Goal: Task Accomplishment & Management: Use online tool/utility

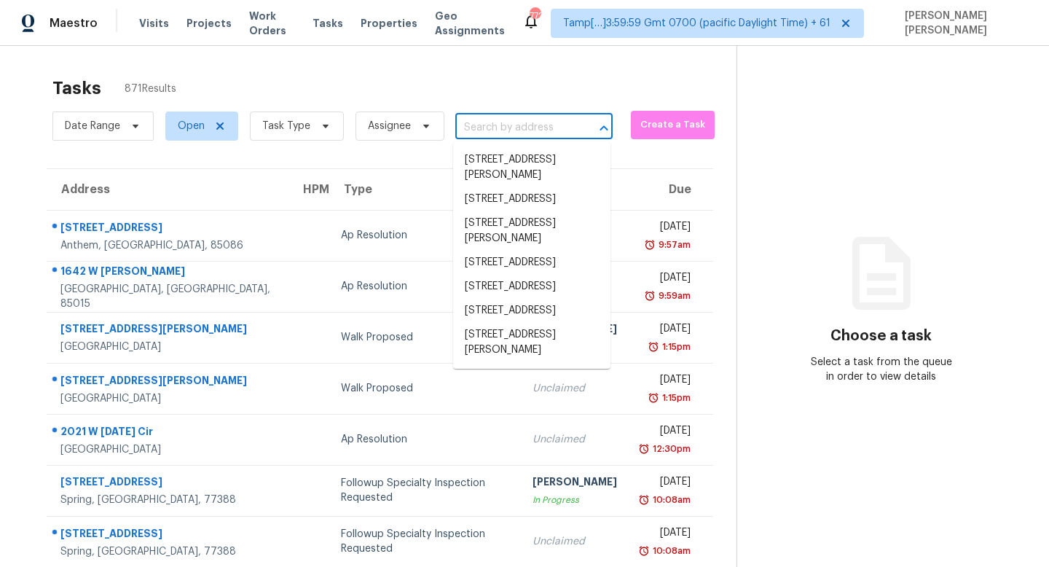
click at [497, 121] on input "text" at bounding box center [513, 128] width 117 height 23
paste input "[STREET_ADDRESS]"
type input "[STREET_ADDRESS]"
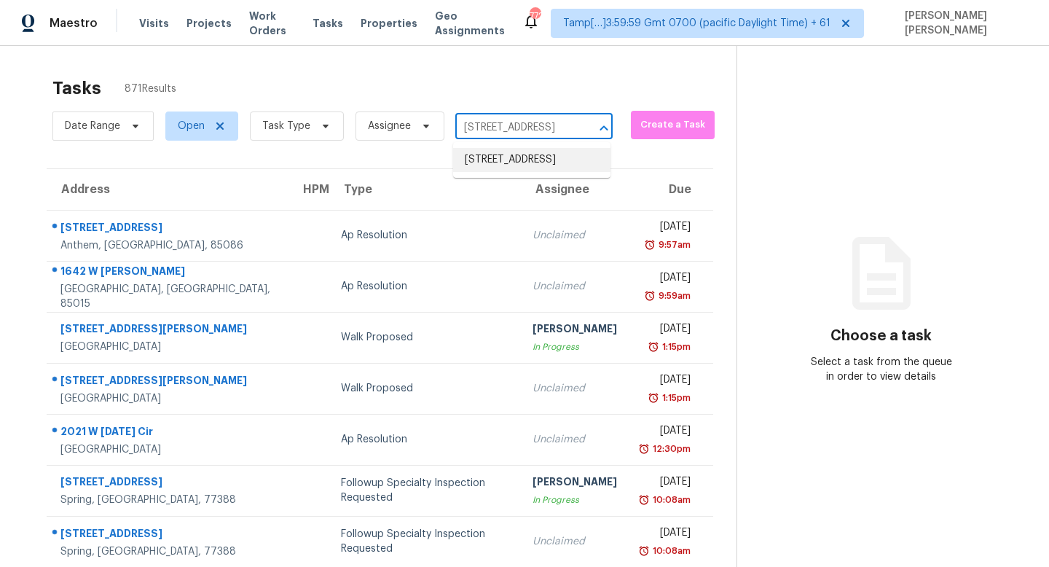
click at [490, 160] on li "5690 Cedar Croft Ln, Lithonia, GA 30058" at bounding box center [531, 160] width 157 height 24
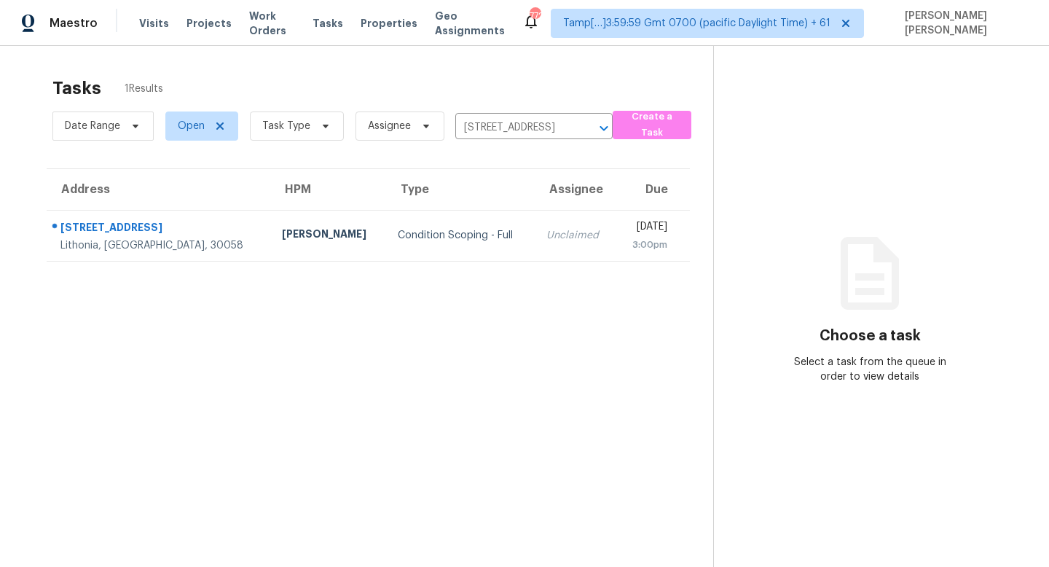
click at [534, 219] on td "Unclaimed" at bounding box center [575, 235] width 82 height 51
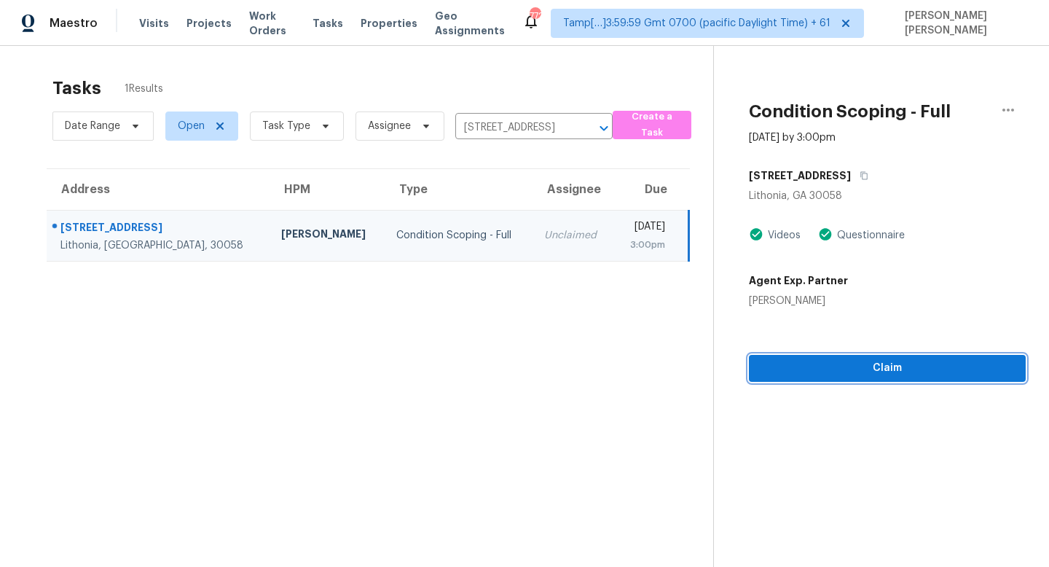
click at [859, 376] on span "Claim" at bounding box center [886, 368] width 253 height 18
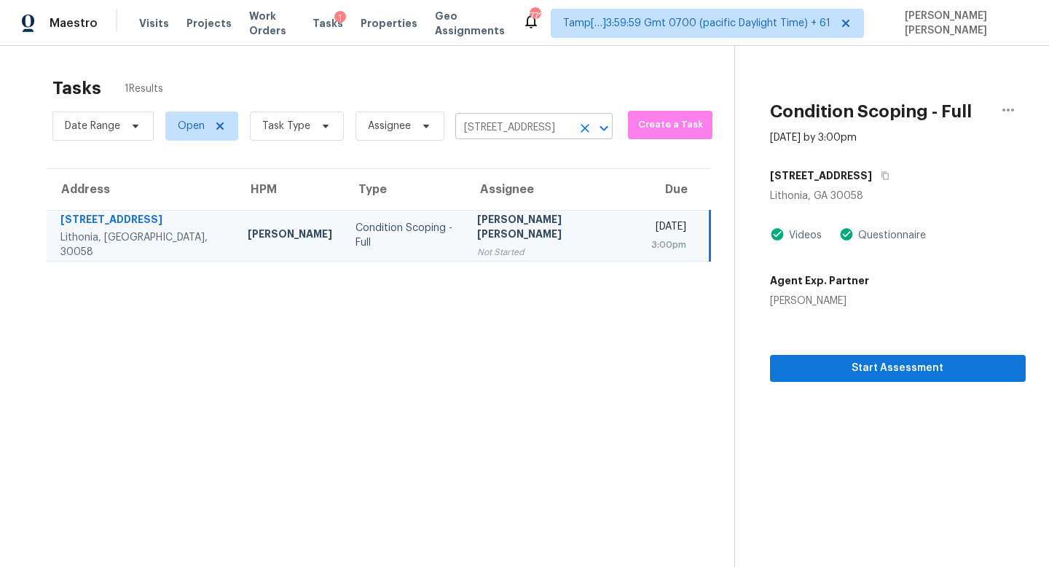
click at [510, 125] on input "5690 Cedar Croft Ln, Lithonia, GA 30058" at bounding box center [513, 128] width 117 height 23
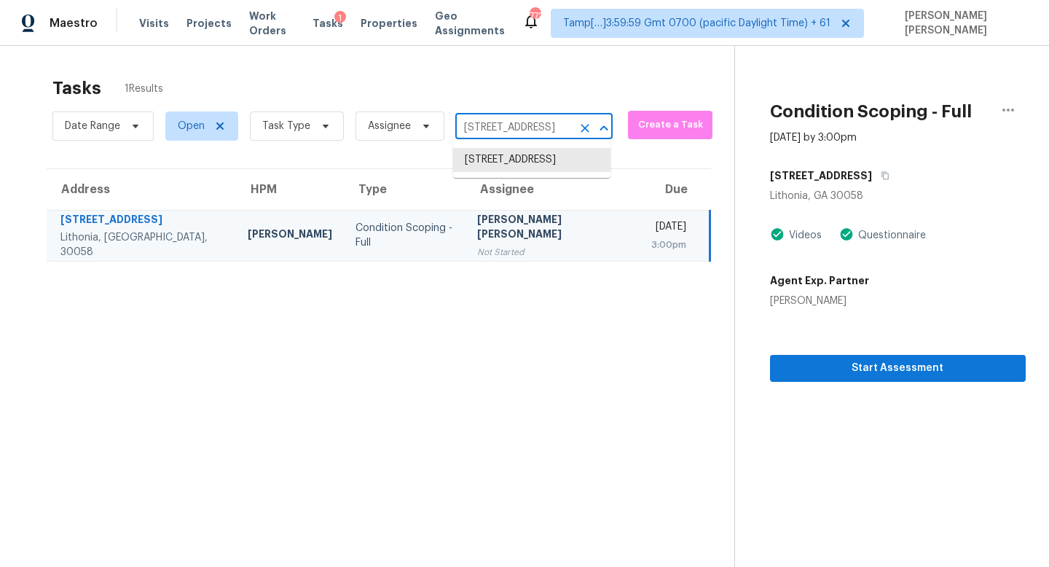
paste input "[STREET_ADDRESS]"
type input "[STREET_ADDRESS]"
click at [545, 167] on li "[STREET_ADDRESS]" at bounding box center [531, 160] width 157 height 24
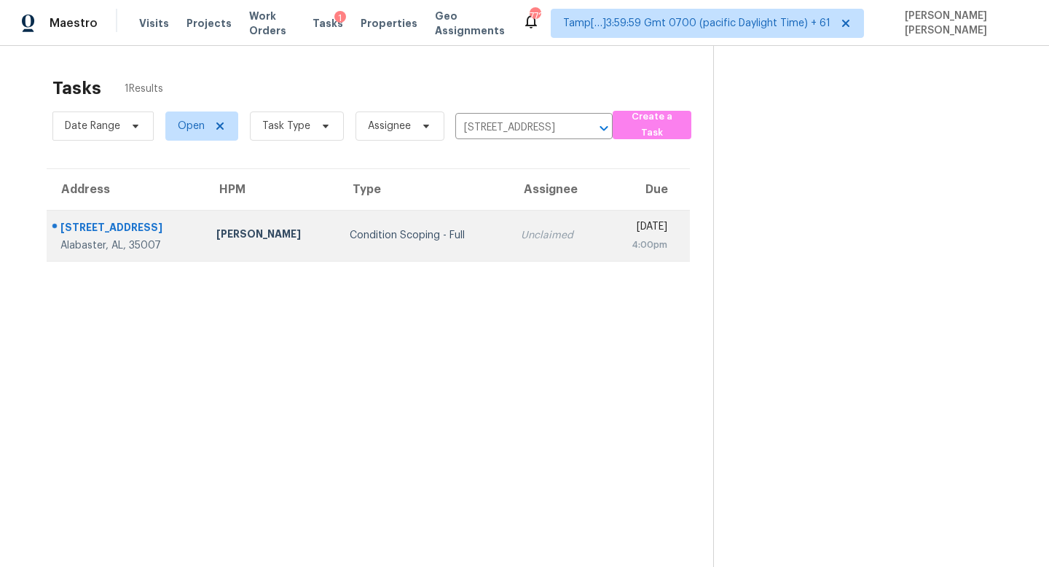
click at [509, 249] on td "Unclaimed" at bounding box center [556, 235] width 94 height 51
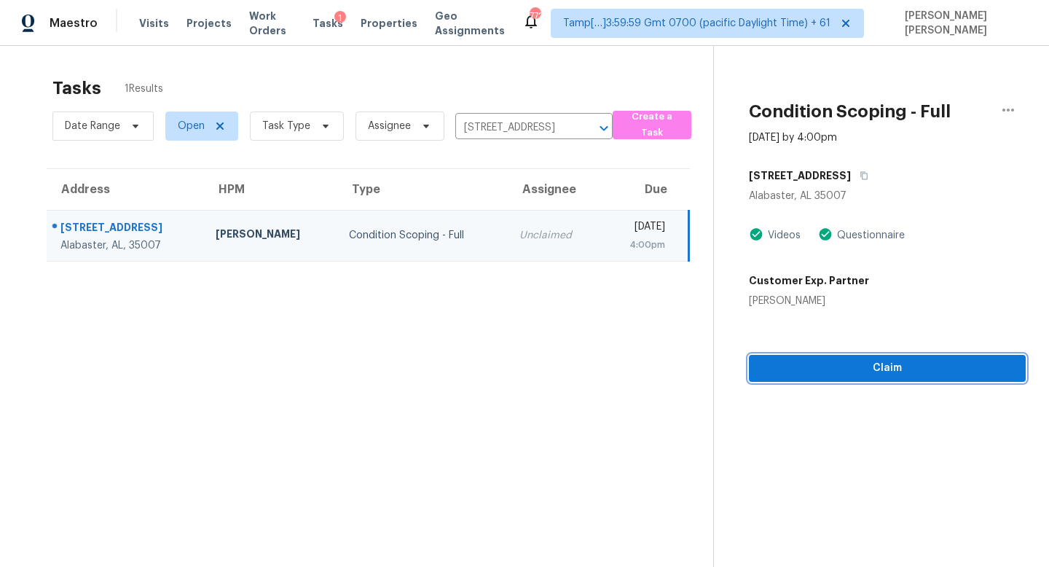
click at [856, 371] on span "Claim" at bounding box center [886, 368] width 253 height 18
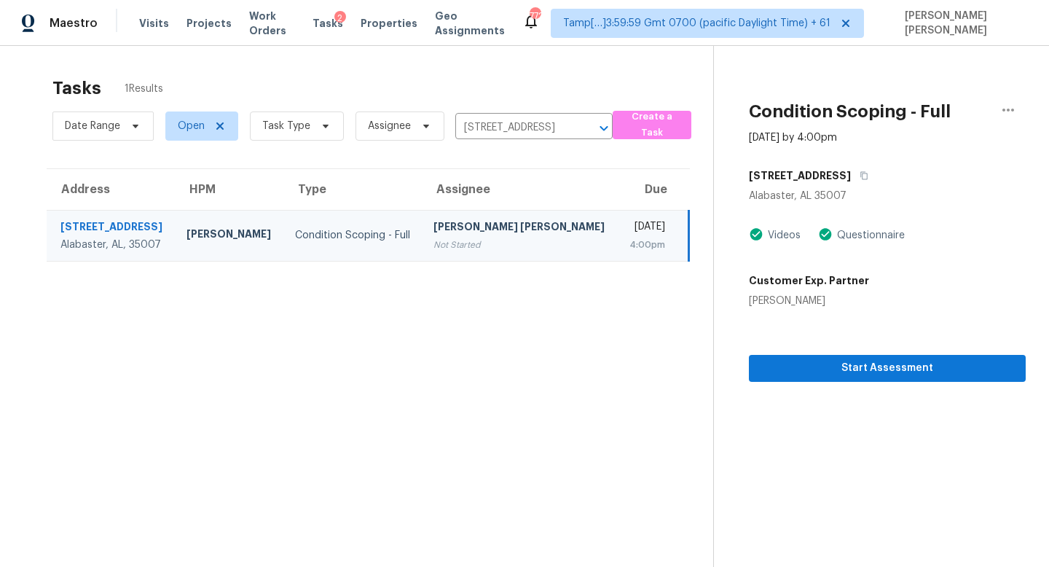
click at [520, 114] on div "Date Range Open Task Type Assignee 3001 Specklebelly Way, Alabaster, AL 35007 ​" at bounding box center [332, 126] width 560 height 38
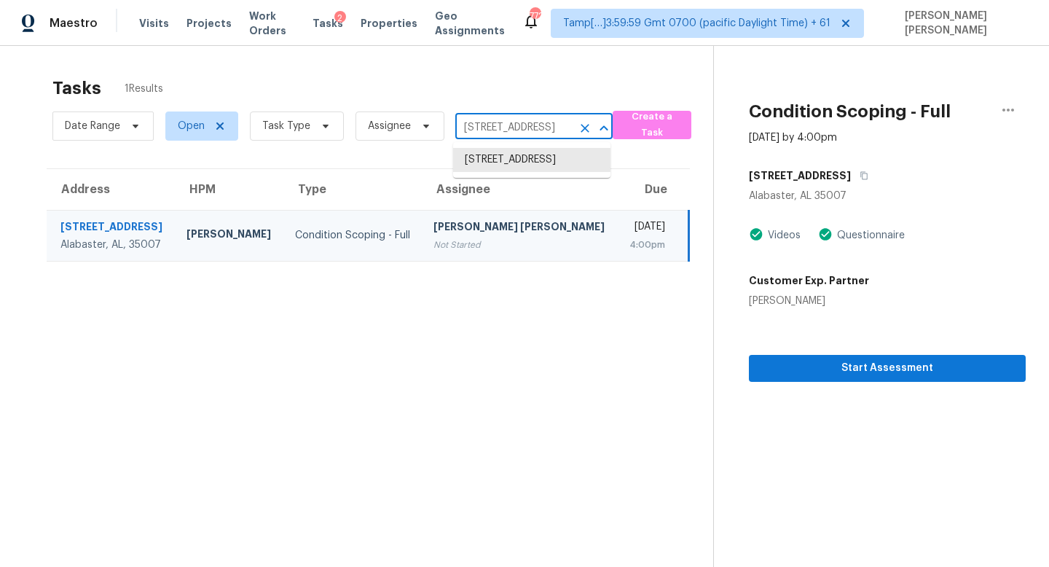
click at [518, 117] on input "[STREET_ADDRESS]" at bounding box center [513, 128] width 117 height 23
paste input "12237 Karls Ln Northglenn, CO, 80241"
type input "12237 Karls Ln Northglenn, CO, 80241"
click at [545, 161] on li "12237 Karls Ln, Northglenn, CO 80241" at bounding box center [531, 167] width 157 height 39
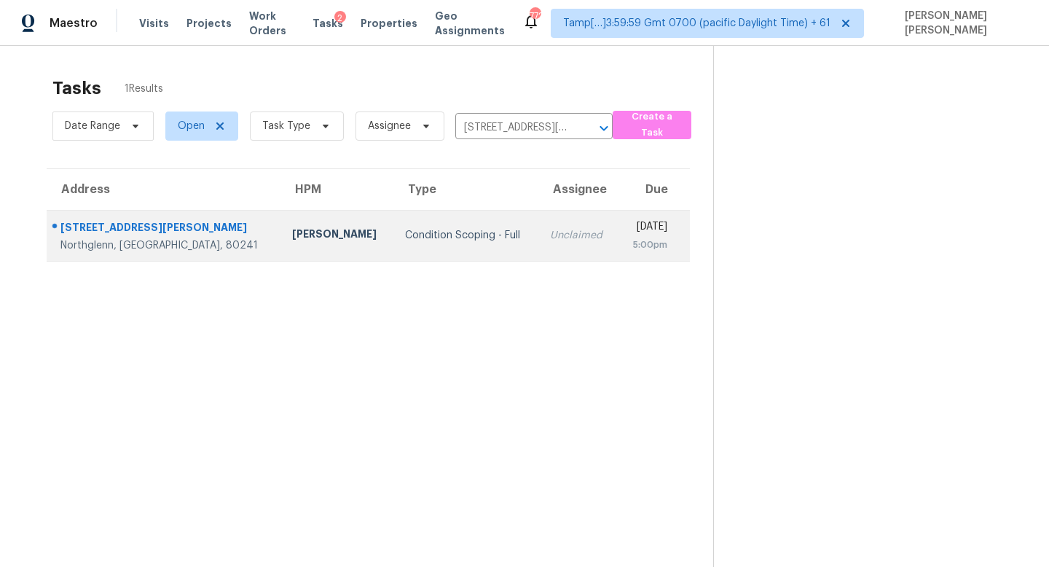
click at [545, 243] on td "Unclaimed" at bounding box center [577, 235] width 79 height 51
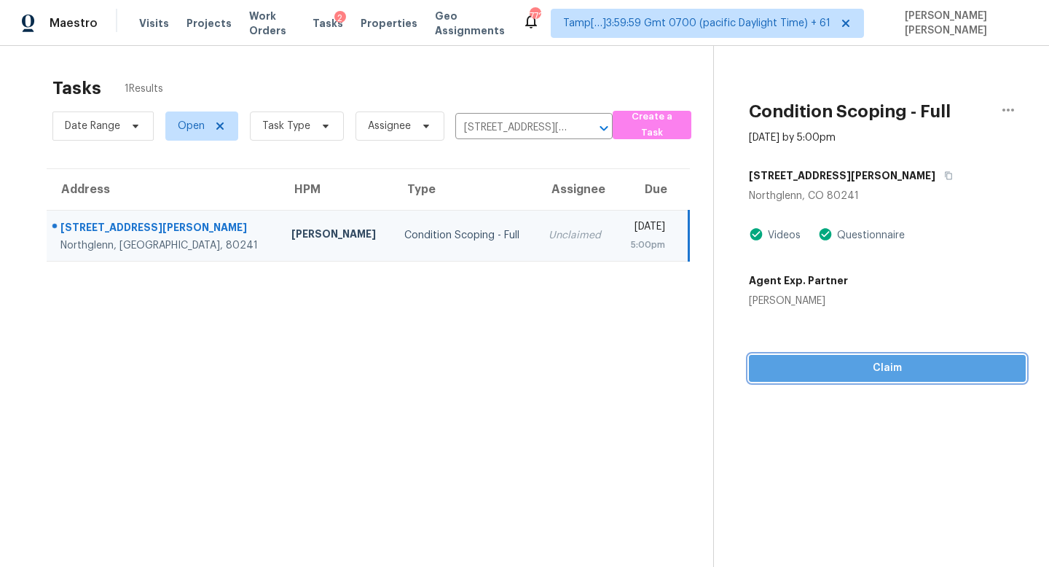
click at [840, 367] on span "Claim" at bounding box center [886, 368] width 253 height 18
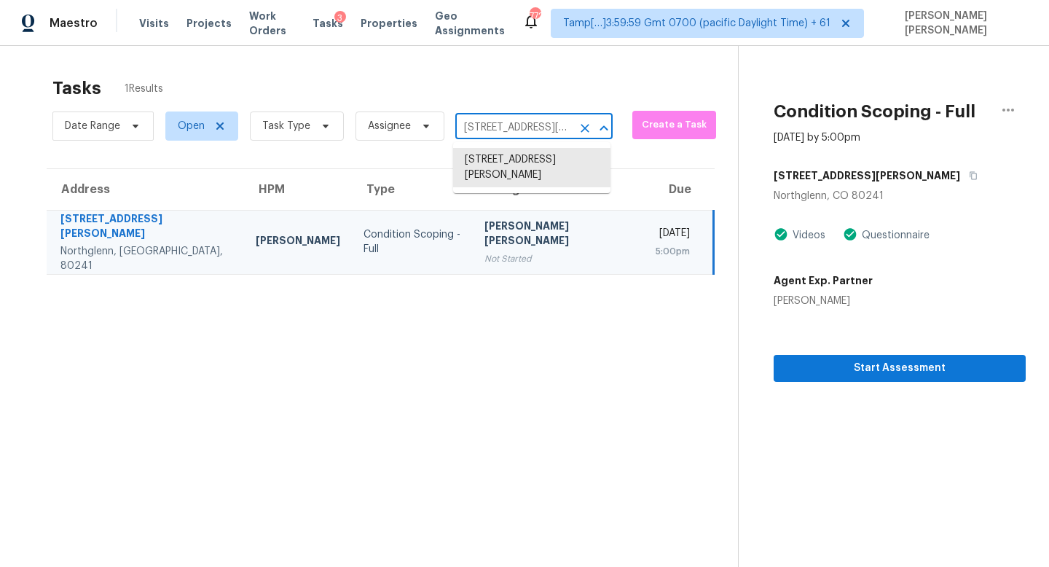
click at [528, 135] on input "12237 Karls Ln, Northglenn, CO 80241" at bounding box center [513, 128] width 117 height 23
paste input "2220 Raven Rd Unit 104, Raleigh, NC 27614"
click at [514, 117] on input "12237 Karls Ln, Northglenn, CO 80241" at bounding box center [513, 128] width 117 height 23
paste input "2220 Raven Rd Unit 104, Raleigh, NC 27614"
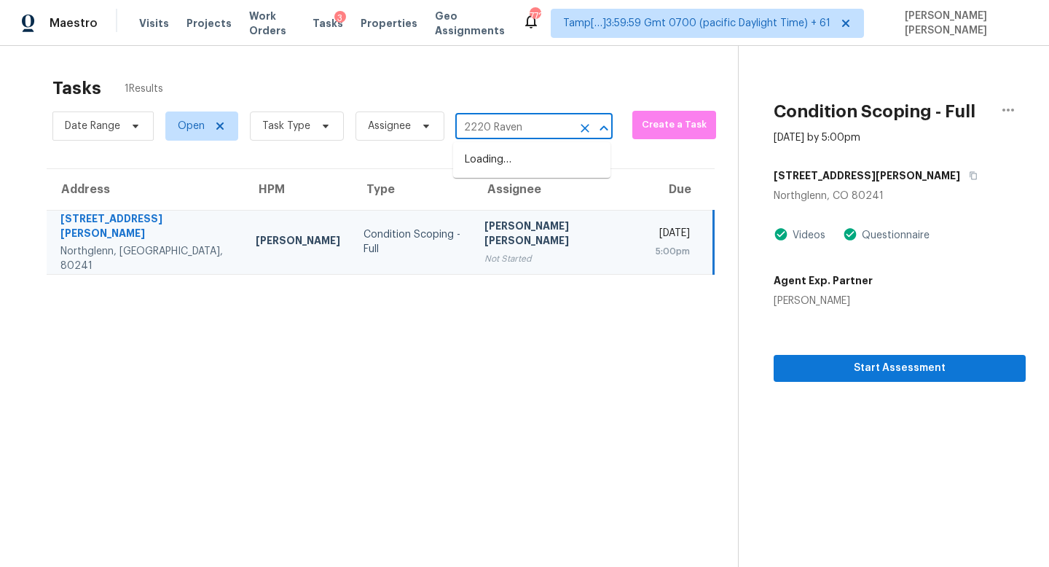
type input "2220 Raven"
click at [540, 196] on li "2220 Raven Rd Unit 104, Raleigh, NC 27614" at bounding box center [531, 184] width 157 height 24
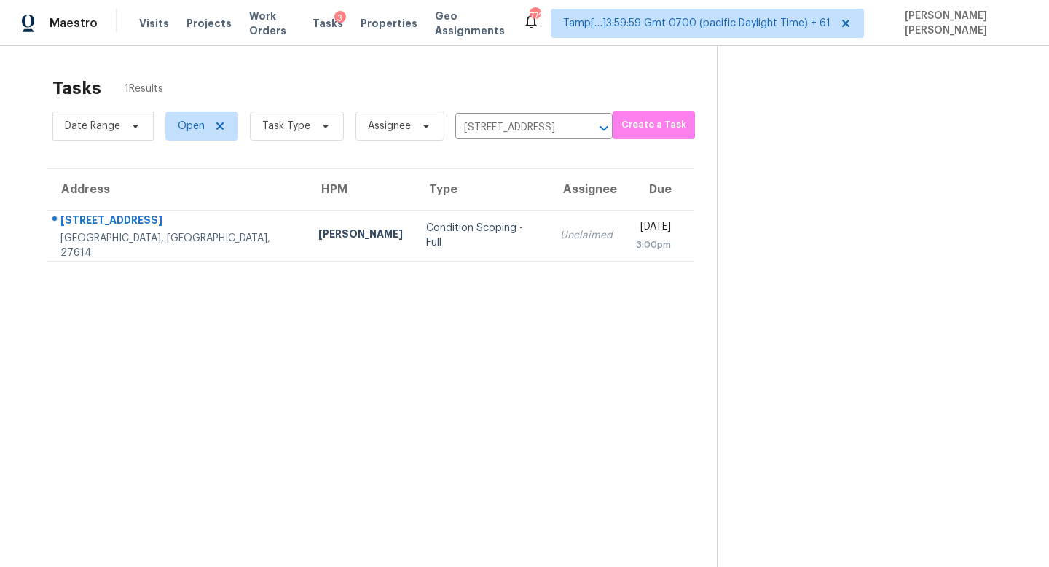
click at [560, 240] on div "Unclaimed" at bounding box center [586, 235] width 52 height 15
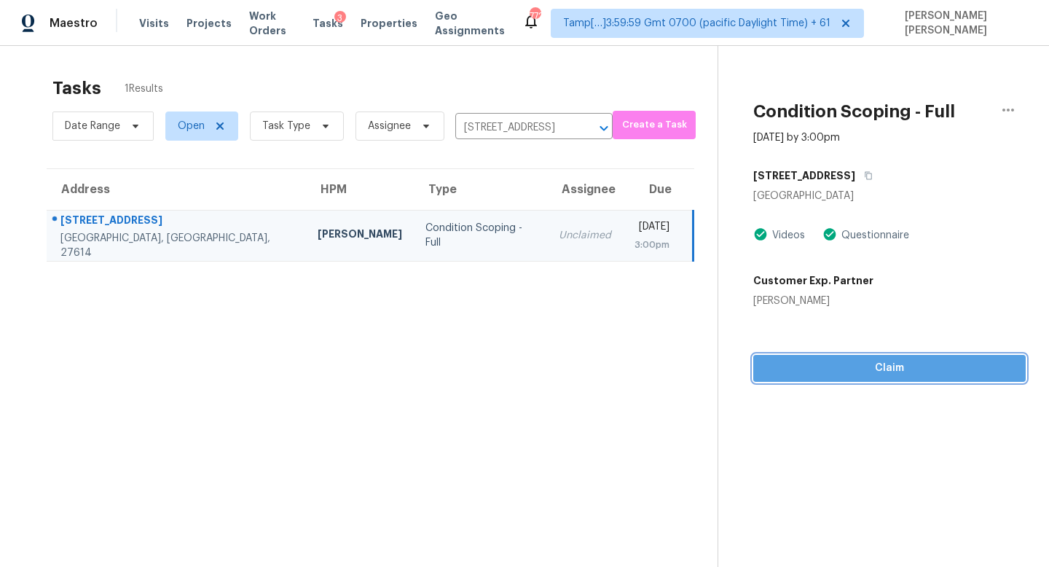
click at [827, 371] on span "Claim" at bounding box center [889, 368] width 249 height 18
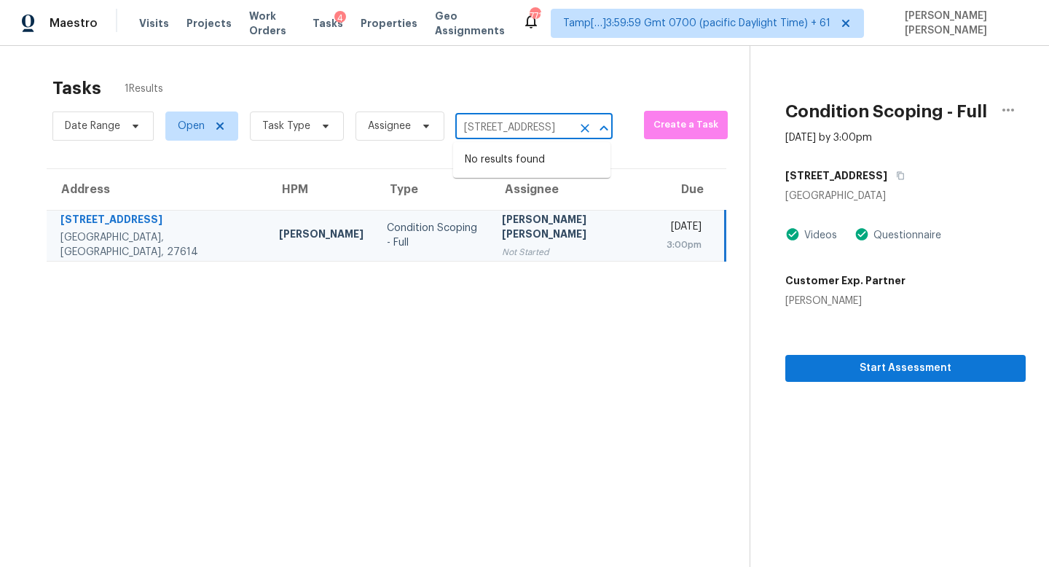
click at [490, 128] on input "2220 Raven Rd Unit 104, Raleigh, NC 27614" at bounding box center [513, 128] width 117 height 23
paste input "3930 Cobalt Ave E, Jacksonville, FL 32210"
type input "3930 Cobalt Ave E, Jacksonville, FL 32210"
click at [510, 157] on li "3930 Cobalt Ave E, Jacksonville, FL 32210" at bounding box center [531, 160] width 157 height 24
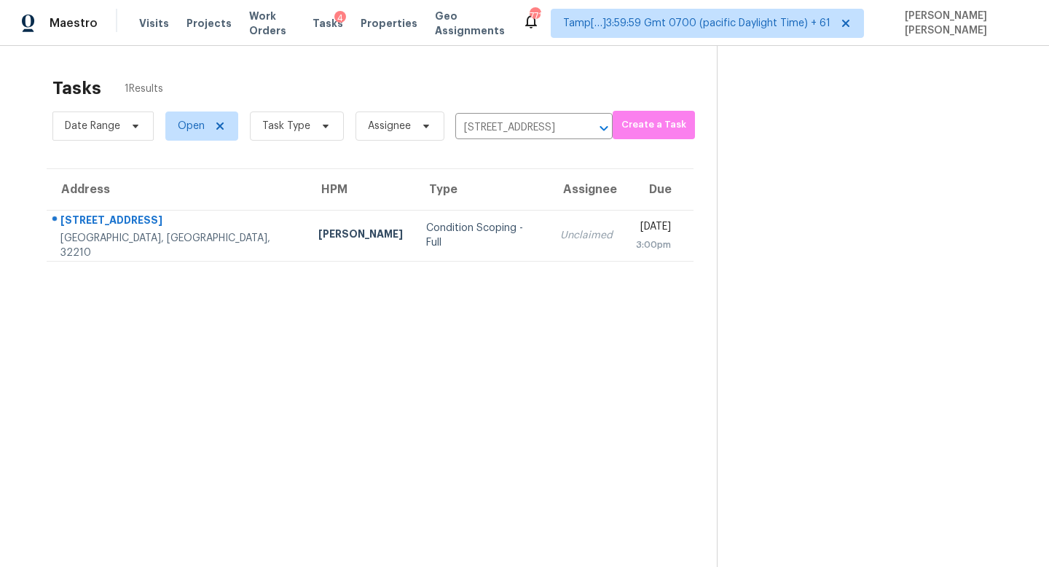
click at [560, 232] on div "Unclaimed" at bounding box center [586, 235] width 52 height 15
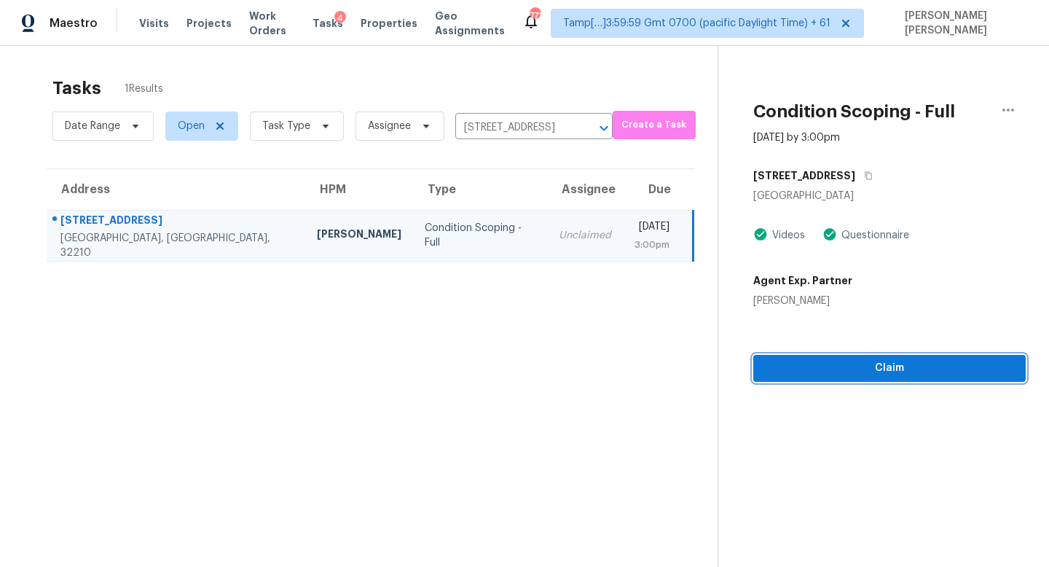
click at [795, 378] on button "Claim" at bounding box center [889, 368] width 272 height 27
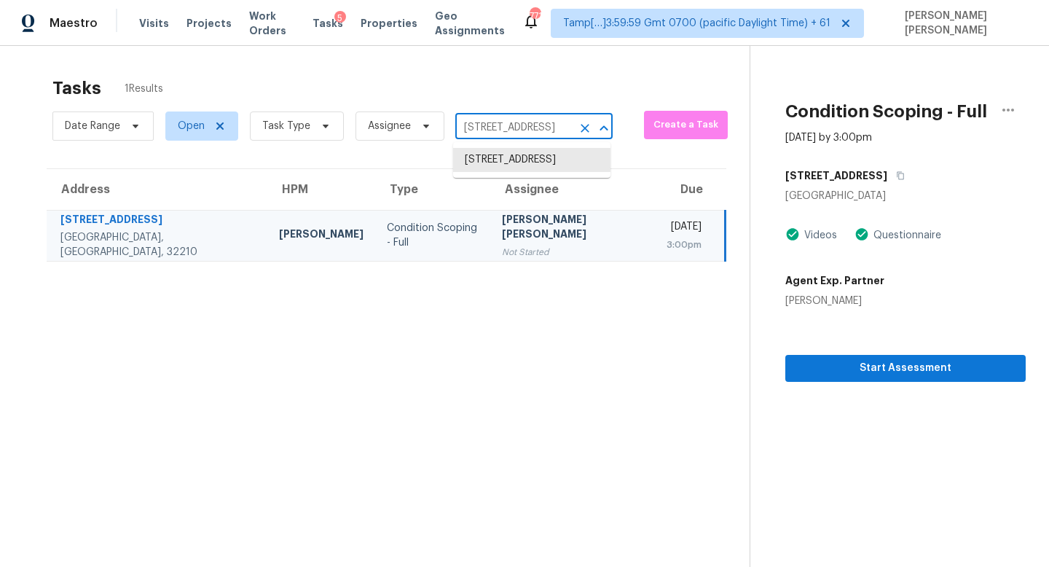
click at [508, 122] on input "3930 Cobalt Ave E, Jacksonville, FL 32210" at bounding box center [513, 128] width 117 height 23
paste input "212 Crystalwood Dr, Mesquite, TX 75149"
type input "212 Crystalwood Dr, Mesquite, TX 75149"
click at [518, 165] on li "212 Crystalwood Dr, Mesquite, TX 75149" at bounding box center [531, 160] width 157 height 24
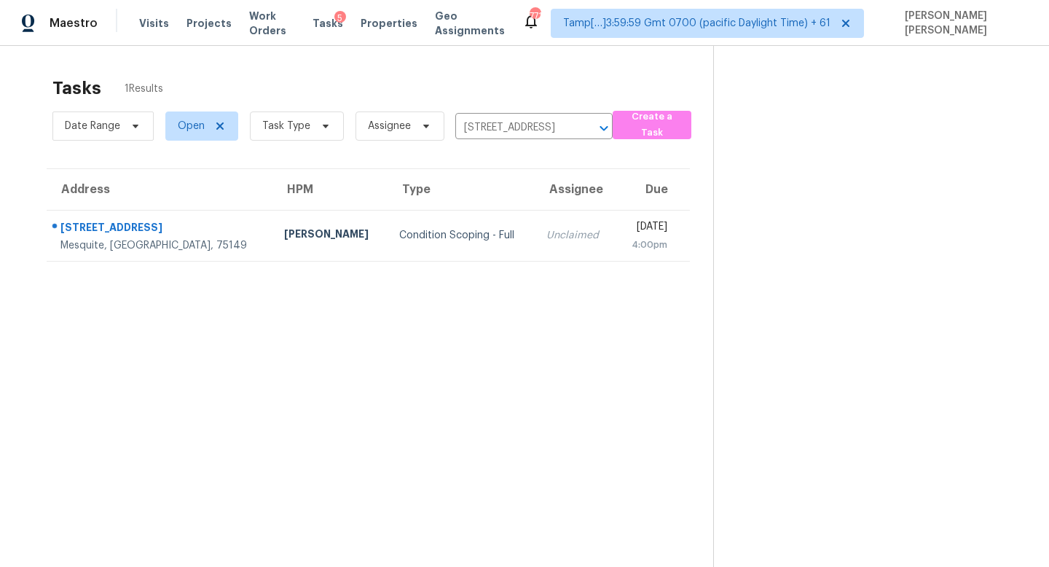
click at [534, 247] on td "Unclaimed" at bounding box center [574, 235] width 81 height 51
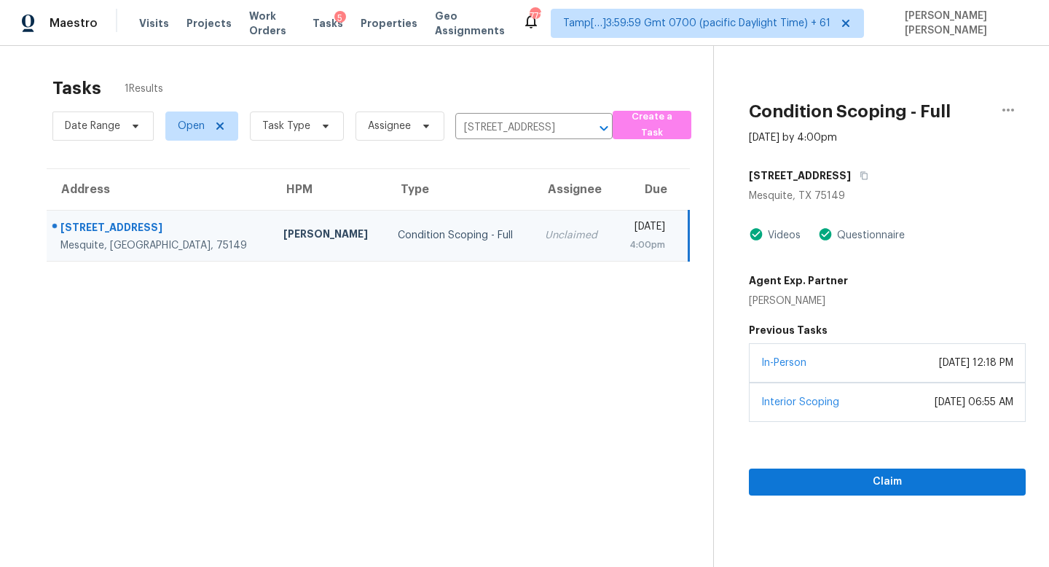
click at [880, 367] on div "In-Person April 22, 2025 at 12:18 PM" at bounding box center [887, 362] width 277 height 39
click at [848, 484] on span "Claim" at bounding box center [886, 482] width 253 height 18
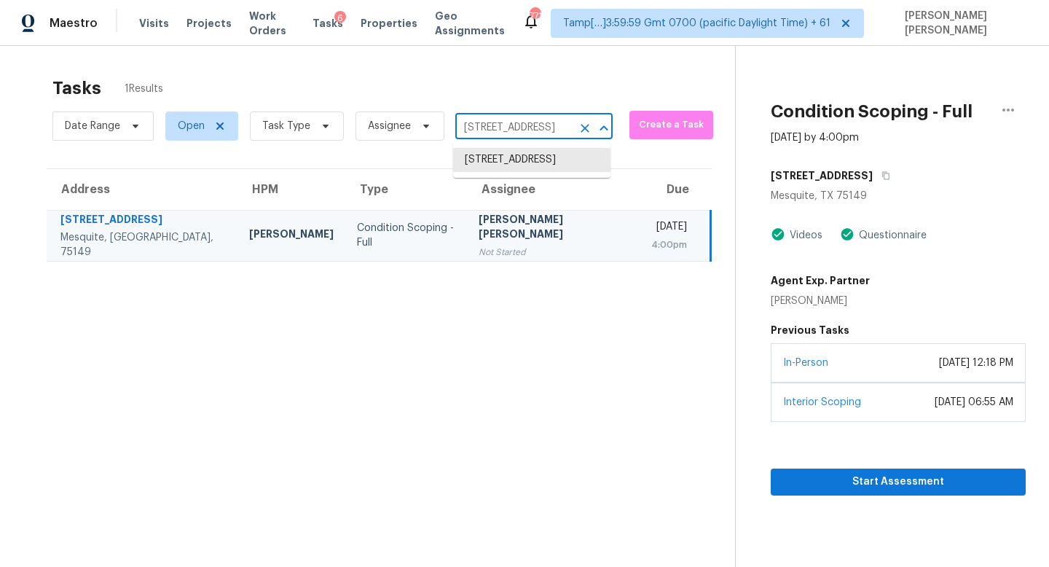
click at [498, 128] on input "212 Crystalwood Dr, Mesquite, TX 75149" at bounding box center [513, 128] width 117 height 23
paste input "1207 Auber Dr, Manchester, MO 63011"
type input "1207 Auber Dr, Manchester, MO 63011"
click at [529, 160] on li "1207 Auber Dr, Manchester, MO 63011" at bounding box center [531, 160] width 157 height 24
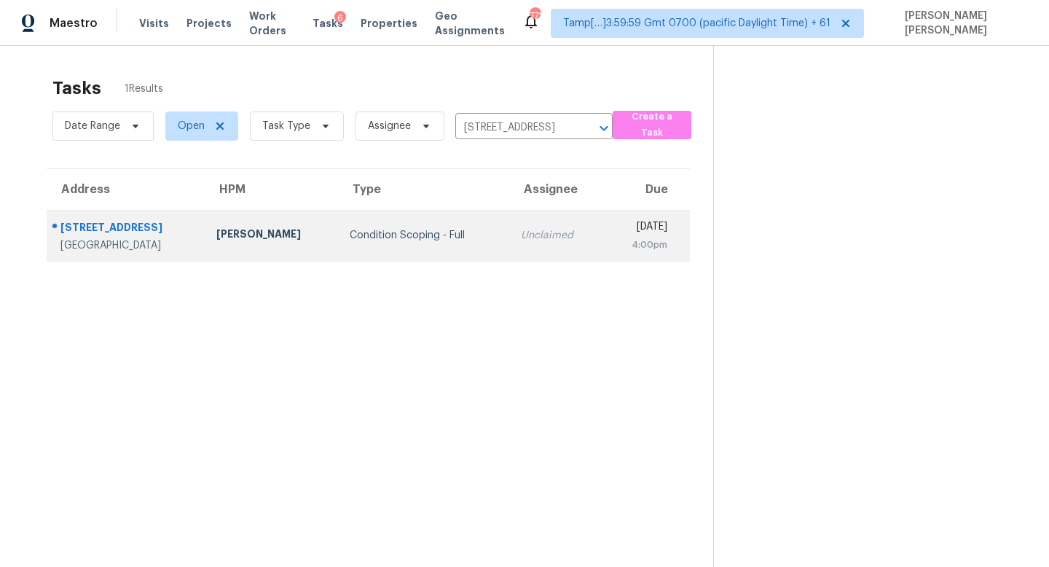
click at [529, 233] on div "Unclaimed" at bounding box center [556, 235] width 71 height 15
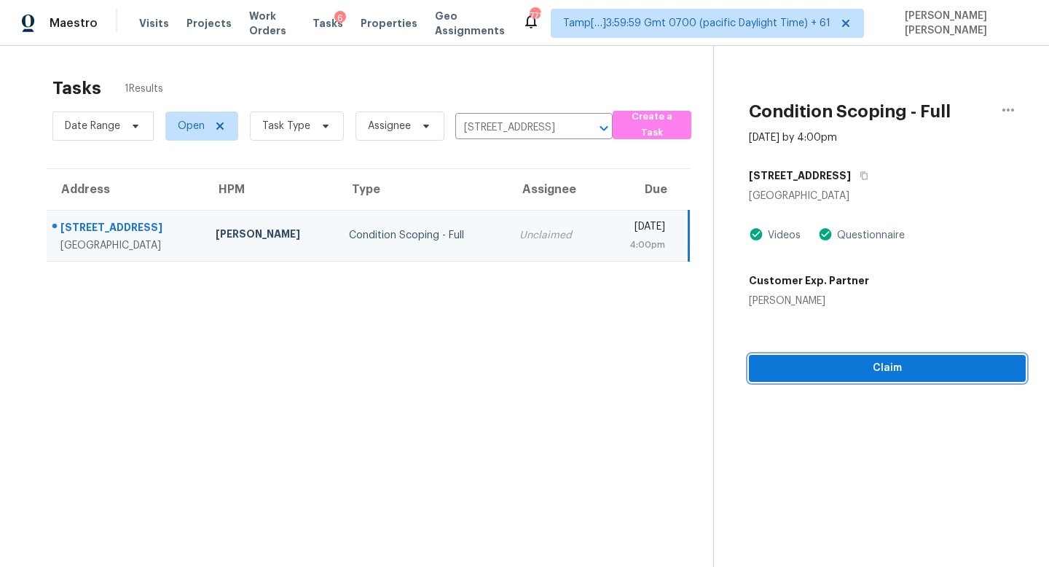
click at [927, 371] on span "Claim" at bounding box center [886, 368] width 253 height 18
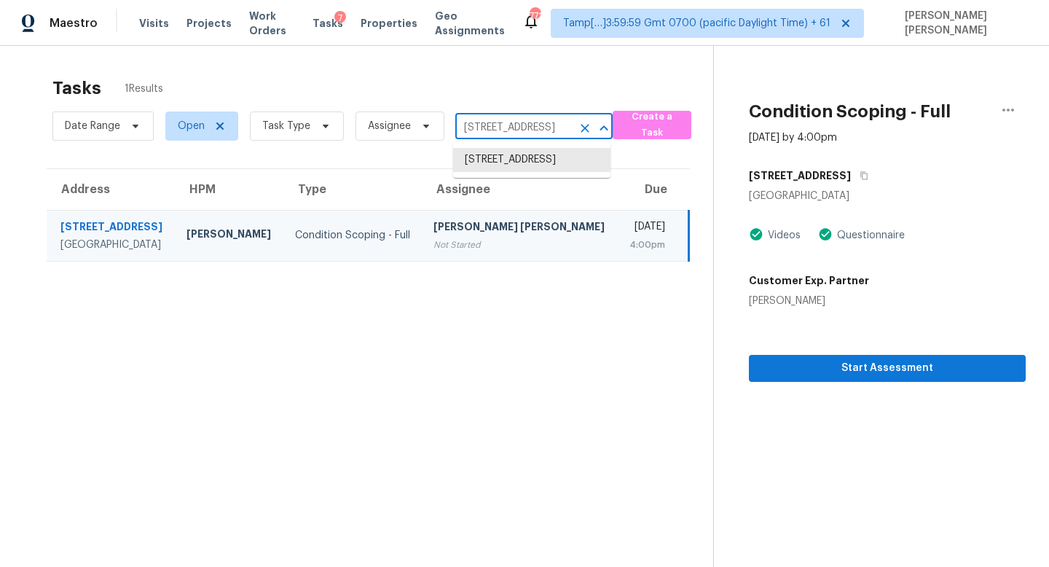
click at [484, 132] on input "1207 Auber Dr, Manchester, MO 63011" at bounding box center [513, 128] width 117 height 23
paste input "8792 Charm Canyon Ave, Las Vegas, NV 89178"
type input "8792 Charm Canyon Ave, Las Vegas, NV 89178"
click at [511, 153] on li "8792 Charm Canyon Ave, Las Vegas, NV 89178" at bounding box center [531, 160] width 157 height 24
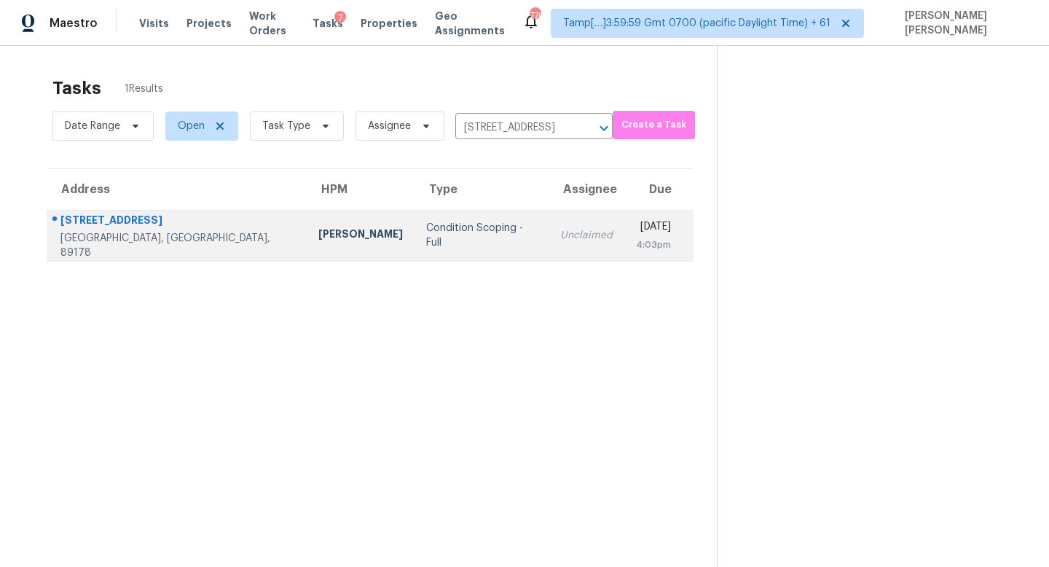
click at [560, 242] on div "Unclaimed" at bounding box center [586, 235] width 52 height 15
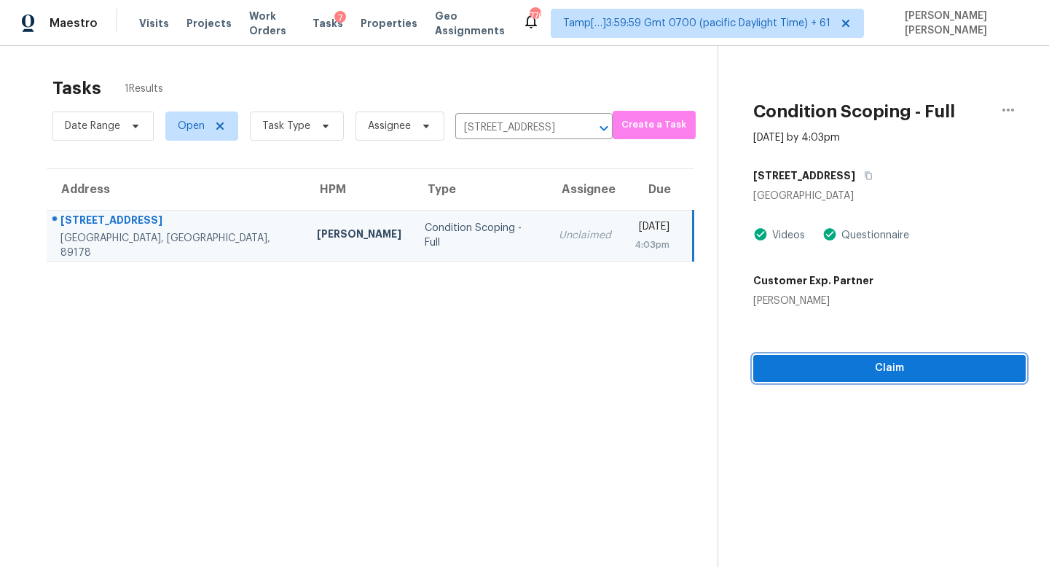
click at [952, 374] on span "Claim" at bounding box center [889, 368] width 249 height 18
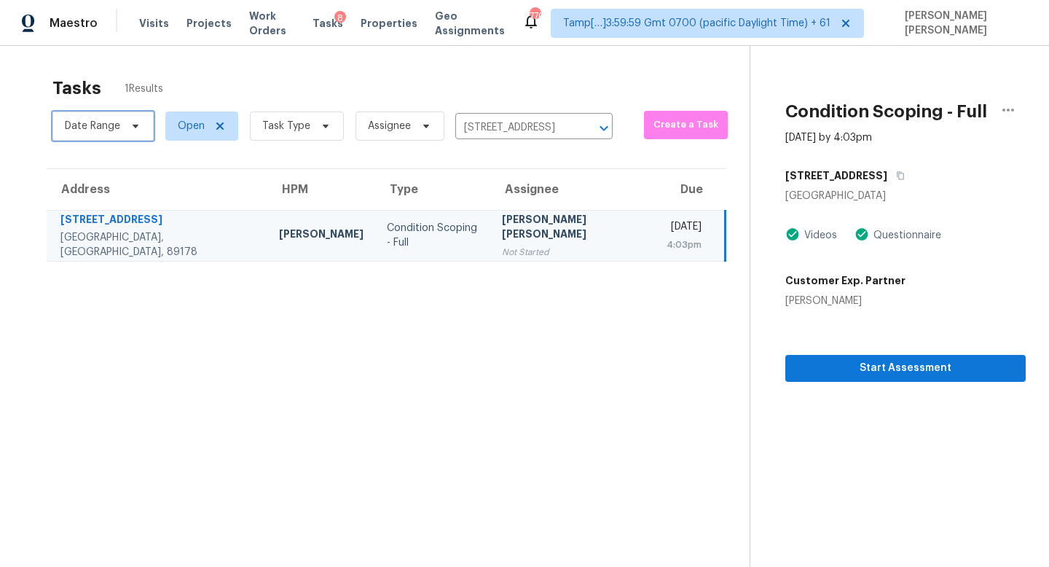
click at [103, 127] on span "Date Range" at bounding box center [92, 126] width 55 height 15
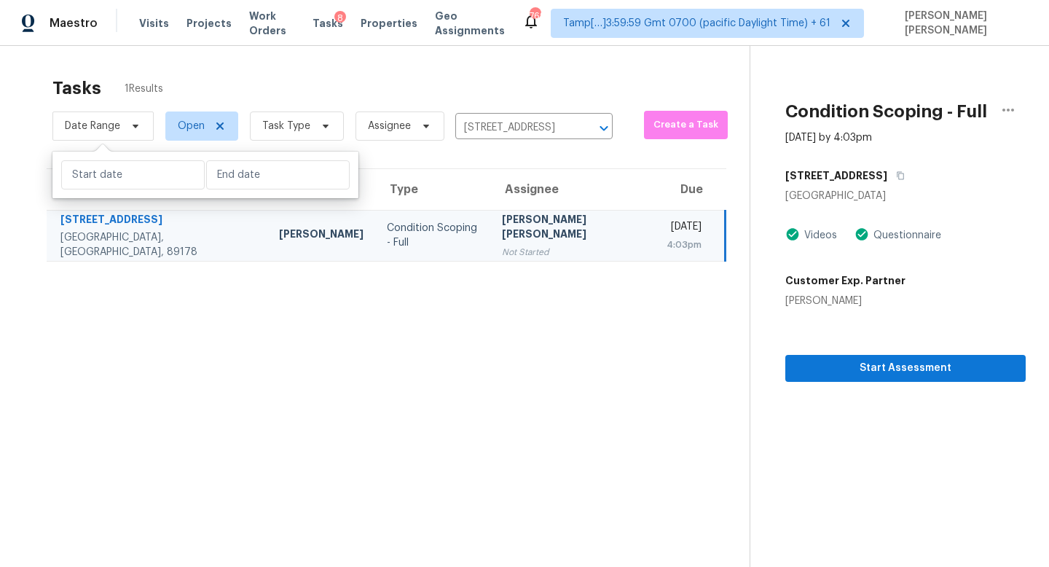
click at [258, 347] on section "Tasks 1 Results Date Range Open Task Type Assignee 8792 Charm Canyon Ave, Las V…" at bounding box center [386, 340] width 726 height 543
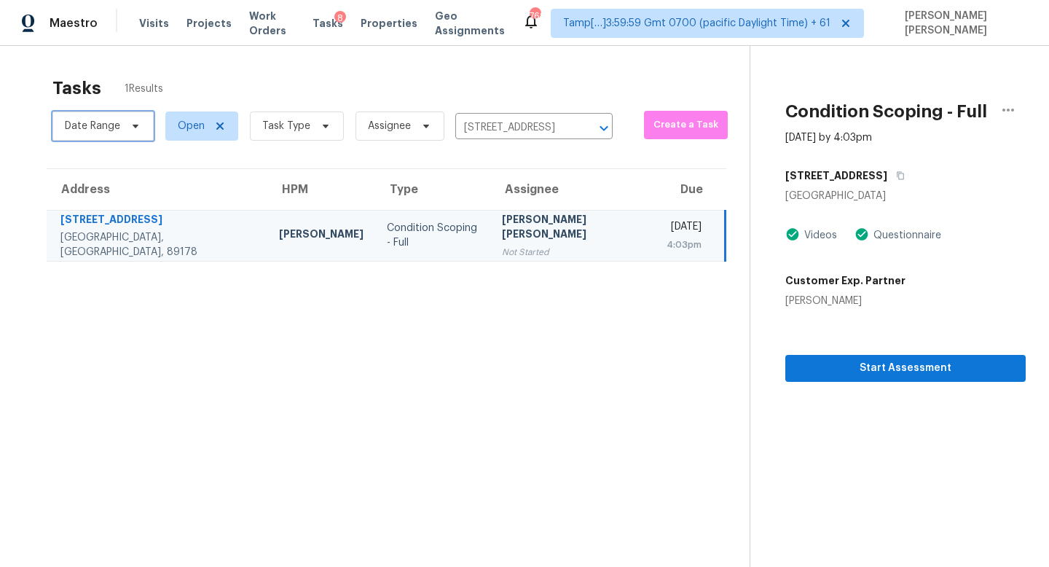
click at [116, 125] on span "Date Range" at bounding box center [92, 126] width 55 height 15
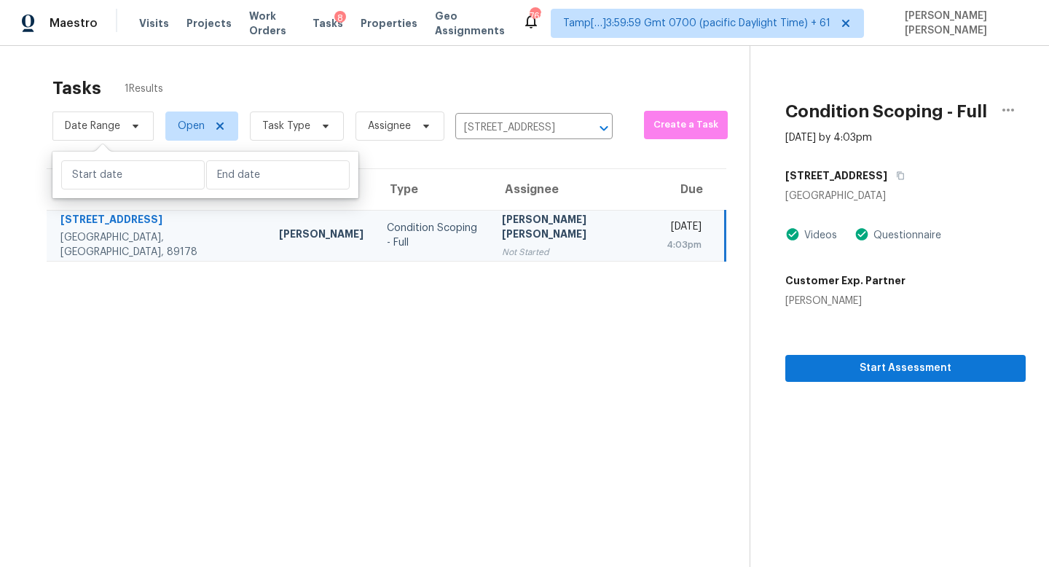
click at [242, 91] on div "Tasks 1 Results" at bounding box center [400, 88] width 697 height 38
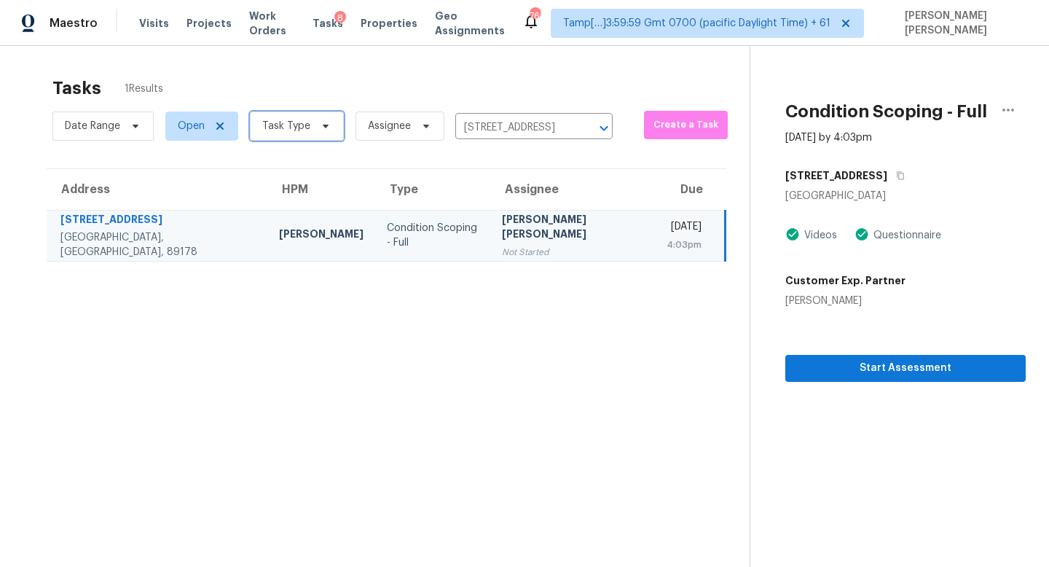
click at [287, 126] on span "Task Type" at bounding box center [286, 126] width 48 height 15
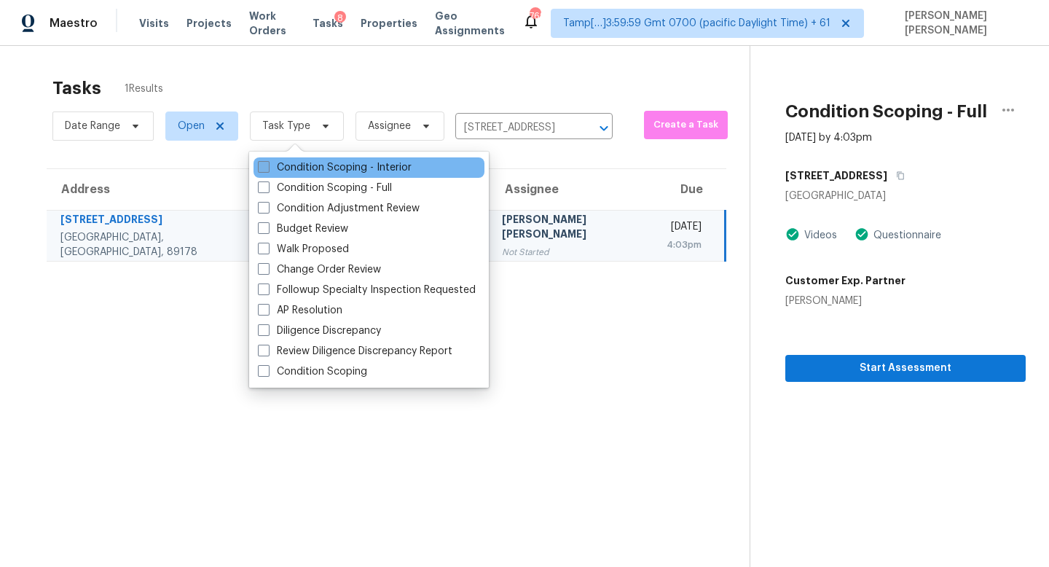
click at [308, 168] on label "Condition Scoping - Interior" at bounding box center [335, 167] width 154 height 15
click at [267, 168] on input "Condition Scoping - Interior" at bounding box center [262, 164] width 9 height 9
checkbox input "true"
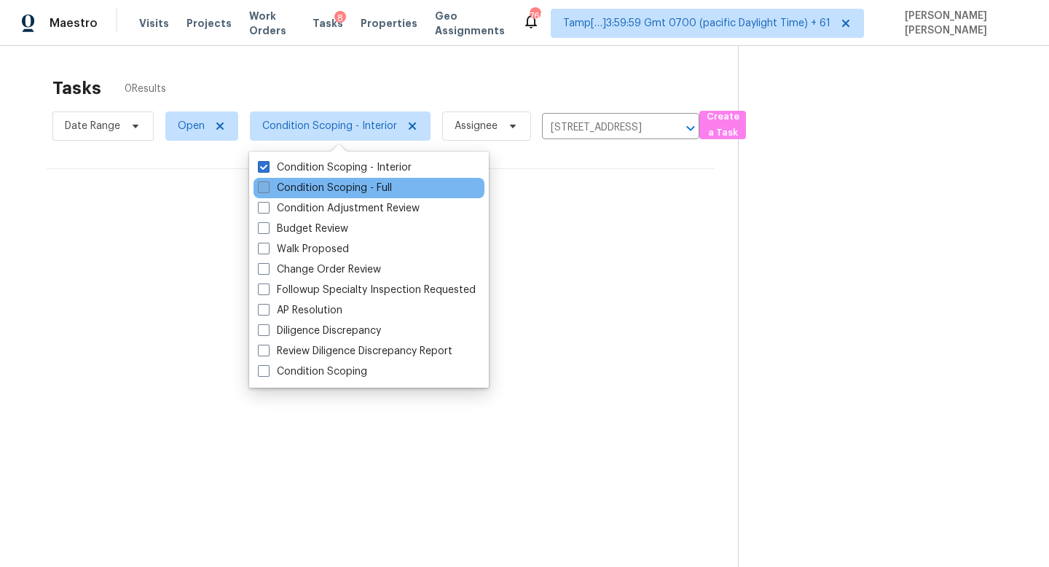
click at [311, 192] on label "Condition Scoping - Full" at bounding box center [325, 188] width 134 height 15
click at [267, 190] on input "Condition Scoping - Full" at bounding box center [262, 185] width 9 height 9
checkbox input "true"
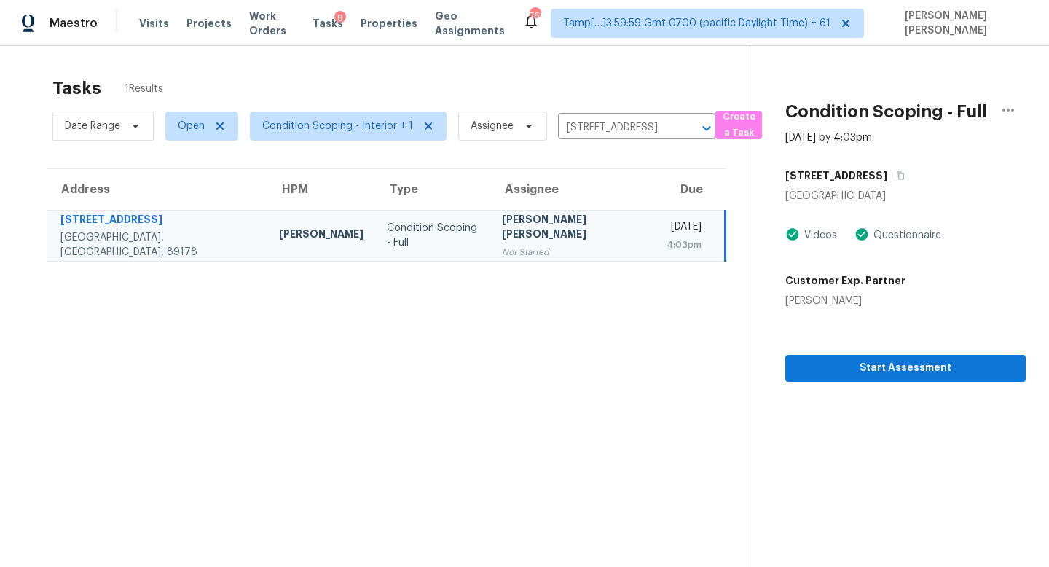
click at [350, 70] on div "Tasks 1 Results" at bounding box center [400, 88] width 697 height 38
click at [686, 127] on icon "Clear" at bounding box center [687, 128] width 15 height 15
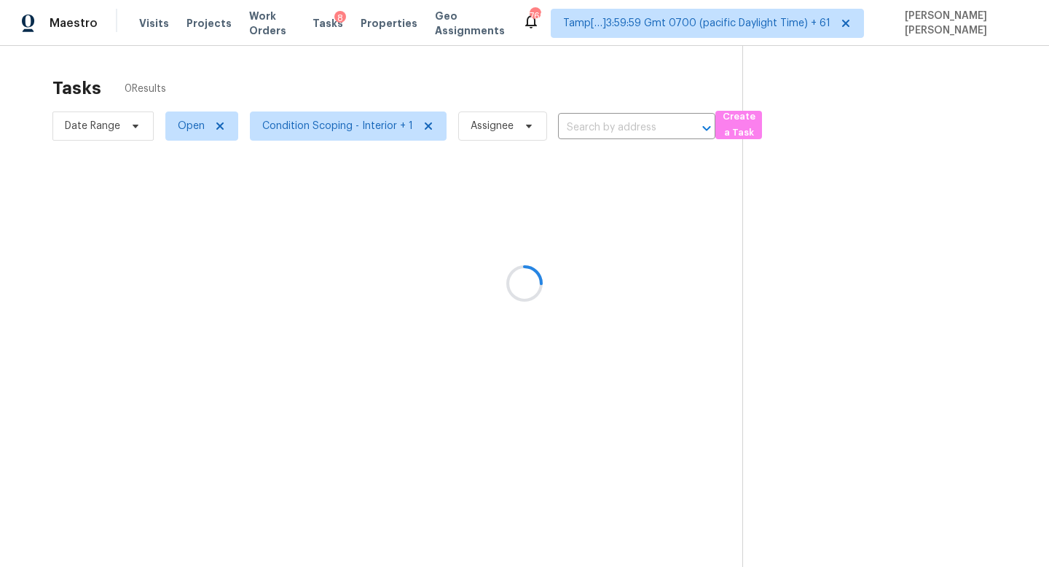
click at [392, 75] on div at bounding box center [524, 283] width 1049 height 567
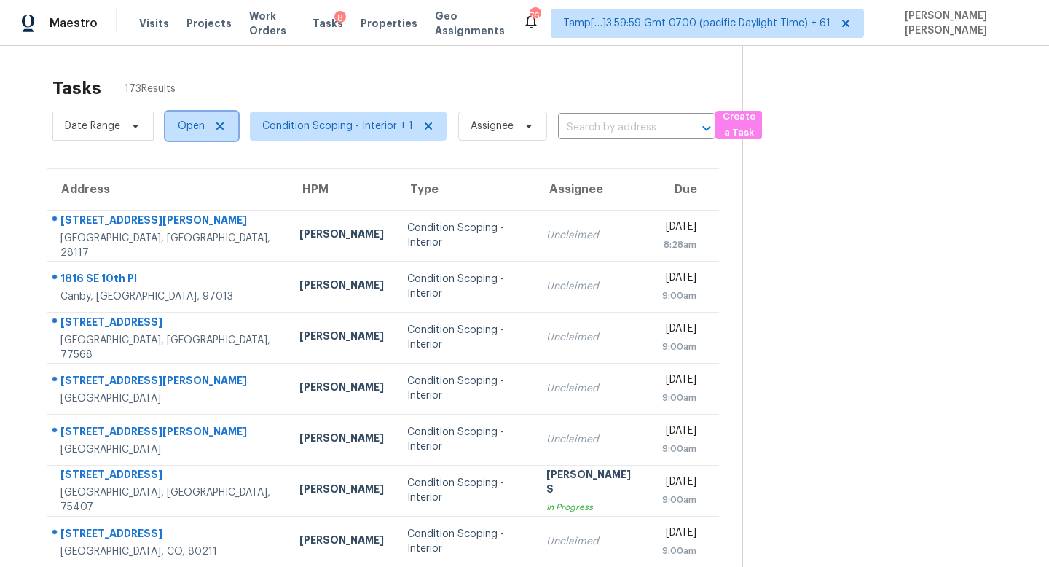
click at [214, 117] on span "Open" at bounding box center [201, 125] width 73 height 29
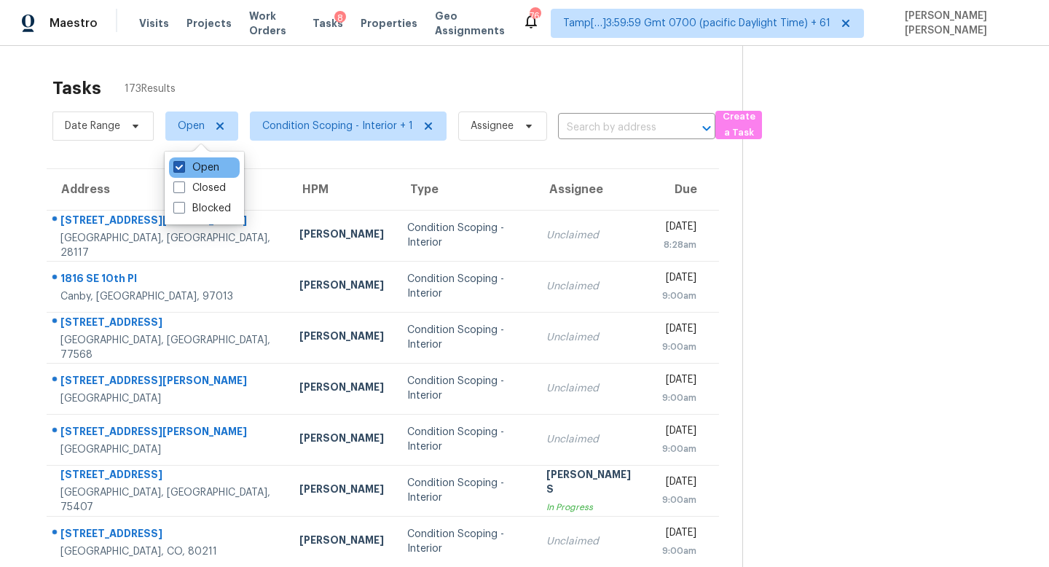
click at [180, 165] on span at bounding box center [179, 167] width 12 height 12
click at [180, 165] on input "Open" at bounding box center [177, 164] width 9 height 9
checkbox input "false"
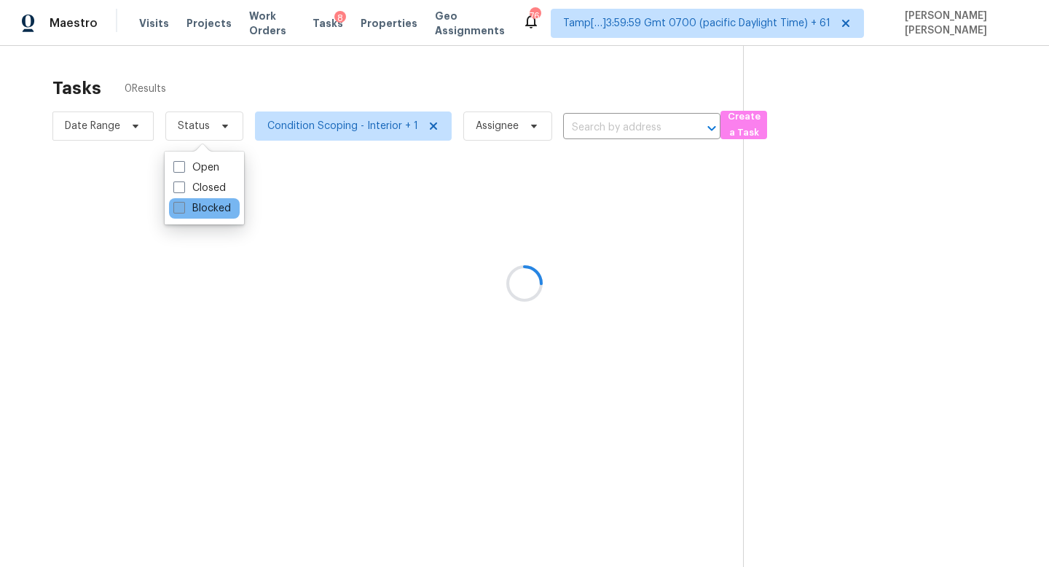
click at [175, 205] on span at bounding box center [179, 208] width 12 height 12
click at [175, 205] on input "Blocked" at bounding box center [177, 205] width 9 height 9
checkbox input "true"
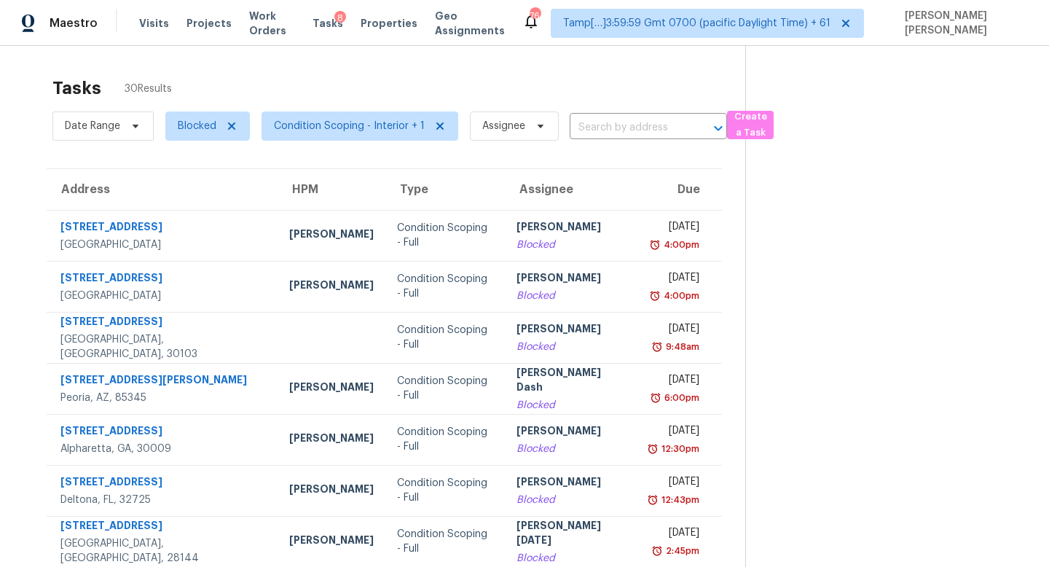
click at [250, 69] on div "Tasks 30 Results" at bounding box center [398, 88] width 693 height 38
click at [192, 127] on span "Blocked" at bounding box center [197, 126] width 39 height 15
click at [181, 170] on span at bounding box center [179, 167] width 12 height 12
click at [181, 170] on input "Blocked" at bounding box center [177, 164] width 9 height 9
checkbox input "false"
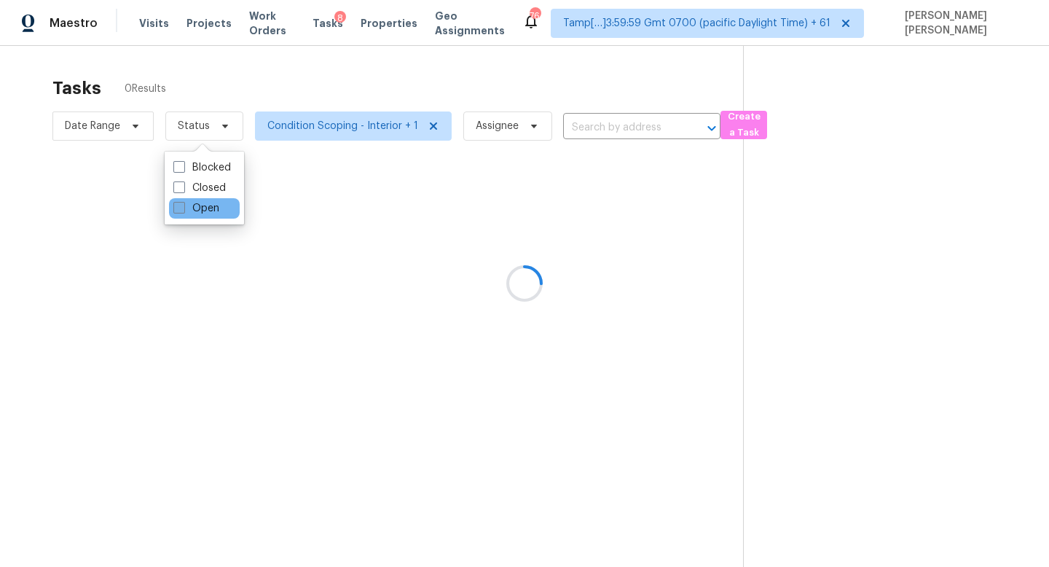
click at [189, 202] on label "Open" at bounding box center [196, 208] width 46 height 15
click at [183, 202] on input "Open" at bounding box center [177, 205] width 9 height 9
checkbox input "true"
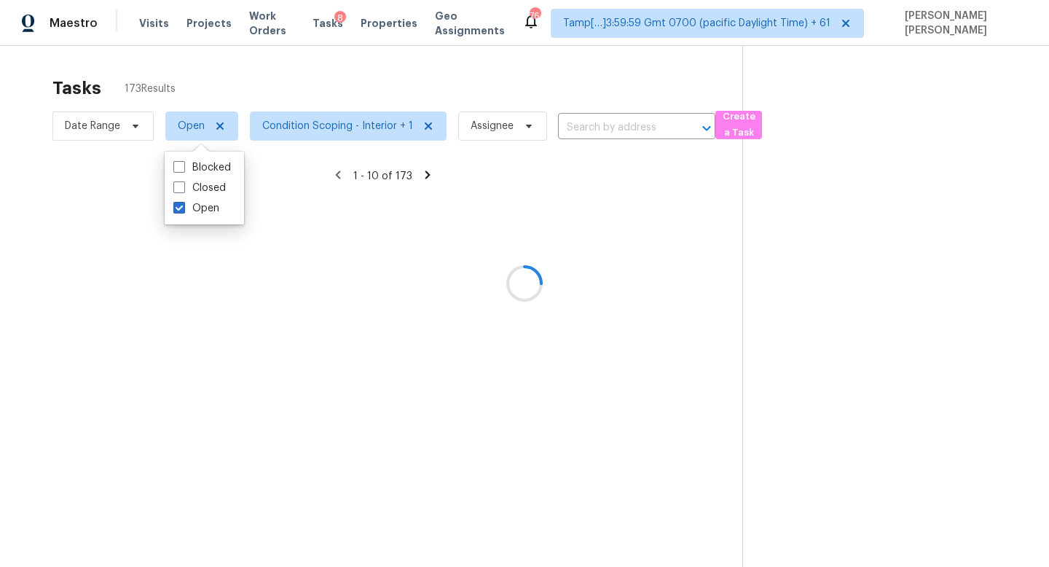
click at [314, 64] on div at bounding box center [524, 283] width 1049 height 567
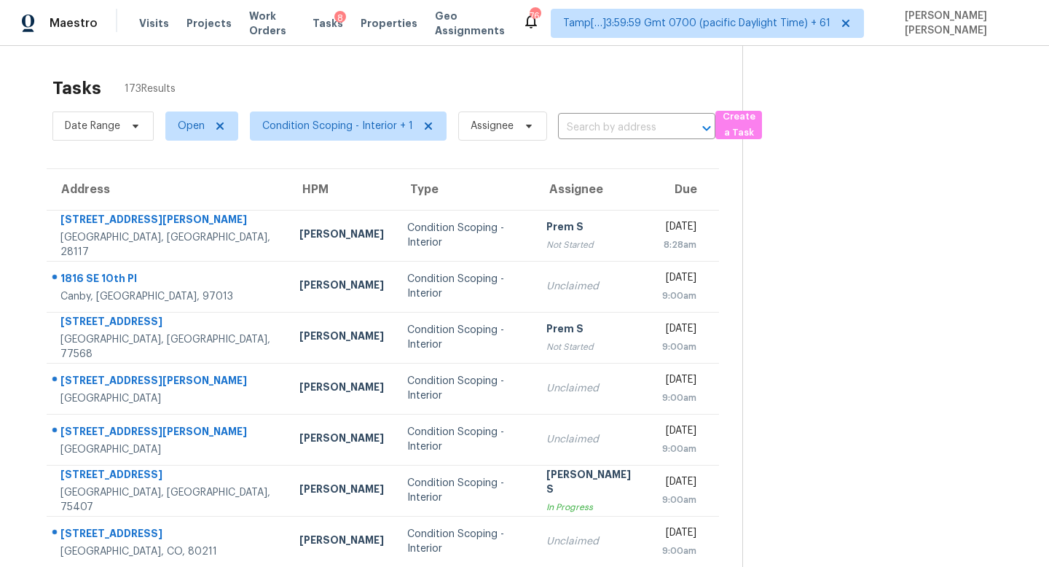
scroll to position [192, 0]
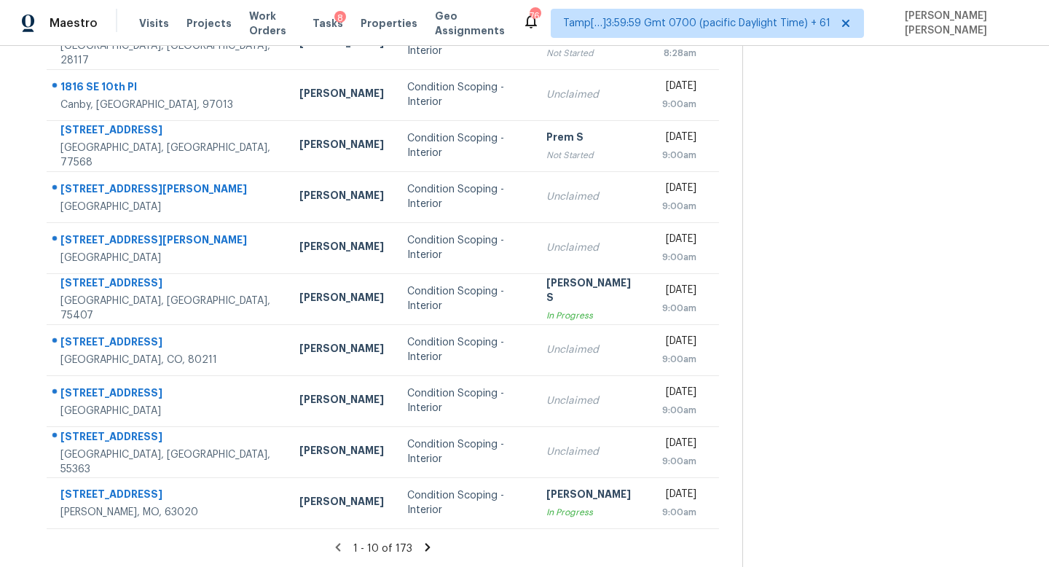
click at [428, 548] on icon at bounding box center [427, 546] width 13 height 13
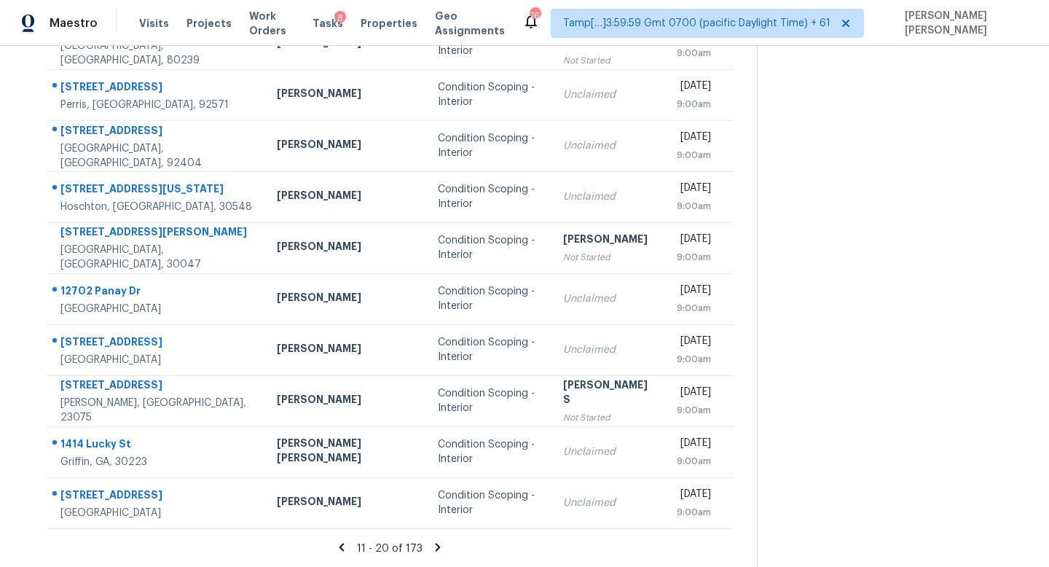
click at [431, 548] on icon at bounding box center [437, 546] width 13 height 13
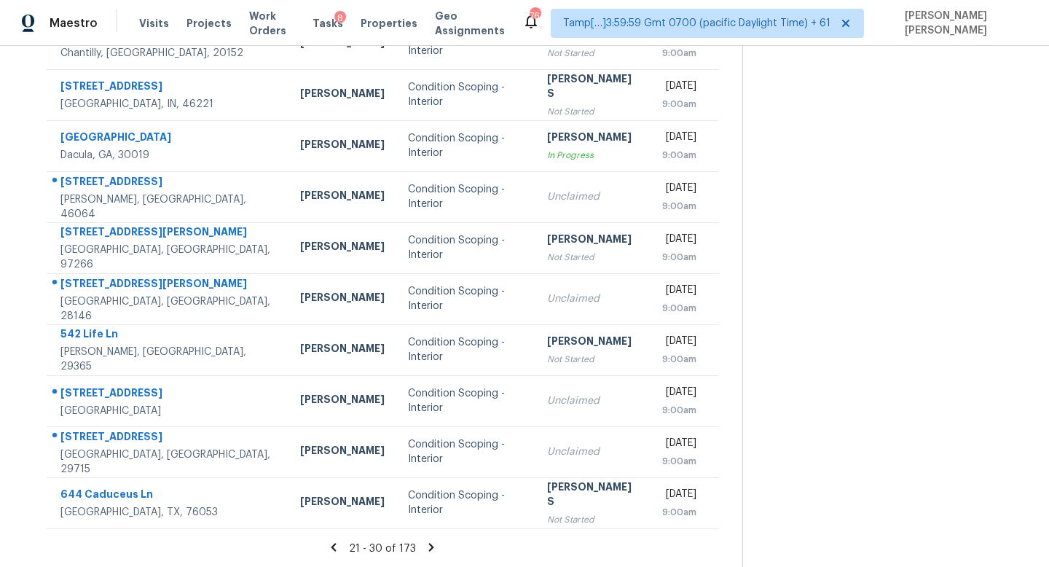
click at [429, 548] on icon at bounding box center [431, 546] width 5 height 8
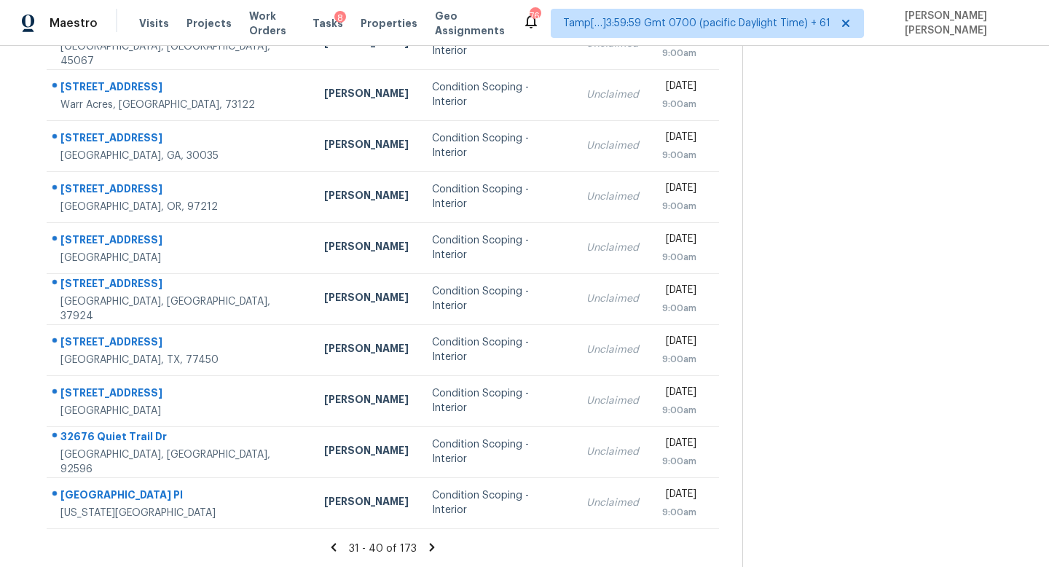
click at [429, 548] on icon at bounding box center [431, 546] width 5 height 8
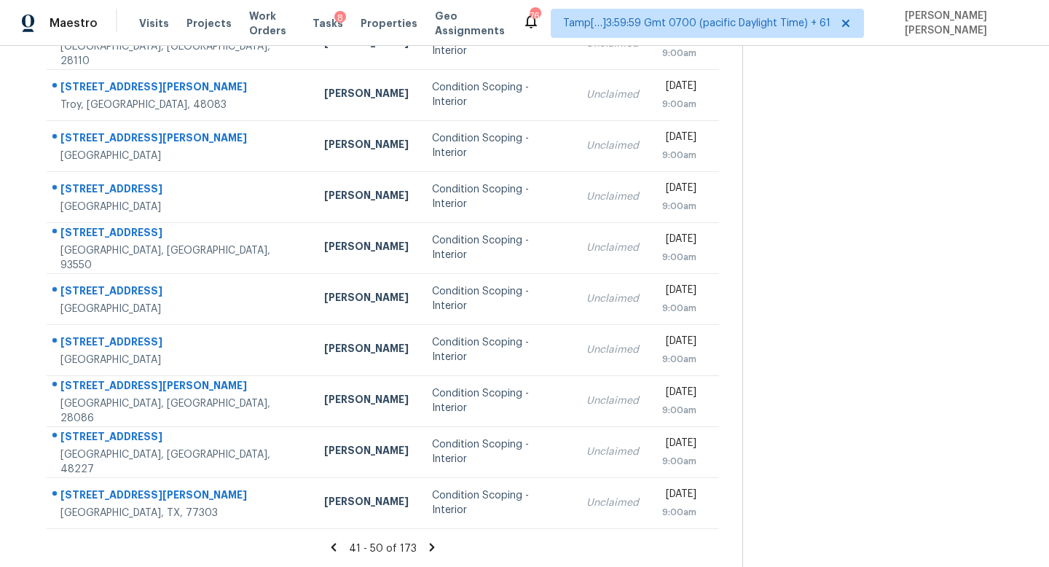
click at [429, 548] on icon at bounding box center [431, 546] width 5 height 8
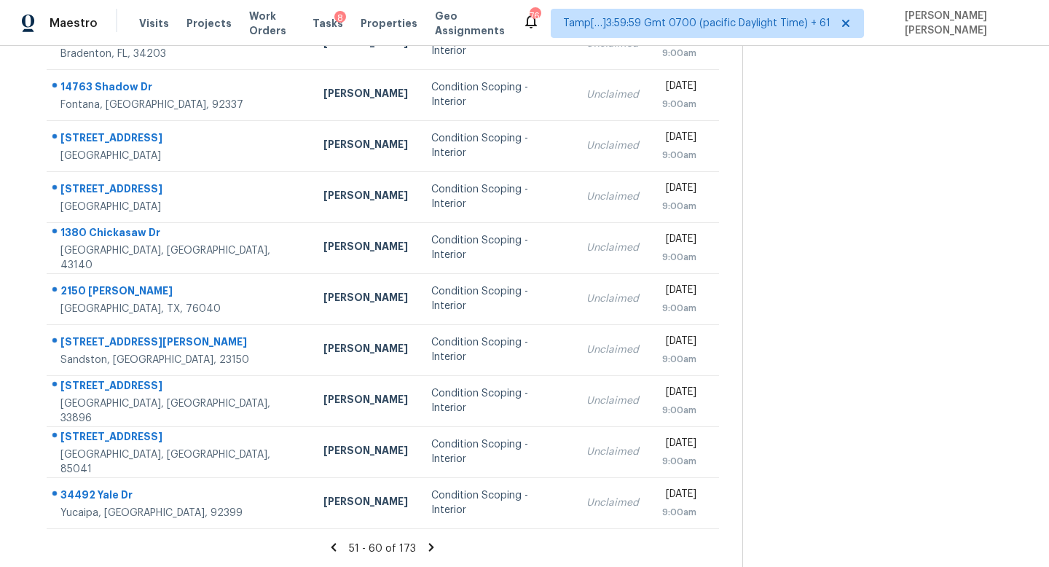
click at [429, 548] on icon at bounding box center [431, 546] width 5 height 8
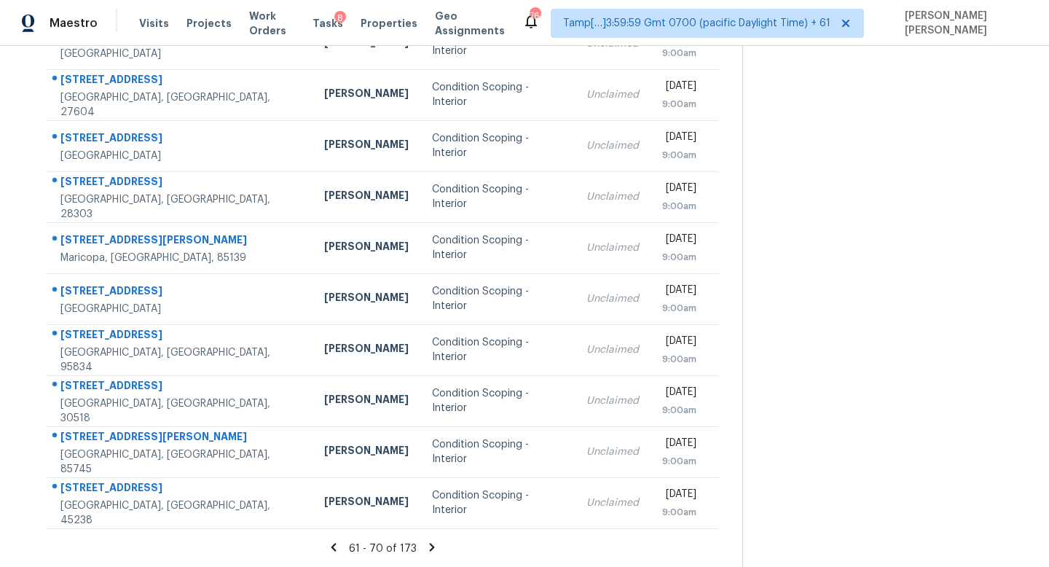
click at [429, 548] on icon at bounding box center [431, 546] width 5 height 8
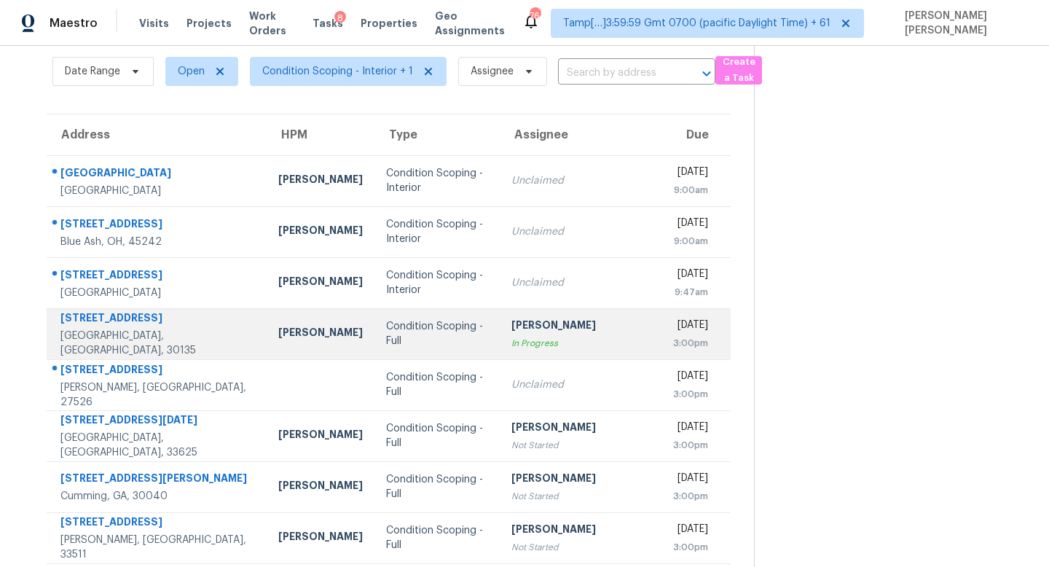
scroll to position [0, 0]
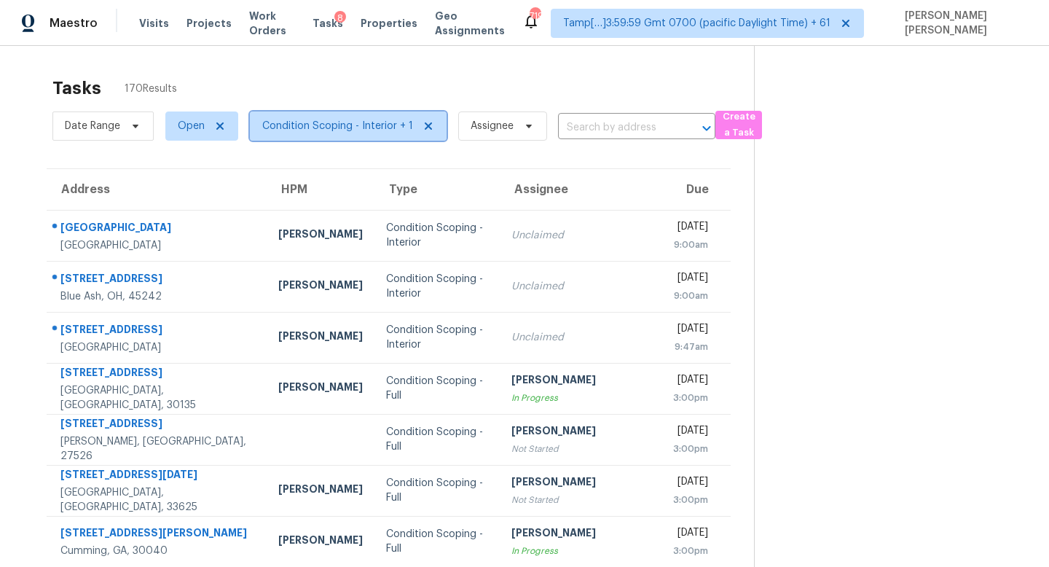
click at [425, 125] on icon at bounding box center [428, 125] width 7 height 7
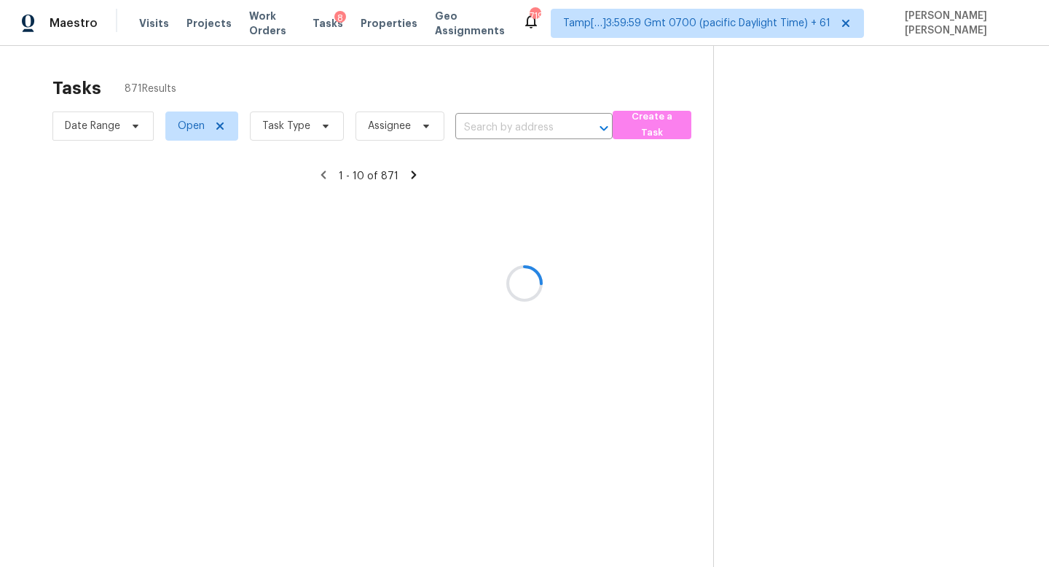
click at [506, 125] on div at bounding box center [524, 283] width 1049 height 567
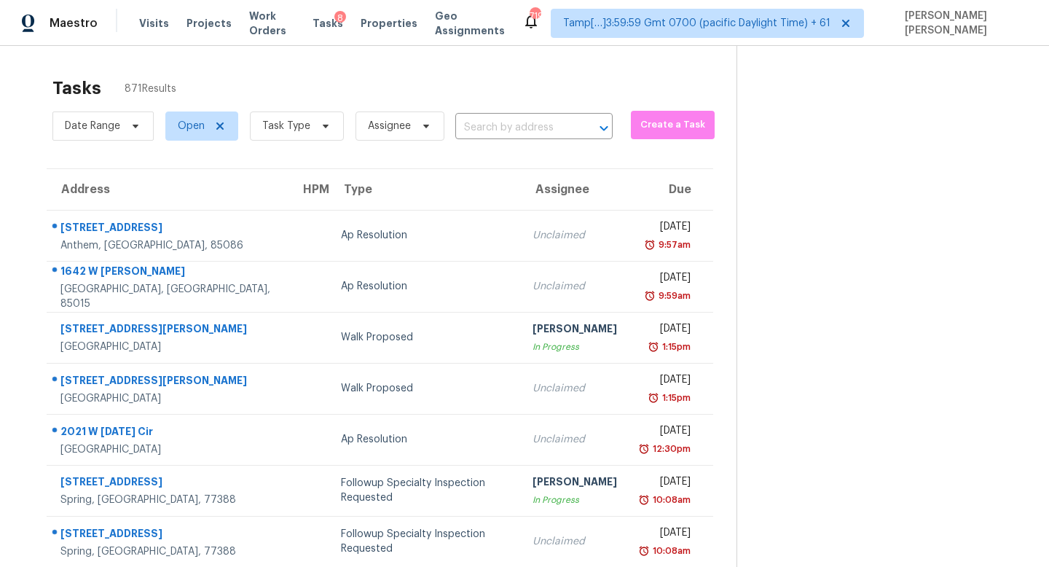
click at [508, 121] on input "text" at bounding box center [513, 128] width 117 height 23
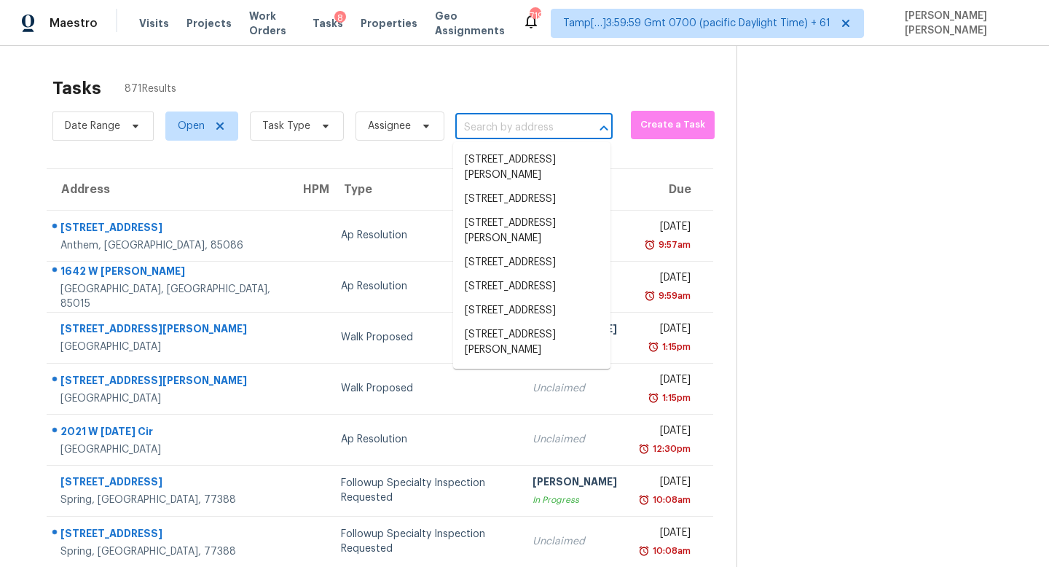
paste input "5690 Cedar Croft Ln, Lithonia, GA 30058"
type input "5690 Cedar Croft Ln, Lithonia, GA 30058"
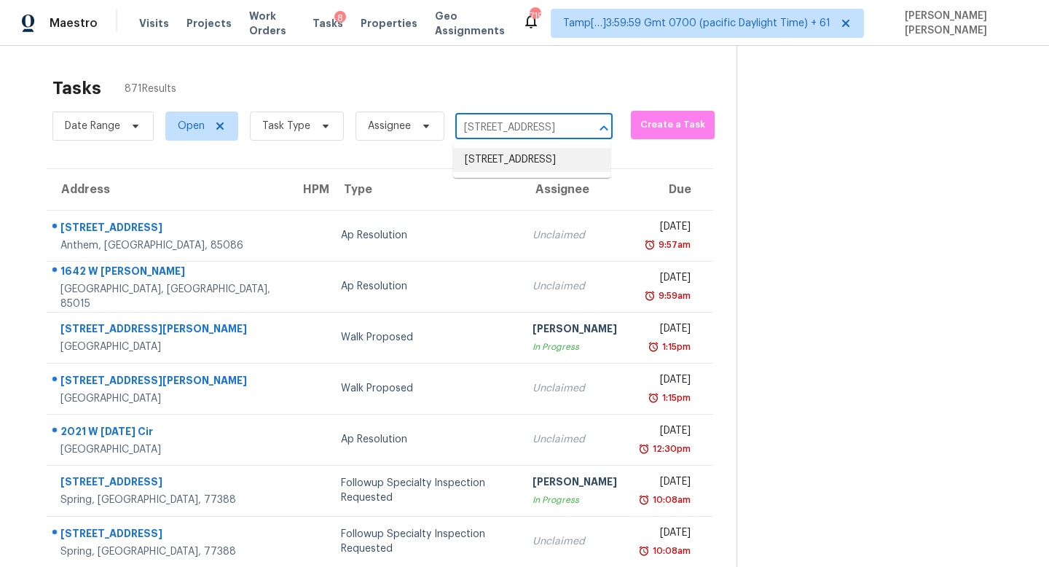
click at [524, 165] on li "5690 Cedar Croft Ln, Lithonia, GA 30058" at bounding box center [531, 160] width 157 height 24
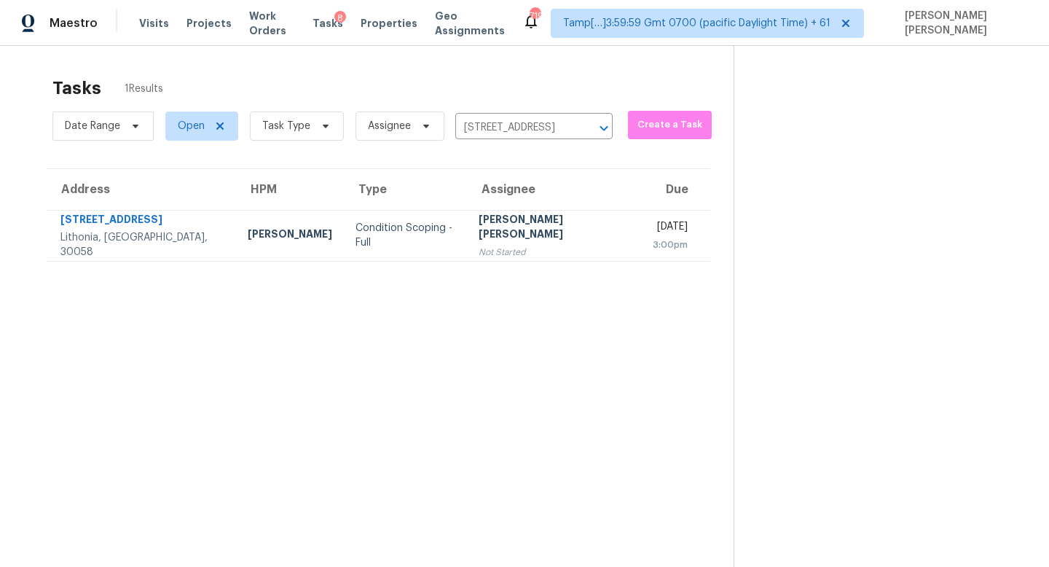
click at [537, 275] on section "Tasks 1 Results Date Range Open Task Type Assignee 5690 Cedar Croft Ln, Lithoni…" at bounding box center [378, 340] width 710 height 543
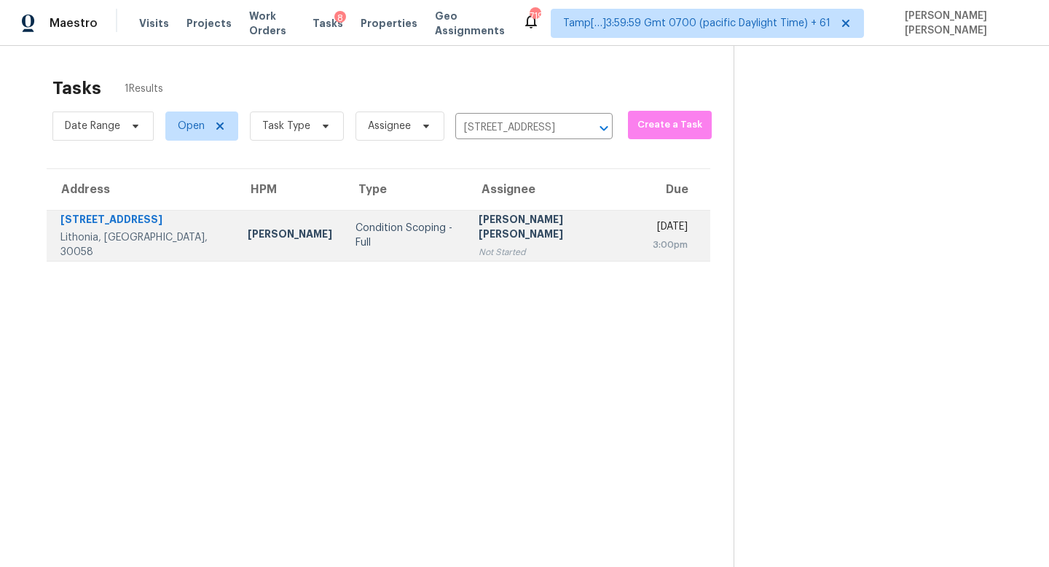
click at [652, 234] on div "[DATE]" at bounding box center [669, 228] width 35 height 18
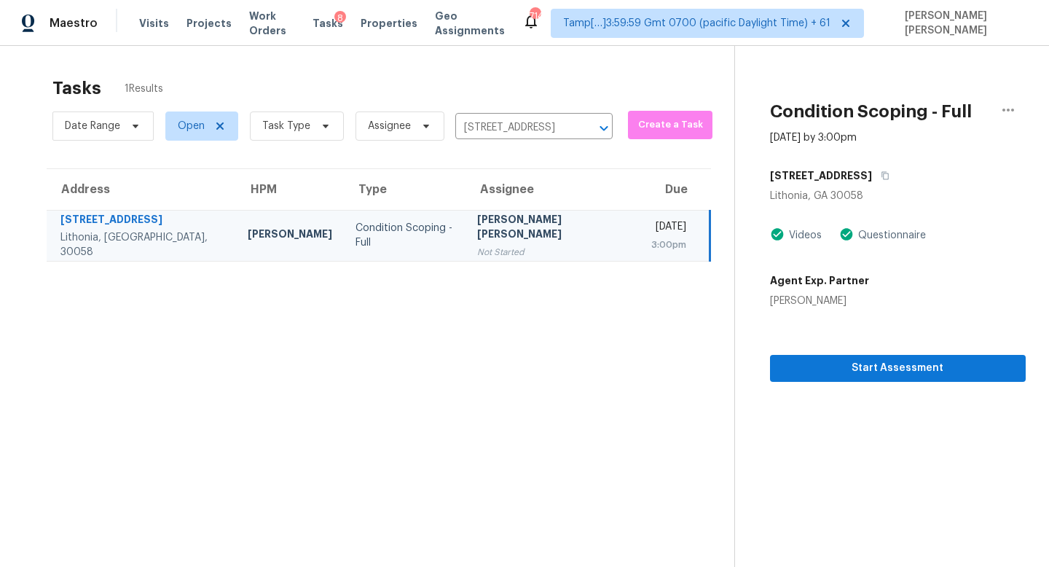
click at [848, 349] on div "Start Assessment" at bounding box center [898, 345] width 256 height 74
click at [846, 365] on span "Start Assessment" at bounding box center [897, 368] width 232 height 18
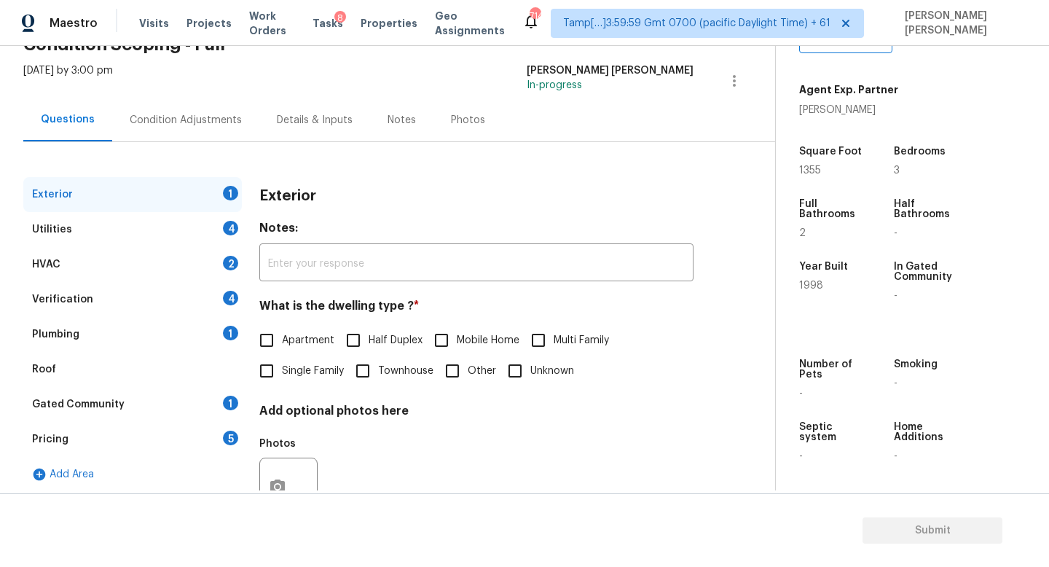
scroll to position [80, 0]
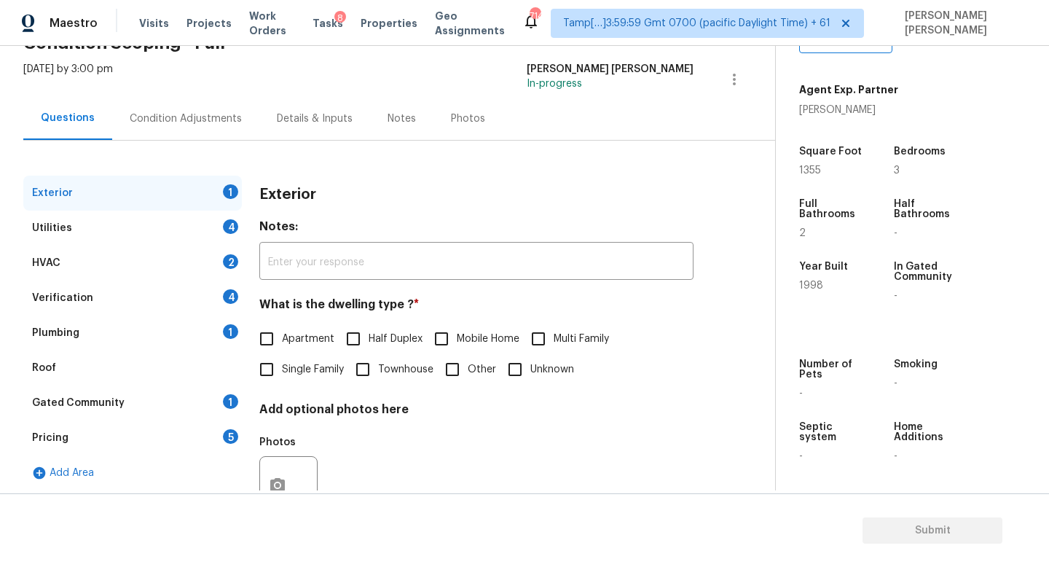
click at [153, 119] on div "Condition Adjustments" at bounding box center [186, 118] width 112 height 15
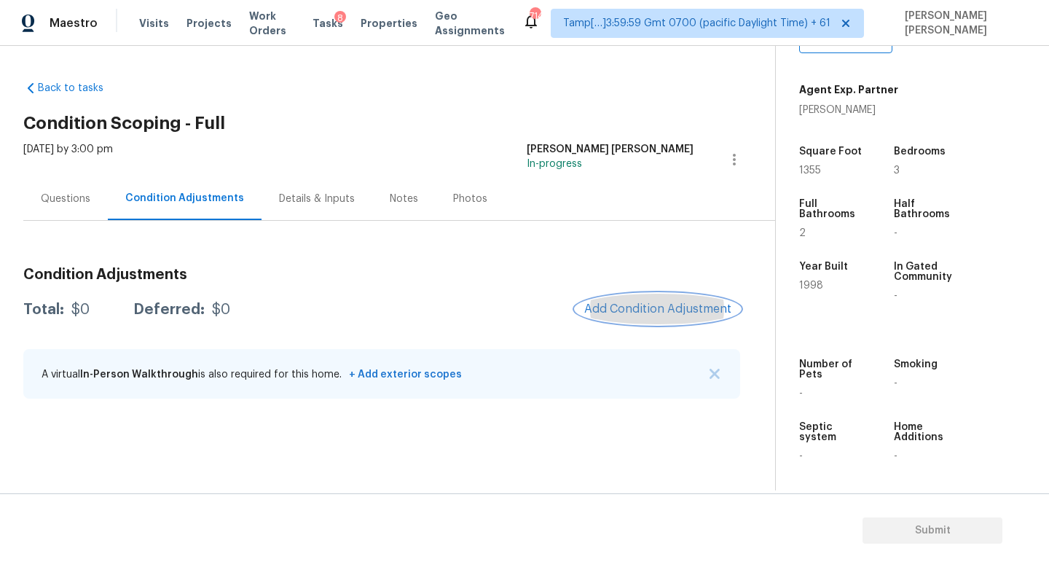
click at [644, 306] on span "Add Condition Adjustment" at bounding box center [657, 308] width 147 height 13
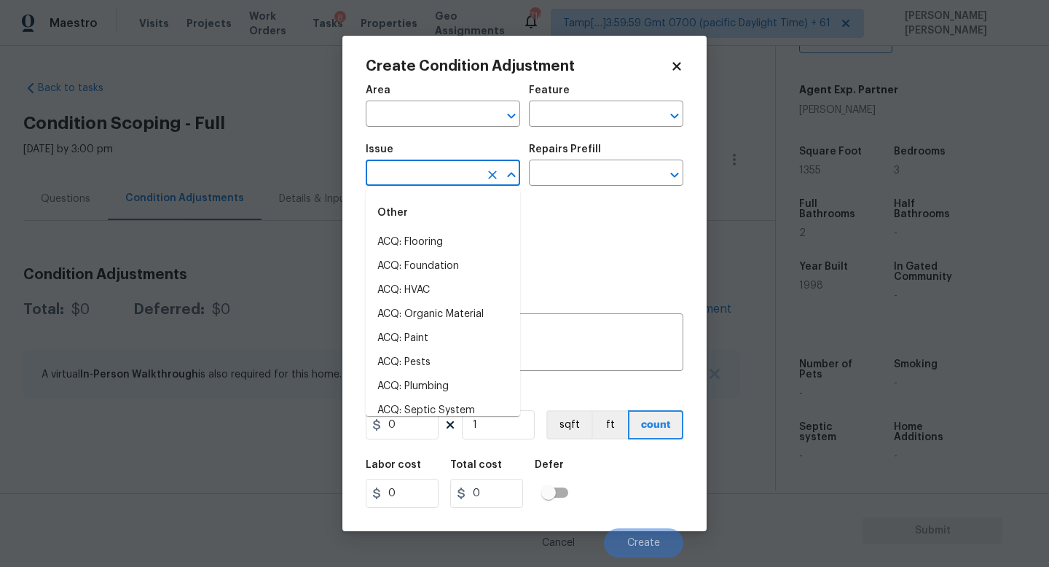
click at [430, 186] on body "Maestro Visits Projects Work Orders Tasks 8 Properties Geo Assignments 714 Tamp…" at bounding box center [524, 283] width 1049 height 567
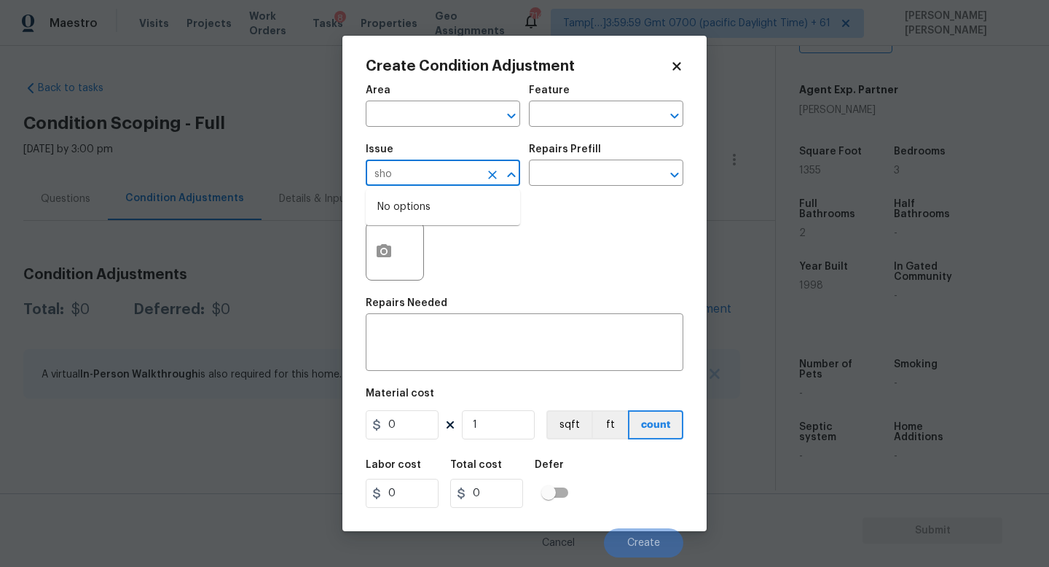
type input "show"
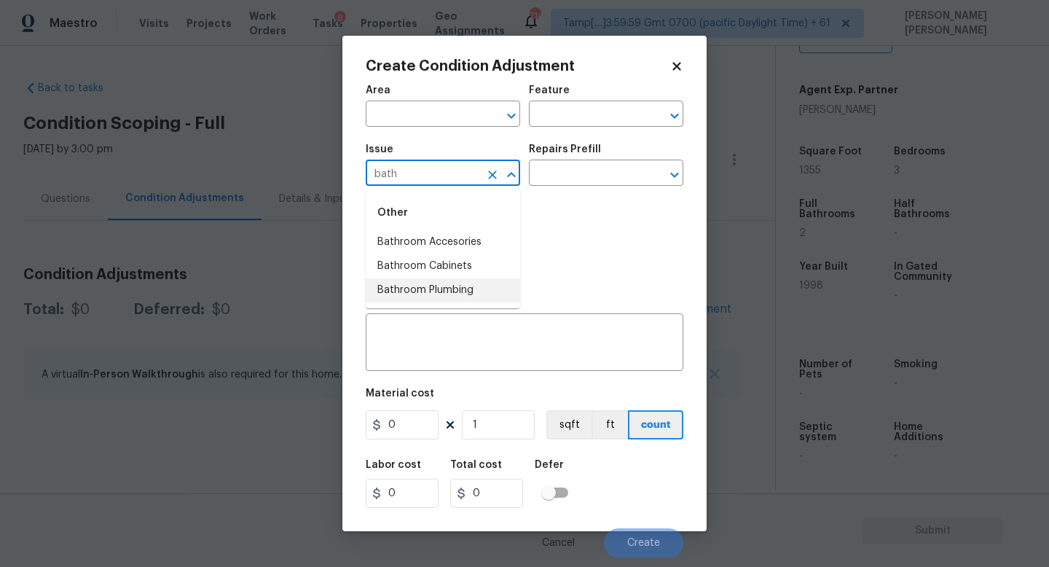
click at [490, 290] on li "Bathroom Plumbing" at bounding box center [443, 290] width 154 height 24
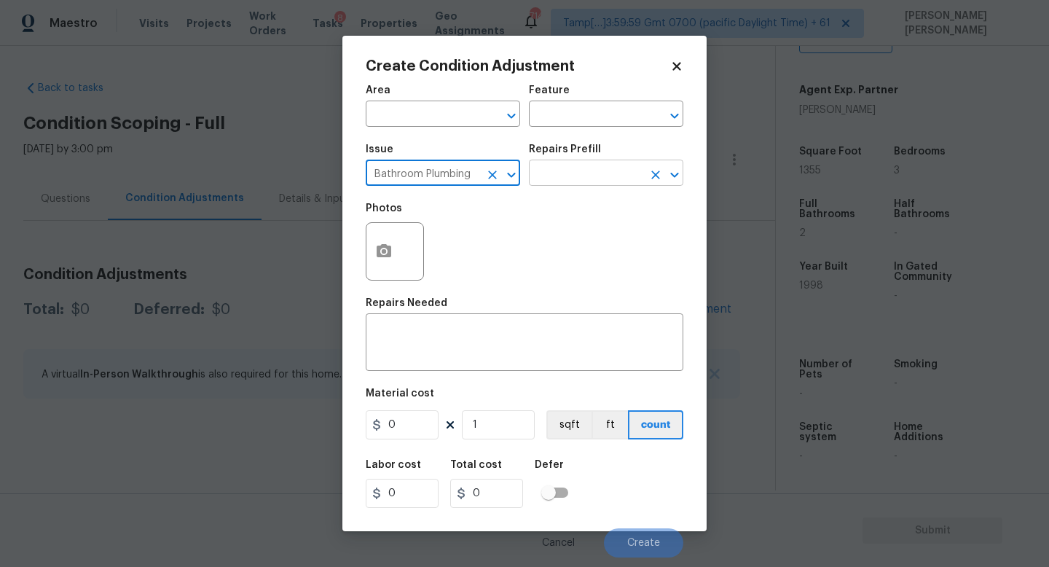
type input "Bathroom Plumbing"
click at [610, 176] on input "text" at bounding box center [586, 174] width 114 height 23
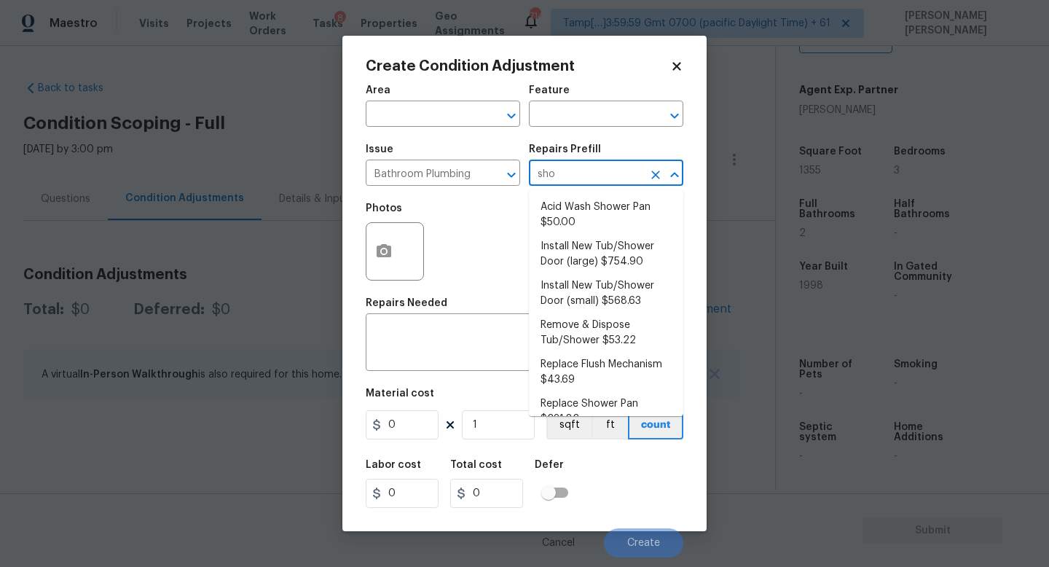
type input "show"
click at [624, 291] on li "Install New Tub/Shower Door (small) $568.63" at bounding box center [606, 293] width 154 height 39
type input "Plumbing"
type textarea "Prep the tub/shower surround and install a new 32''-36'' tempered shower door. …"
type input "568.63"
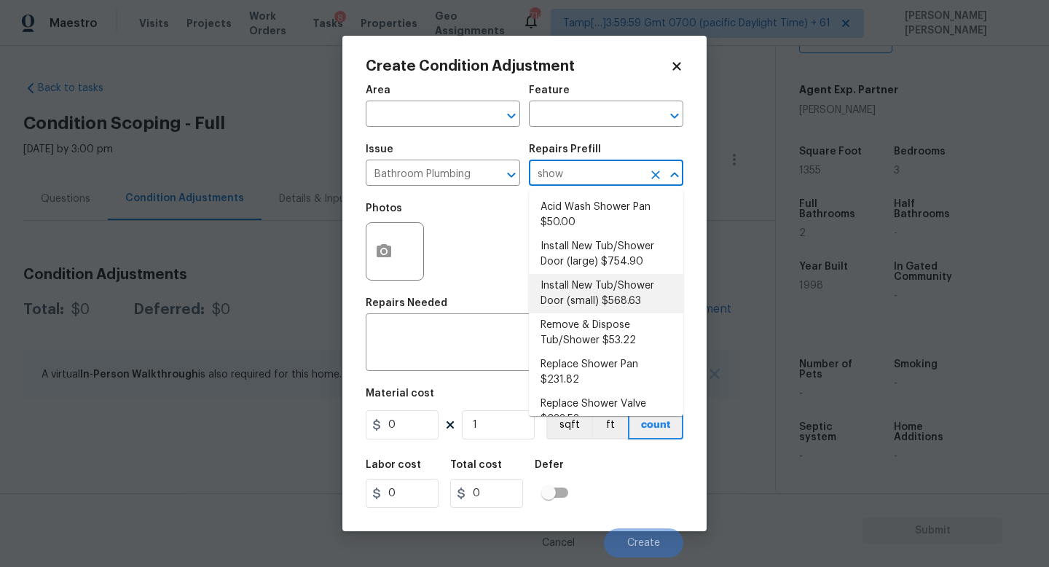
type input "568.63"
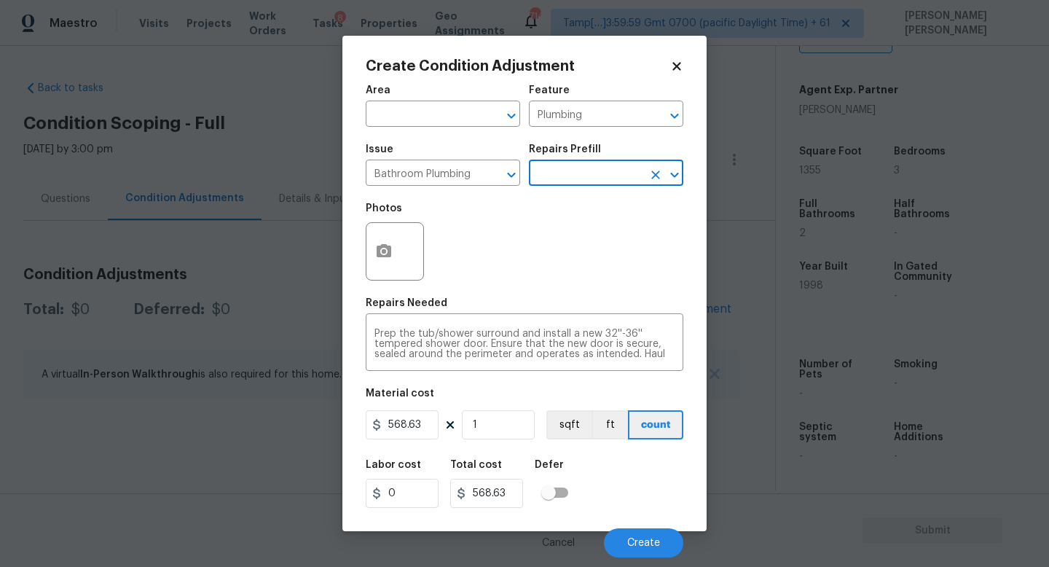
click at [406, 255] on div at bounding box center [395, 251] width 58 height 58
click at [392, 250] on button "button" at bounding box center [383, 251] width 35 height 57
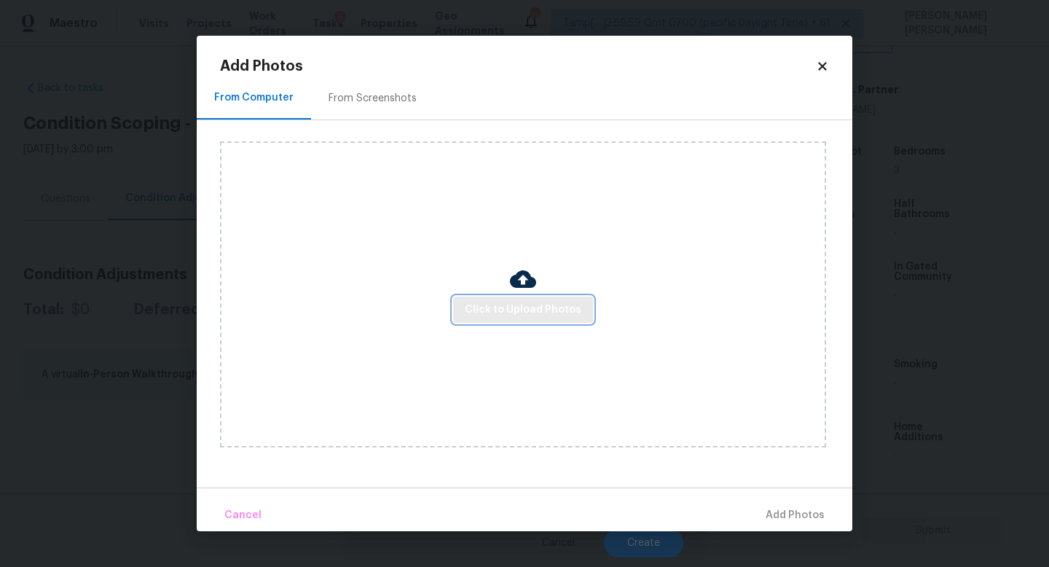
click at [515, 298] on button "Click to Upload Photos" at bounding box center [523, 309] width 140 height 27
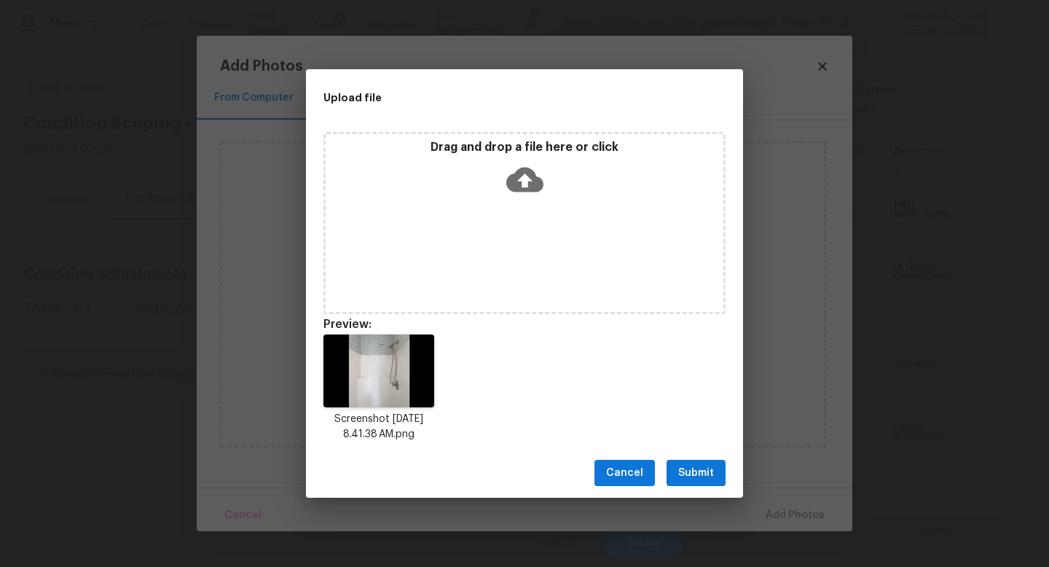
click at [686, 476] on span "Submit" at bounding box center [696, 473] width 36 height 18
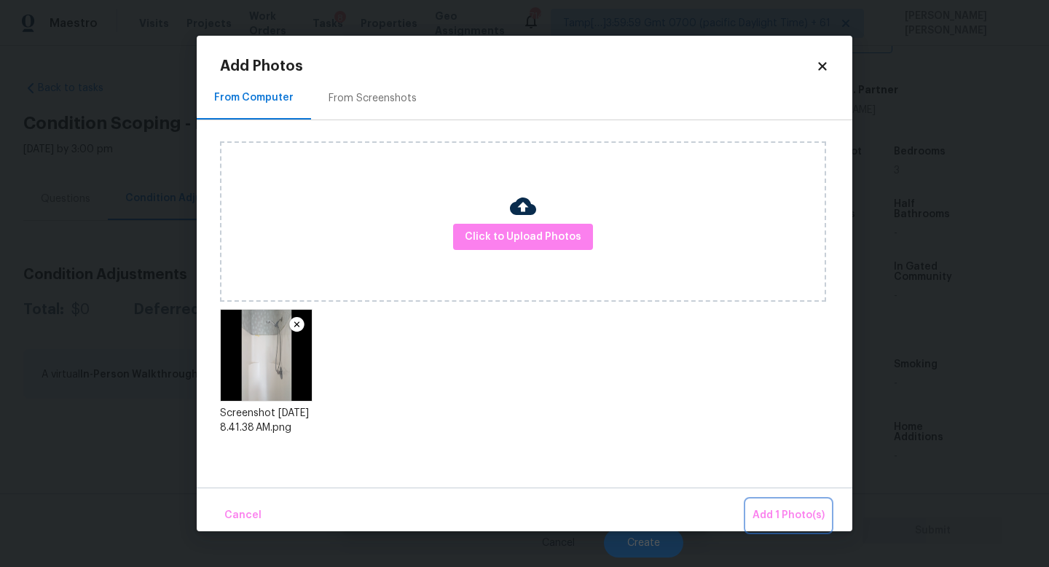
click at [781, 516] on span "Add 1 Photo(s)" at bounding box center [788, 515] width 72 height 18
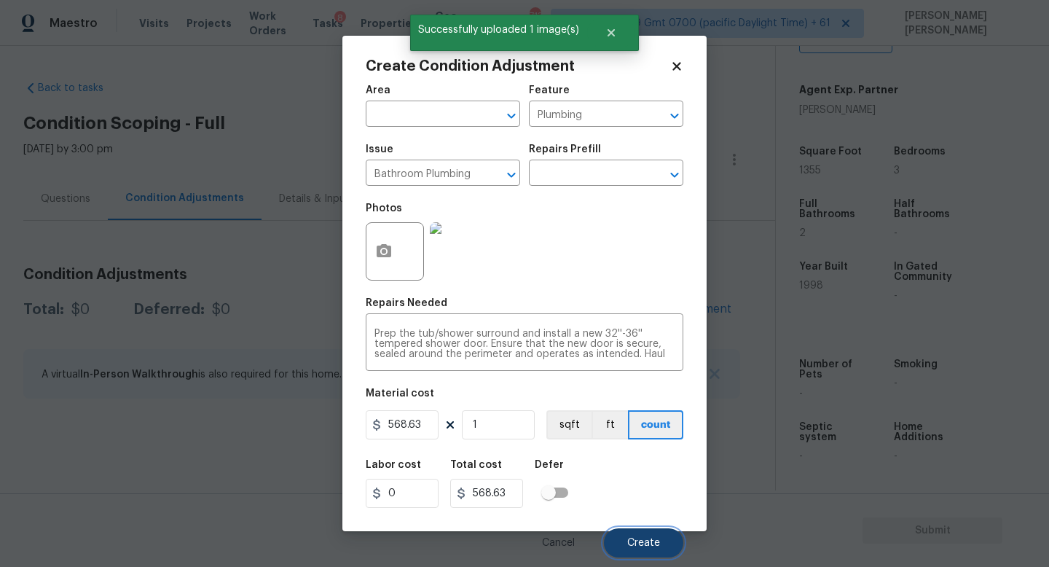
click at [644, 540] on span "Create" at bounding box center [643, 542] width 33 height 11
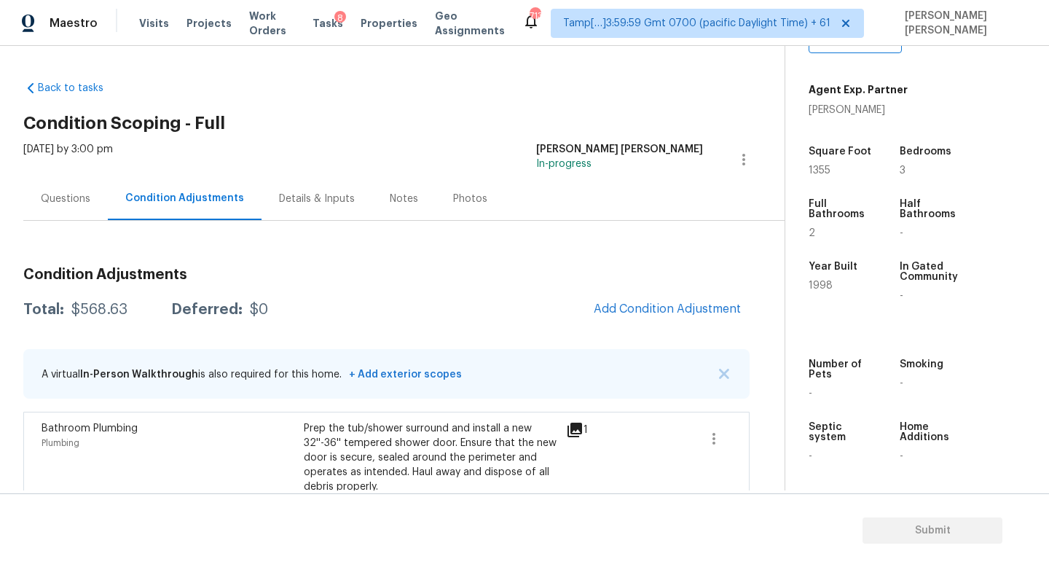
click at [38, 202] on div "Questions" at bounding box center [65, 198] width 84 height 43
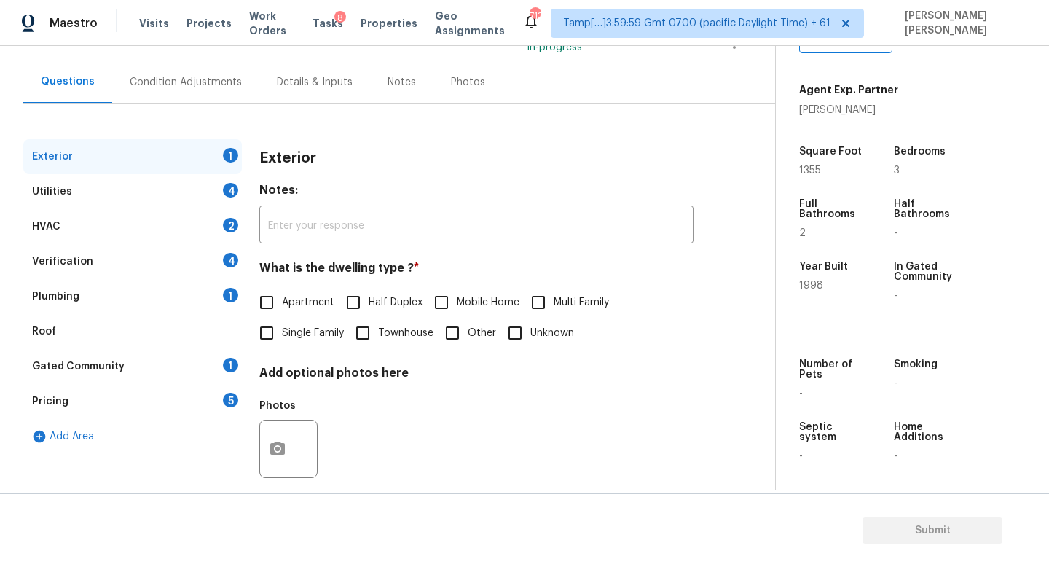
scroll to position [135, 0]
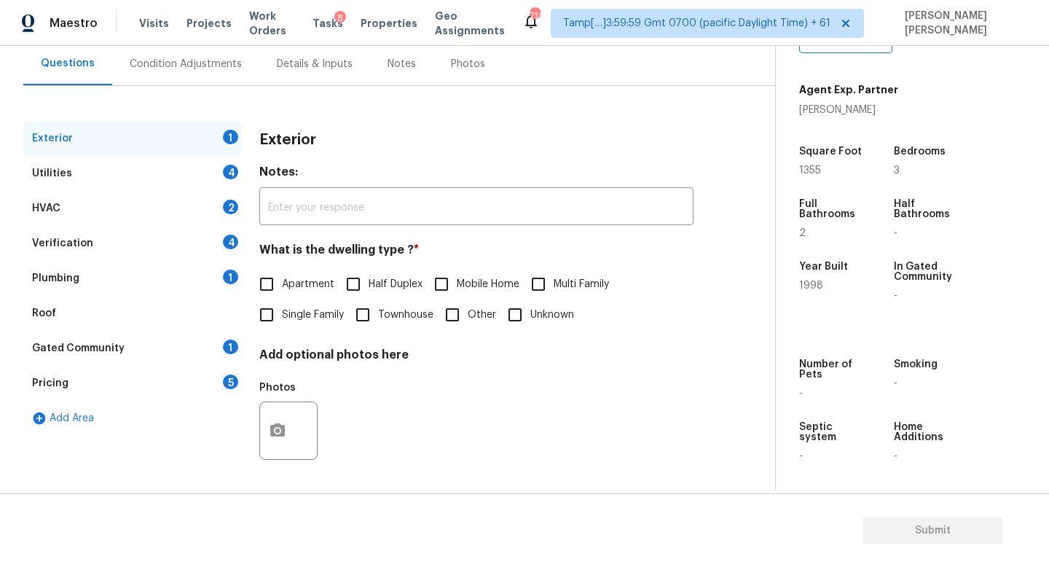
click at [285, 321] on span "Single Family" at bounding box center [313, 314] width 62 height 15
click at [282, 321] on input "Single Family" at bounding box center [266, 314] width 31 height 31
checkbox input "true"
click at [179, 179] on div "Utilities 4" at bounding box center [132, 173] width 218 height 35
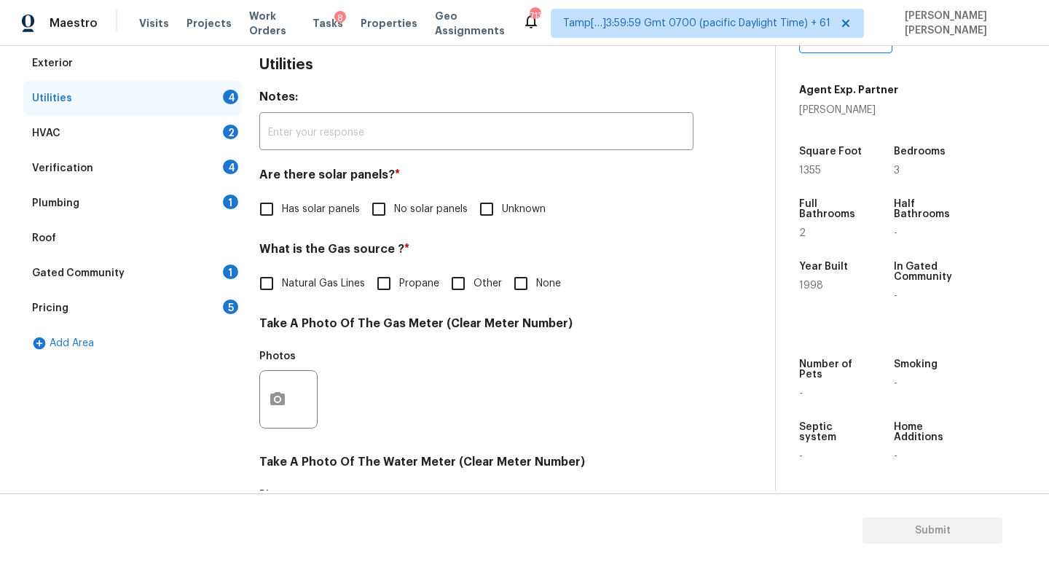
scroll to position [213, 0]
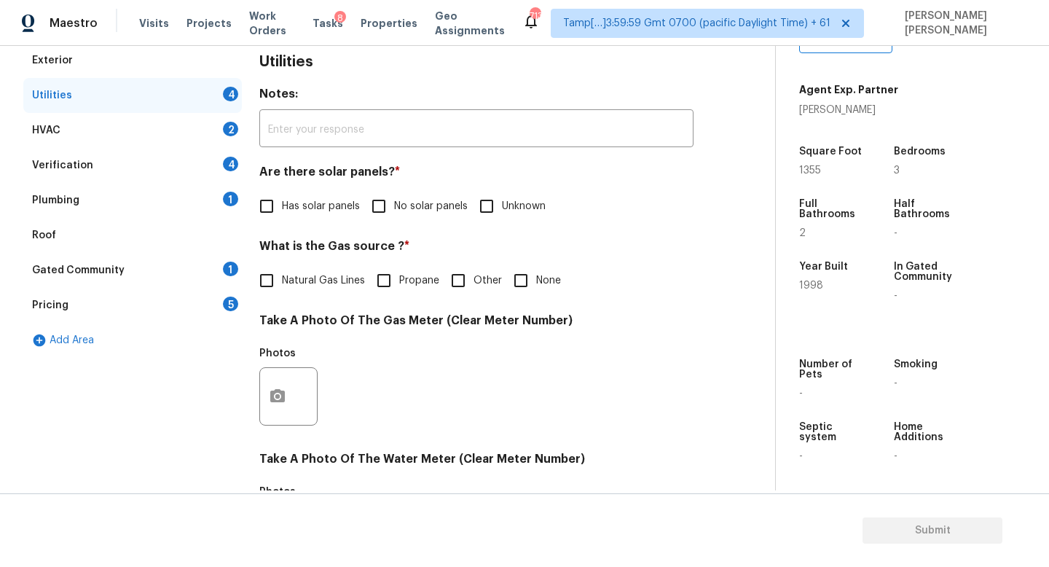
click at [390, 205] on input "No solar panels" at bounding box center [378, 206] width 31 height 31
checkbox input "true"
click at [291, 280] on span "Natural Gas Lines" at bounding box center [323, 280] width 83 height 15
click at [282, 280] on input "Natural Gas Lines" at bounding box center [266, 280] width 31 height 31
checkbox input "true"
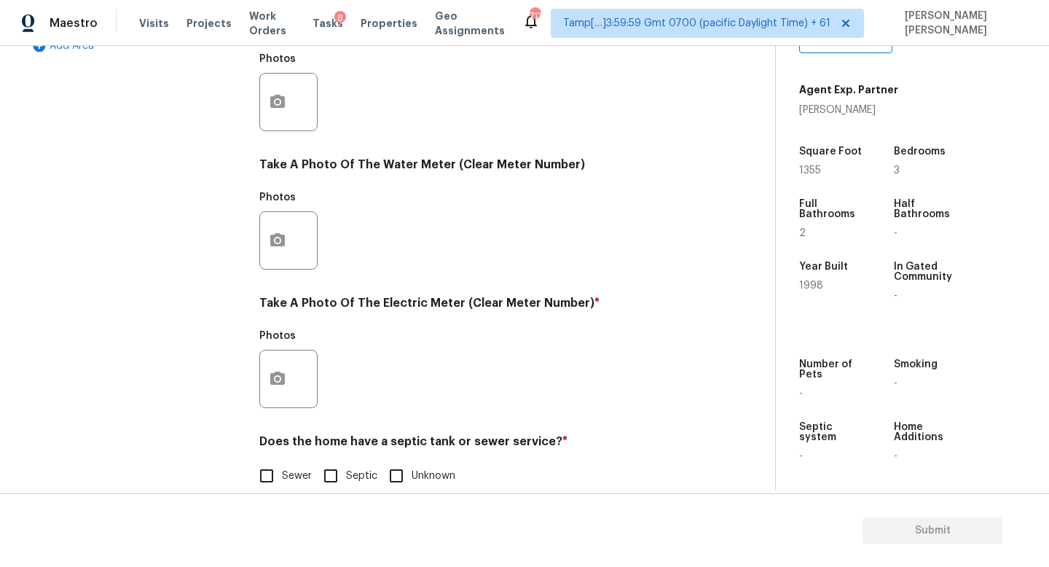
scroll to position [529, 0]
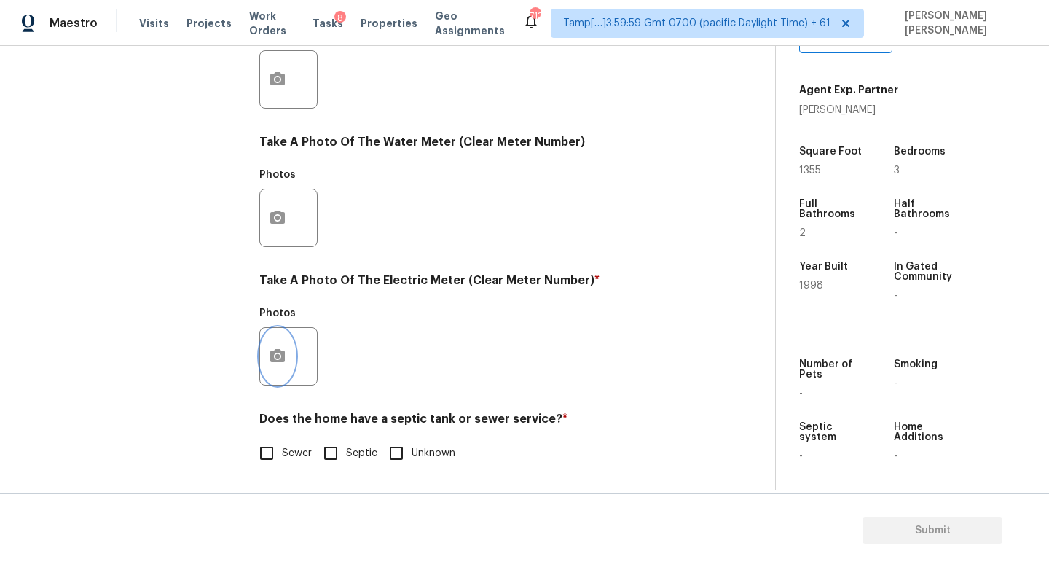
click at [275, 352] on icon "button" at bounding box center [277, 355] width 15 height 13
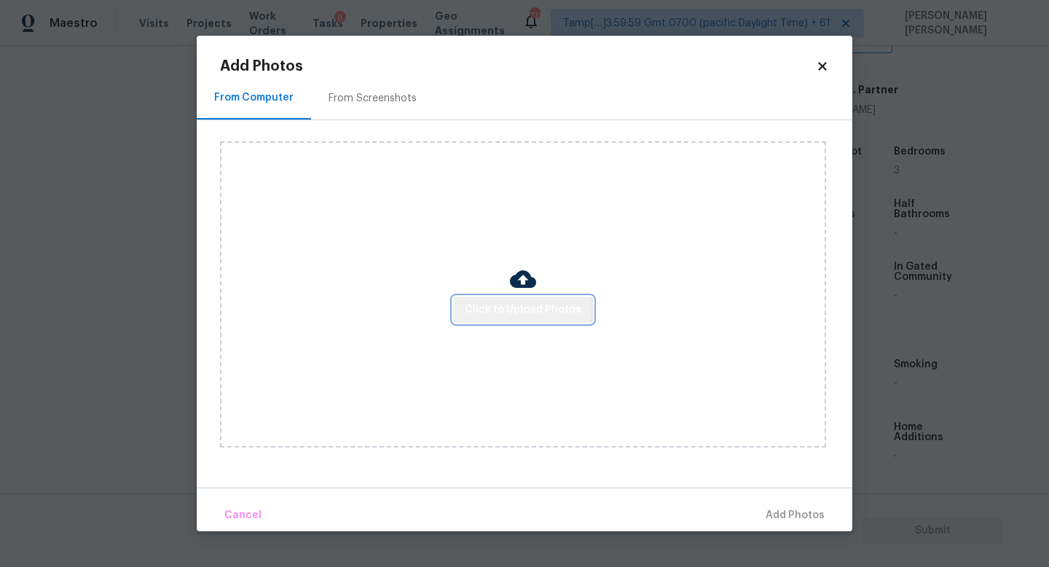
click at [524, 307] on span "Click to Upload Photos" at bounding box center [523, 310] width 117 height 18
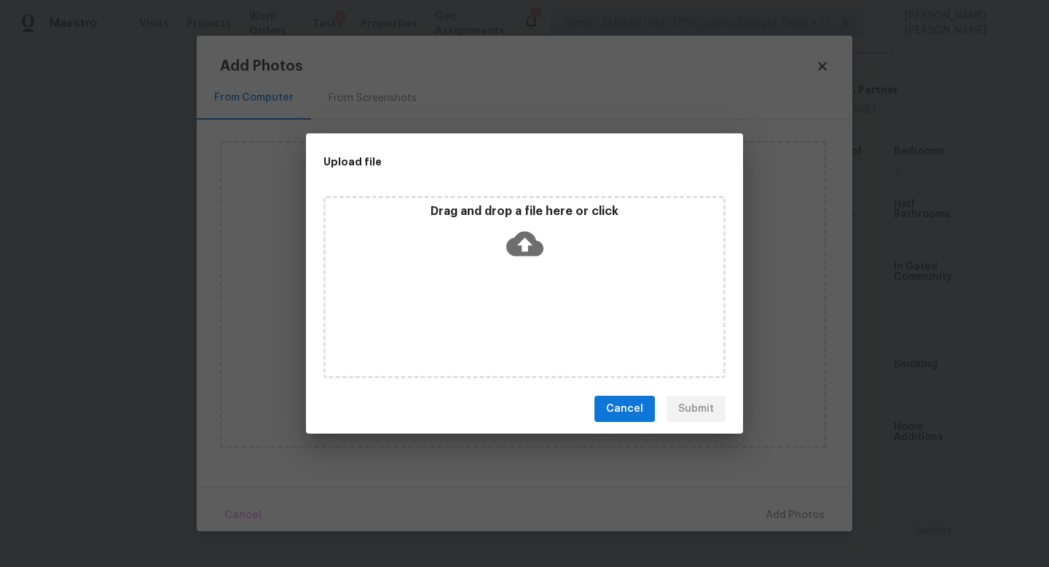
click at [524, 285] on div "Drag and drop a file here or click" at bounding box center [524, 287] width 402 height 182
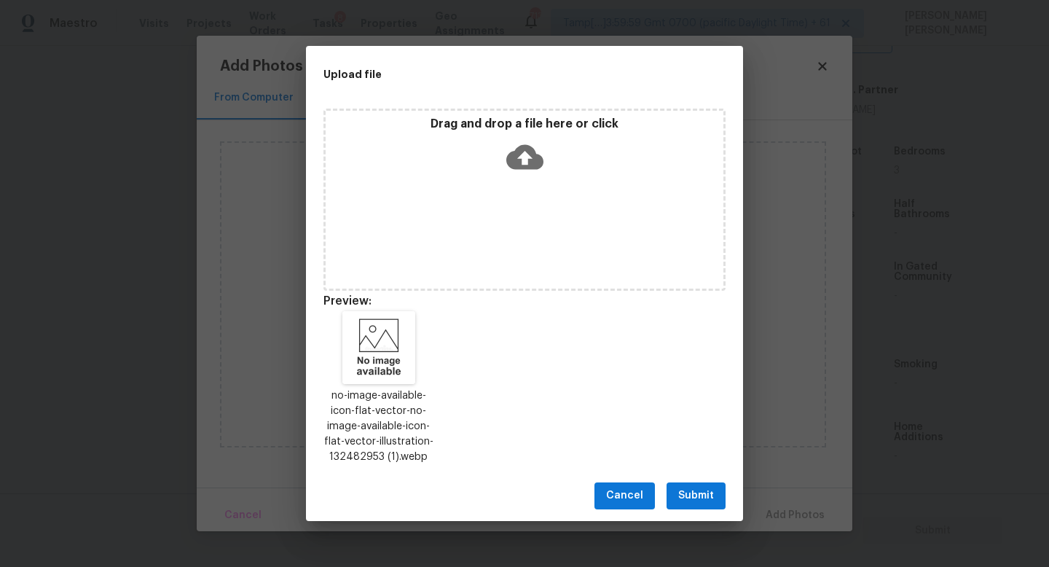
click at [690, 492] on span "Submit" at bounding box center [696, 495] width 36 height 18
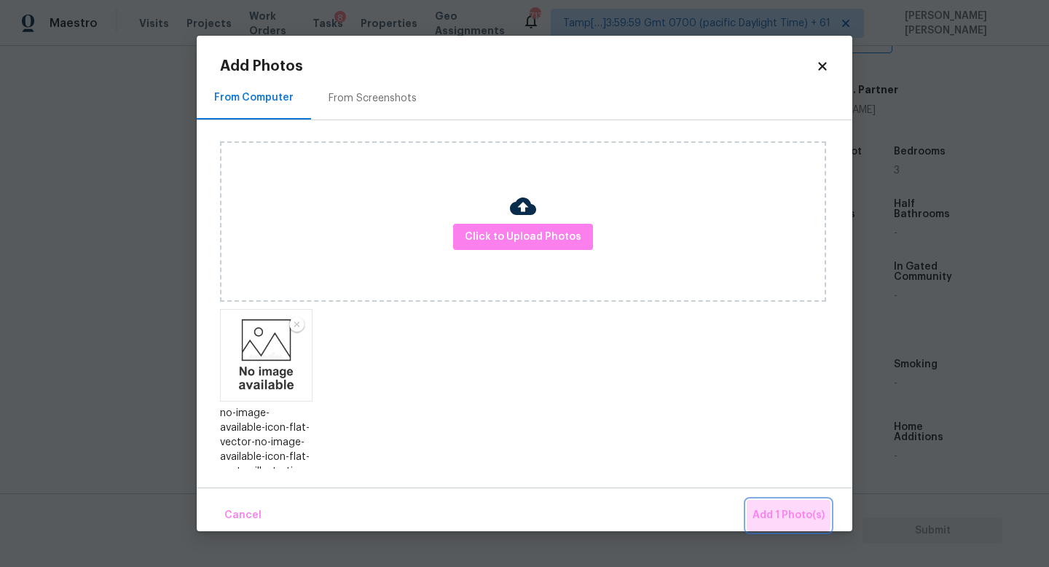
click at [777, 507] on span "Add 1 Photo(s)" at bounding box center [788, 515] width 72 height 18
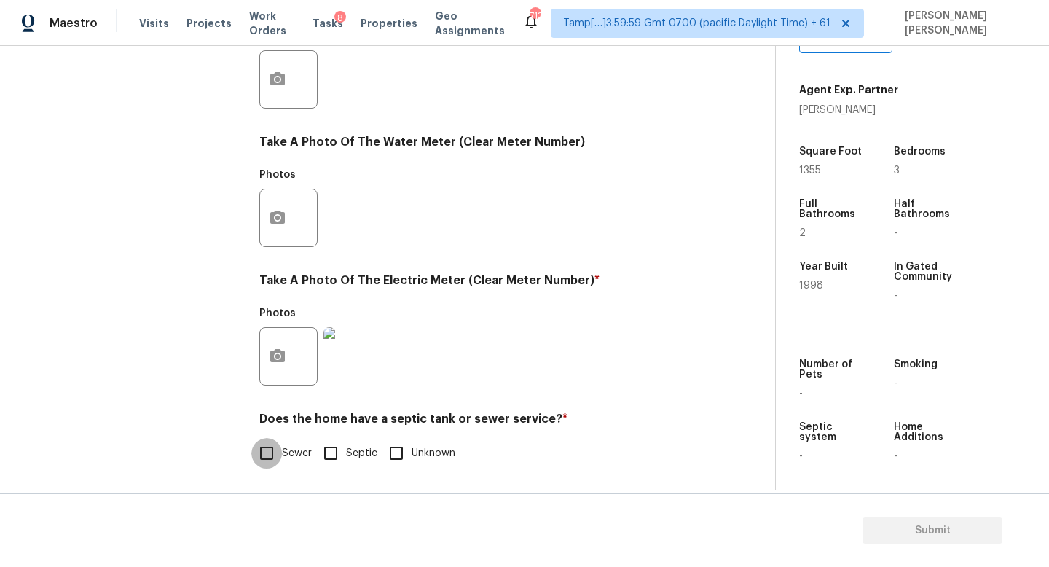
click at [260, 465] on input "Sewer" at bounding box center [266, 453] width 31 height 31
checkbox input "true"
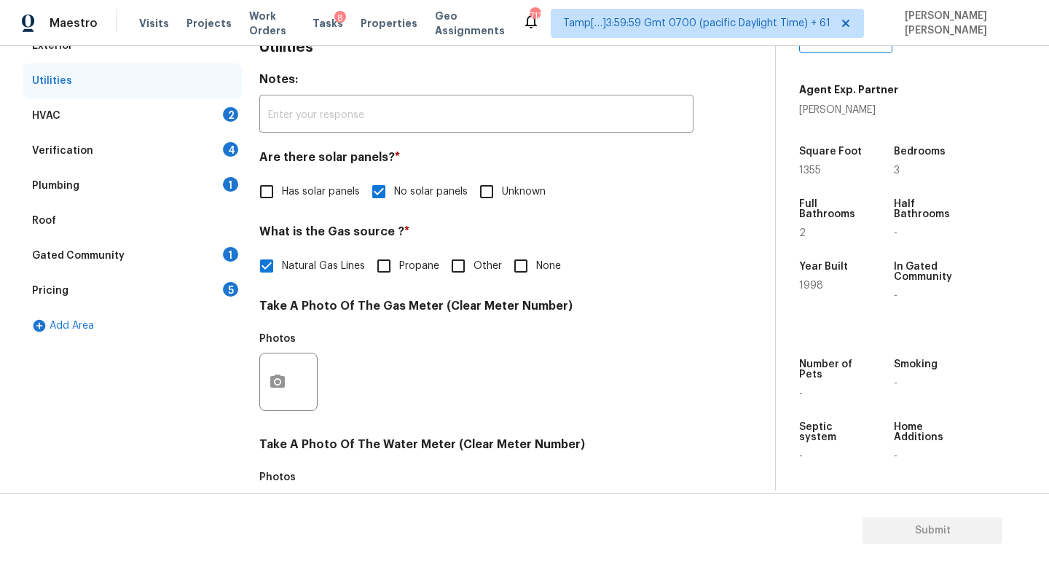
scroll to position [122, 0]
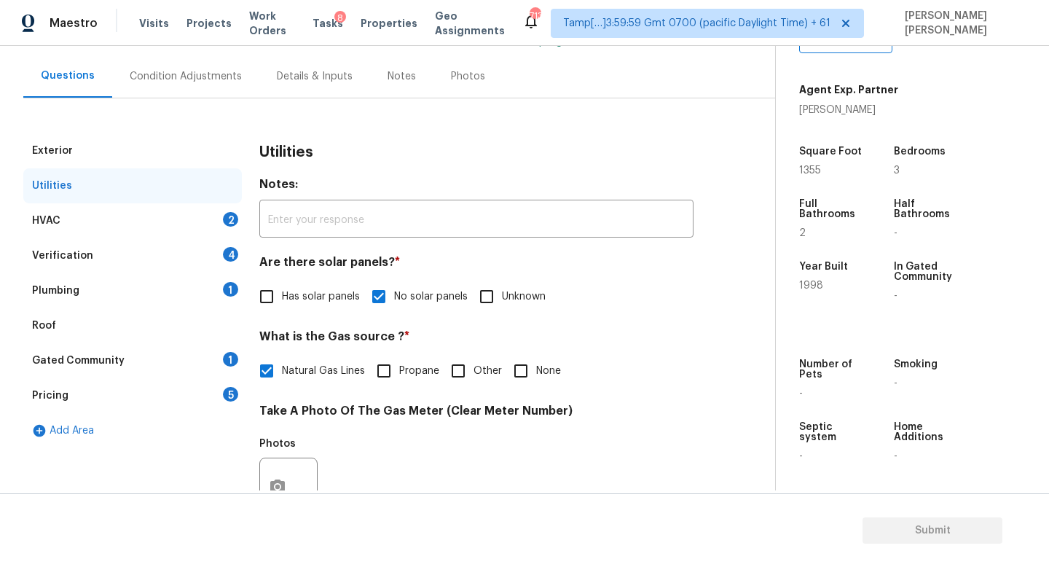
click at [209, 231] on div "HVAC 2" at bounding box center [132, 220] width 218 height 35
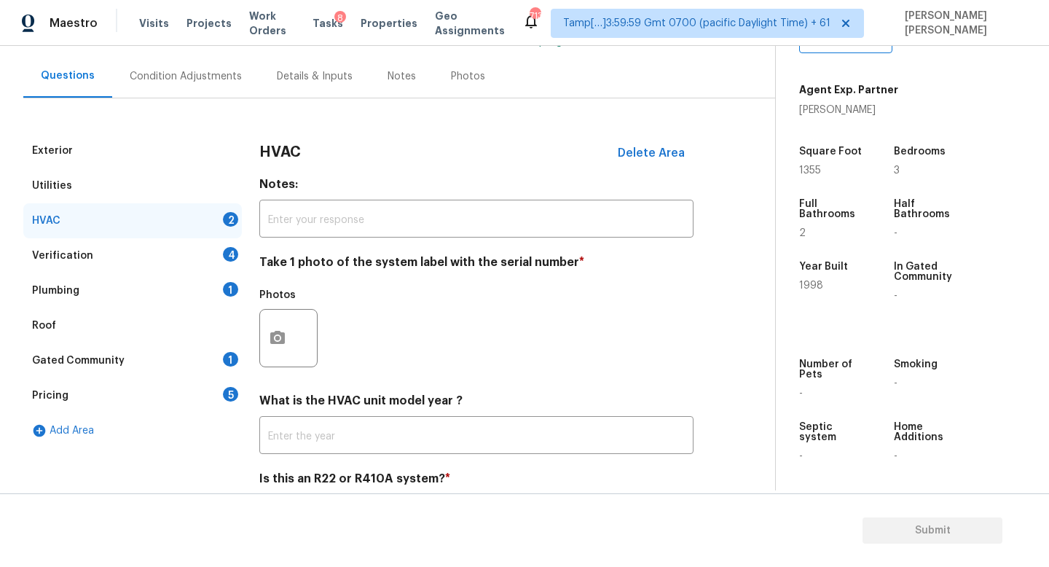
scroll to position [183, 0]
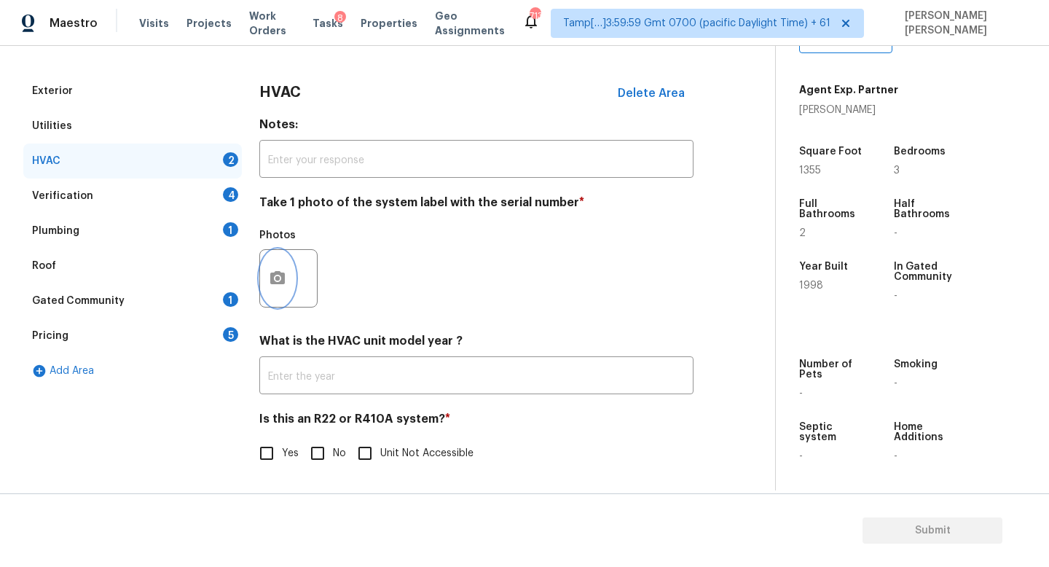
click at [279, 271] on icon "button" at bounding box center [277, 277] width 15 height 13
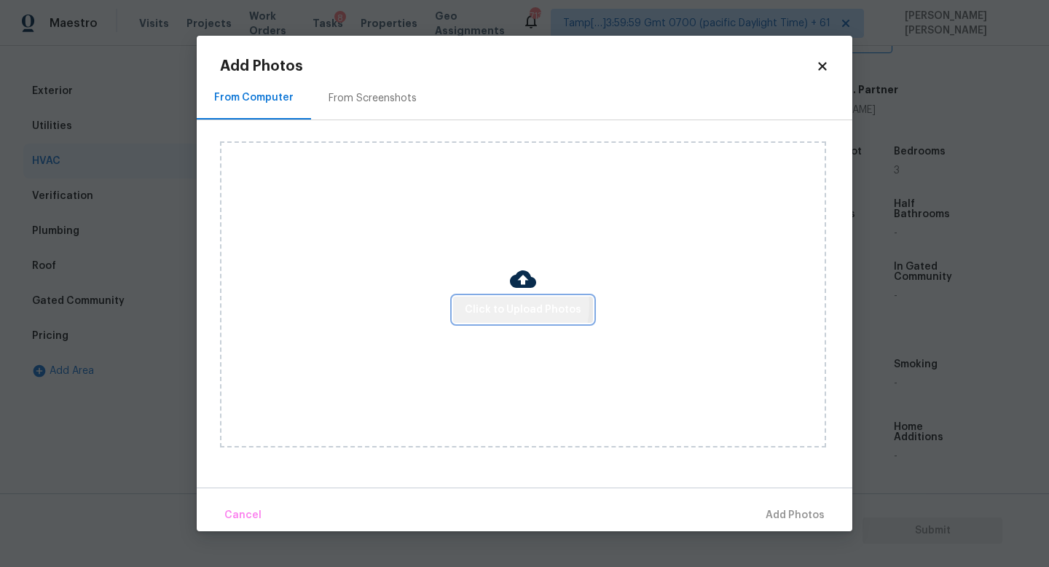
click at [495, 304] on span "Click to Upload Photos" at bounding box center [523, 310] width 117 height 18
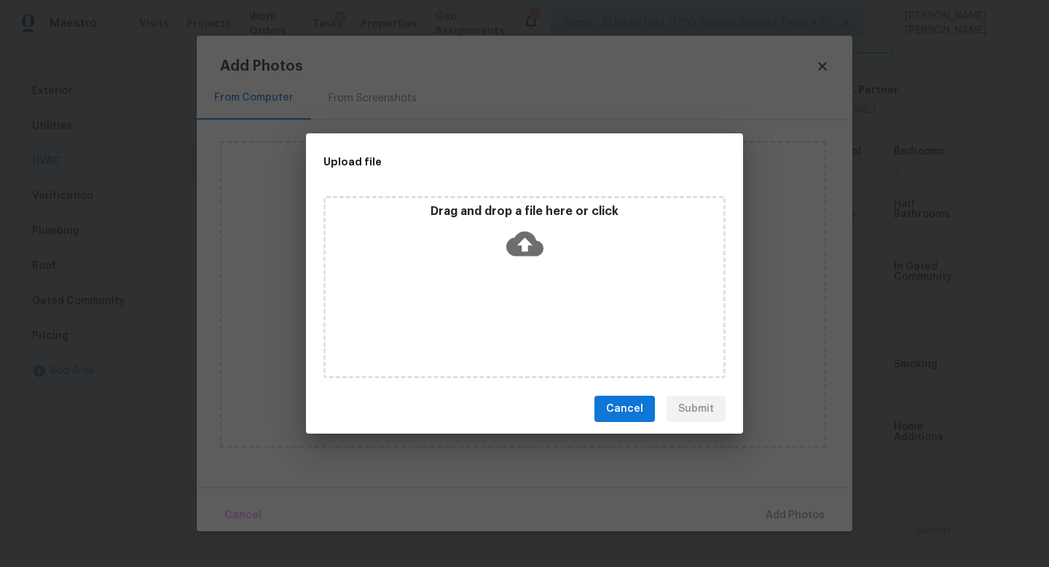
click at [518, 226] on icon at bounding box center [524, 243] width 37 height 37
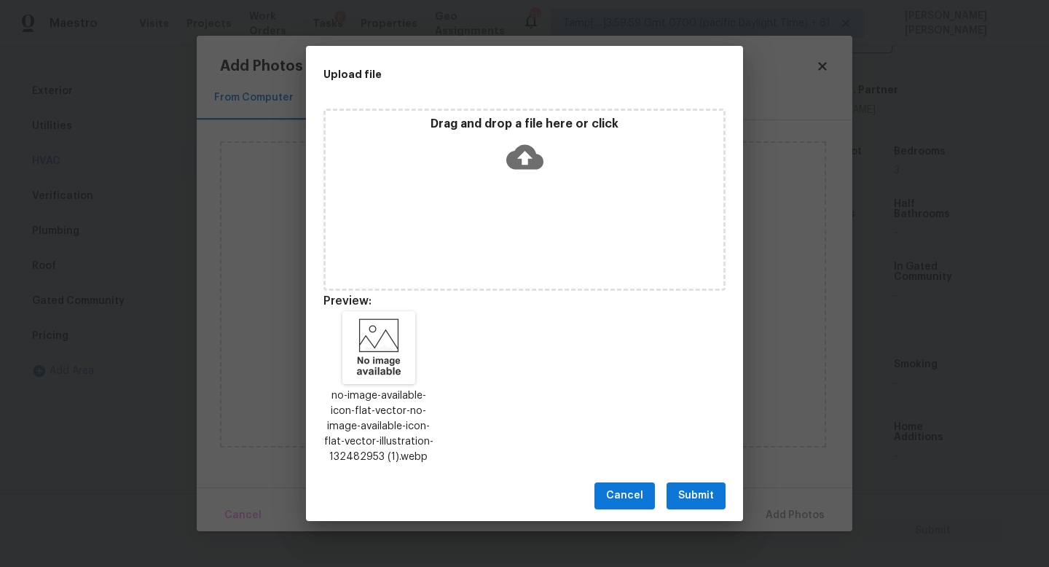
click at [714, 500] on button "Submit" at bounding box center [695, 495] width 59 height 27
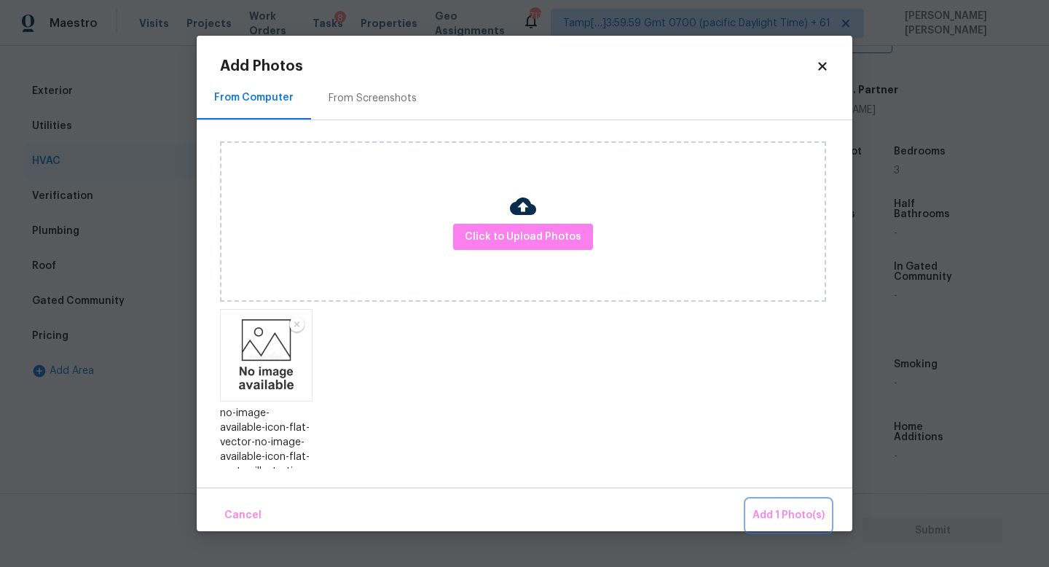
click at [792, 516] on span "Add 1 Photo(s)" at bounding box center [788, 515] width 72 height 18
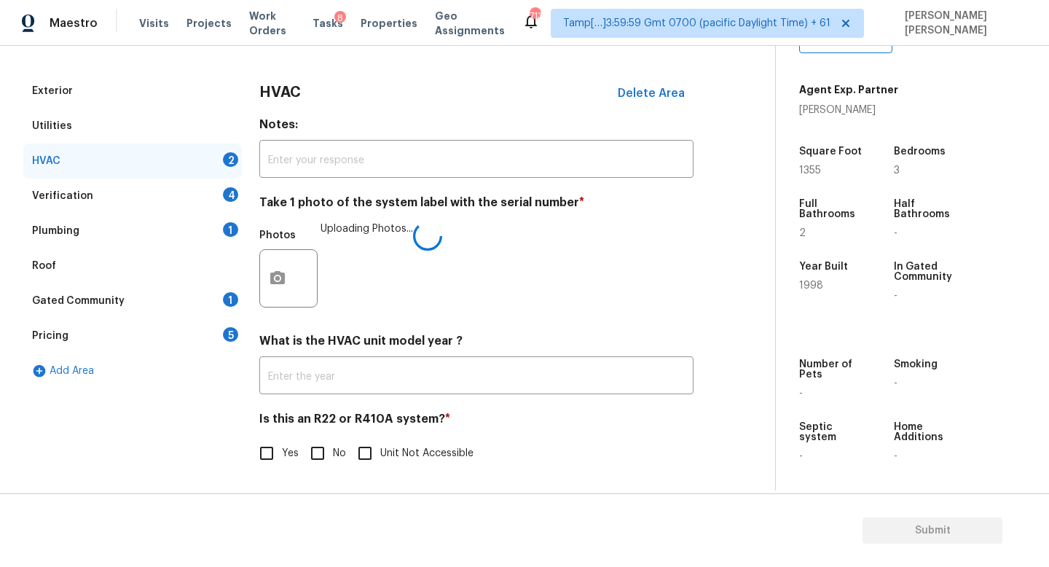
click at [289, 461] on label "Yes" at bounding box center [274, 453] width 47 height 31
click at [282, 461] on input "Yes" at bounding box center [266, 453] width 31 height 31
checkbox input "true"
click at [308, 459] on input "No" at bounding box center [317, 453] width 31 height 31
checkbox input "true"
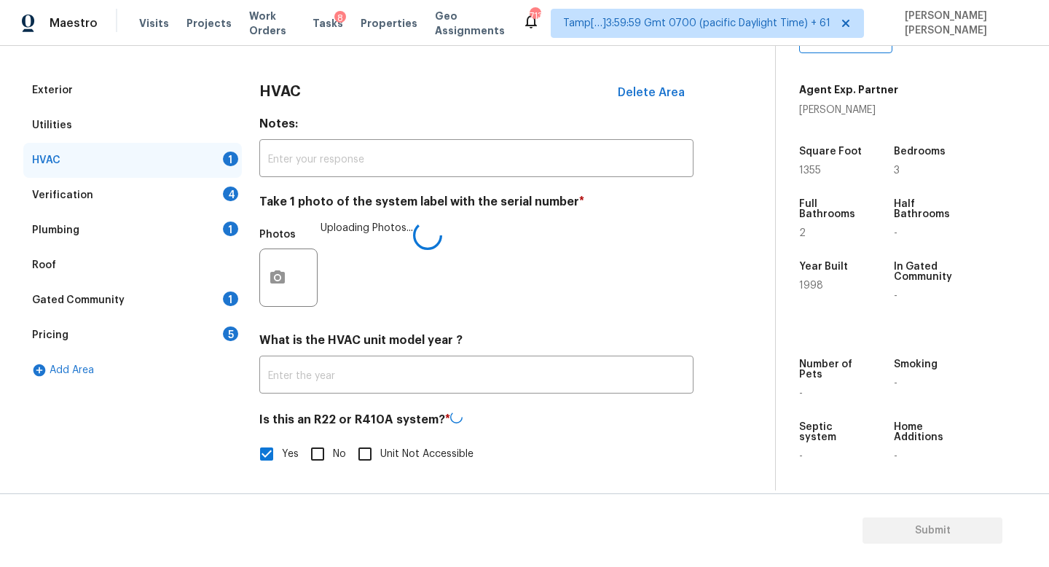
checkbox input "false"
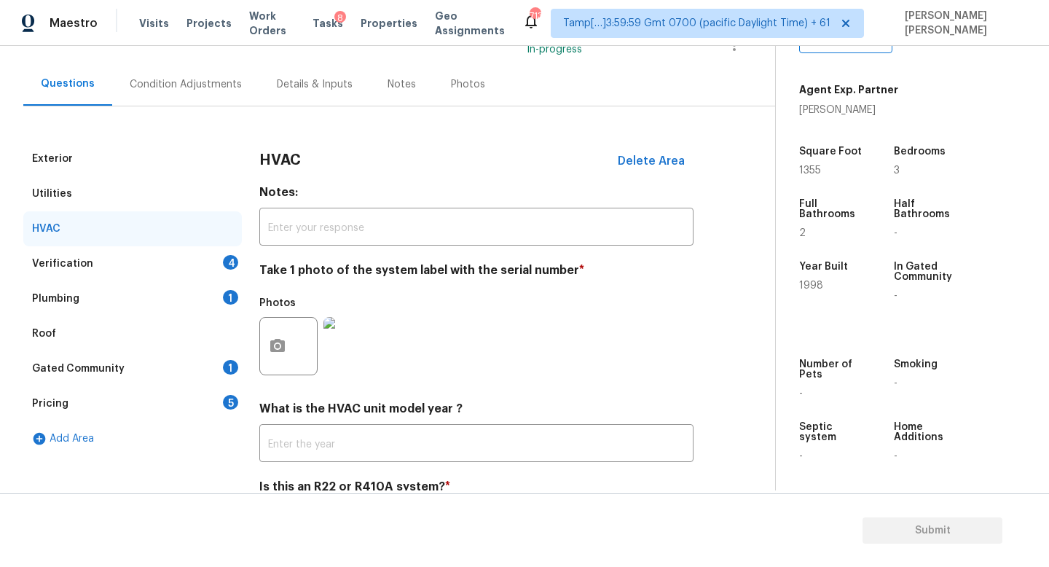
scroll to position [99, 0]
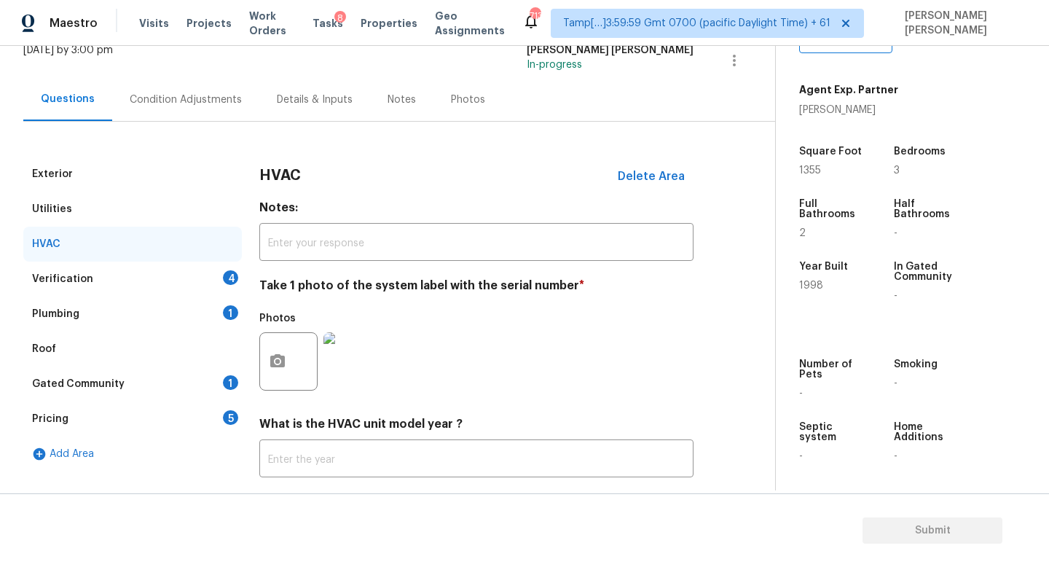
click at [192, 273] on div "Verification 4" at bounding box center [132, 278] width 218 height 35
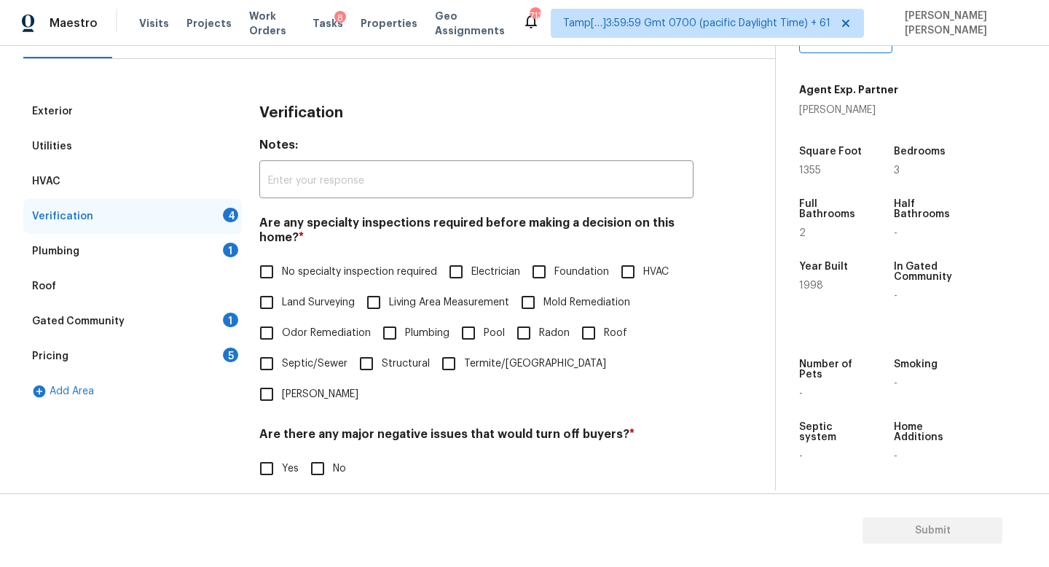
scroll to position [159, 0]
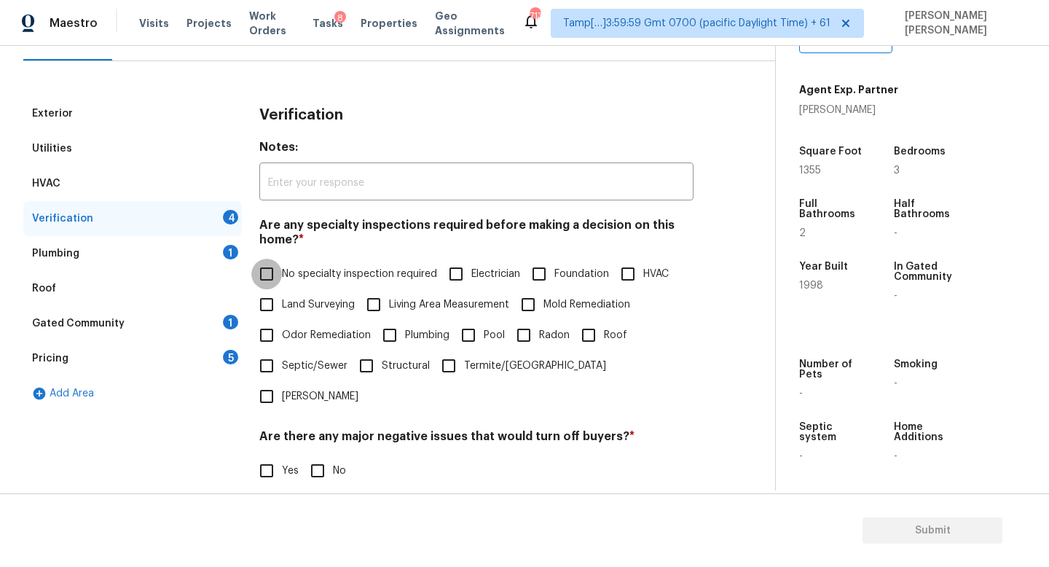
click at [269, 267] on input "No specialty inspection required" at bounding box center [266, 274] width 31 height 31
checkbox input "true"
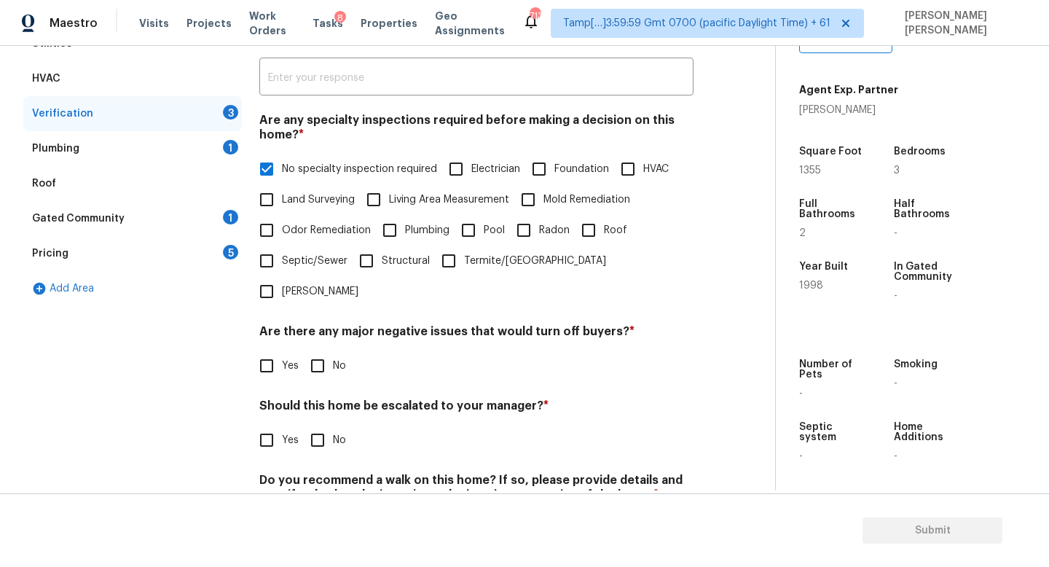
scroll to position [269, 0]
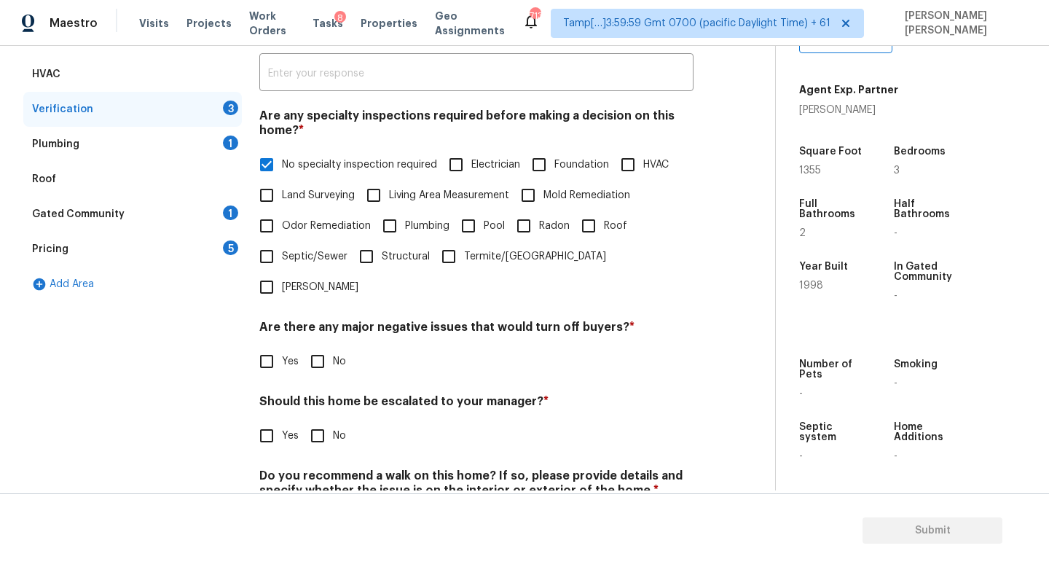
click at [317, 346] on input "No" at bounding box center [317, 361] width 31 height 31
checkbox input "true"
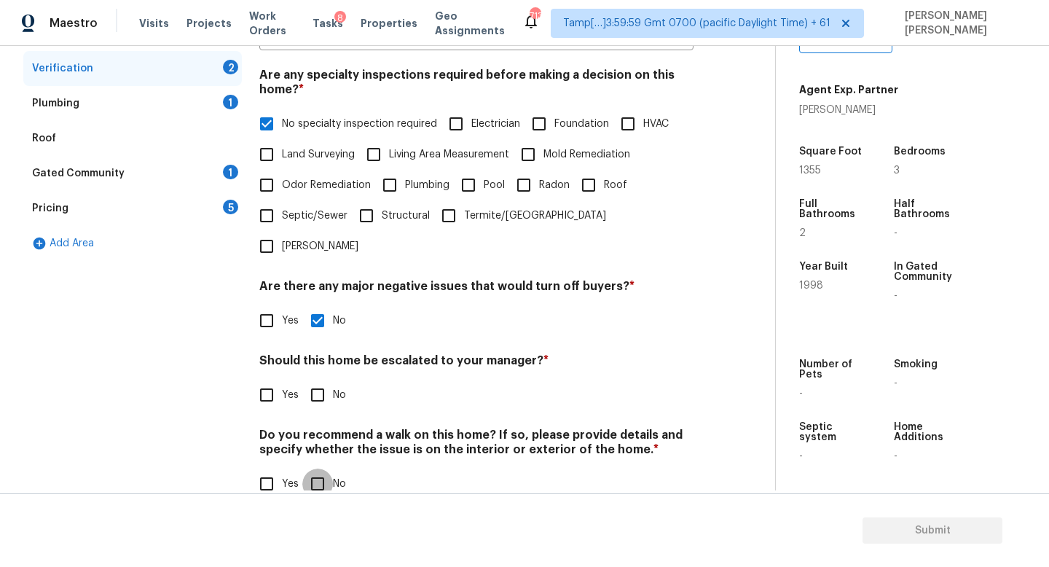
click at [325, 468] on input "No" at bounding box center [317, 483] width 31 height 31
checkbox input "true"
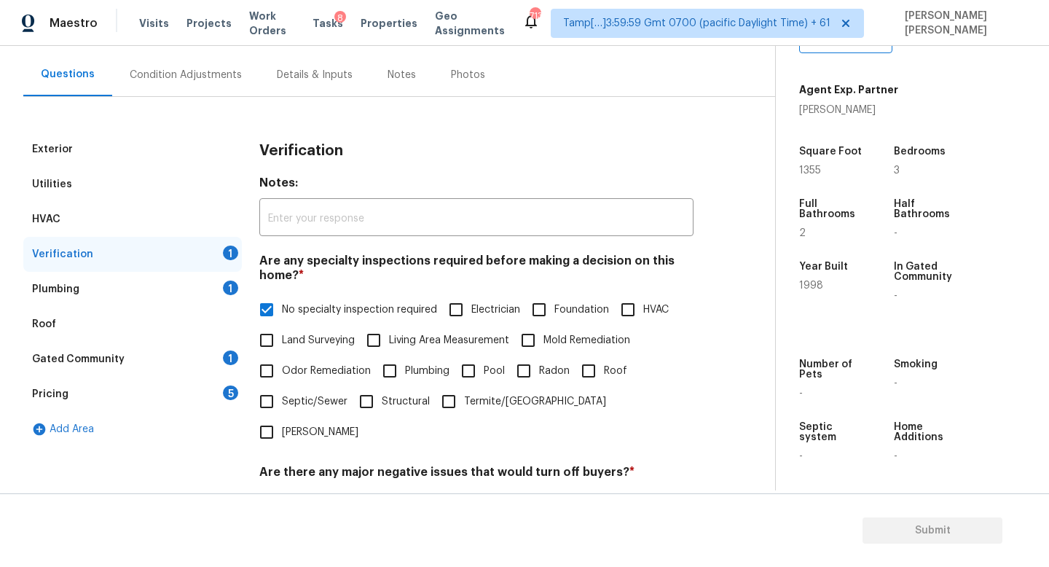
click at [142, 280] on div "Plumbing 1" at bounding box center [132, 289] width 218 height 35
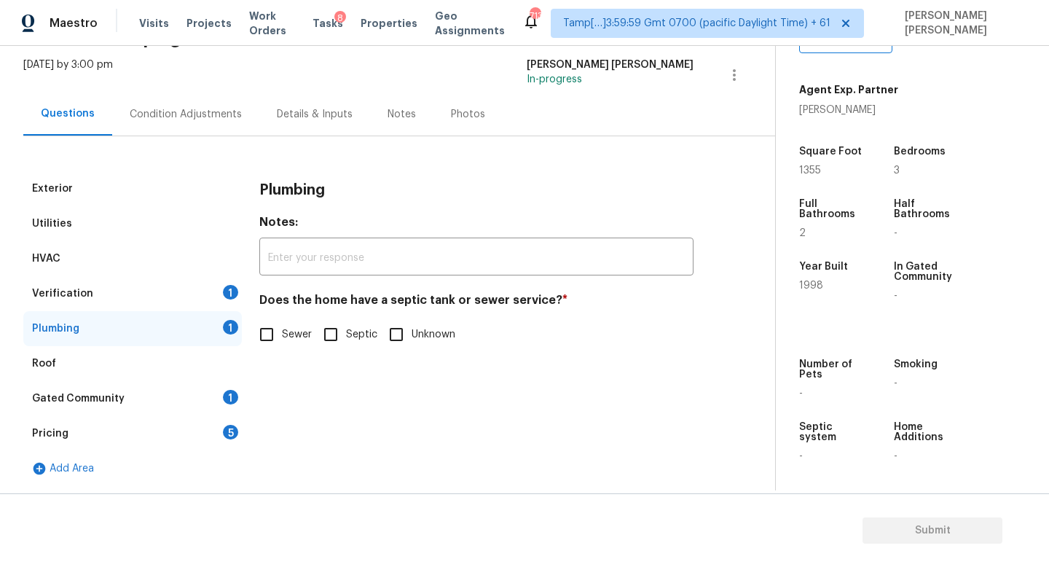
scroll to position [84, 0]
click at [261, 299] on h4 "Does the home have a septic tank or sewer service? *" at bounding box center [476, 303] width 434 height 20
click at [261, 325] on input "Sewer" at bounding box center [266, 334] width 31 height 31
checkbox input "true"
click at [197, 379] on div "Roof" at bounding box center [132, 363] width 218 height 35
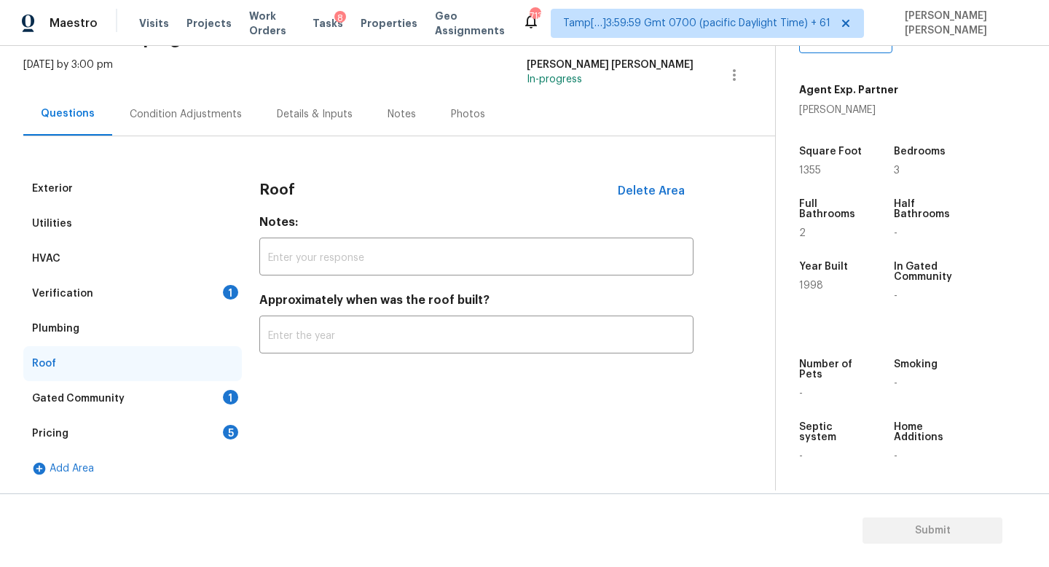
click at [224, 400] on div "1" at bounding box center [230, 397] width 15 height 15
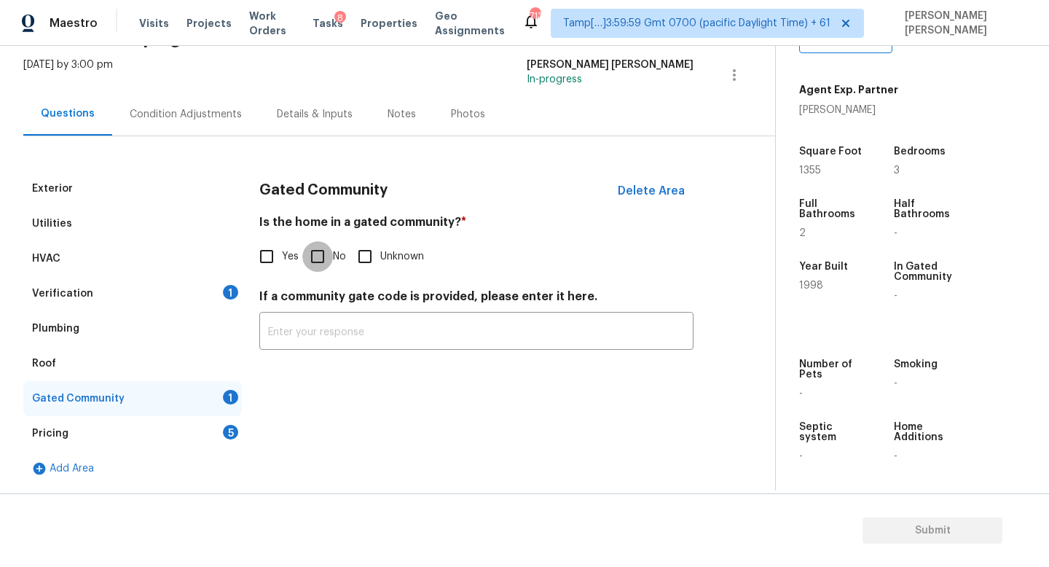
click at [322, 256] on input "No" at bounding box center [317, 256] width 31 height 31
checkbox input "true"
click at [164, 454] on div "Add Area" at bounding box center [132, 468] width 218 height 35
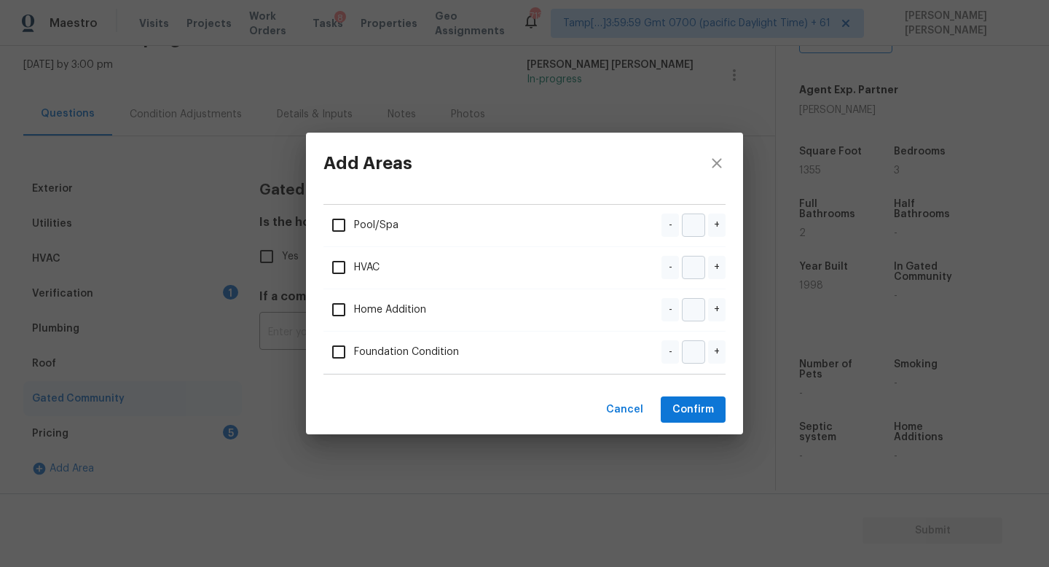
click at [177, 427] on div "Add Areas Pool/Spa - + HVAC - + Home Addition - + Foundation Condition - + Canc…" at bounding box center [524, 283] width 1049 height 567
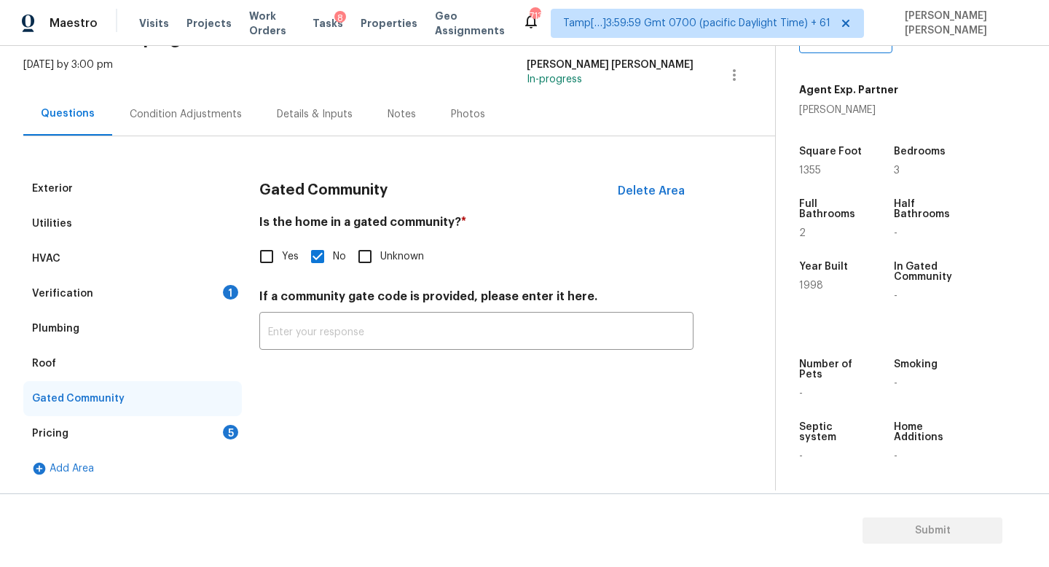
click at [179, 108] on div "Condition Adjustments" at bounding box center [186, 114] width 112 height 15
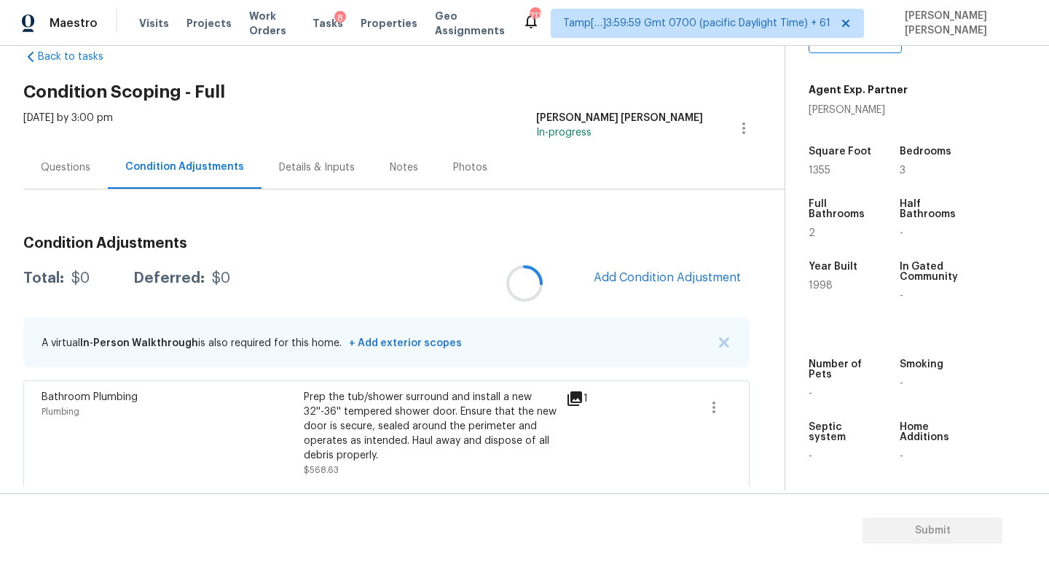
scroll to position [32, 0]
click at [693, 277] on span "Add Condition Adjustment" at bounding box center [666, 276] width 147 height 13
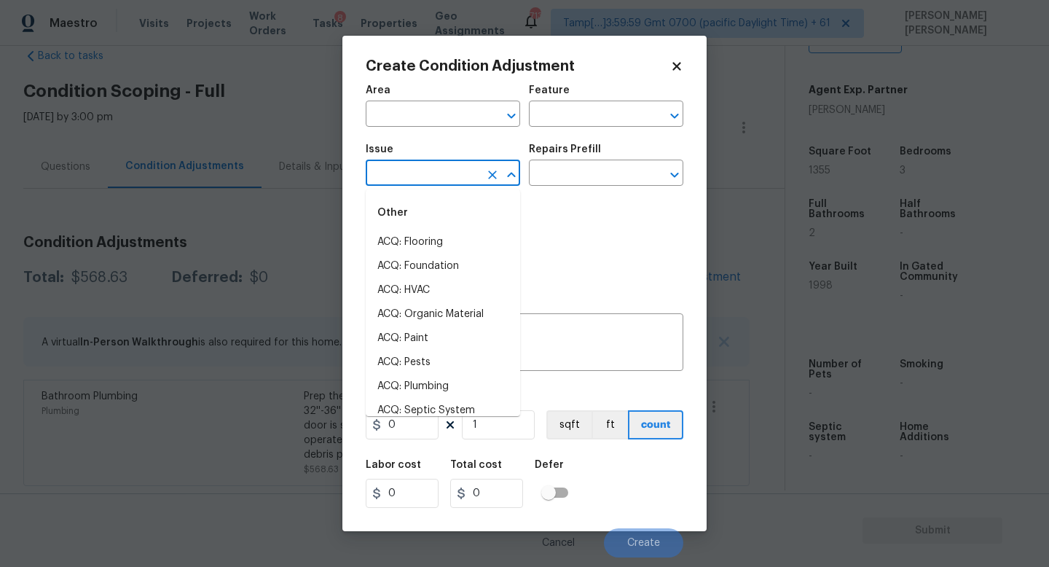
click at [445, 178] on input "text" at bounding box center [423, 174] width 114 height 23
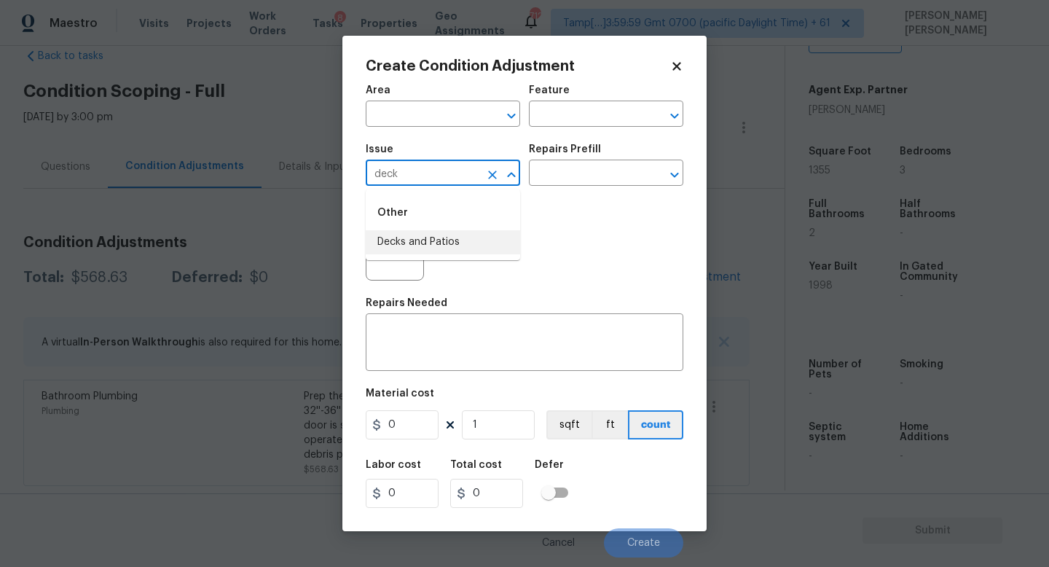
click at [434, 236] on li "Decks and Patios" at bounding box center [443, 242] width 154 height 24
type input "Decks and Patios"
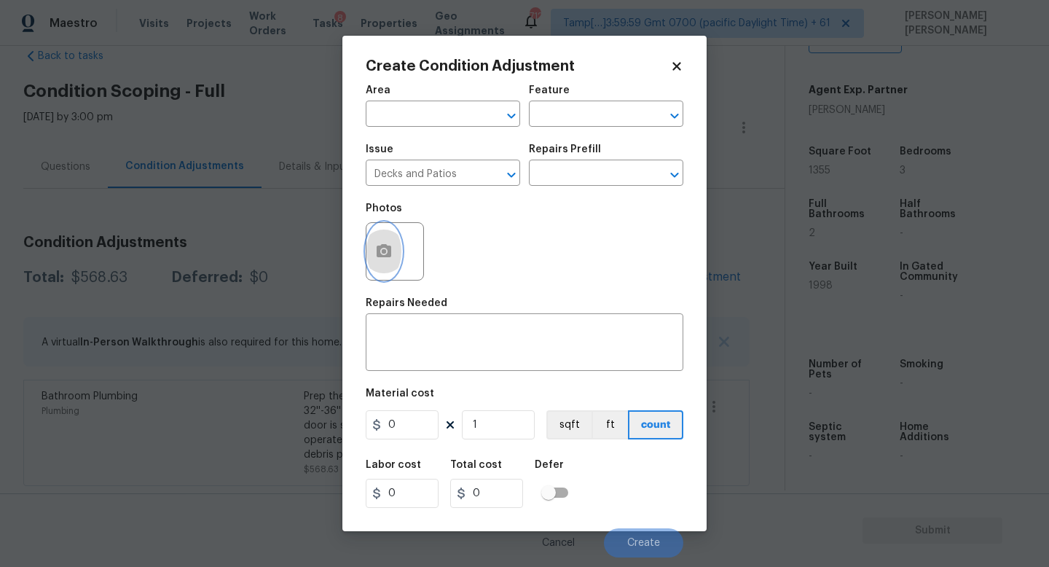
click at [376, 245] on icon "button" at bounding box center [383, 250] width 17 height 17
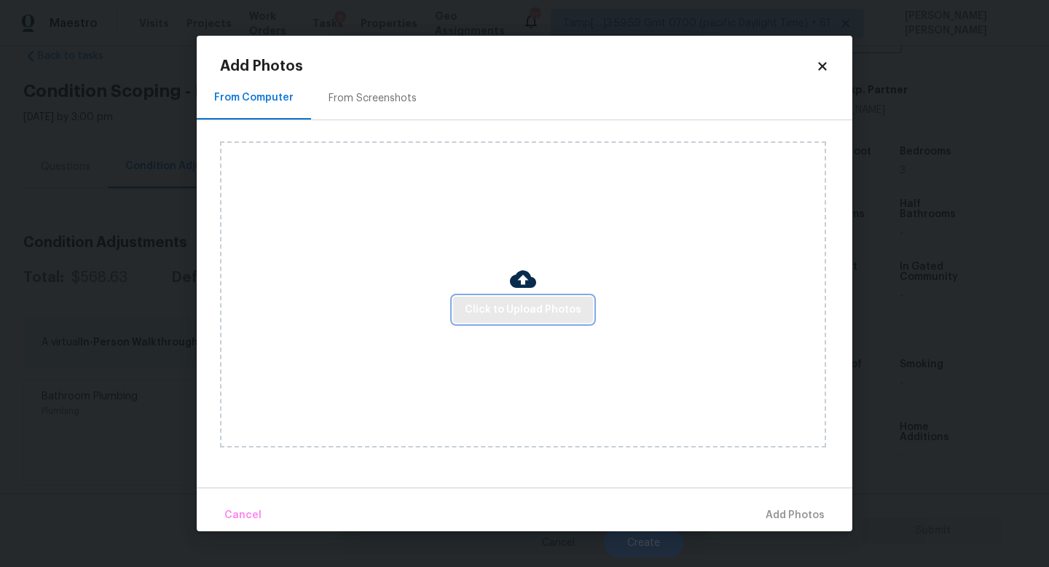
click at [500, 296] on button "Click to Upload Photos" at bounding box center [523, 309] width 140 height 27
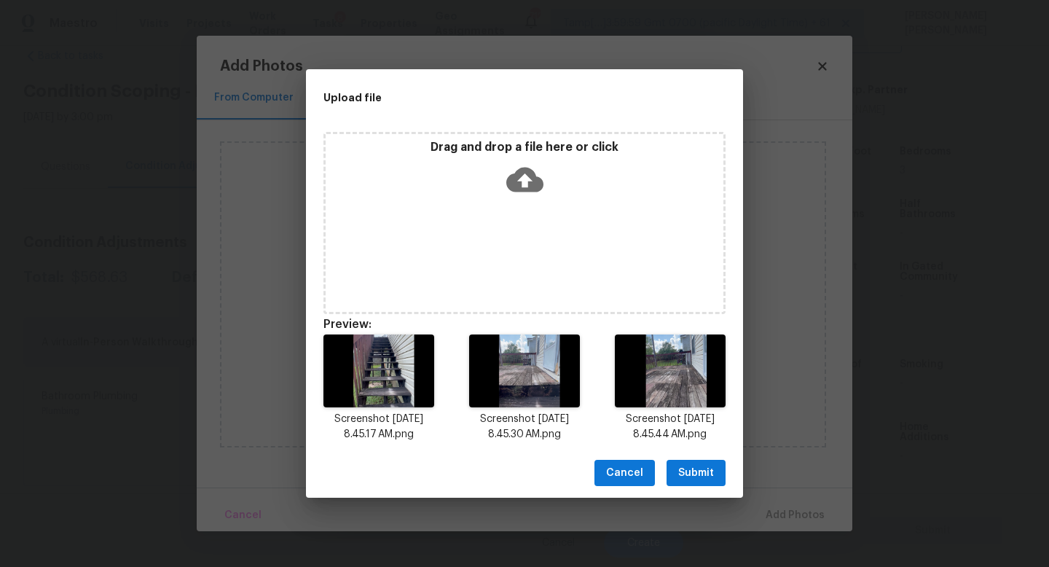
click at [684, 465] on span "Submit" at bounding box center [696, 473] width 36 height 18
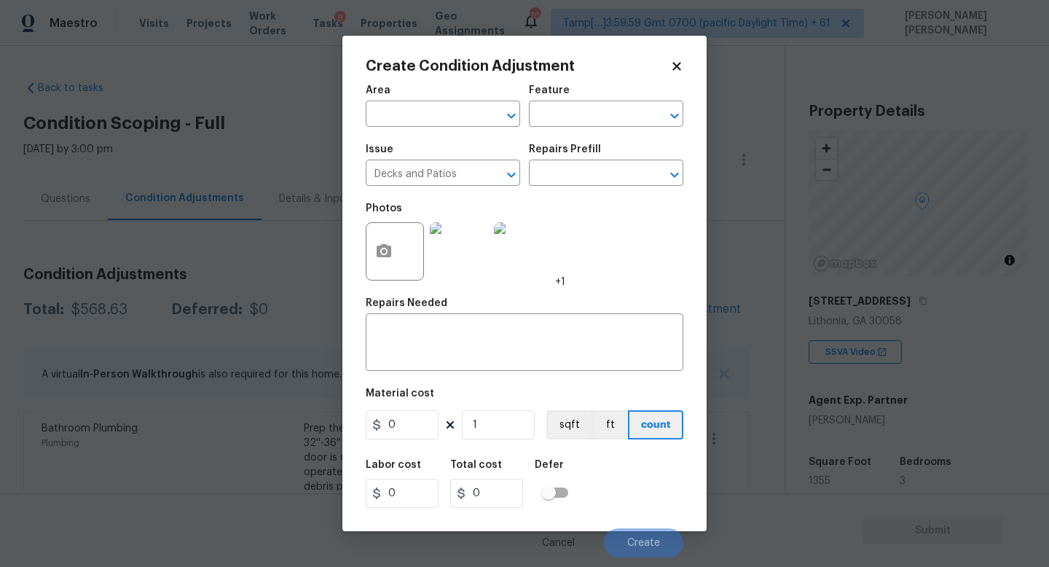
scroll to position [310, 0]
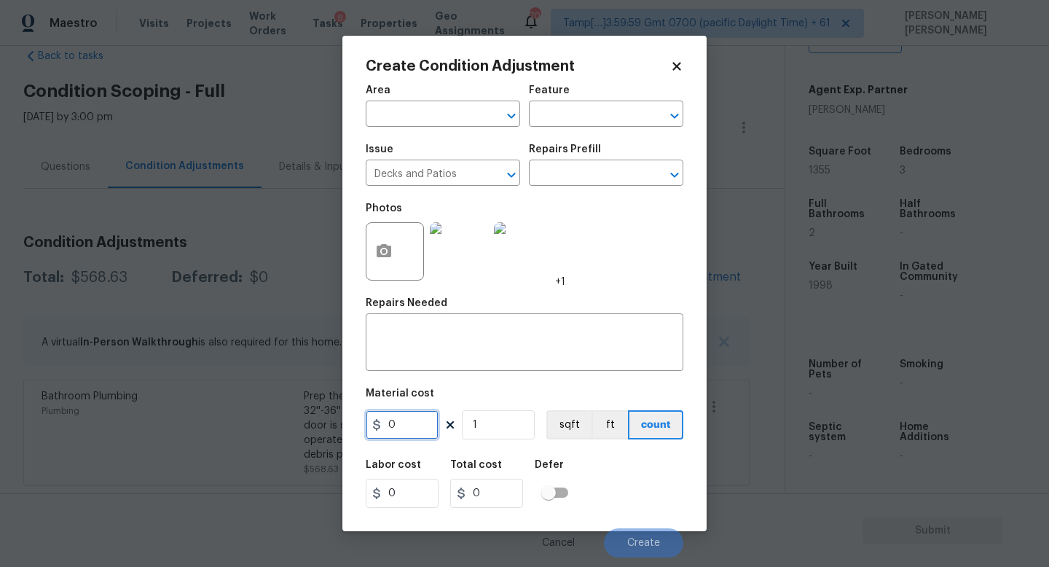
drag, startPoint x: 414, startPoint y: 425, endPoint x: 151, endPoint y: 422, distance: 262.2
click at [151, 422] on div "Create Condition Adjustment Area ​ Feature ​ Issue Decks and Patios ​ Repairs P…" at bounding box center [524, 283] width 1049 height 567
type input "2000"
click at [383, 267] on button "button" at bounding box center [383, 251] width 35 height 57
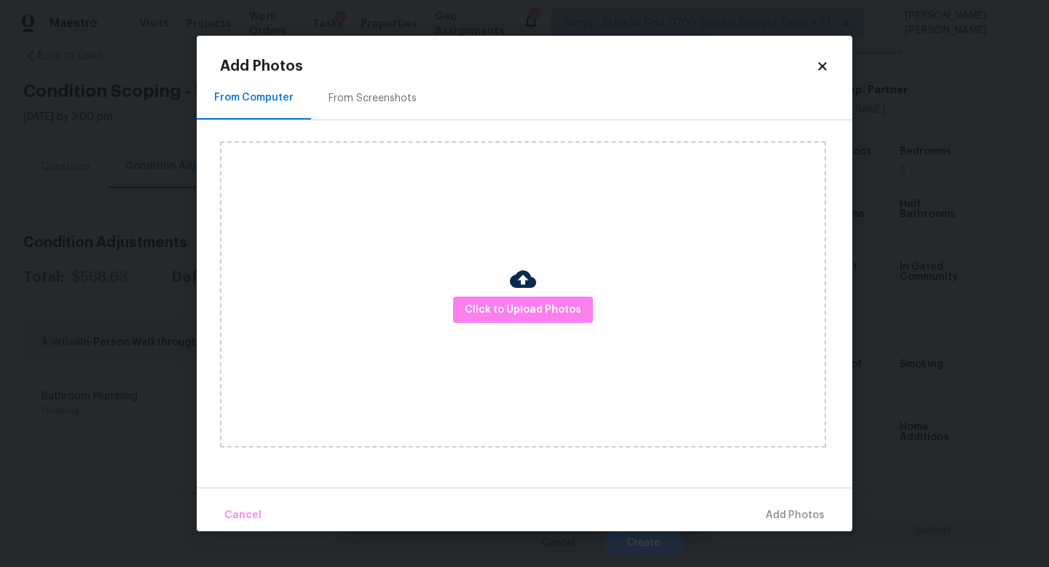
click at [824, 69] on icon at bounding box center [822, 66] width 8 height 8
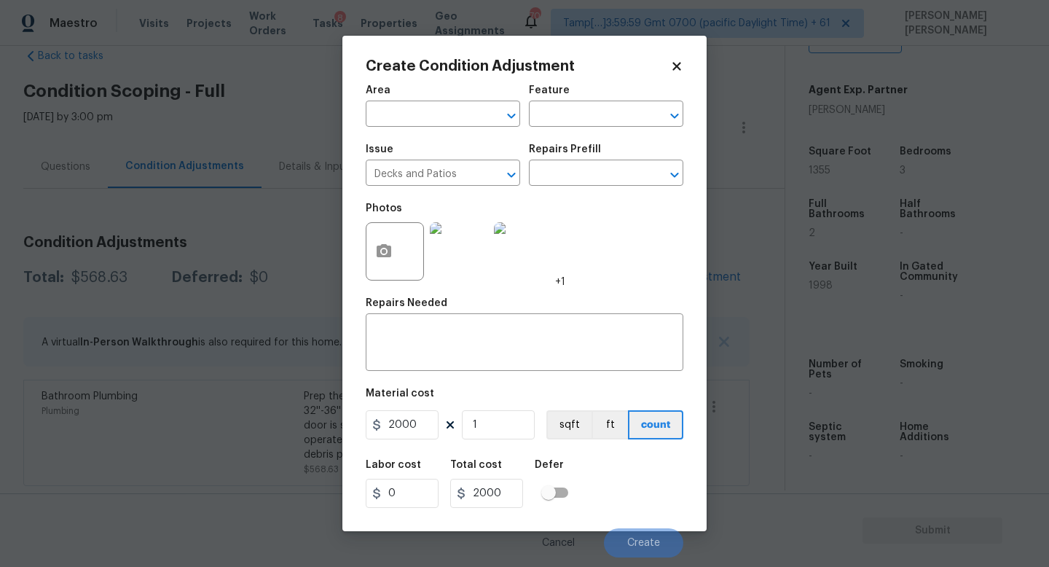
click at [476, 308] on div "Repairs Needed" at bounding box center [524, 307] width 317 height 19
click at [456, 344] on textarea at bounding box center [524, 343] width 300 height 31
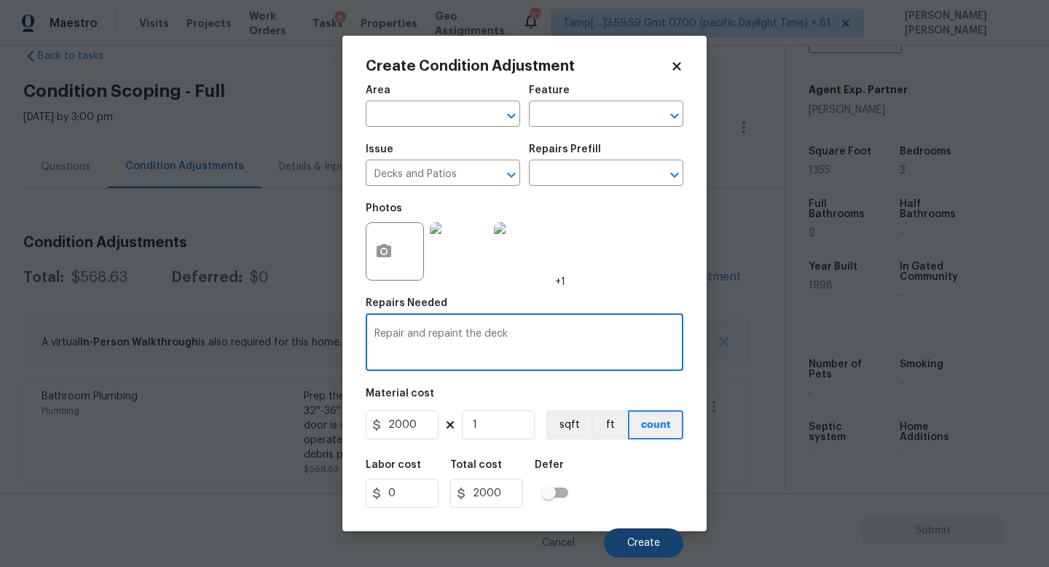
type textarea "Repair and repaint the deck"
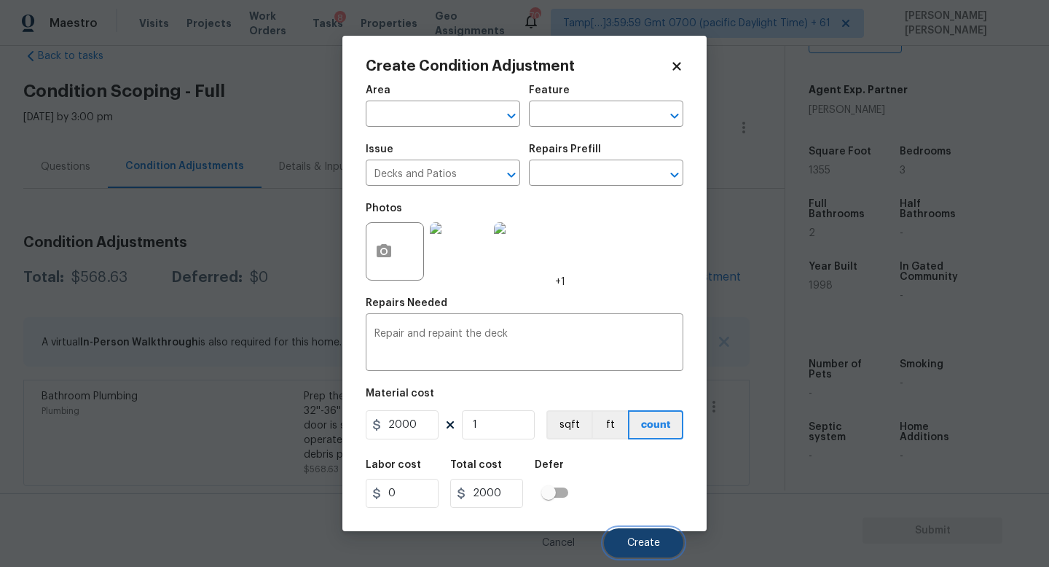
click at [639, 539] on span "Create" at bounding box center [643, 542] width 33 height 11
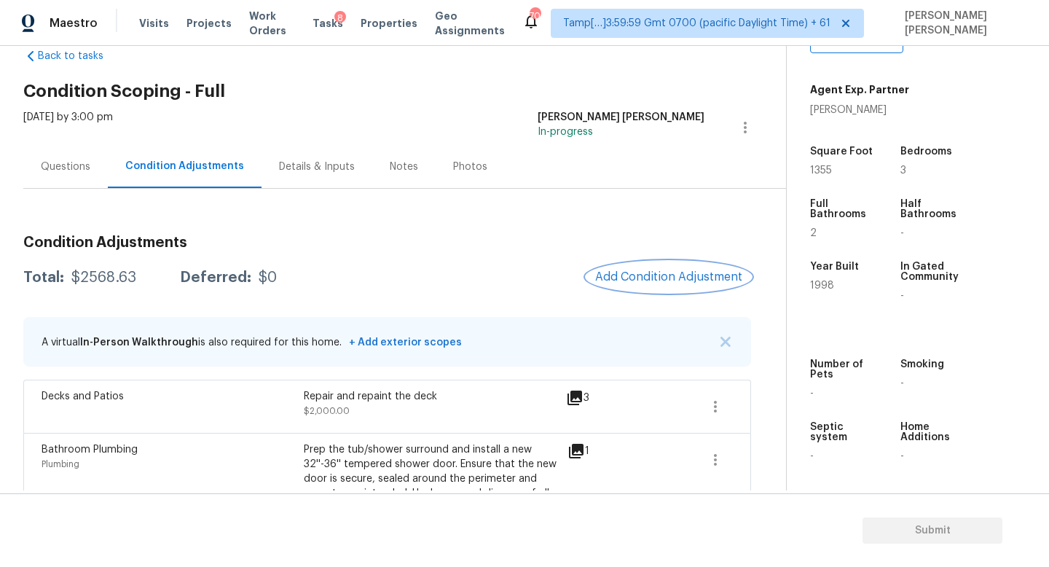
scroll to position [85, 0]
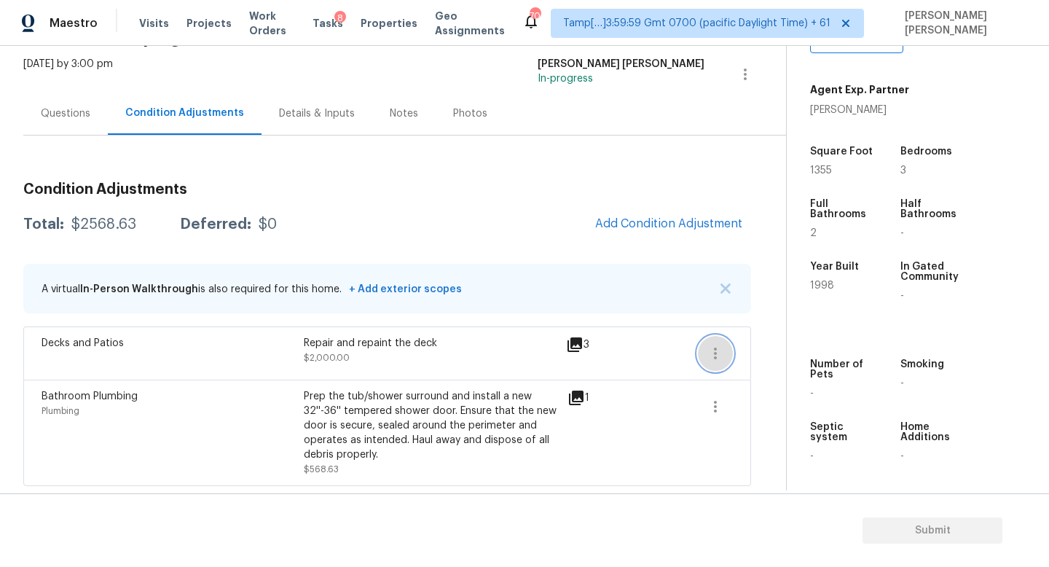
click at [711, 344] on icon "button" at bounding box center [714, 352] width 17 height 17
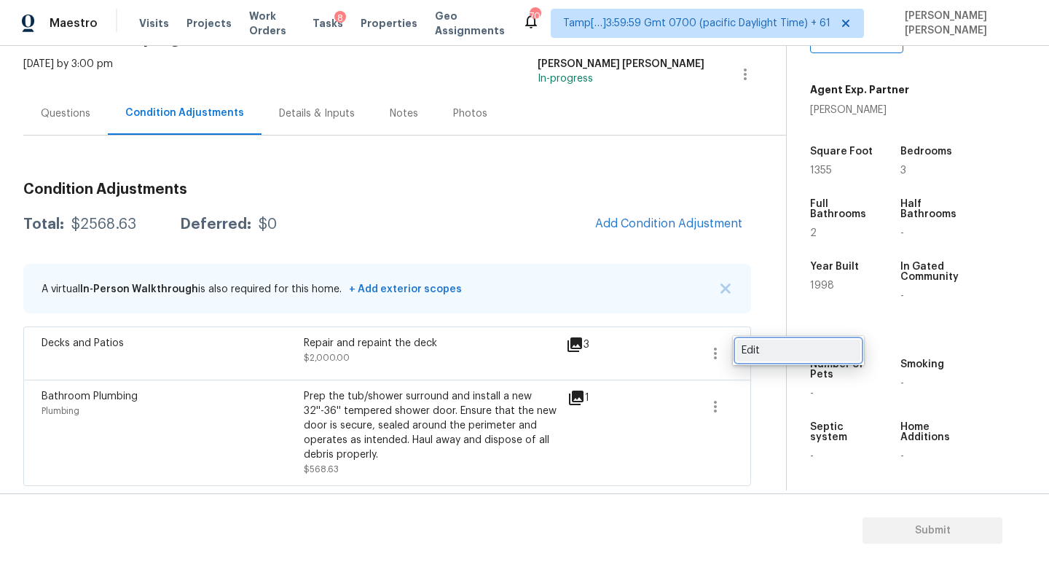
click at [770, 344] on div "Edit" at bounding box center [798, 350] width 114 height 15
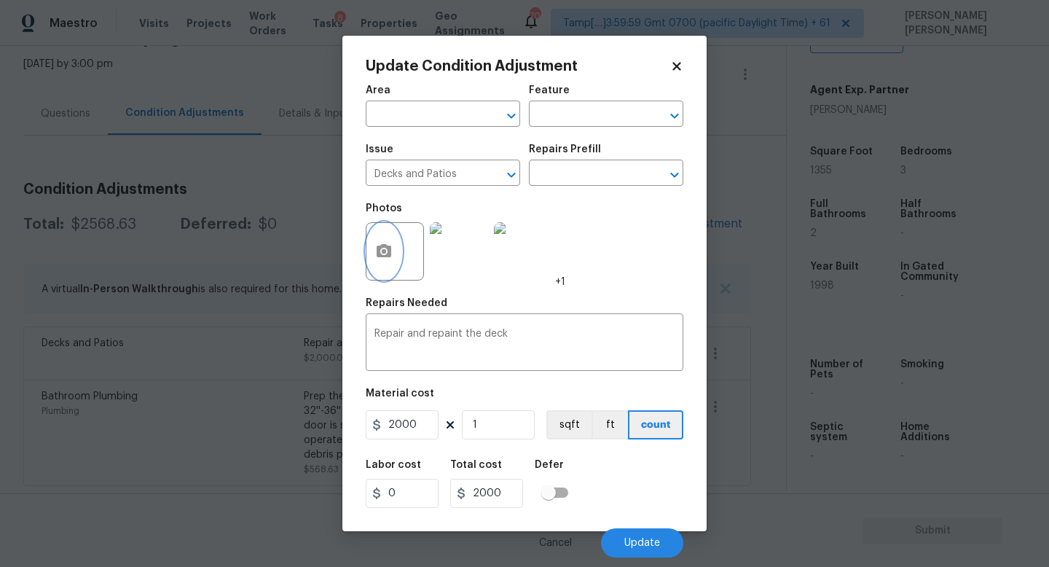
click at [387, 245] on icon "button" at bounding box center [383, 250] width 15 height 13
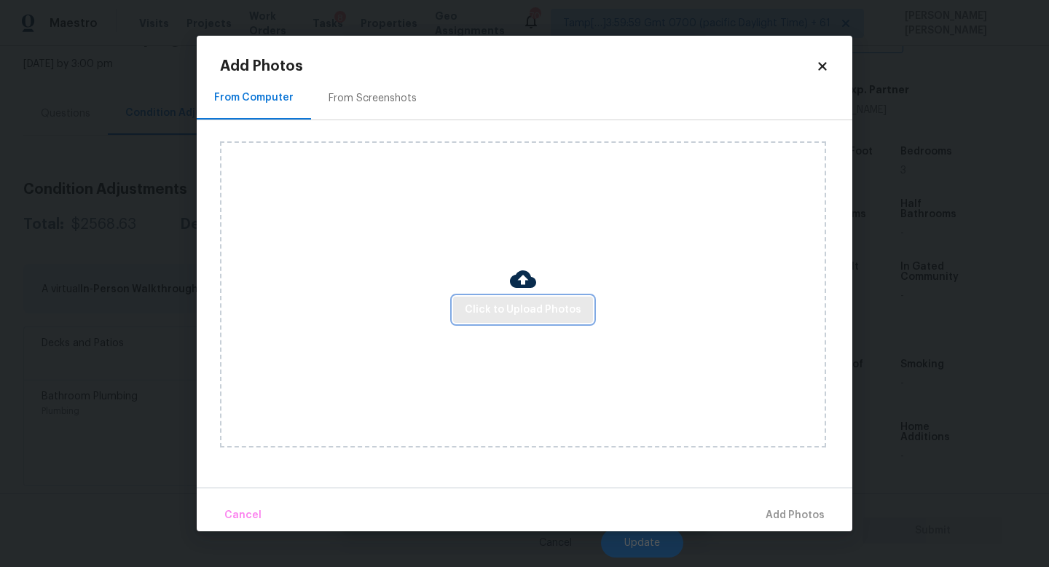
click at [508, 304] on span "Click to Upload Photos" at bounding box center [523, 310] width 117 height 18
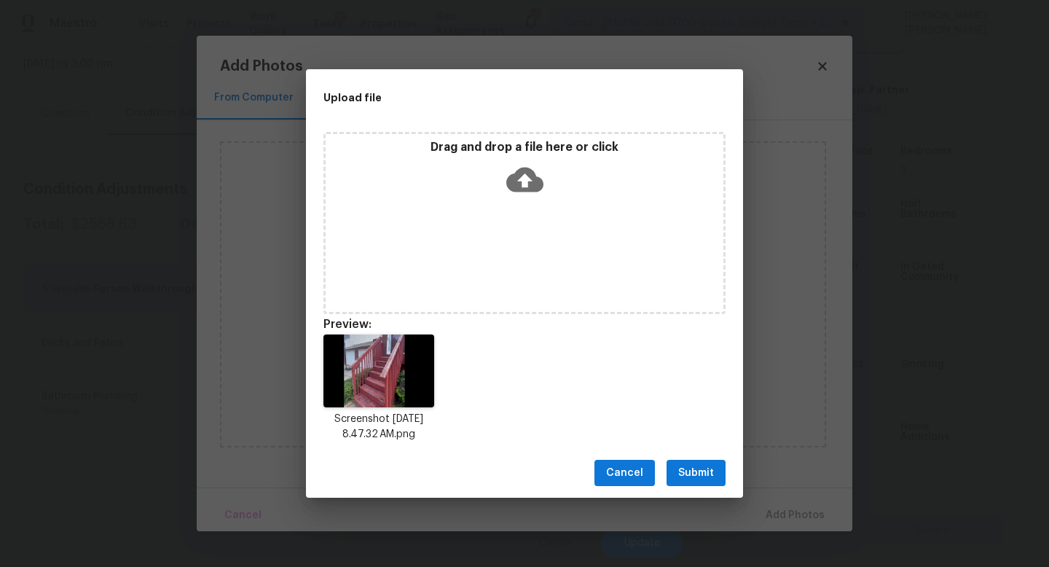
click at [709, 486] on div "Cancel Submit" at bounding box center [524, 473] width 437 height 50
click at [703, 470] on span "Submit" at bounding box center [696, 473] width 36 height 18
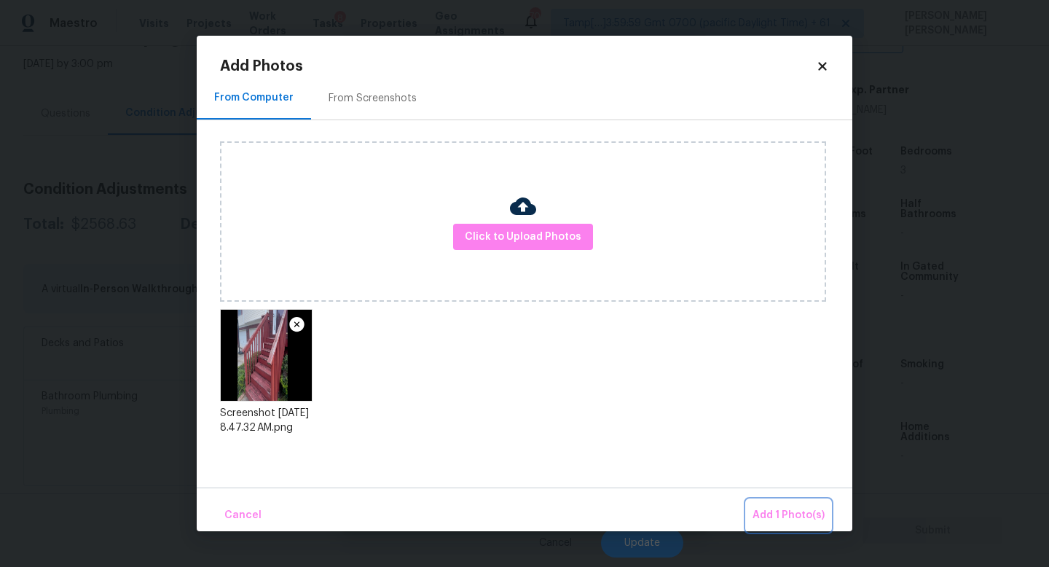
click at [771, 509] on span "Add 1 Photo(s)" at bounding box center [788, 515] width 72 height 18
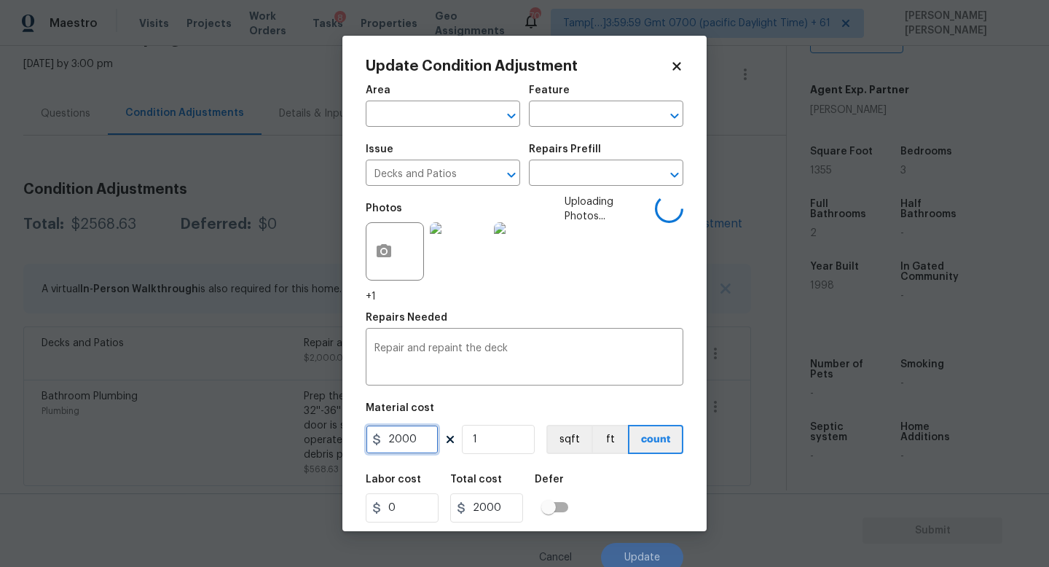
drag, startPoint x: 423, startPoint y: 439, endPoint x: 0, endPoint y: 439, distance: 423.1
click at [0, 439] on div "Update Condition Adjustment Area ​ Feature ​ Issue Decks and Patios ​ Repairs P…" at bounding box center [524, 283] width 1049 height 567
type input "3000"
click at [620, 484] on div "Labor cost 0 Total cost 3000 Defer" at bounding box center [524, 498] width 317 height 66
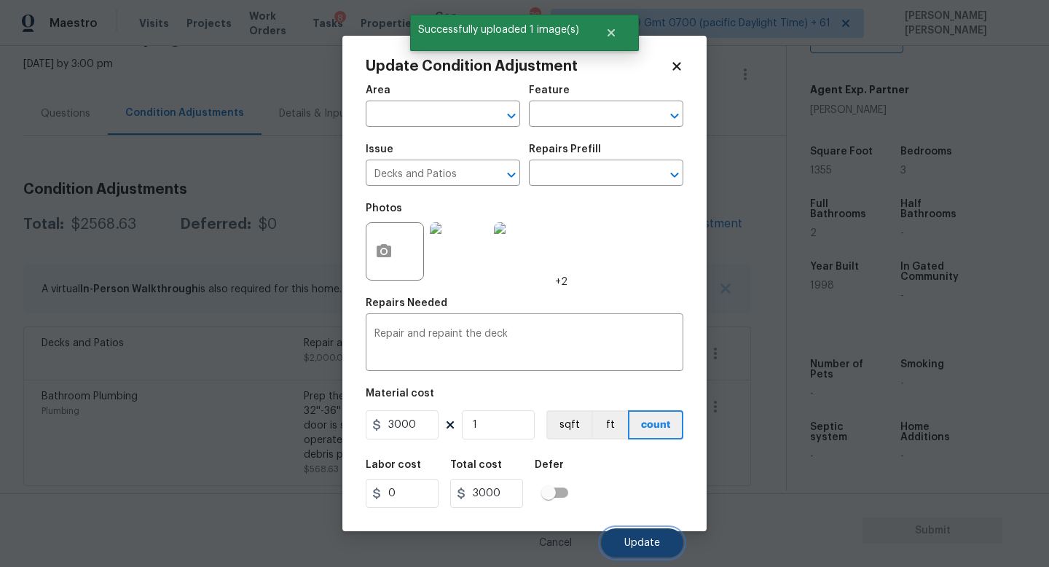
click at [641, 534] on button "Update" at bounding box center [642, 542] width 82 height 29
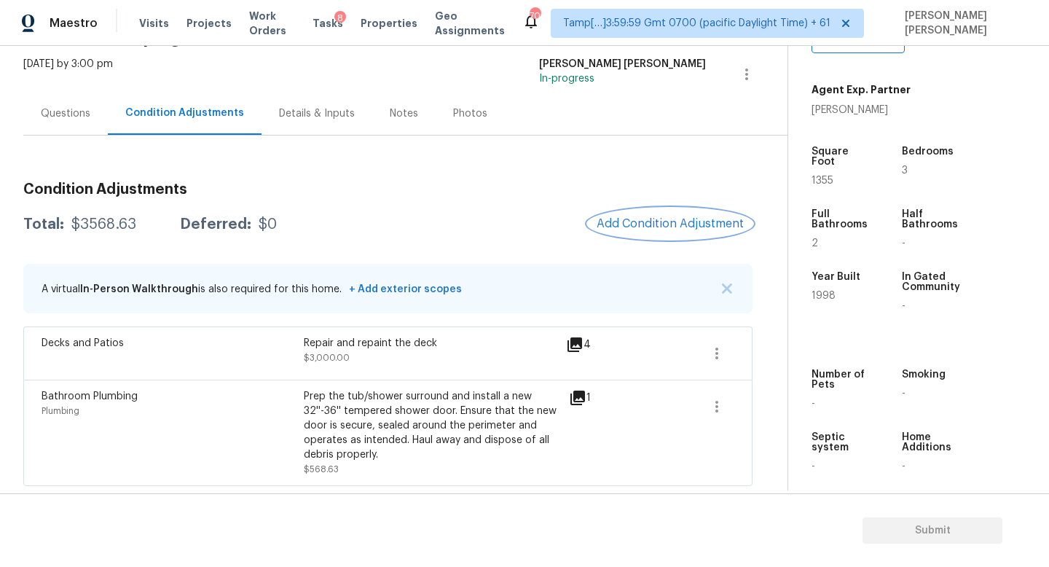
click at [645, 221] on span "Add Condition Adjustment" at bounding box center [669, 223] width 147 height 13
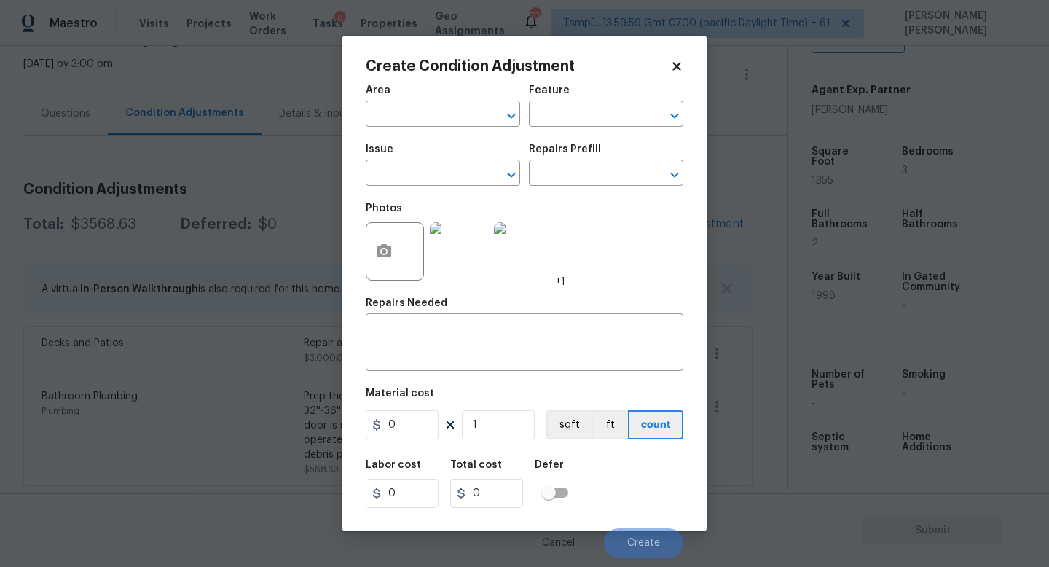
click at [450, 157] on div "Issue" at bounding box center [443, 153] width 154 height 19
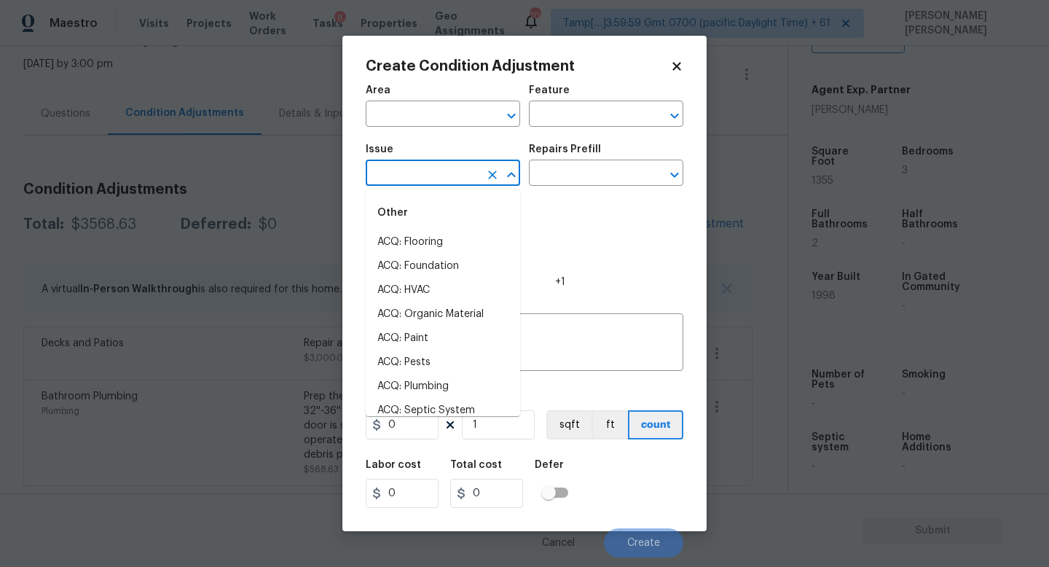
click at [446, 165] on input "text" at bounding box center [423, 174] width 114 height 23
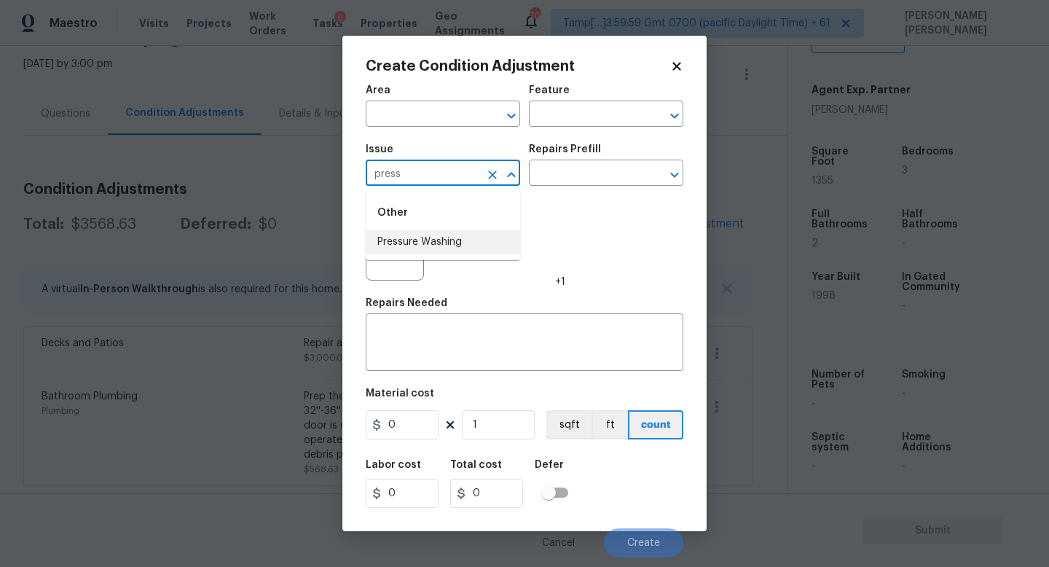
click at [446, 243] on li "Pressure Washing" at bounding box center [443, 242] width 154 height 24
type input "Pressure Washing"
click at [583, 154] on div "Repairs Prefill" at bounding box center [606, 153] width 154 height 19
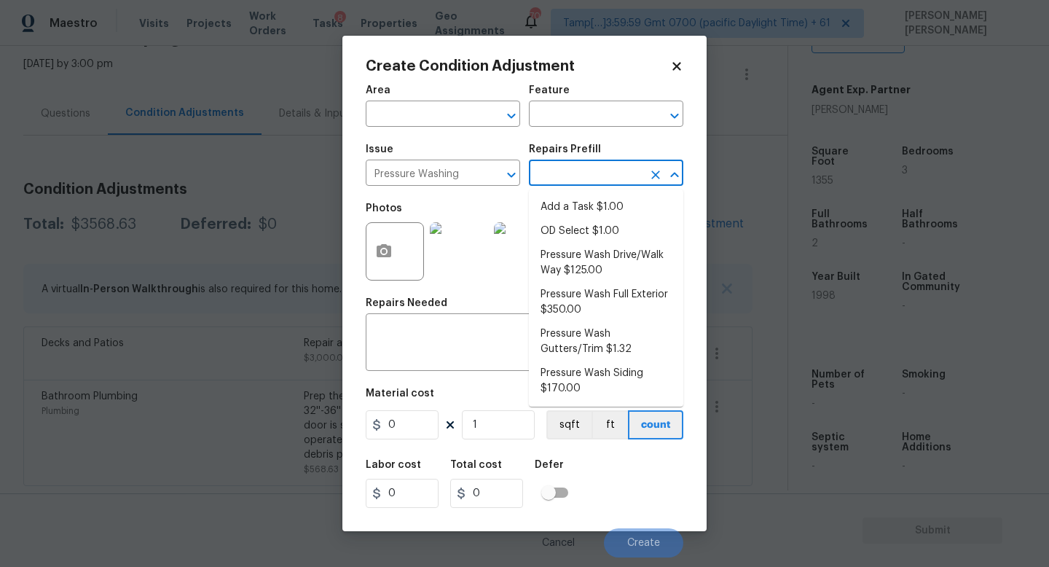
click at [579, 175] on input "text" at bounding box center [586, 174] width 114 height 23
click at [590, 273] on li "Pressure Wash Drive/Walk Way $125.00" at bounding box center [606, 262] width 154 height 39
type input "Siding"
type textarea "Pressure wash the driveways/walkways as directed by the PM. Ensure that all deb…"
type input "125"
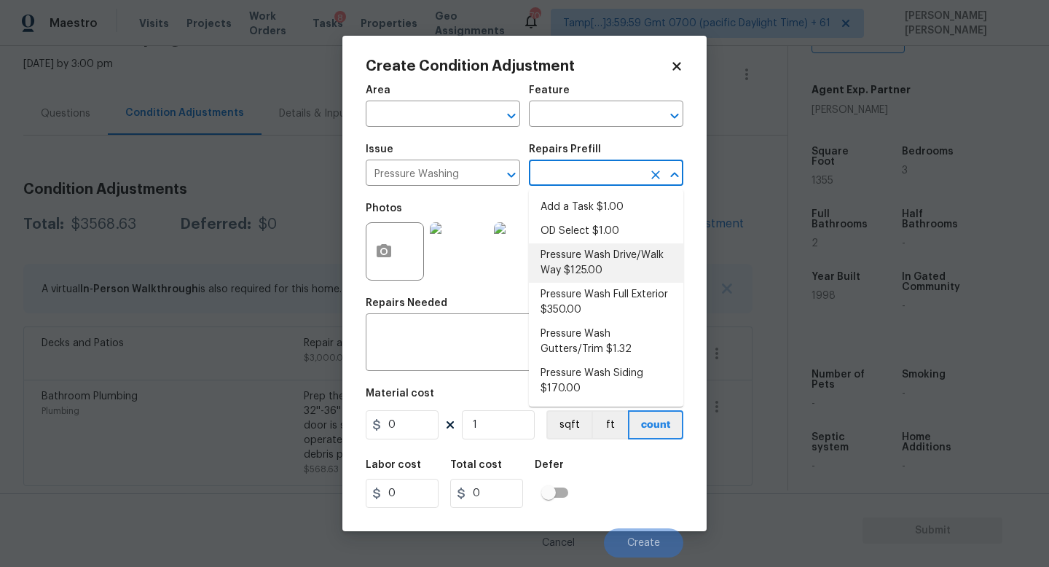
type input "125"
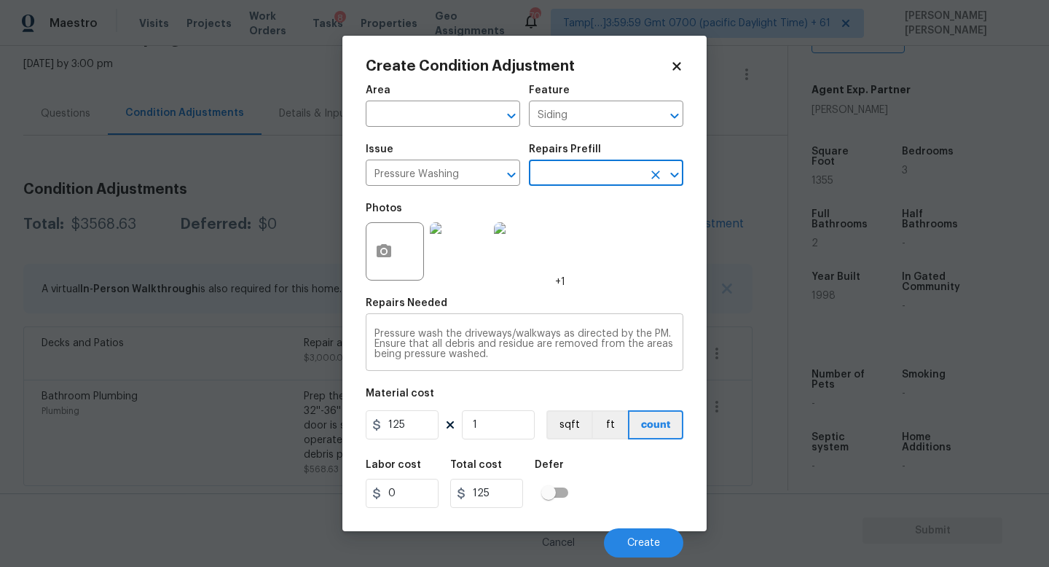
click at [514, 359] on textarea "Pressure wash the driveways/walkways as directed by the PM. Ensure that all deb…" at bounding box center [524, 343] width 300 height 31
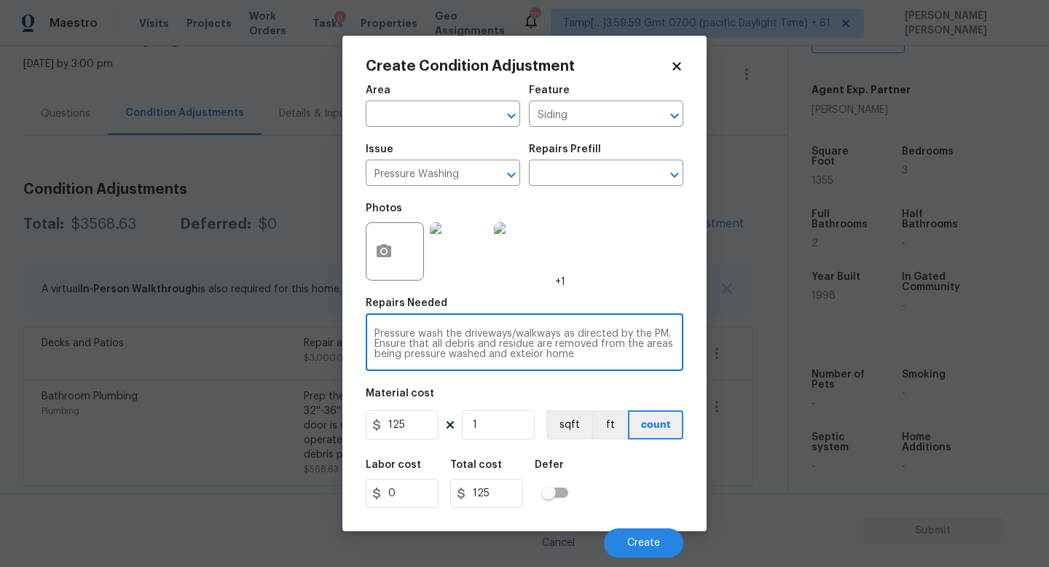
click at [518, 355] on textarea "Pressure wash the driveways/walkways as directed by the PM. Ensure that all deb…" at bounding box center [524, 343] width 300 height 31
type textarea "Pressure wash the driveways/walkways as directed by the PM. Ensure that all deb…"
drag, startPoint x: 425, startPoint y: 422, endPoint x: 126, endPoint y: 422, distance: 298.6
click at [126, 422] on div "Create Condition Adjustment Area ​ Feature Siding ​ Issue Pressure Washing ​ Re…" at bounding box center [524, 283] width 1049 height 567
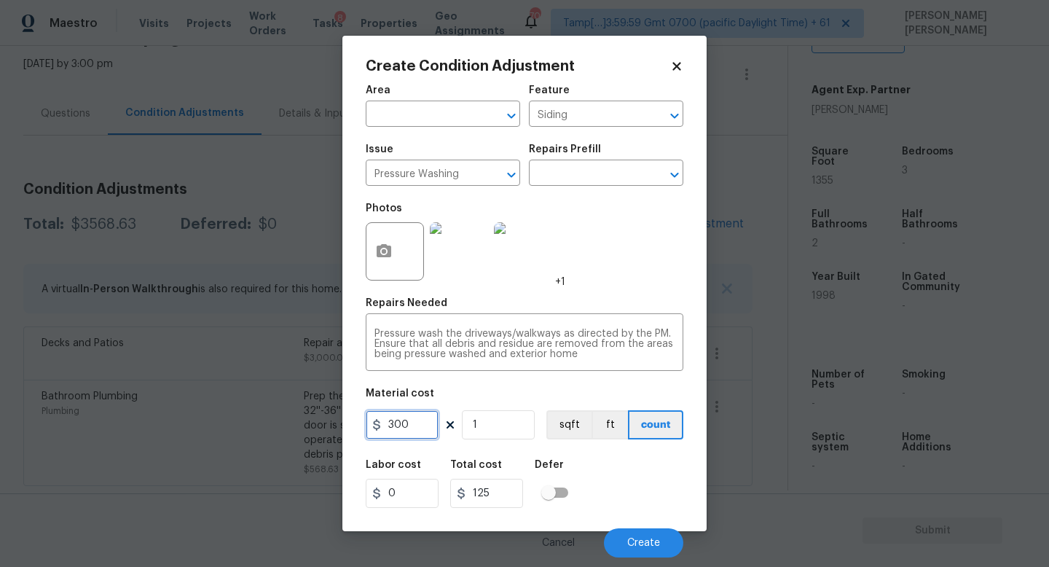
type input "300"
click at [386, 233] on button "button" at bounding box center [383, 251] width 35 height 57
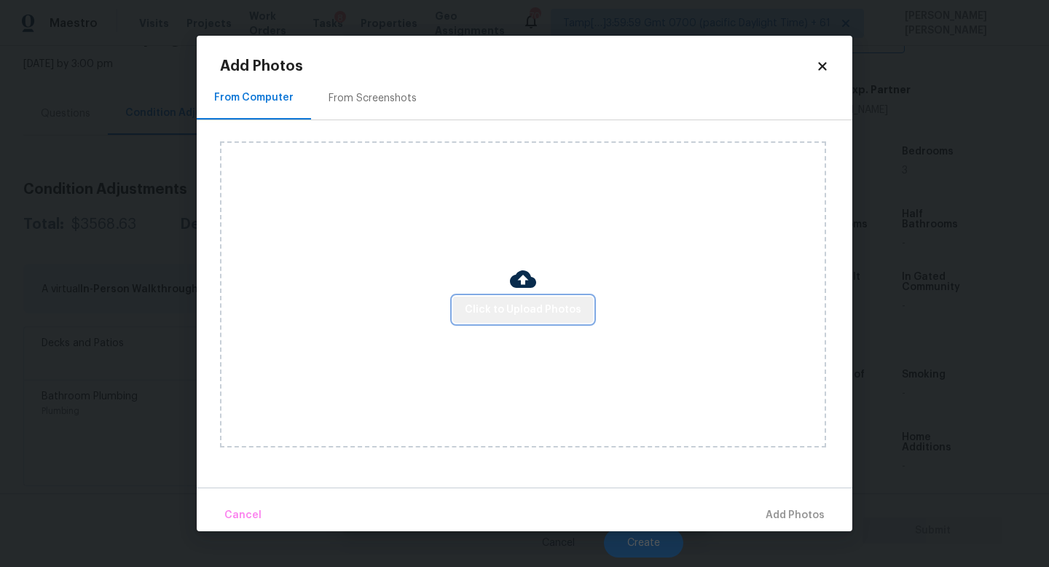
click at [532, 312] on span "Click to Upload Photos" at bounding box center [523, 310] width 117 height 18
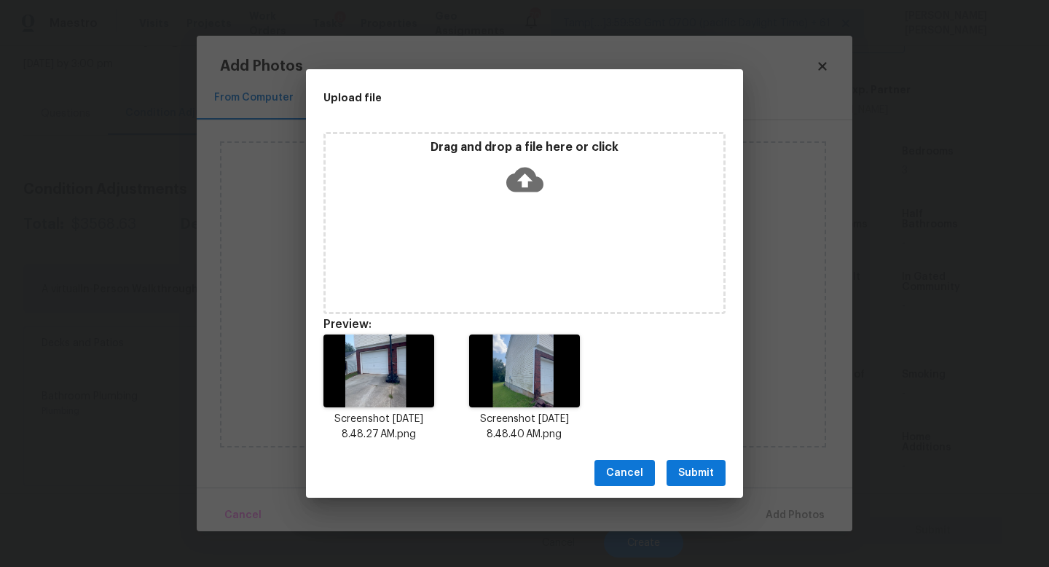
click at [693, 470] on span "Submit" at bounding box center [696, 473] width 36 height 18
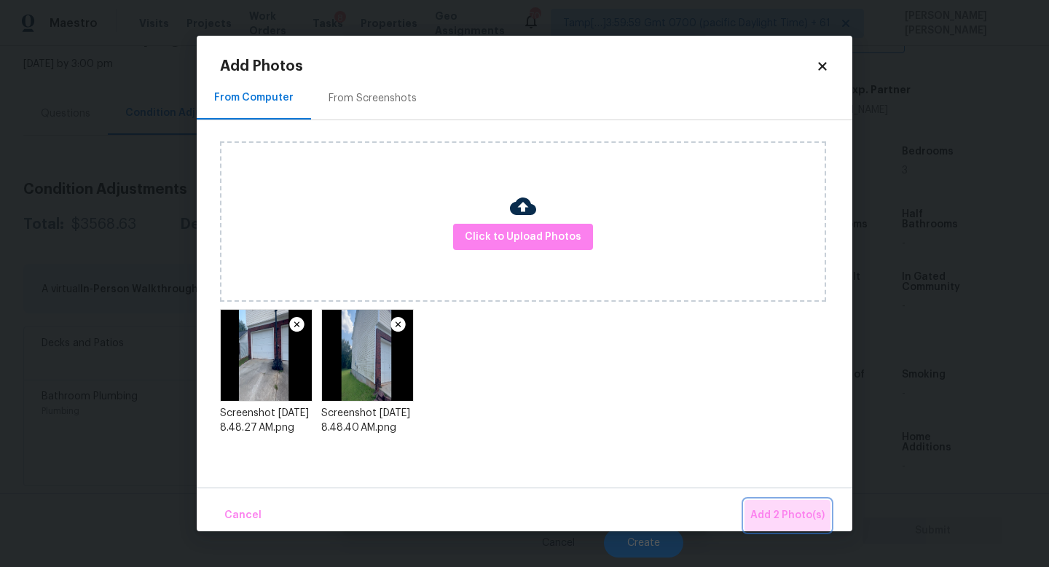
click at [818, 518] on span "Add 2 Photo(s)" at bounding box center [787, 515] width 74 height 18
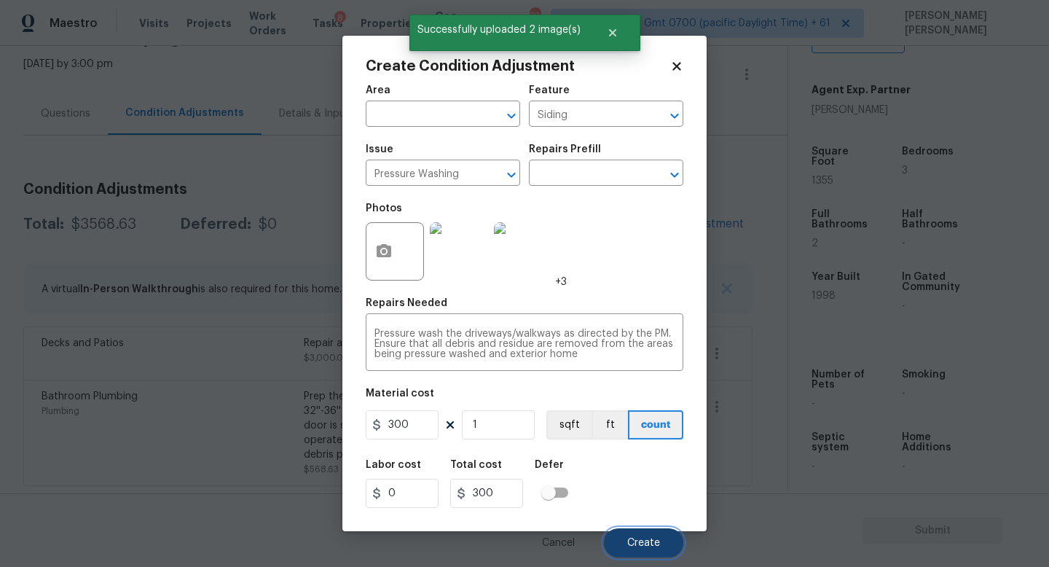
click at [647, 540] on span "Create" at bounding box center [643, 542] width 33 height 11
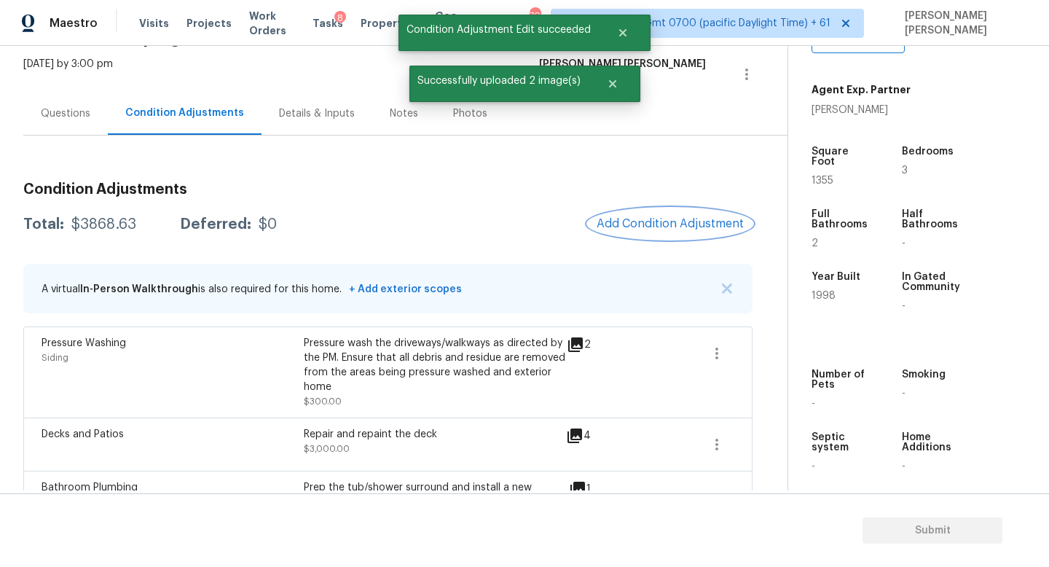
click at [657, 226] on span "Add Condition Adjustment" at bounding box center [669, 223] width 147 height 13
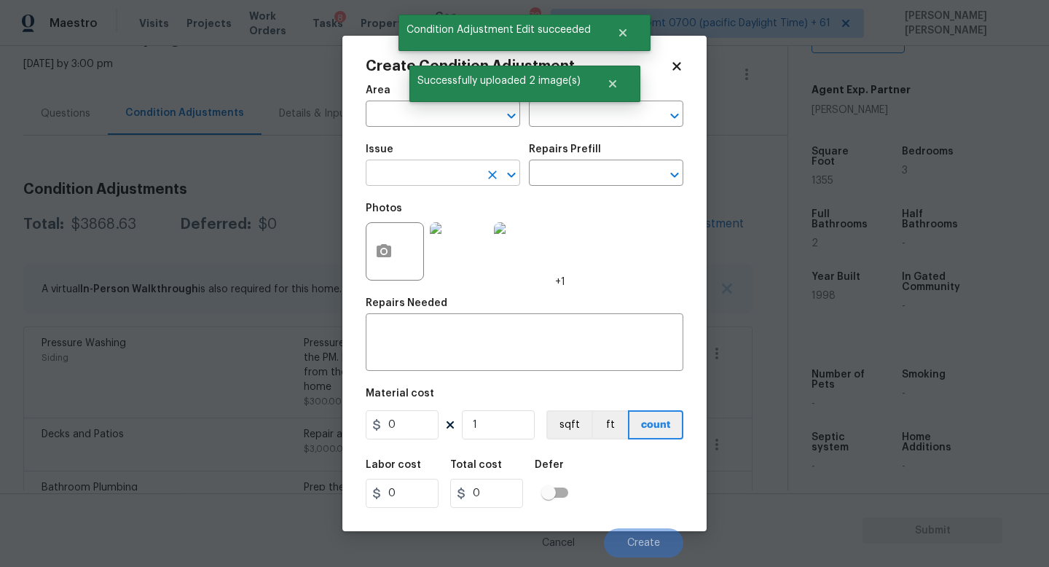
click at [422, 170] on input "text" at bounding box center [423, 174] width 114 height 23
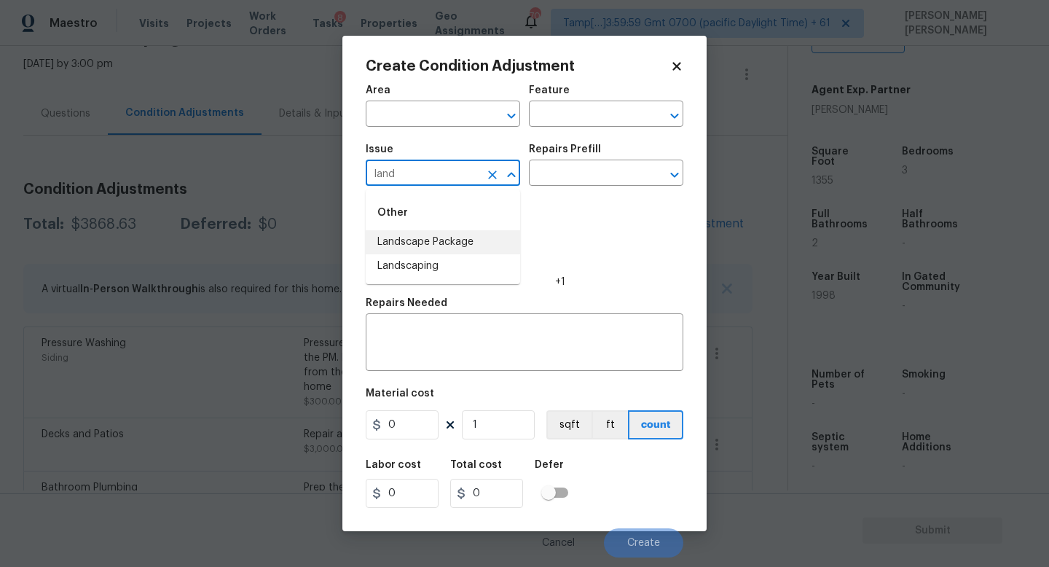
click at [433, 247] on li "Landscape Package" at bounding box center [443, 242] width 154 height 24
type input "Landscape Package"
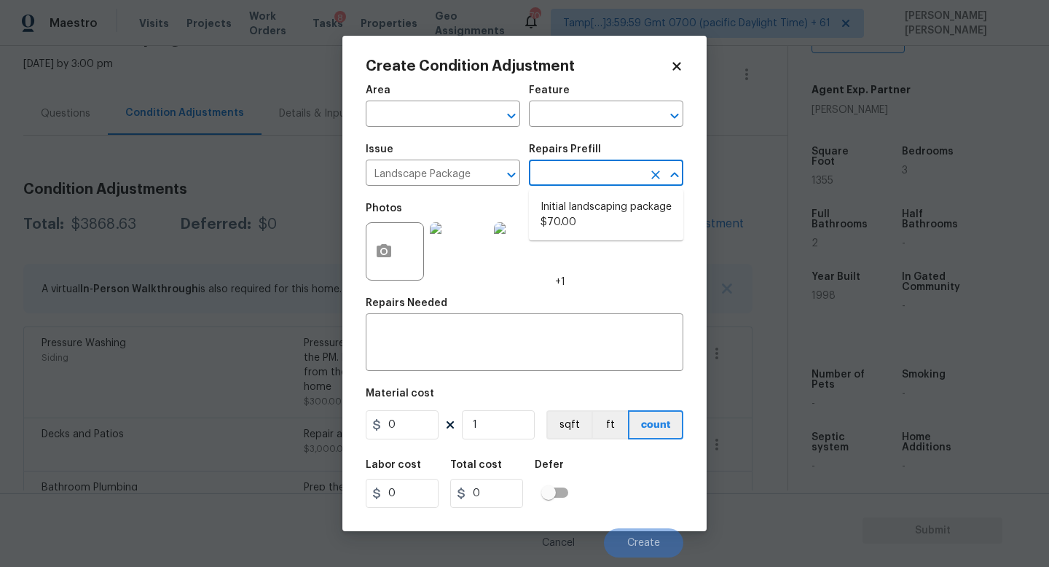
click at [556, 181] on input "text" at bounding box center [586, 174] width 114 height 23
click at [585, 209] on li "Initial landscaping package $70.00" at bounding box center [606, 214] width 154 height 39
type input "Home Readiness Packages"
type textarea "Mowing of grass up to 6" in height. Mow, edge along driveways & sidewalks, trim…"
type input "70"
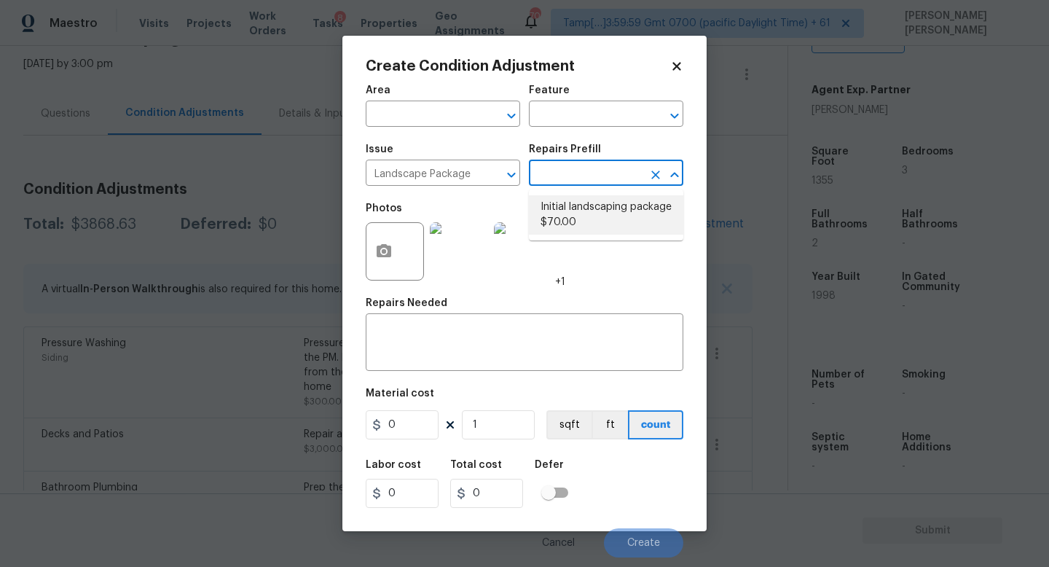
type input "70"
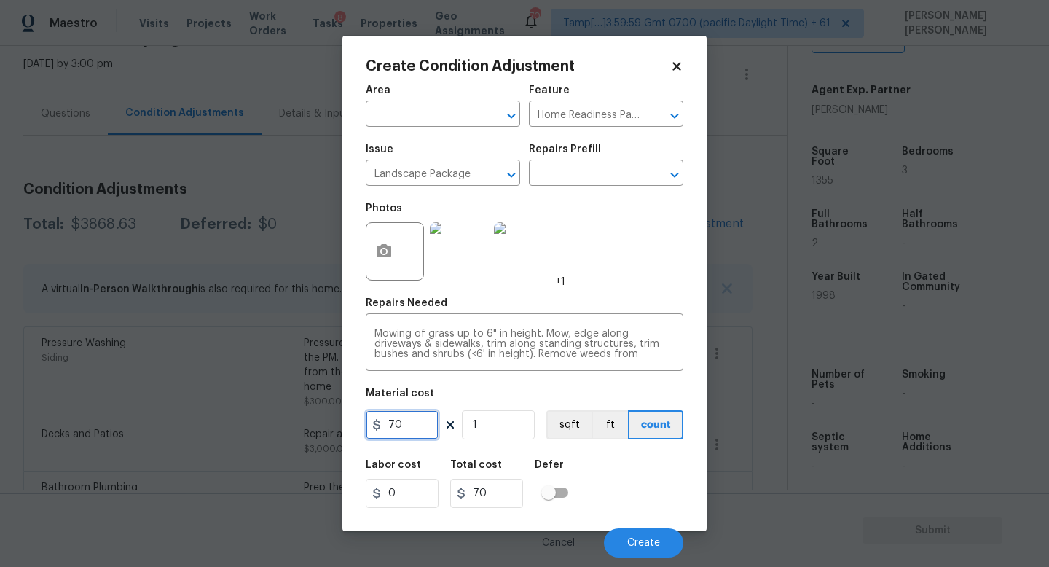
drag, startPoint x: 430, startPoint y: 431, endPoint x: 285, endPoint y: 431, distance: 144.9
click at [285, 431] on div "Create Condition Adjustment Area ​ Feature Home Readiness Packages ​ Issue Land…" at bounding box center [524, 283] width 1049 height 567
type input "300"
click at [381, 261] on button "button" at bounding box center [383, 251] width 35 height 57
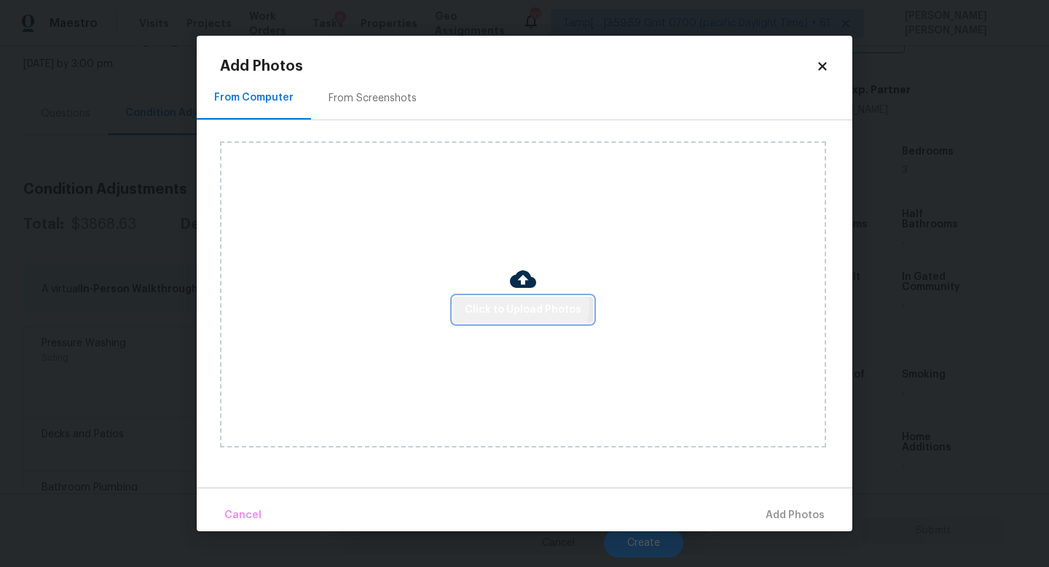
click at [492, 303] on span "Click to Upload Photos" at bounding box center [523, 310] width 117 height 18
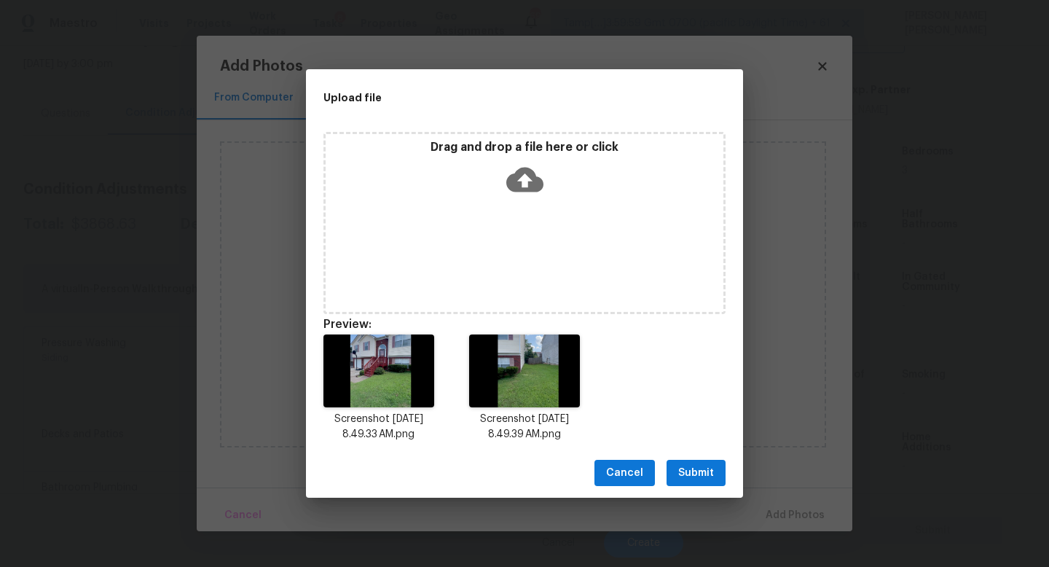
click at [695, 471] on span "Submit" at bounding box center [696, 473] width 36 height 18
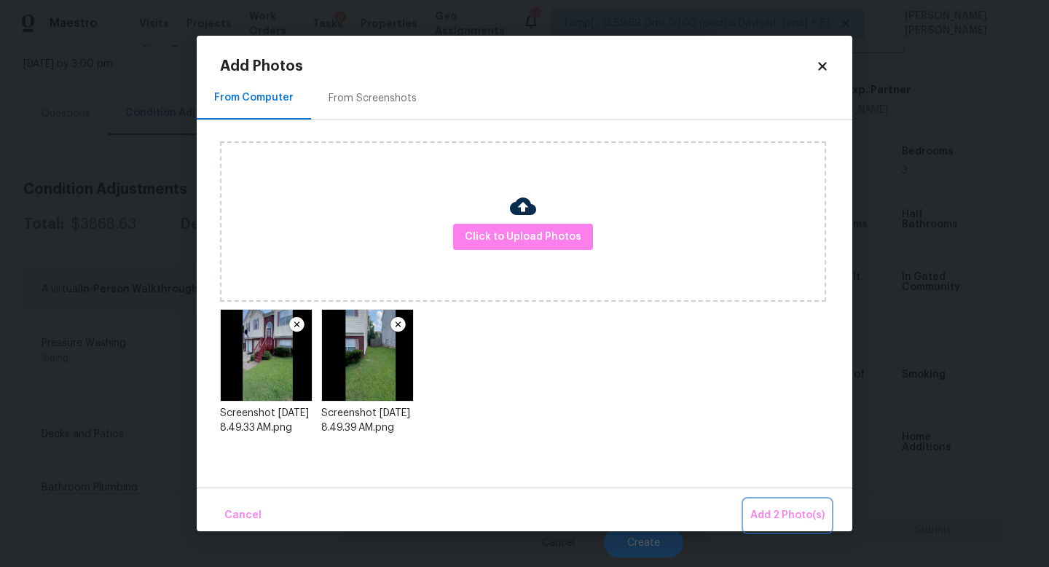
click at [793, 506] on span "Add 2 Photo(s)" at bounding box center [787, 515] width 74 height 18
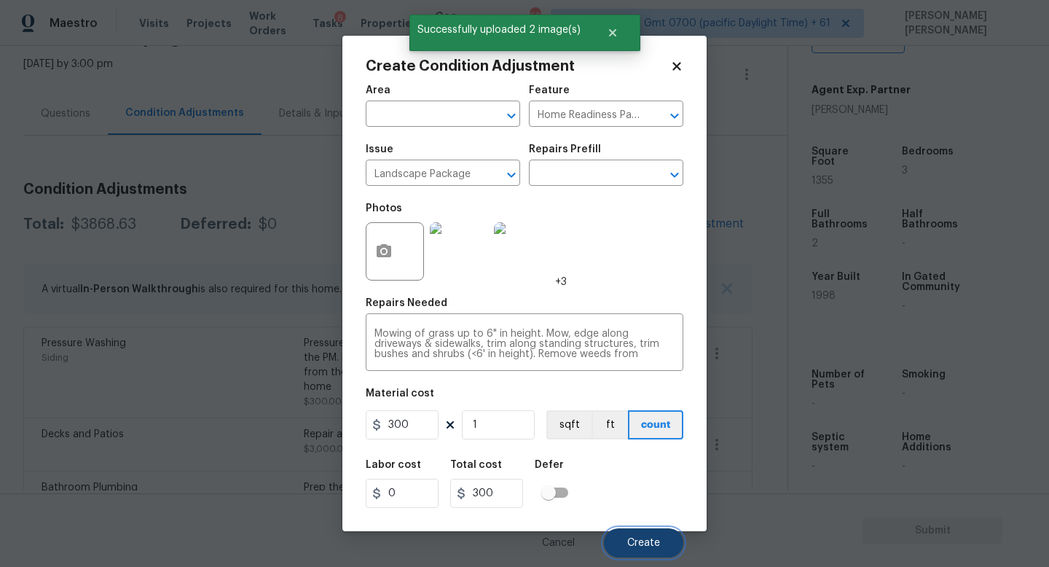
click at [647, 553] on button "Create" at bounding box center [643, 542] width 79 height 29
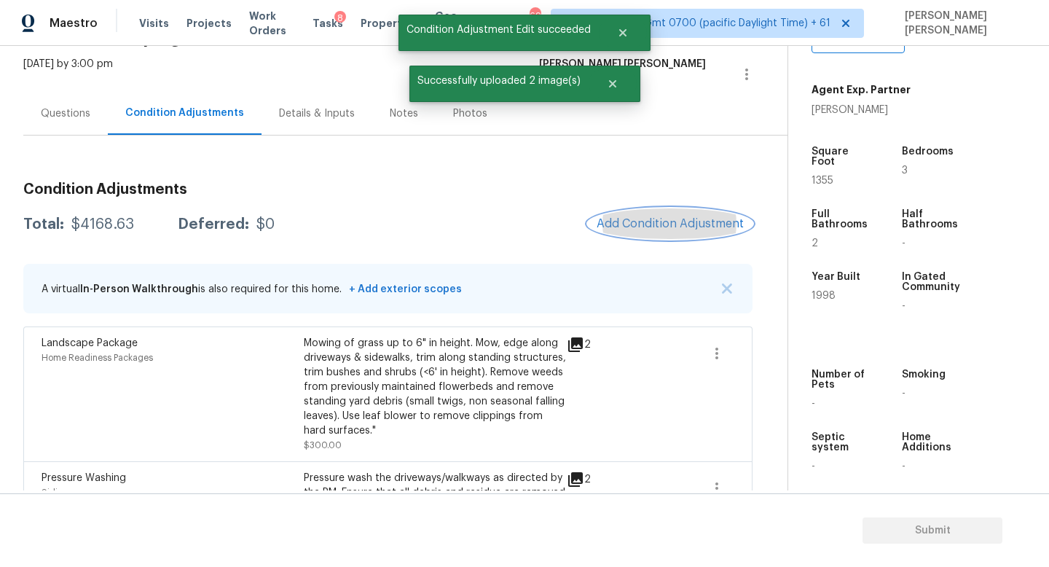
click at [691, 220] on span "Add Condition Adjustment" at bounding box center [669, 223] width 147 height 13
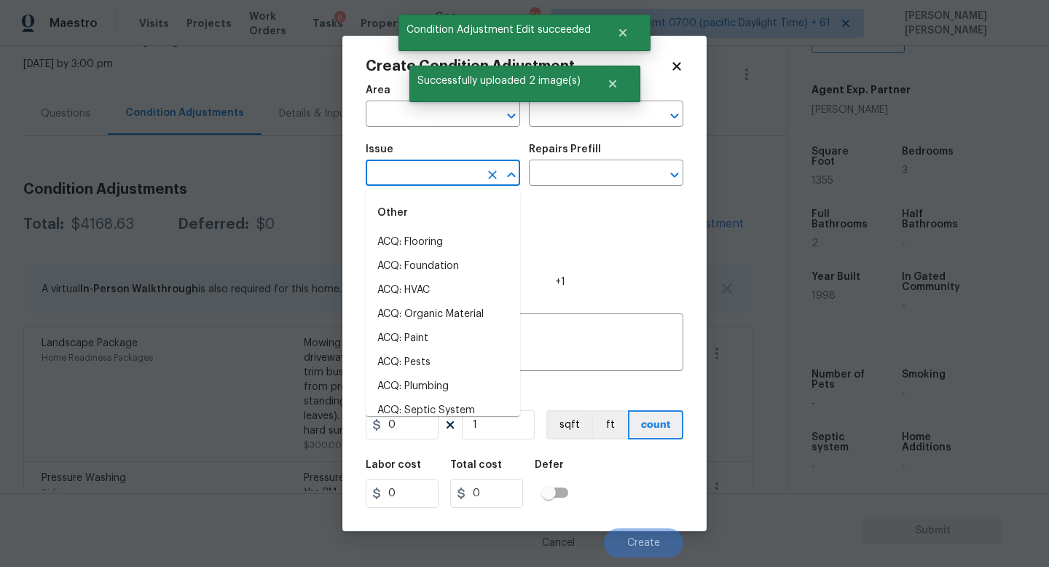
click at [429, 178] on input "text" at bounding box center [423, 174] width 114 height 23
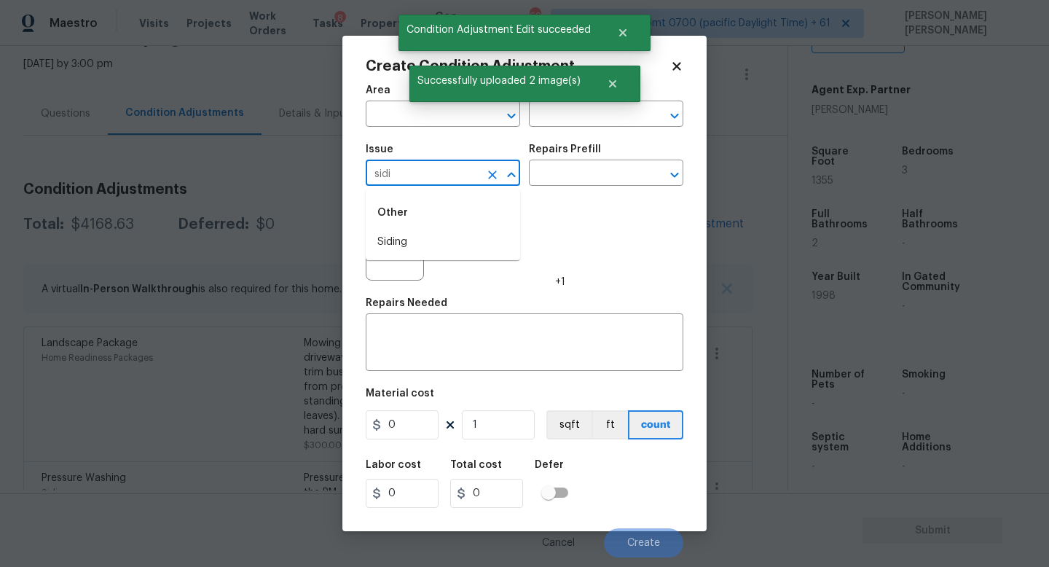
click at [432, 237] on li "Siding" at bounding box center [443, 242] width 154 height 24
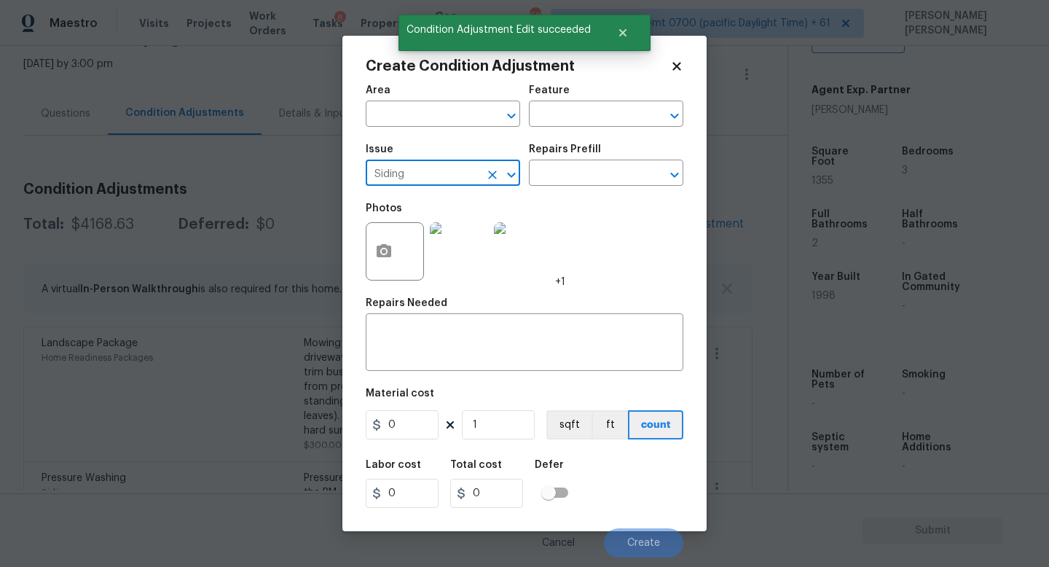
type input "Siding"
click at [438, 379] on div "Area ​ Feature ​ Issue Siding ​ Repairs Prefill ​ Photos +1 Repairs Needed x ​ …" at bounding box center [524, 316] width 317 height 481
click at [451, 342] on textarea at bounding box center [524, 343] width 300 height 31
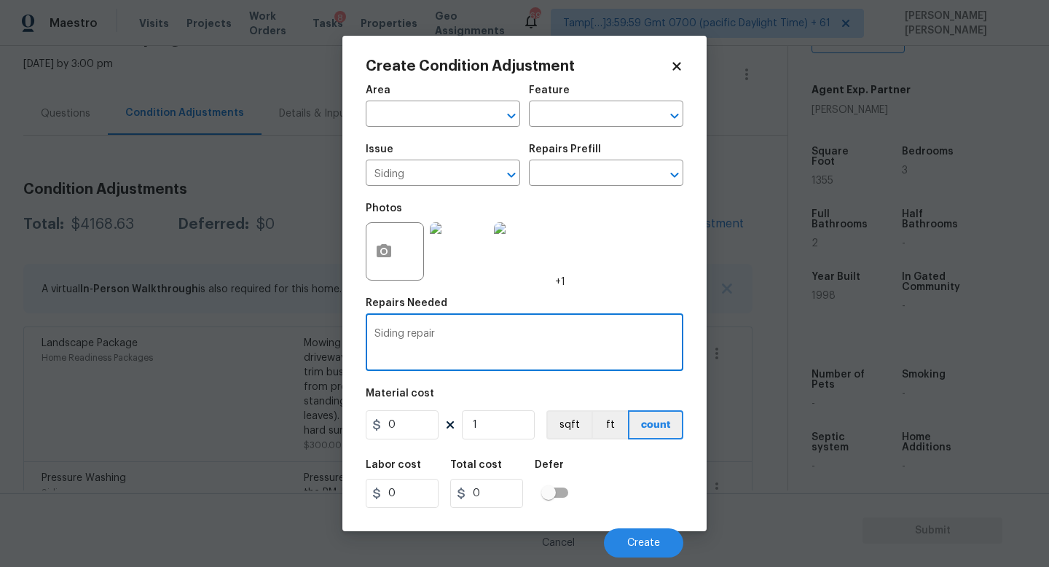
type textarea "Siding repair"
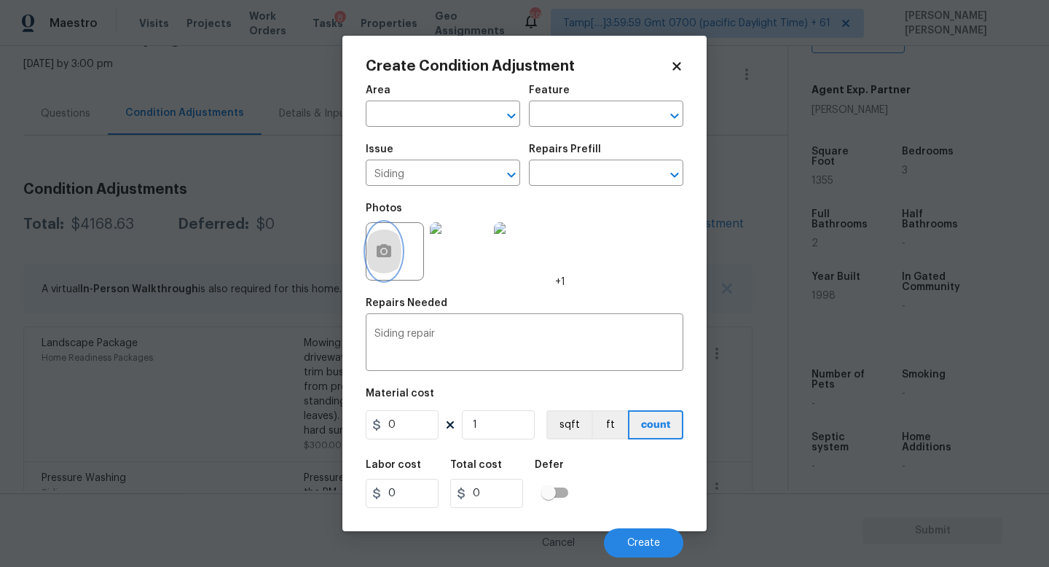
click at [390, 241] on button "button" at bounding box center [383, 251] width 35 height 57
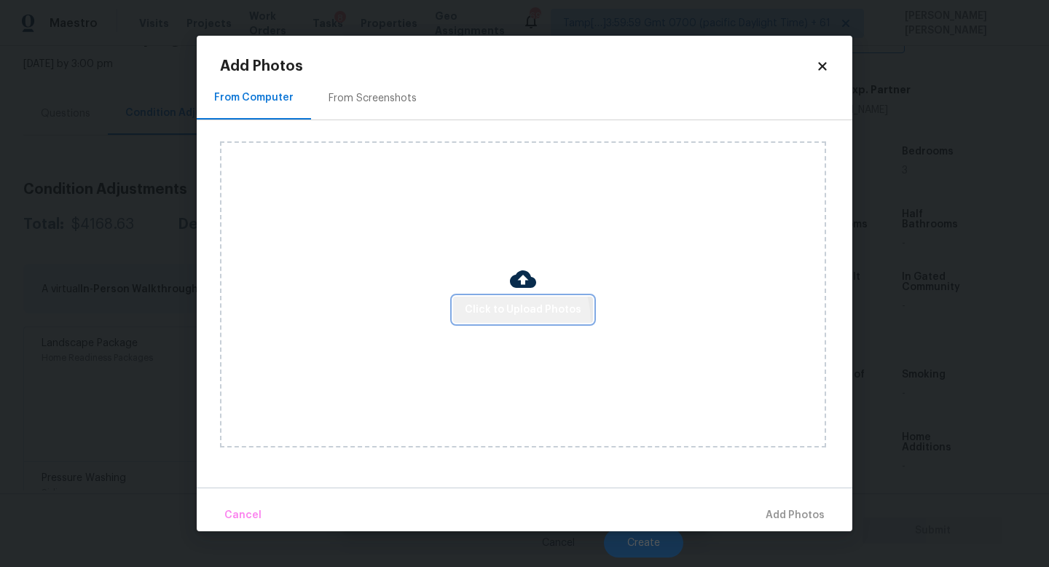
click at [500, 320] on button "Click to Upload Photos" at bounding box center [523, 309] width 140 height 27
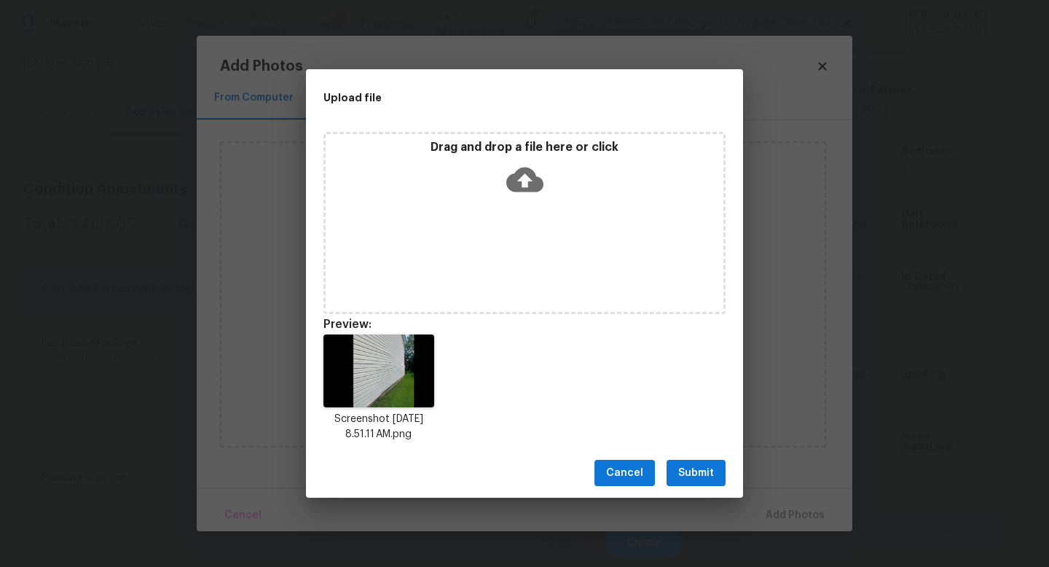
click at [697, 470] on span "Submit" at bounding box center [696, 473] width 36 height 18
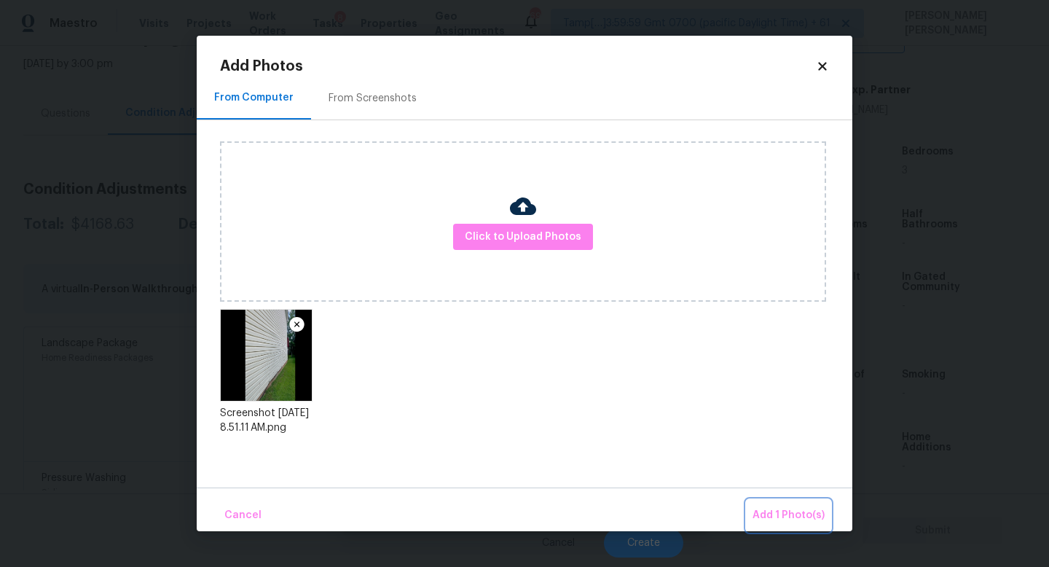
click at [797, 514] on span "Add 1 Photo(s)" at bounding box center [788, 515] width 72 height 18
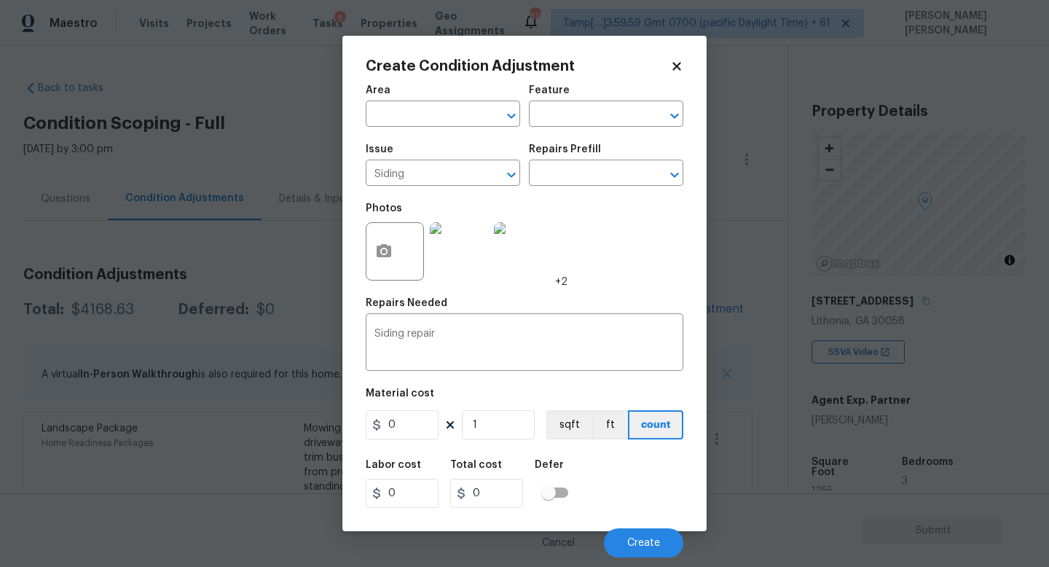
scroll to position [310, 0]
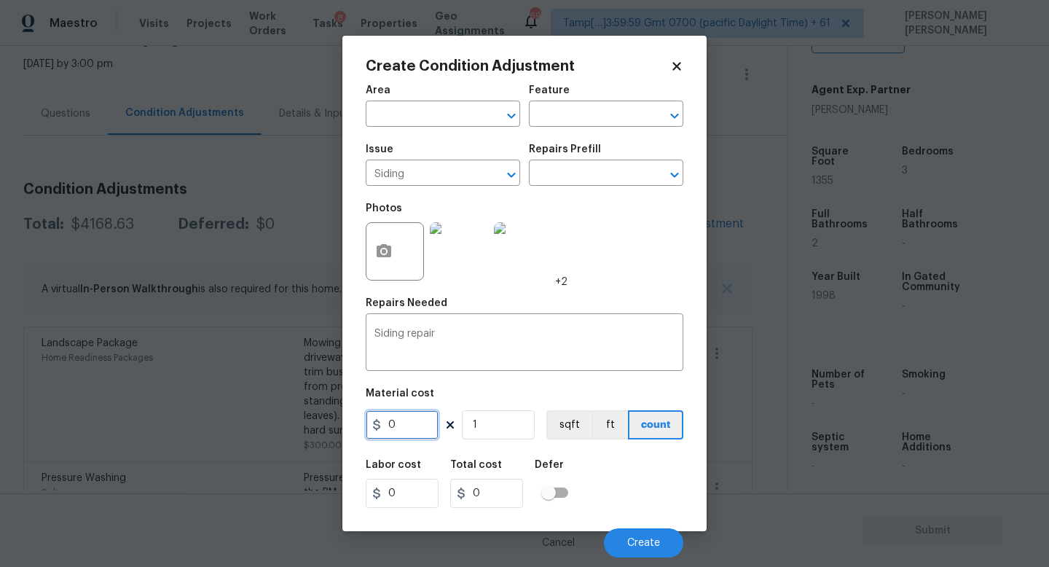
click at [417, 426] on input "0" at bounding box center [402, 424] width 73 height 29
type input "575"
click at [641, 540] on span "Create" at bounding box center [643, 542] width 33 height 11
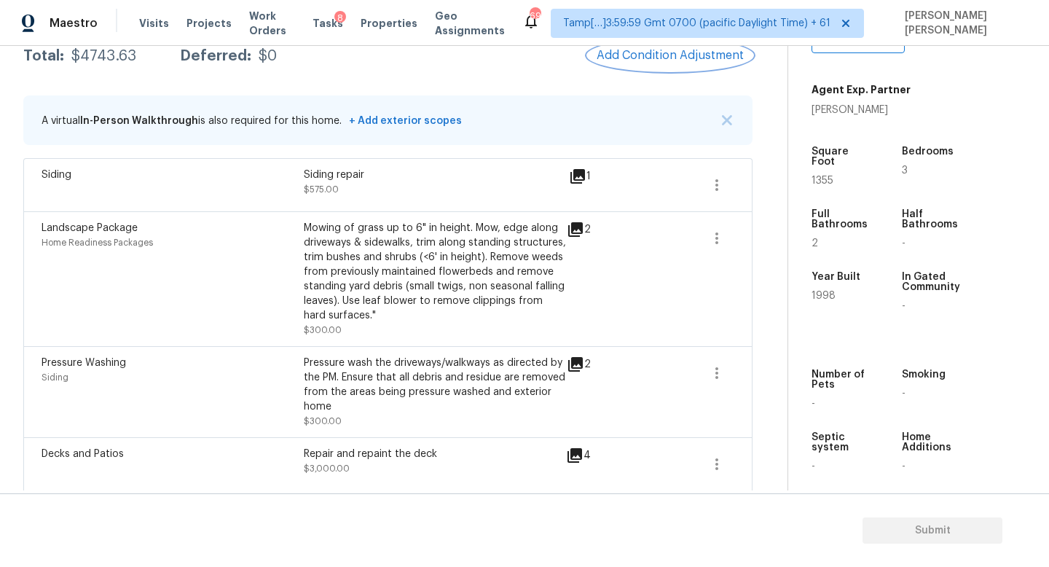
scroll to position [253, 0]
click at [690, 71] on div "Condition Adjustments Total: $4743.63 Deferred: $0 Add Condition Adjustment A v…" at bounding box center [387, 299] width 729 height 594
click at [676, 60] on span "Add Condition Adjustment" at bounding box center [669, 55] width 147 height 13
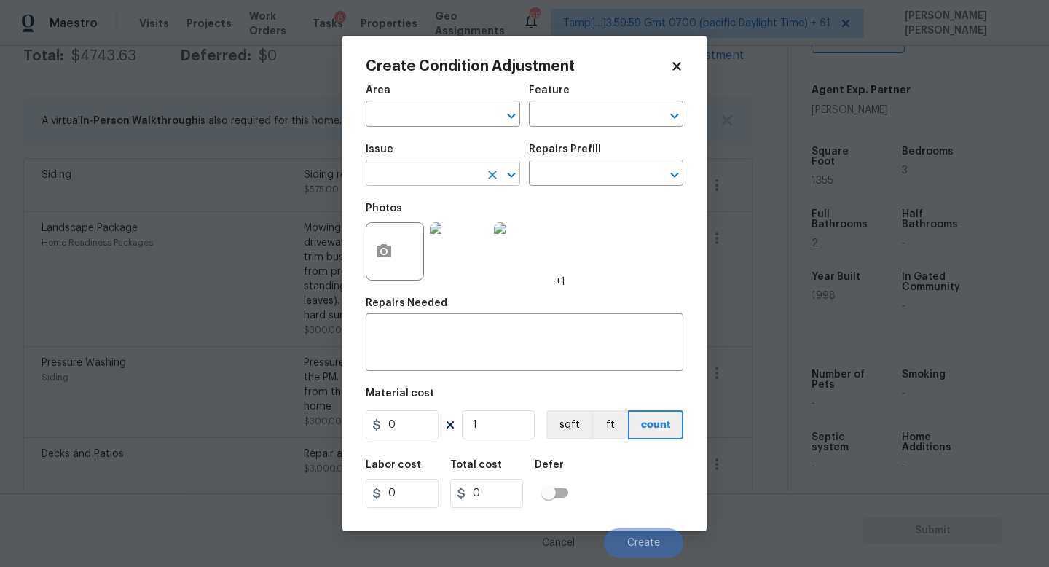
click at [457, 167] on input "text" at bounding box center [423, 174] width 114 height 23
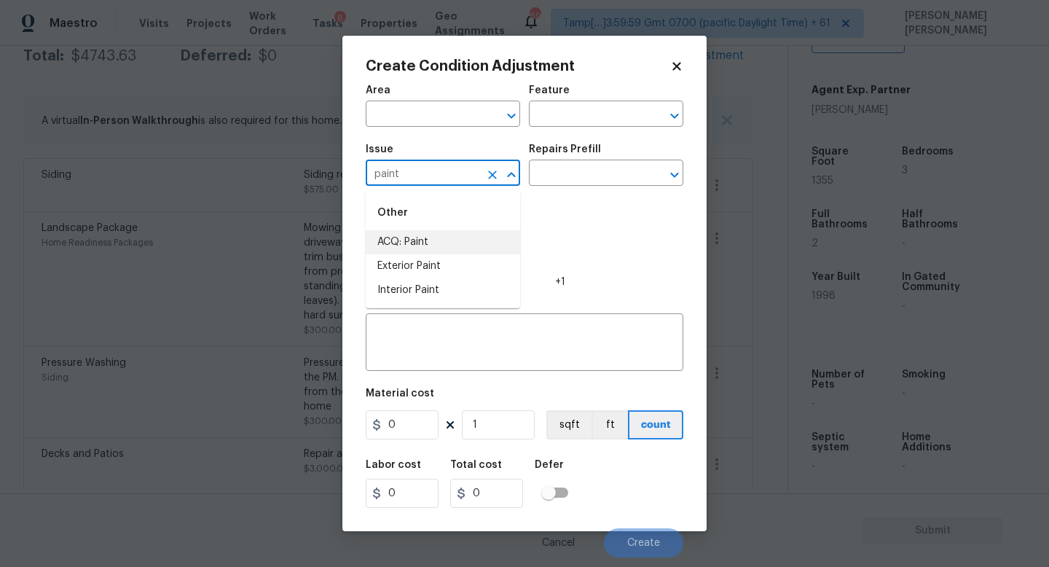
click at [473, 249] on li "ACQ: Paint" at bounding box center [443, 242] width 154 height 24
type input "ACQ: Paint"
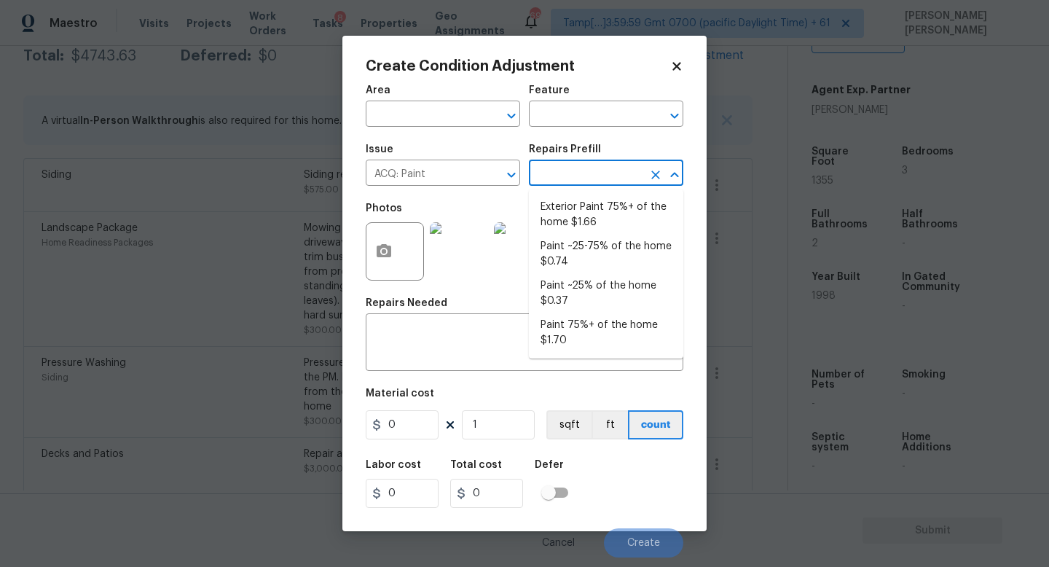
click at [569, 180] on input "text" at bounding box center [586, 174] width 114 height 23
click at [623, 280] on li "Paint ~25% of the home $0.37" at bounding box center [606, 293] width 154 height 39
type input "Acquisition"
type textarea "Acquisition Scope: ~25% of the home needs interior paint"
type input "0.37"
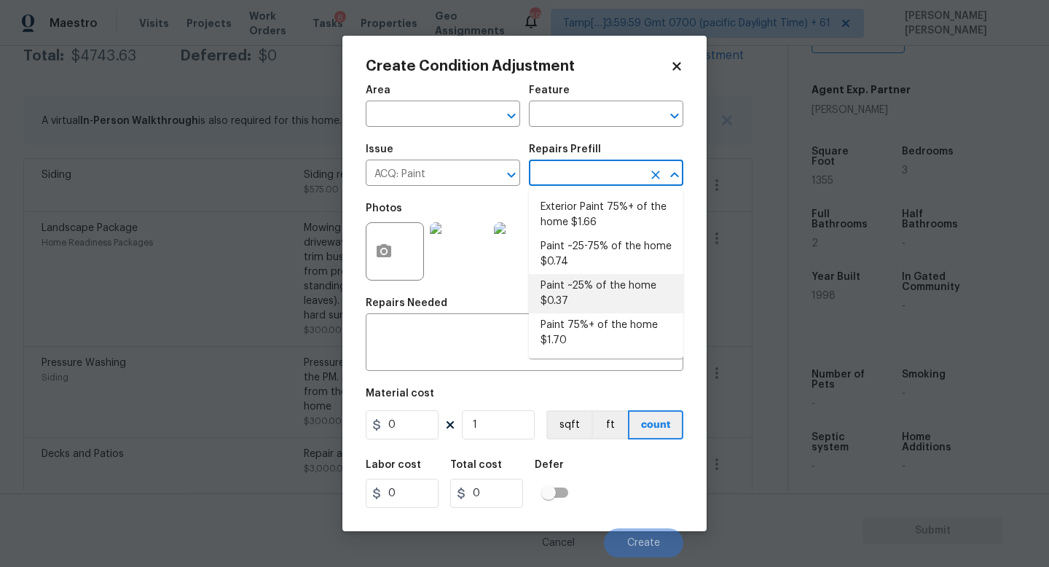
type input "0.37"
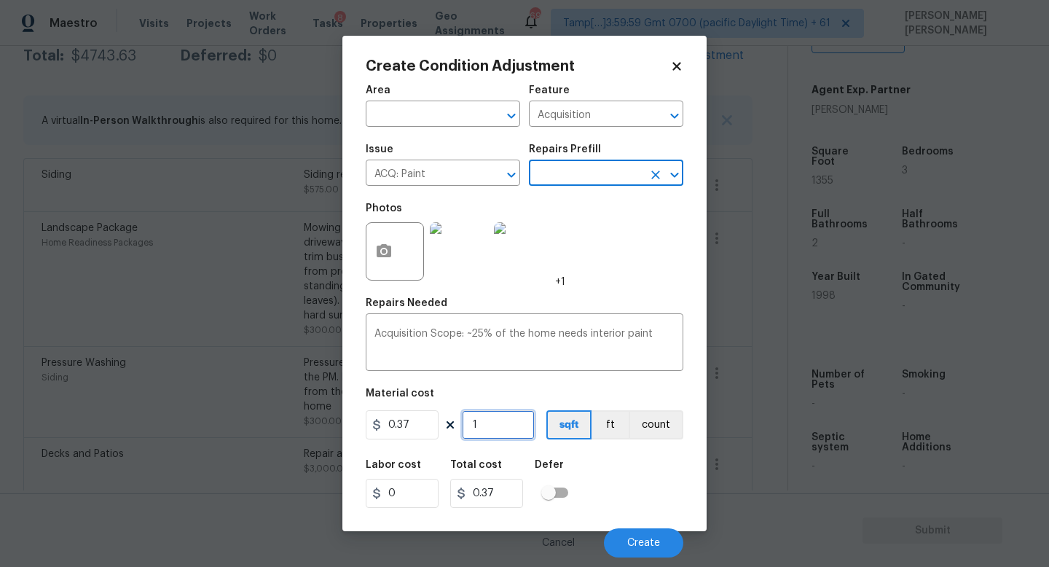
click at [503, 420] on input "1" at bounding box center [498, 424] width 73 height 29
type input "13"
type input "4.81"
type input "135"
type input "49.95"
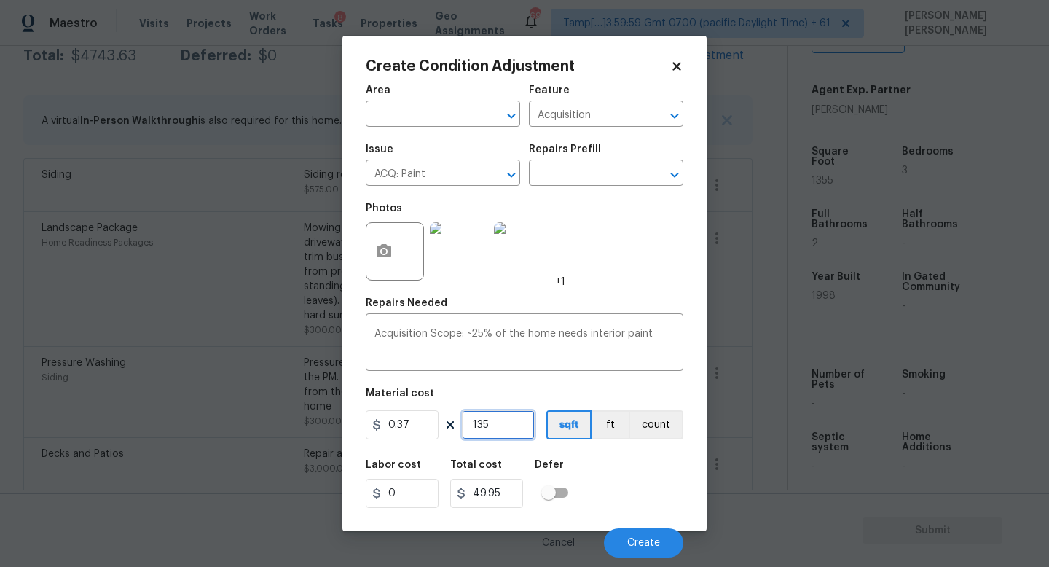
type input "1355"
type input "501.35"
type input "1355"
click at [618, 546] on button "Create" at bounding box center [643, 542] width 79 height 29
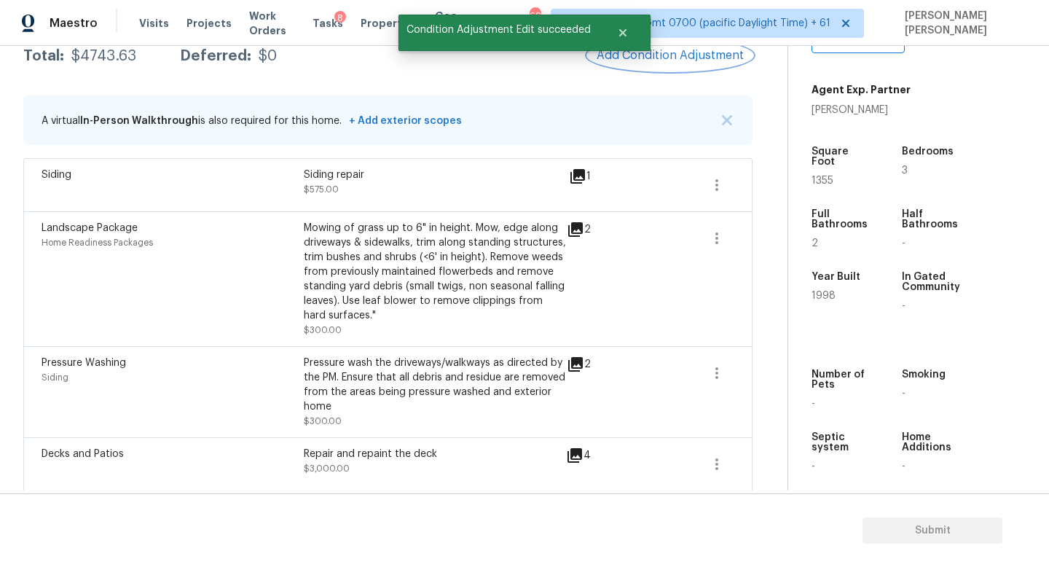
scroll to position [248, 0]
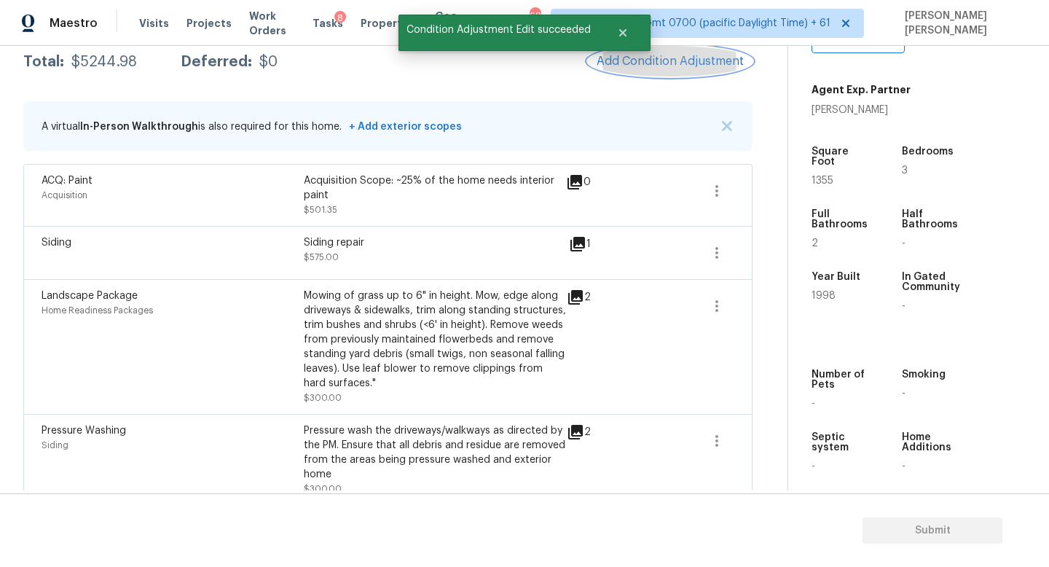
click at [686, 55] on span "Add Condition Adjustment" at bounding box center [669, 61] width 147 height 13
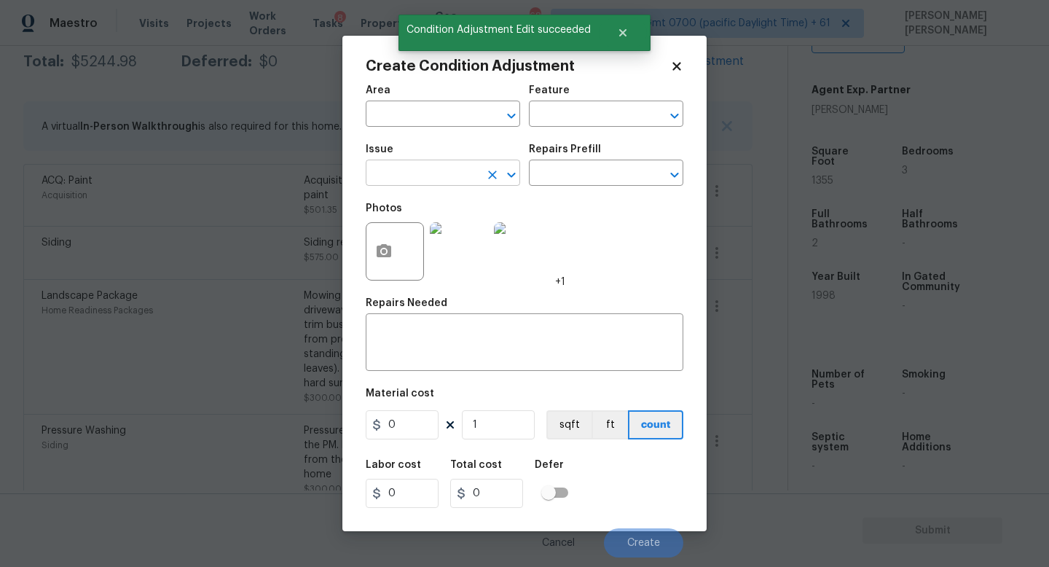
click at [417, 176] on input "text" at bounding box center [423, 174] width 114 height 23
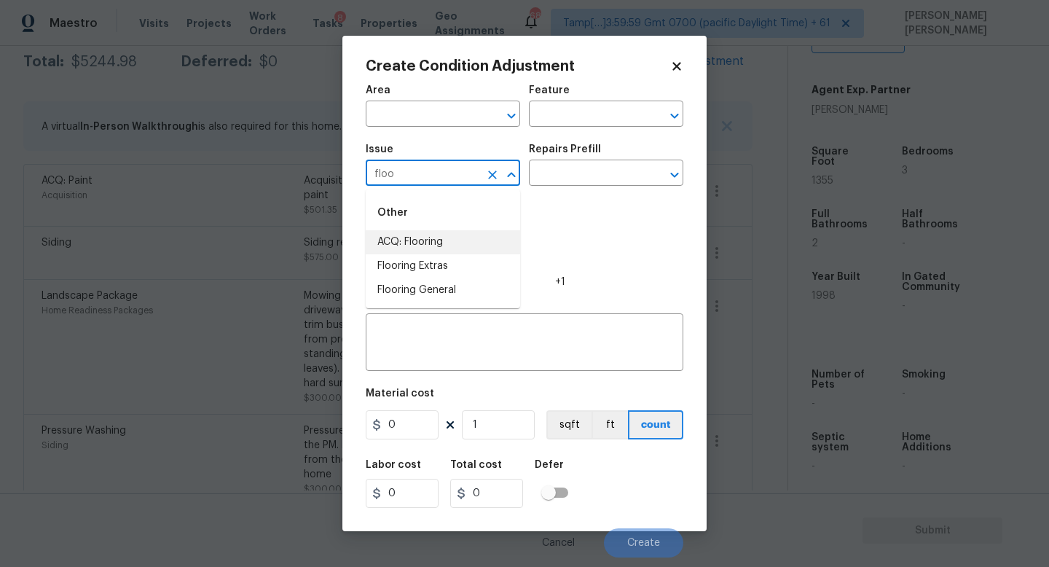
drag, startPoint x: 414, startPoint y: 255, endPoint x: 435, endPoint y: 239, distance: 26.5
click at [435, 239] on ul "ACQ: Flooring Flooring Extras Flooring General" at bounding box center [443, 266] width 154 height 72
click at [435, 239] on li "ACQ: Flooring" at bounding box center [443, 242] width 154 height 24
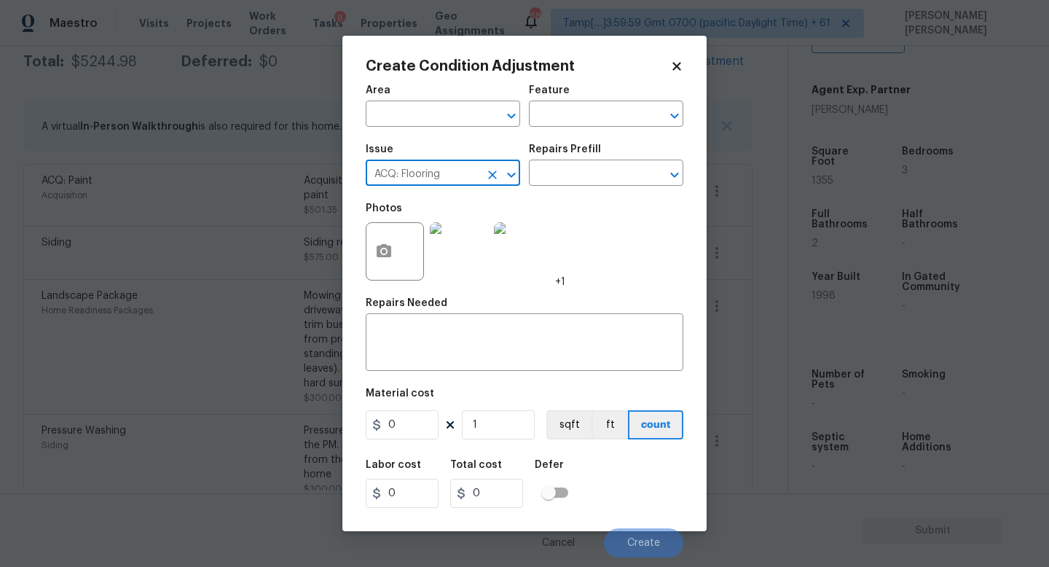
type input "ACQ: Flooring"
click at [557, 188] on div "Issue ACQ: Flooring ​ Repairs Prefill ​" at bounding box center [524, 164] width 317 height 59
click at [567, 171] on input "text" at bounding box center [586, 174] width 114 height 23
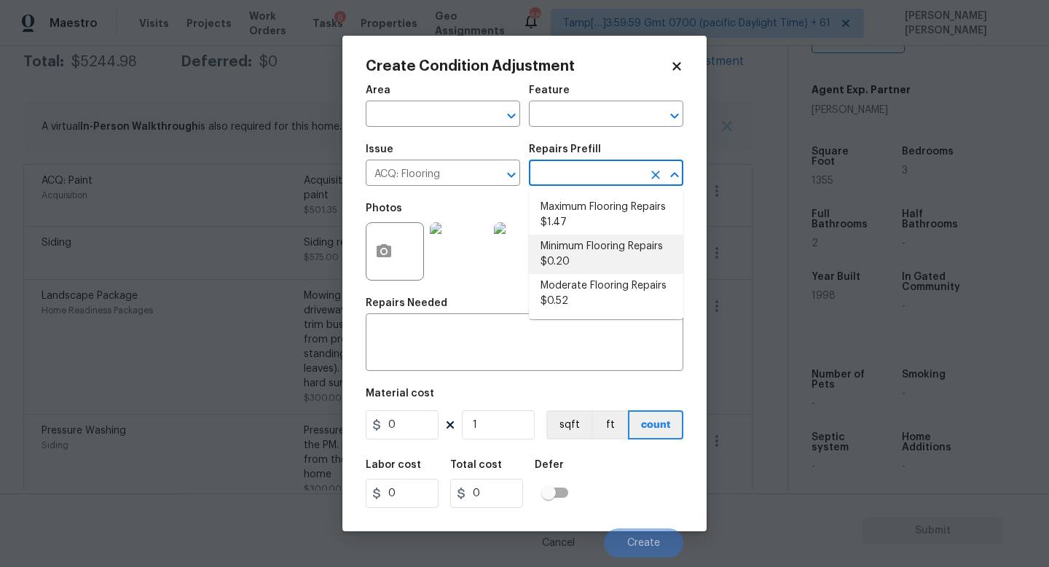
click at [591, 243] on li "Minimum Flooring Repairs $0.20" at bounding box center [606, 253] width 154 height 39
type input "Acquisition"
type textarea "Acquisition Scope: Minimum flooring repairs"
type input "0.2"
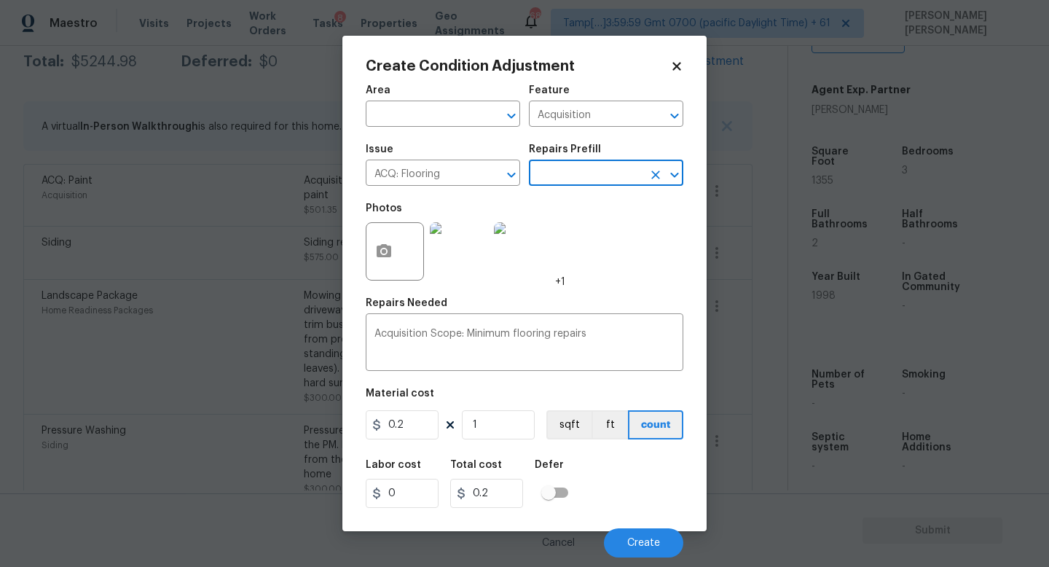
click at [489, 409] on figure "Material cost 0.2 1 sqft ft count" at bounding box center [524, 415] width 317 height 54
click at [508, 449] on div "Area ​ Feature Acquisition ​ Issue ACQ: Flooring ​ Repairs Prefill ​ Photos +1 …" at bounding box center [524, 316] width 317 height 481
click at [508, 430] on input "1" at bounding box center [498, 424] width 73 height 29
type input "13"
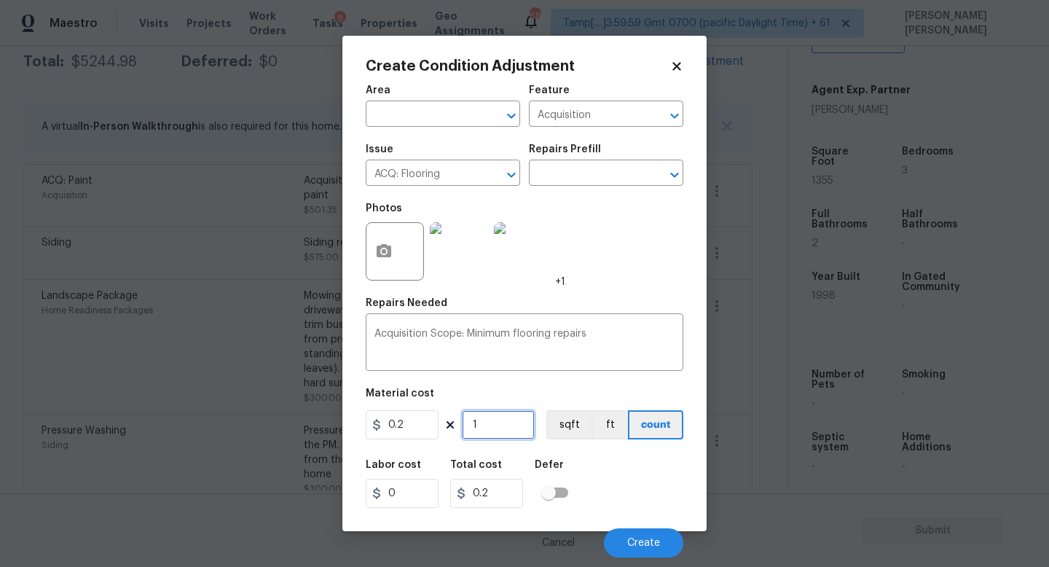
type input "2.6"
type input "135"
type input "27"
type input "1355"
type input "271"
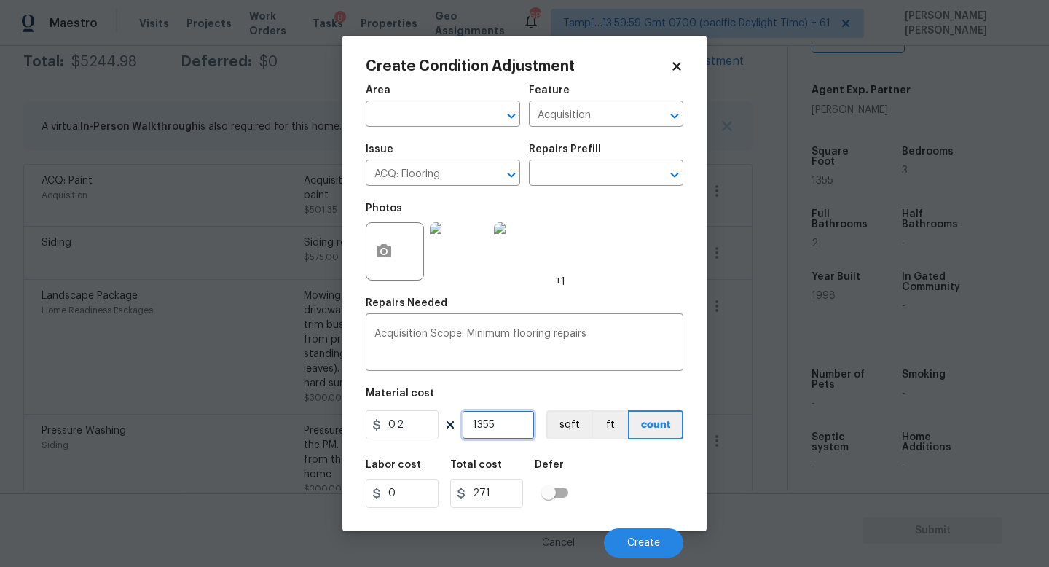
type input "1355"
click at [628, 489] on div "Labor cost 0 Total cost 271 Defer" at bounding box center [524, 484] width 317 height 66
click at [626, 546] on button "Create" at bounding box center [643, 542] width 79 height 29
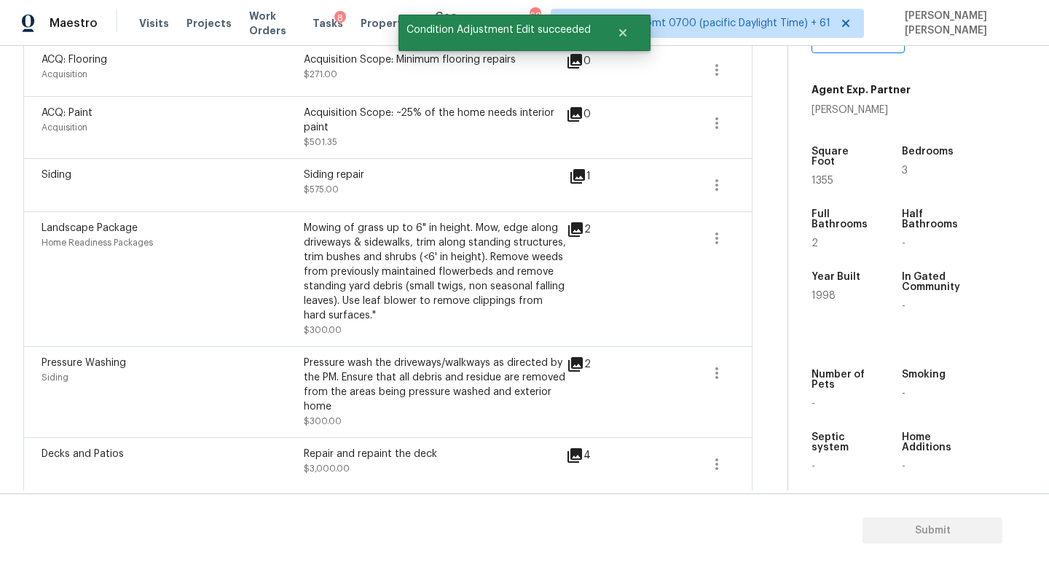
scroll to position [481, 0]
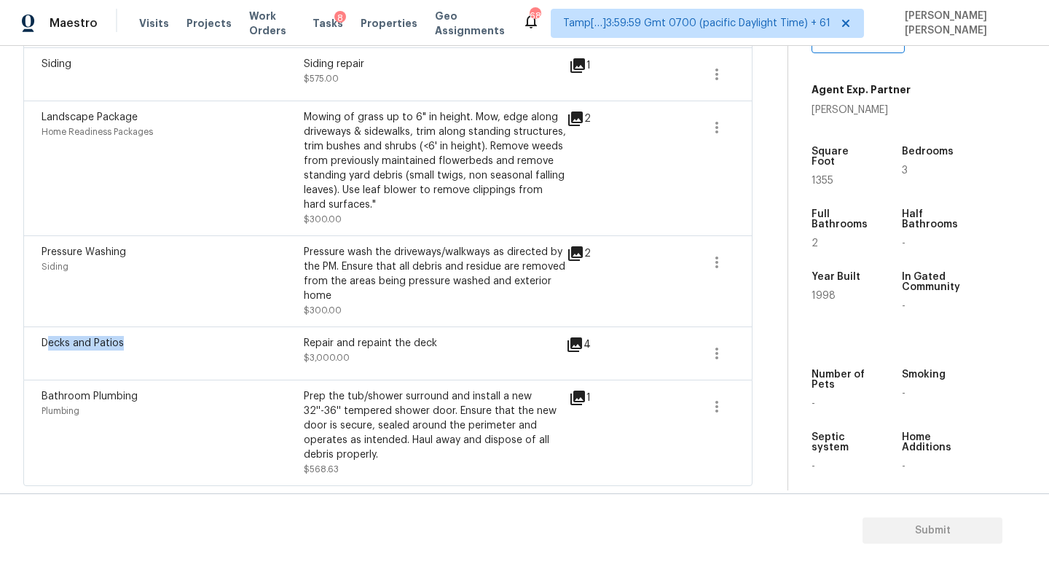
drag, startPoint x: 47, startPoint y: 347, endPoint x: 146, endPoint y: 347, distance: 99.8
click at [146, 347] on div "Decks and Patios" at bounding box center [173, 343] width 262 height 15
drag, startPoint x: 44, startPoint y: 250, endPoint x: 163, endPoint y: 250, distance: 118.7
click at [163, 250] on div "Pressure Washing" at bounding box center [173, 252] width 262 height 15
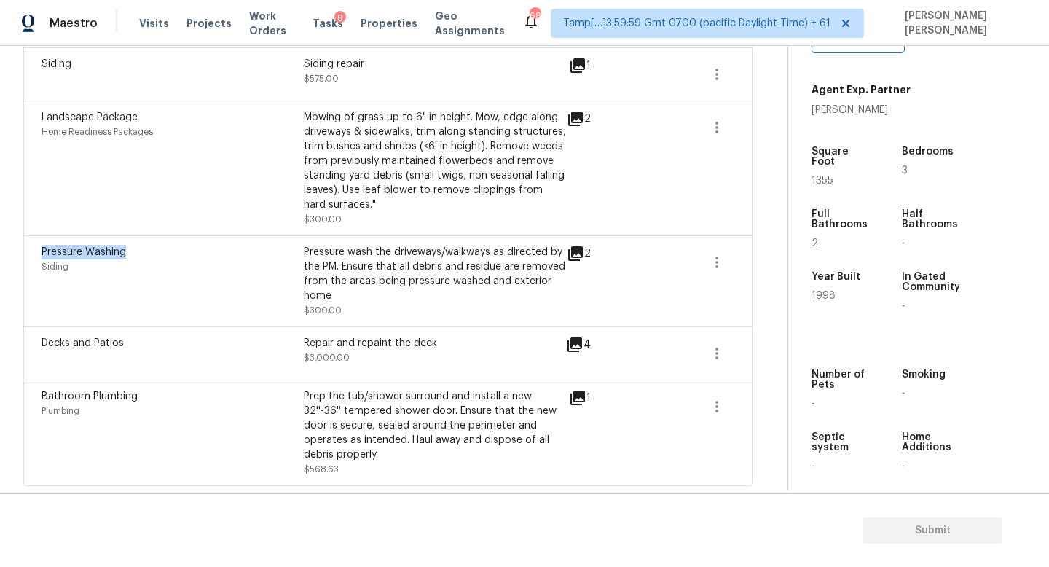
click at [163, 250] on div "Pressure Washing" at bounding box center [173, 252] width 262 height 15
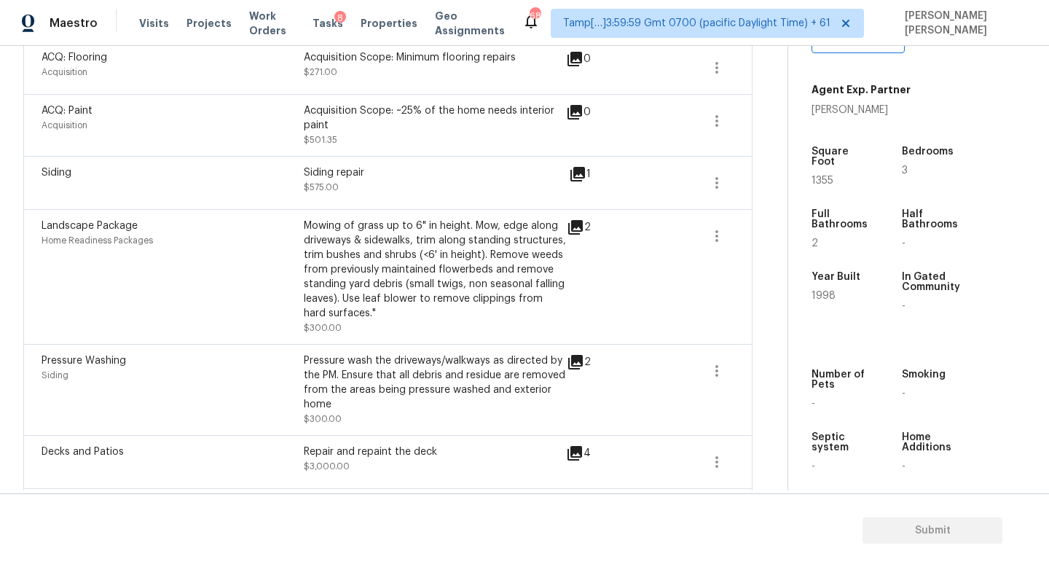
scroll to position [358, 0]
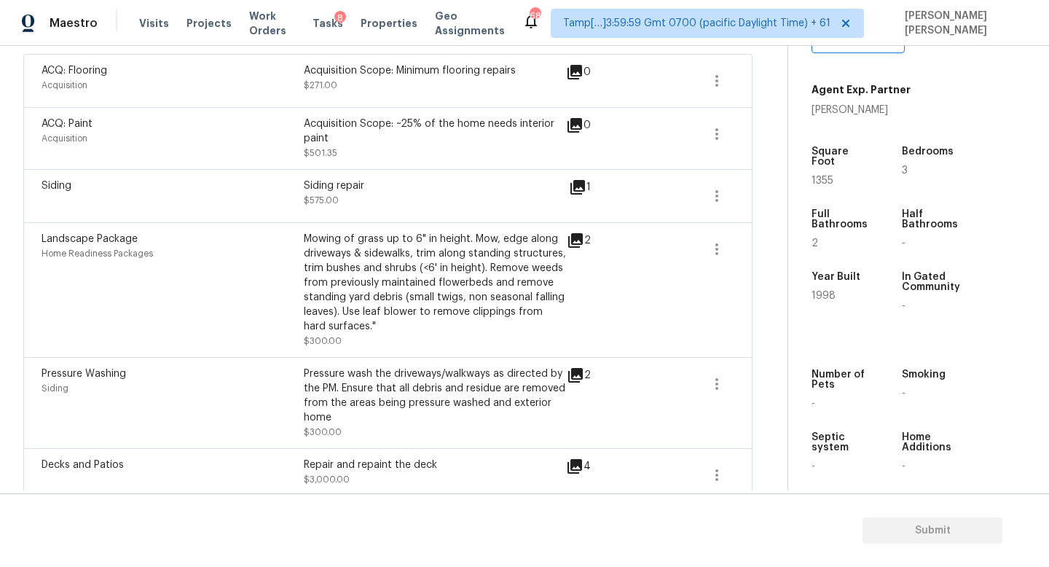
click at [52, 237] on span "Landscape Package" at bounding box center [90, 239] width 96 height 10
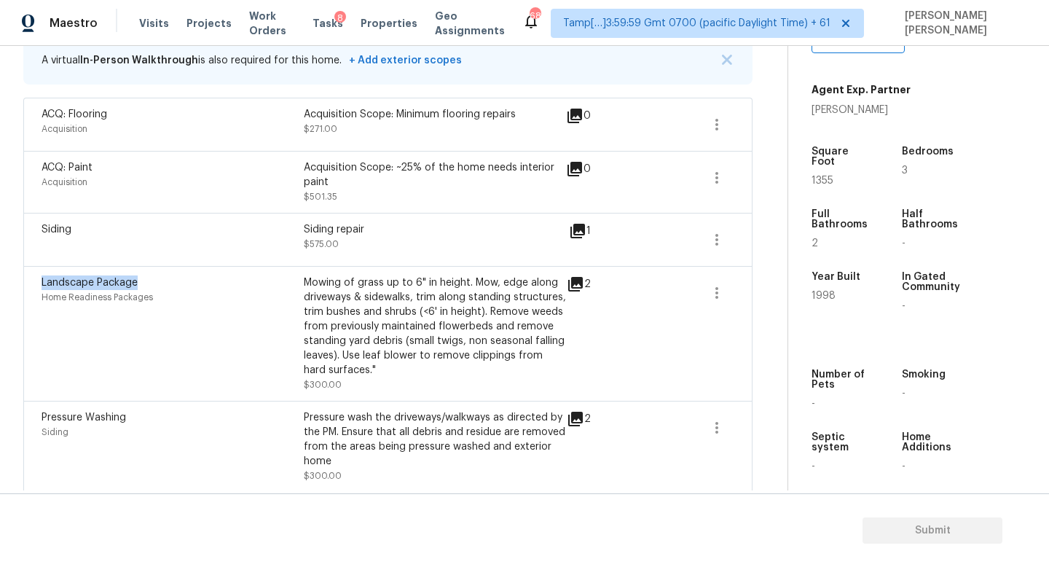
scroll to position [295, 0]
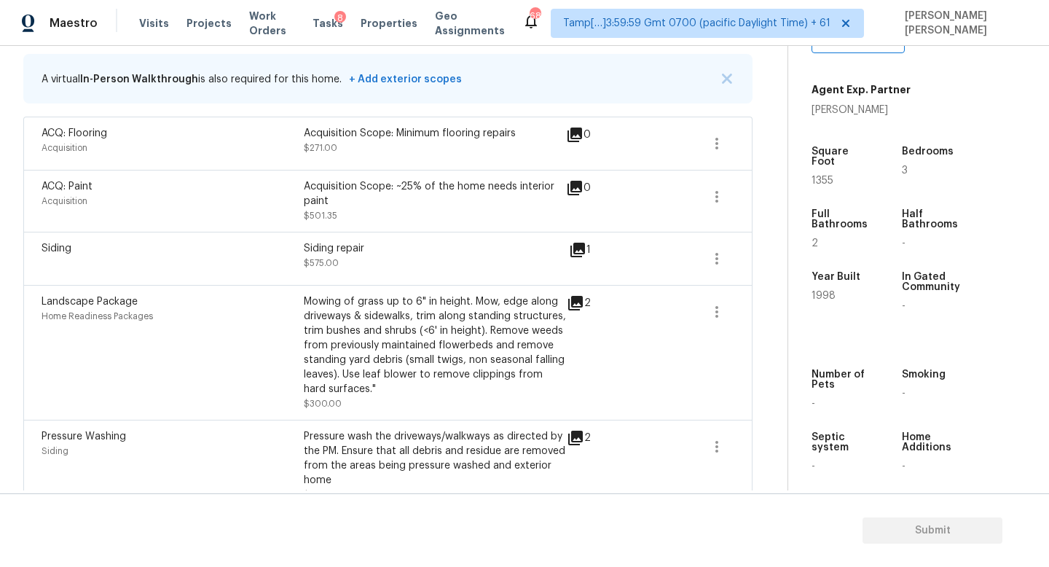
click at [339, 326] on div "Mowing of grass up to 6" in height. Mow, edge along driveways & sidewalks, trim…" at bounding box center [435, 345] width 262 height 102
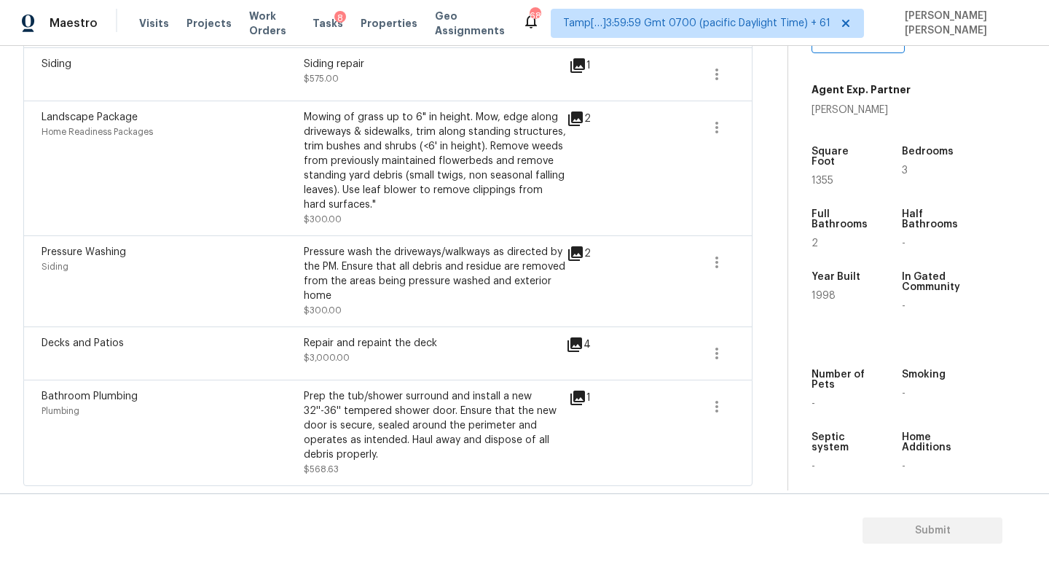
scroll to position [0, 0]
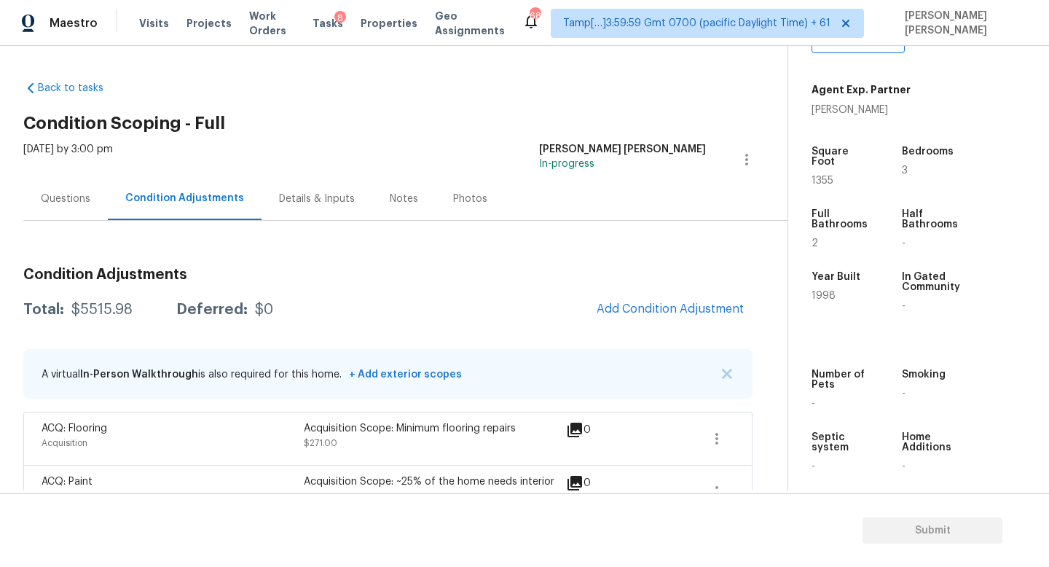
click at [65, 202] on div "Questions" at bounding box center [66, 199] width 50 height 15
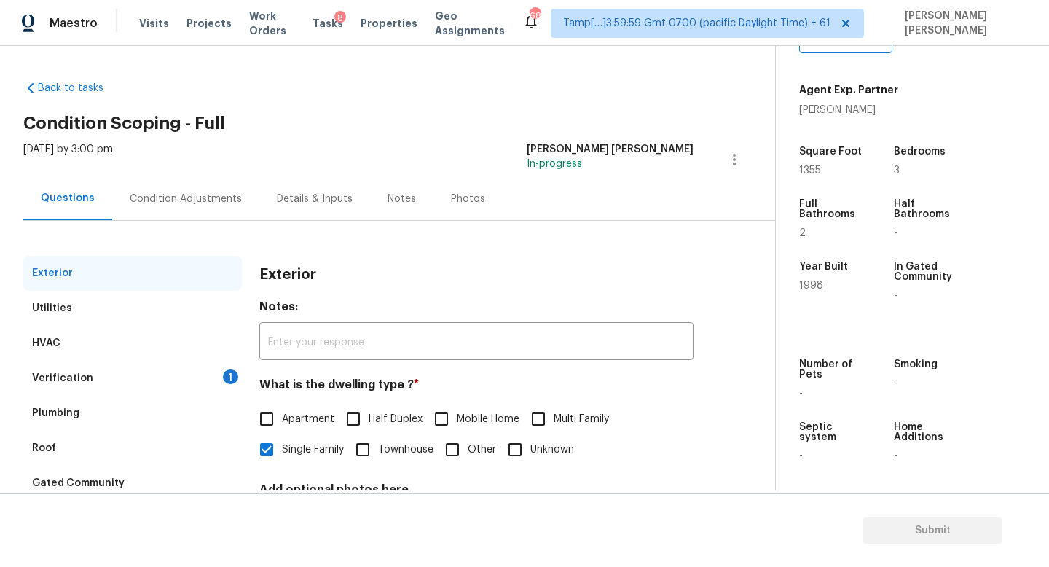
scroll to position [135, 0]
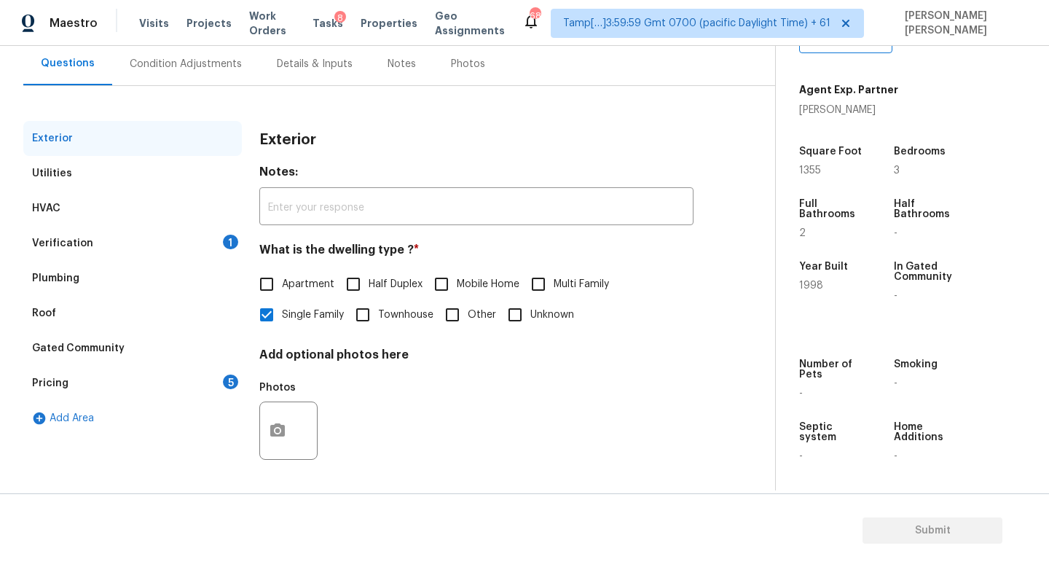
click at [82, 250] on div "Verification" at bounding box center [62, 243] width 61 height 15
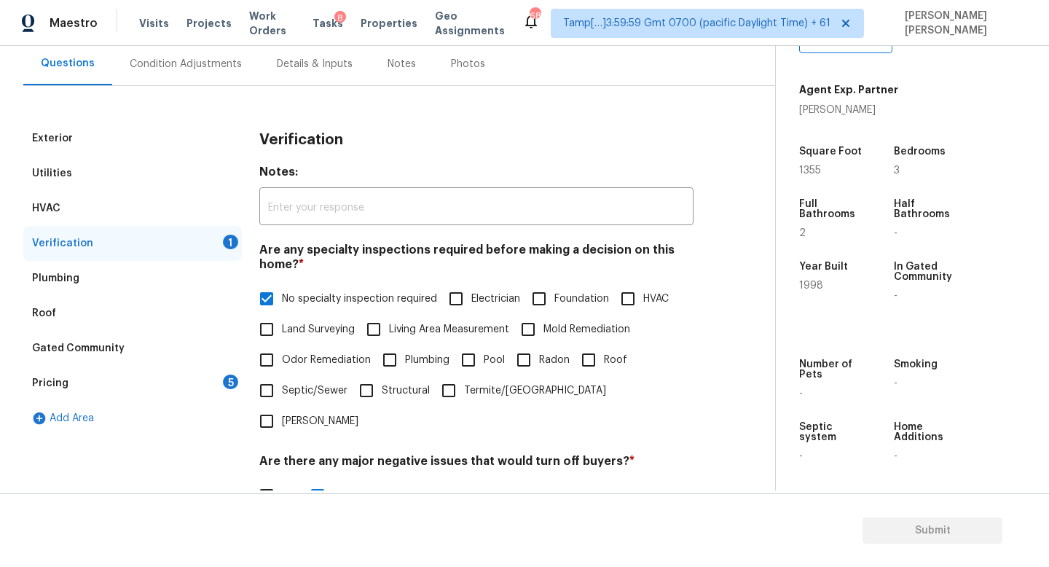
scroll to position [309, 0]
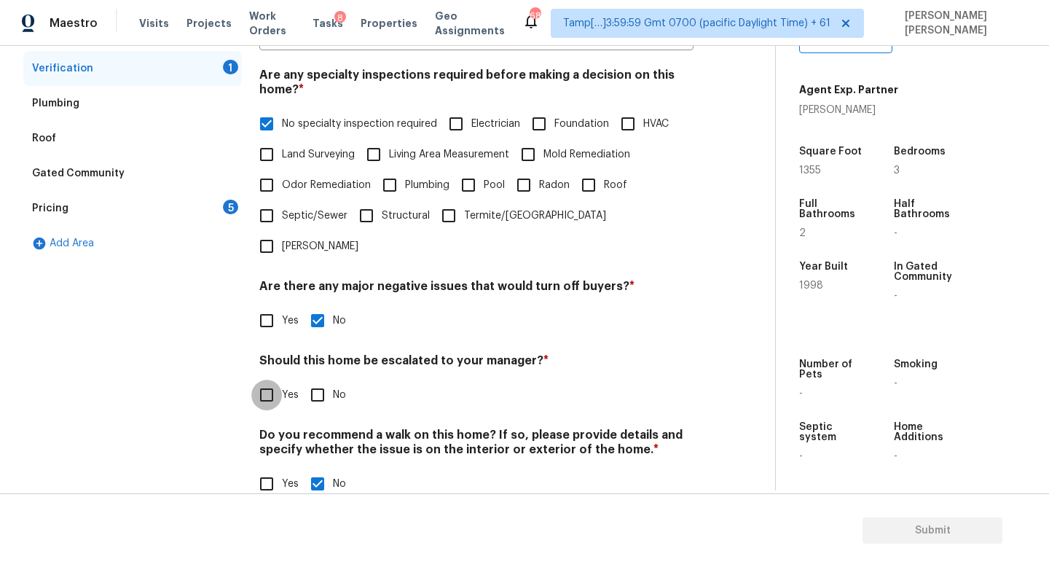
click at [256, 379] on input "Yes" at bounding box center [266, 394] width 31 height 31
checkbox input "true"
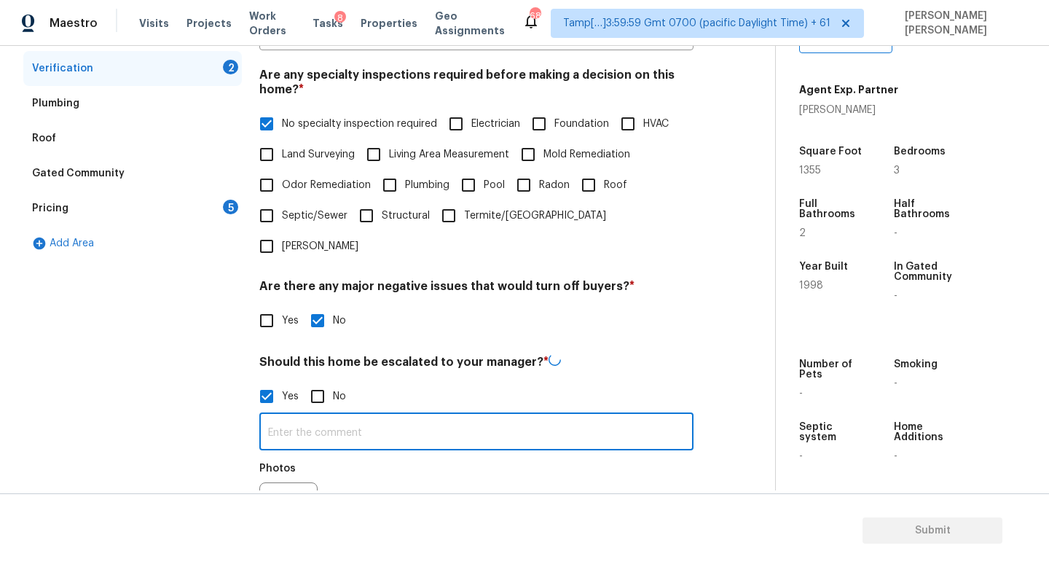
click at [347, 416] on input "text" at bounding box center [476, 433] width 434 height 34
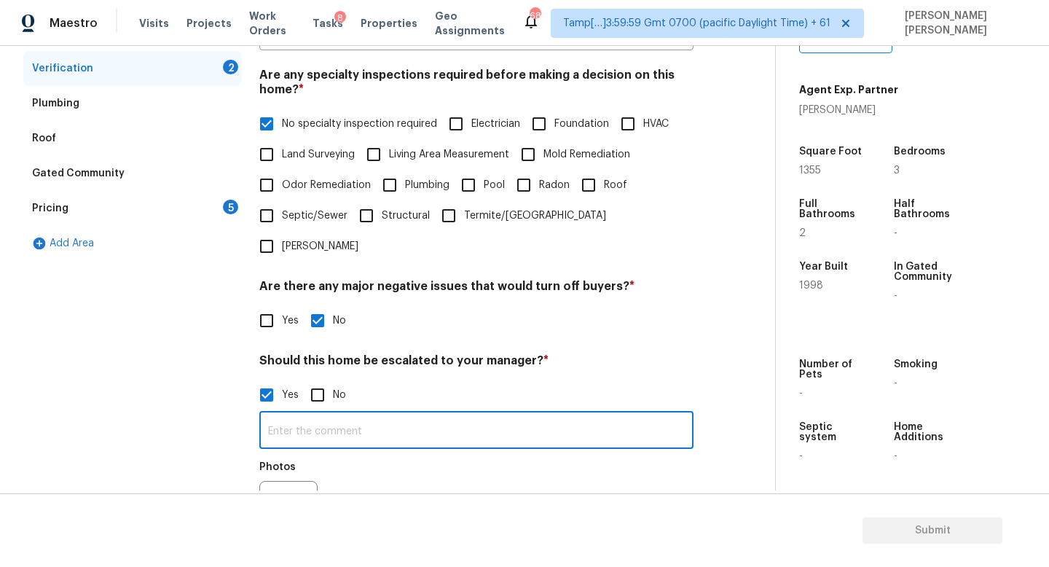
paste input "The roof was the garage was repaired from a previous leak"
click at [267, 414] on input "The roof was the garage was repaired from a previous leak" at bounding box center [476, 431] width 434 height 34
type input "Agent mentioned "The roof was the garage was repaired from a previous leak"."
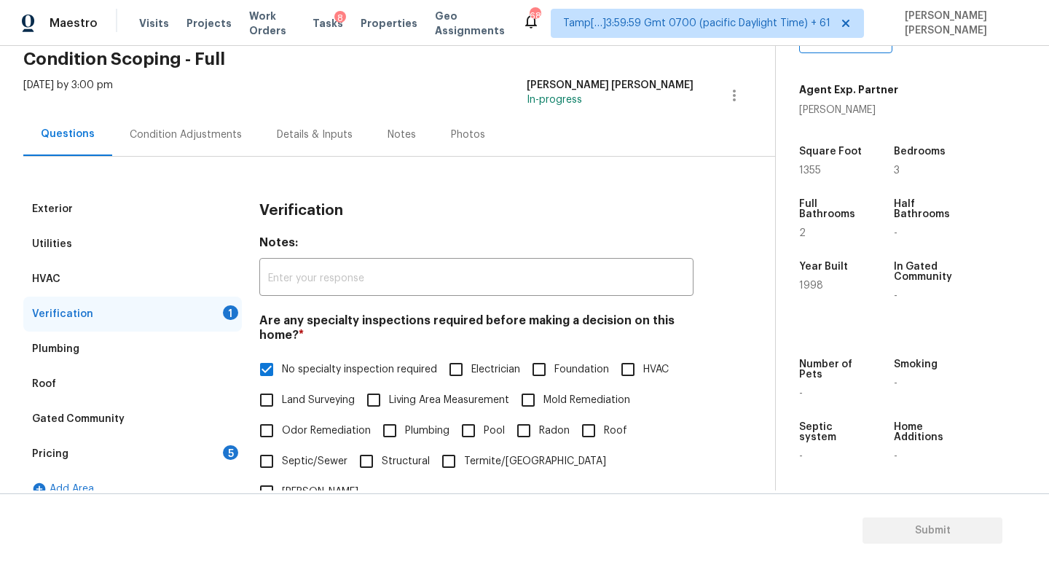
scroll to position [0, 0]
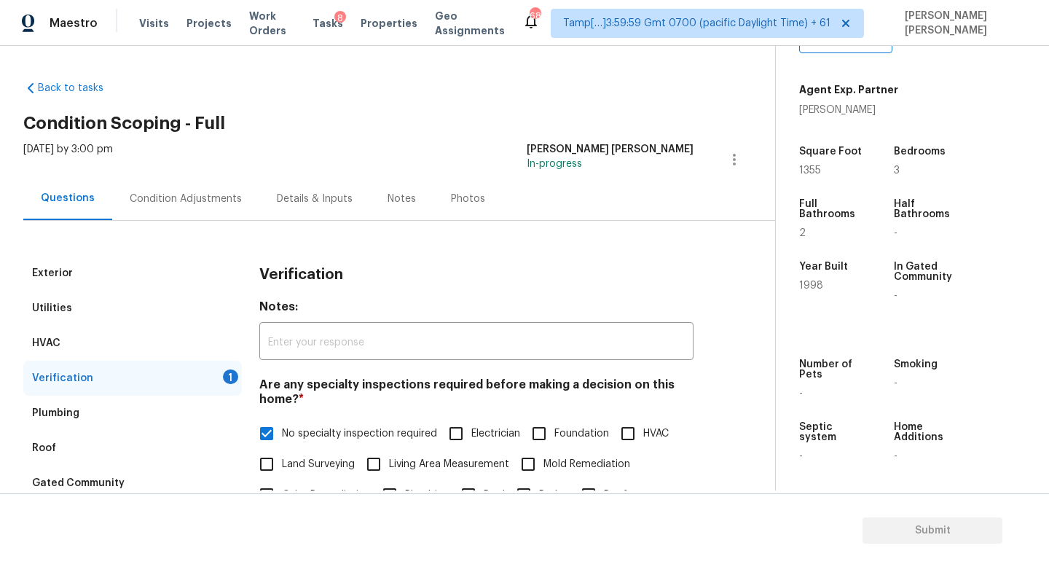
click at [181, 205] on div "Condition Adjustments" at bounding box center [186, 199] width 112 height 15
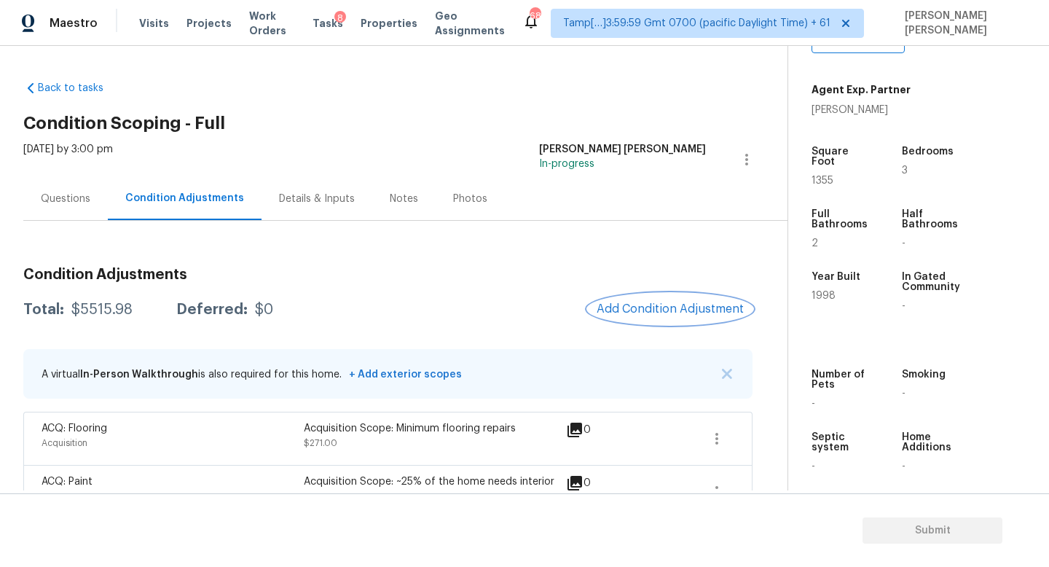
click at [636, 300] on button "Add Condition Adjustment" at bounding box center [670, 308] width 165 height 31
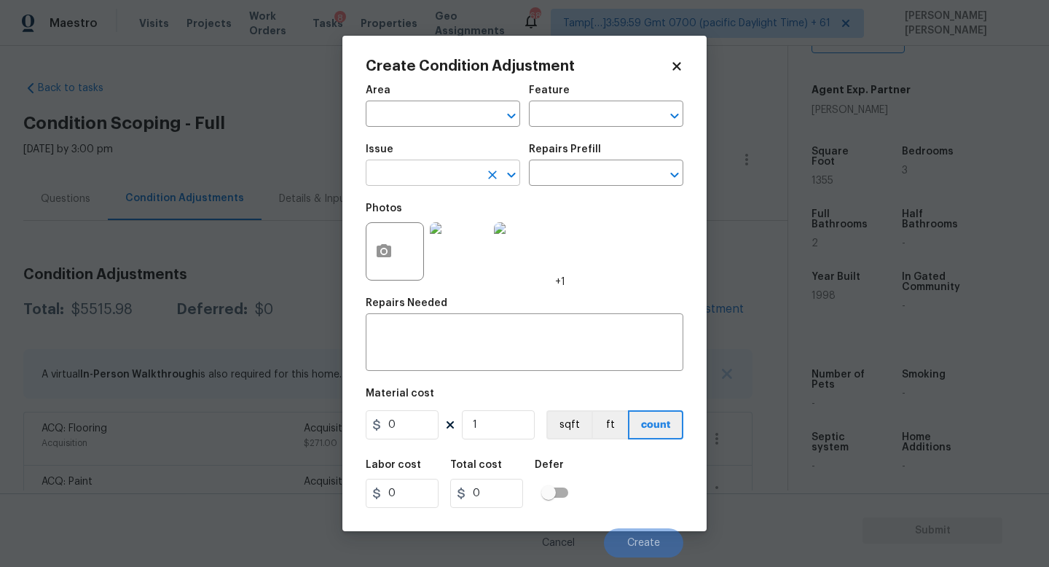
click at [422, 176] on input "text" at bounding box center [423, 174] width 114 height 23
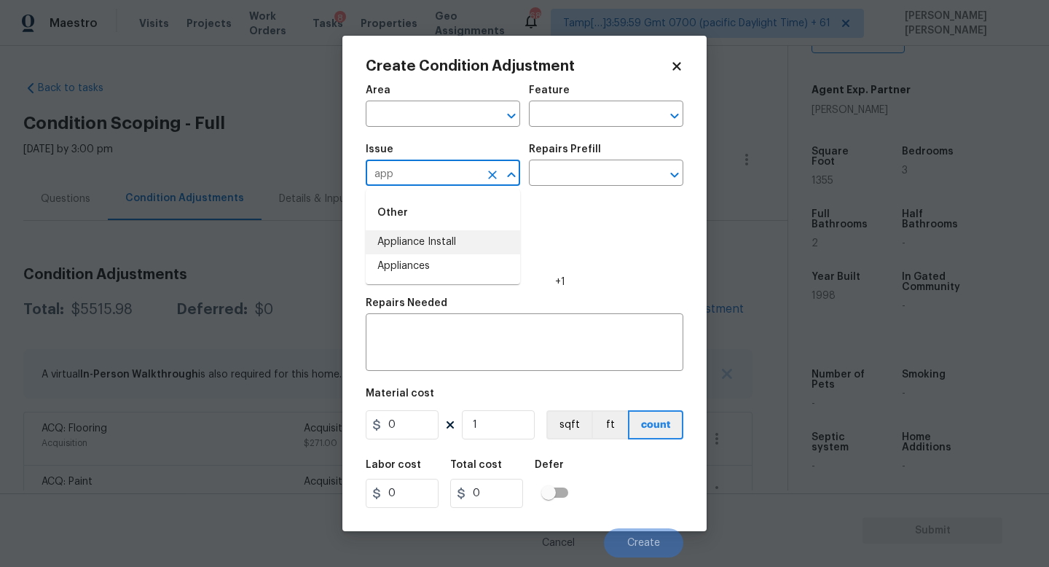
click at [440, 243] on li "Appliance Install" at bounding box center [443, 242] width 154 height 24
type input "Appliance Install"
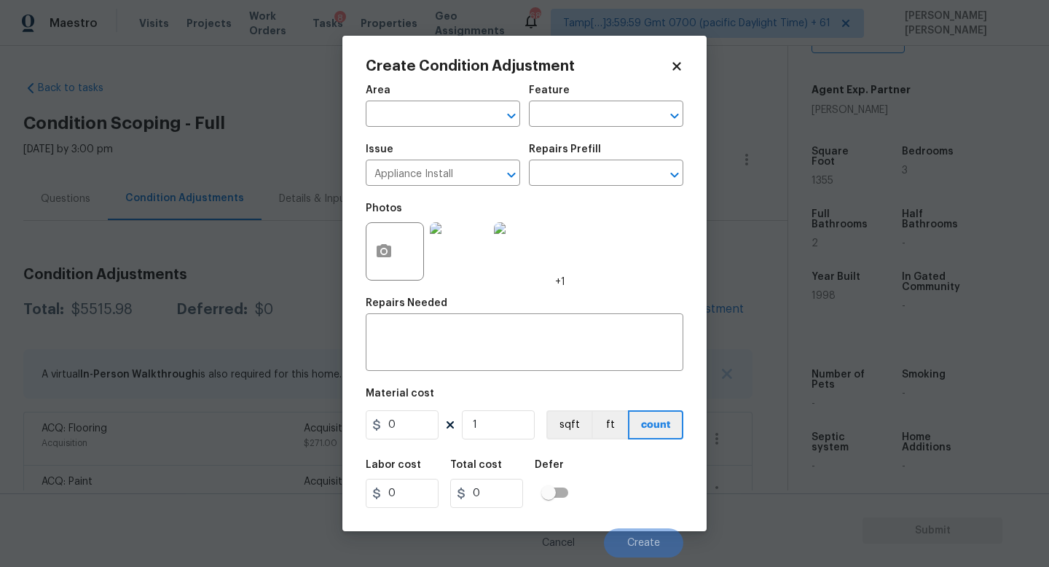
click at [573, 162] on div "Repairs Prefill" at bounding box center [606, 153] width 154 height 19
click at [571, 199] on div "Photos +1" at bounding box center [524, 241] width 317 height 95
click at [591, 166] on input "text" at bounding box center [586, 174] width 114 height 23
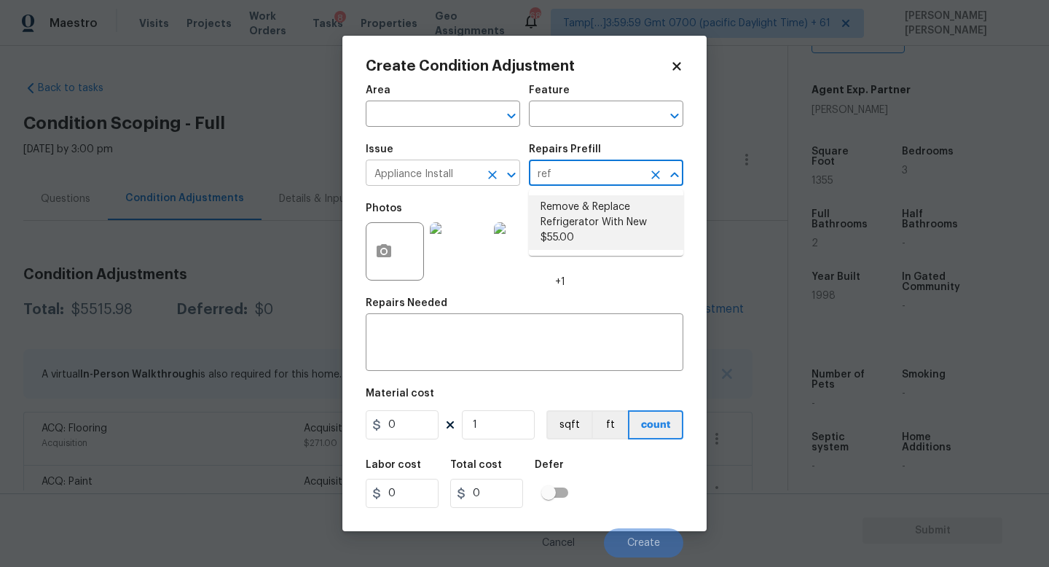
click at [481, 175] on div "Appliance Install ​" at bounding box center [443, 174] width 154 height 23
type input "ref"
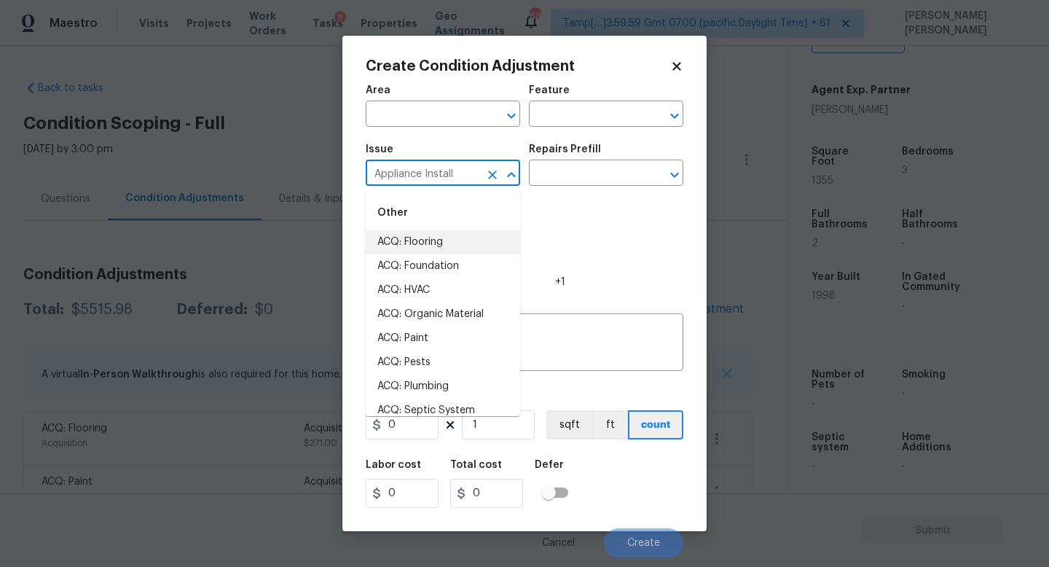
click at [492, 173] on icon "Clear" at bounding box center [492, 174] width 15 height 15
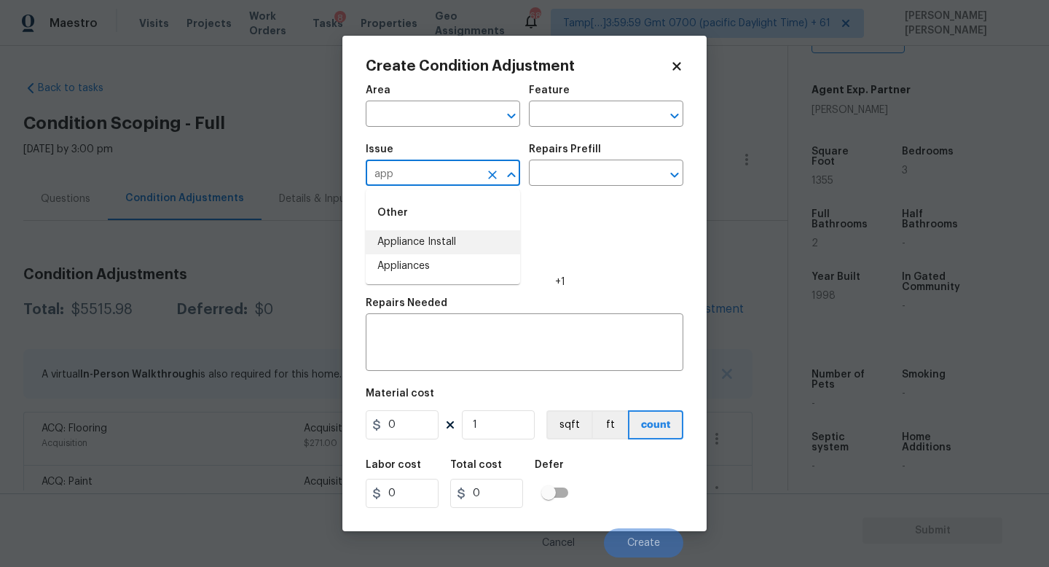
click at [490, 261] on li "Appliances" at bounding box center [443, 266] width 154 height 24
type input "Appliances"
click at [548, 183] on input "text" at bounding box center [586, 174] width 114 height 23
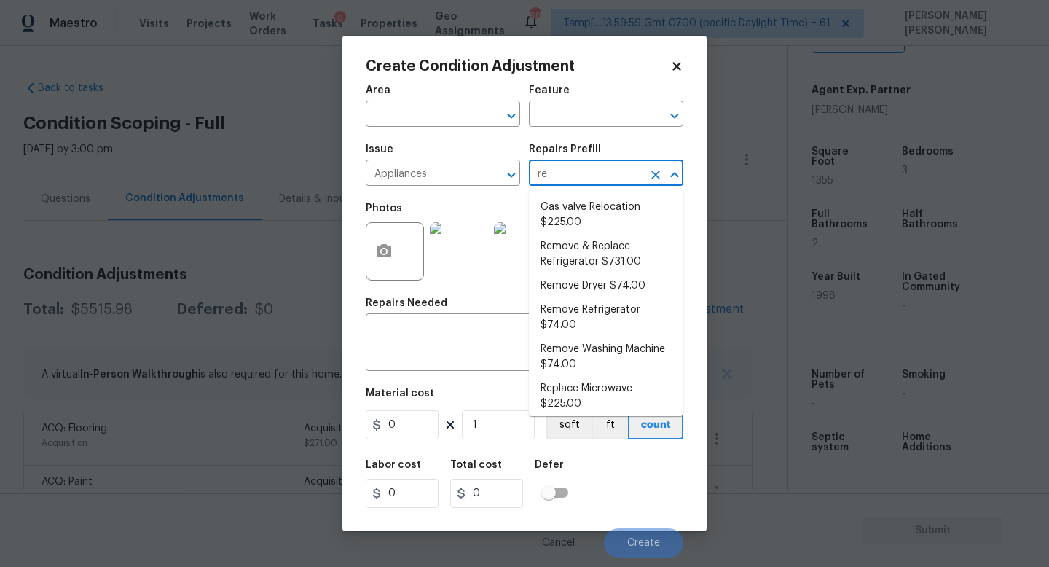
type input "ref"
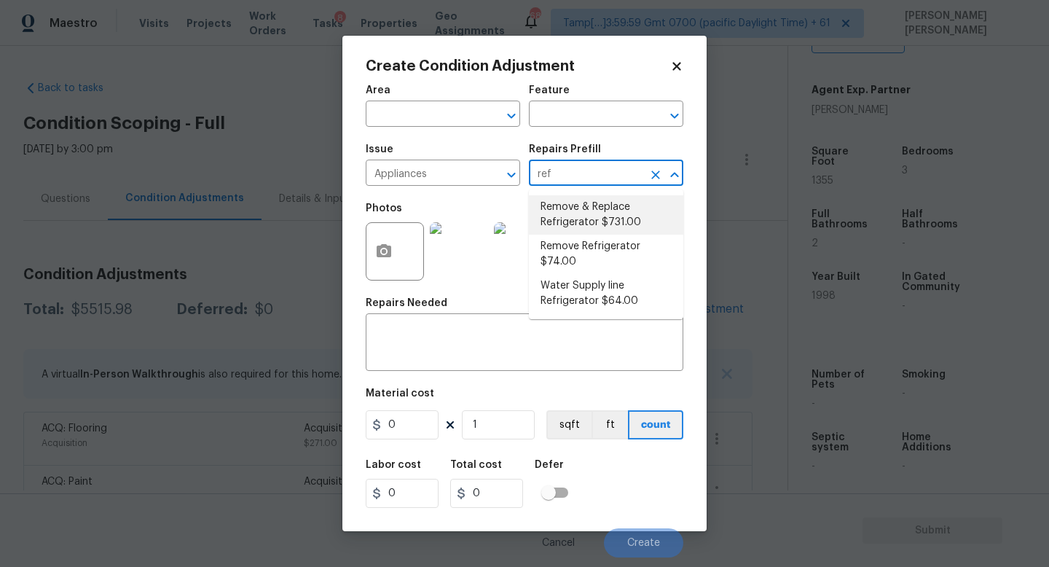
click at [567, 217] on li "Remove & Replace Refrigerator $731.00" at bounding box center [606, 214] width 154 height 39
type input "Appliances"
type textarea "Install a new stainless steel (unless directed otherwise by the PM) refrigerato…"
type input "731"
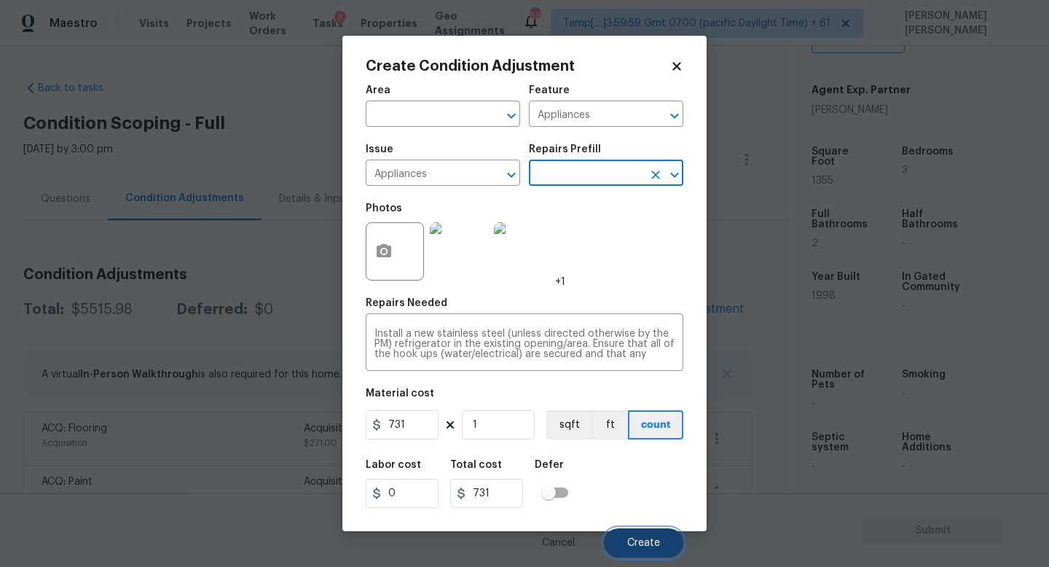
click at [630, 544] on span "Create" at bounding box center [643, 542] width 33 height 11
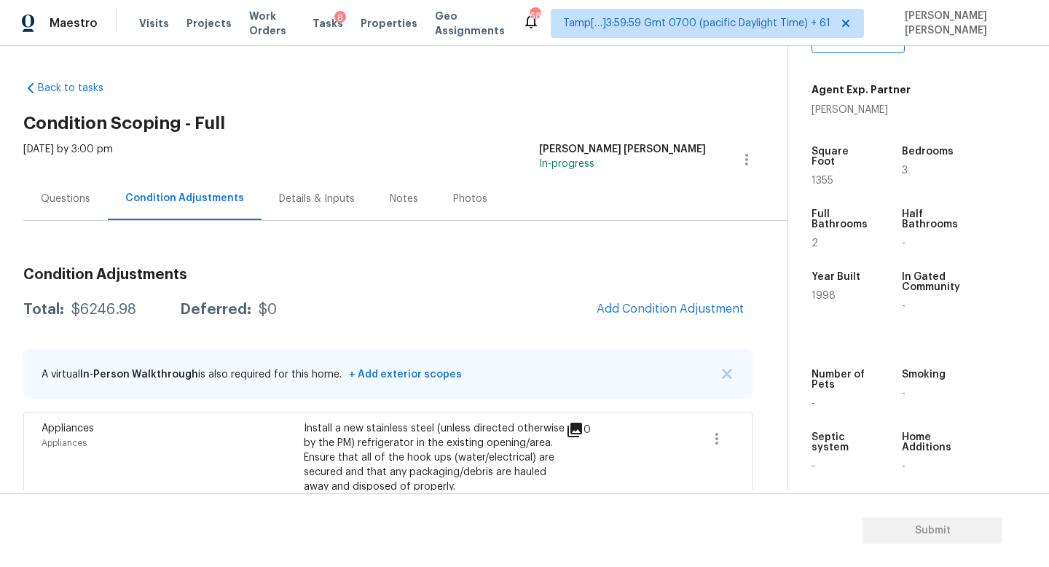
click at [614, 324] on span "Add Condition Adjustment" at bounding box center [670, 309] width 165 height 32
click at [641, 301] on button "Add Condition Adjustment" at bounding box center [670, 308] width 165 height 31
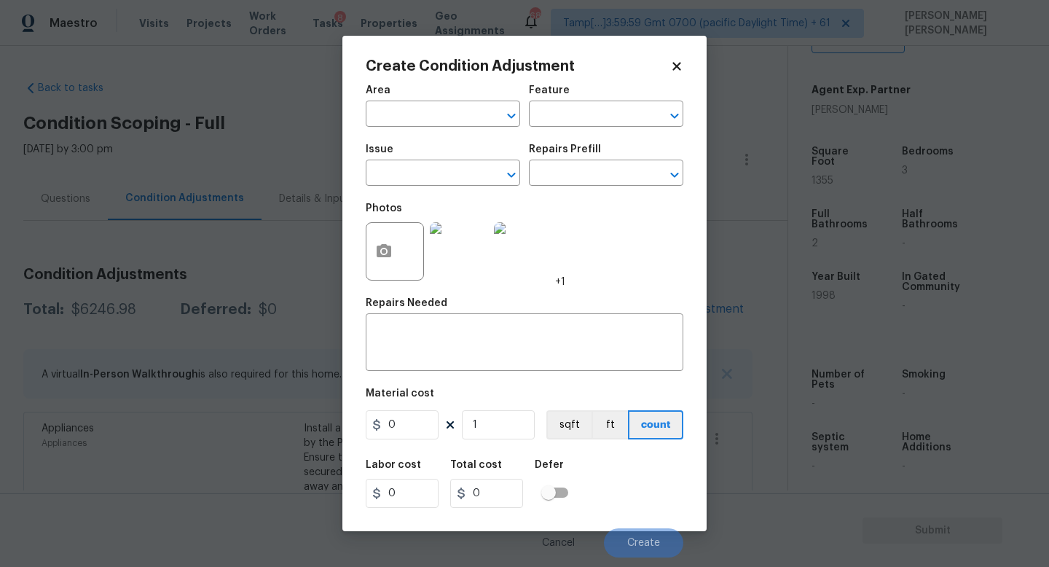
click at [451, 150] on div "Issue" at bounding box center [443, 153] width 154 height 19
click at [430, 165] on input "text" at bounding box center [423, 174] width 114 height 23
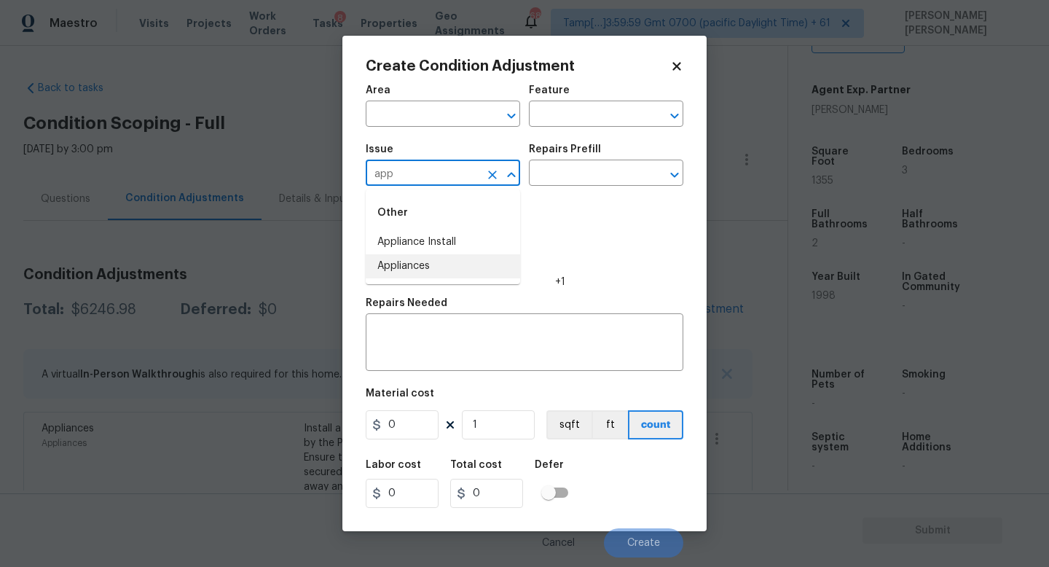
click at [432, 266] on li "Appliances" at bounding box center [443, 266] width 154 height 24
type input "Appliances"
click at [557, 175] on input "text" at bounding box center [586, 174] width 114 height 23
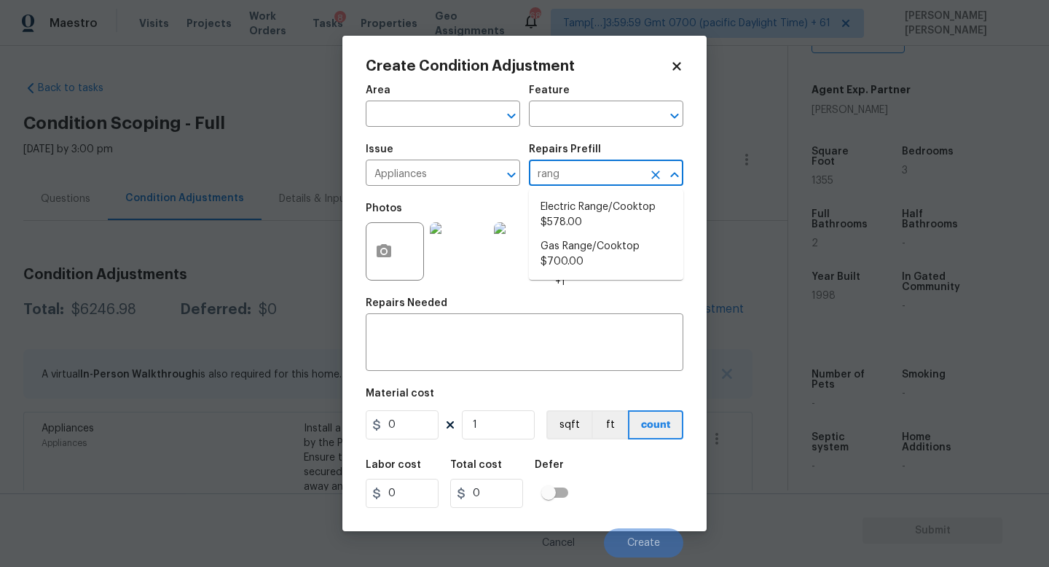
type input "range"
click at [598, 208] on li "Electric Range/Cooktop $578.00" at bounding box center [606, 214] width 154 height 39
type input "Appliances"
type textarea "Remove the existing electric range/cooktop and prep the area for a new unit. In…"
type input "578"
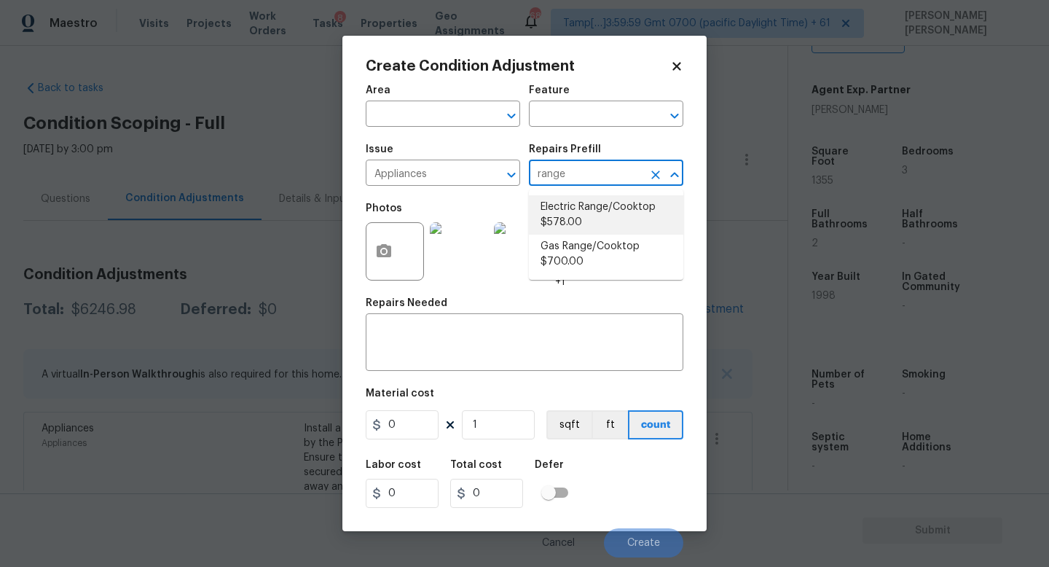
type input "578"
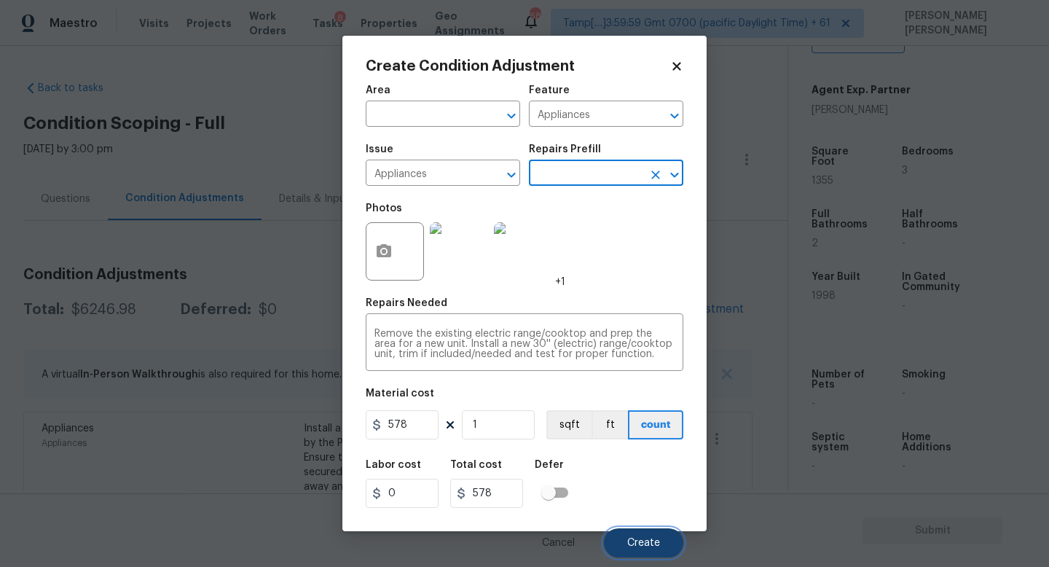
click at [658, 549] on button "Create" at bounding box center [643, 542] width 79 height 29
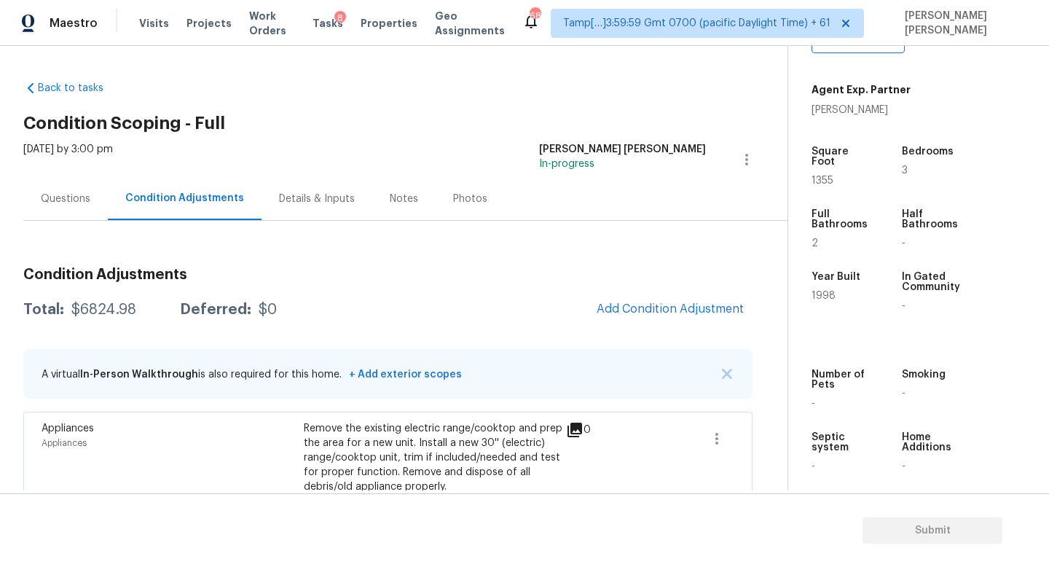
click at [47, 189] on div "Questions" at bounding box center [65, 198] width 84 height 43
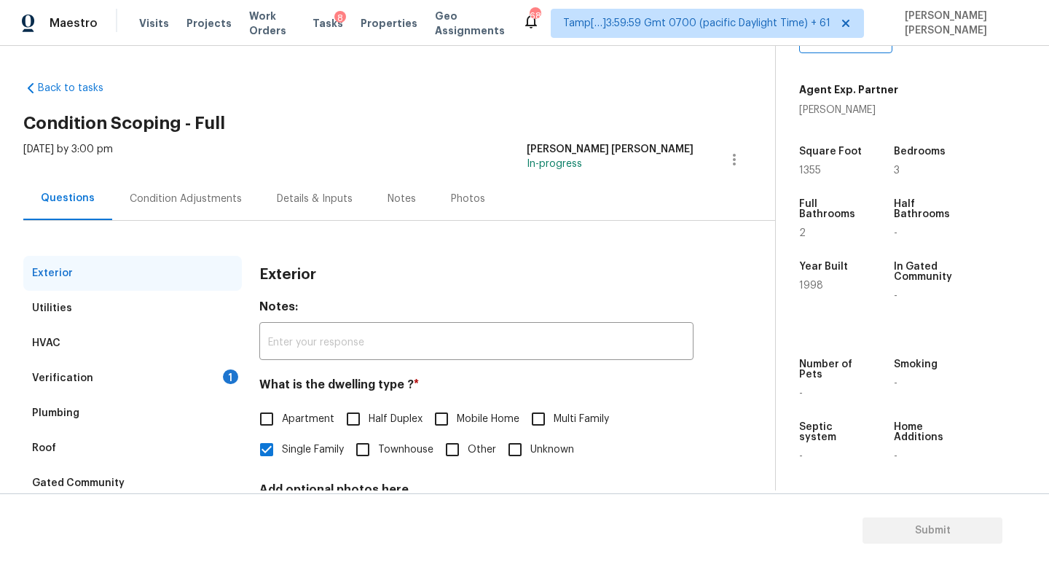
click at [184, 197] on div "Condition Adjustments" at bounding box center [186, 199] width 112 height 15
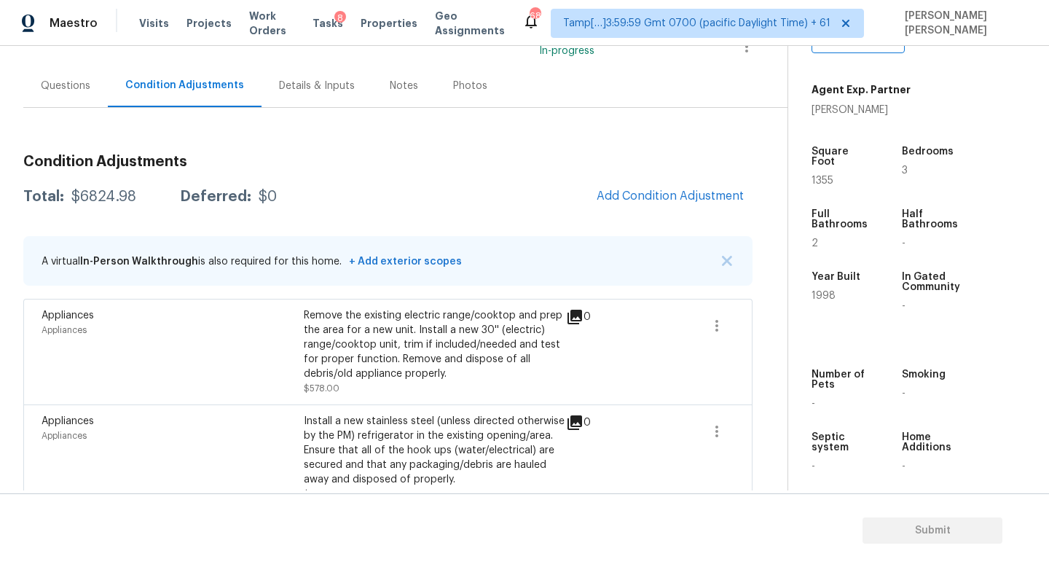
scroll to position [119, 0]
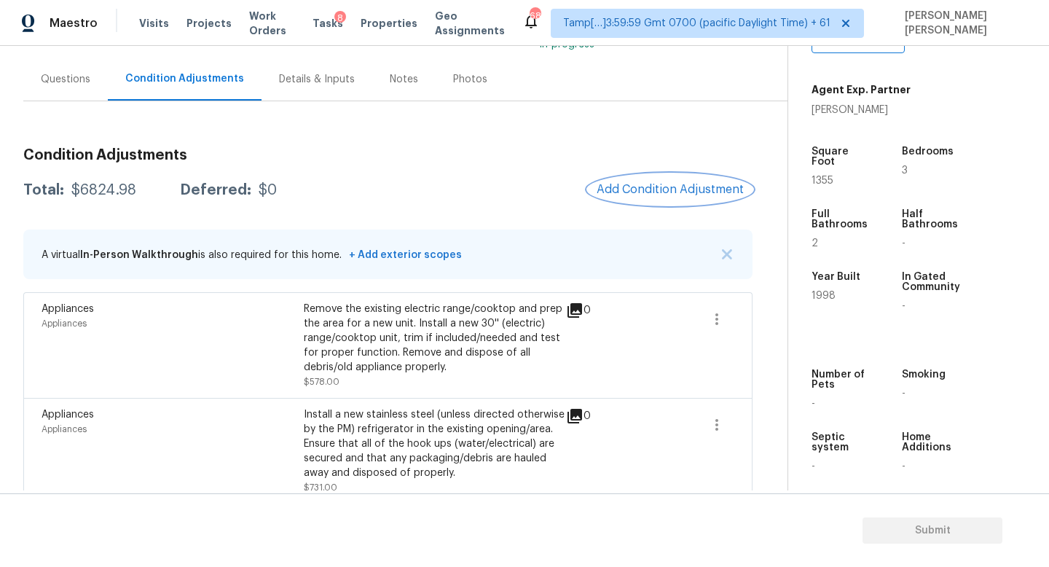
click at [654, 184] on span "Add Condition Adjustment" at bounding box center [669, 189] width 147 height 13
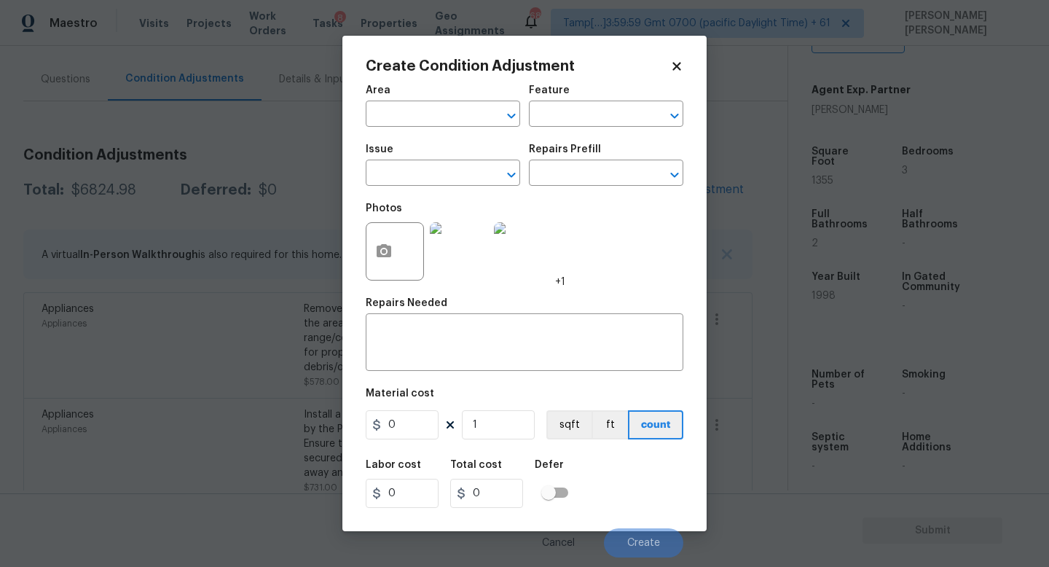
click at [421, 186] on span "Issue ​" at bounding box center [443, 164] width 154 height 59
click at [427, 184] on input "text" at bounding box center [423, 174] width 114 height 23
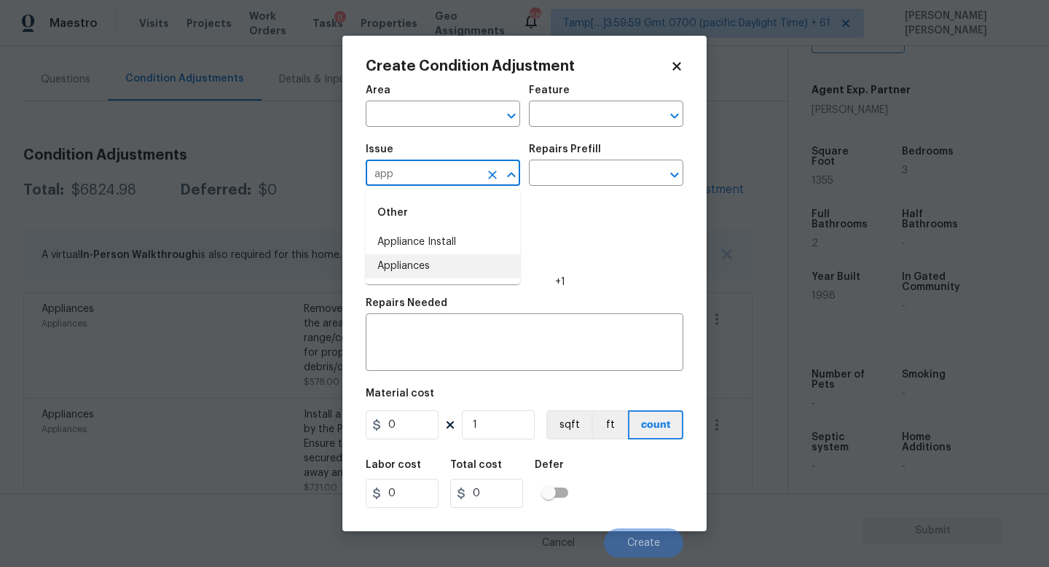
click at [435, 263] on li "Appliances" at bounding box center [443, 266] width 154 height 24
type input "Appliances"
click at [558, 170] on input "text" at bounding box center [586, 174] width 114 height 23
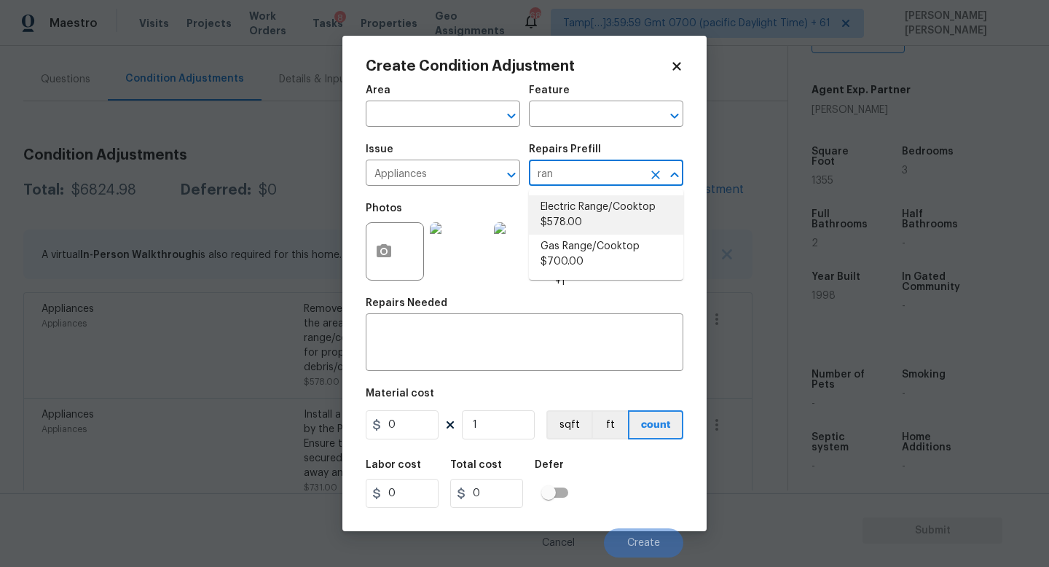
type input "ran"
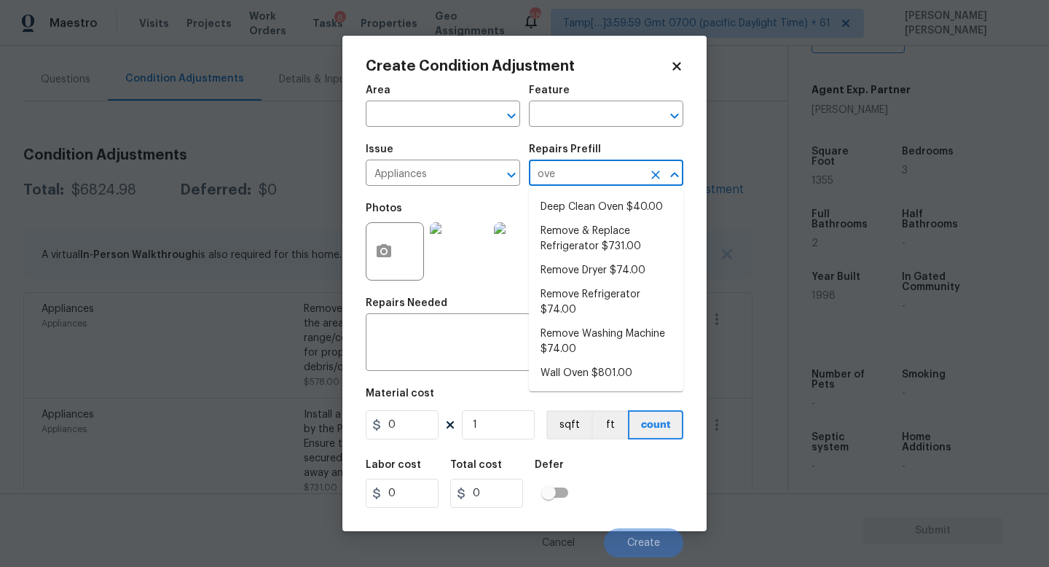
type input "oven"
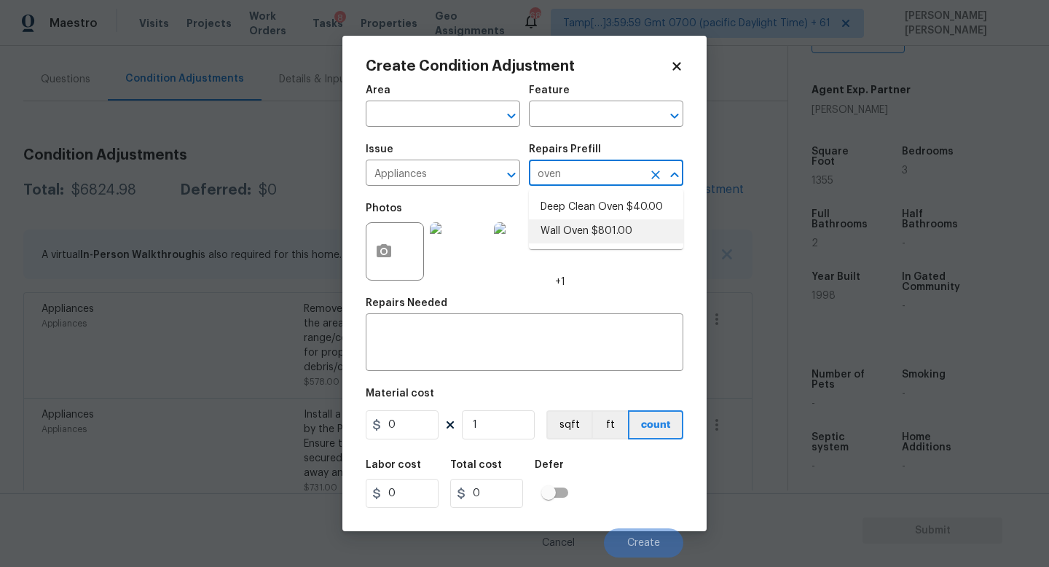
click at [656, 230] on li "Wall Oven $801.00" at bounding box center [606, 231] width 154 height 24
type input "Appliances"
type textarea "Remove the existing wall oven and prep the area for a new unit. Install a new 3…"
type input "801"
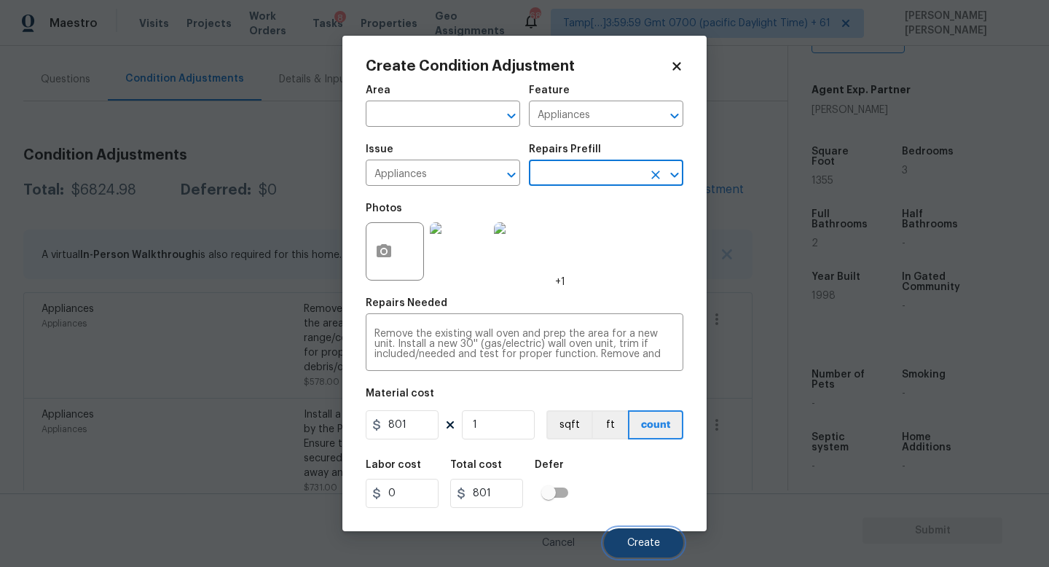
click at [654, 542] on span "Create" at bounding box center [643, 542] width 33 height 11
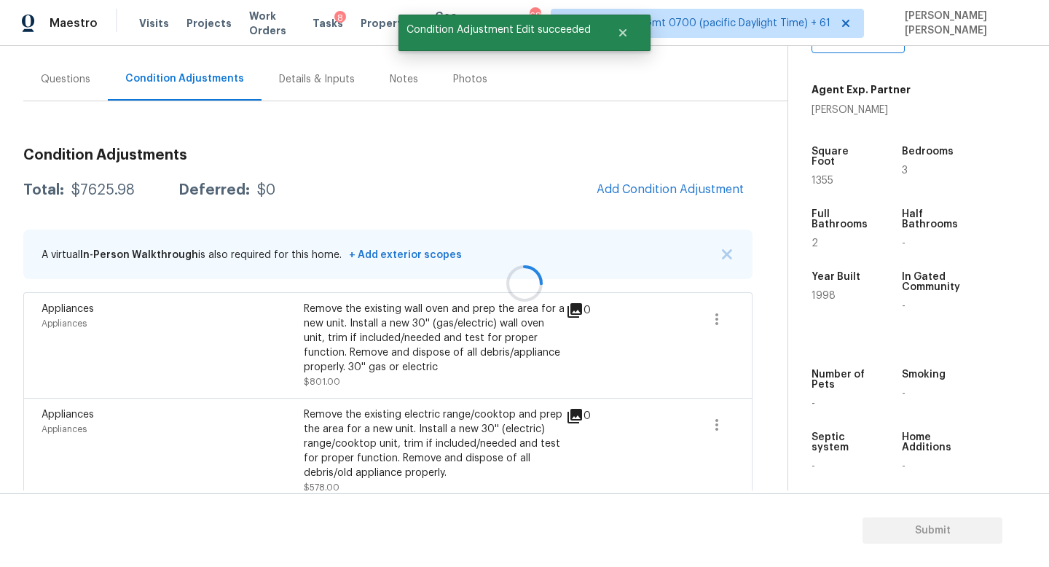
click at [690, 189] on div at bounding box center [524, 283] width 1049 height 567
click at [690, 189] on span "Add Condition Adjustment" at bounding box center [669, 189] width 147 height 13
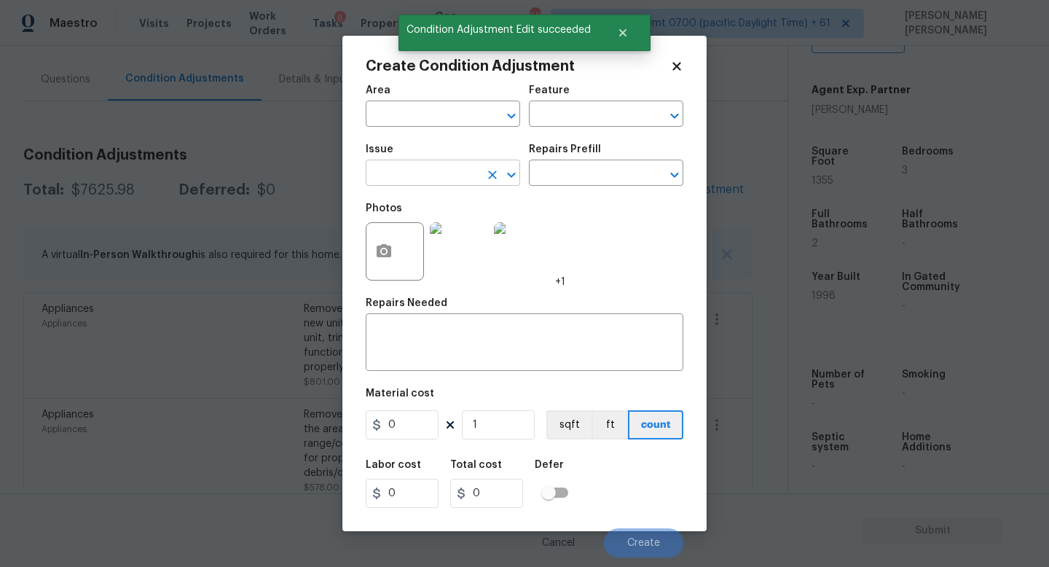
click at [387, 175] on input "text" at bounding box center [423, 174] width 114 height 23
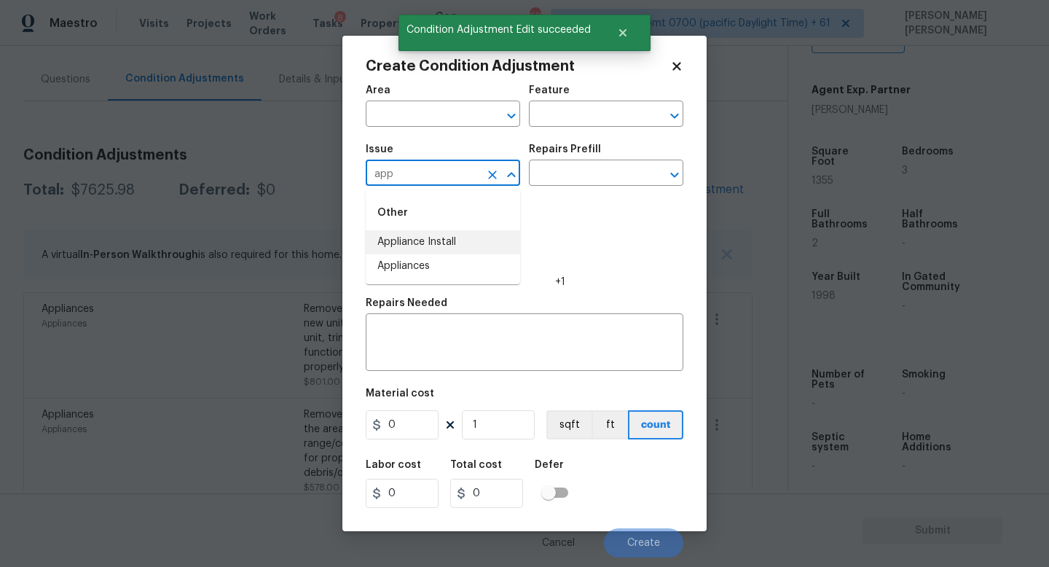
click at [400, 256] on li "Appliances" at bounding box center [443, 266] width 154 height 24
type input "Appliances"
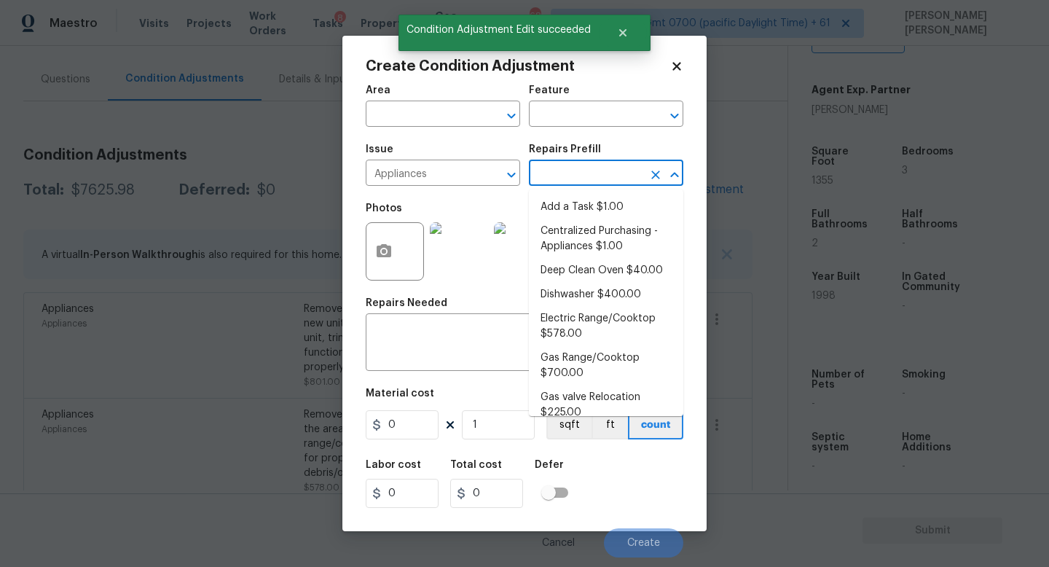
click at [571, 173] on input "text" at bounding box center [586, 174] width 114 height 23
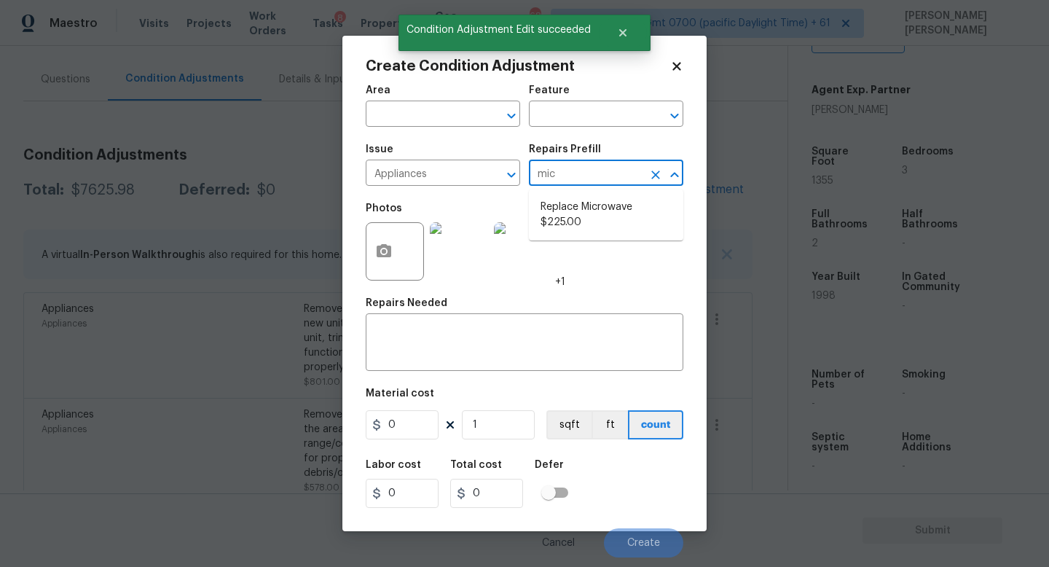
type input "micr"
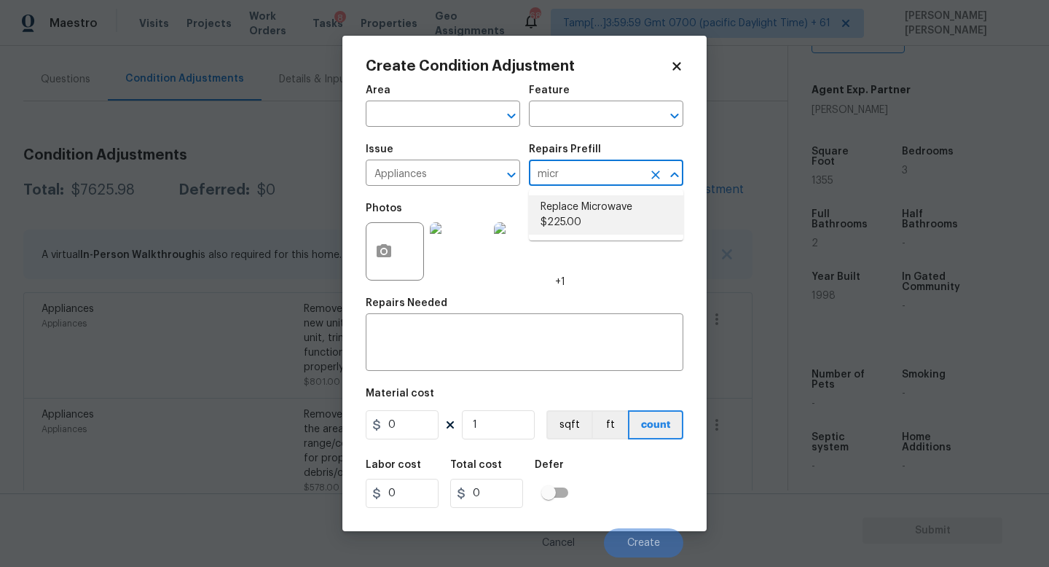
click at [596, 218] on li "Replace Microwave $225.00" at bounding box center [606, 214] width 154 height 39
type input "Appliances"
type textarea "Remove the existing microwave and replace it with a new microwave"
type input "225"
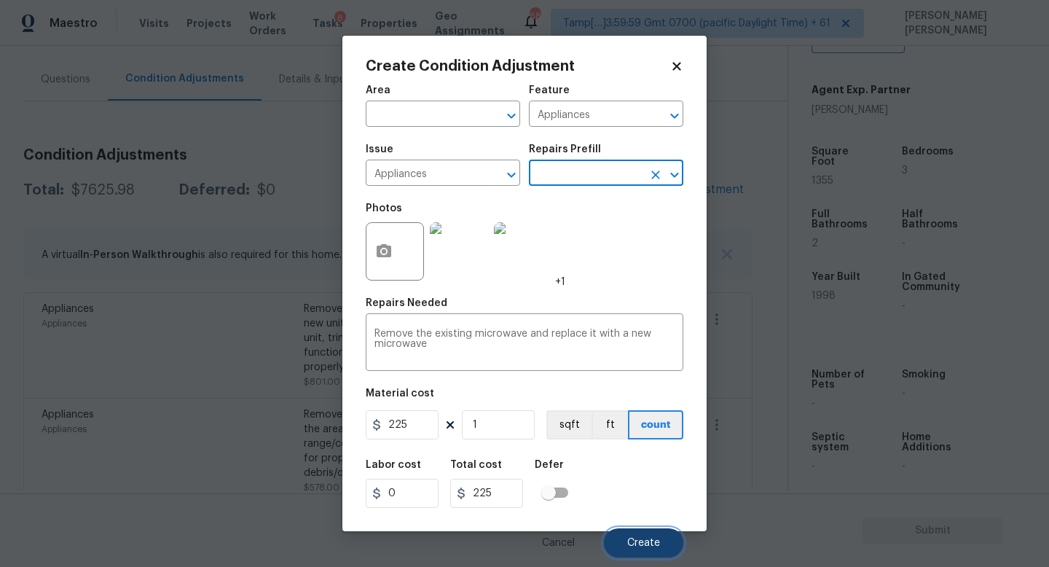
click at [653, 540] on span "Create" at bounding box center [643, 542] width 33 height 11
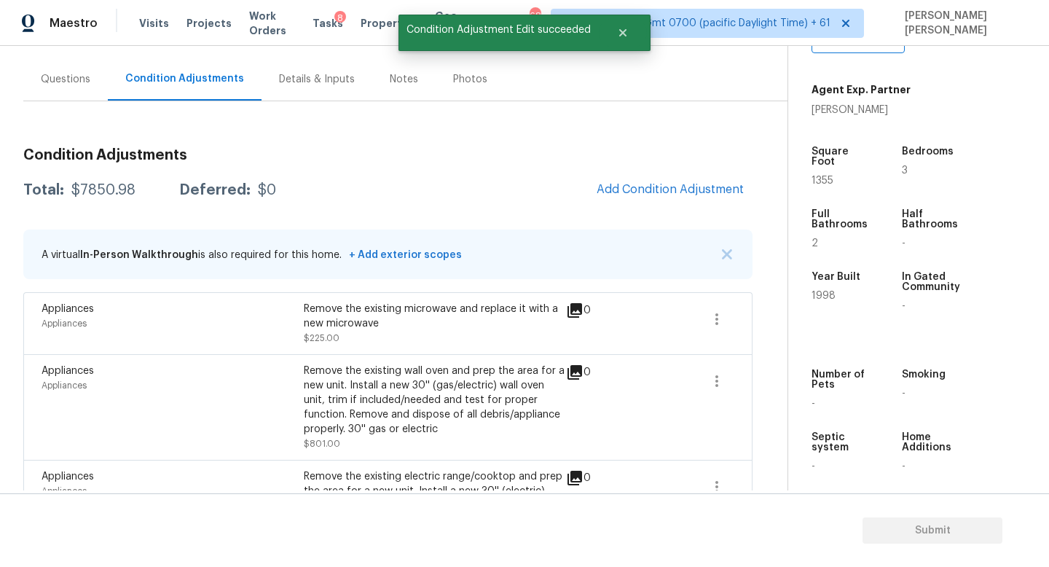
click at [652, 202] on button "Add Condition Adjustment" at bounding box center [670, 189] width 165 height 31
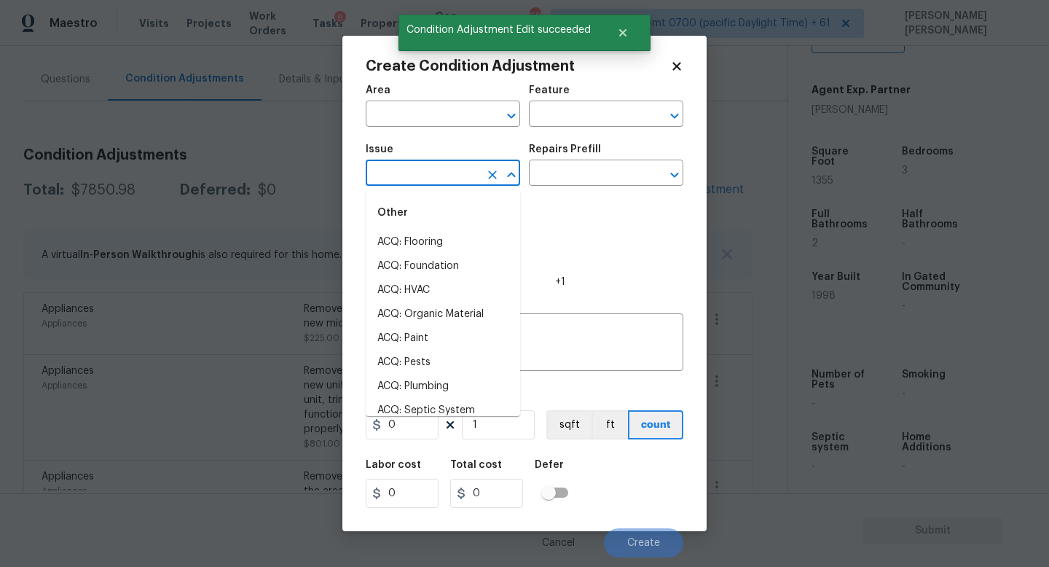
click at [434, 175] on input "text" at bounding box center [423, 174] width 114 height 23
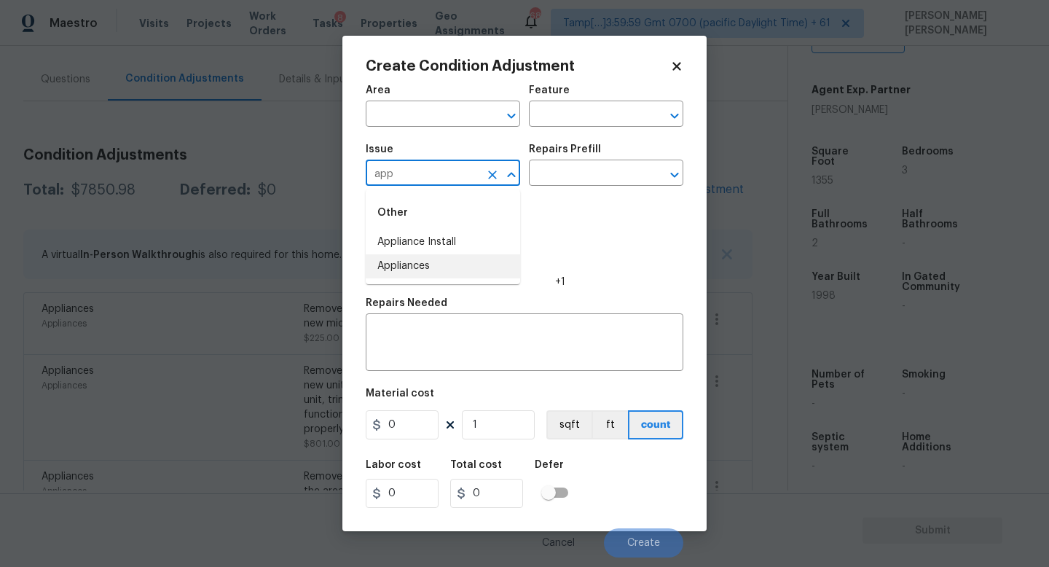
click at [481, 258] on li "Appliances" at bounding box center [443, 266] width 154 height 24
type input "Appliances"
click at [591, 169] on input "text" at bounding box center [586, 174] width 114 height 23
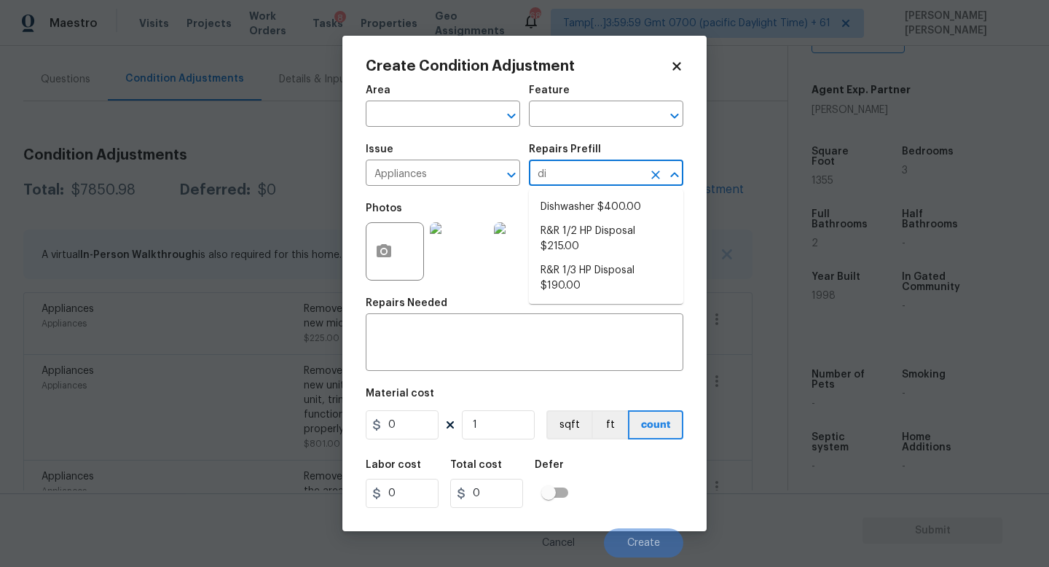
type input "dis"
click at [612, 203] on li "Dishwasher $400.00" at bounding box center [606, 207] width 154 height 24
type input "Appliances"
type textarea "Remove the existing dishwasher and prep the area for a new unit. Install a new …"
type input "400"
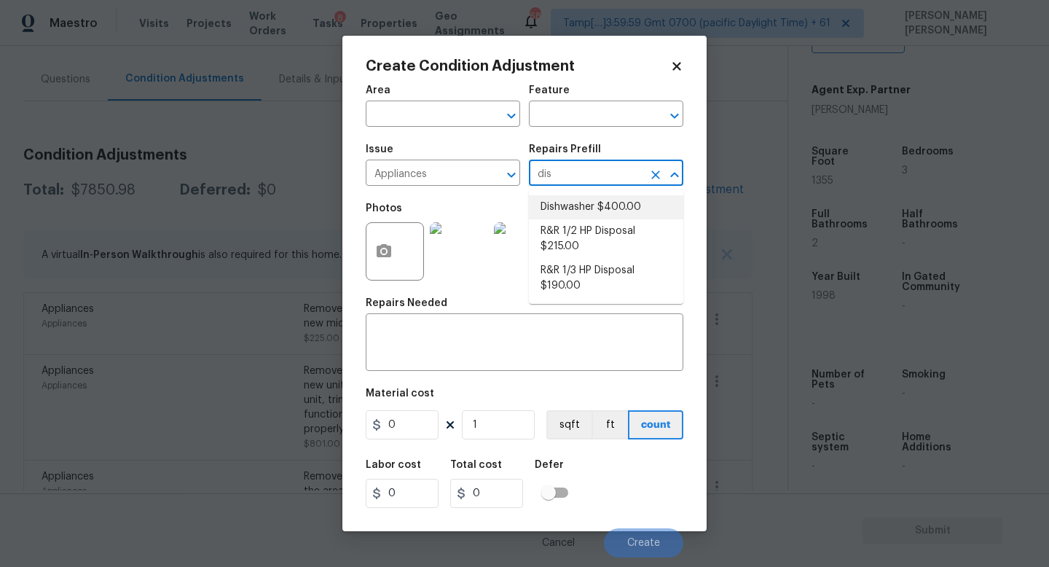
type input "400"
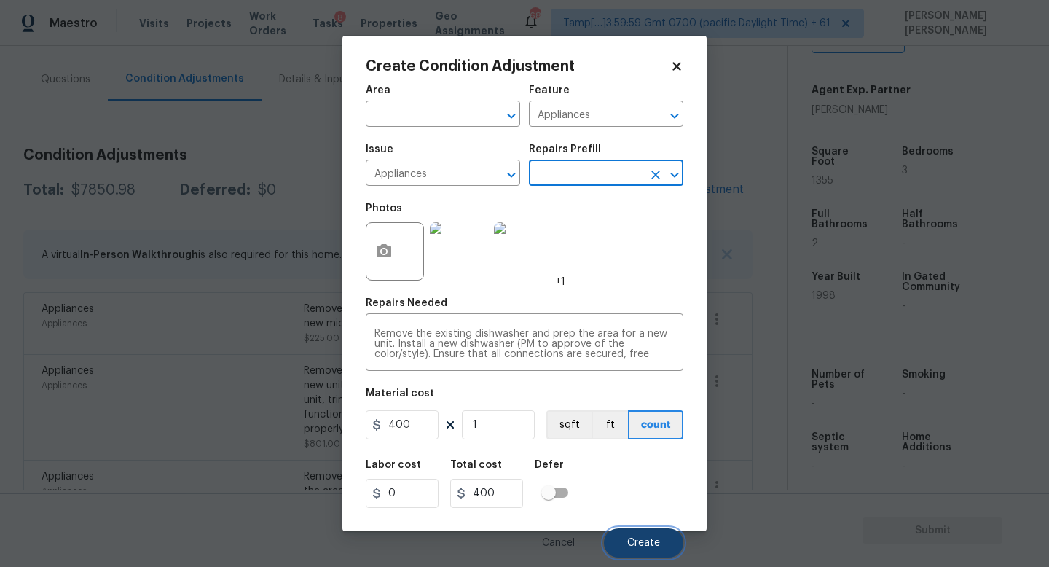
click at [631, 541] on span "Create" at bounding box center [643, 542] width 33 height 11
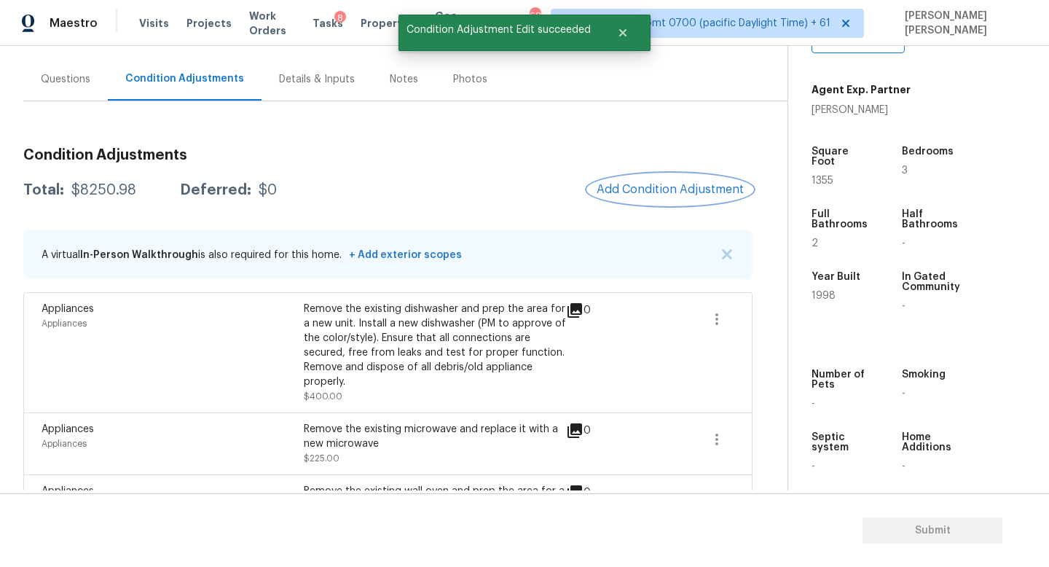
click at [632, 194] on span "Add Condition Adjustment" at bounding box center [669, 189] width 147 height 13
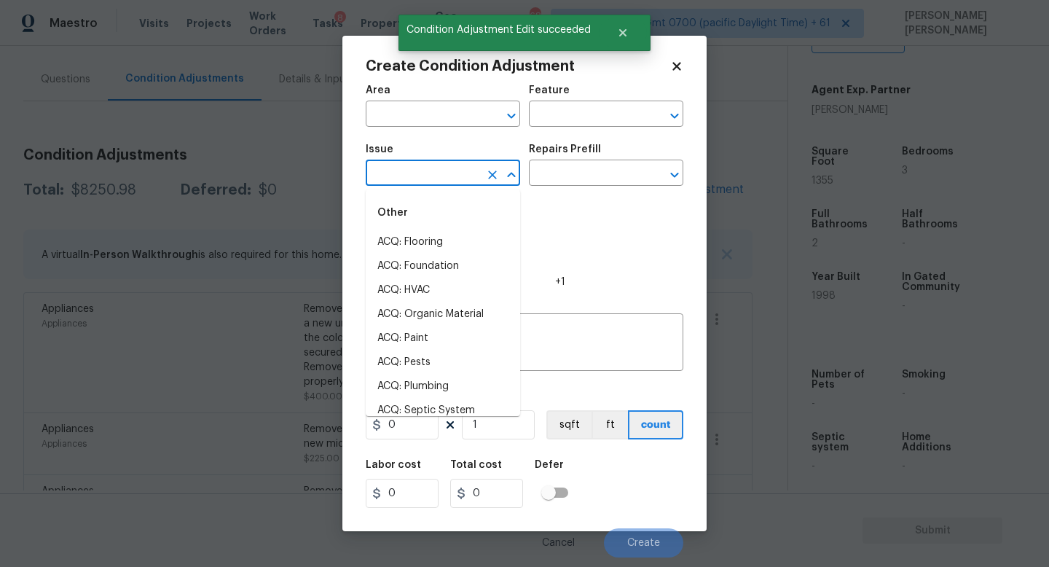
click at [417, 175] on input "text" at bounding box center [423, 174] width 114 height 23
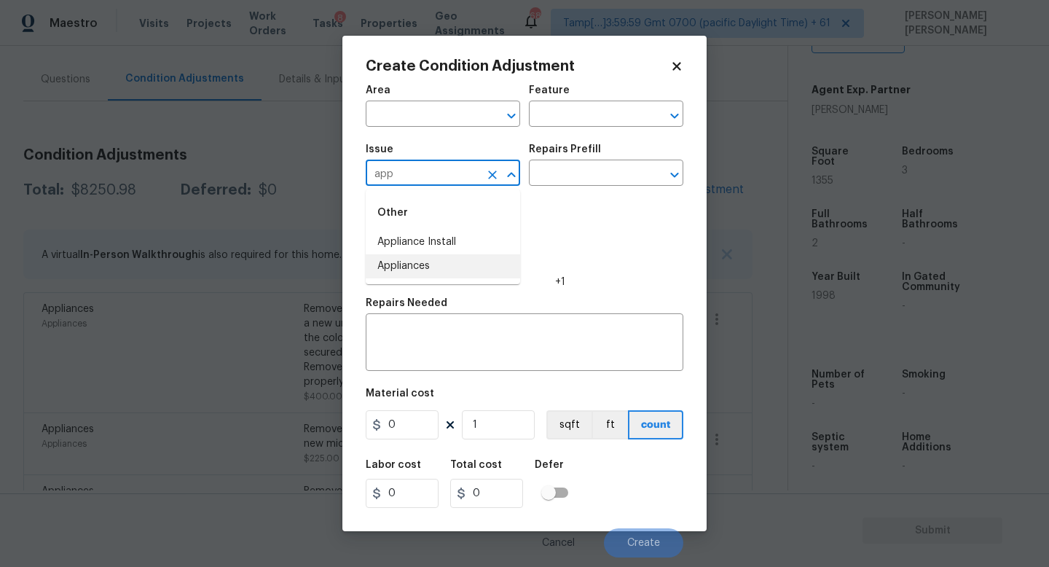
click at [486, 261] on li "Appliances" at bounding box center [443, 266] width 154 height 24
type input "Appliances"
click at [564, 177] on input "text" at bounding box center [586, 174] width 114 height 23
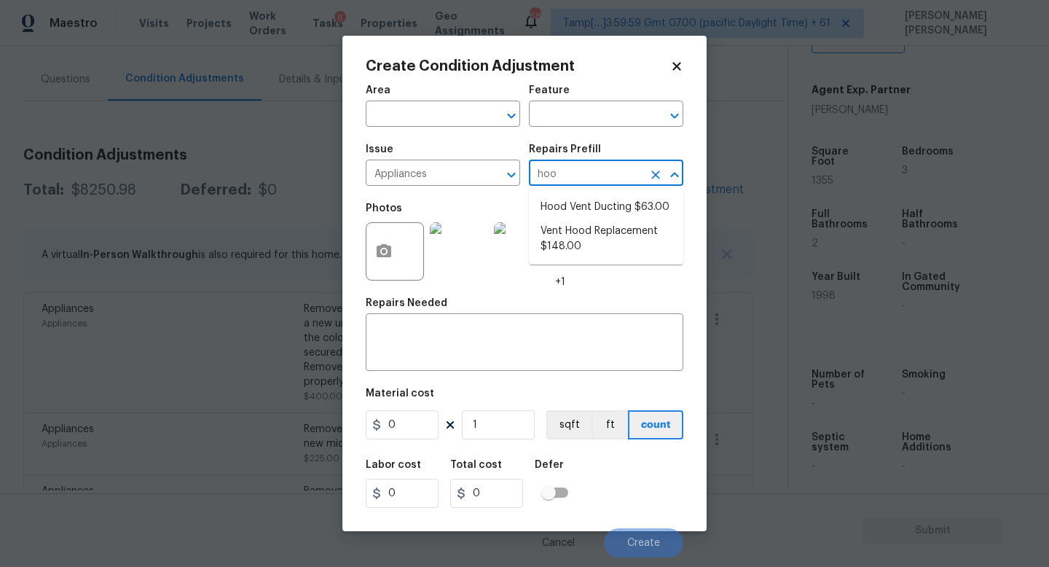
type input "hood"
click at [642, 232] on li "Vent Hood Replacement $148.00" at bounding box center [606, 238] width 154 height 39
type input "Appliances"
type textarea "Remove and replace the existing hood vent with new (PM to approve finish). Ensu…"
type input "148"
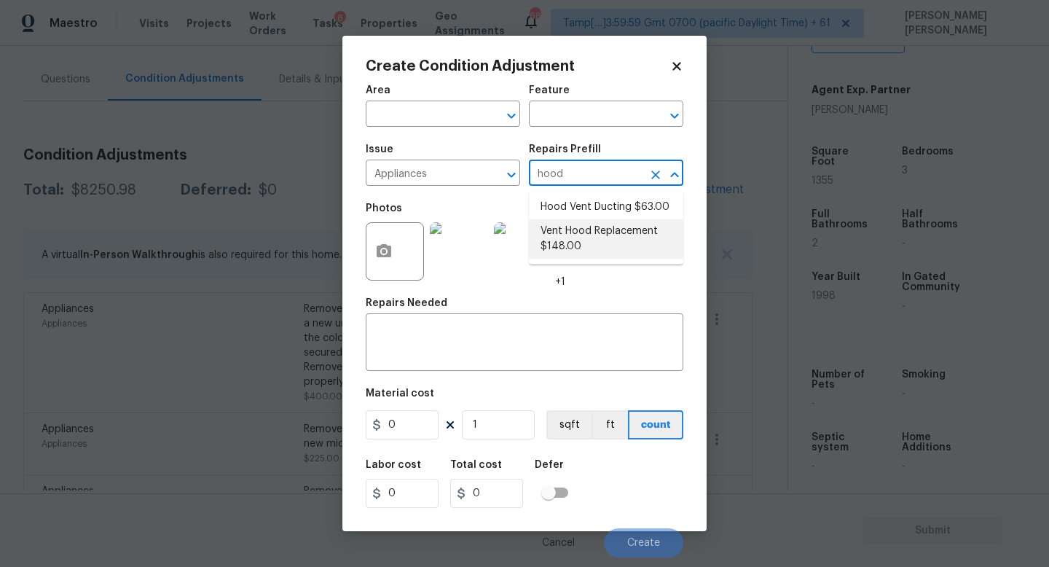
type input "148"
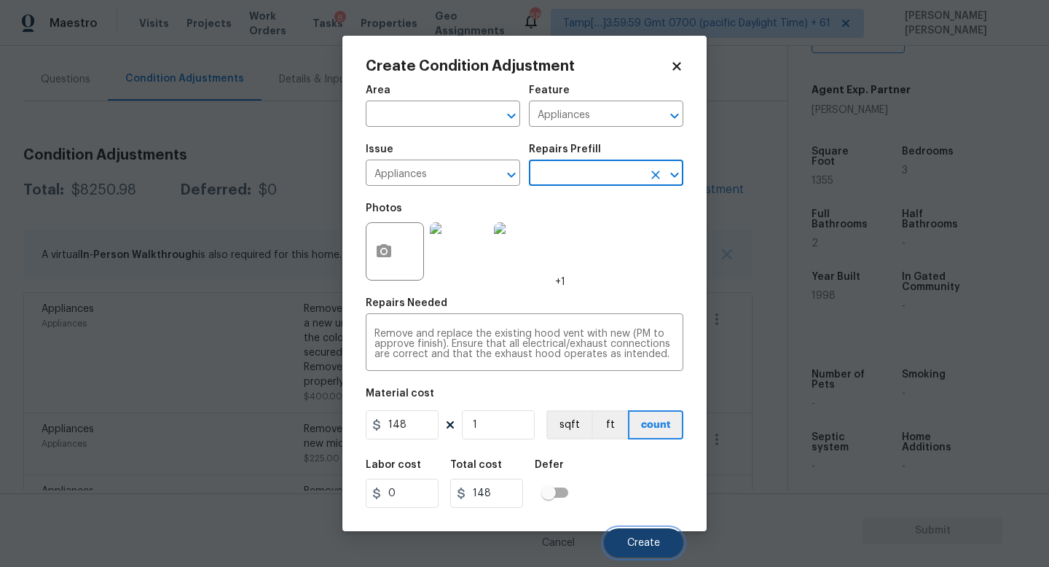
click at [665, 535] on button "Create" at bounding box center [643, 542] width 79 height 29
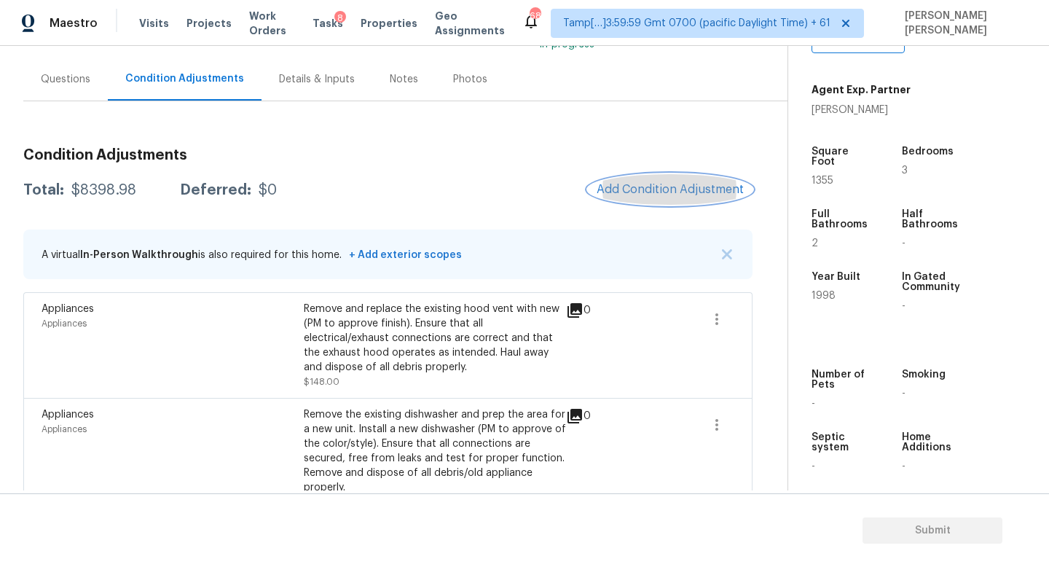
click at [673, 189] on span "Add Condition Adjustment" at bounding box center [669, 189] width 147 height 13
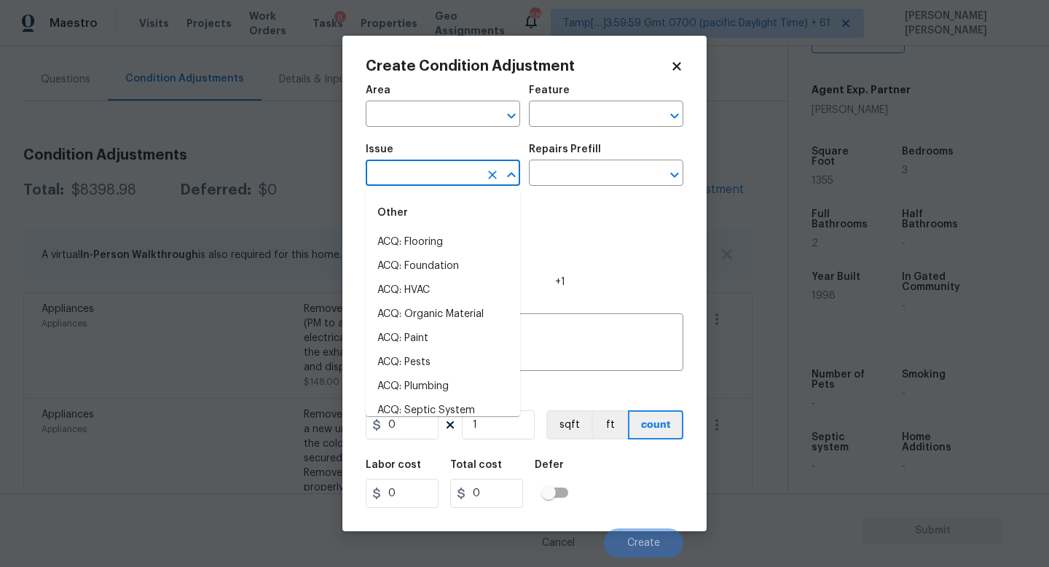
click at [422, 168] on input "text" at bounding box center [423, 174] width 114 height 23
type input "wat"
type input "hea"
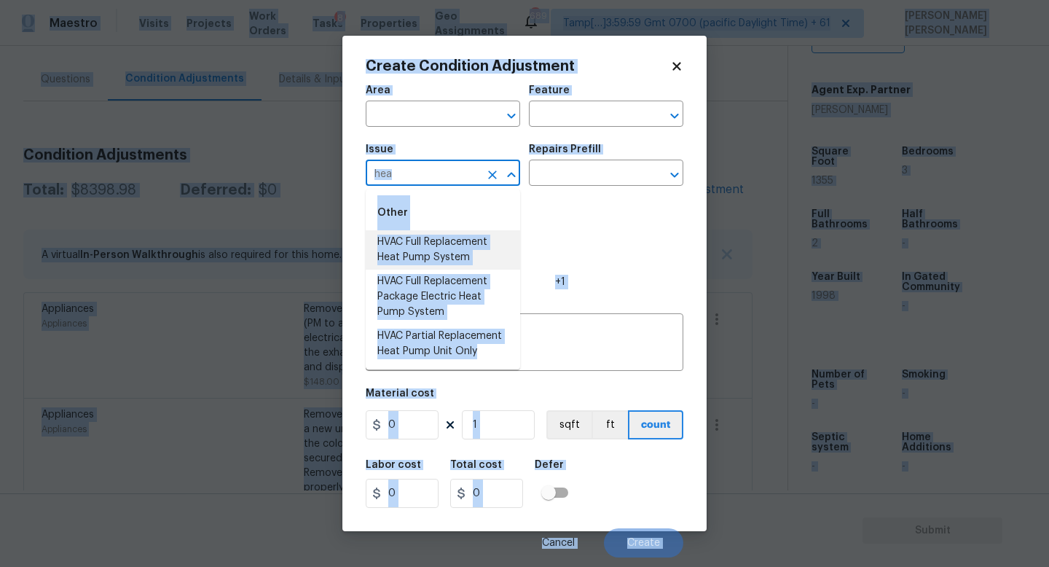
click at [433, 173] on input "hea" at bounding box center [423, 174] width 114 height 23
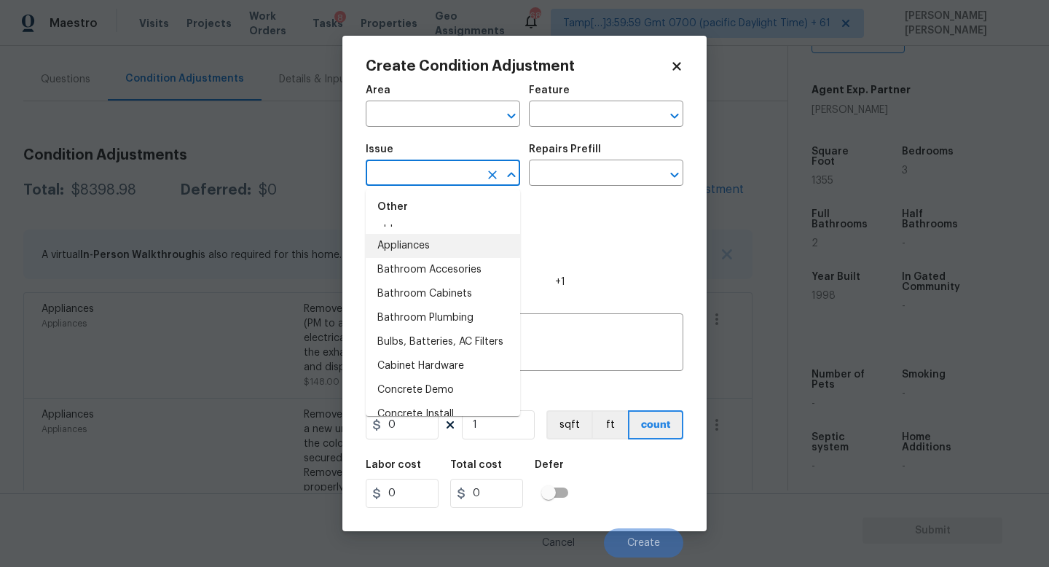
scroll to position [271, 0]
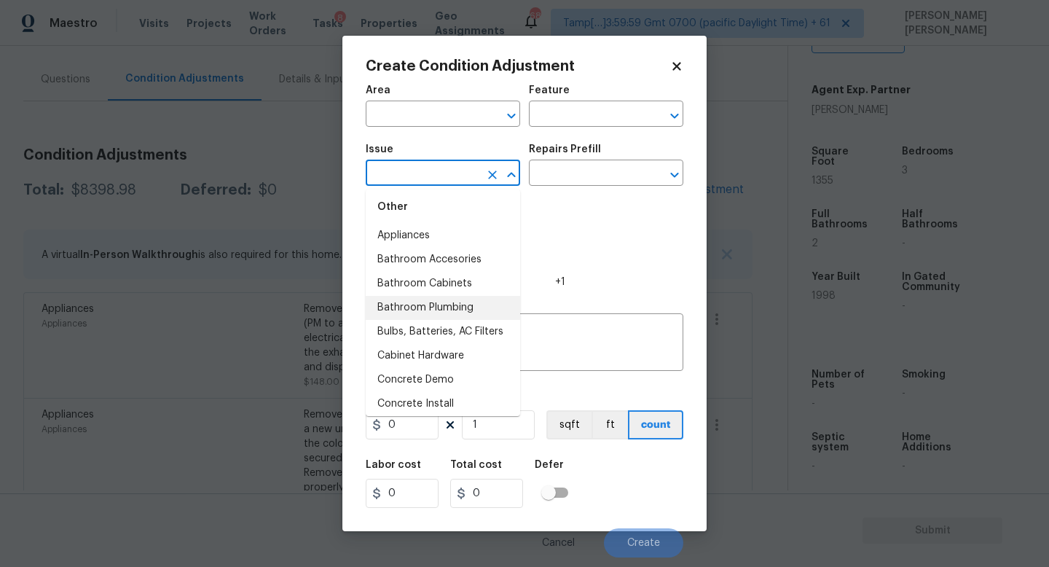
click at [459, 306] on li "Bathroom Plumbing" at bounding box center [443, 308] width 154 height 24
type input "Bathroom Plumbing"
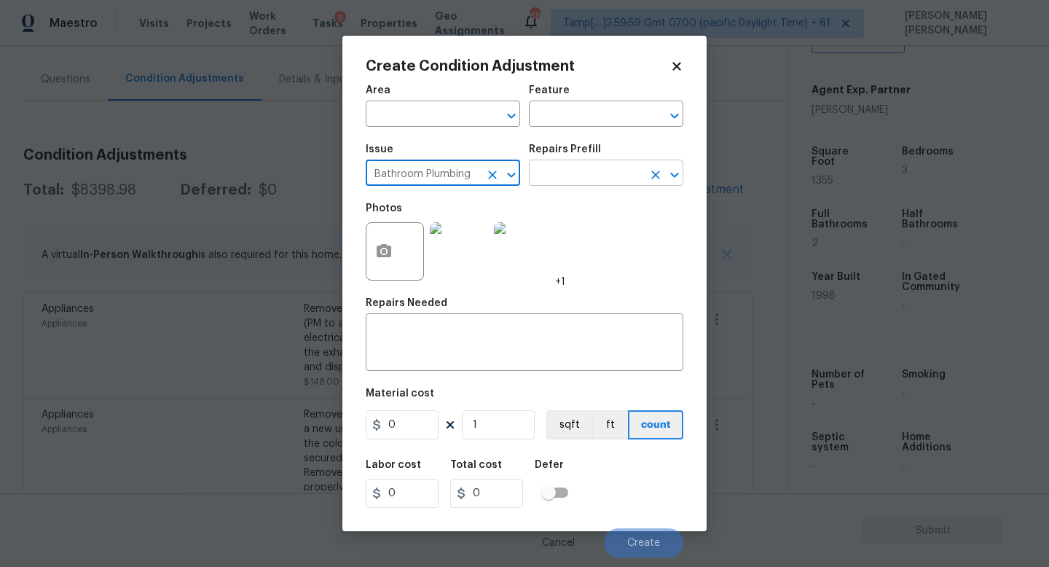
click at [587, 181] on input "text" at bounding box center [586, 174] width 114 height 23
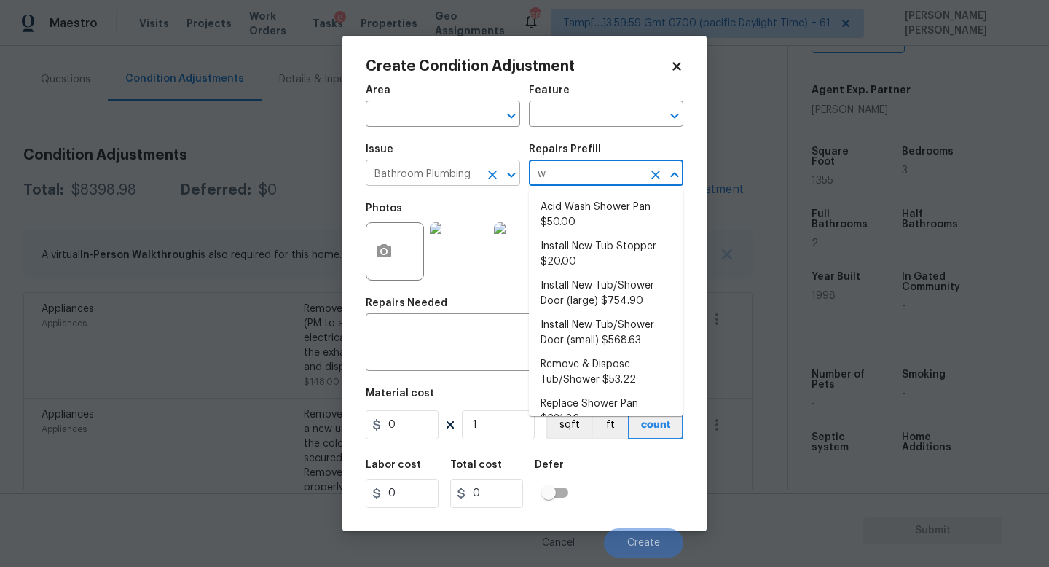
click at [492, 177] on icon "Clear" at bounding box center [492, 174] width 15 height 15
type input "w"
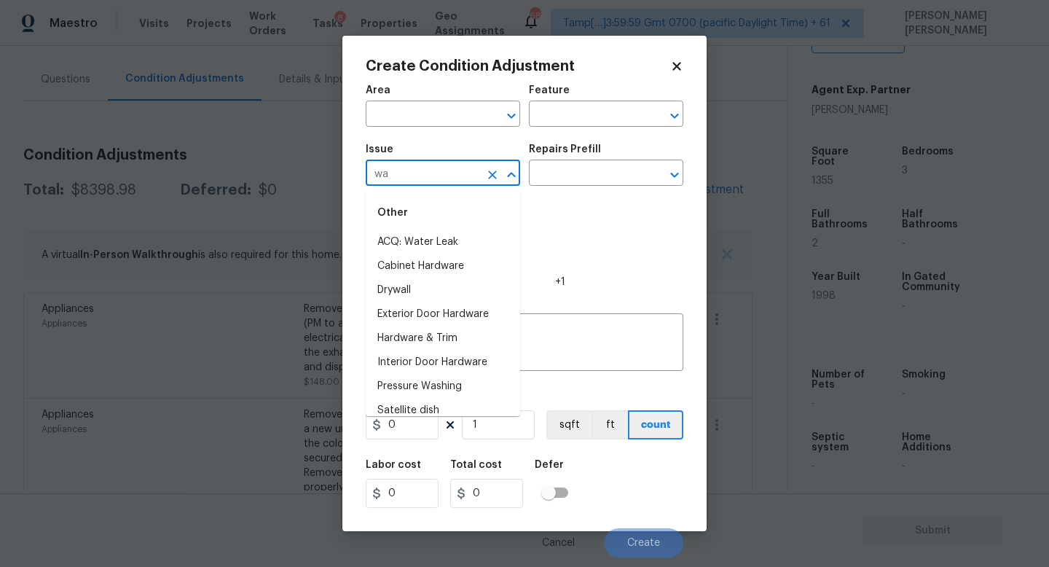
type input "w"
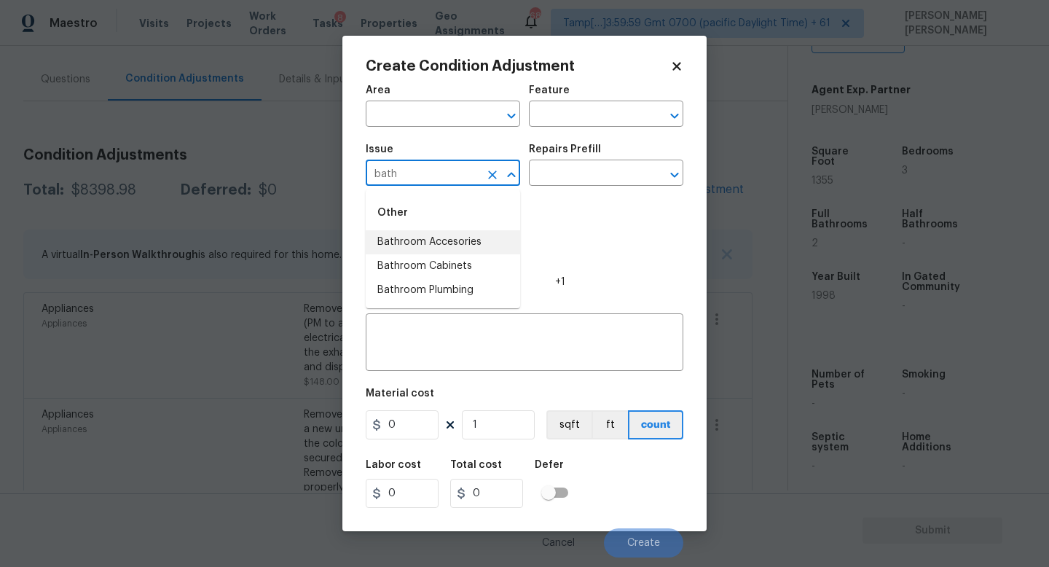
click at [478, 249] on li "Bathroom Accesories" at bounding box center [443, 242] width 154 height 24
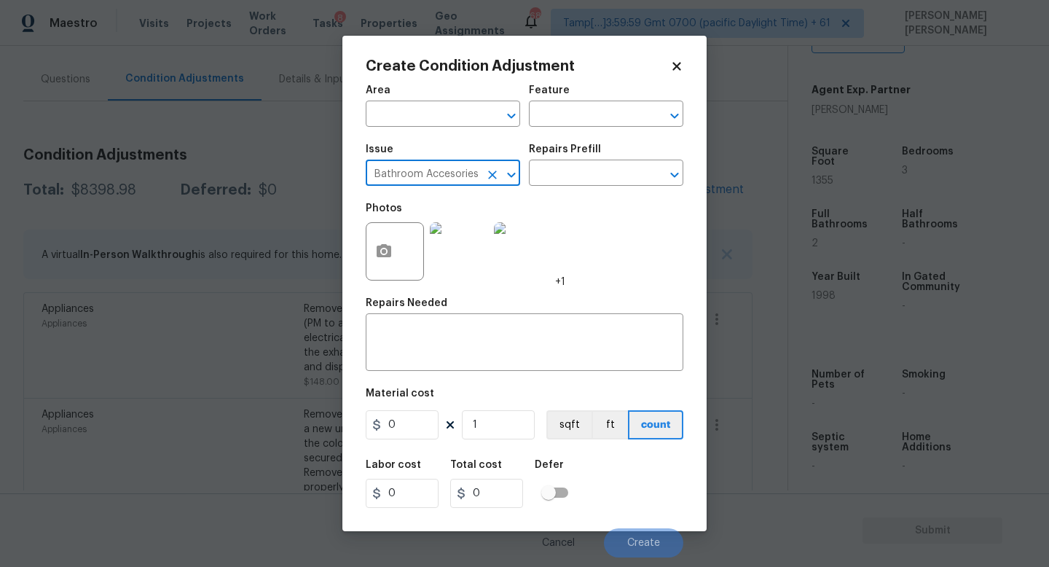
type input "Bathroom Accesories"
click at [592, 159] on div "Repairs Prefill" at bounding box center [606, 153] width 154 height 19
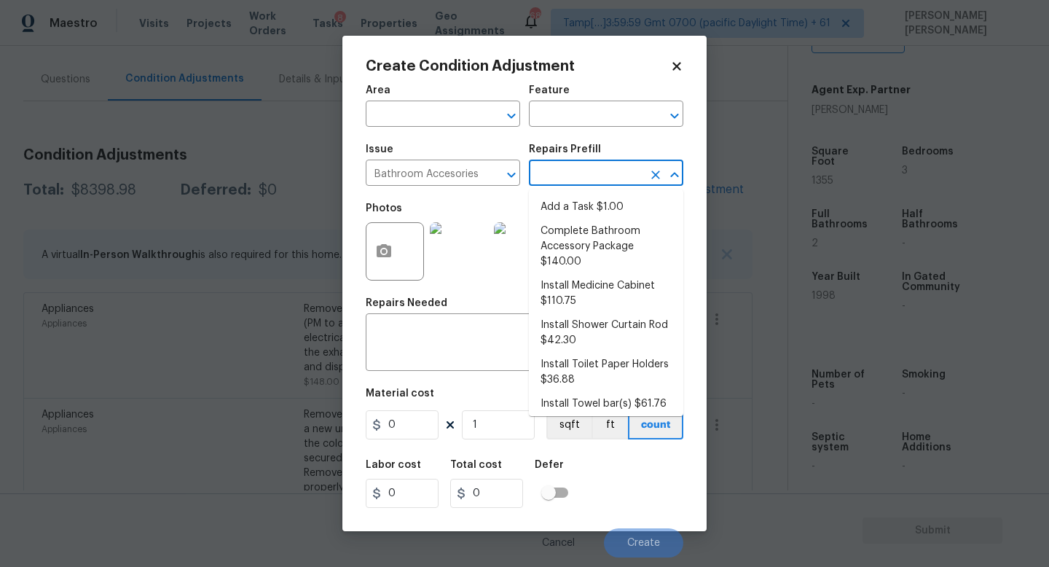
click at [583, 173] on input "text" at bounding box center [586, 174] width 114 height 23
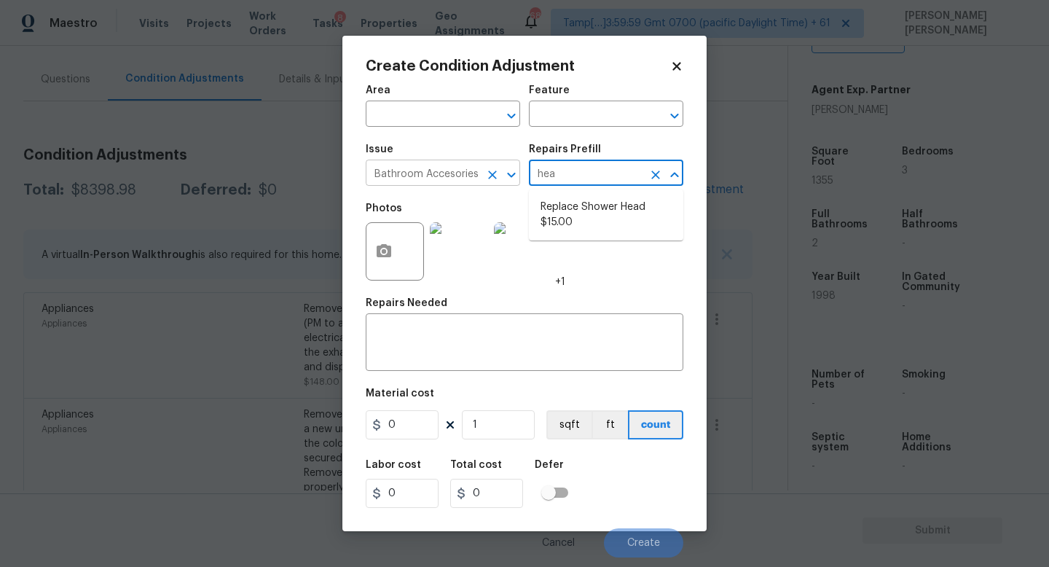
drag, startPoint x: 501, startPoint y: 172, endPoint x: 492, endPoint y: 172, distance: 8.7
click at [492, 172] on div at bounding box center [501, 175] width 38 height 20
type input "hea"
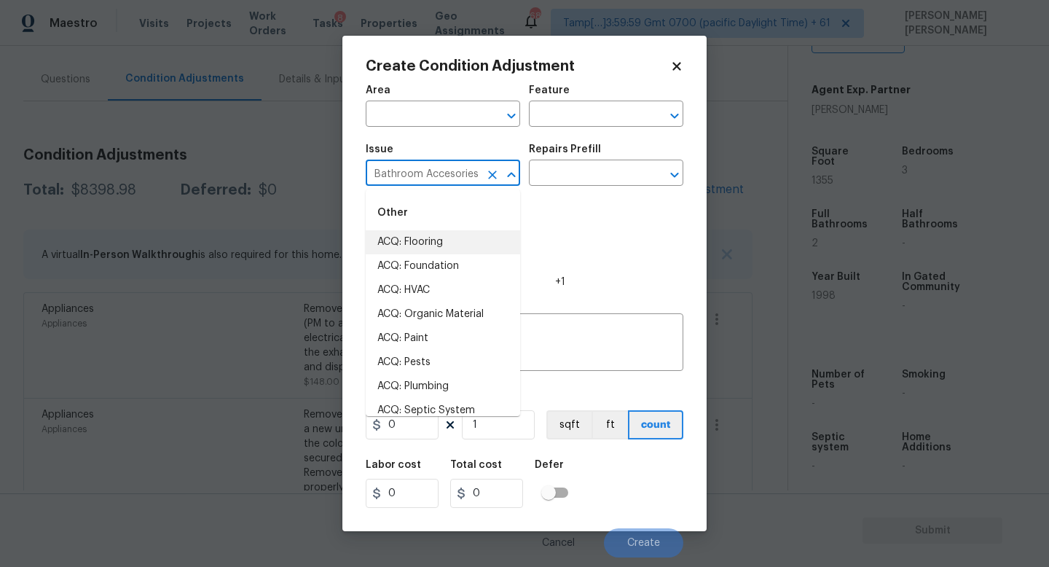
click at [492, 172] on icon "Clear" at bounding box center [492, 174] width 15 height 15
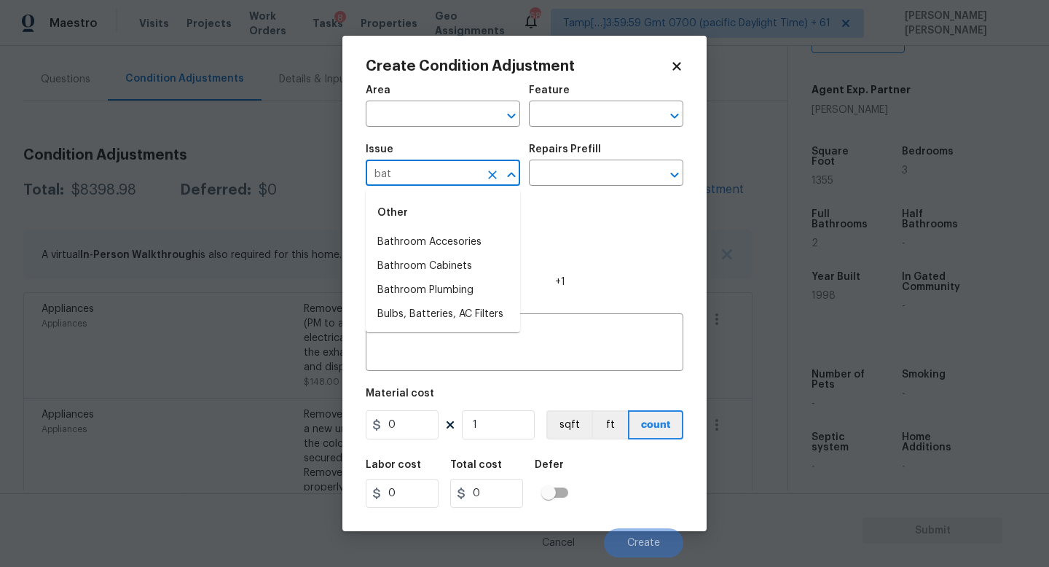
type input "bath"
click at [489, 175] on icon "Clear" at bounding box center [492, 174] width 15 height 15
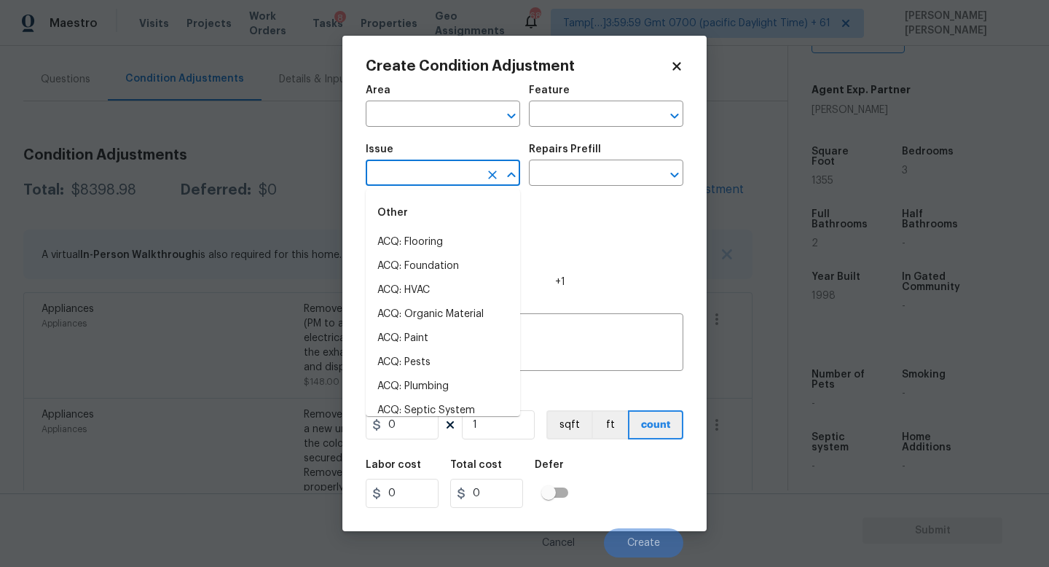
click at [406, 180] on input "text" at bounding box center [423, 174] width 114 height 23
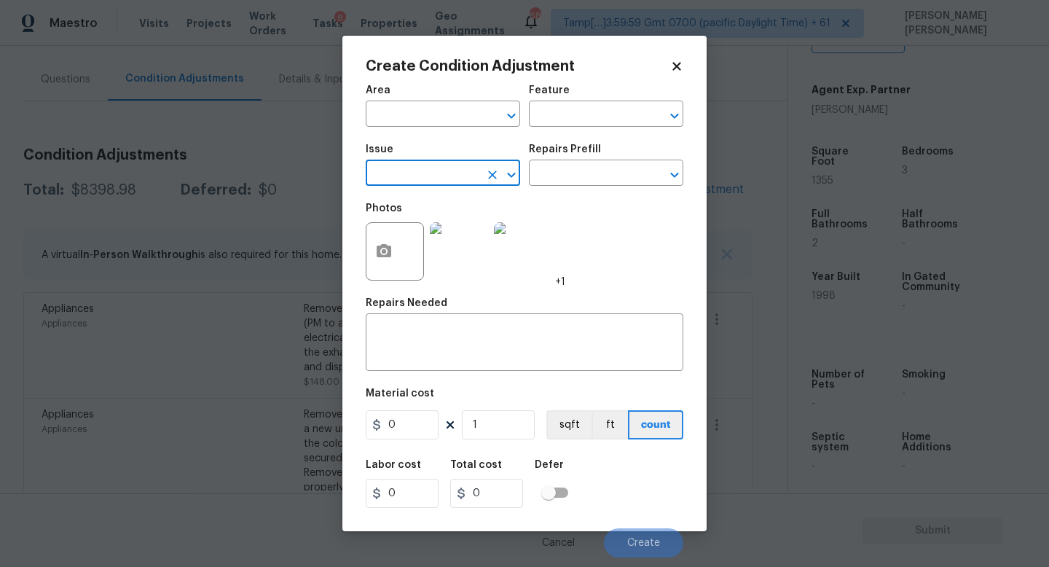
click at [415, 159] on div "Issue" at bounding box center [443, 153] width 154 height 19
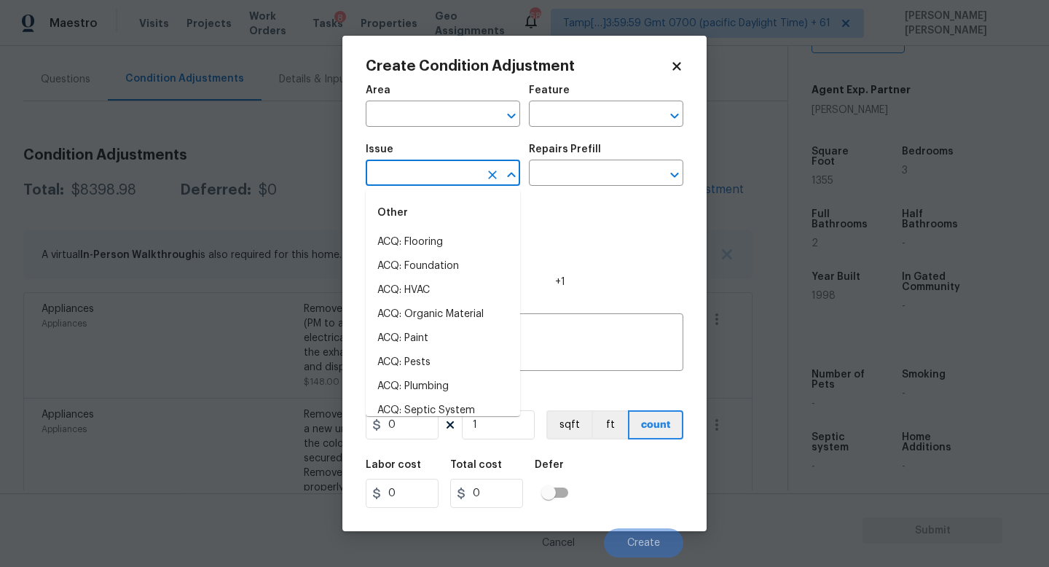
click at [415, 173] on input "text" at bounding box center [423, 174] width 114 height 23
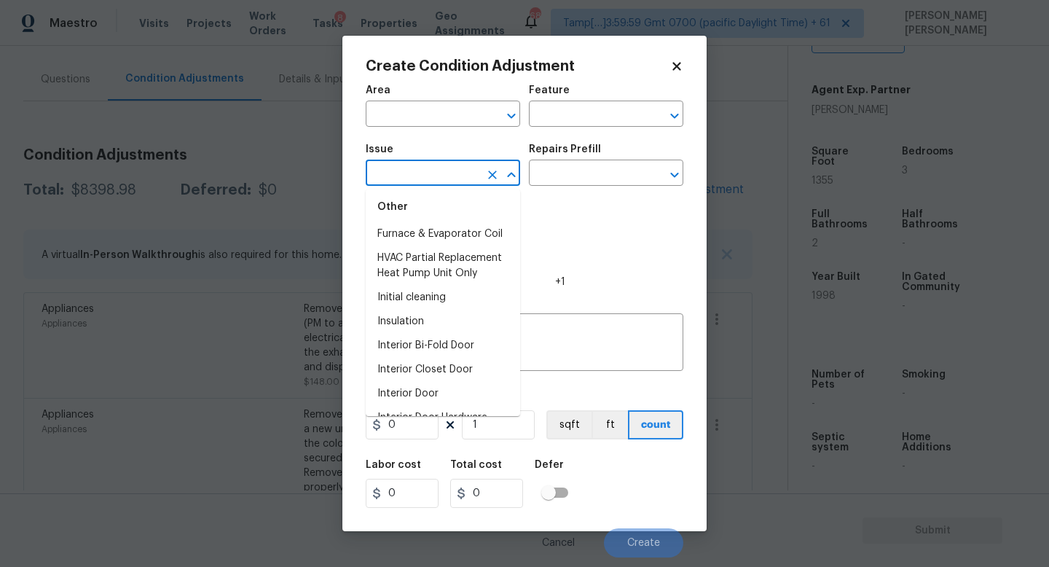
scroll to position [1759, 0]
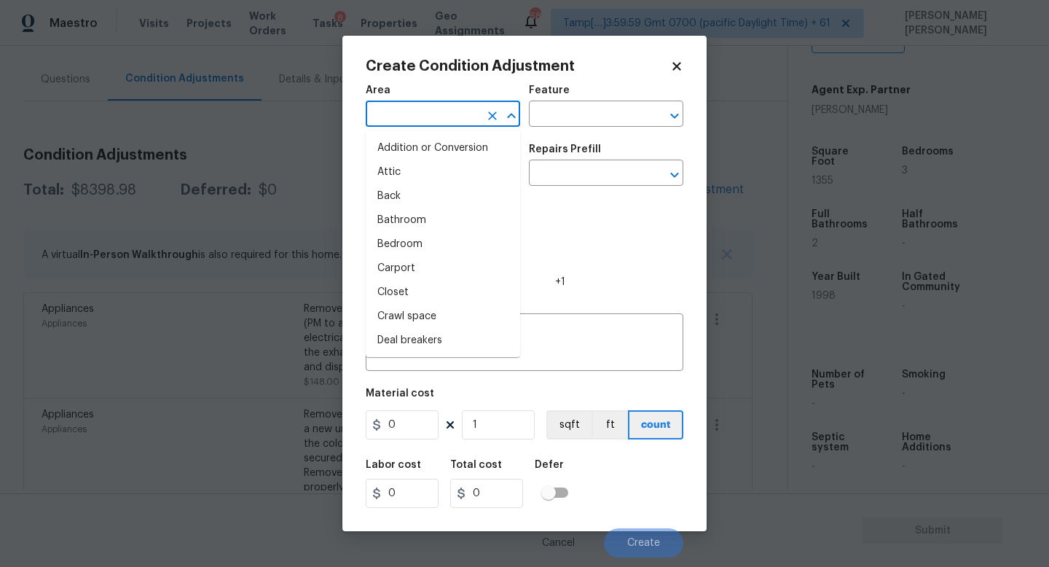
click at [462, 111] on input "text" at bounding box center [423, 115] width 114 height 23
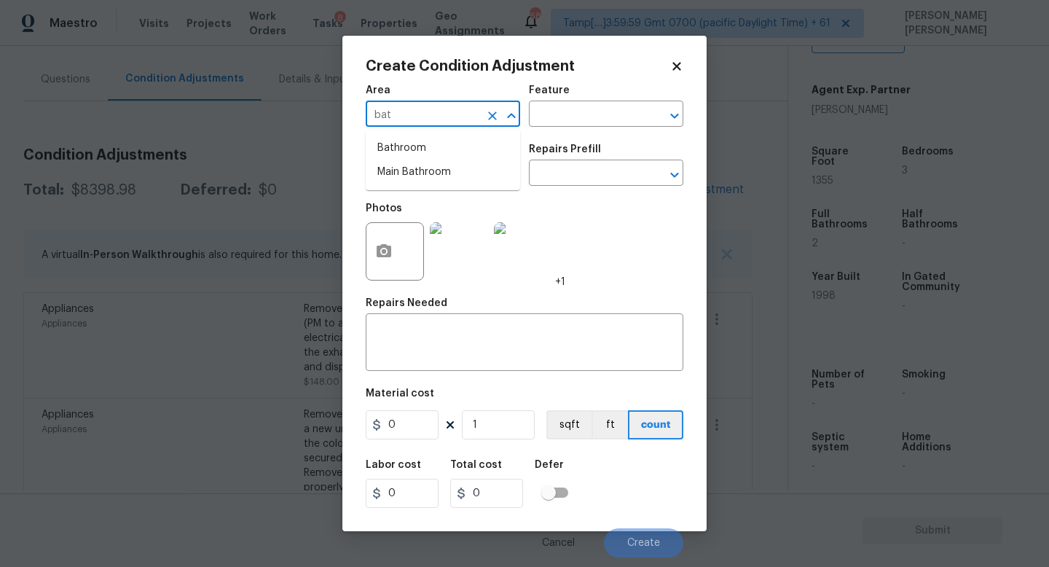
type input "bath"
click at [468, 154] on li "Plumbing" at bounding box center [443, 148] width 154 height 24
type input "Plumbing"
click at [586, 119] on input "text" at bounding box center [586, 115] width 114 height 23
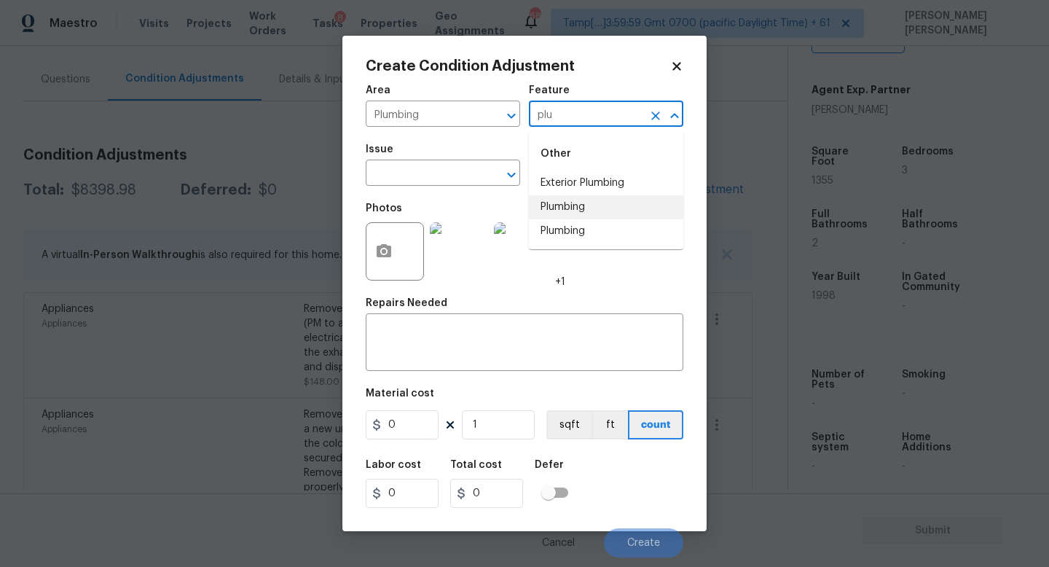
click at [605, 209] on li "Plumbing" at bounding box center [606, 207] width 154 height 24
type input "Plumbing"
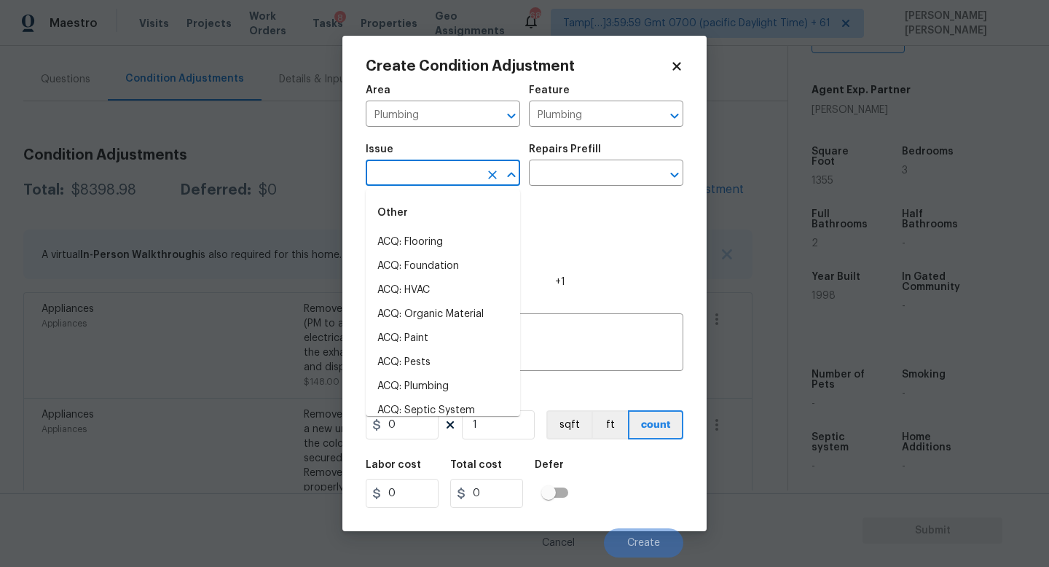
click at [425, 169] on input "text" at bounding box center [423, 174] width 114 height 23
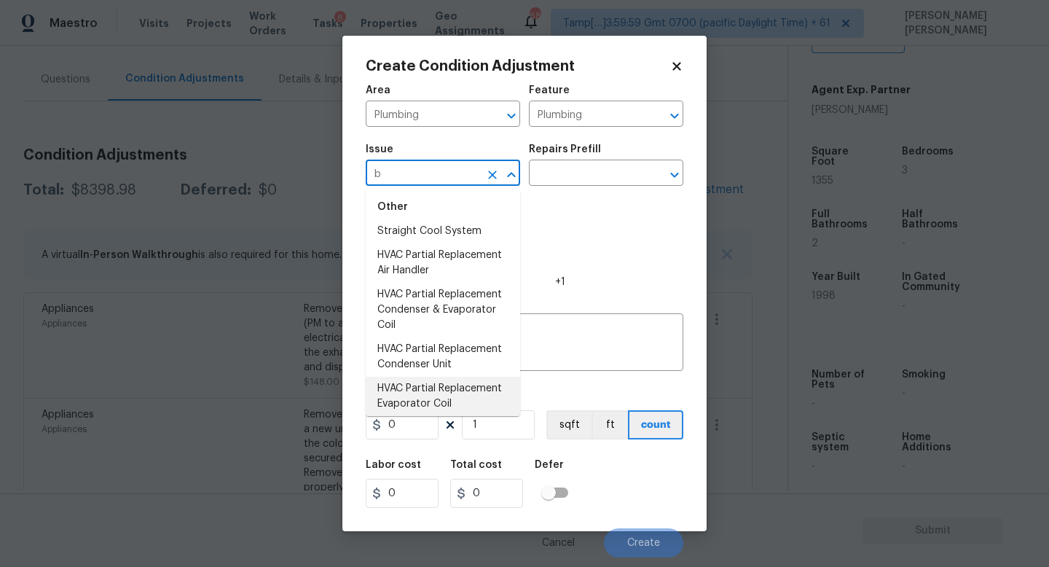
scroll to position [0, 0]
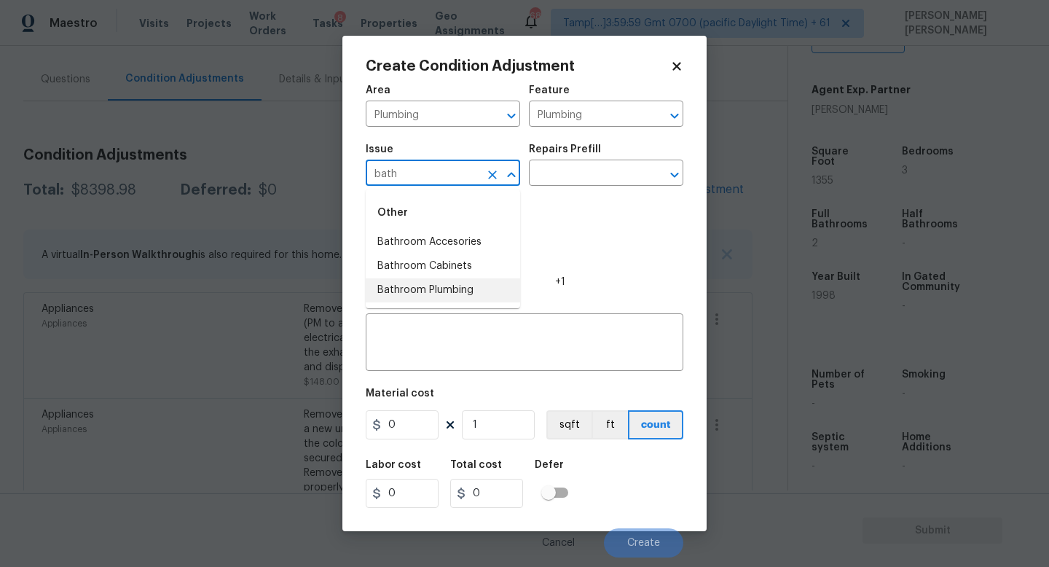
click at [434, 292] on li "Bathroom Plumbing" at bounding box center [443, 290] width 154 height 24
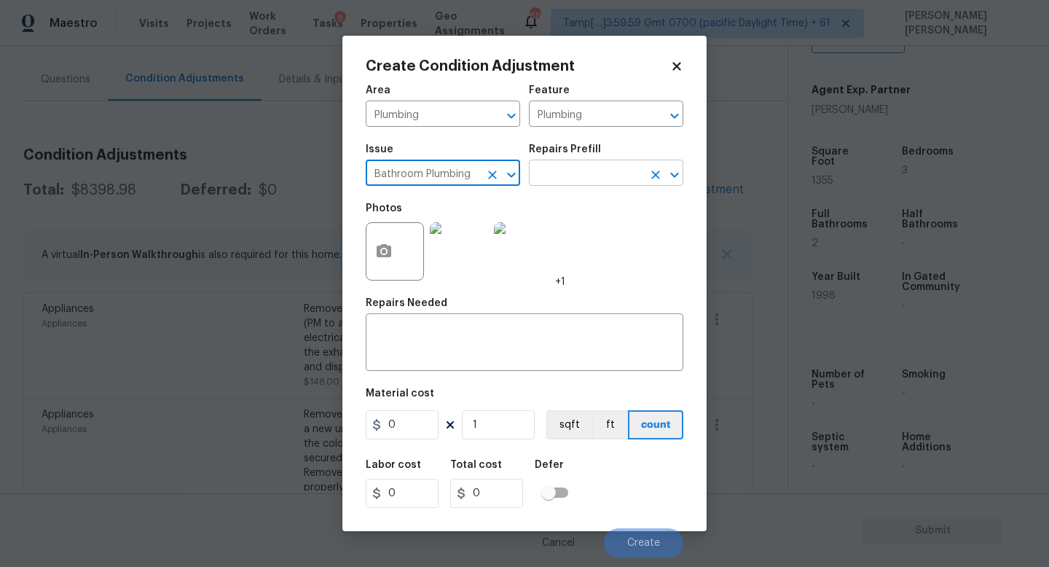
type input "Bathroom Plumbing"
click at [596, 182] on input "text" at bounding box center [586, 174] width 114 height 23
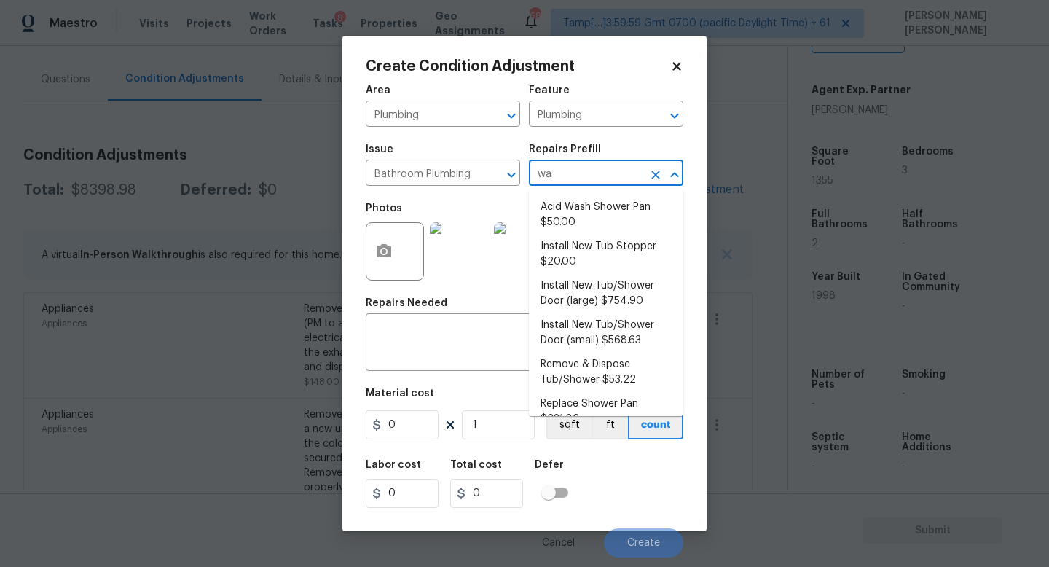
type input "wat"
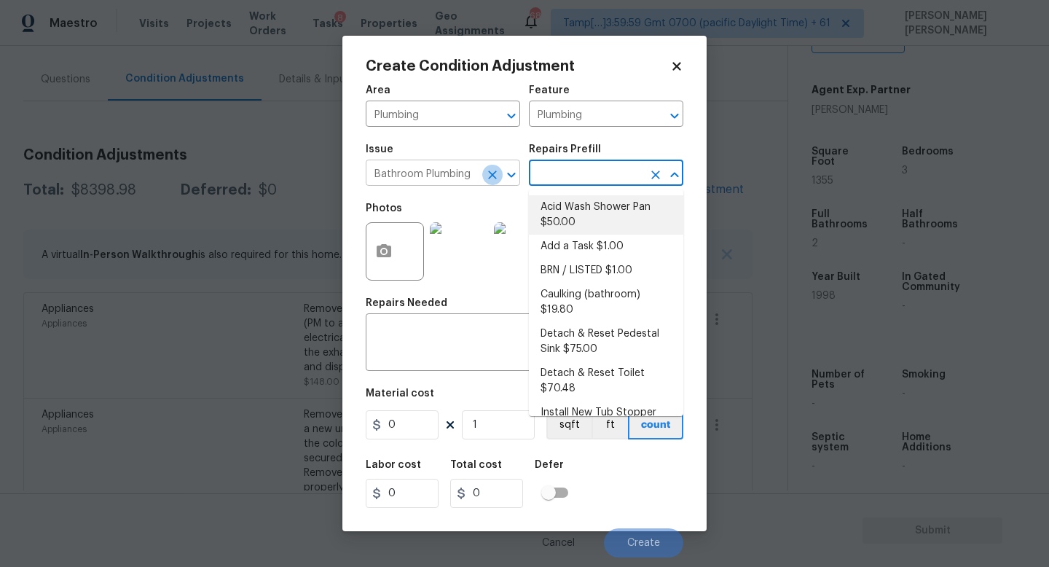
click at [492, 179] on icon "Clear" at bounding box center [492, 174] width 15 height 15
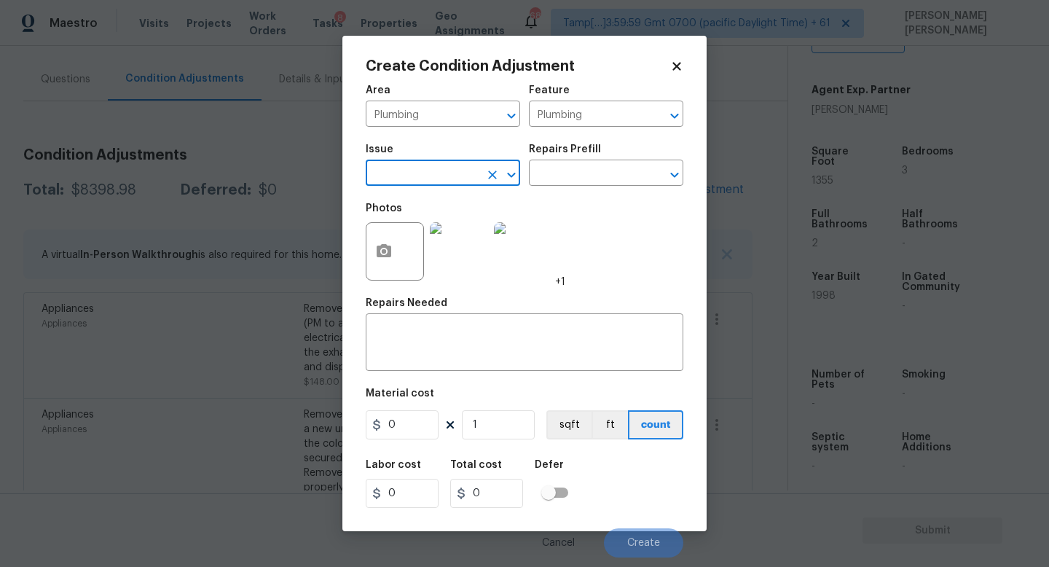
click at [428, 177] on input "text" at bounding box center [423, 174] width 114 height 23
click at [430, 258] on li "General Plumbing" at bounding box center [443, 266] width 154 height 24
type input "General Plumbing"
click at [581, 170] on input "text" at bounding box center [586, 174] width 114 height 23
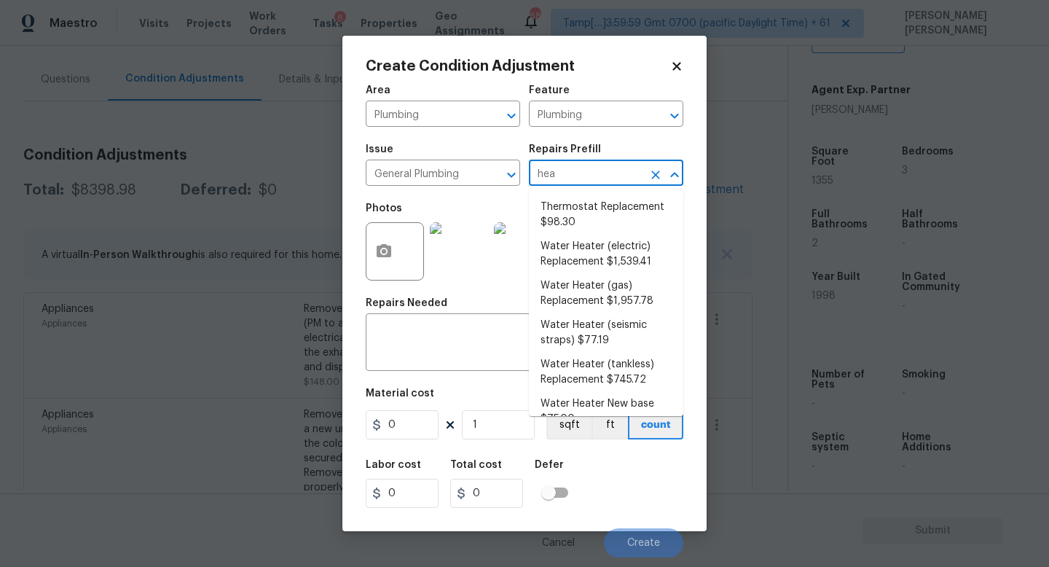
type input "heat"
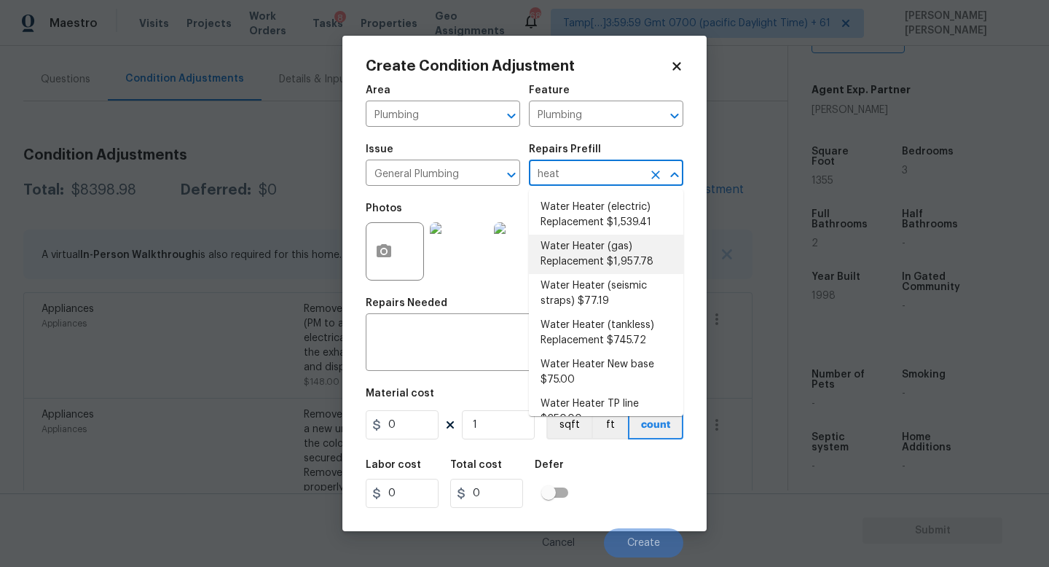
click at [628, 255] on li "Water Heater (gas) Replacement $1,957.78" at bounding box center [606, 253] width 154 height 39
type textarea "Remove the existing gas water heater and install a new 40 gallon gas water heat…"
type input "1957.78"
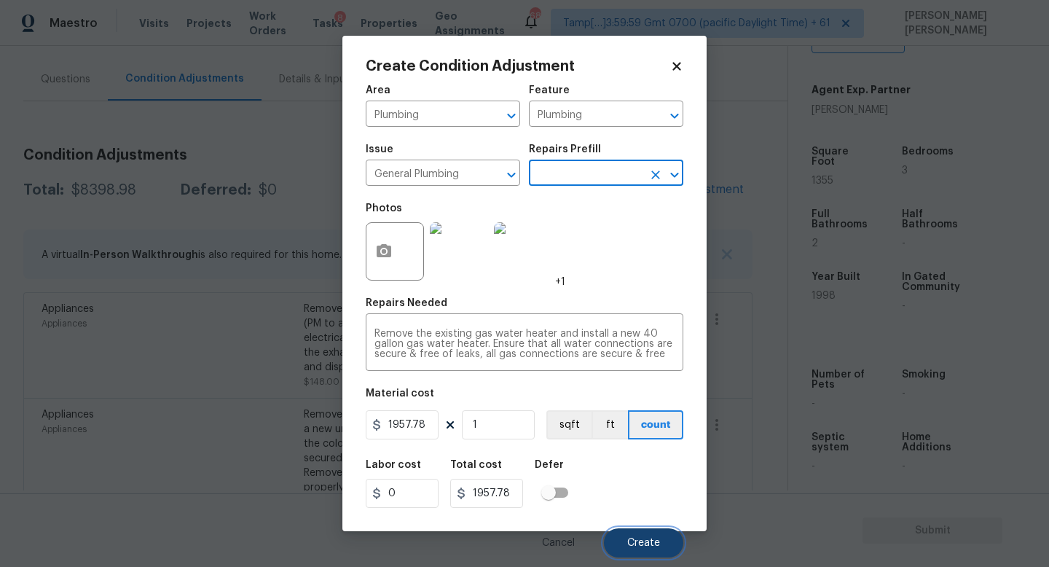
click at [620, 532] on button "Create" at bounding box center [643, 542] width 79 height 29
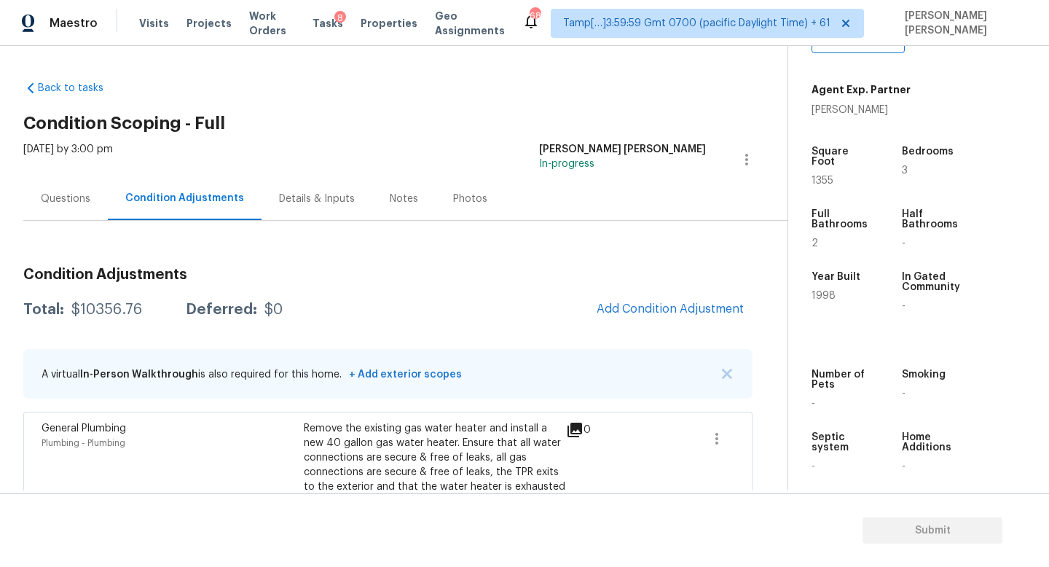
click at [84, 193] on div "Questions" at bounding box center [66, 199] width 50 height 15
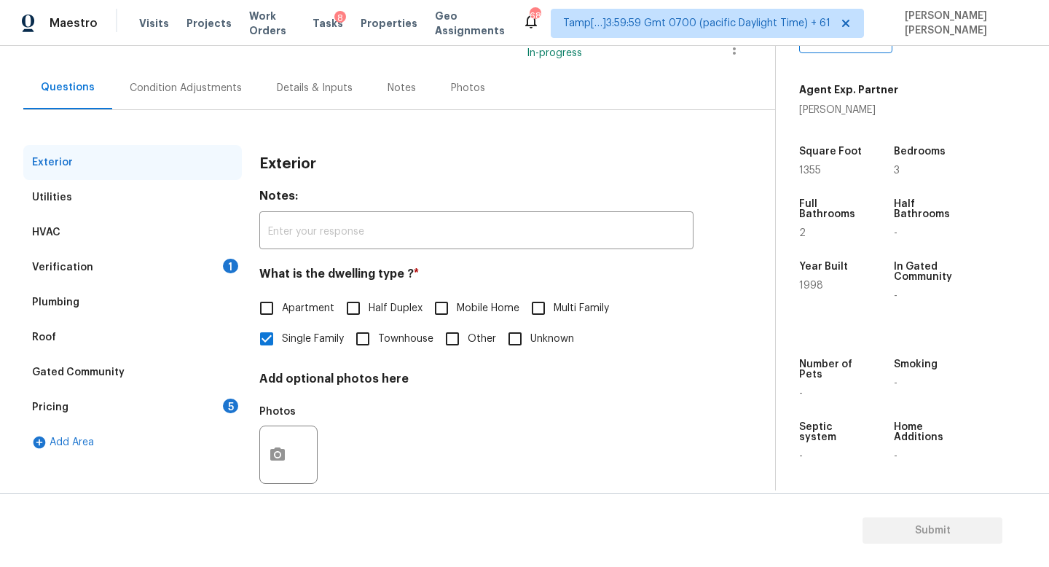
scroll to position [135, 0]
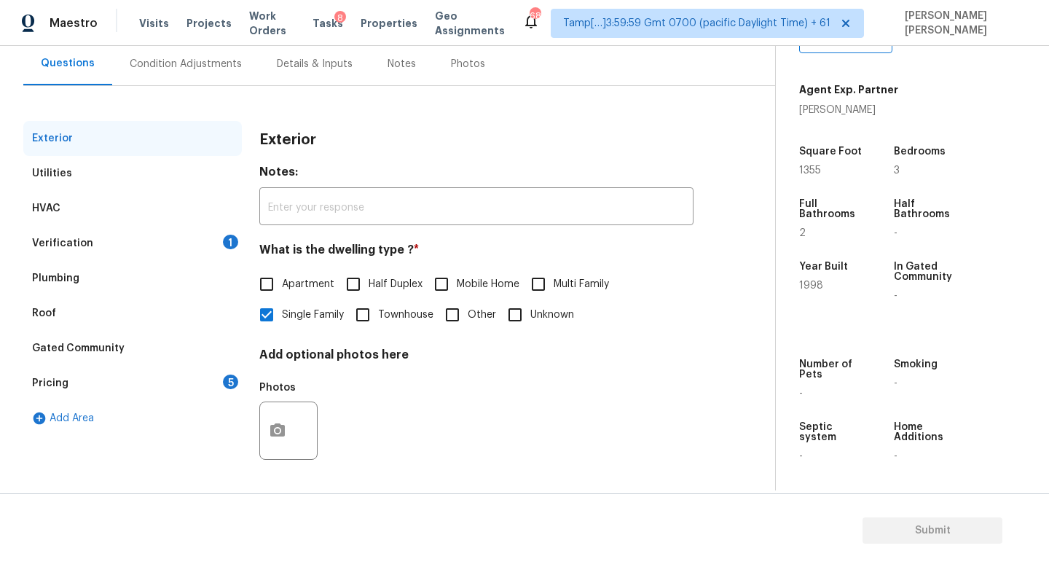
click at [123, 233] on div "Verification 1" at bounding box center [132, 243] width 218 height 35
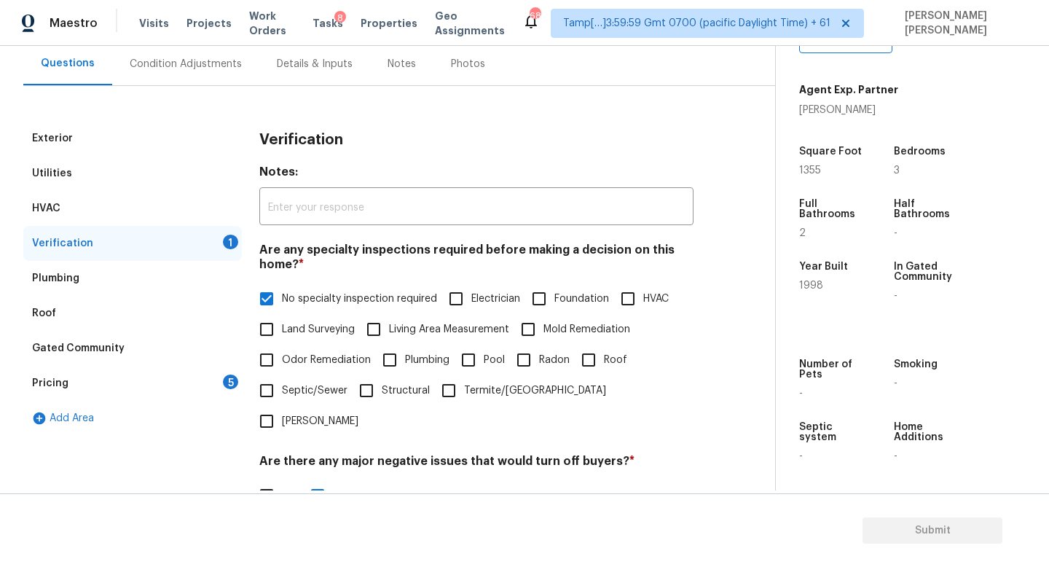
scroll to position [448, 0]
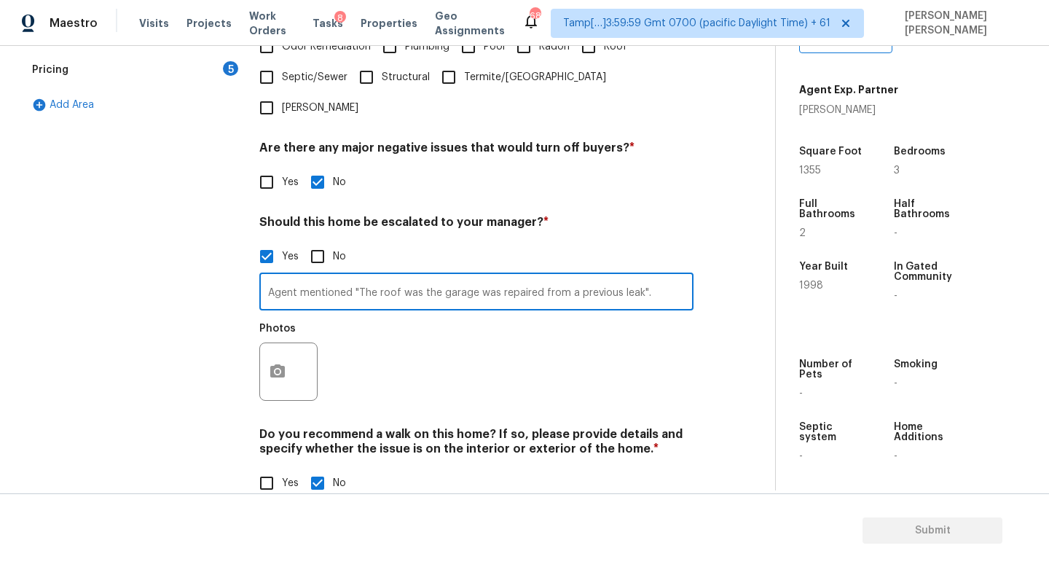
click at [673, 276] on input "Agent mentioned "The roof was the garage was repaired from a previous leak"." at bounding box center [476, 293] width 434 height 34
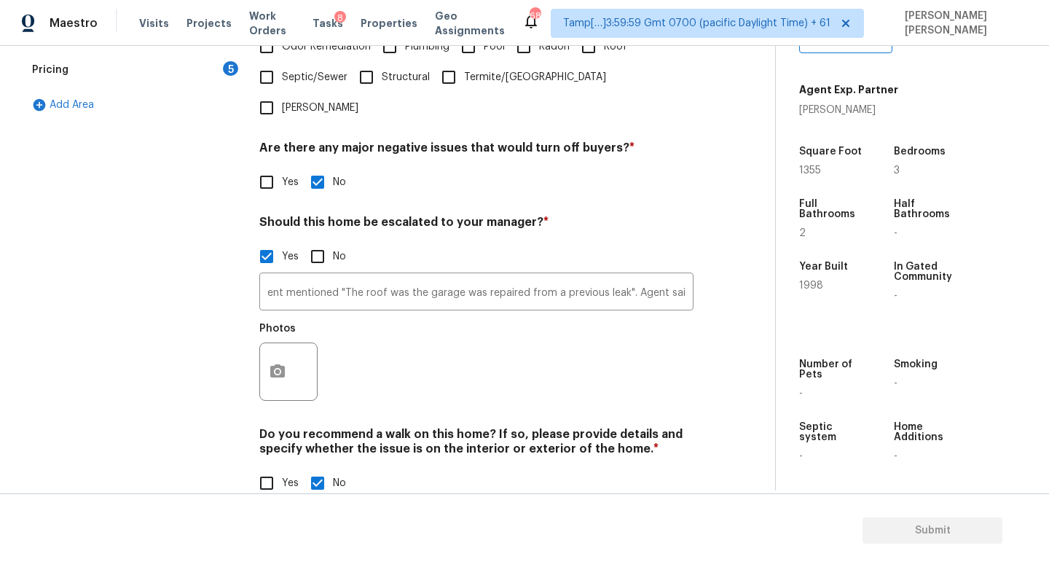
scroll to position [0, 0]
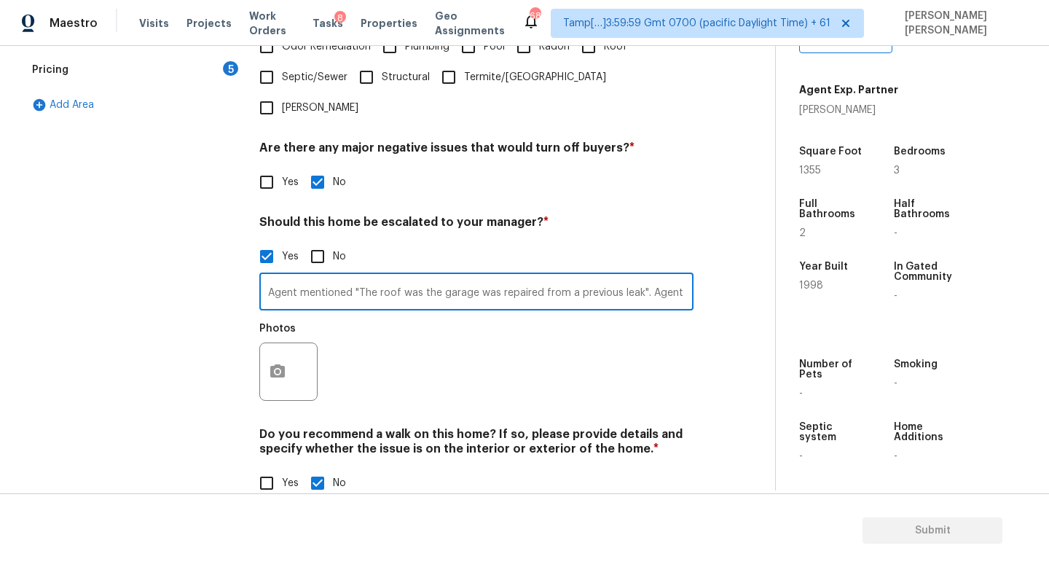
click at [593, 276] on input "Agent mentioned "The roof was the garage was repaired from a previous leak". Ag…" at bounding box center [476, 293] width 434 height 34
click at [459, 276] on input "Agent mentioned "The roof was the garage was repaired from a previous leak". Ag…" at bounding box center [476, 293] width 434 height 34
paste input "the garage roof was repaired from a previous leak. Agent also noted that all ap…"
type input "Agent mentioned the garage roof was repaired from a previous leak. Agent also n…"
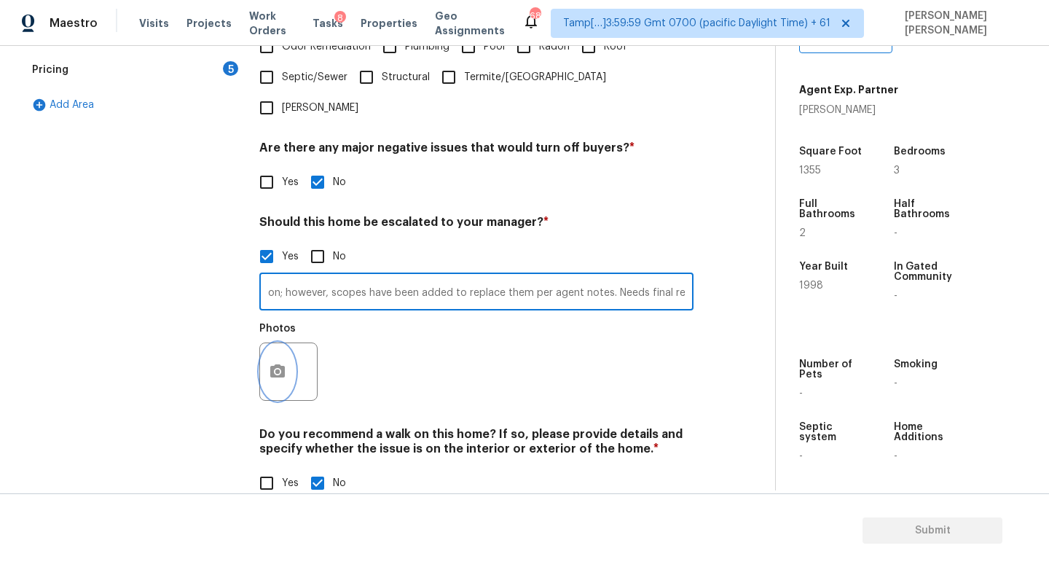
click at [284, 364] on icon "button" at bounding box center [277, 370] width 15 height 13
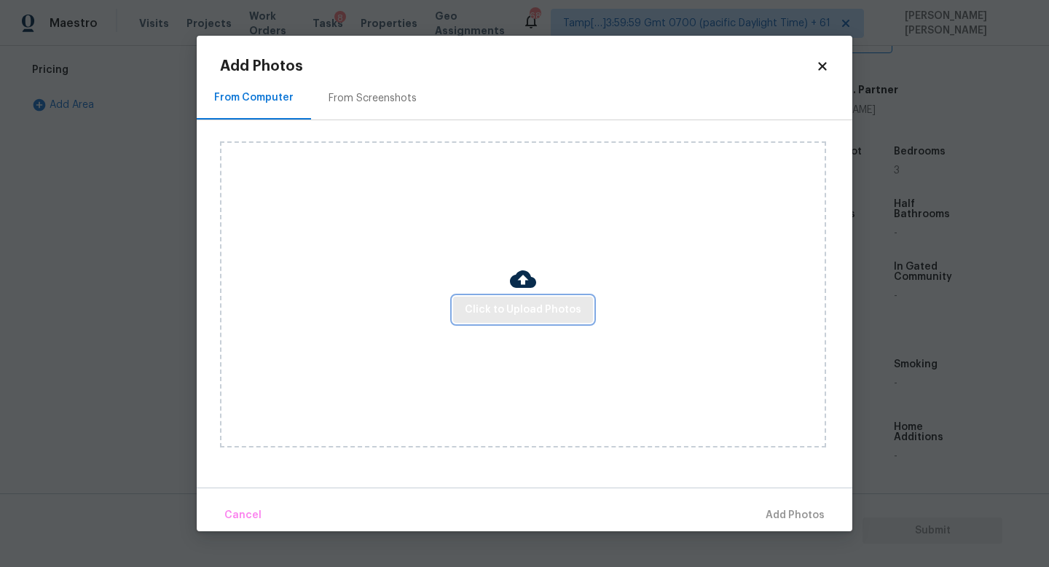
click at [498, 311] on span "Click to Upload Photos" at bounding box center [523, 310] width 117 height 18
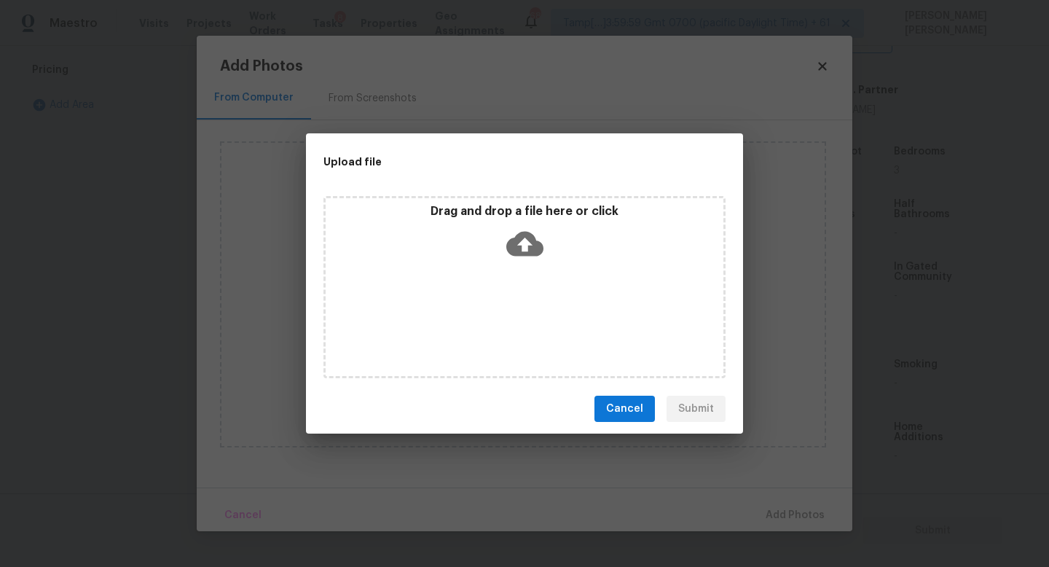
click at [528, 250] on icon at bounding box center [524, 244] width 37 height 25
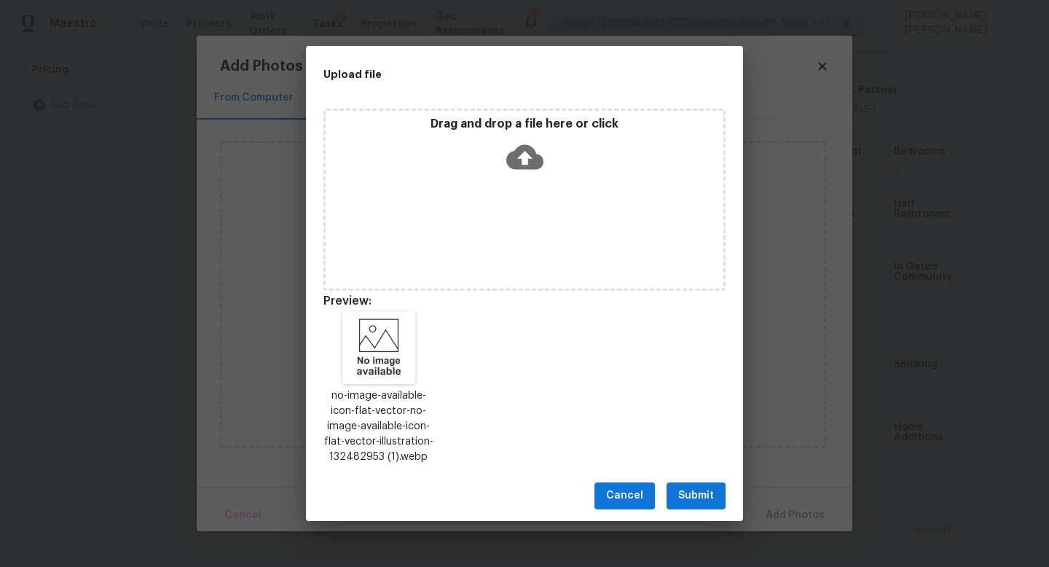
click at [684, 509] on div "Cancel Submit" at bounding box center [524, 495] width 437 height 50
click at [693, 494] on span "Submit" at bounding box center [696, 495] width 36 height 18
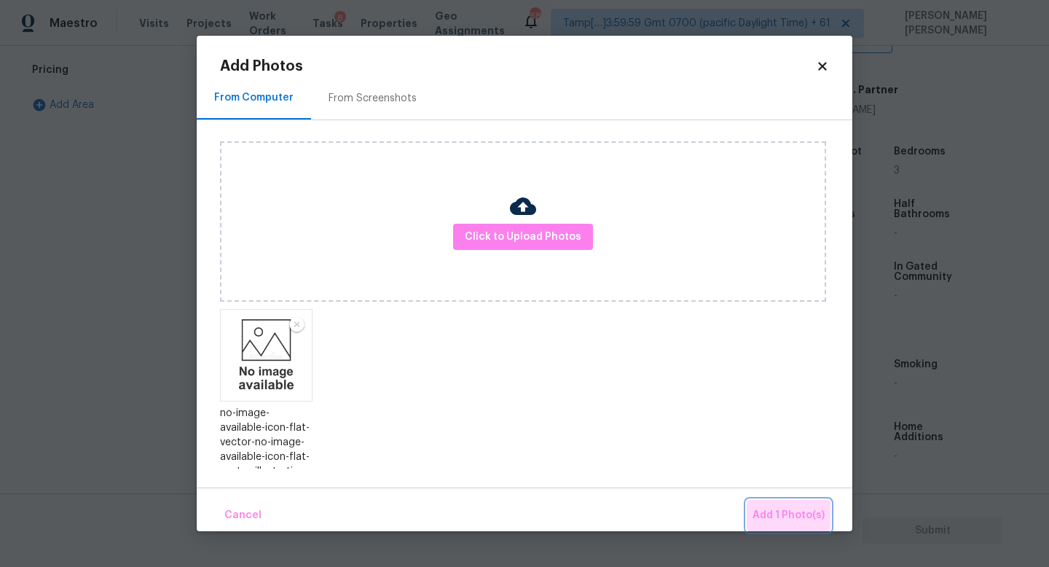
click at [797, 507] on span "Add 1 Photo(s)" at bounding box center [788, 515] width 72 height 18
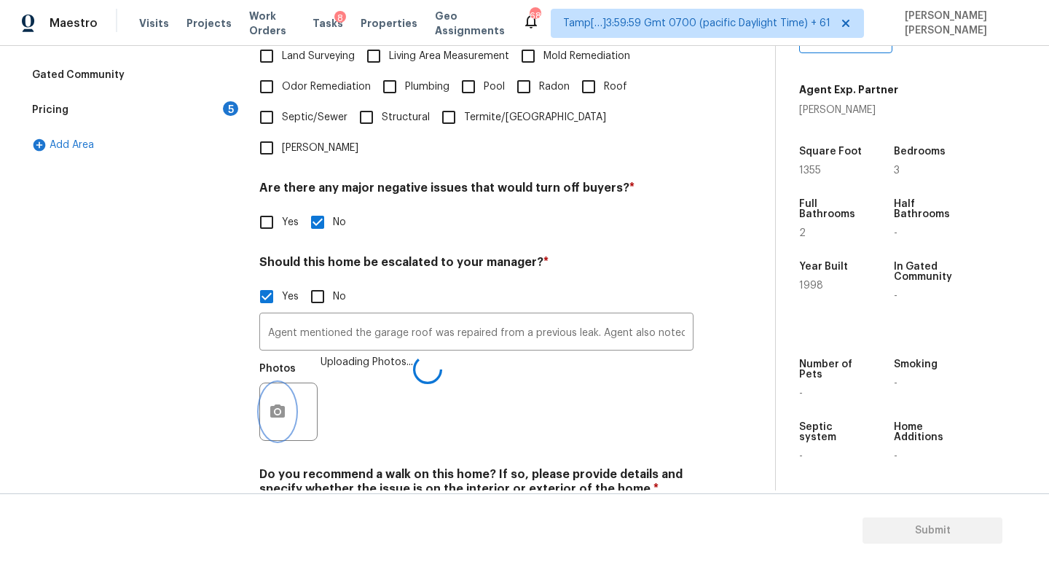
scroll to position [403, 0]
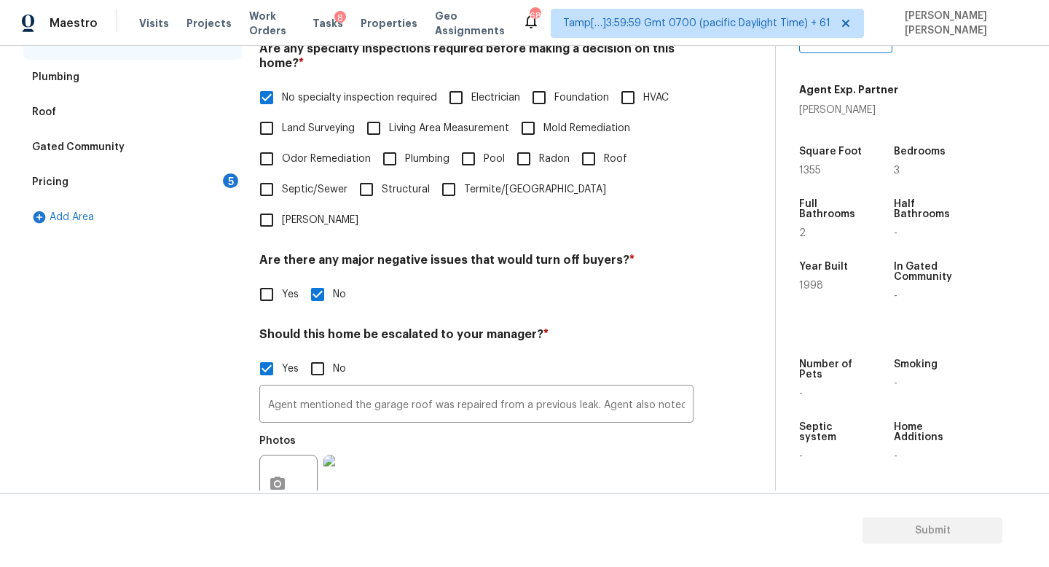
click at [161, 175] on div "Pricing 5" at bounding box center [132, 182] width 218 height 35
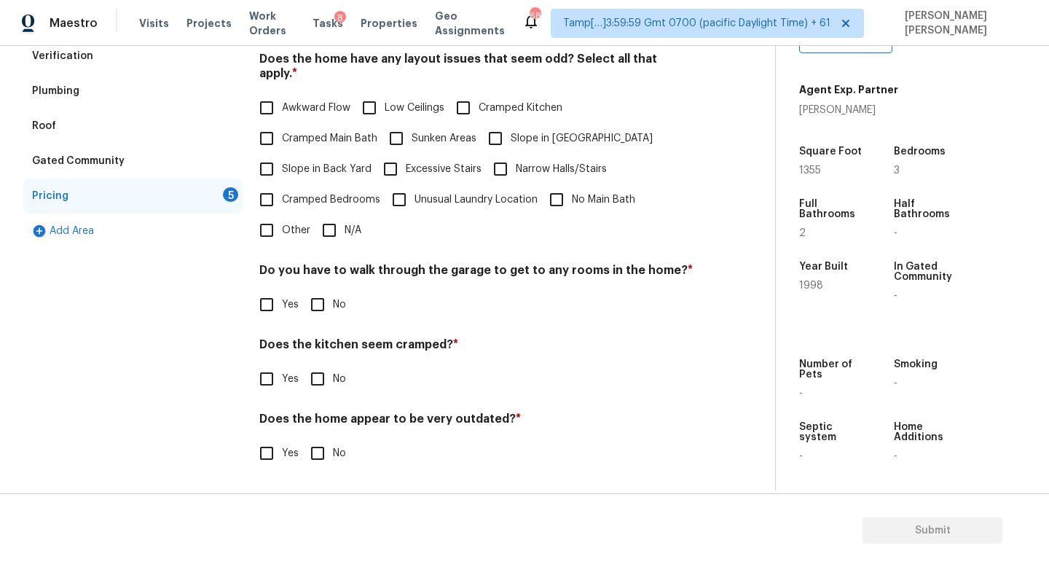
scroll to position [307, 0]
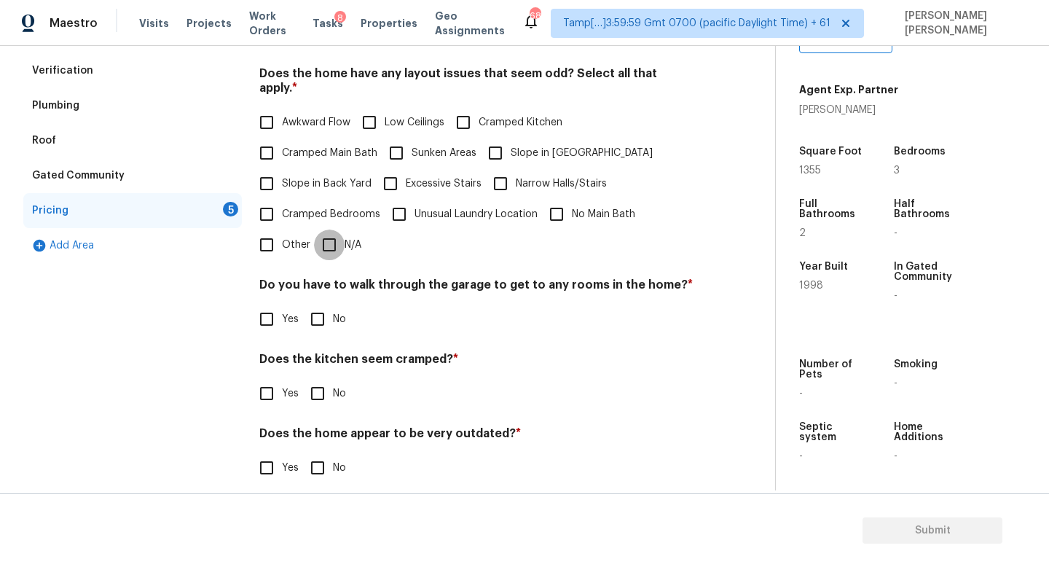
click at [323, 229] on input "N/A" at bounding box center [329, 244] width 31 height 31
checkbox input "true"
click at [315, 304] on input "No" at bounding box center [317, 319] width 31 height 31
checkbox input "true"
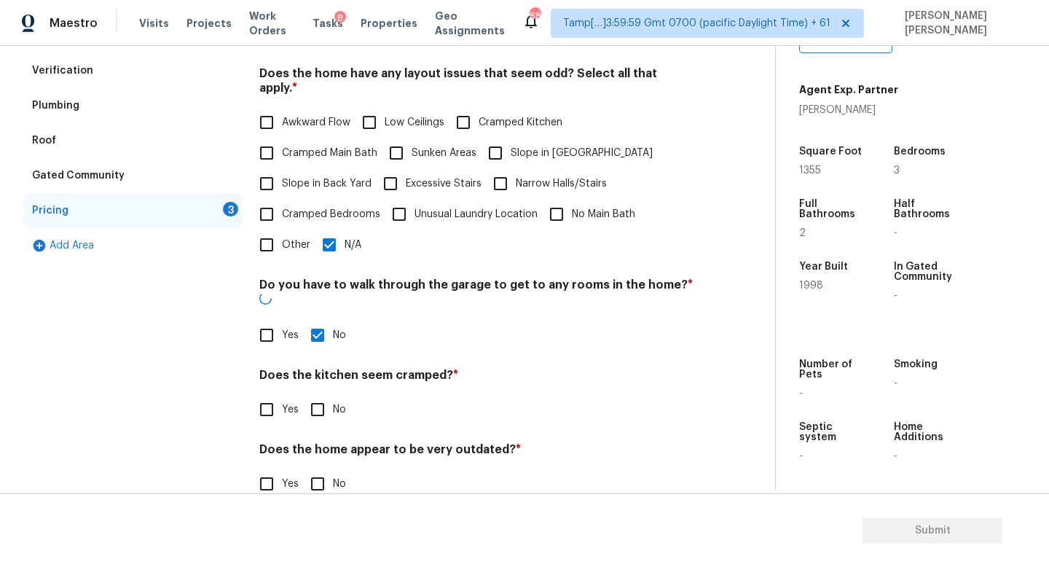
click at [333, 402] on span "No" at bounding box center [339, 409] width 13 height 15
click at [333, 394] on input "No" at bounding box center [317, 409] width 31 height 31
checkbox input "true"
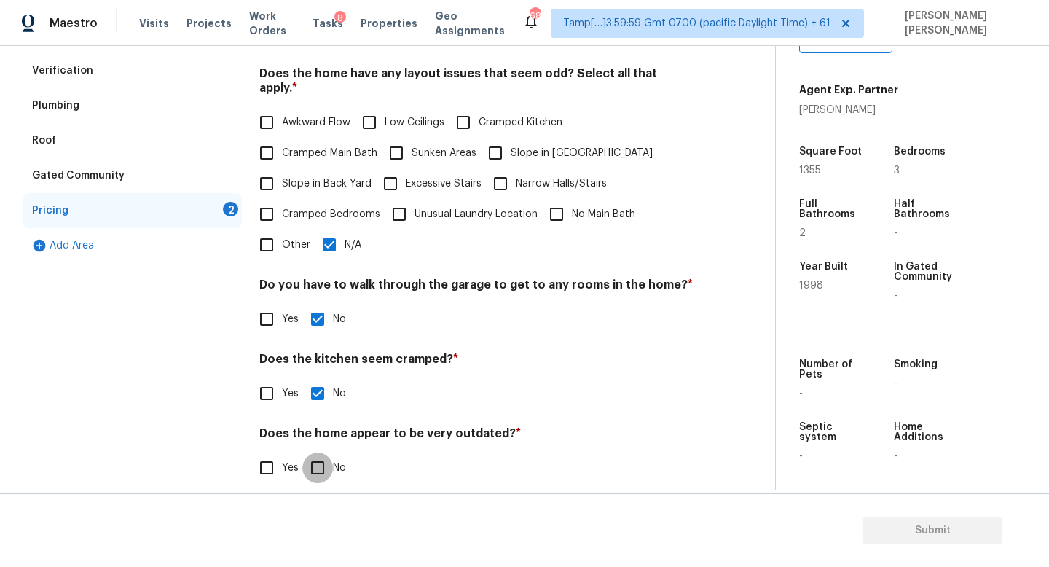
click at [312, 462] on input "No" at bounding box center [317, 467] width 31 height 31
checkbox input "true"
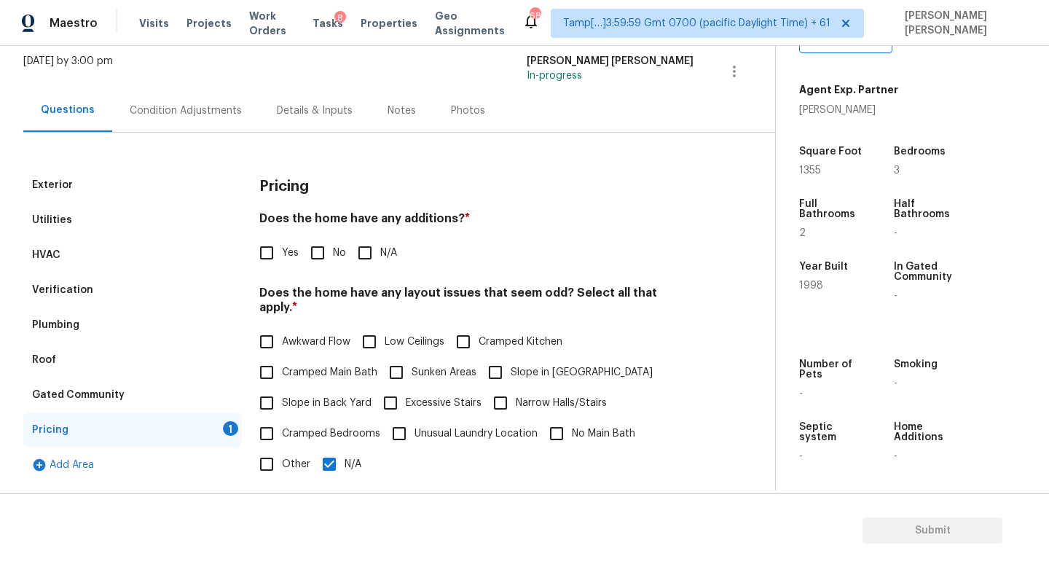
scroll to position [90, 0]
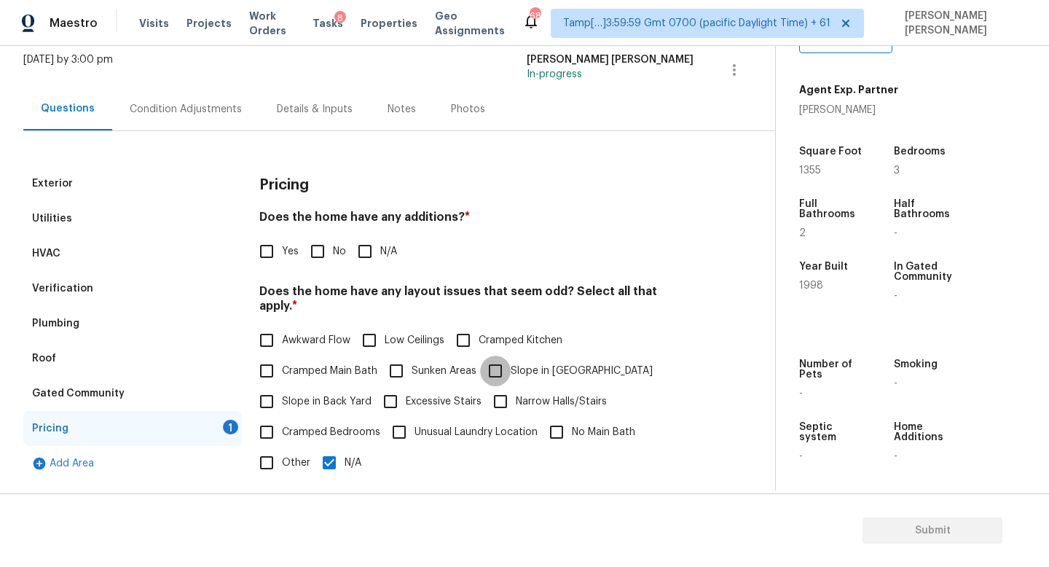
click at [498, 360] on input "Slope in [GEOGRAPHIC_DATA]" at bounding box center [495, 370] width 31 height 31
checkbox input "true"
click at [251, 393] on input "Slope in Back Yard" at bounding box center [266, 402] width 31 height 31
checkbox input "true"
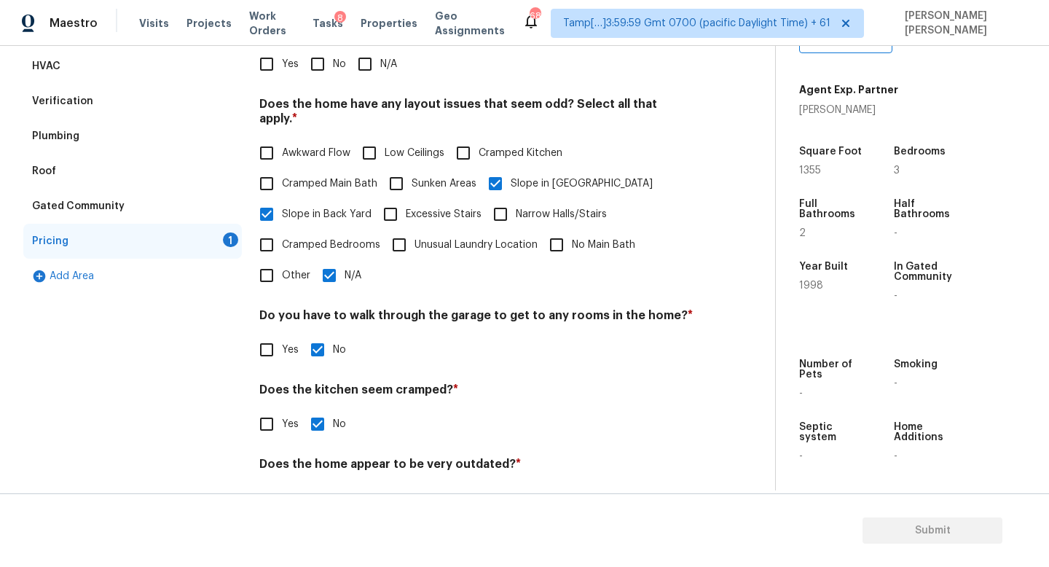
scroll to position [307, 0]
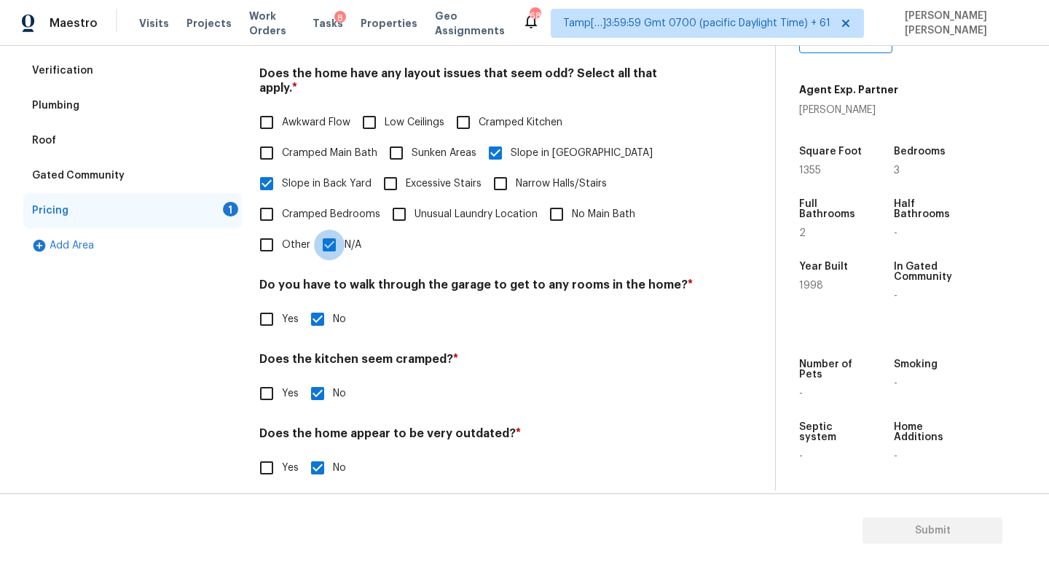
click at [325, 235] on input "N/A" at bounding box center [329, 244] width 31 height 31
checkbox input "false"
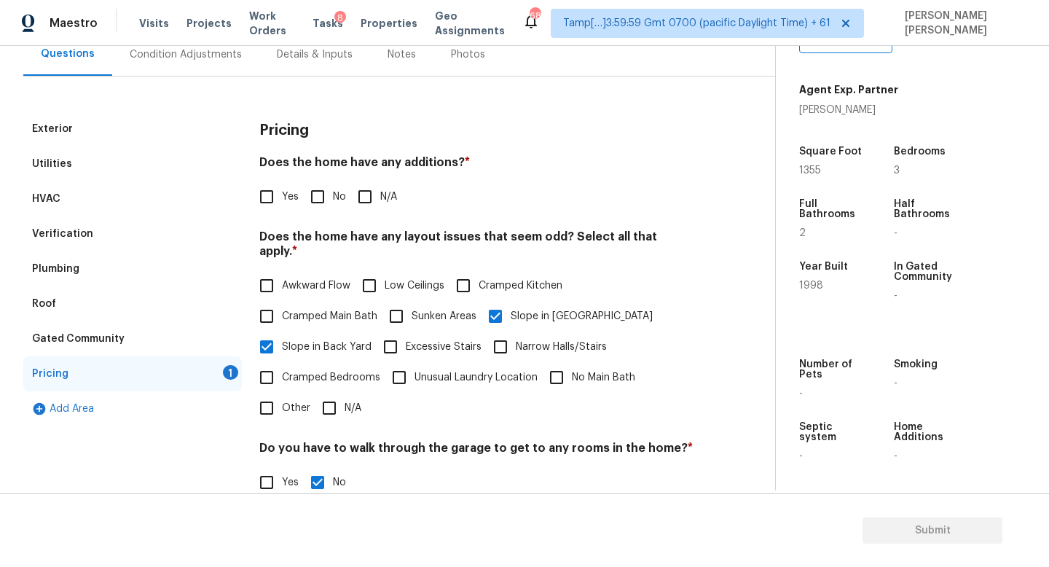
scroll to position [100, 0]
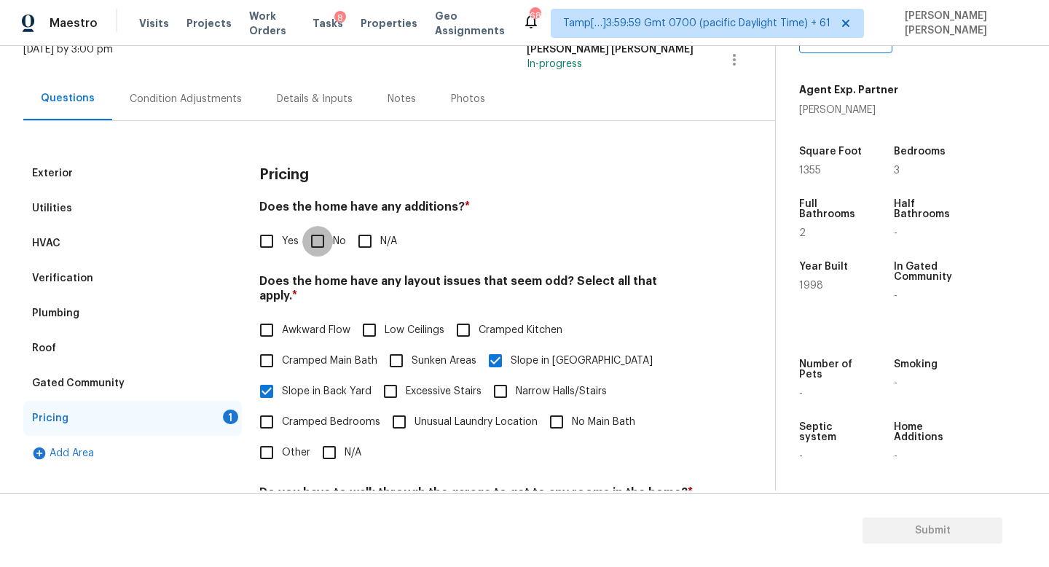
click at [321, 250] on input "No" at bounding box center [317, 241] width 31 height 31
checkbox input "true"
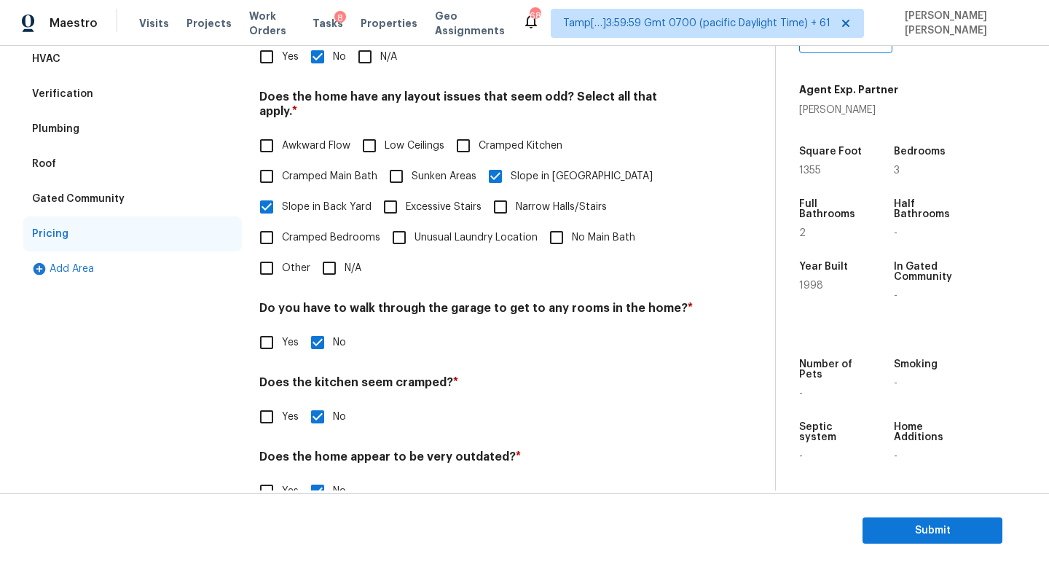
scroll to position [0, 0]
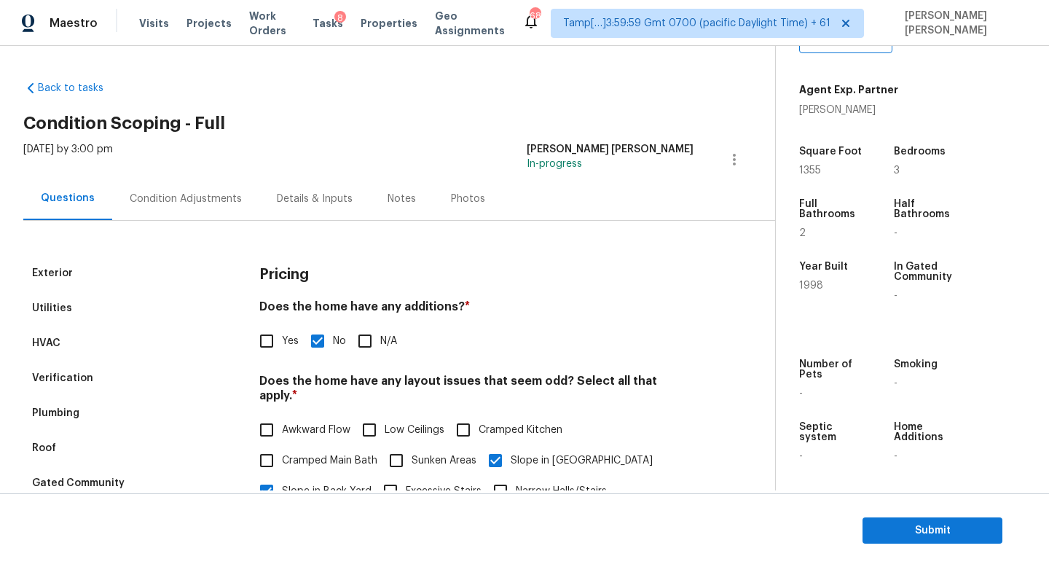
click at [183, 206] on div "Condition Adjustments" at bounding box center [185, 198] width 147 height 43
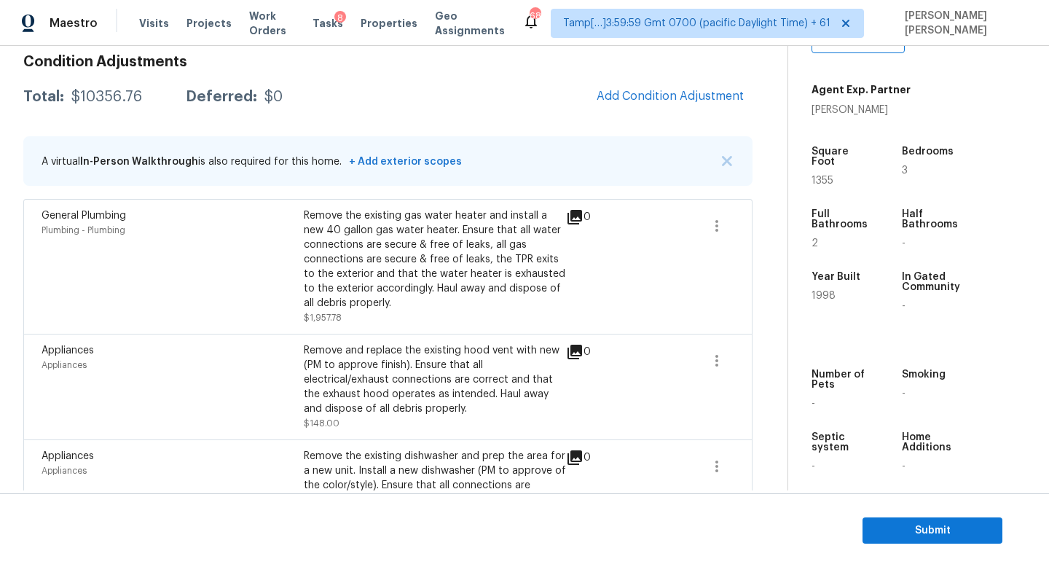
scroll to position [177, 0]
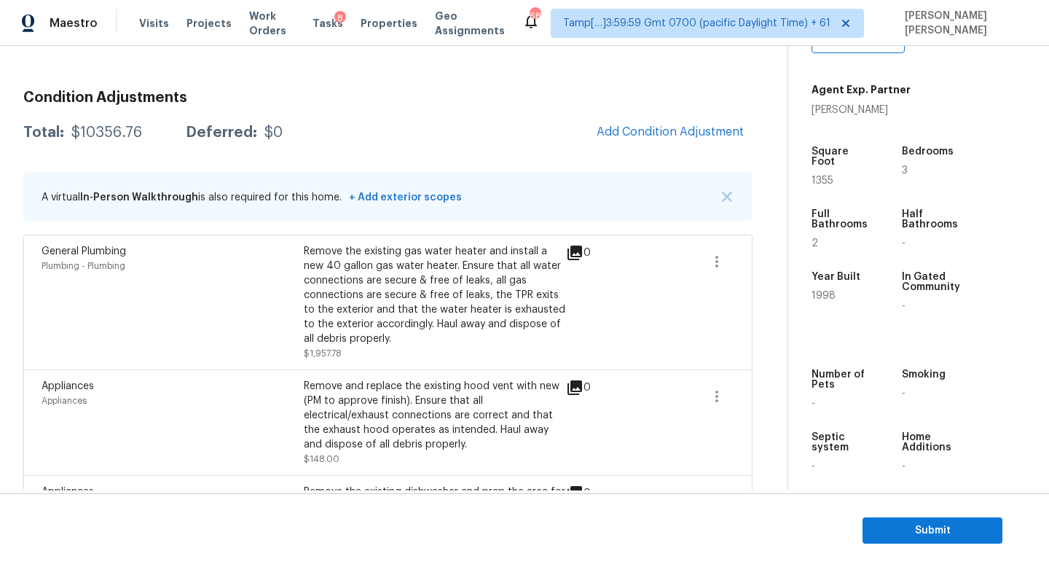
click at [92, 135] on div "$10356.76" at bounding box center [106, 132] width 71 height 15
copy div "$10356.76"
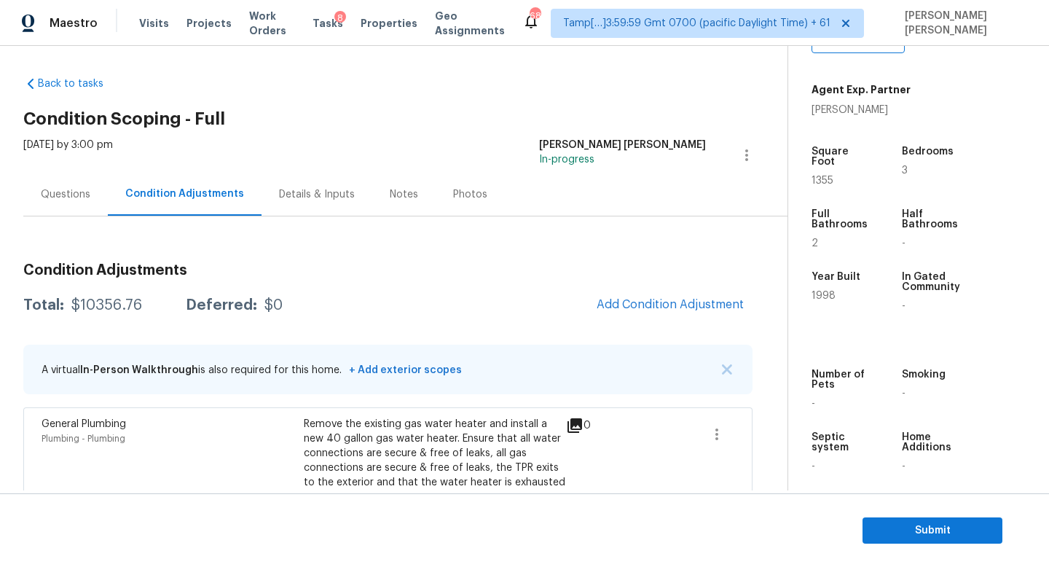
scroll to position [0, 0]
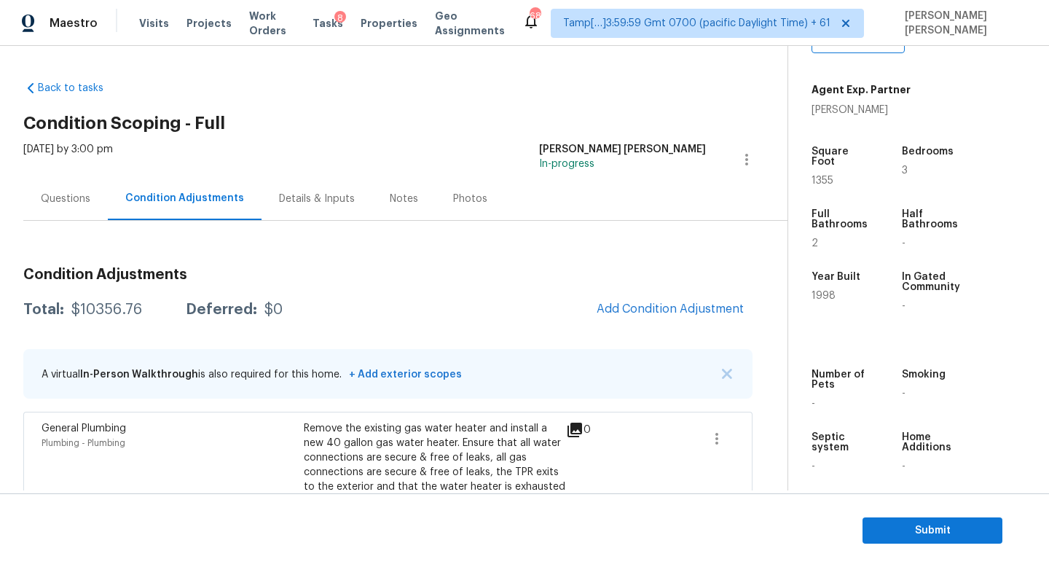
click at [54, 196] on div "Questions" at bounding box center [66, 199] width 50 height 15
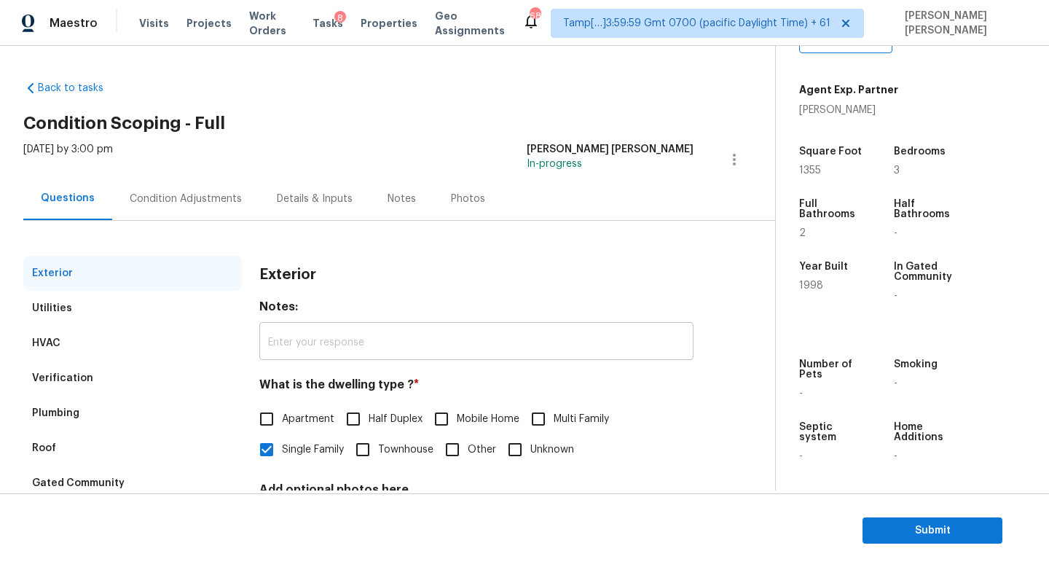
scroll to position [135, 0]
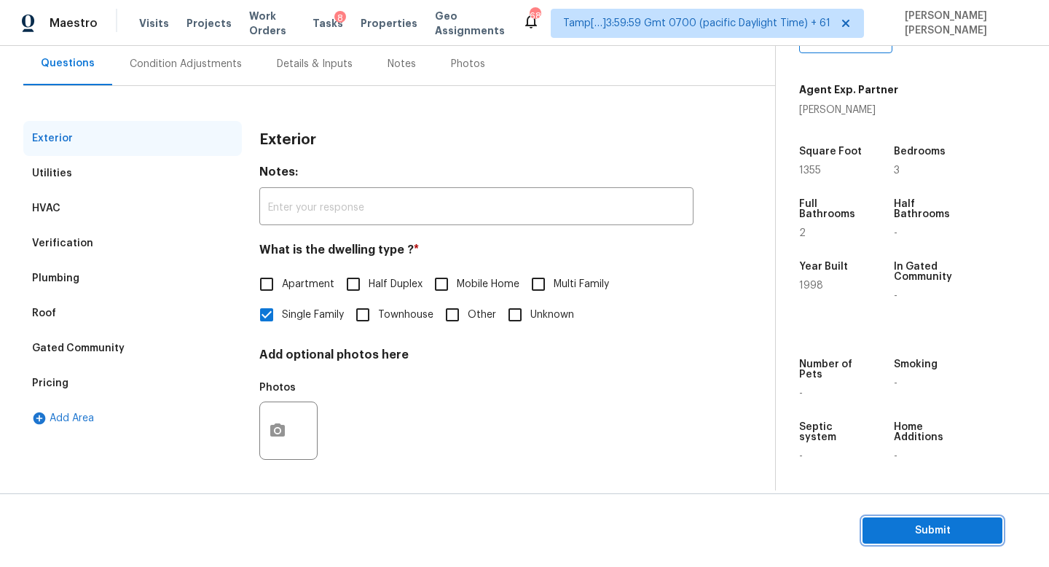
click at [918, 524] on span "Submit" at bounding box center [932, 530] width 117 height 18
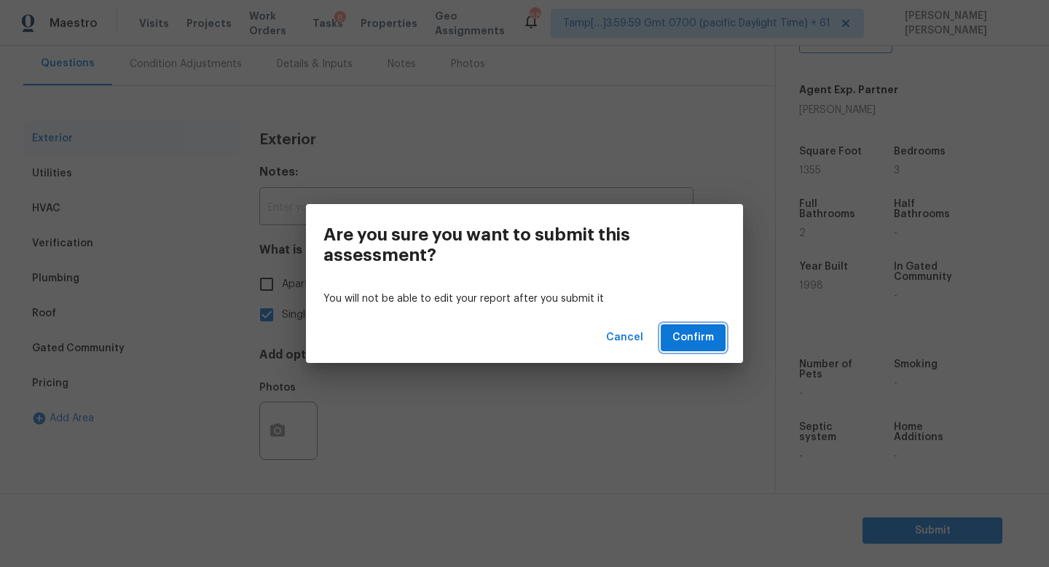
click at [682, 332] on span "Confirm" at bounding box center [693, 337] width 42 height 18
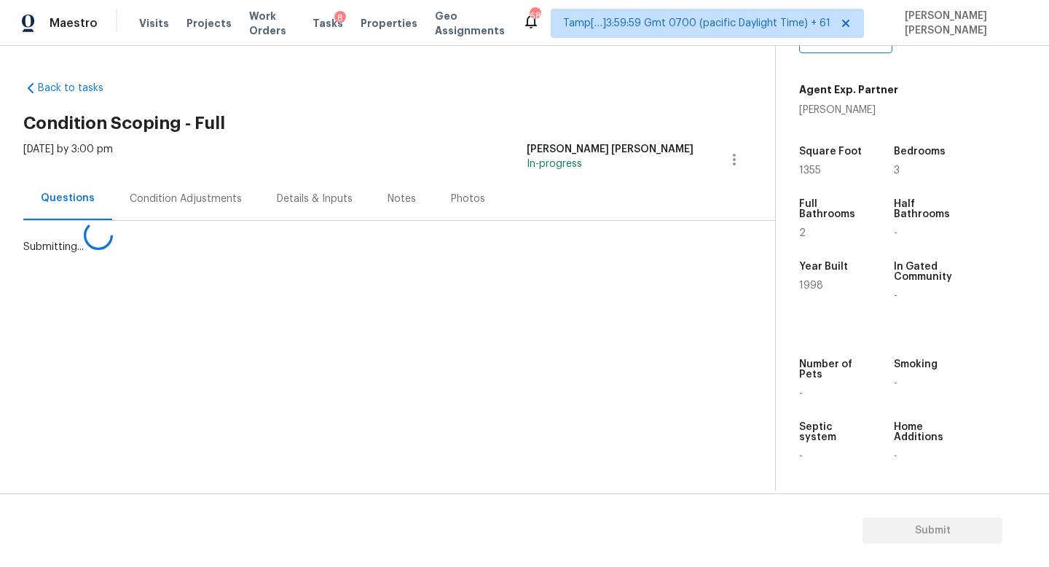
scroll to position [0, 0]
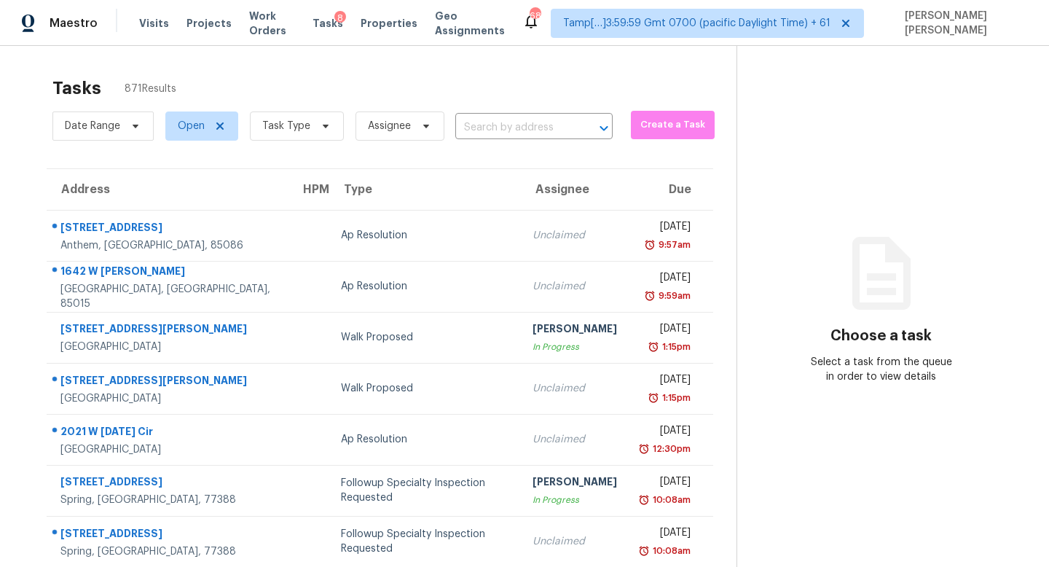
click at [413, 60] on div "Tasks 871 Results Date Range Open Task Type Assignee ​ Create a Task Address HP…" at bounding box center [524, 402] width 1049 height 713
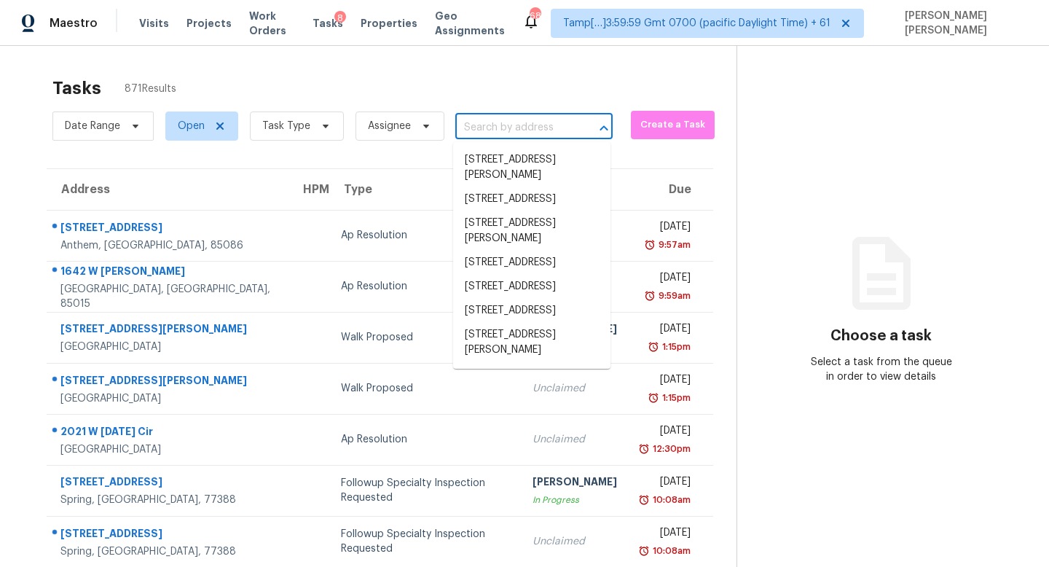
click at [513, 121] on input "text" at bounding box center [513, 128] width 117 height 23
paste input "3001 Specklebelly Way Alabaster, AL, 35007"
type input "3001 Specklebelly Way Alabaster, AL, 35007"
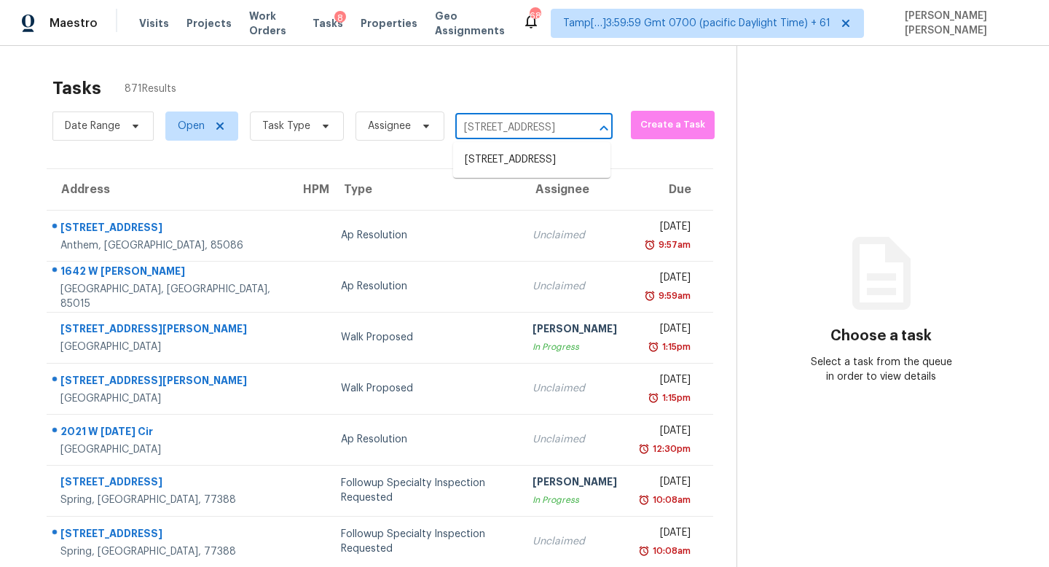
scroll to position [0, 104]
click at [523, 148] on li "3001 Specklebelly Way, Alabaster, AL 35007" at bounding box center [531, 160] width 157 height 24
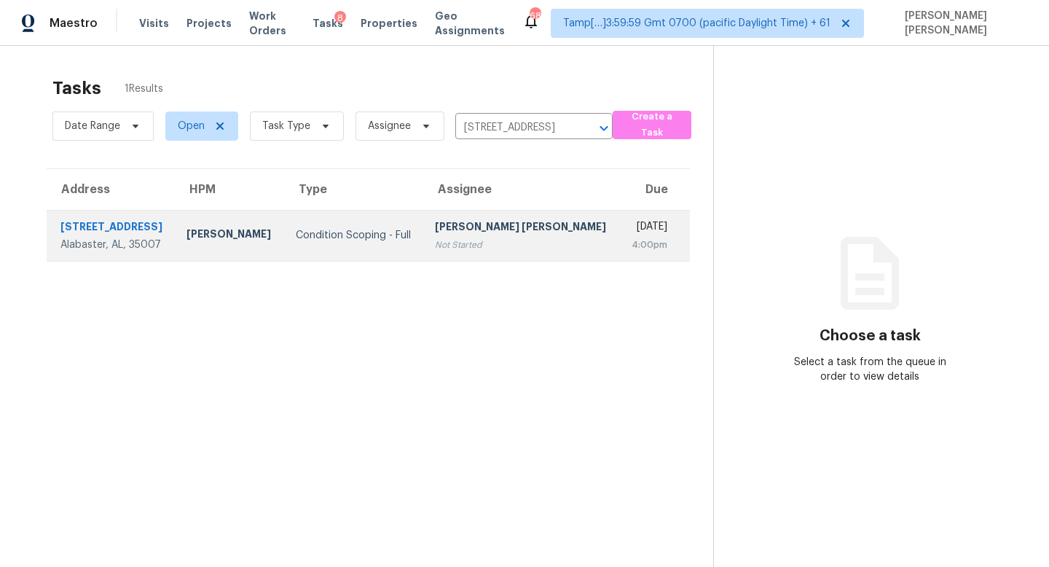
click at [475, 232] on div "[PERSON_NAME] [PERSON_NAME]" at bounding box center [521, 228] width 173 height 18
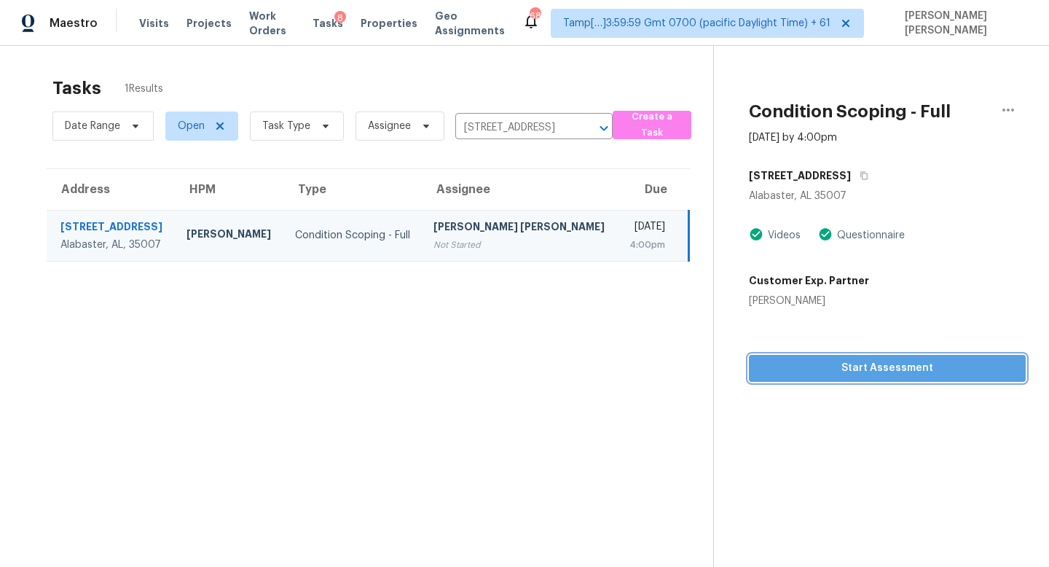
click at [864, 371] on span "Start Assessment" at bounding box center [886, 368] width 253 height 18
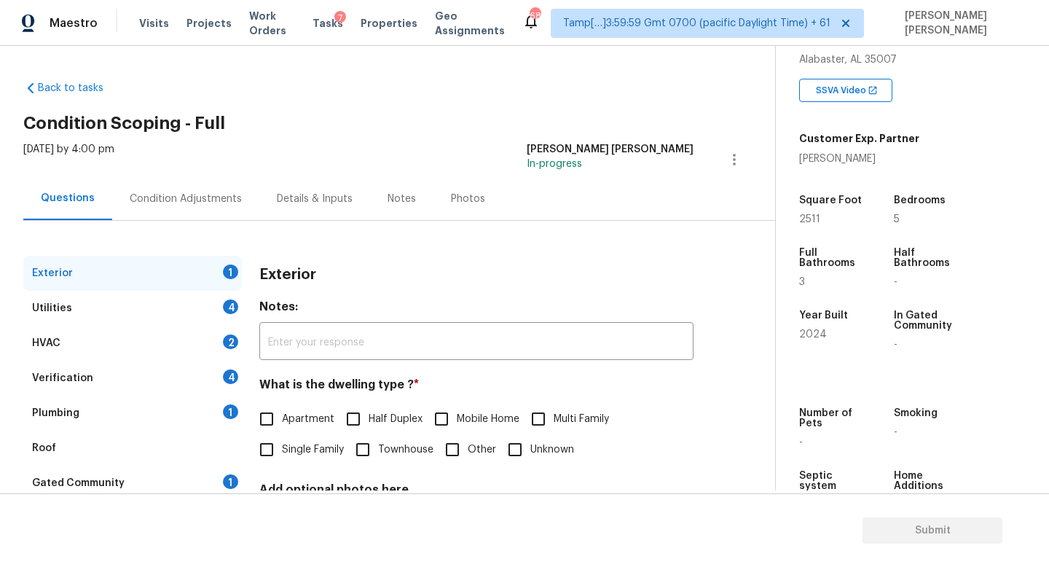
scroll to position [272, 0]
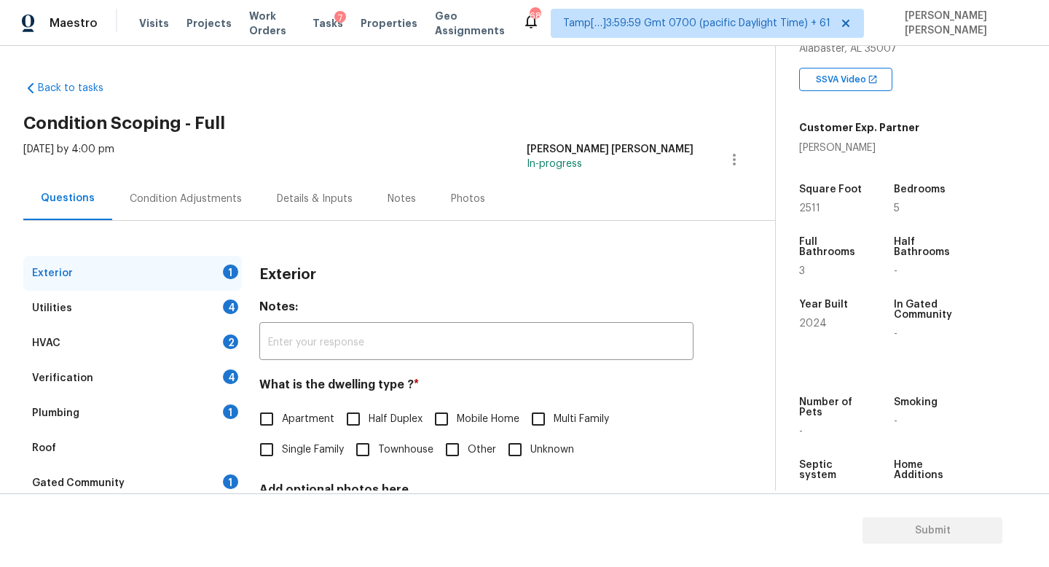
click at [286, 451] on span "Single Family" at bounding box center [313, 449] width 62 height 15
click at [282, 451] on input "Single Family" at bounding box center [266, 449] width 31 height 31
checkbox input "true"
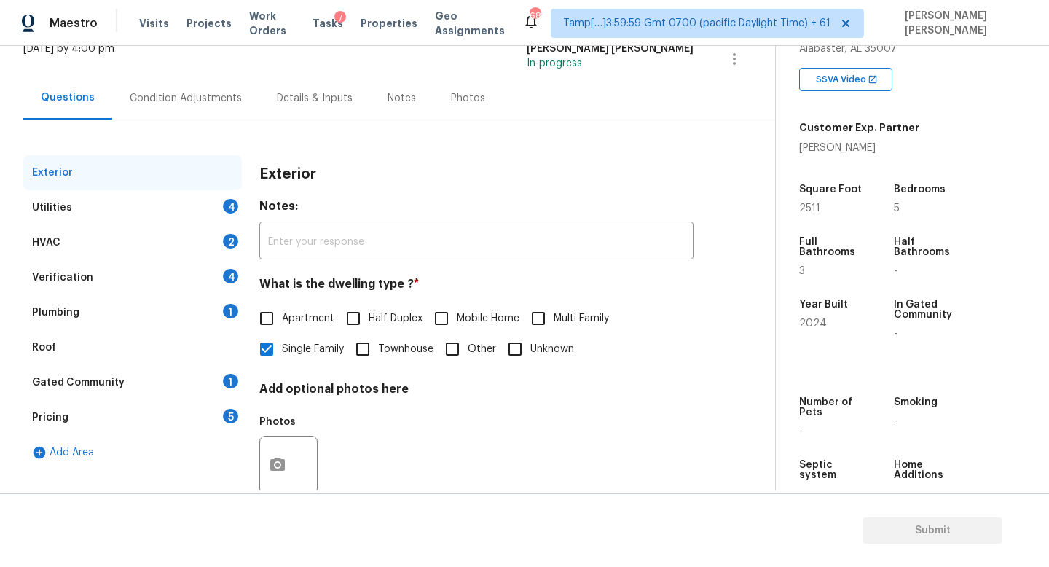
scroll to position [135, 0]
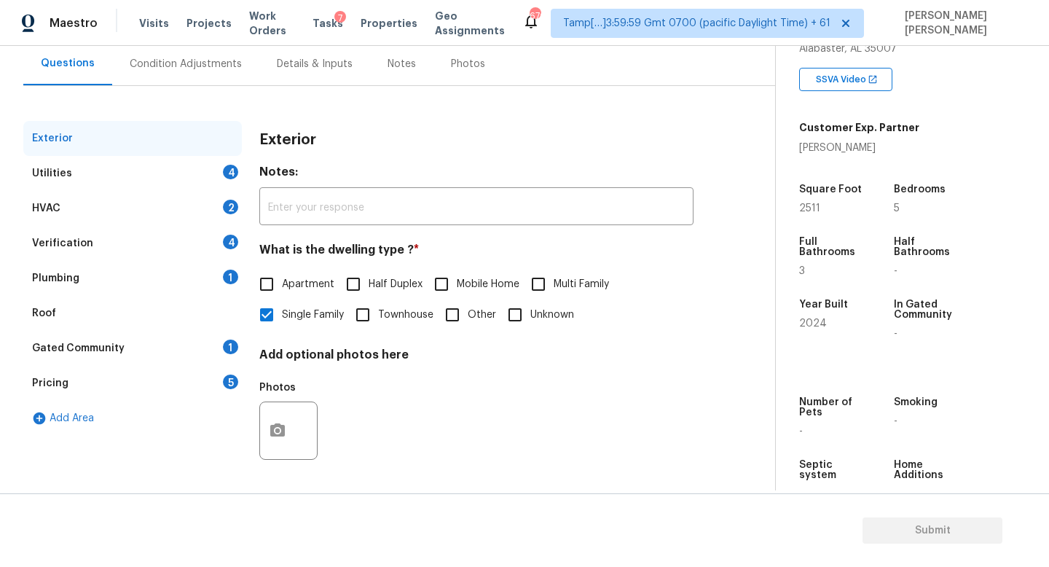
click at [127, 173] on div "Utilities 4" at bounding box center [132, 173] width 218 height 35
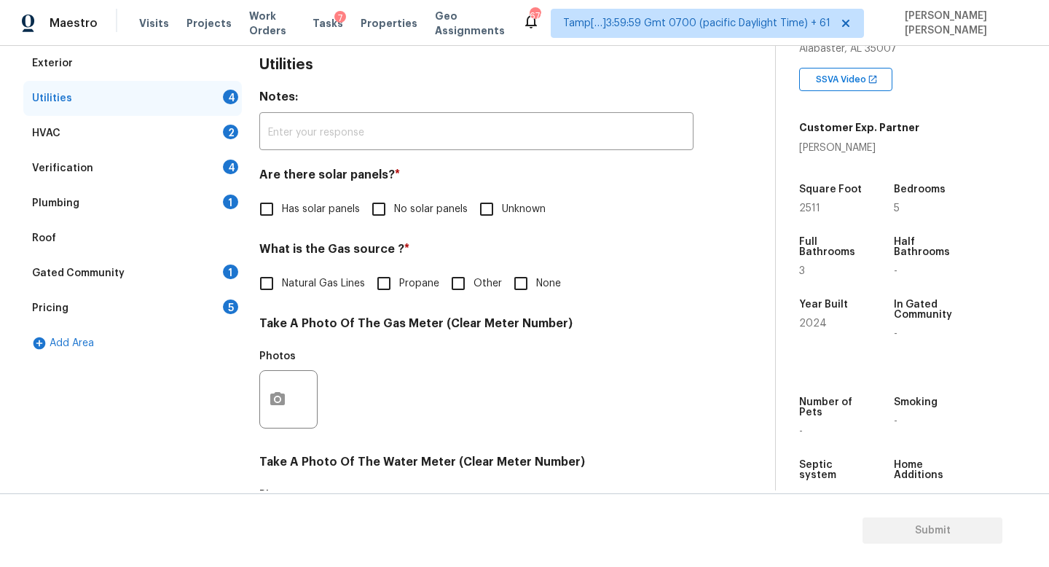
scroll to position [224, 0]
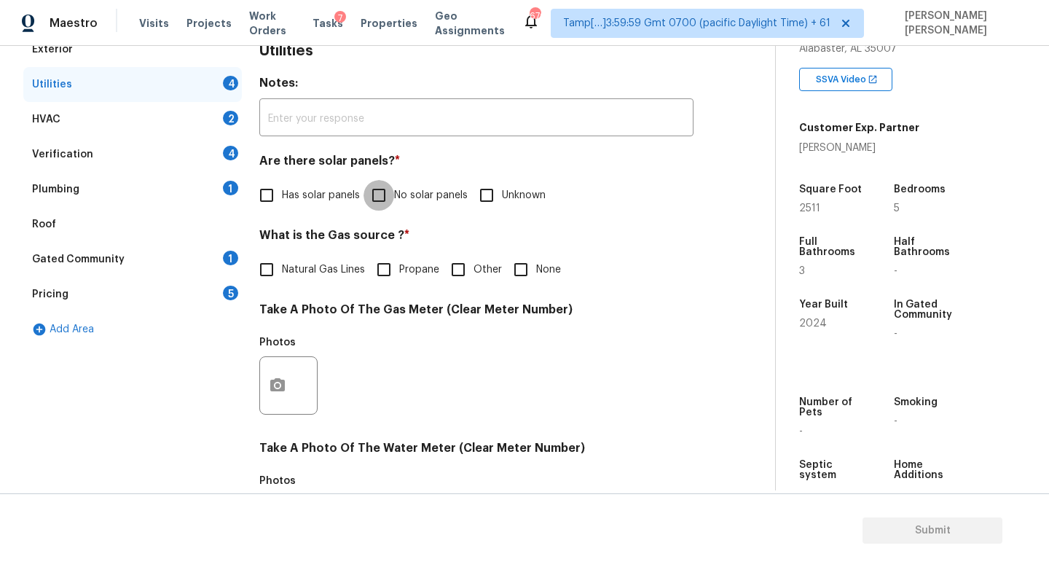
click at [369, 189] on input "No solar panels" at bounding box center [378, 195] width 31 height 31
checkbox input "true"
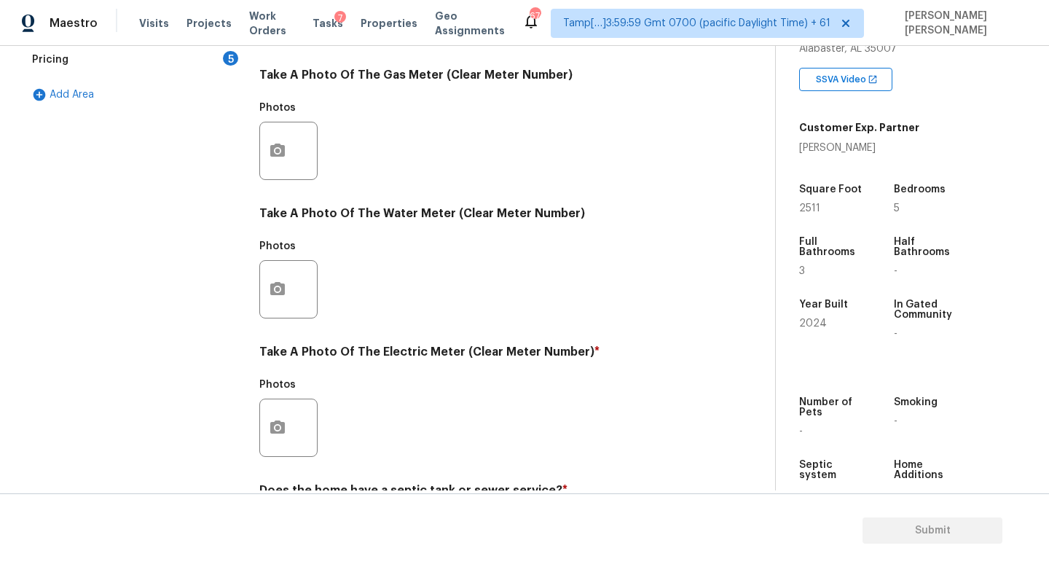
scroll to position [529, 0]
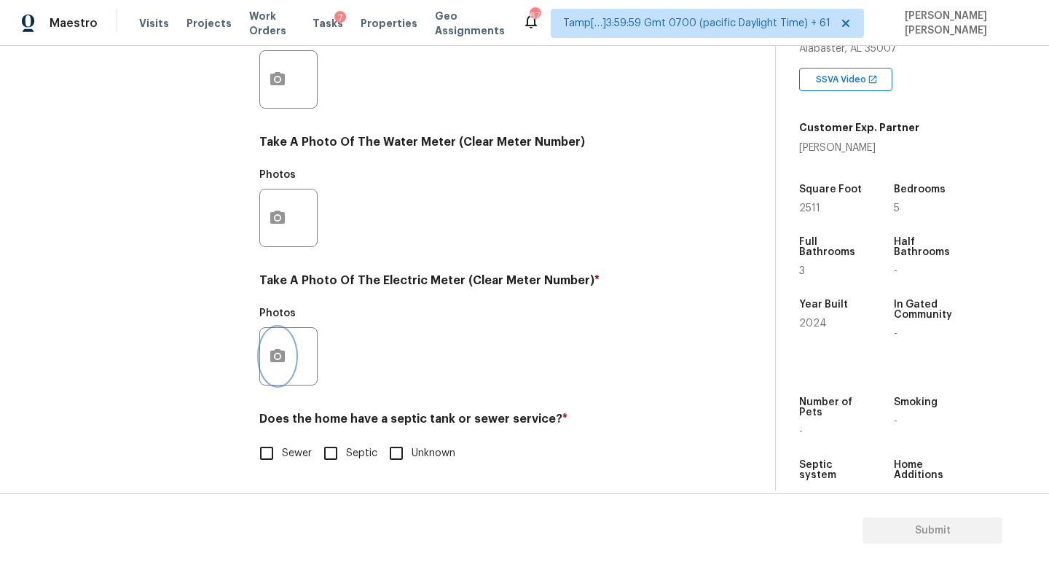
click at [283, 352] on icon "button" at bounding box center [277, 355] width 15 height 13
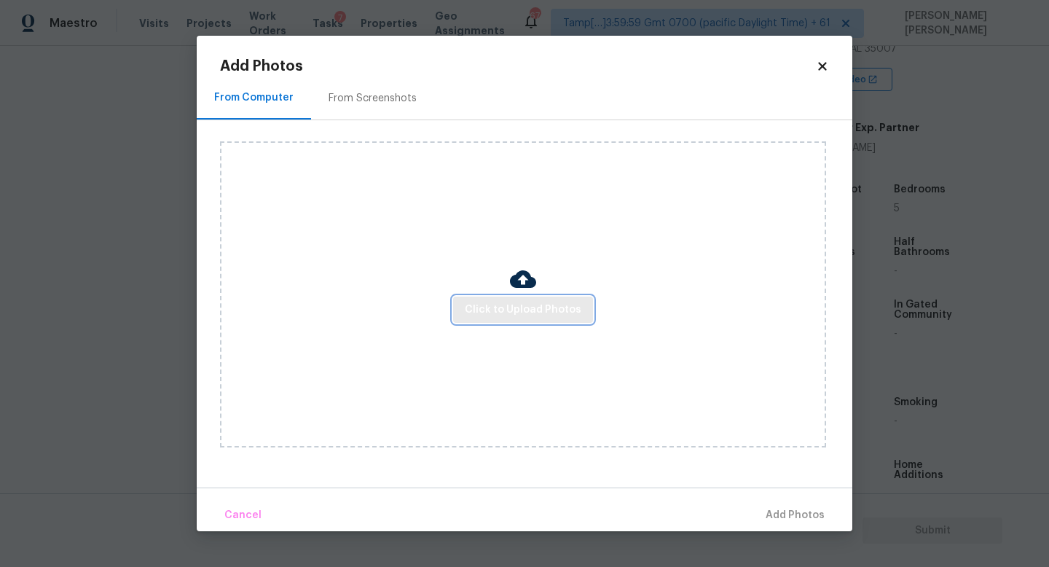
click at [541, 320] on button "Click to Upload Photos" at bounding box center [523, 309] width 140 height 27
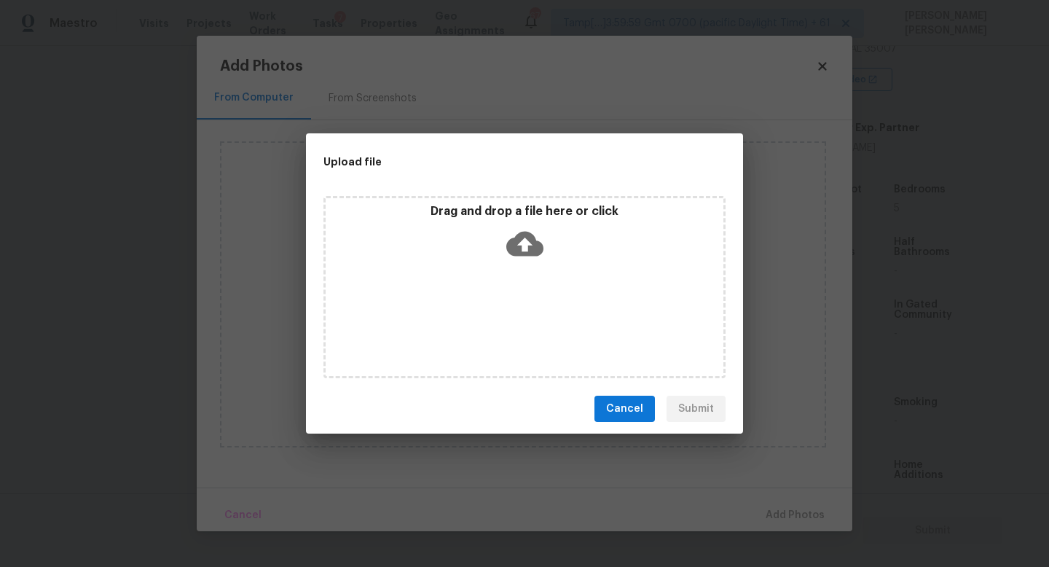
click at [531, 232] on icon at bounding box center [524, 243] width 37 height 37
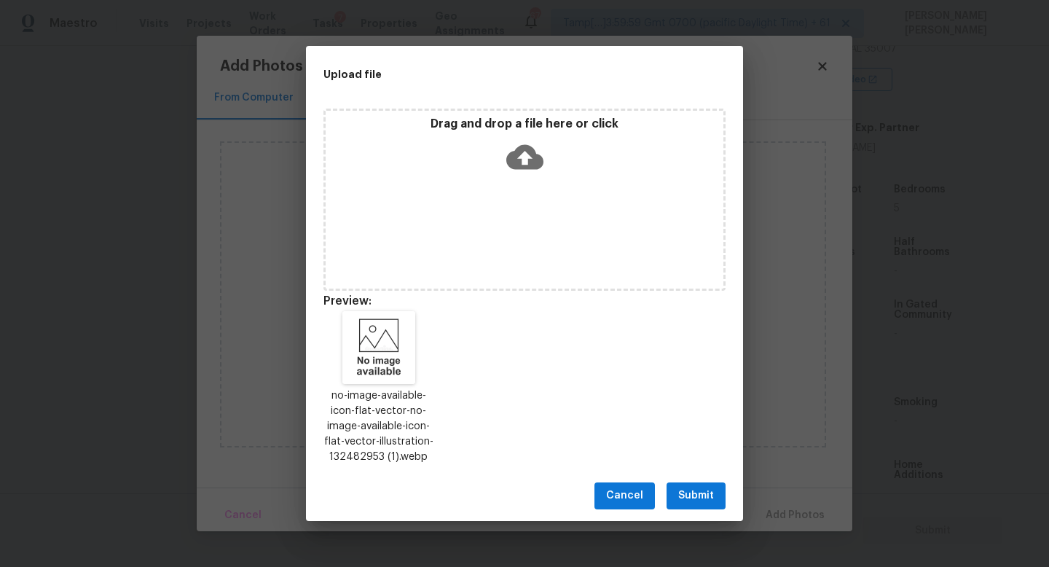
click at [688, 494] on span "Submit" at bounding box center [696, 495] width 36 height 18
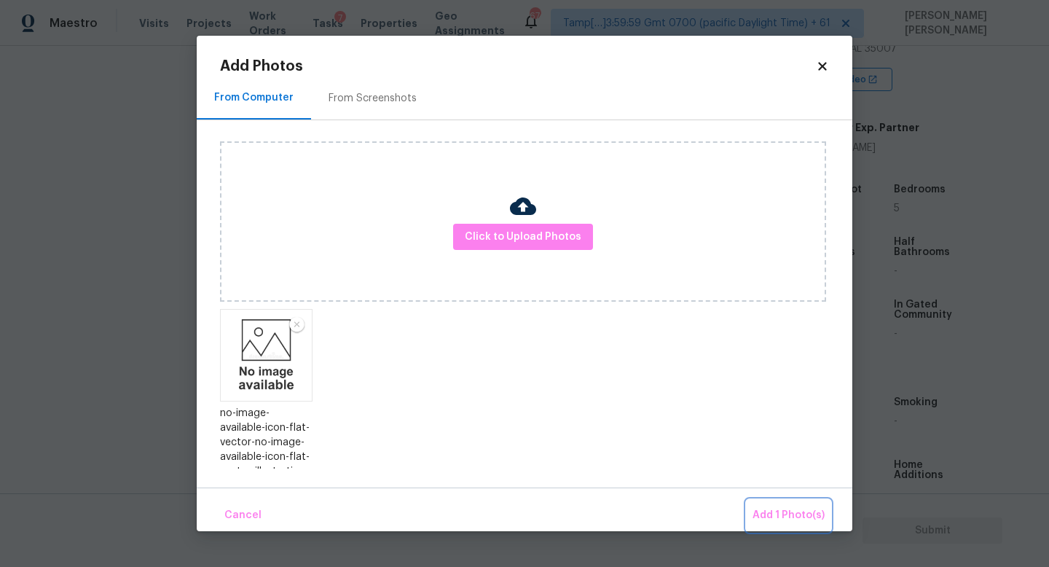
click at [782, 510] on span "Add 1 Photo(s)" at bounding box center [788, 515] width 72 height 18
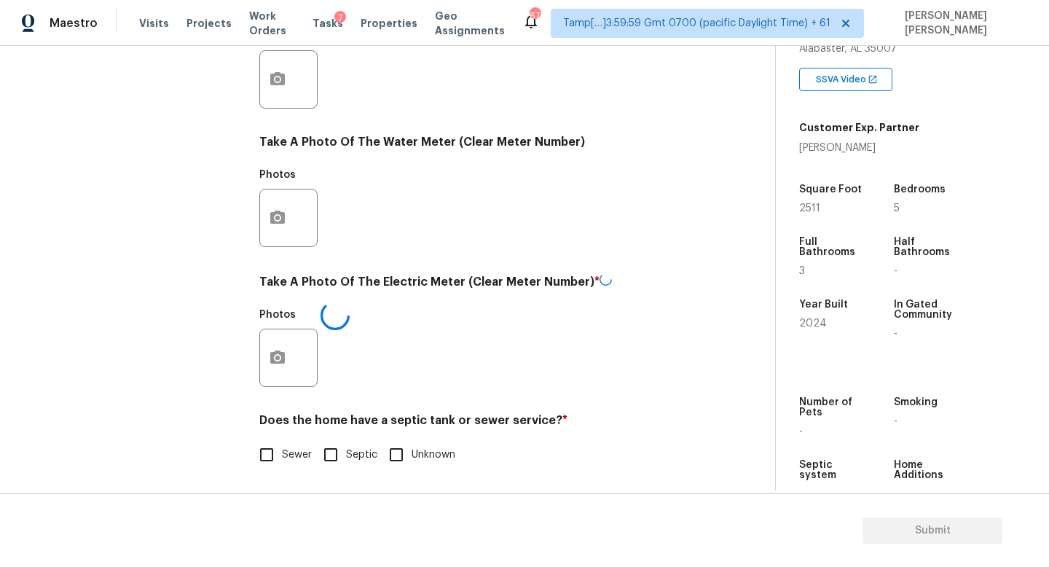
click at [275, 461] on input "Sewer" at bounding box center [266, 454] width 31 height 31
checkbox input "true"
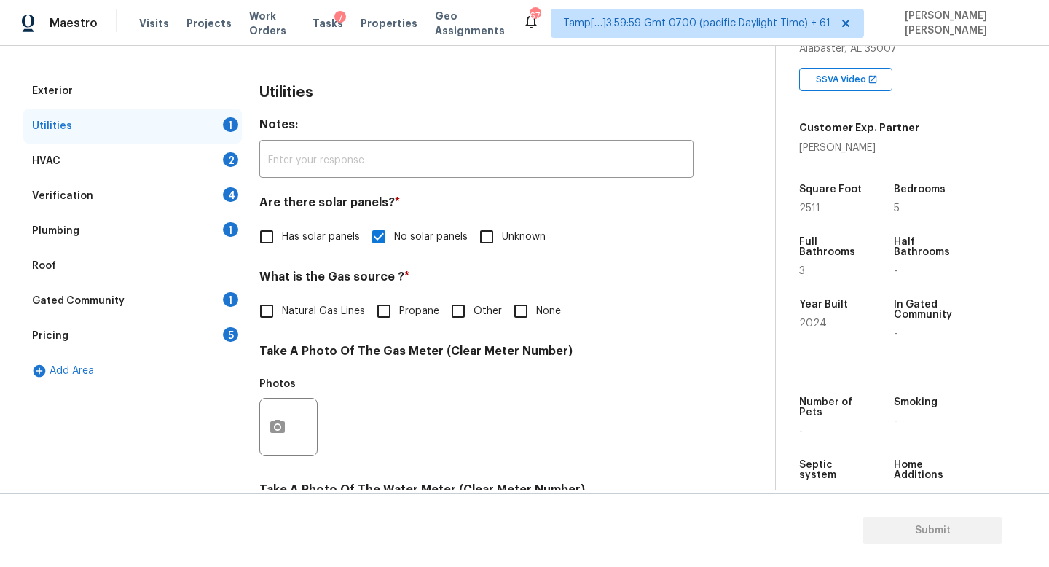
scroll to position [272, 0]
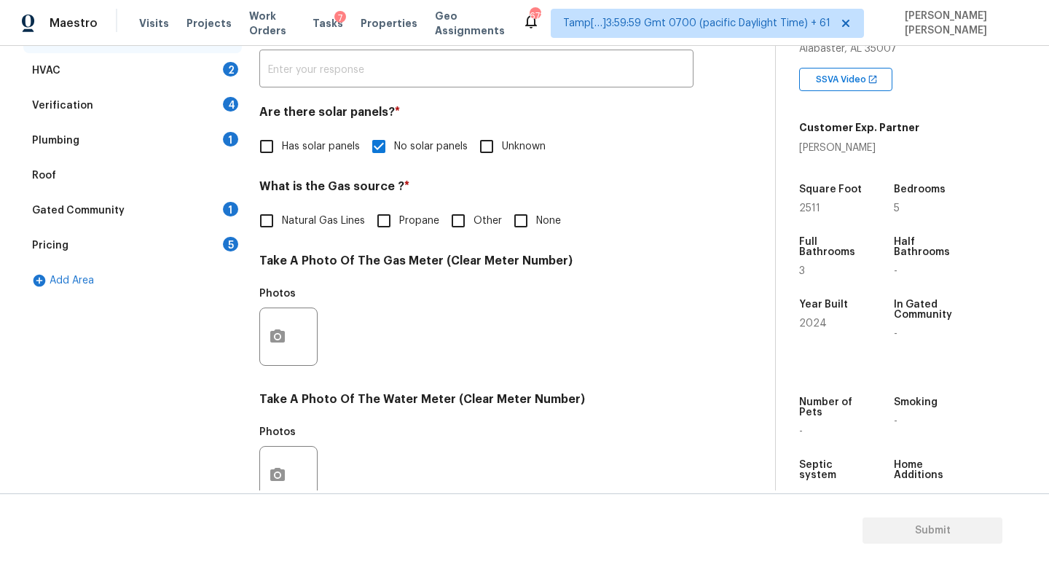
click at [518, 215] on input "None" at bounding box center [520, 220] width 31 height 31
checkbox input "true"
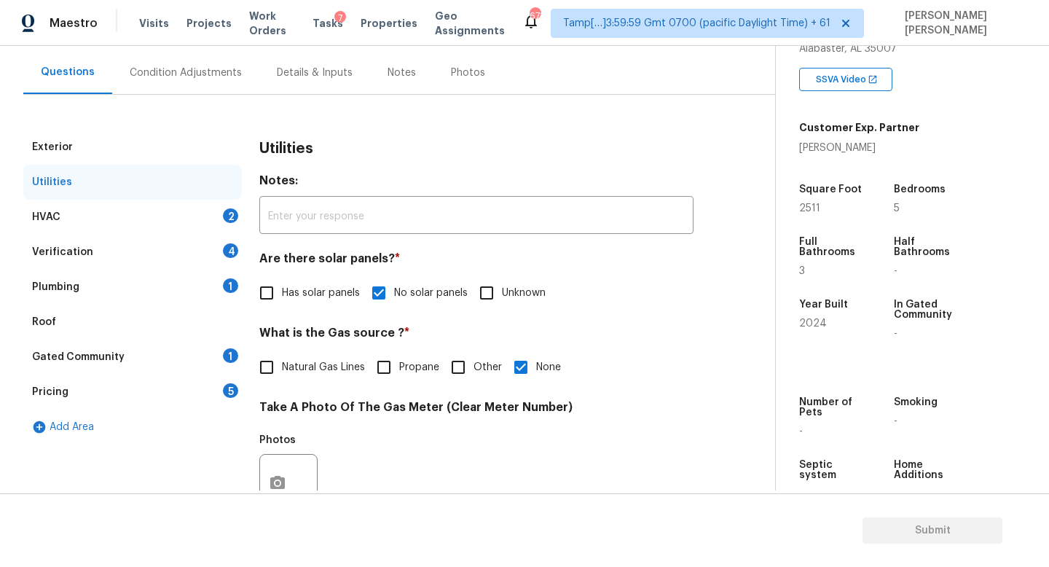
scroll to position [102, 0]
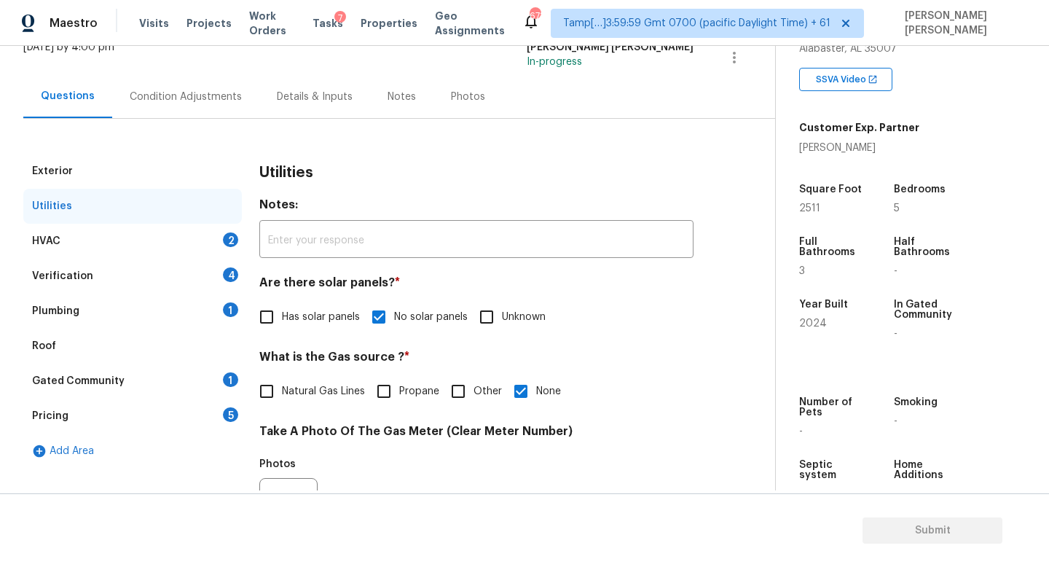
click at [175, 245] on div "HVAC 2" at bounding box center [132, 241] width 218 height 35
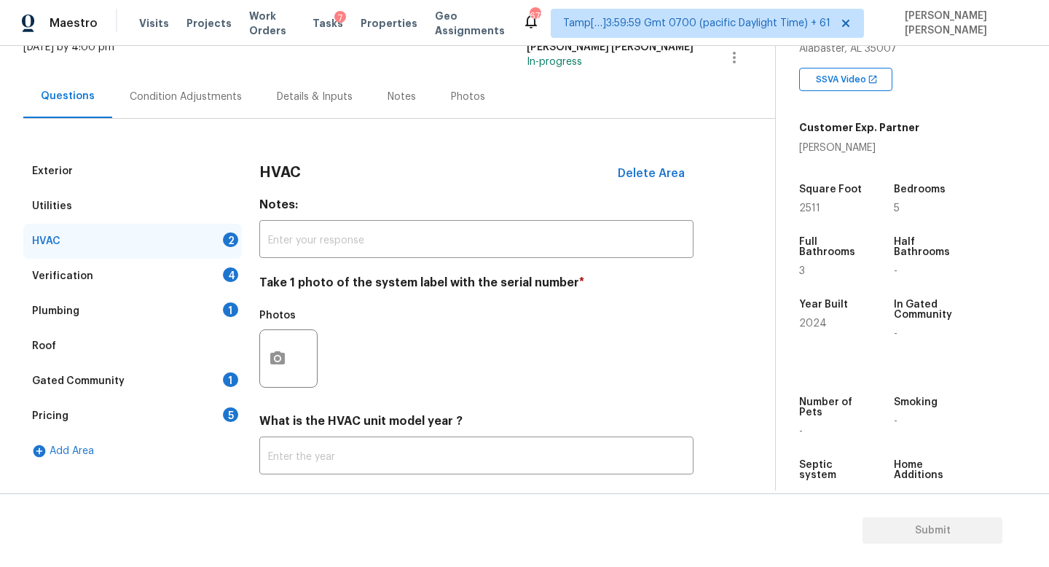
scroll to position [183, 0]
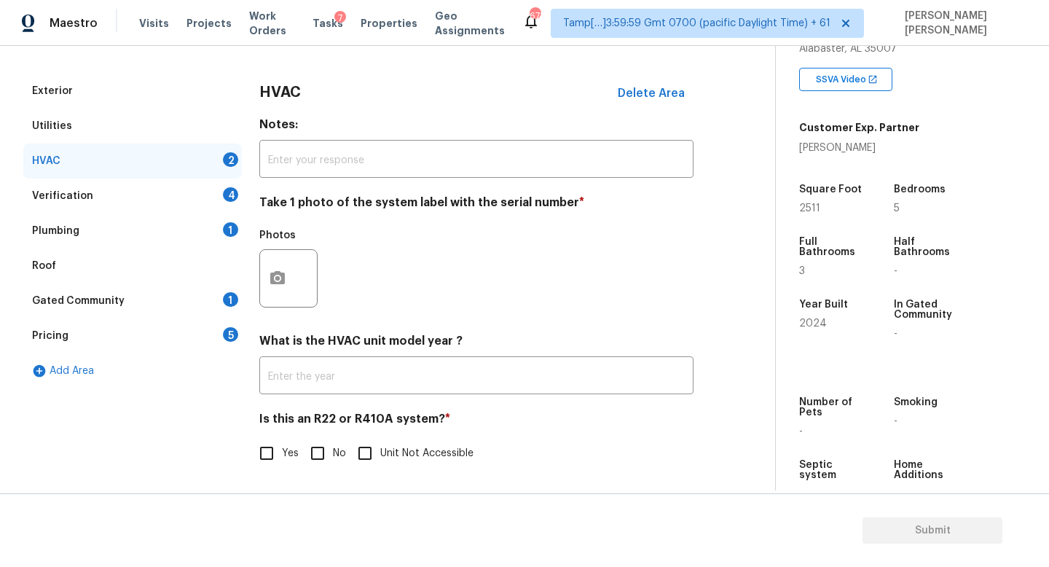
click at [325, 435] on div "Is this an R22 or R410A system? * Yes No Unit Not Accessible" at bounding box center [476, 439] width 434 height 57
click at [321, 446] on input "No" at bounding box center [317, 453] width 31 height 31
checkbox input "true"
click at [283, 274] on icon "button" at bounding box center [277, 277] width 15 height 13
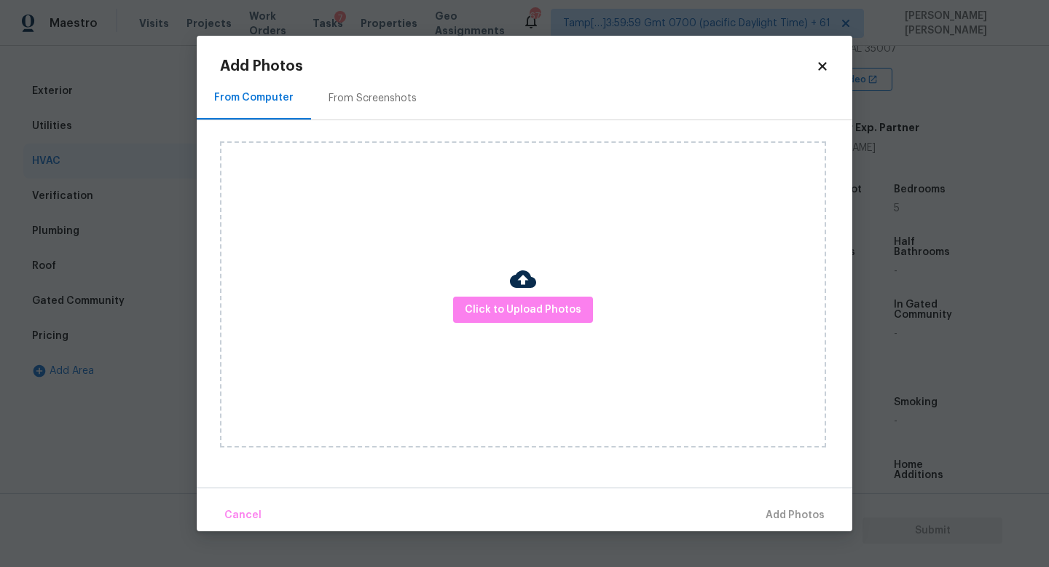
click at [510, 336] on div "Click to Upload Photos" at bounding box center [523, 294] width 606 height 306
click at [519, 321] on button "Click to Upload Photos" at bounding box center [523, 309] width 140 height 27
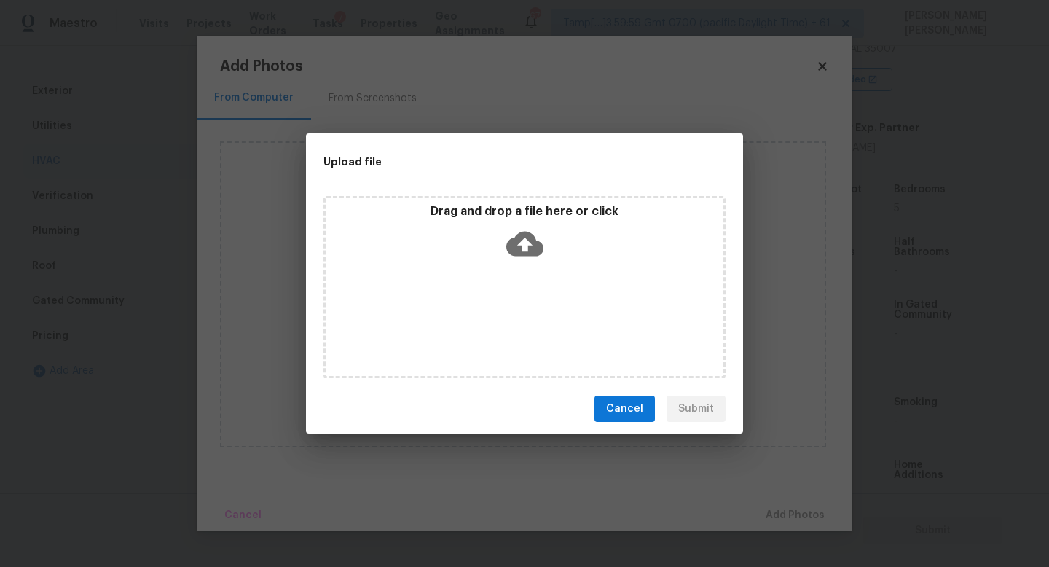
click at [526, 238] on icon at bounding box center [524, 244] width 37 height 25
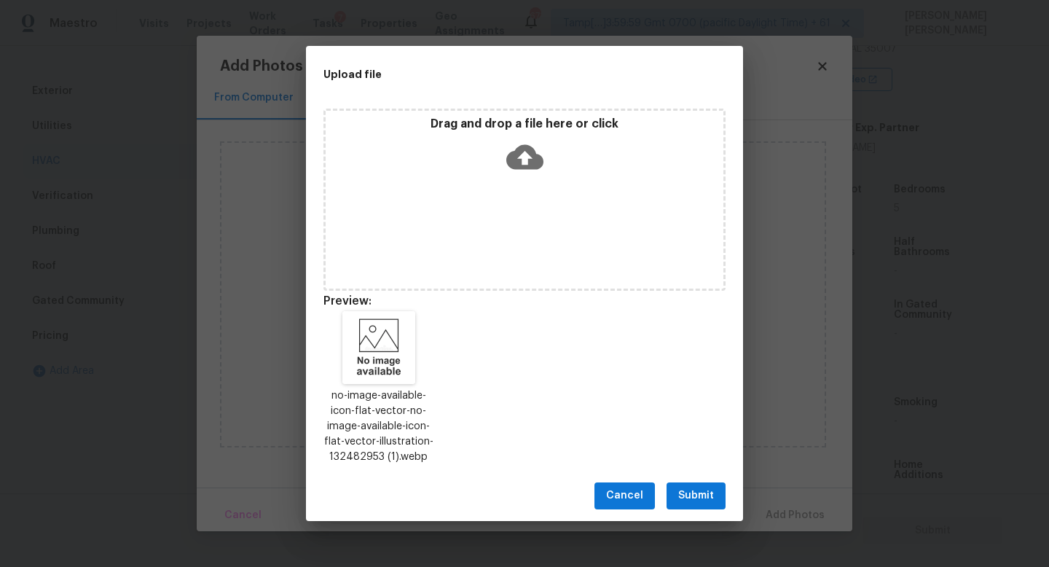
click at [699, 495] on span "Submit" at bounding box center [696, 495] width 36 height 18
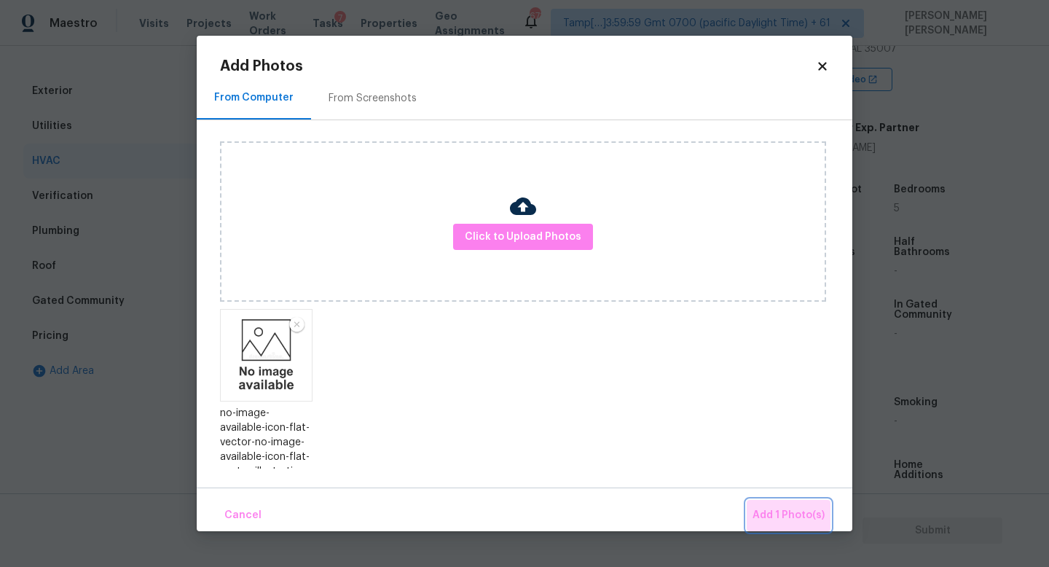
click at [800, 502] on button "Add 1 Photo(s)" at bounding box center [788, 515] width 84 height 31
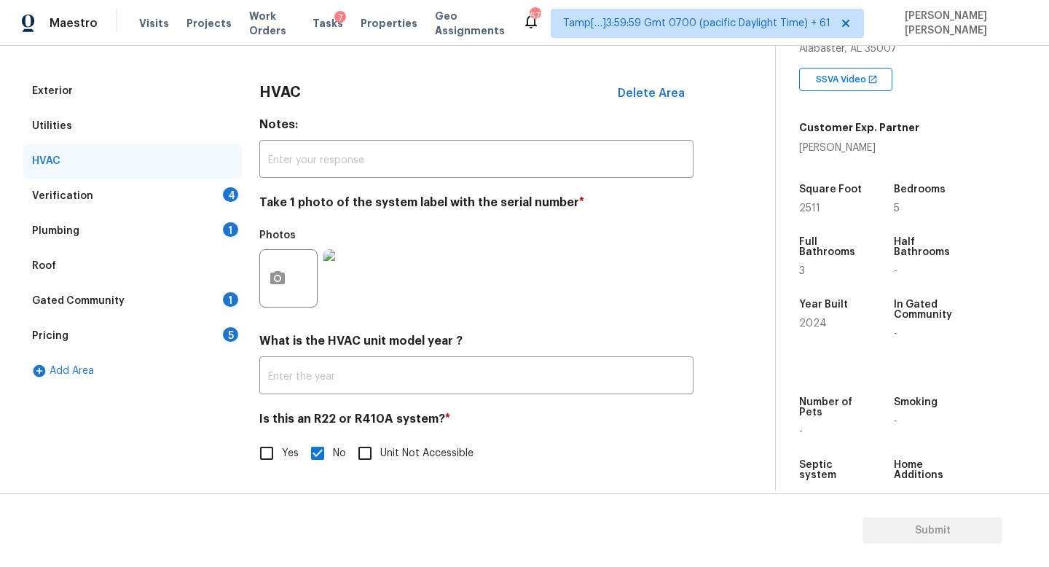
click at [151, 186] on div "Verification 4" at bounding box center [132, 195] width 218 height 35
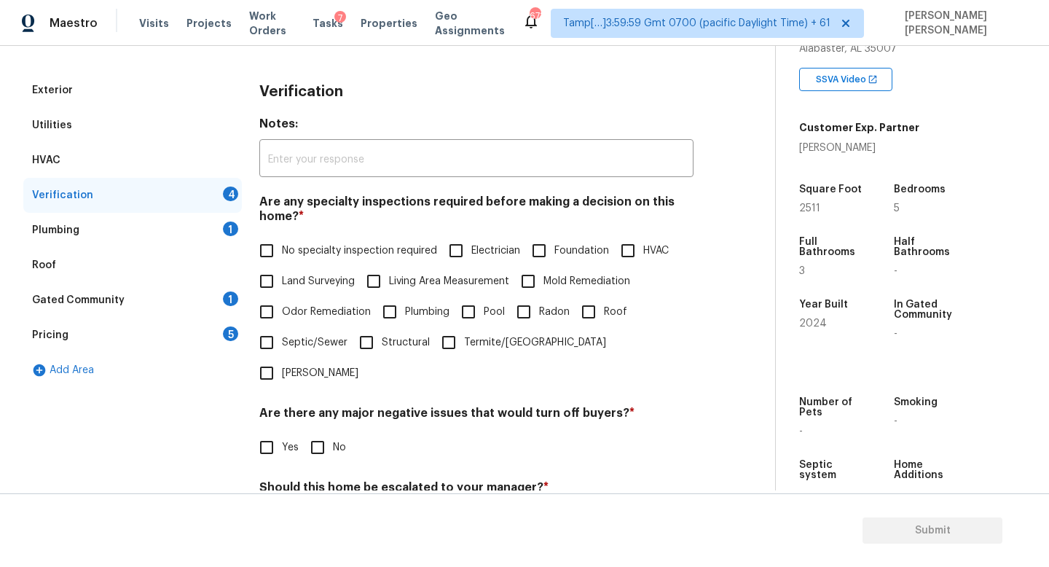
scroll to position [259, 0]
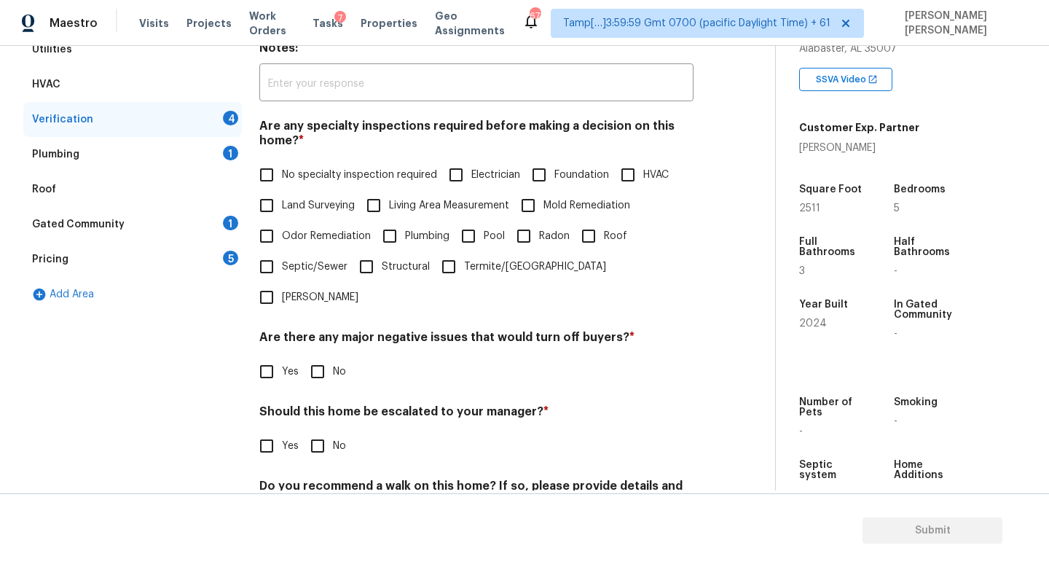
click at [269, 172] on input "No specialty inspection required" at bounding box center [266, 174] width 31 height 31
checkbox input "true"
click at [315, 356] on input "No" at bounding box center [317, 371] width 31 height 31
checkbox input "true"
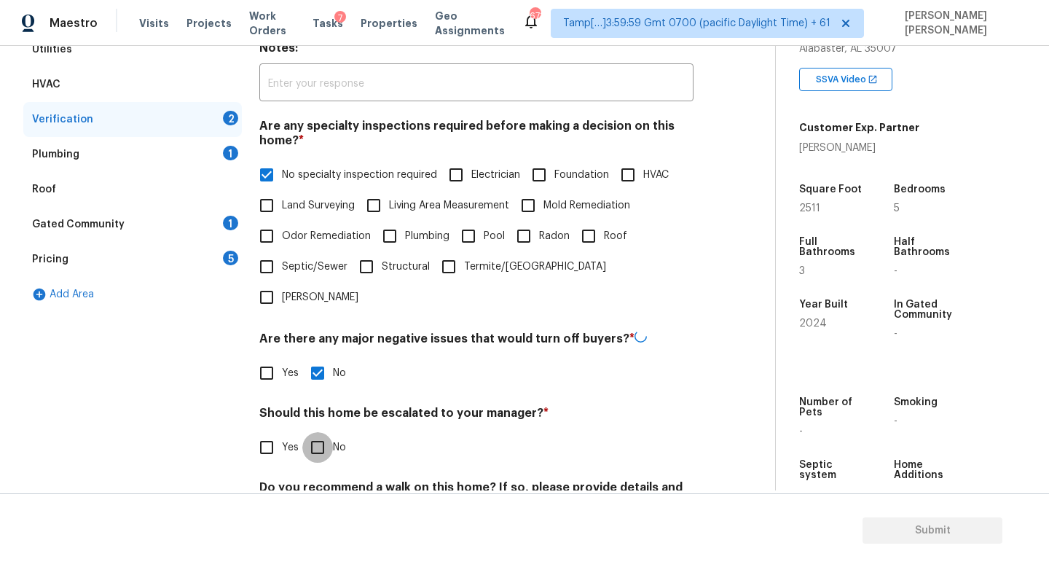
click at [315, 432] on input "No" at bounding box center [317, 447] width 31 height 31
checkbox input "true"
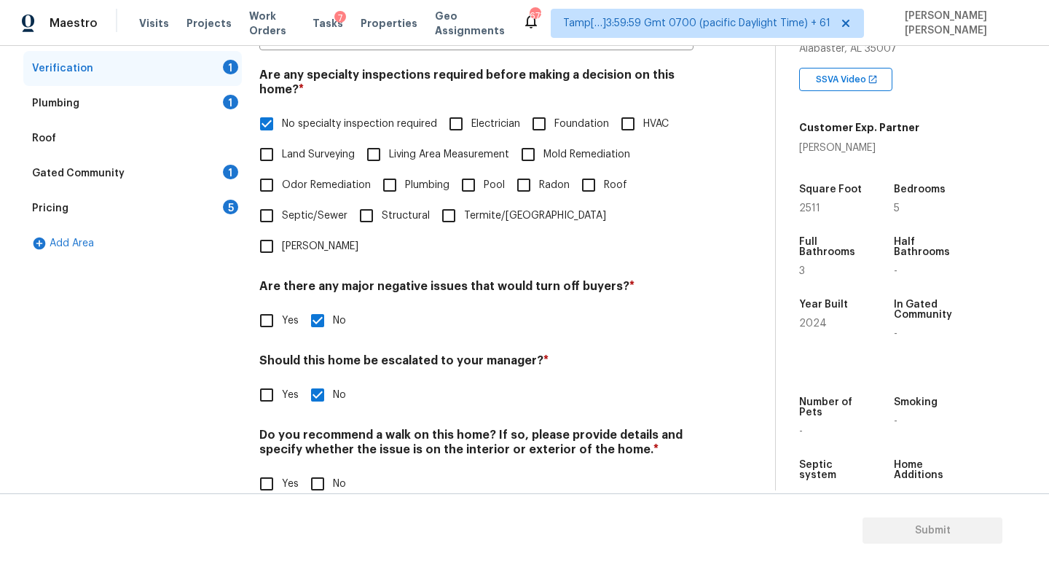
click at [317, 468] on input "No" at bounding box center [317, 483] width 31 height 31
checkbox input "true"
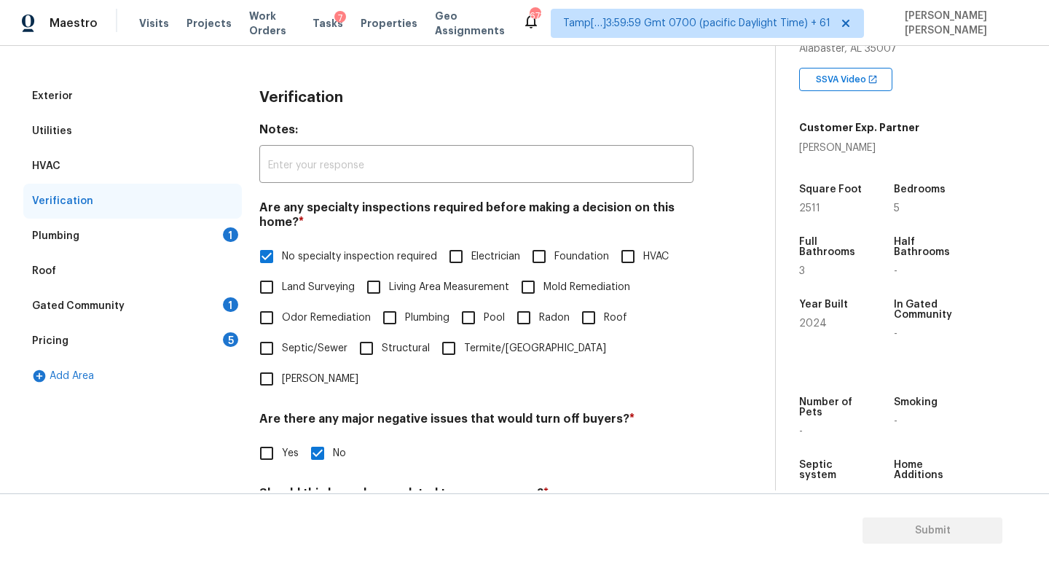
scroll to position [63, 0]
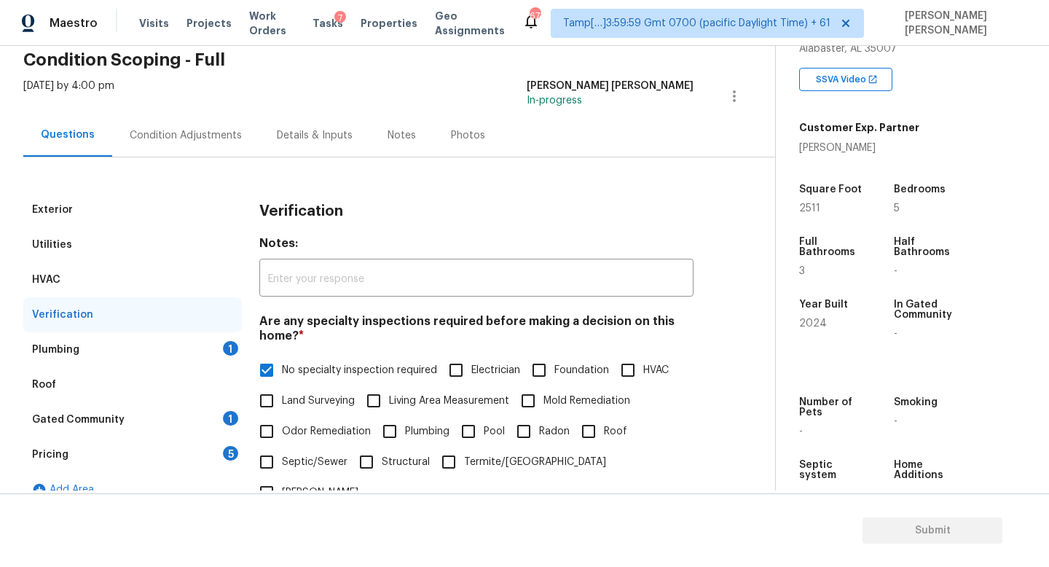
click at [205, 347] on div "Plumbing 1" at bounding box center [132, 349] width 218 height 35
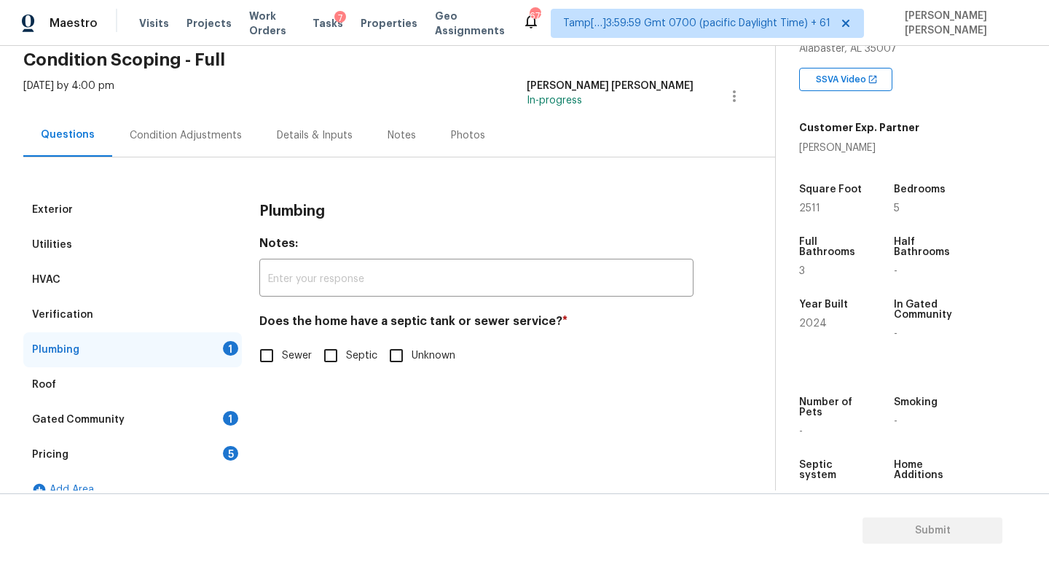
click at [271, 361] on input "Sewer" at bounding box center [266, 355] width 31 height 31
checkbox input "true"
click at [202, 425] on div "Gated Community 1" at bounding box center [132, 419] width 218 height 35
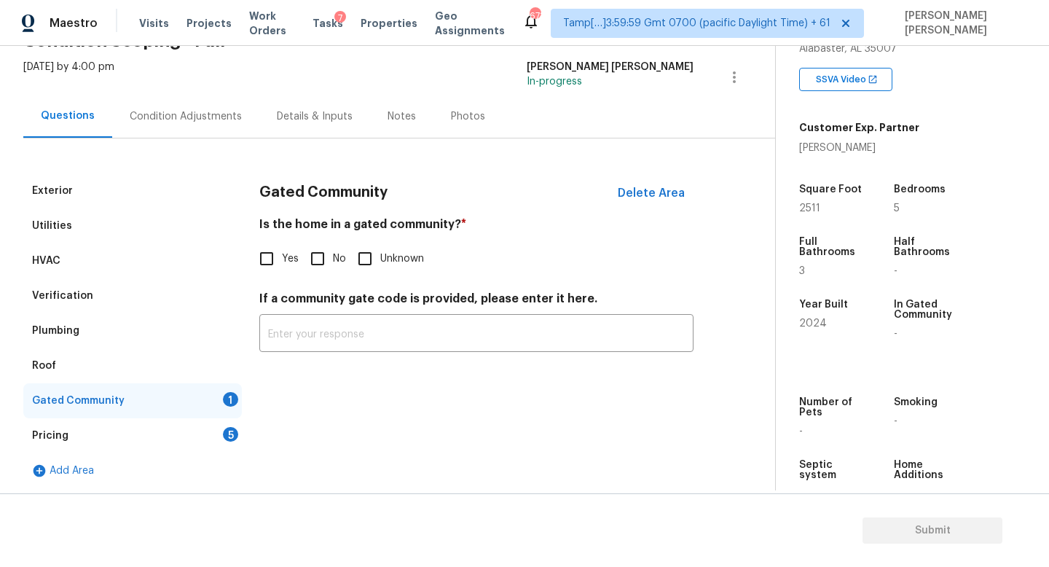
scroll to position [84, 0]
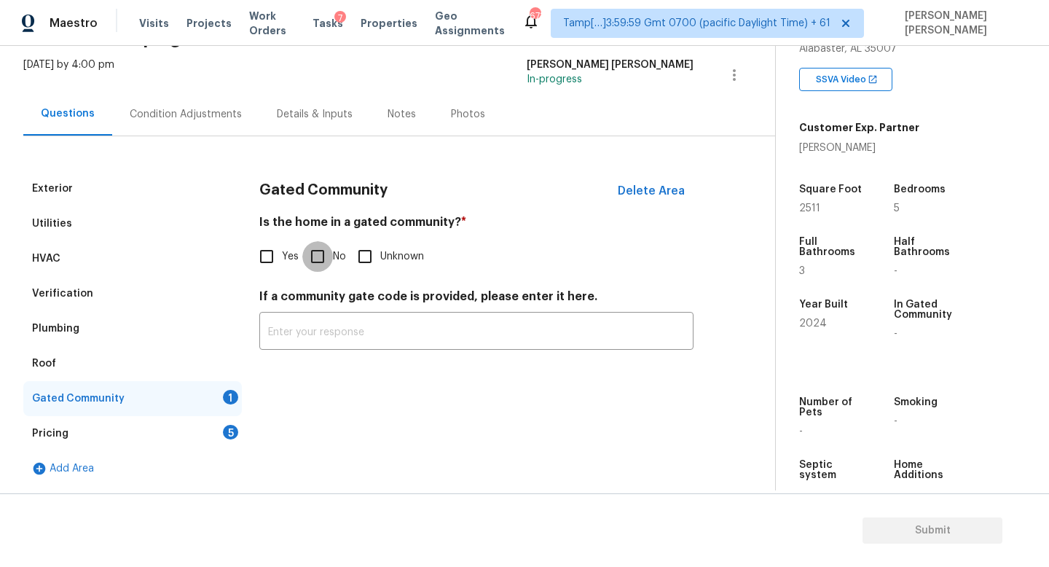
click at [319, 252] on input "No" at bounding box center [317, 256] width 31 height 31
checkbox input "true"
click at [140, 426] on div "Pricing 5" at bounding box center [132, 433] width 218 height 35
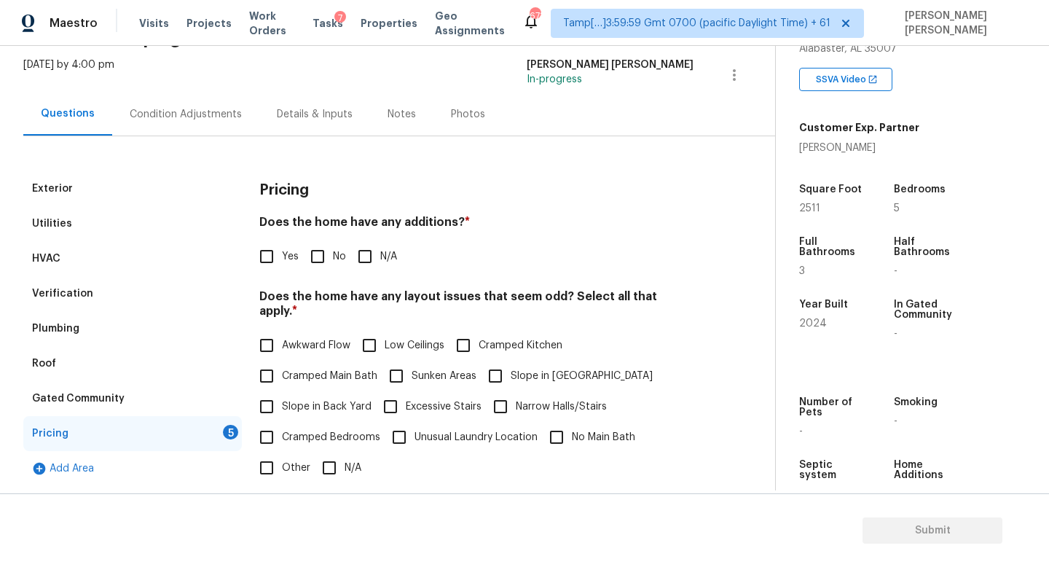
click at [312, 251] on input "No" at bounding box center [317, 256] width 31 height 31
checkbox input "true"
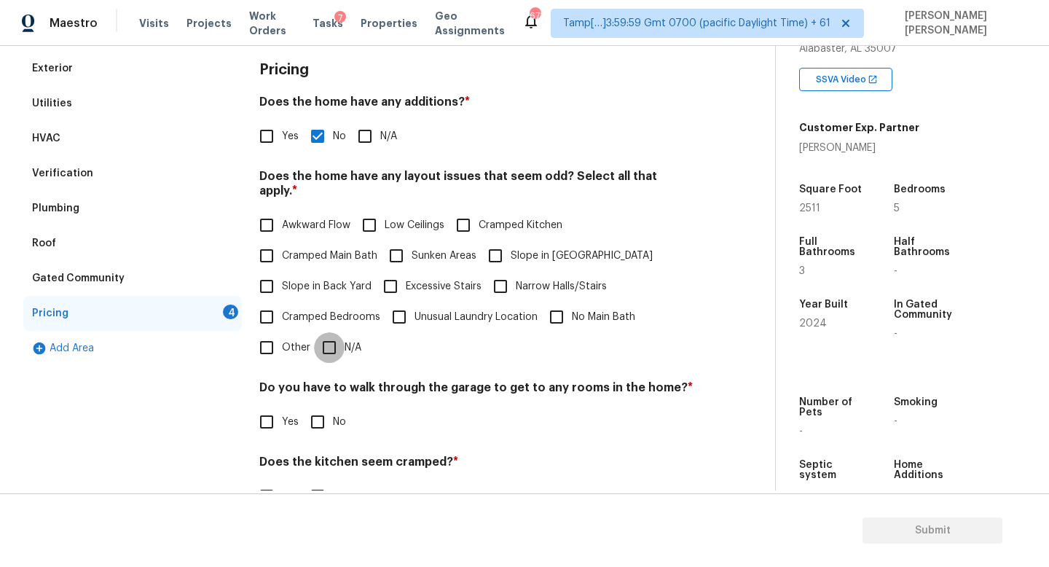
click at [339, 336] on input "N/A" at bounding box center [329, 347] width 31 height 31
checkbox input "true"
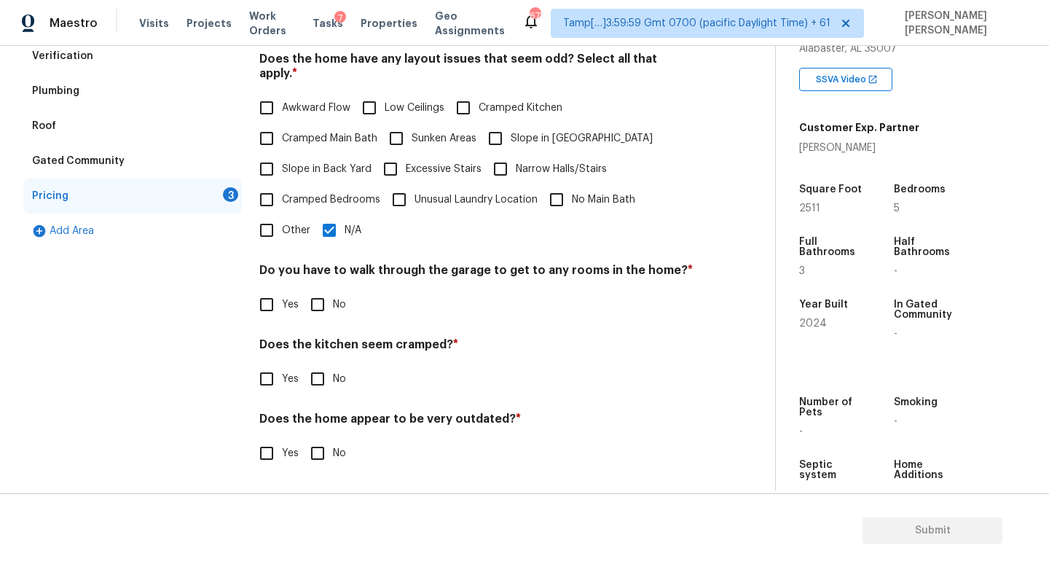
scroll to position [307, 0]
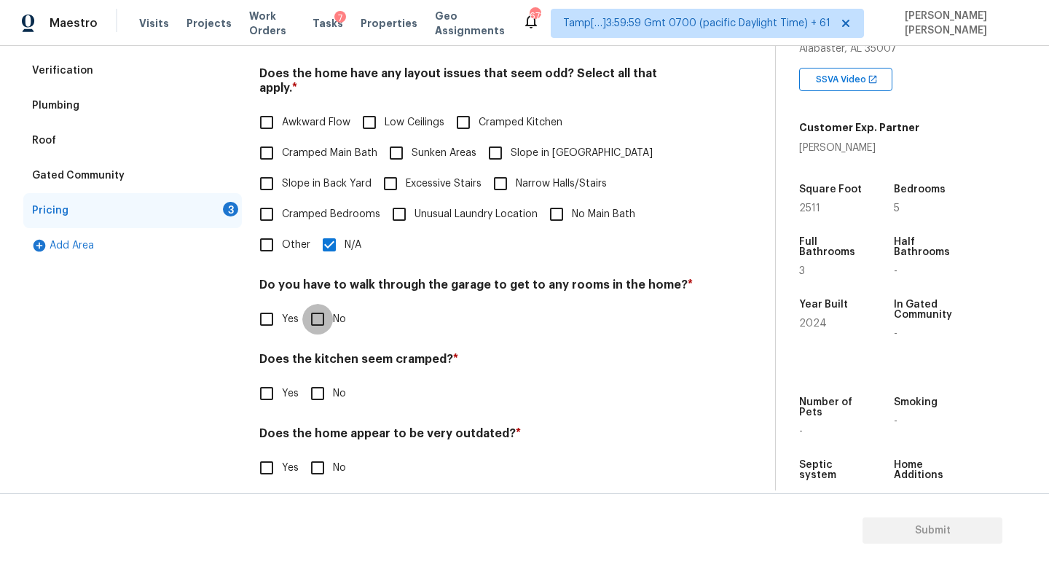
click at [312, 304] on input "No" at bounding box center [317, 319] width 31 height 31
checkbox input "true"
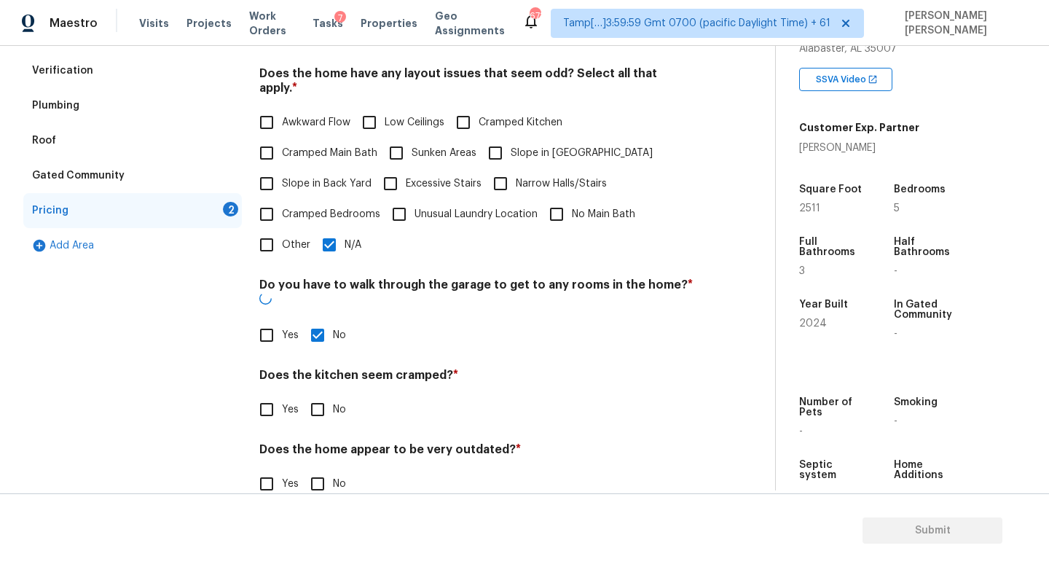
click at [310, 368] on div "Does the kitchen seem cramped? * Yes No" at bounding box center [476, 396] width 434 height 57
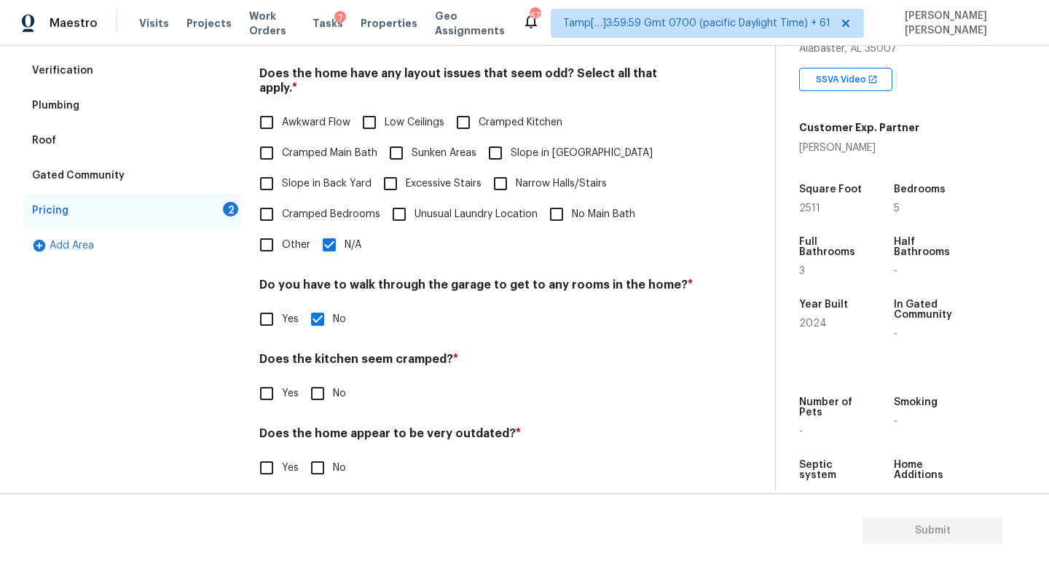
click at [313, 378] on input "No" at bounding box center [317, 393] width 31 height 31
checkbox input "true"
click at [312, 454] on input "No" at bounding box center [317, 469] width 31 height 31
checkbox input "true"
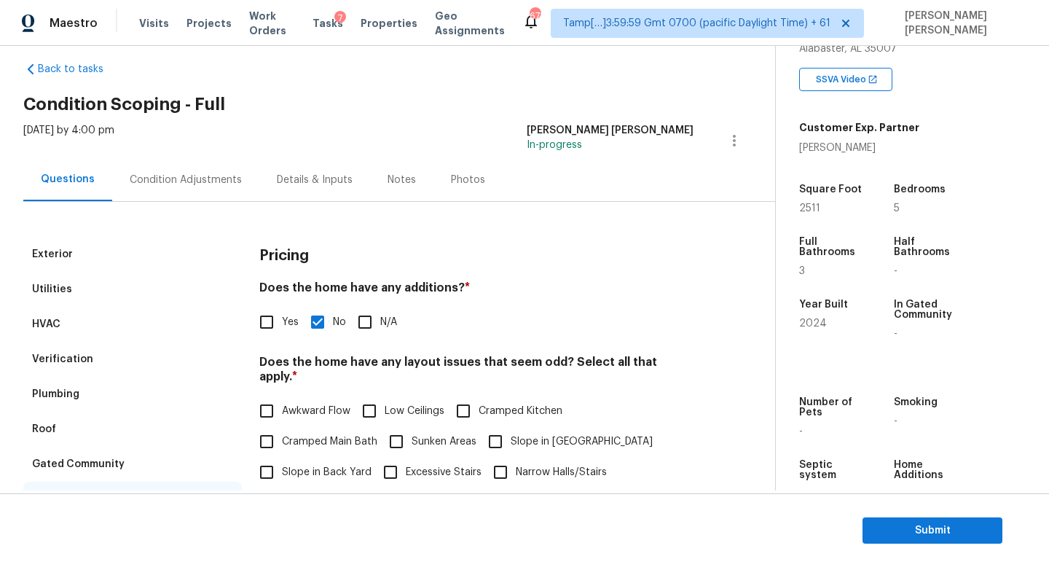
click at [178, 173] on div "Condition Adjustments" at bounding box center [186, 180] width 112 height 15
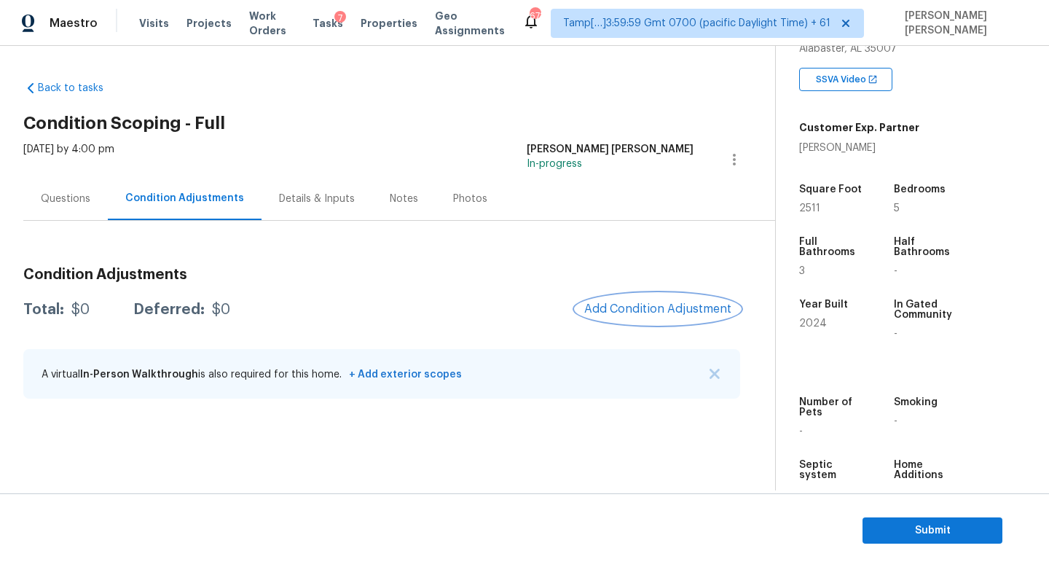
click at [658, 316] on button "Add Condition Adjustment" at bounding box center [657, 308] width 165 height 31
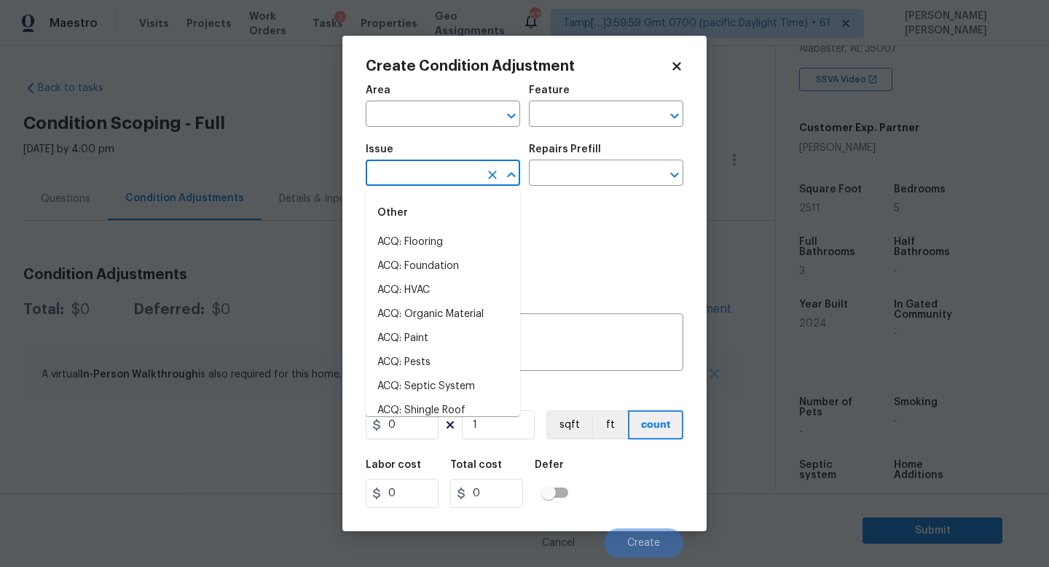
click at [406, 176] on input "text" at bounding box center [423, 174] width 114 height 23
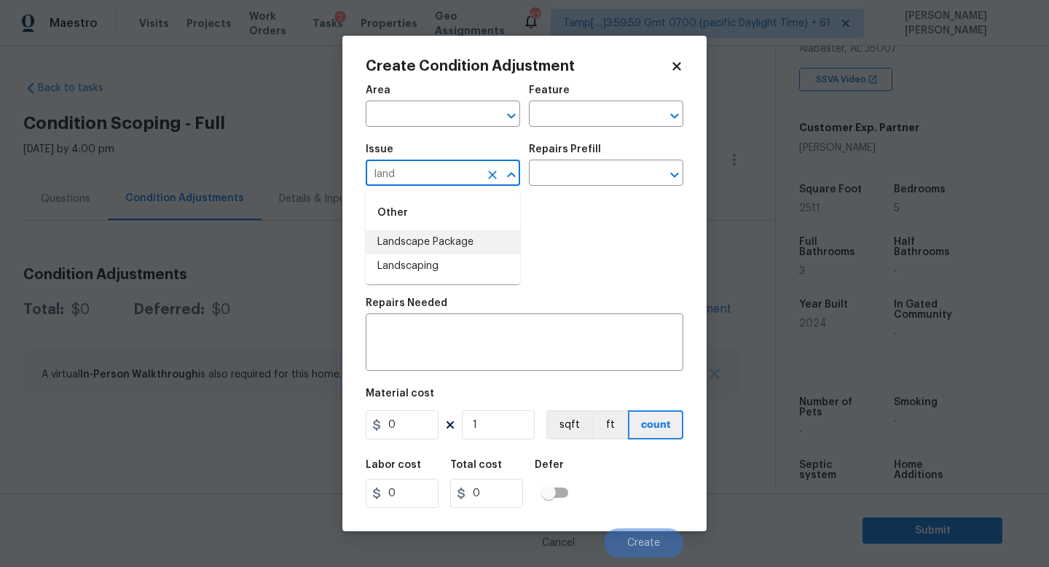
drag, startPoint x: 410, startPoint y: 264, endPoint x: 453, endPoint y: 234, distance: 52.7
click at [453, 234] on ul "Landscape Package Landscaping" at bounding box center [443, 254] width 154 height 48
click at [468, 253] on li "Landscape Package" at bounding box center [443, 242] width 154 height 24
type input "Landscape Package"
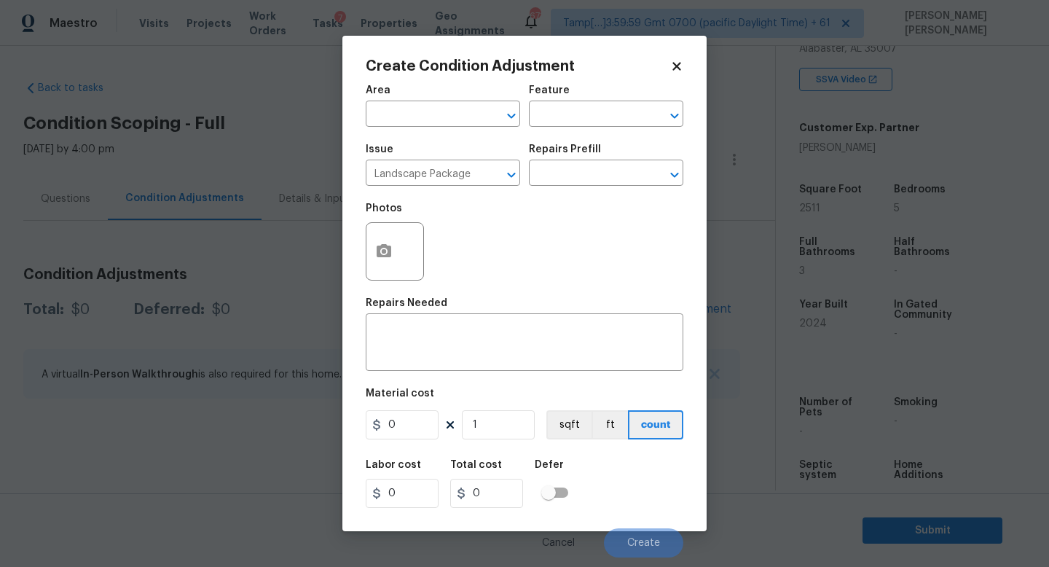
click at [581, 157] on div "Repairs Prefill" at bounding box center [606, 153] width 154 height 19
click at [580, 167] on input "text" at bounding box center [586, 174] width 114 height 23
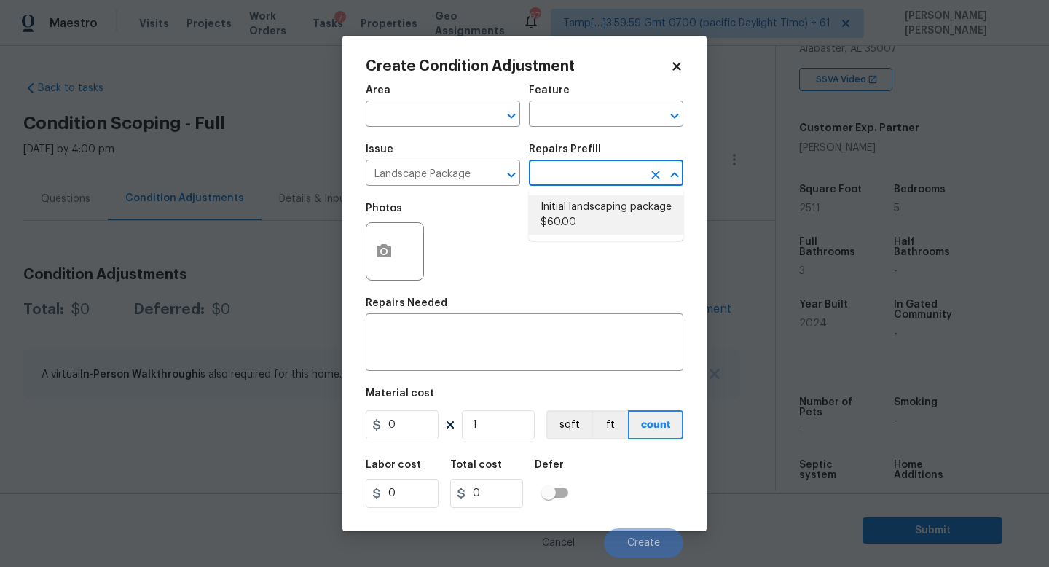
click at [587, 221] on li "Initial landscaping package $60.00" at bounding box center [606, 214] width 154 height 39
type input "Home Readiness Packages"
type textarea "Mowing of grass up to 6" in height. Mow, edge along driveways & sidewalks, trim…"
type input "60"
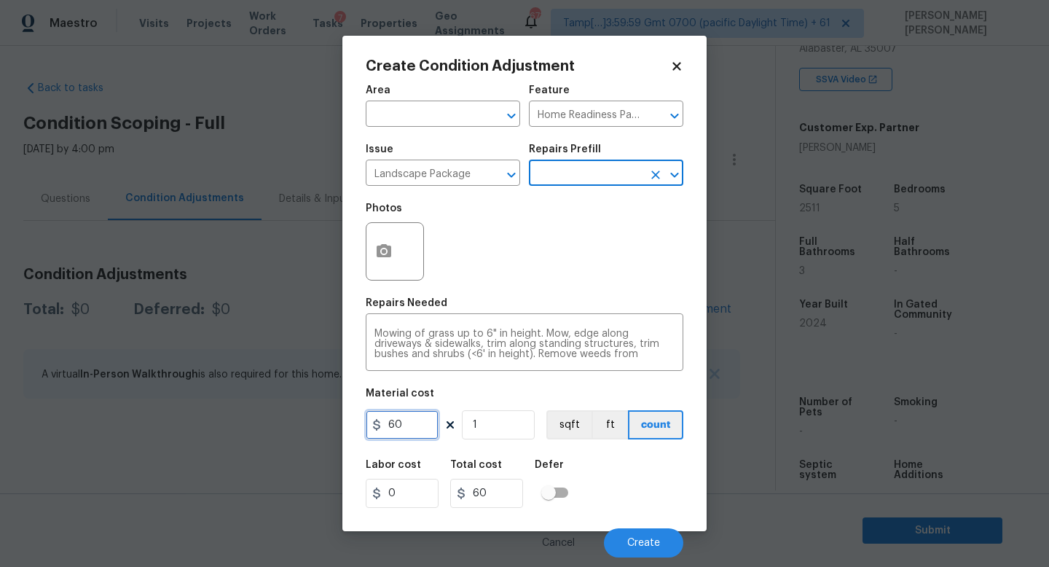
drag, startPoint x: 412, startPoint y: 430, endPoint x: 198, endPoint y: 392, distance: 217.5
click at [279, 425] on div "Create Condition Adjustment Area ​ Feature Home Readiness Packages ​ Issue Land…" at bounding box center [524, 283] width 1049 height 567
type input "300"
click at [625, 494] on div "Labor cost 0 Total cost 300 Defer" at bounding box center [524, 484] width 317 height 66
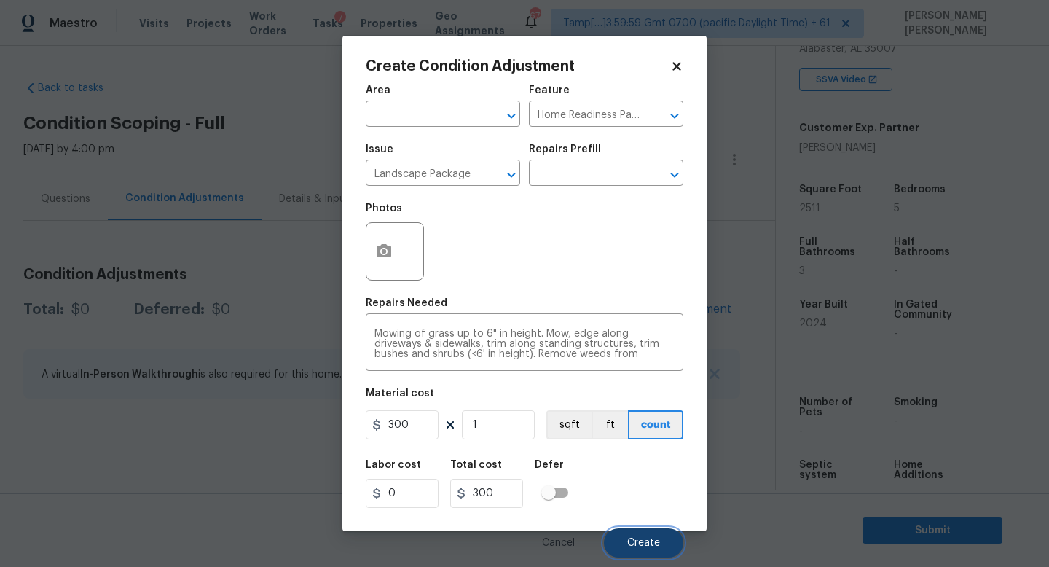
click at [650, 535] on button "Create" at bounding box center [643, 542] width 79 height 29
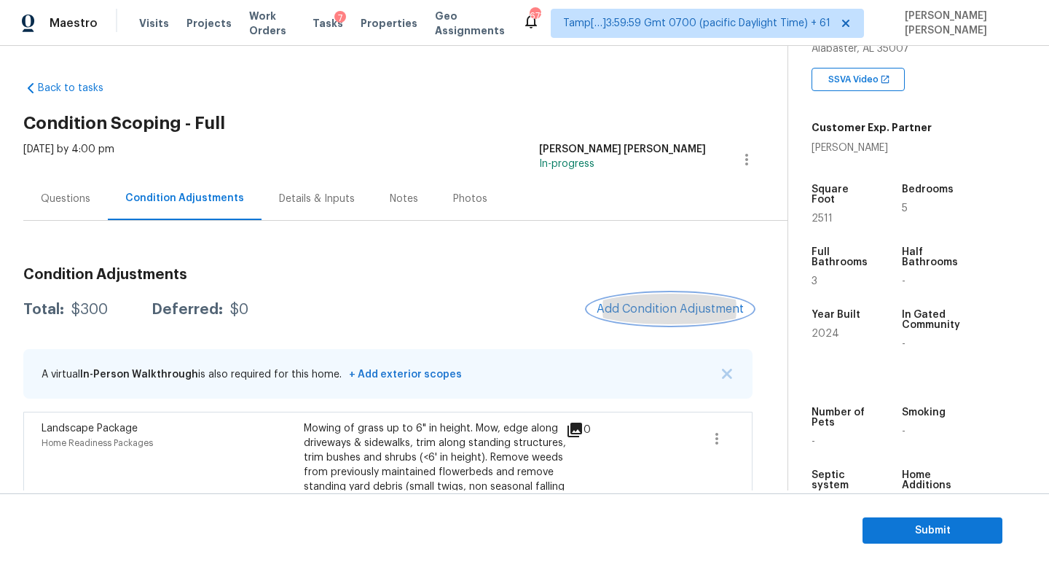
click at [698, 307] on span "Add Condition Adjustment" at bounding box center [669, 308] width 147 height 13
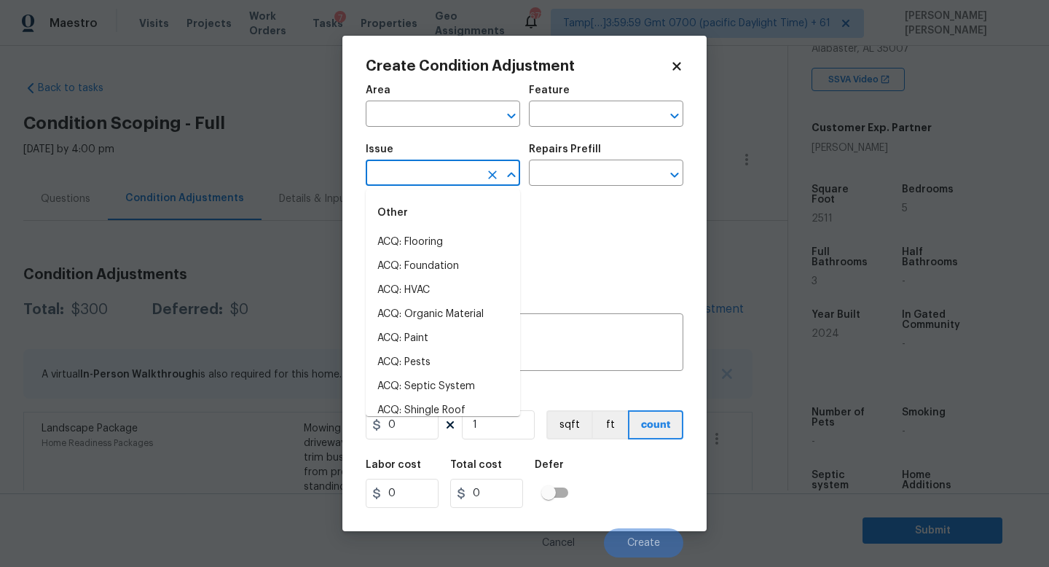
click at [454, 175] on input "text" at bounding box center [423, 174] width 114 height 23
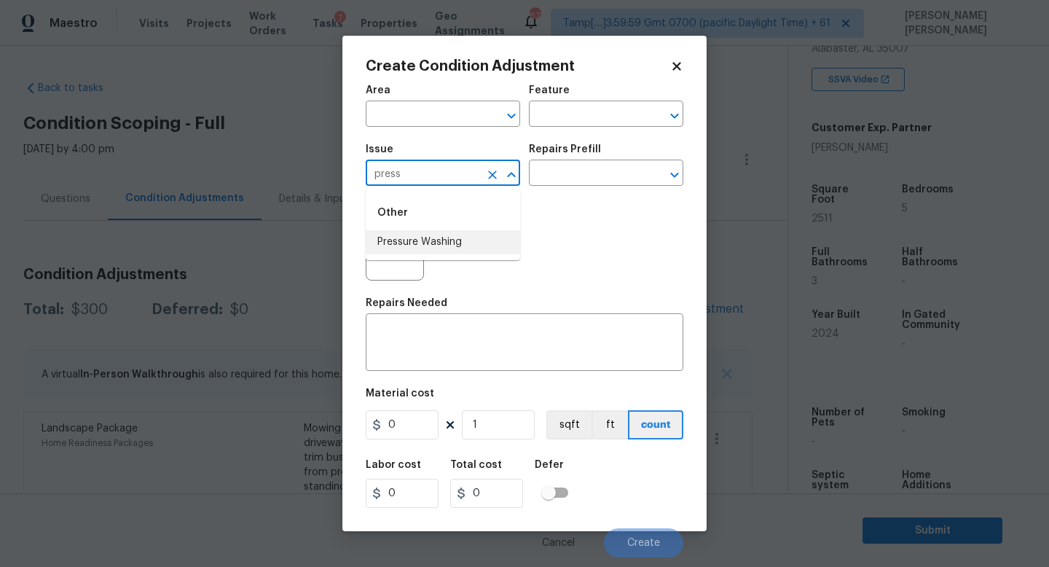
click at [433, 239] on li "Pressure Washing" at bounding box center [443, 242] width 154 height 24
type input "Pressure Washing"
click at [612, 174] on input "text" at bounding box center [586, 174] width 114 height 23
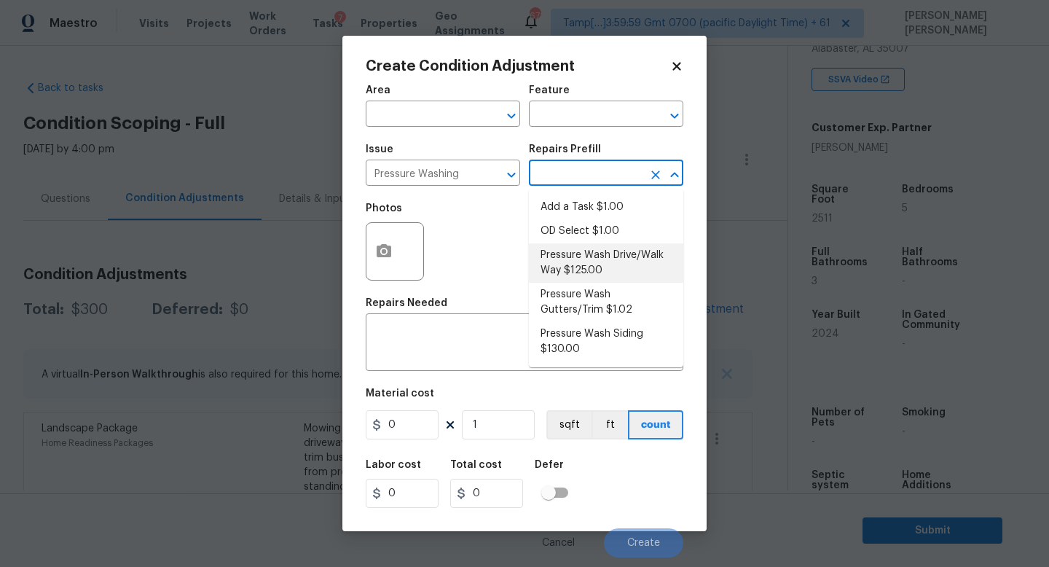
click at [619, 267] on li "Pressure Wash Drive/Walk Way $125.00" at bounding box center [606, 262] width 154 height 39
type input "Siding"
type textarea "Pressure wash the driveways/walkways as directed by the PM. Ensure that all deb…"
type input "125"
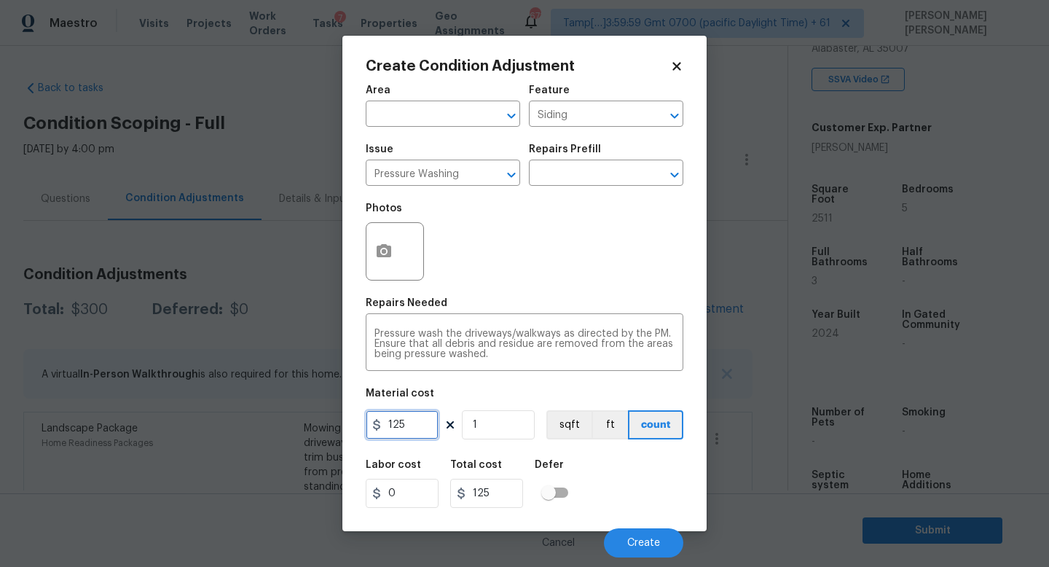
click at [416, 425] on input "125" at bounding box center [402, 424] width 73 height 29
type input "150"
click at [617, 477] on div "Labor cost 0 Total cost 150 Defer" at bounding box center [524, 484] width 317 height 66
click at [395, 250] on button "button" at bounding box center [383, 251] width 35 height 57
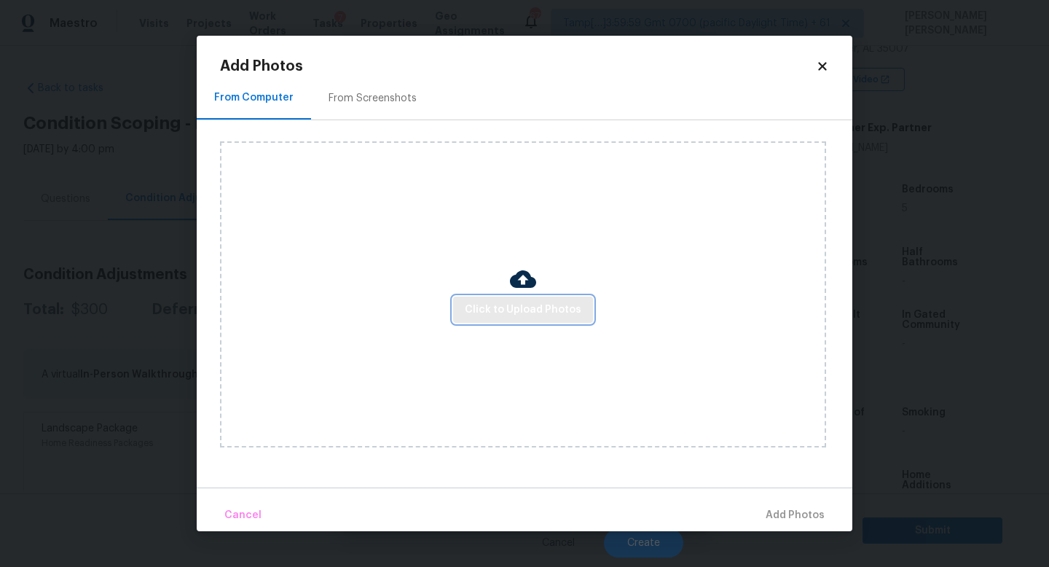
click at [557, 318] on button "Click to Upload Photos" at bounding box center [523, 309] width 140 height 27
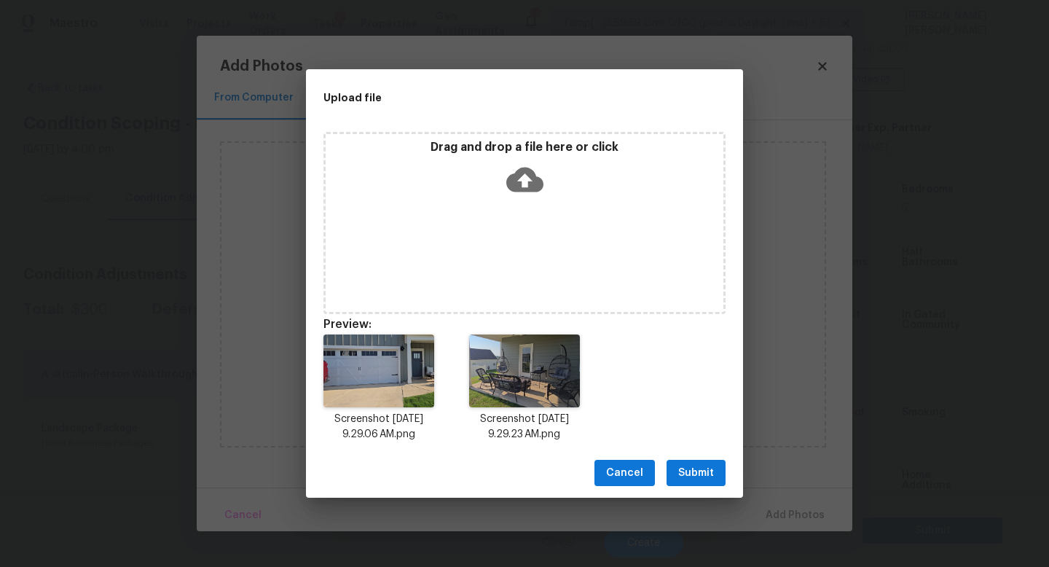
click at [692, 471] on span "Submit" at bounding box center [696, 473] width 36 height 18
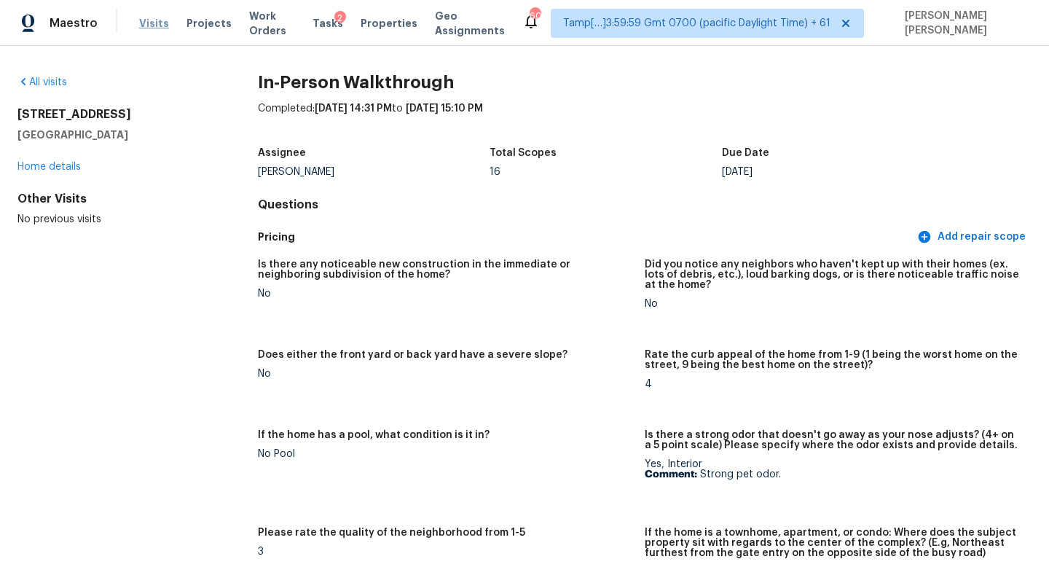
click at [146, 25] on span "Visits" at bounding box center [154, 23] width 30 height 15
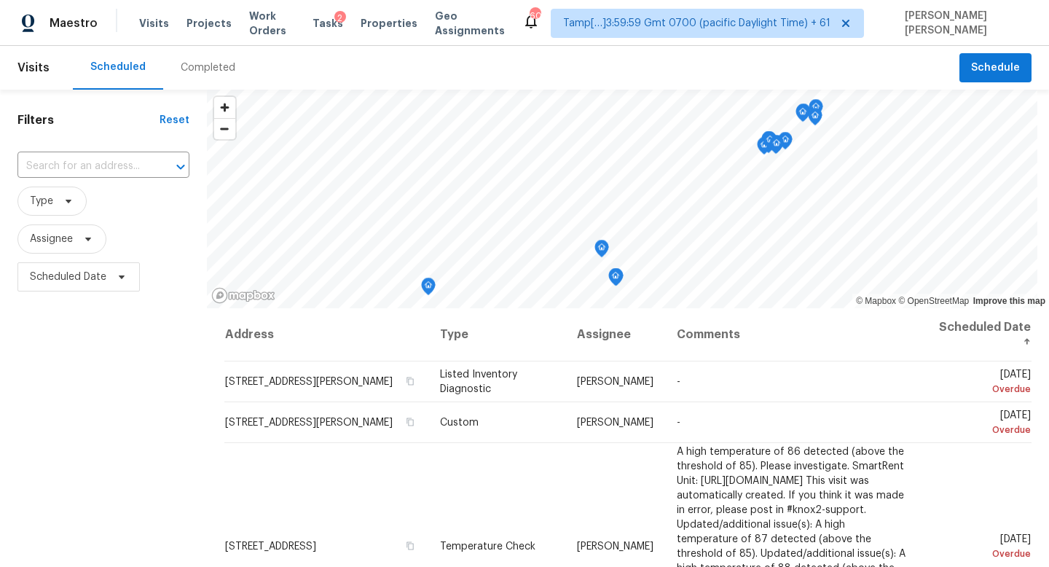
click at [193, 68] on div "Completed" at bounding box center [208, 67] width 55 height 15
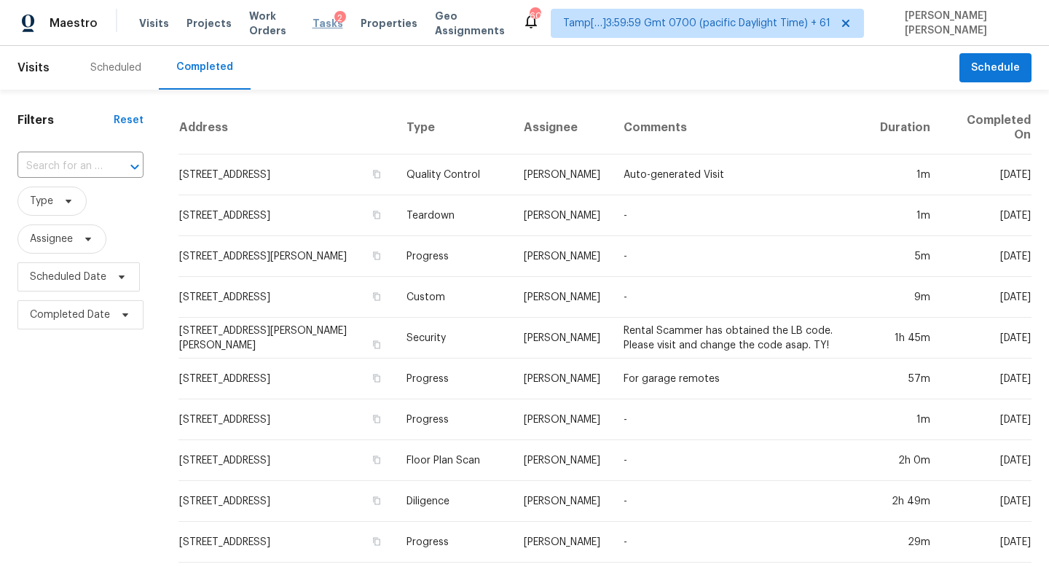
click at [327, 18] on span "Tasks" at bounding box center [327, 23] width 31 height 10
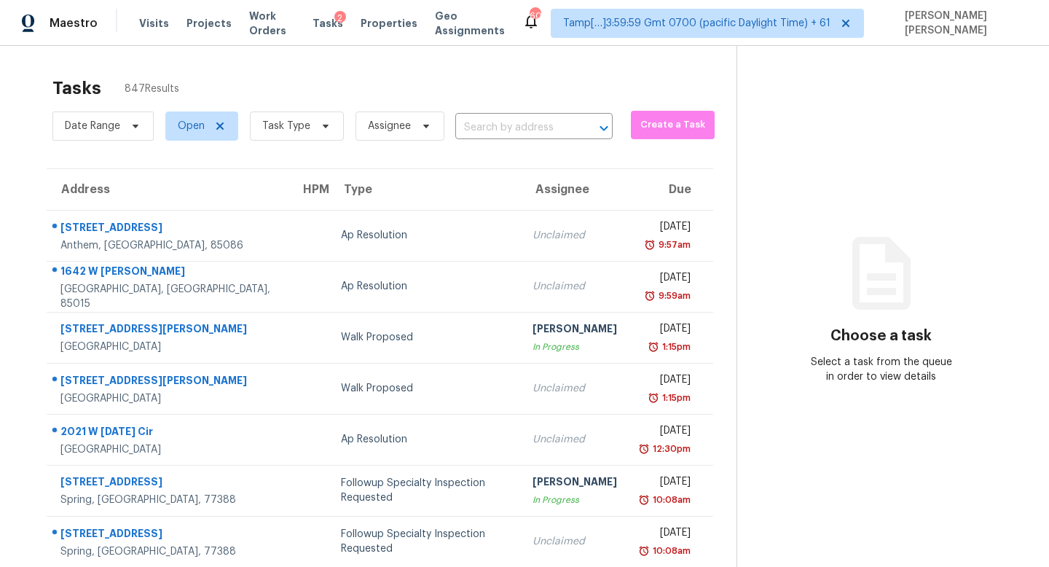
click at [502, 140] on div "Date Range Open Task Type Assignee ​" at bounding box center [332, 126] width 560 height 38
click at [194, 135] on span "Open" at bounding box center [201, 125] width 73 height 29
click at [209, 194] on label "Closed" at bounding box center [199, 188] width 52 height 15
click at [183, 190] on input "Closed" at bounding box center [177, 185] width 9 height 9
checkbox input "true"
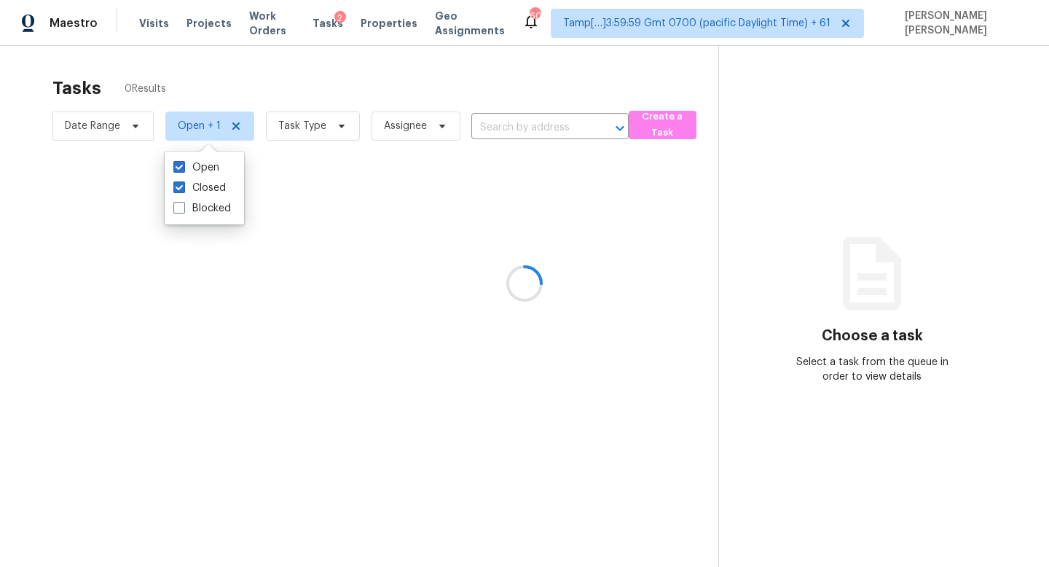
click at [320, 87] on div at bounding box center [524, 283] width 1049 height 567
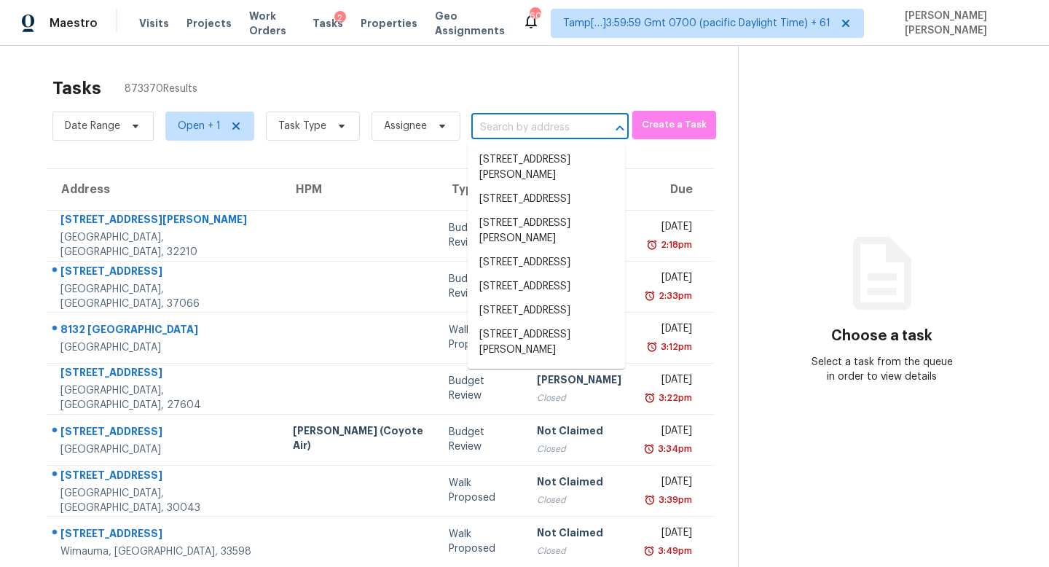
click at [531, 120] on input "text" at bounding box center [529, 128] width 117 height 23
paste input "[STREET_ADDRESS]"
type input "[STREET_ADDRESS]"
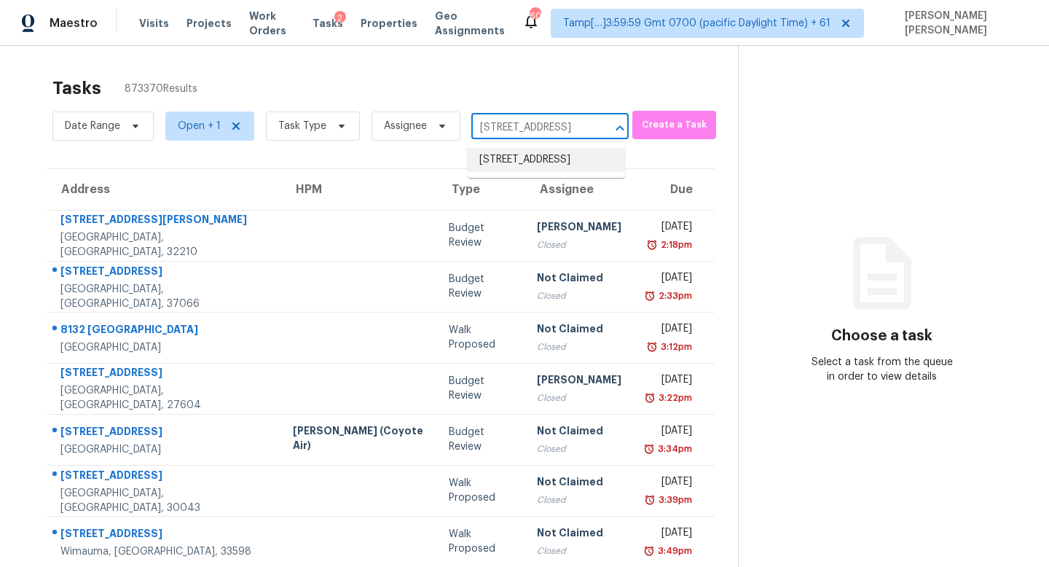
click at [524, 155] on li "[STREET_ADDRESS]" at bounding box center [545, 160] width 157 height 24
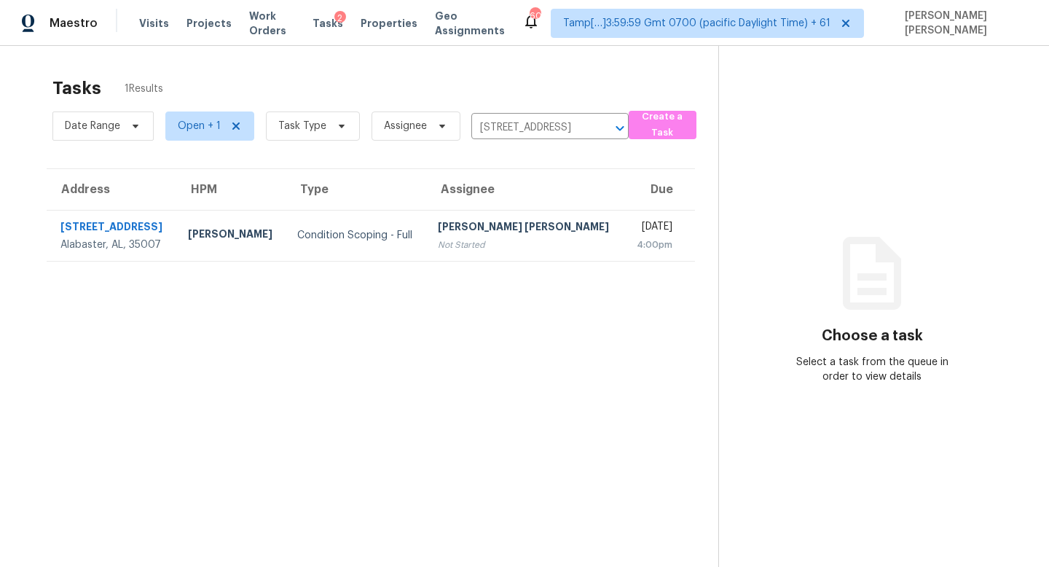
click at [508, 237] on div "Not Started" at bounding box center [525, 244] width 174 height 15
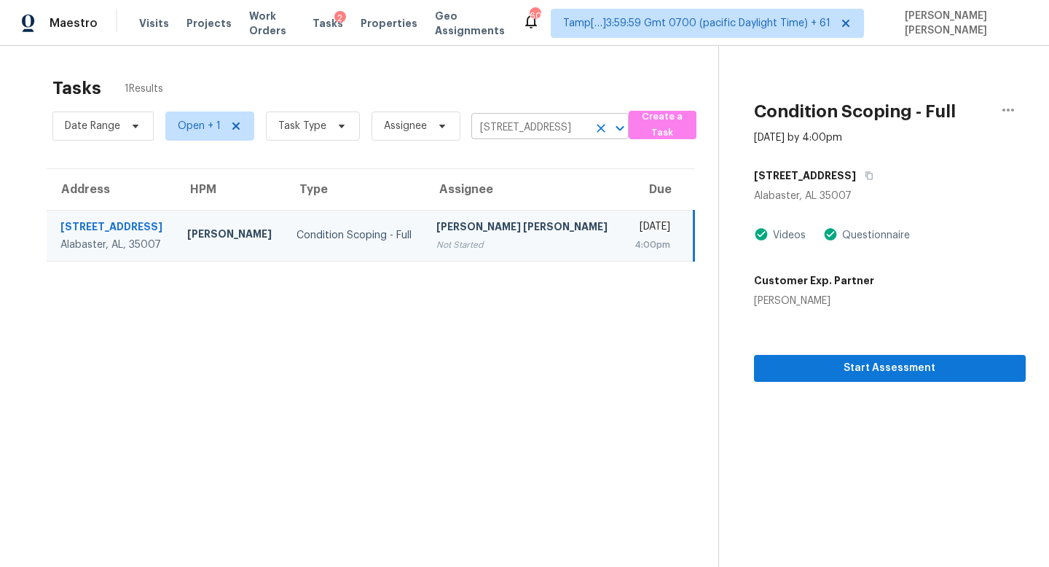
click at [544, 117] on input "[STREET_ADDRESS]" at bounding box center [529, 128] width 117 height 23
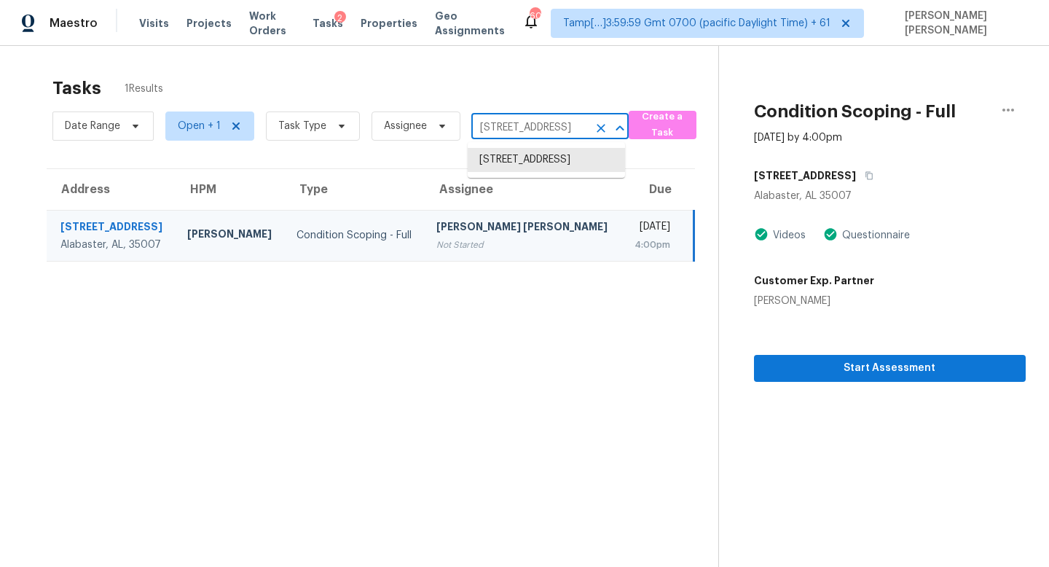
paste input "5690 Cedar Croft Ln, Lithonia, GA 30058"
type input "5690 Cedar Croft Ln, Lithonia, GA 30058"
click at [545, 164] on li "5690 Cedar Croft Ln, Lithonia, GA 30058" at bounding box center [545, 160] width 157 height 24
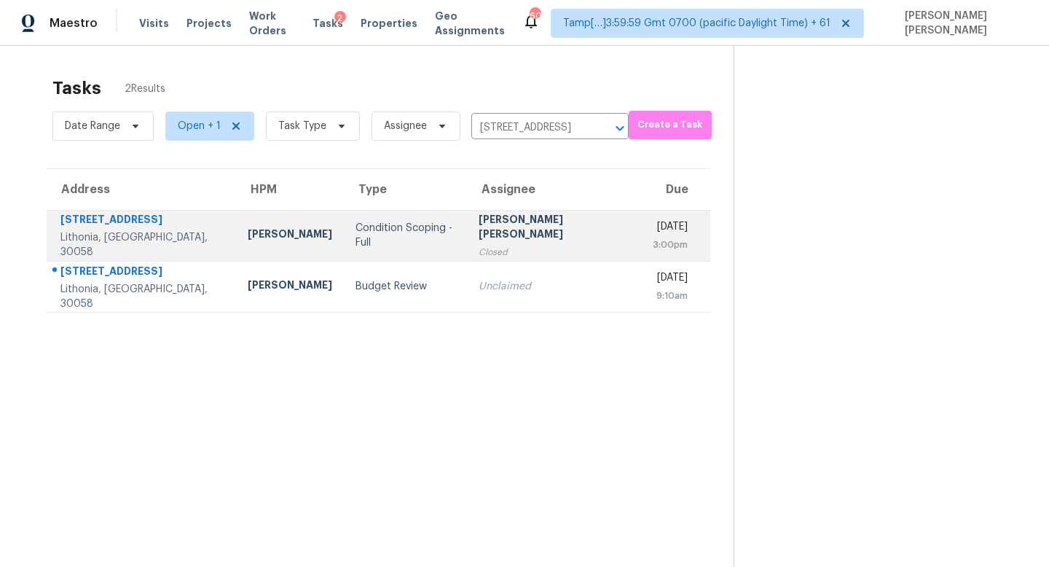
click at [641, 229] on td "Tue, Aug 19th 2025 3:00pm" at bounding box center [675, 235] width 69 height 51
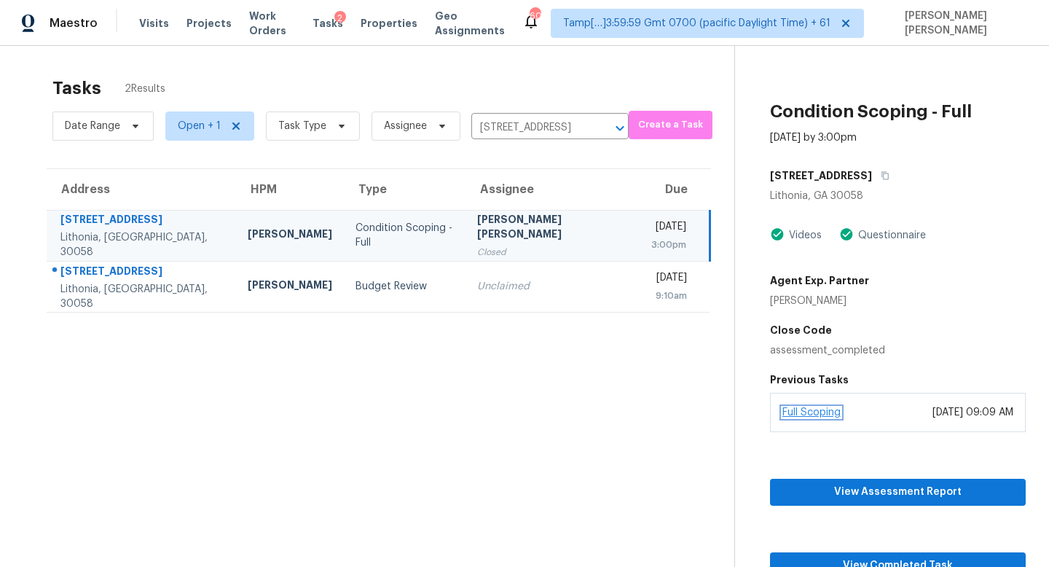
click at [797, 410] on link "Full Scoping" at bounding box center [811, 412] width 58 height 10
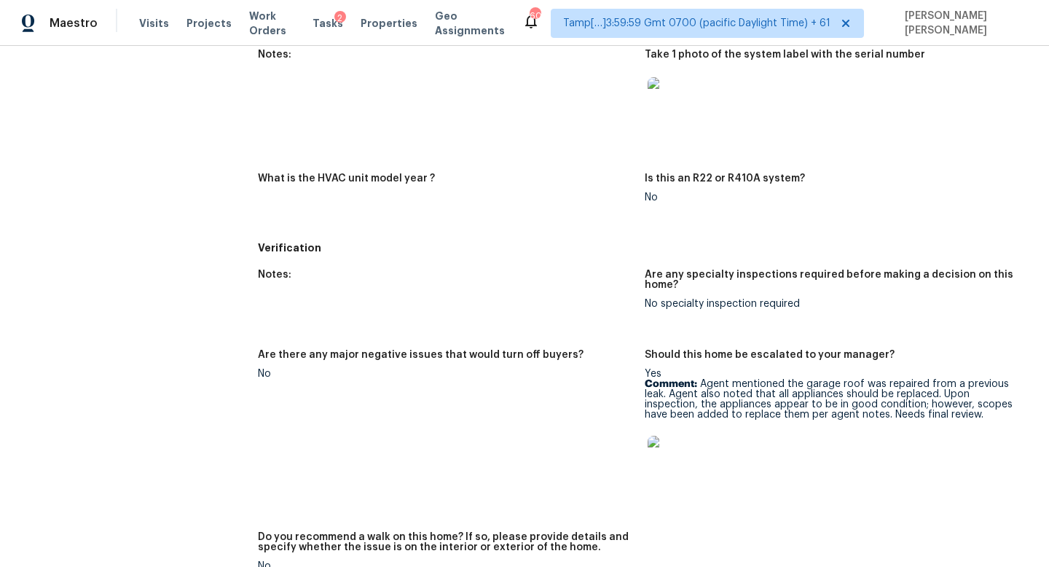
scroll to position [727, 0]
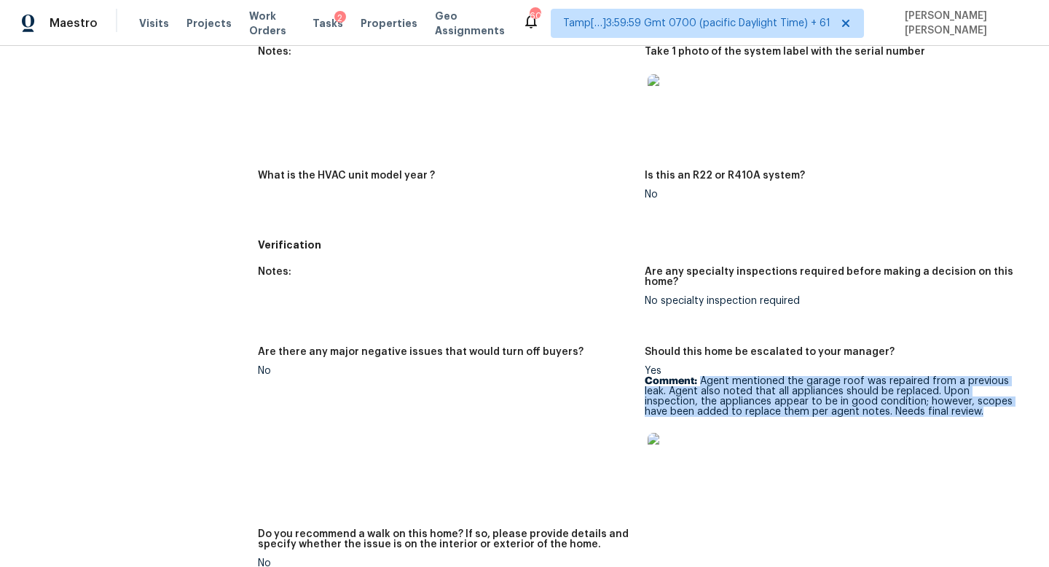
drag, startPoint x: 701, startPoint y: 382, endPoint x: 1031, endPoint y: 411, distance: 331.2
click at [1031, 411] on div "Back To Tasks 5690 Cedar Croft Ln Lithonia, GA 30058 Home details Other Tasks B…" at bounding box center [524, 306] width 1049 height 521
copy p "Agent mentioned the garage roof was repaired from a previous leak. Agent also n…"
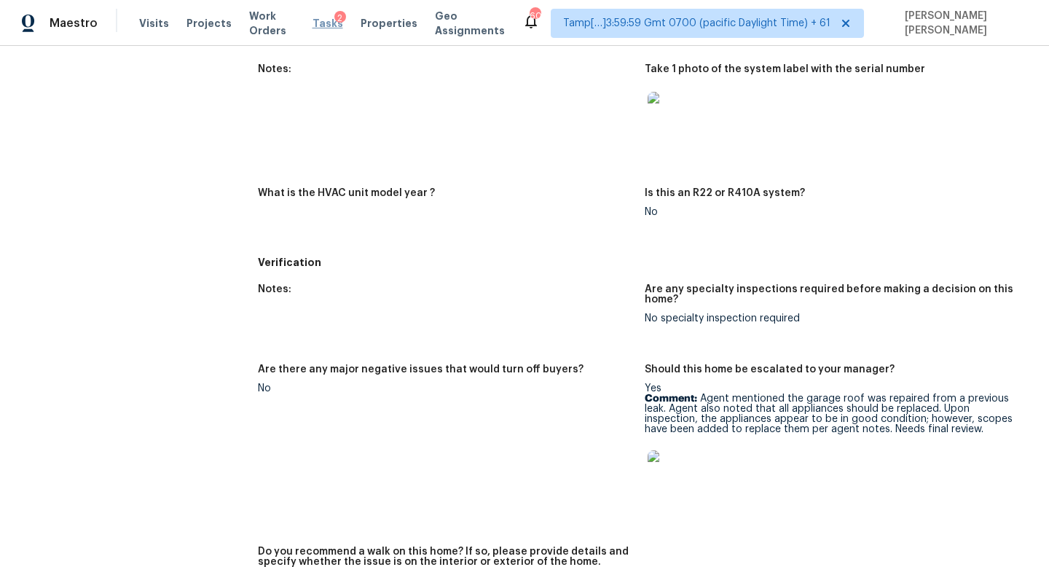
click at [336, 22] on span "Tasks" at bounding box center [327, 23] width 31 height 10
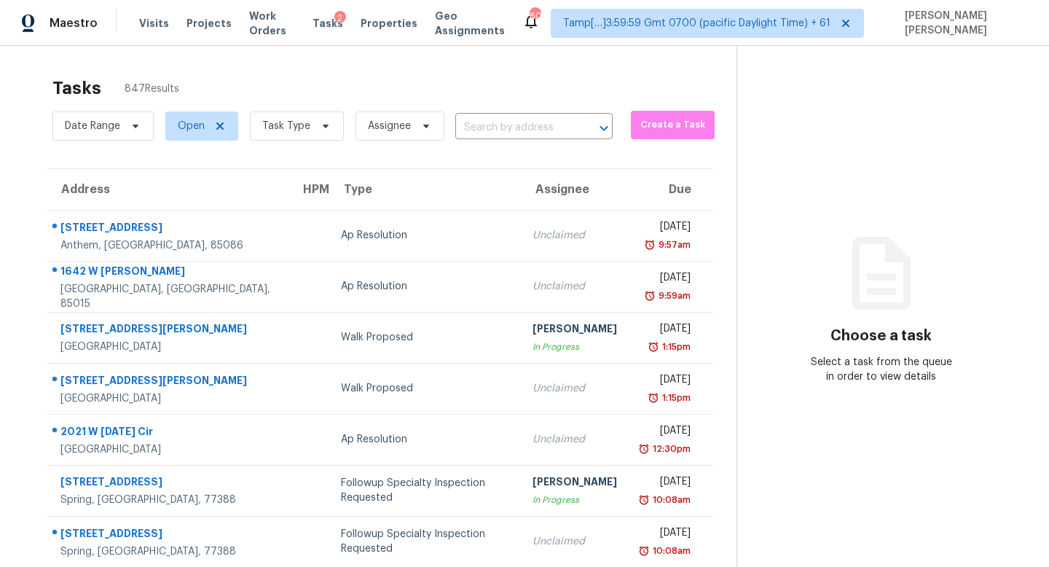
click at [586, 151] on section "Tasks 847 Results Date Range Open Task Type Assignee ​ Create a Task Address HP…" at bounding box center [379, 414] width 713 height 690
click at [545, 133] on input "text" at bounding box center [513, 128] width 117 height 23
paste input "2220 Raven Rd Unit 104, Raleigh, NC 27614"
type input "2220 Raven Rd Unit 104, Raleigh, NC 27614"
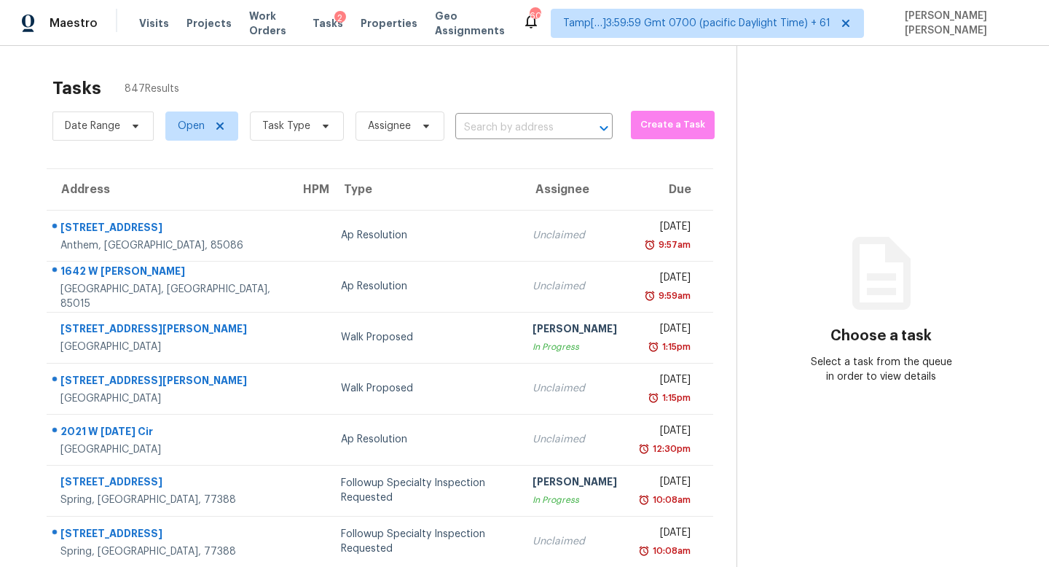
scroll to position [0, 0]
click at [520, 127] on input "text" at bounding box center [513, 128] width 117 height 23
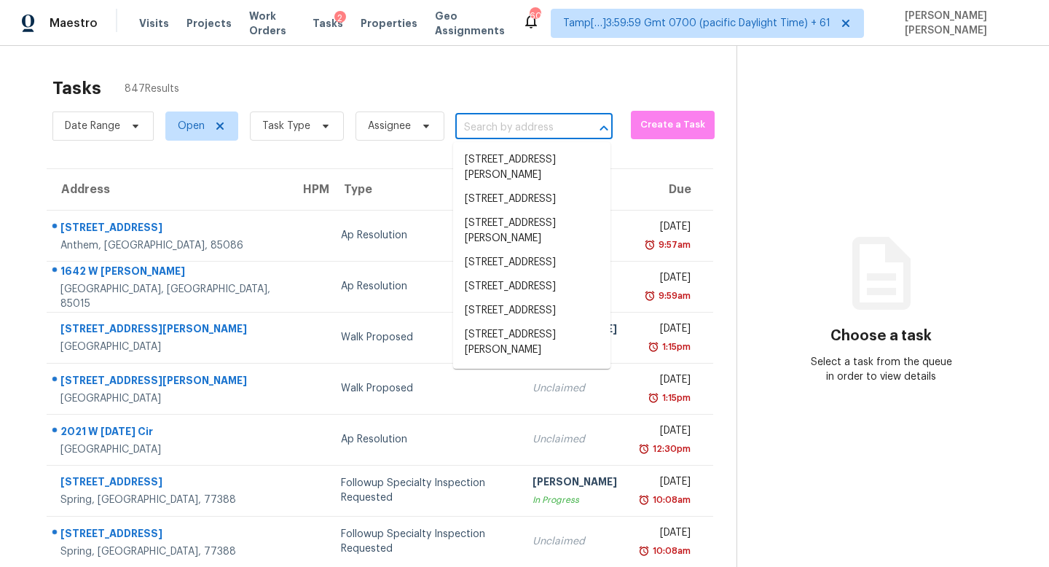
paste input "2220 Raven Rd Unit 104, Raleigh, NC 27614"
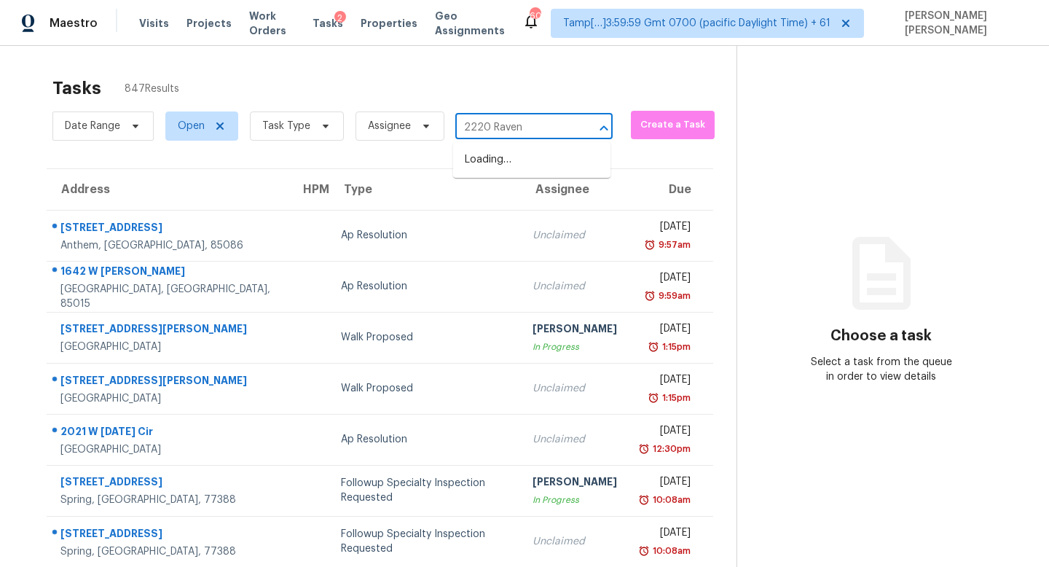
type input "2220 Raven"
click at [541, 196] on li "2220 Raven Rd Unit 104, Raleigh, NC 27614" at bounding box center [531, 184] width 157 height 24
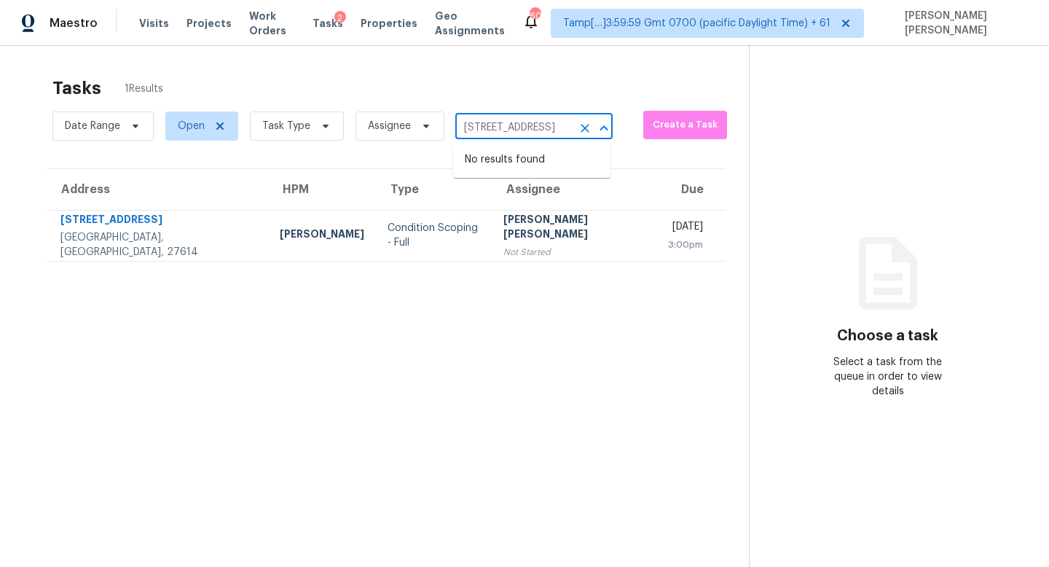
click at [529, 128] on input "2220 Raven Rd Unit 104, Raleigh, NC 27614" at bounding box center [513, 128] width 117 height 23
paste input "3930 Cobalt Ave E, Jacksonville, FL 32210"
type input "3930 Cobalt Ave E, Jacksonville, FL 32210"
click at [524, 162] on li "3930 Cobalt Ave E, Jacksonville, FL 32210" at bounding box center [531, 160] width 157 height 24
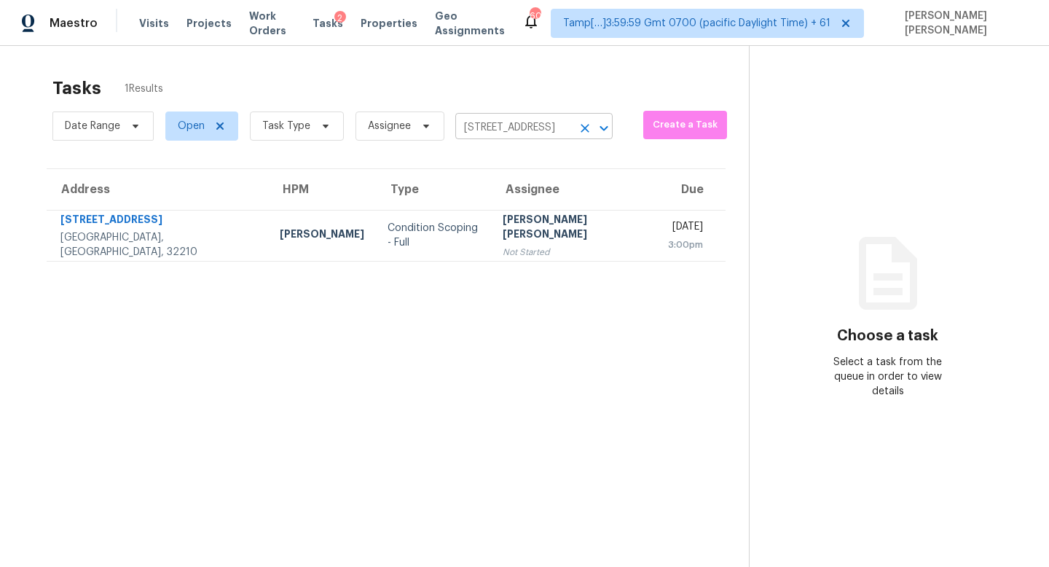
click at [515, 131] on input "3930 Cobalt Ave E, Jacksonville, FL 32210" at bounding box center [513, 128] width 117 height 23
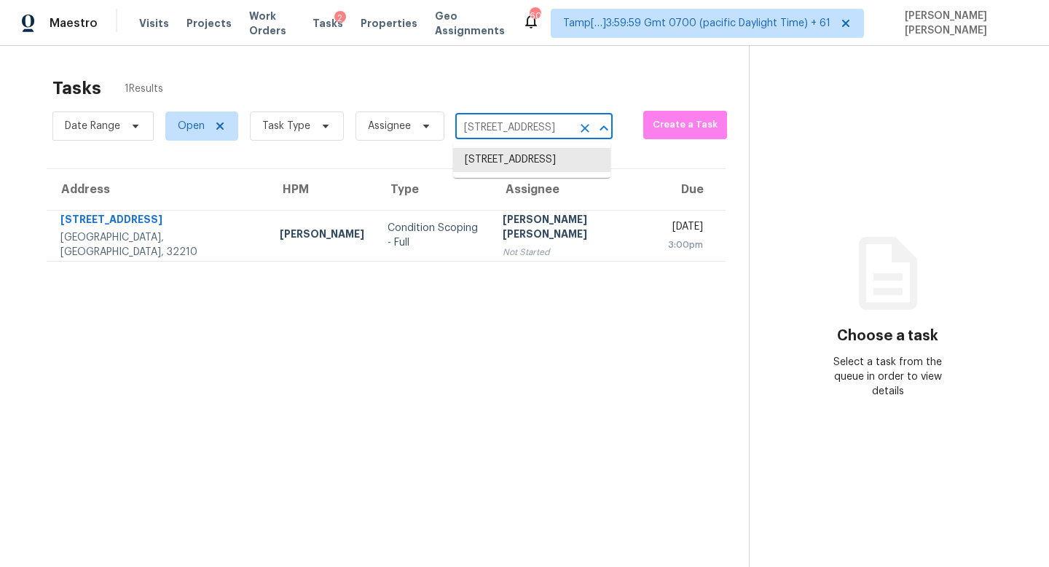
paste input "212 Crystalwood Dr, Mesquite, TX 75149"
type input "212 Crystalwood Dr, Mesquite, TX 75149"
click at [524, 163] on li "212 Crystalwood Dr, Mesquite, TX 75149" at bounding box center [531, 160] width 157 height 24
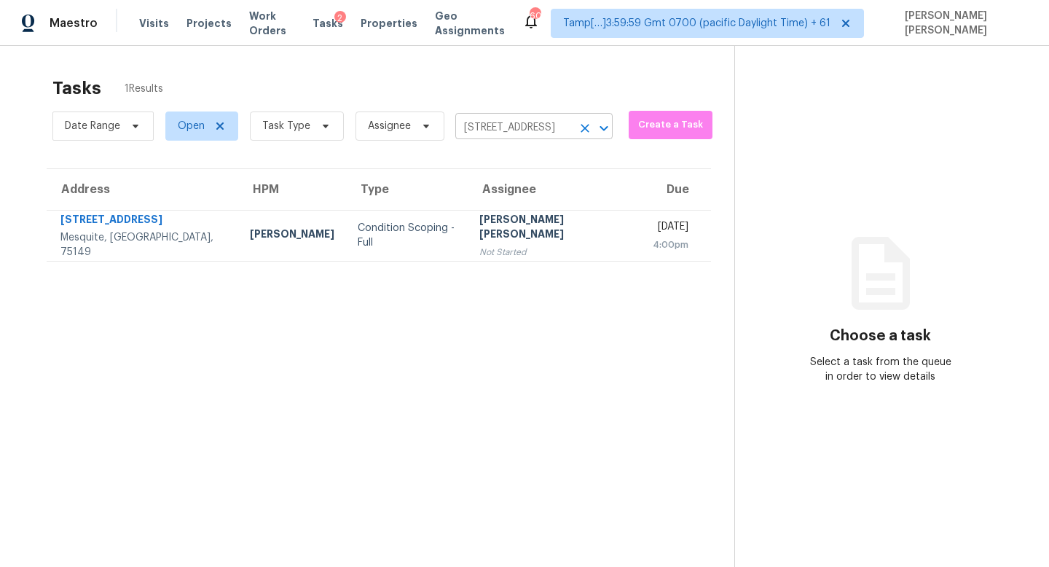
click at [493, 121] on input "212 Crystalwood Dr, Mesquite, TX 75149" at bounding box center [513, 128] width 117 height 23
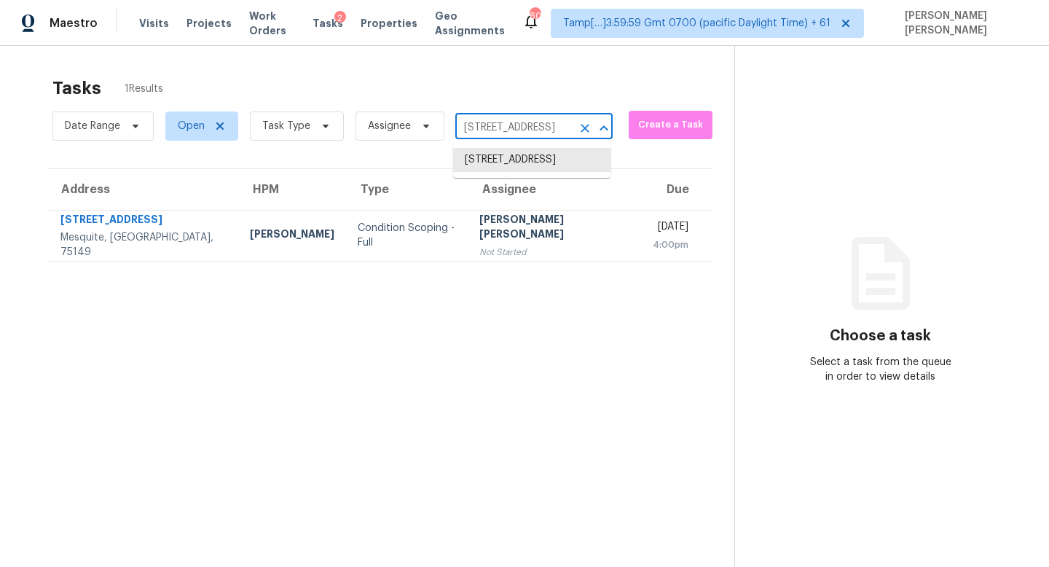
paste input "1207 Auber Dr, Manchester, MO 63011"
type input "1207 Auber Dr, Manchester, MO 63011"
click at [505, 172] on li "1207 Auber Dr, Manchester, MO 63011" at bounding box center [531, 160] width 157 height 24
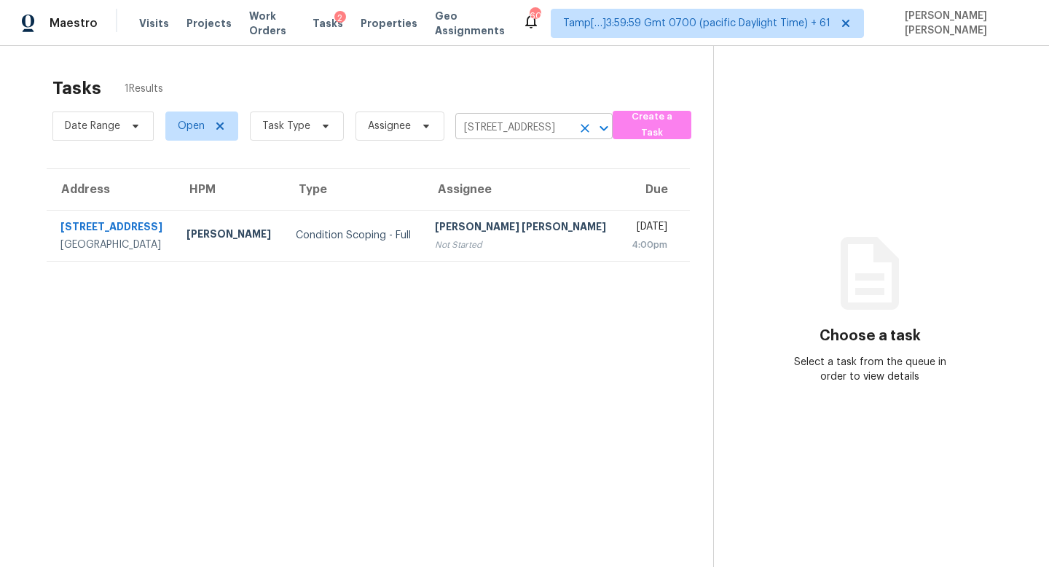
click at [489, 119] on input "1207 Auber Dr, Manchester, MO 63011" at bounding box center [513, 128] width 117 height 23
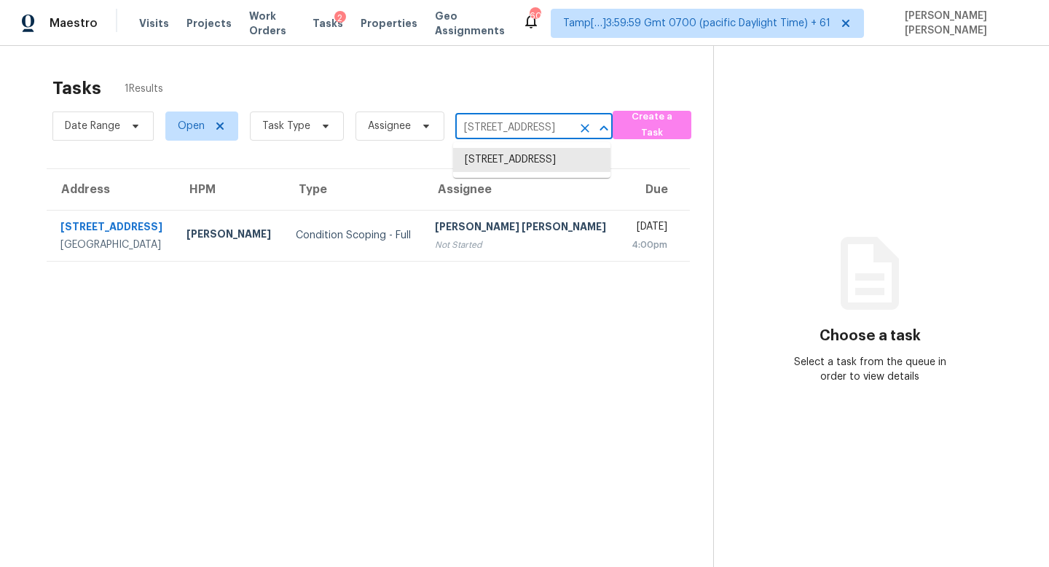
paste input "8792 Charm Canyon Ave, Las Vegas, NV 89178"
type input "8792 Charm Canyon Ave, Las Vegas, NV 89178"
click at [502, 154] on li "8792 Charm Canyon Ave, Las Vegas, NV 89178" at bounding box center [531, 160] width 157 height 24
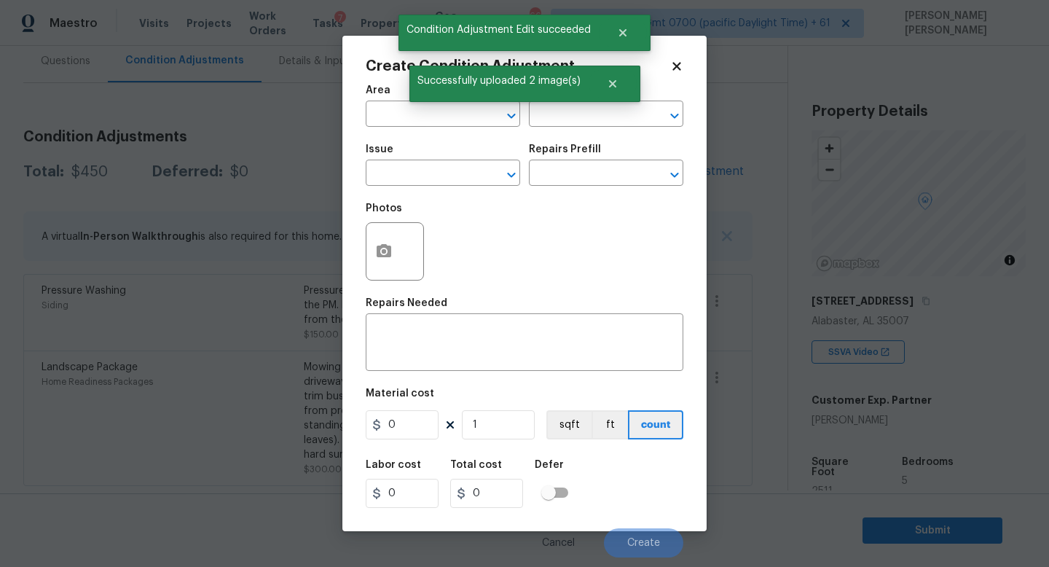
scroll to position [272, 0]
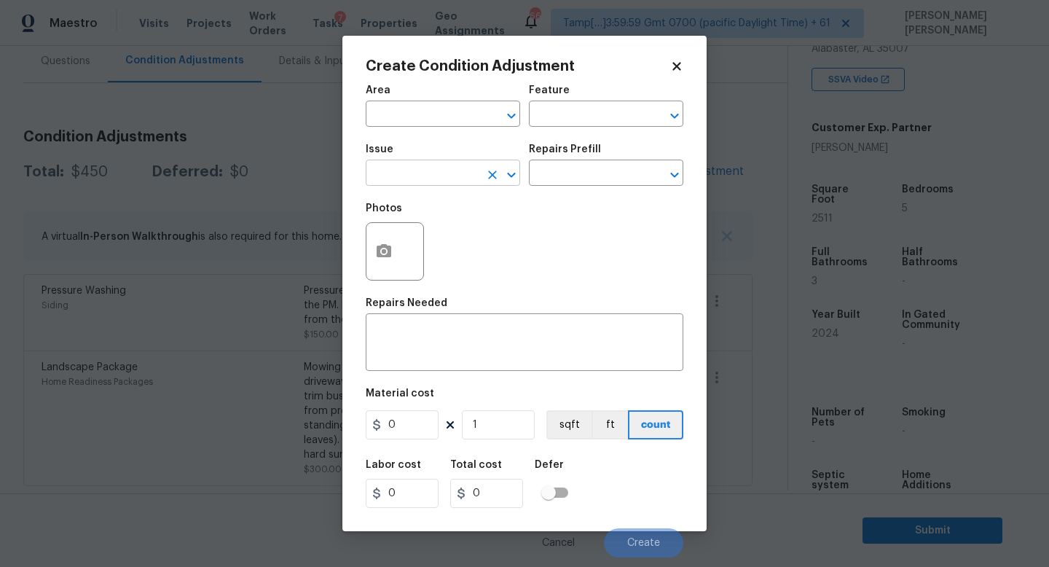
click at [441, 170] on input "text" at bounding box center [423, 174] width 114 height 23
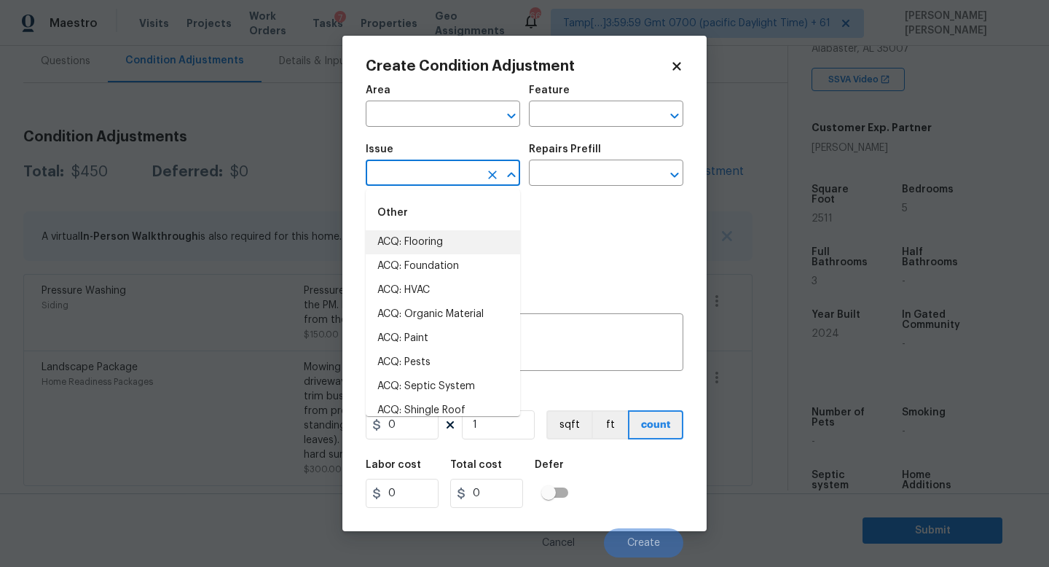
click at [431, 174] on input "text" at bounding box center [423, 174] width 114 height 23
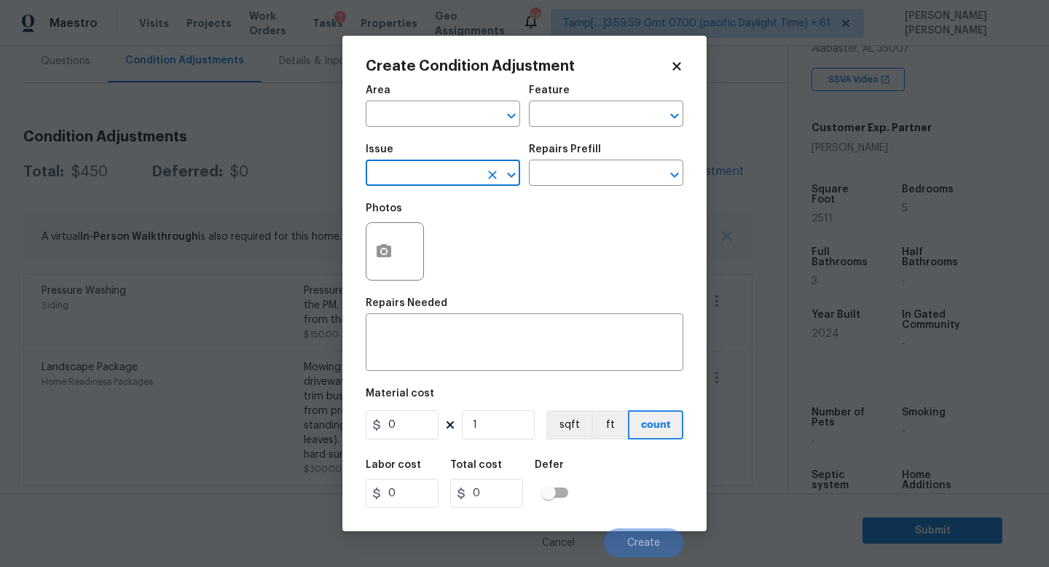
click at [428, 168] on input "text" at bounding box center [423, 174] width 114 height 23
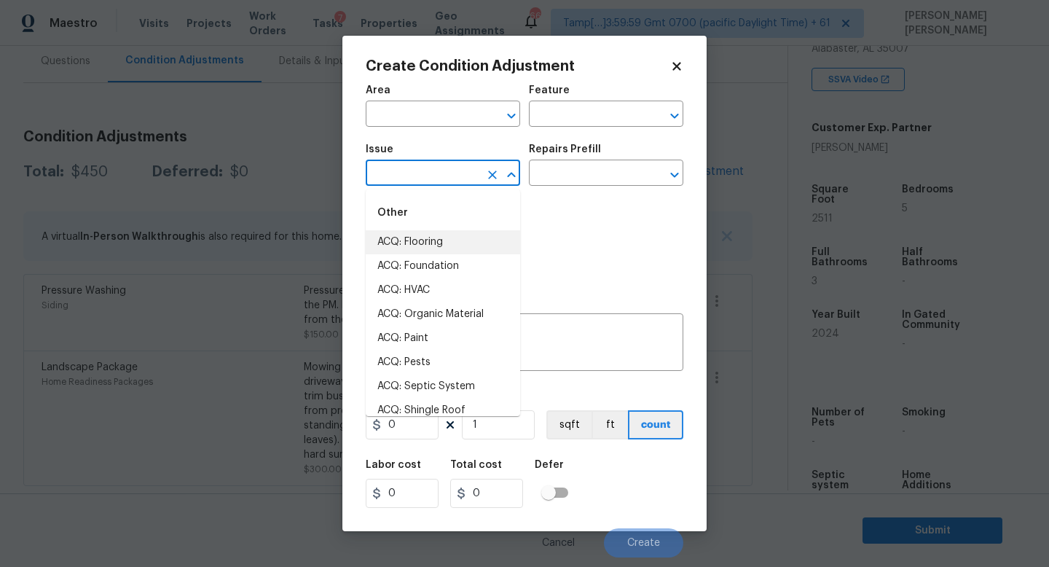
click at [404, 184] on input "text" at bounding box center [423, 174] width 114 height 23
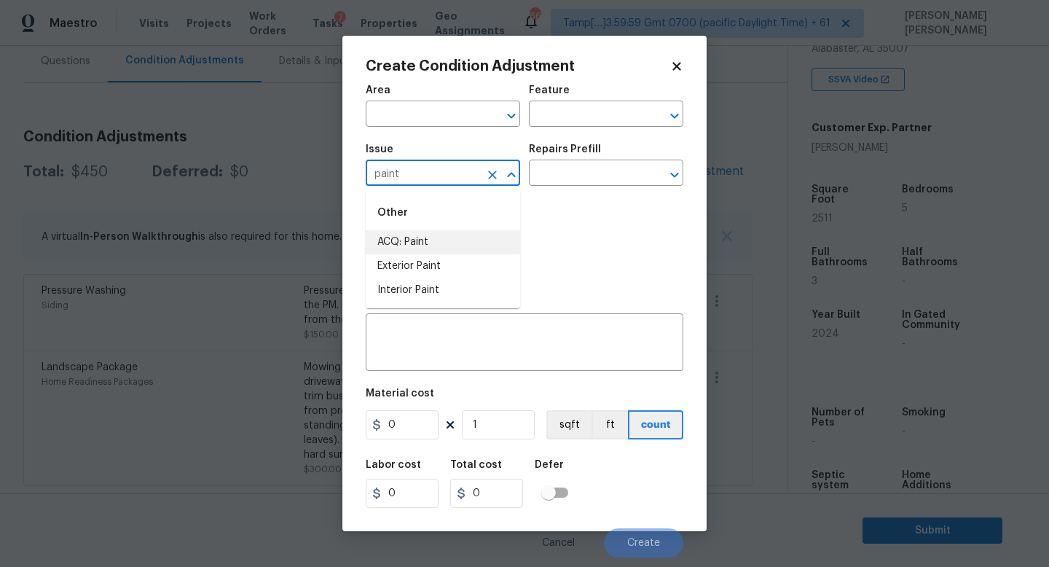
click at [399, 242] on li "ACQ: Paint" at bounding box center [443, 242] width 154 height 24
type input "ACQ: Paint"
click at [538, 181] on input "text" at bounding box center [586, 174] width 114 height 23
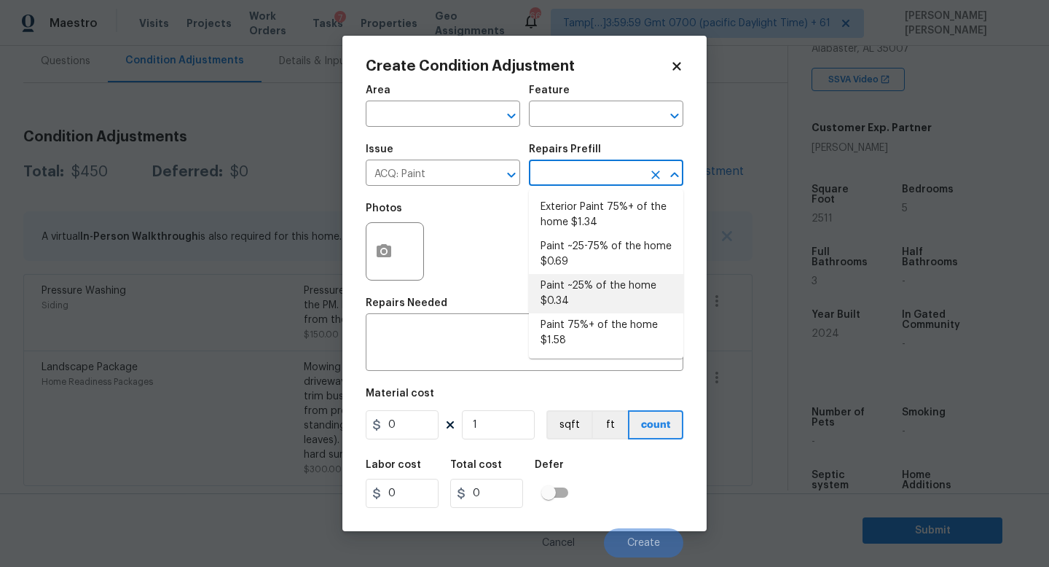
click at [569, 304] on li "Paint ~25% of the home $0.34" at bounding box center [606, 293] width 154 height 39
type input "Acquisition"
type input "0.34"
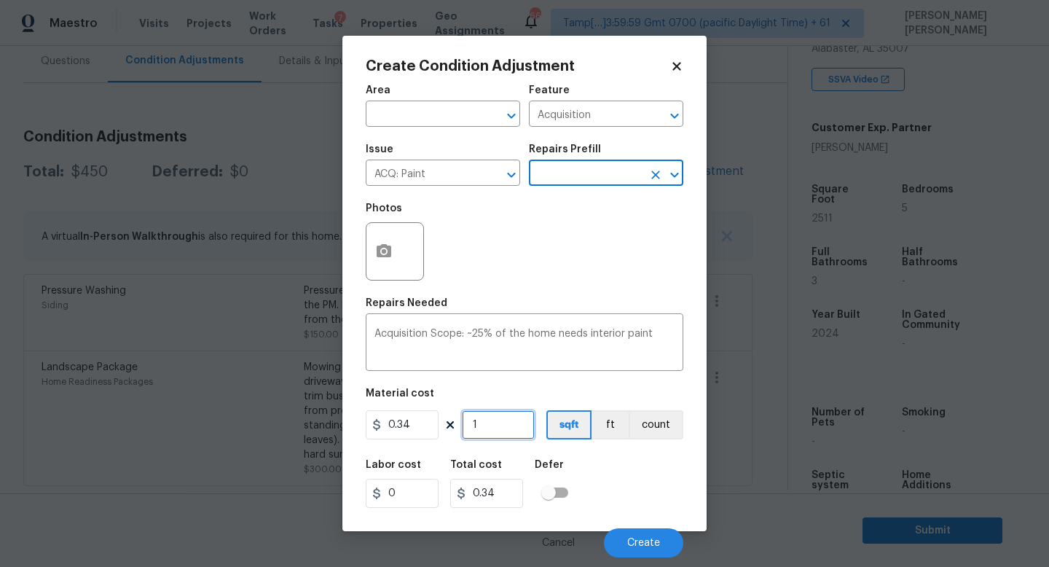
click at [486, 431] on input "1" at bounding box center [498, 424] width 73 height 29
type input "0"
type input "2"
type input "0.68"
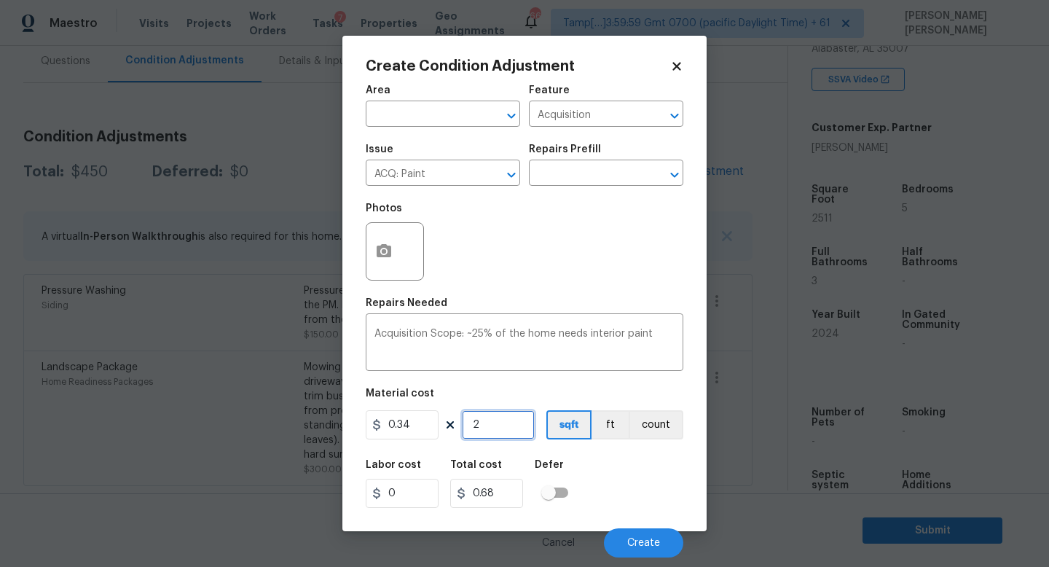
type input "25"
type input "8.5"
type input "251"
type input "85.34"
type input "2511"
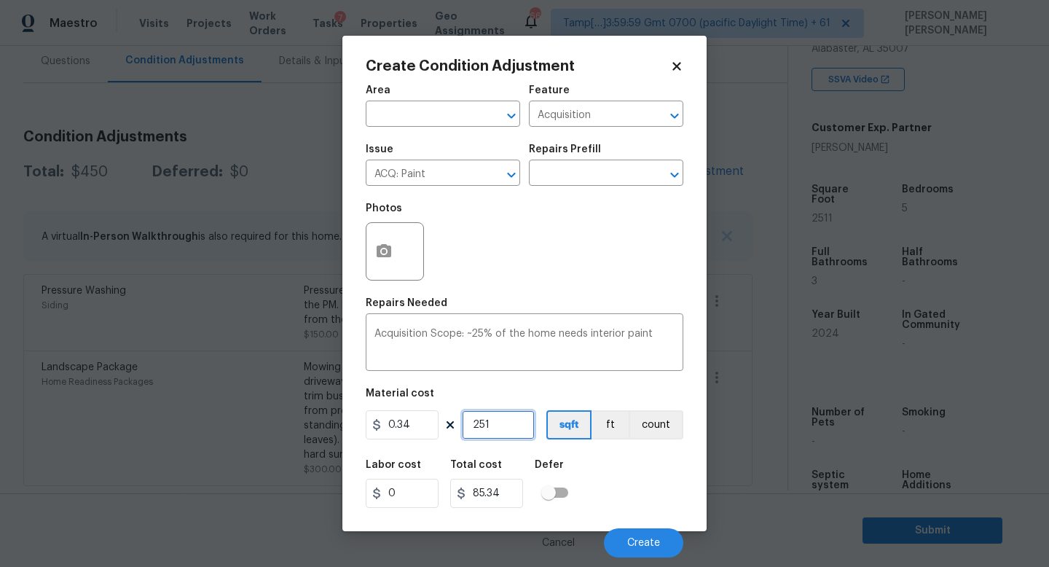
type input "853.74"
type input "2511"
click at [648, 537] on span "Create" at bounding box center [643, 542] width 33 height 11
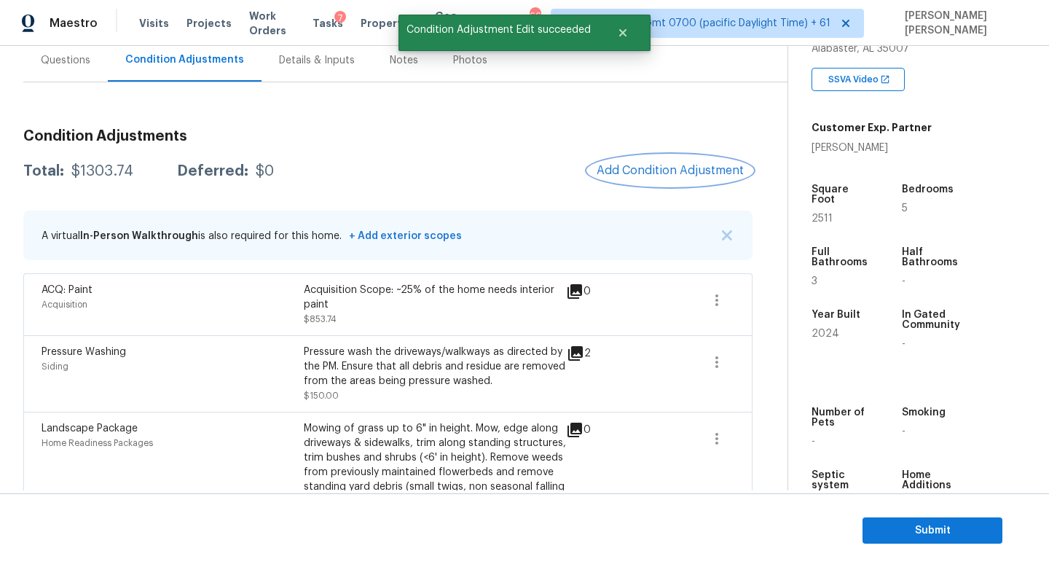
click at [693, 173] on span "Add Condition Adjustment" at bounding box center [669, 170] width 147 height 13
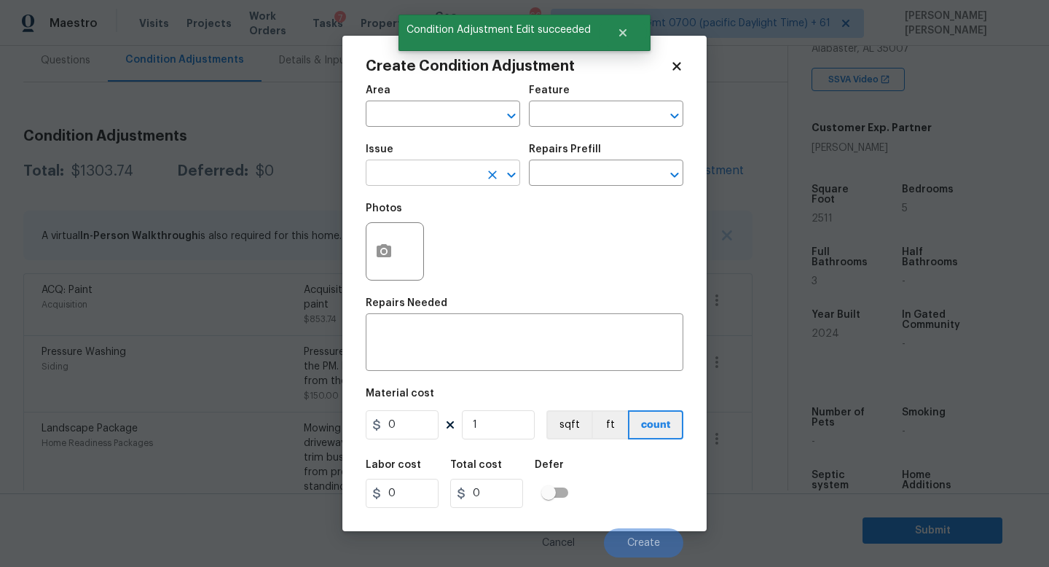
click at [411, 170] on input "text" at bounding box center [423, 174] width 114 height 23
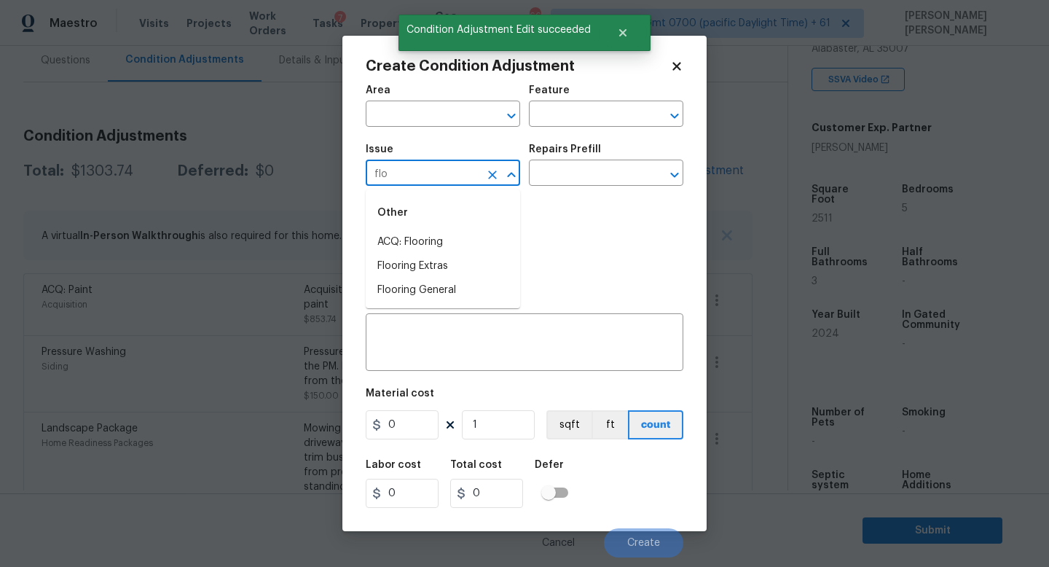
click at [424, 241] on li "ACQ: Flooring" at bounding box center [443, 242] width 154 height 24
type input "ACQ: Flooring"
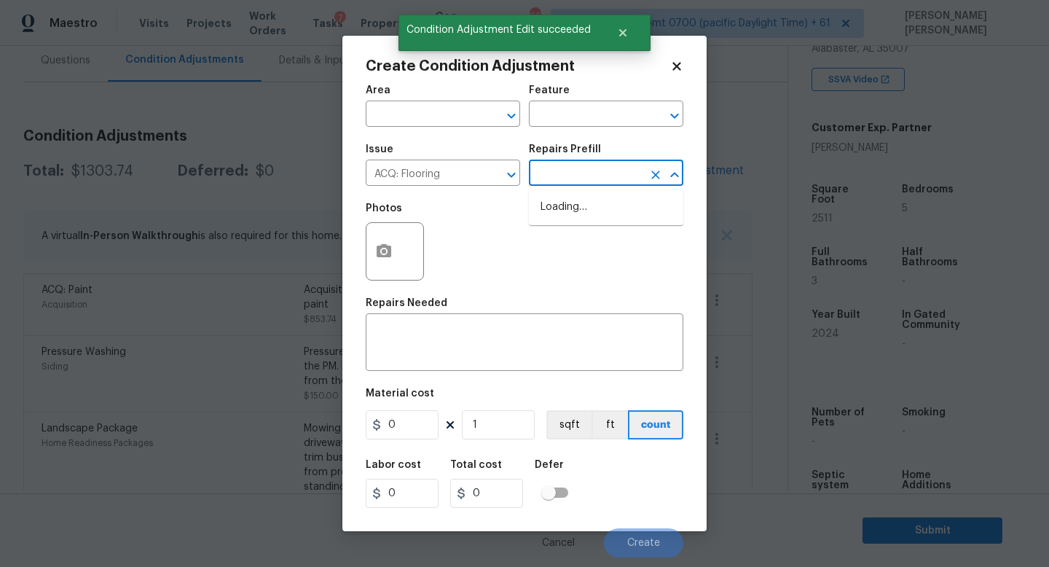
click at [560, 181] on input "text" at bounding box center [586, 174] width 114 height 23
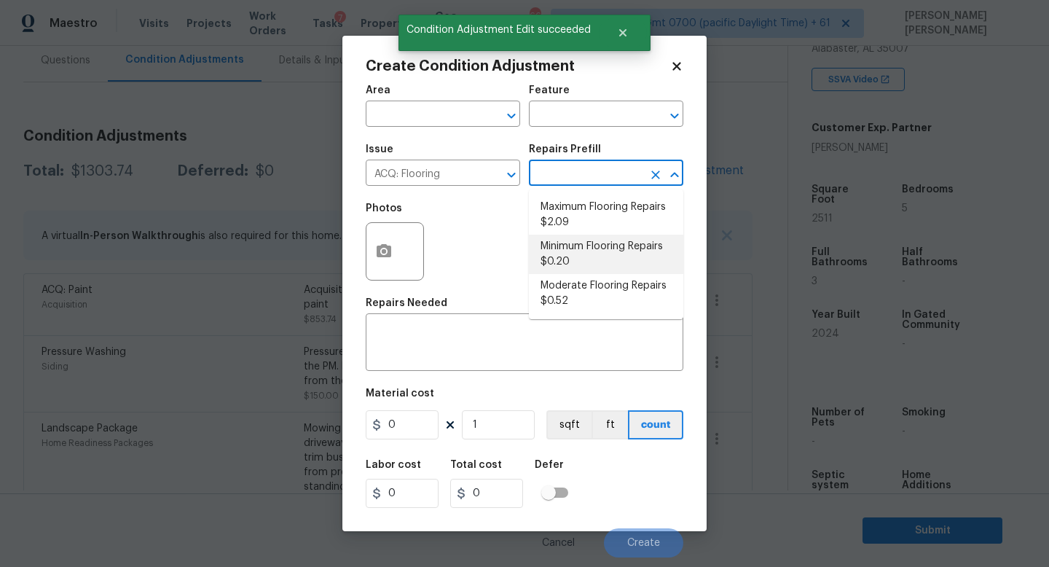
click at [593, 260] on li "Minimum Flooring Repairs $0.20" at bounding box center [606, 253] width 154 height 39
type input "Acquisition"
type textarea "Acquisition Scope: Minimum flooring repairs"
type input "0.2"
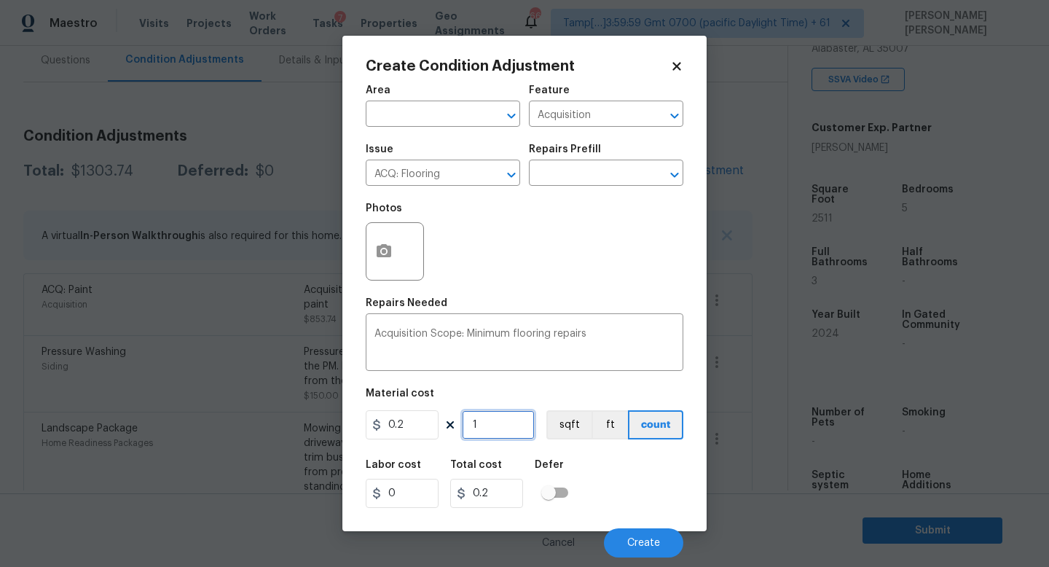
drag, startPoint x: 496, startPoint y: 435, endPoint x: 435, endPoint y: 428, distance: 61.5
click at [437, 433] on div "0.2 1 sqft ft count" at bounding box center [524, 424] width 317 height 29
type input "2"
type input "0.4"
type input "25"
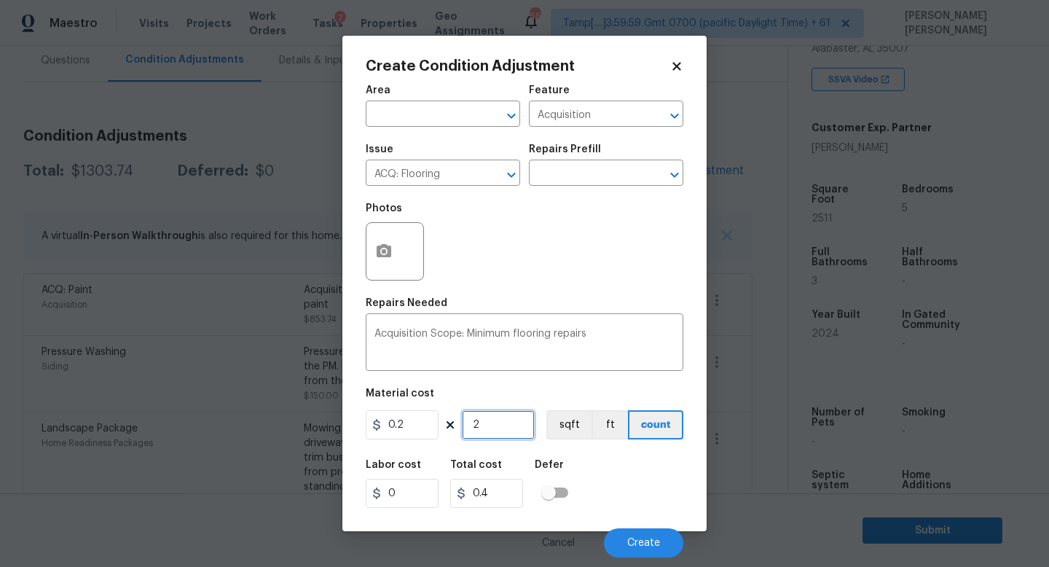
type input "5"
type input "251"
type input "50.2"
type input "2511"
type input "502.2"
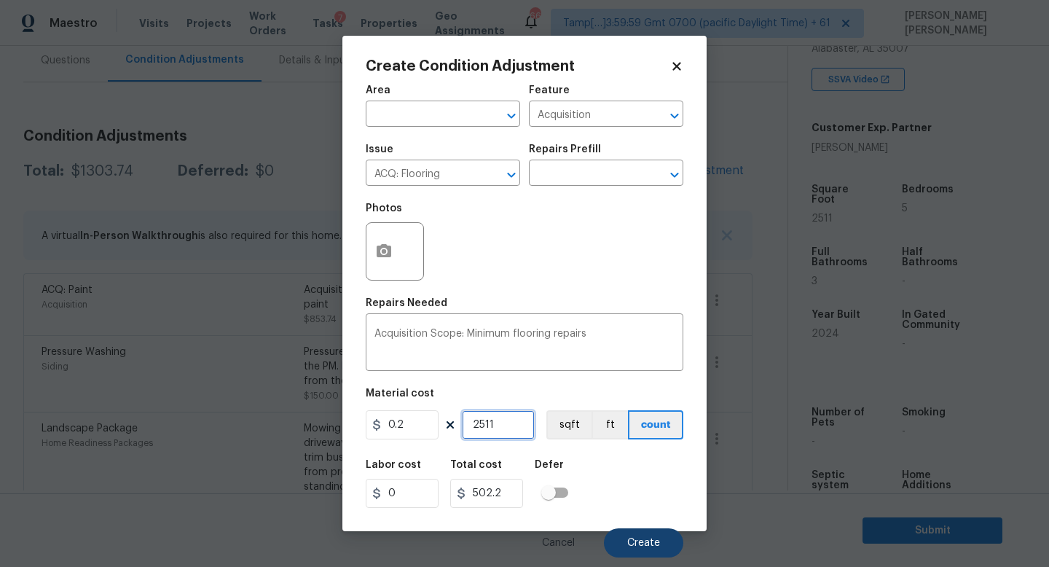
type input "2511"
click at [645, 539] on span "Create" at bounding box center [643, 542] width 33 height 11
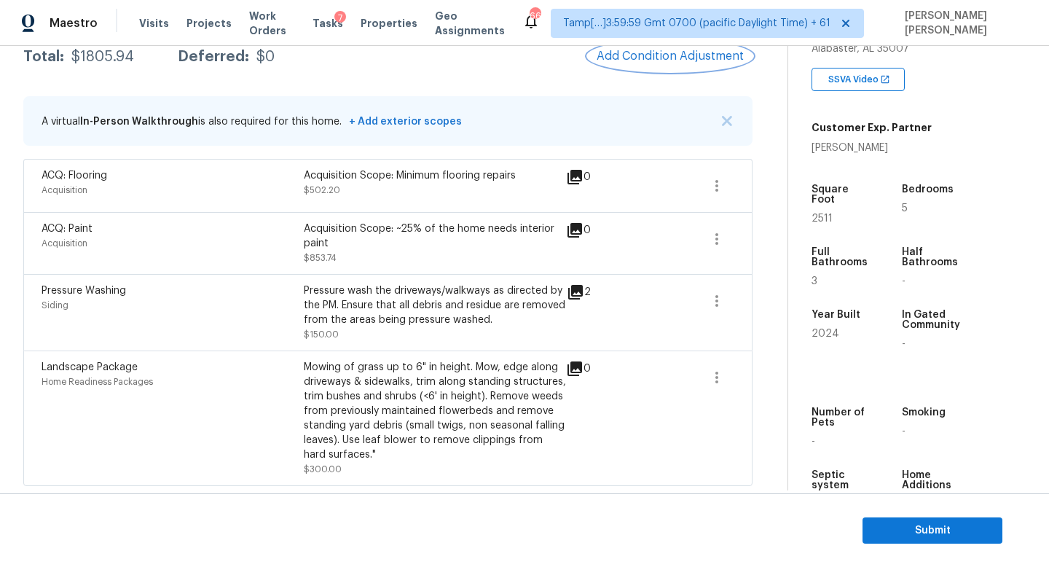
scroll to position [0, 0]
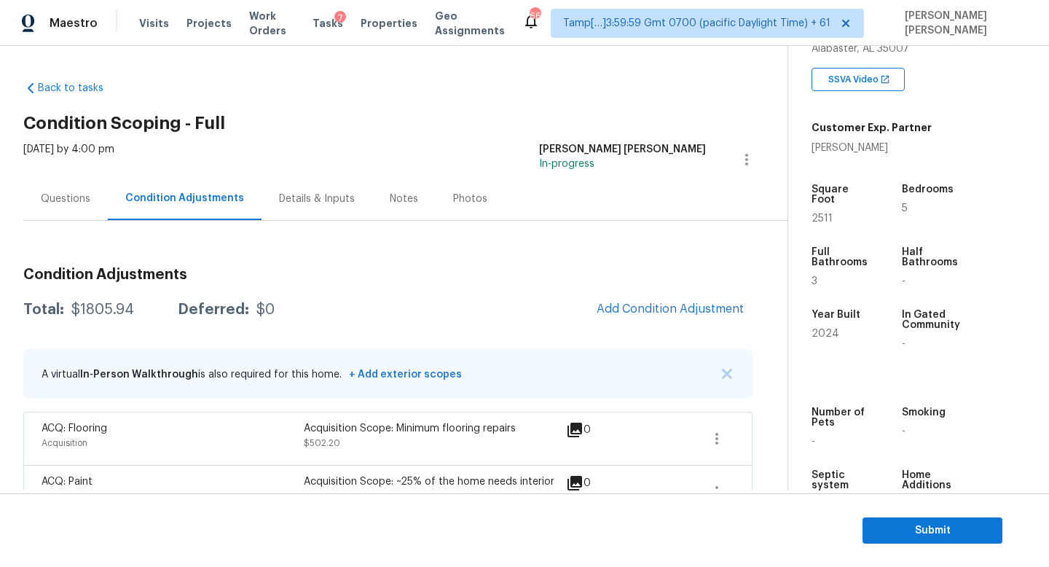
click at [28, 187] on div "Questions" at bounding box center [65, 198] width 84 height 43
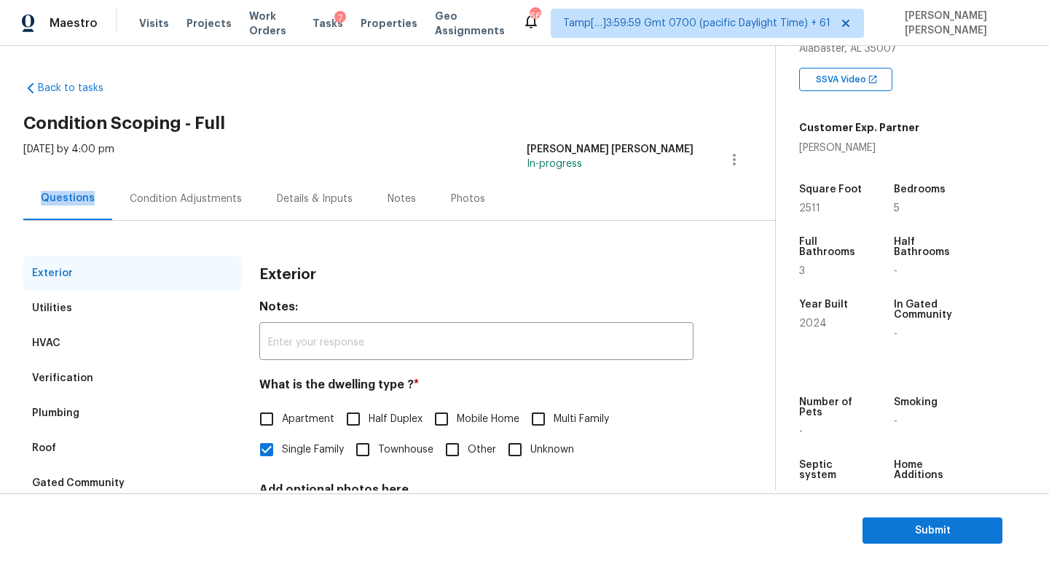
click at [28, 187] on div "Questions" at bounding box center [67, 198] width 89 height 43
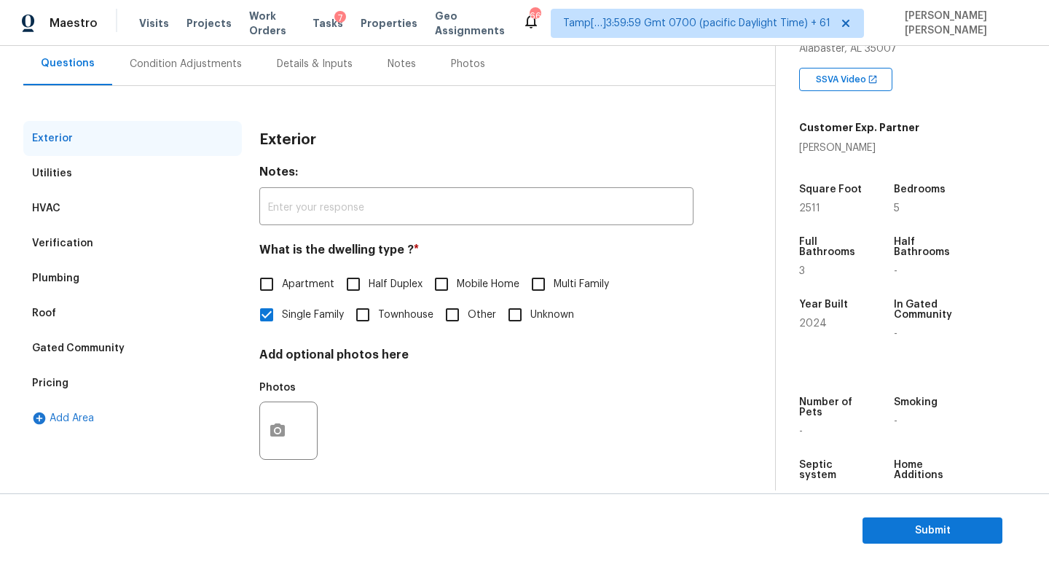
click at [173, 62] on div "Condition Adjustments" at bounding box center [186, 64] width 112 height 15
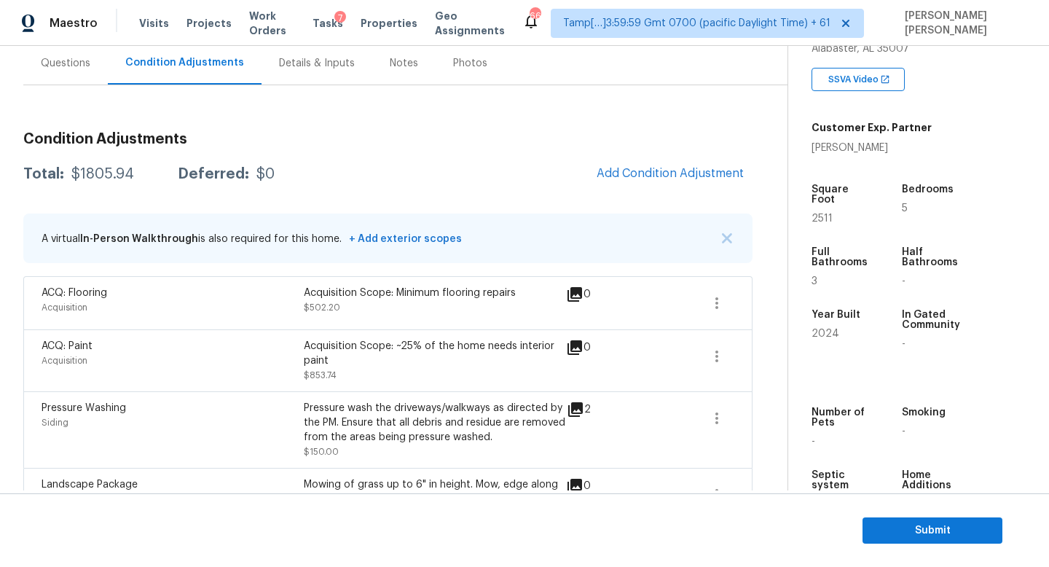
scroll to position [253, 0]
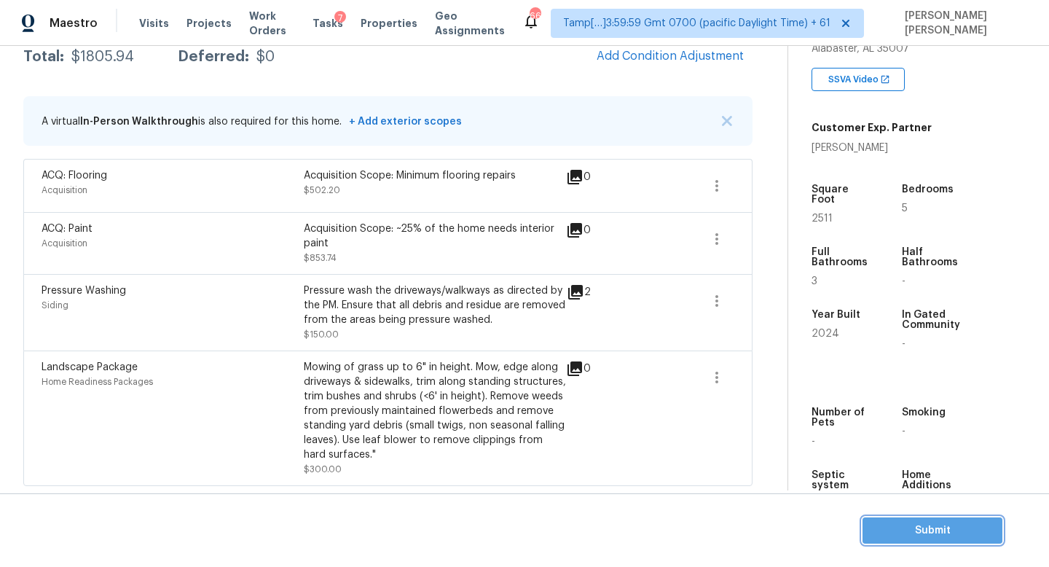
click at [940, 525] on span "Submit" at bounding box center [932, 530] width 117 height 18
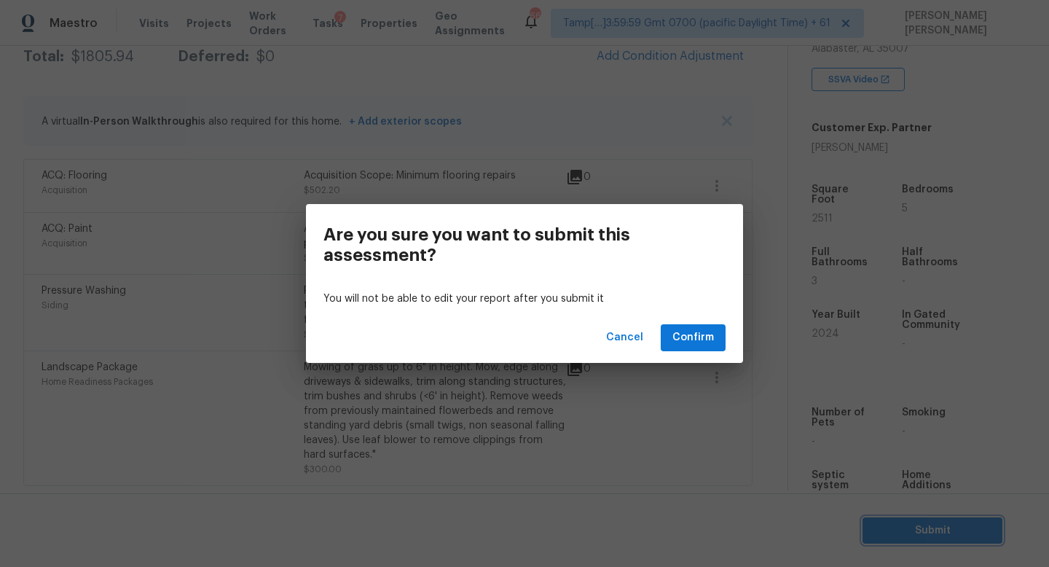
click at [337, 168] on div "Are you sure you want to submit this assessment? You will not be able to edit y…" at bounding box center [524, 283] width 1049 height 567
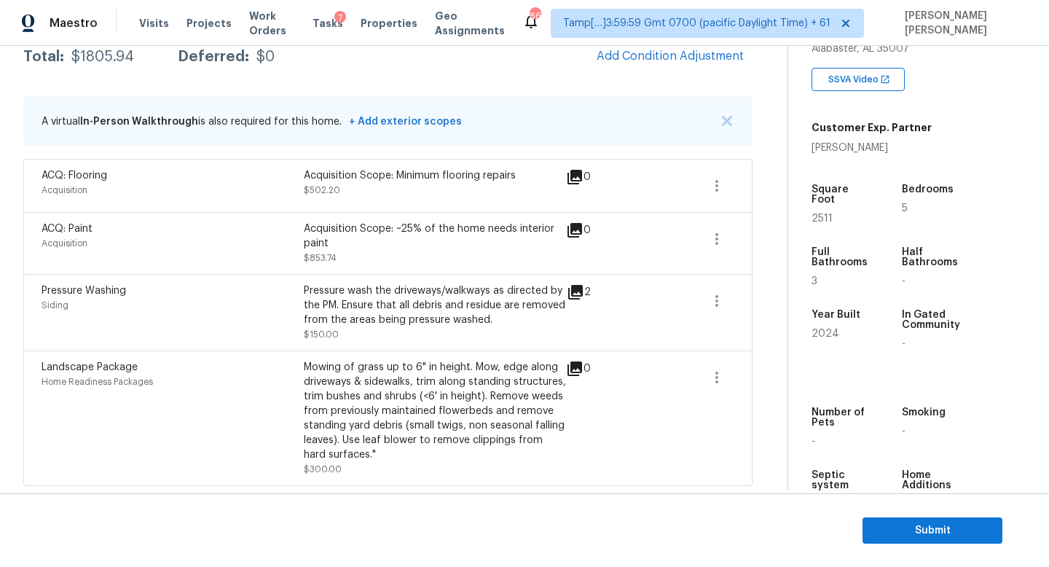
click at [108, 64] on div "Total: $1805.94 Deferred: $0 Add Condition Adjustment" at bounding box center [387, 57] width 729 height 32
copy div "$1805.94"
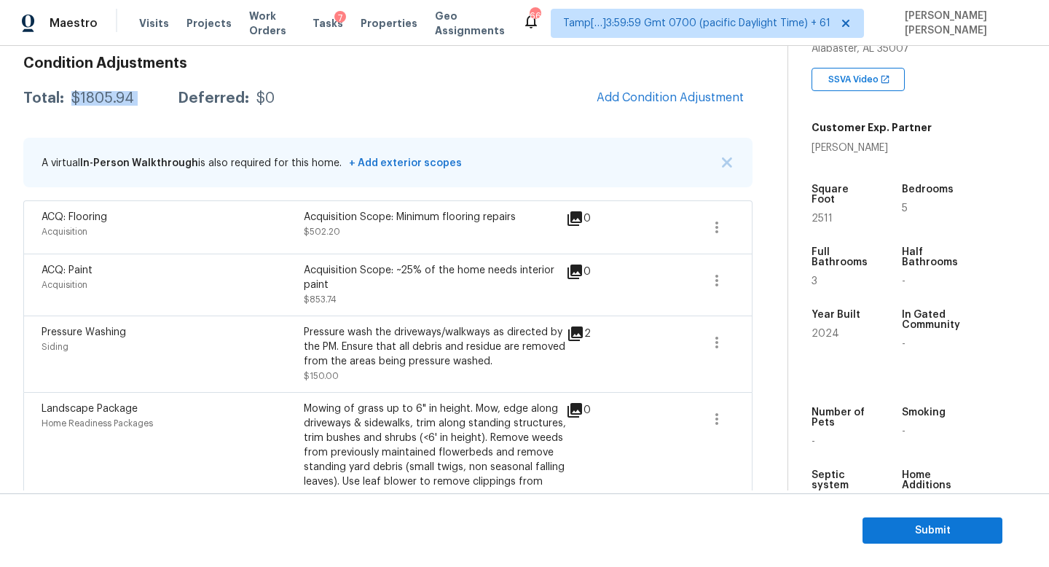
scroll to position [187, 0]
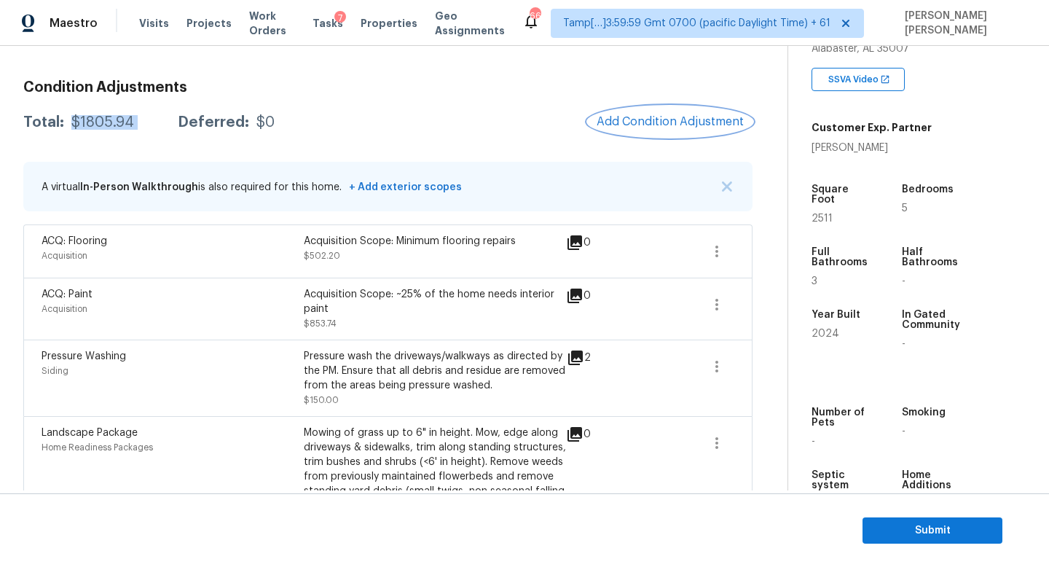
click at [663, 134] on button "Add Condition Adjustment" at bounding box center [670, 121] width 165 height 31
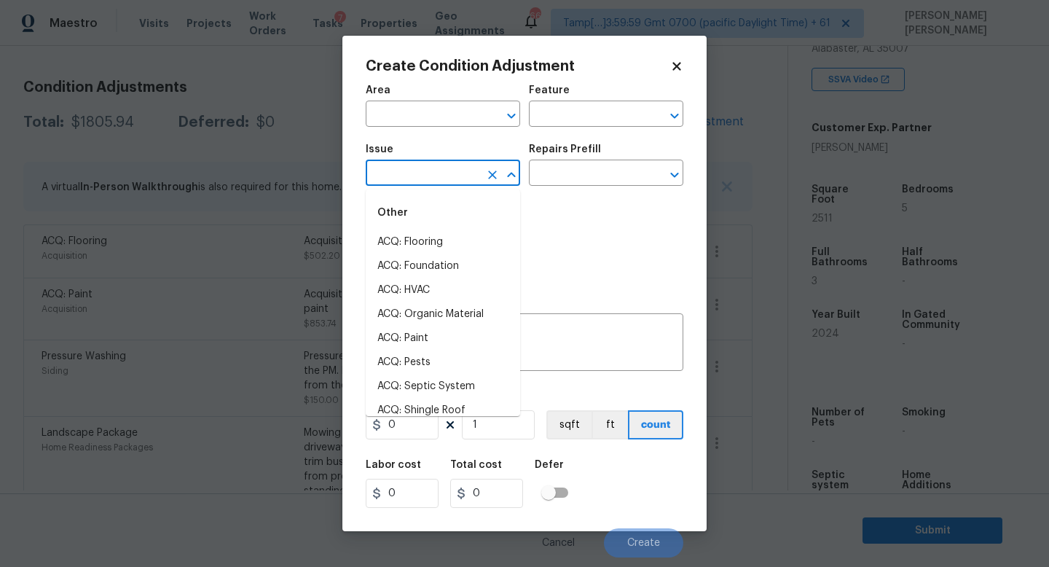
click at [451, 166] on input "text" at bounding box center [423, 174] width 114 height 23
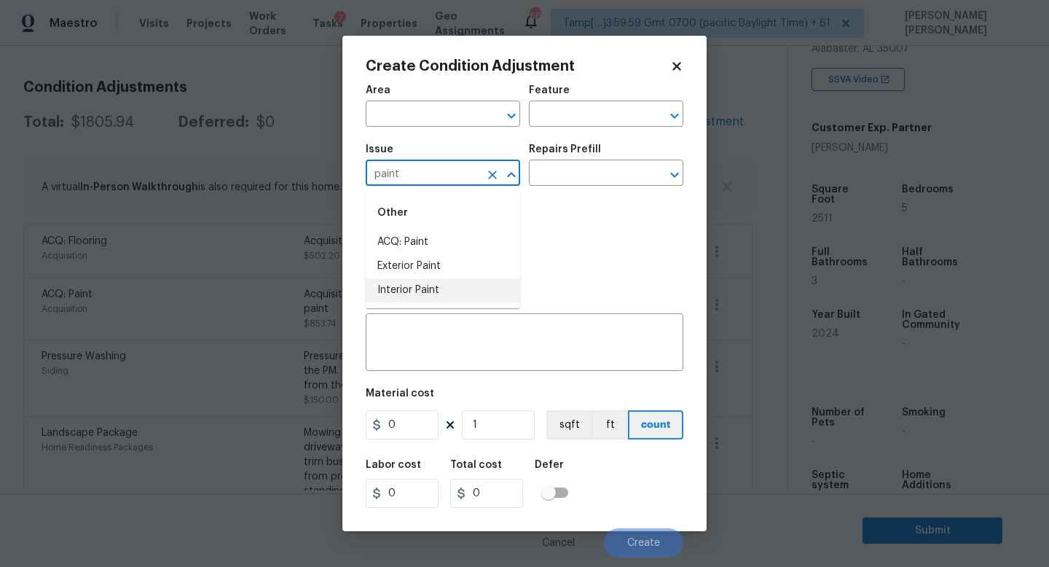
click at [446, 288] on li "Interior Paint" at bounding box center [443, 290] width 154 height 24
type input "Interior Paint"
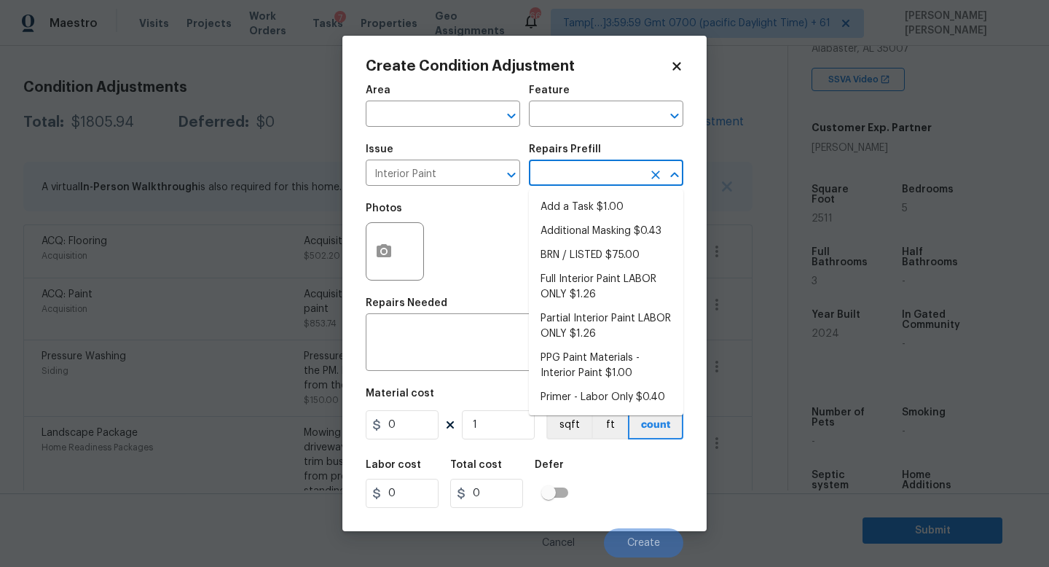
click at [590, 165] on input "text" at bounding box center [586, 174] width 114 height 23
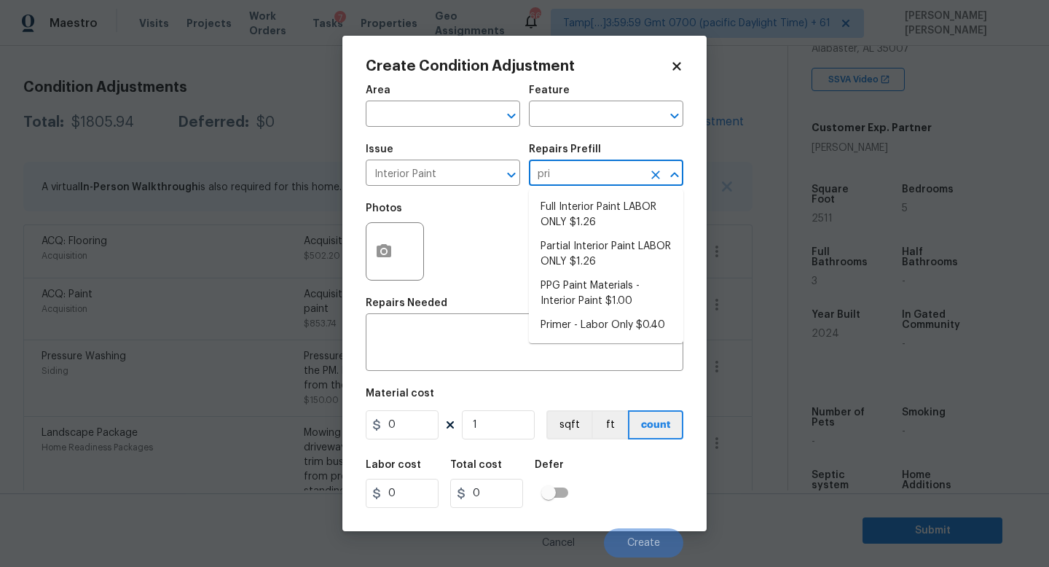
type input "prim"
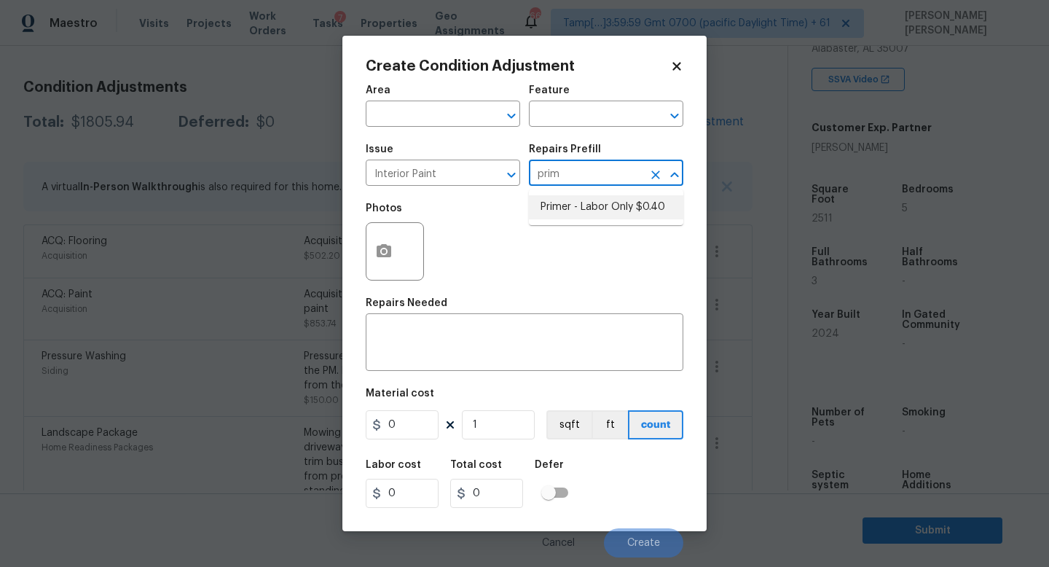
click at [624, 195] on li "Primer - Labor Only $0.40" at bounding box center [606, 207] width 154 height 24
type input "Overall Paint"
type textarea "Interior primer - PRIMER PROVIDED BY OPENDOOR - All nails, screws, drywall anch…"
type input "0.4"
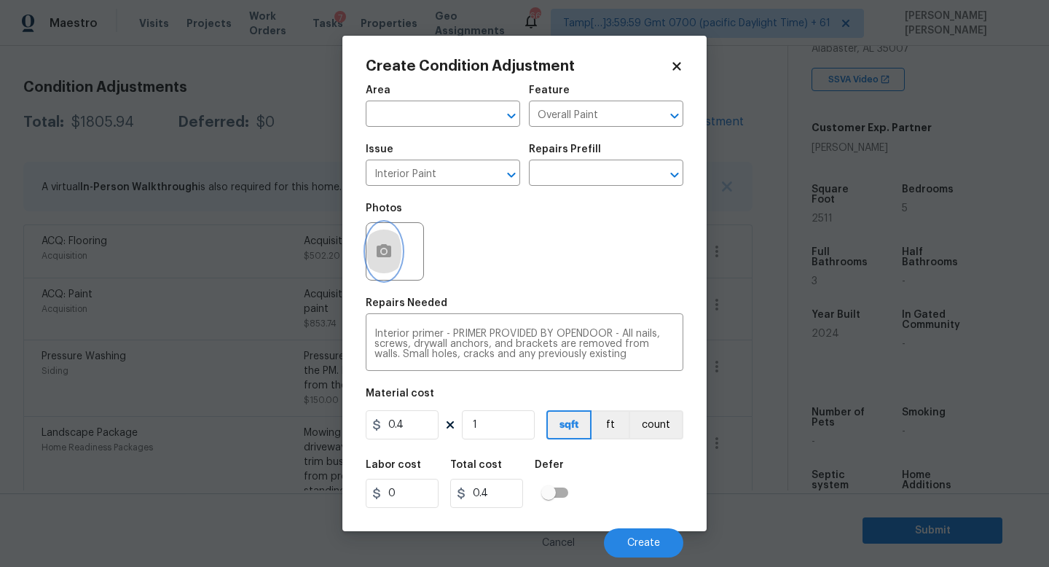
click at [392, 250] on button "button" at bounding box center [383, 251] width 35 height 57
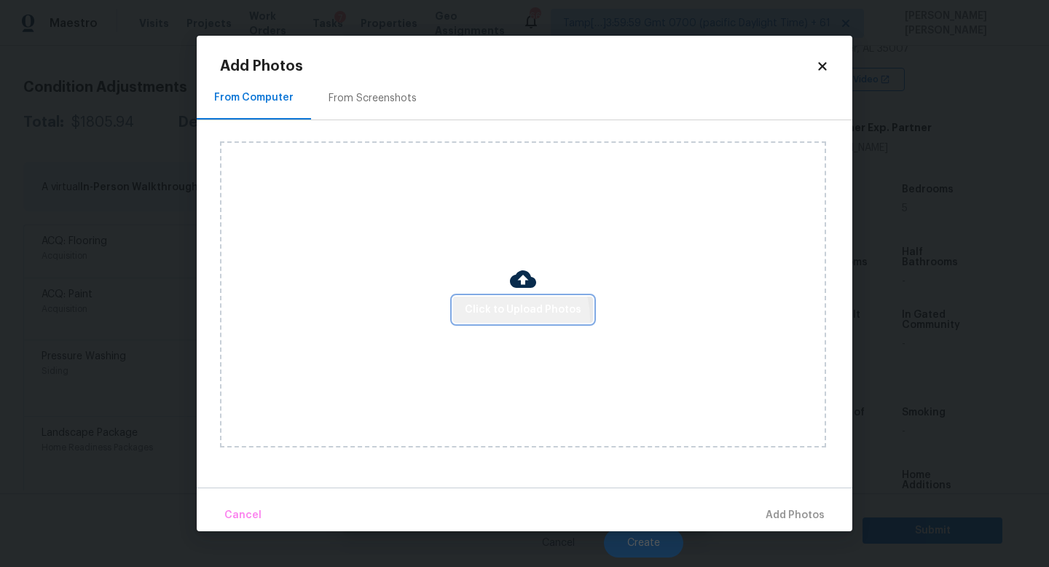
click at [504, 317] on span "Click to Upload Photos" at bounding box center [523, 310] width 117 height 18
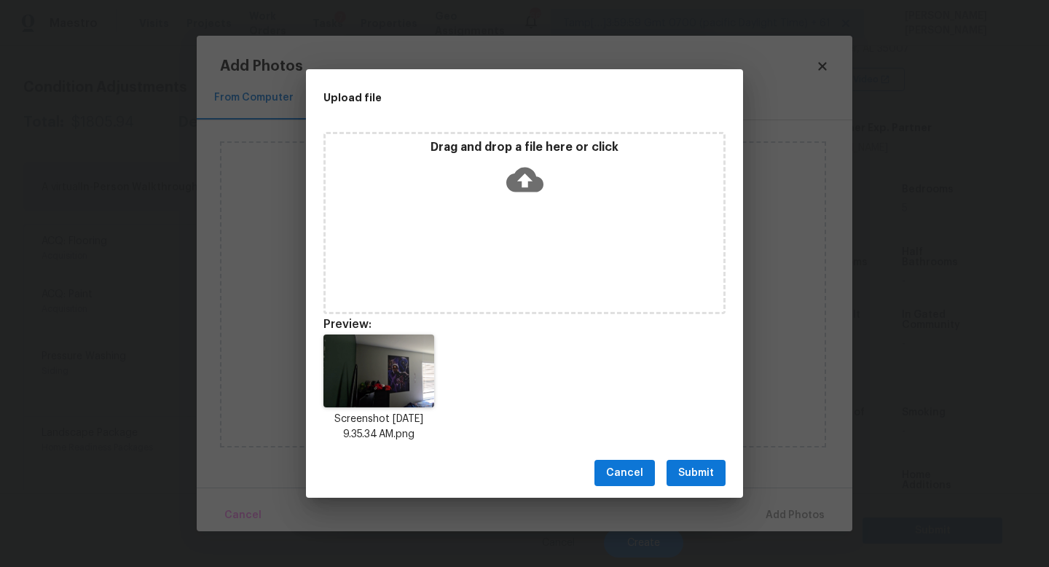
click at [684, 466] on span "Submit" at bounding box center [696, 473] width 36 height 18
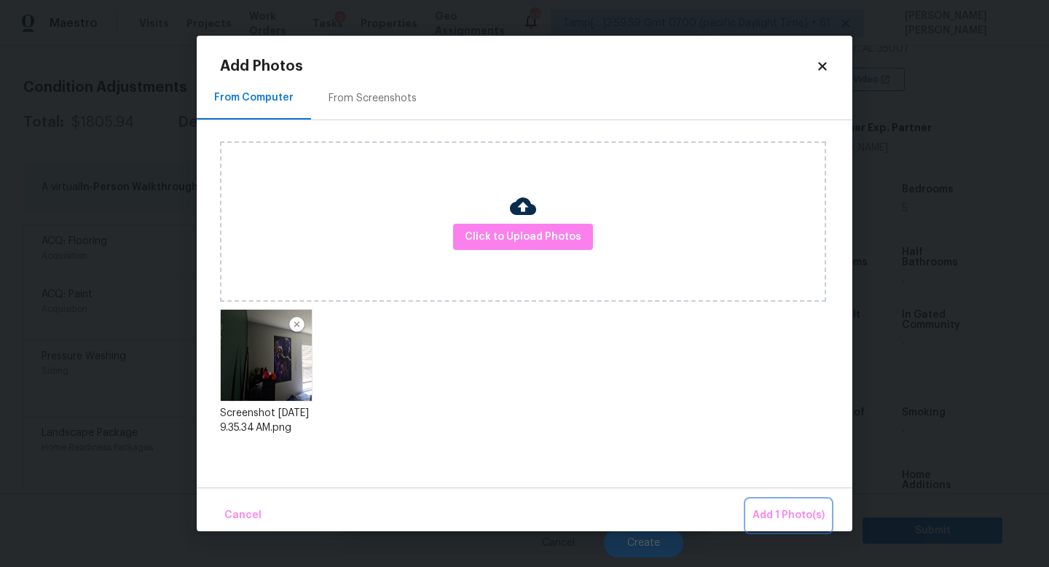
click at [788, 511] on span "Add 1 Photo(s)" at bounding box center [788, 515] width 72 height 18
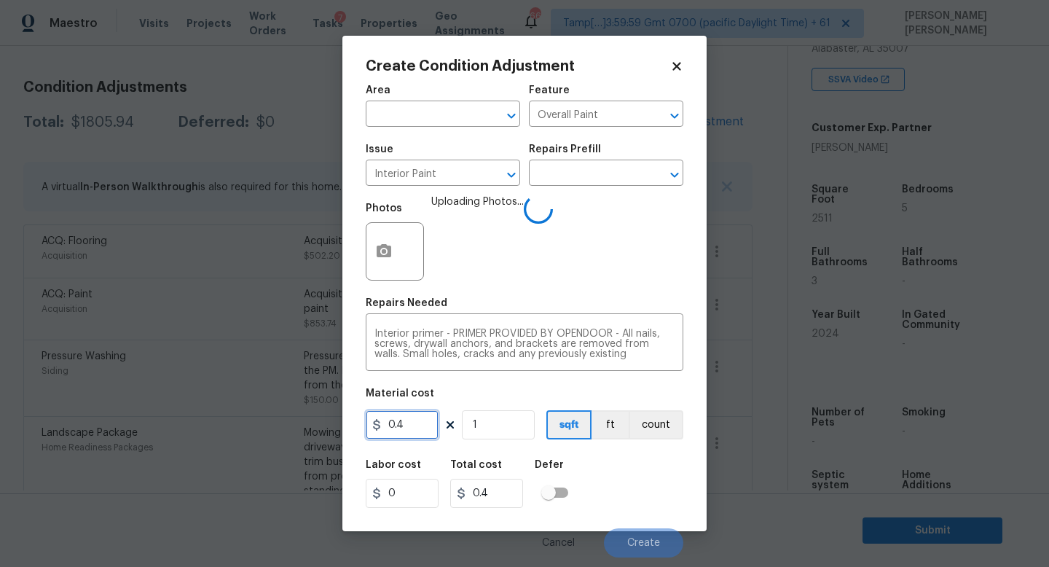
drag, startPoint x: 406, startPoint y: 430, endPoint x: 341, endPoint y: 425, distance: 65.8
click at [347, 430] on div "Create Condition Adjustment Area ​ Feature Overall Paint ​ Issue Interior Paint…" at bounding box center [524, 283] width 364 height 495
type input "100"
click at [646, 488] on div "Labor cost 0 Total cost 100 Defer" at bounding box center [524, 484] width 317 height 66
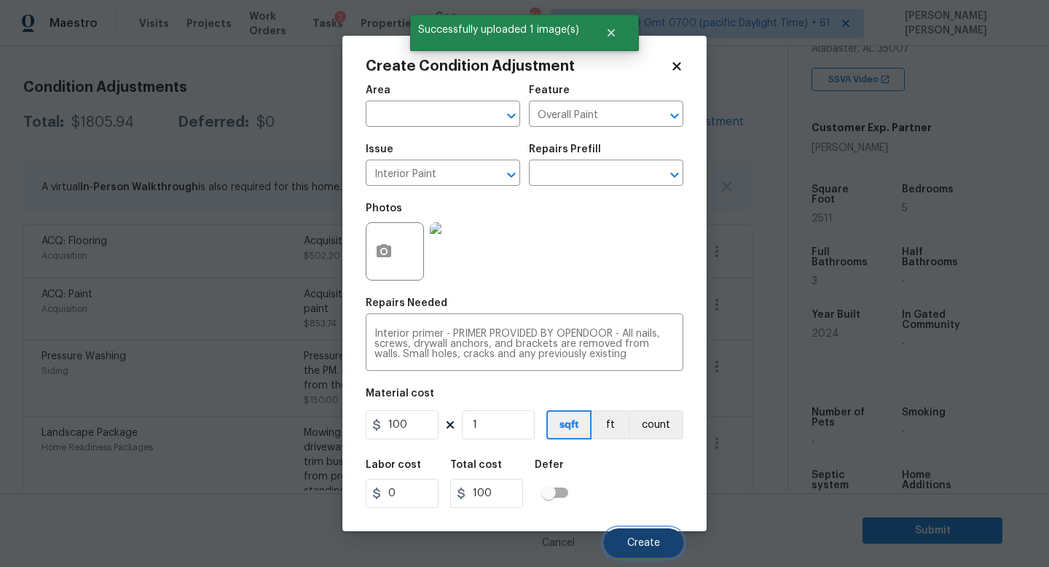
click at [639, 540] on span "Create" at bounding box center [643, 542] width 33 height 11
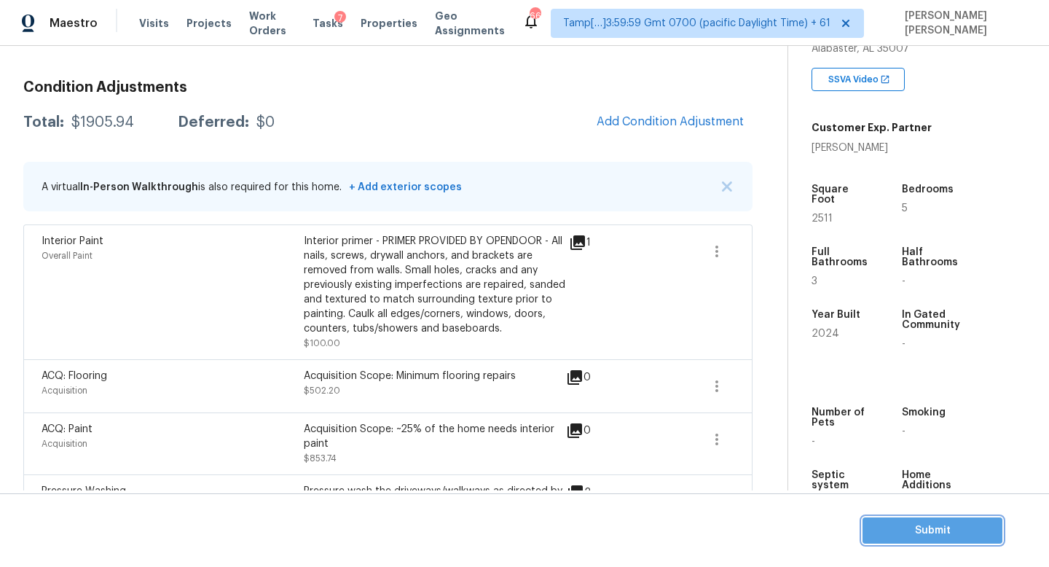
click at [896, 517] on button "Submit" at bounding box center [932, 530] width 140 height 27
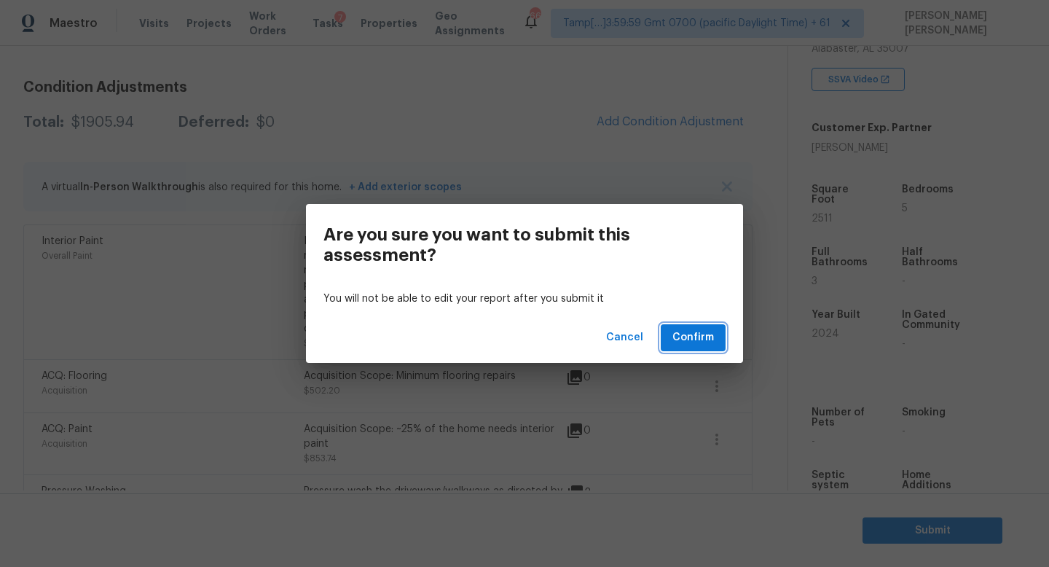
click at [703, 336] on span "Confirm" at bounding box center [693, 337] width 42 height 18
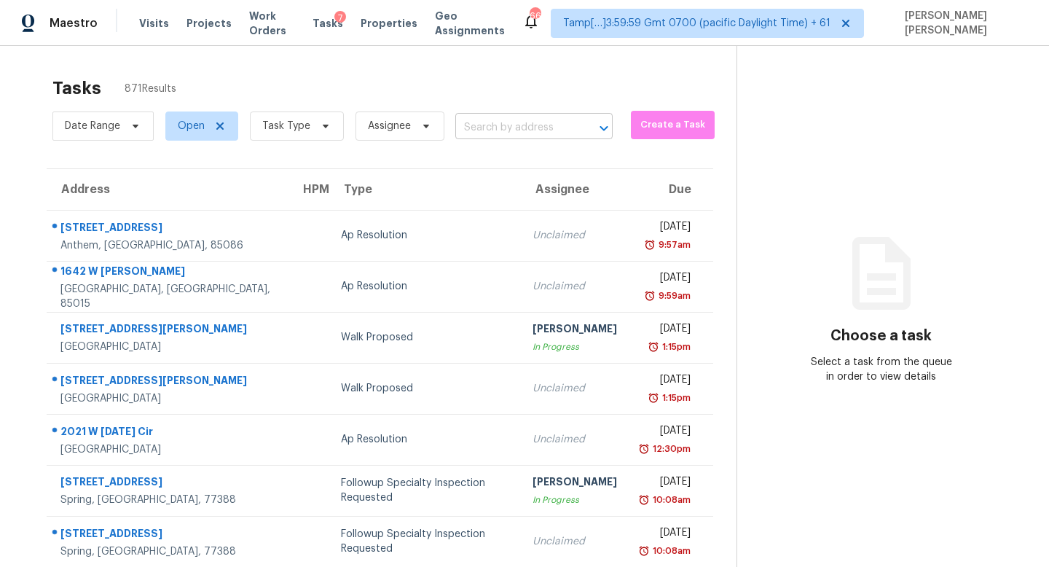
click at [534, 139] on body "Maestro Visits Projects Work Orders Tasks 7 Properties Geo Assignments 665 Tamp…" at bounding box center [524, 283] width 1049 height 567
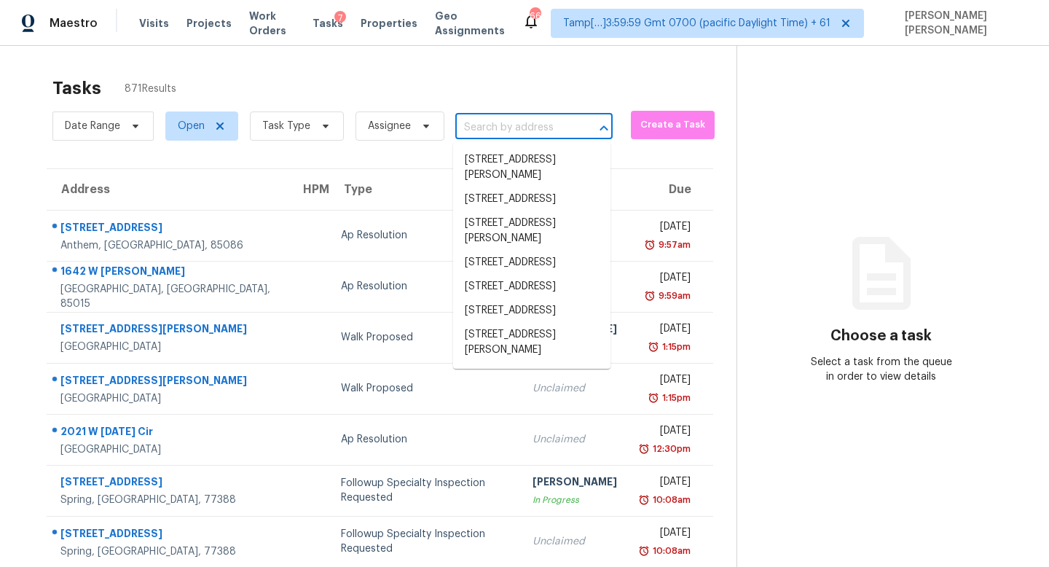
paste input "12237 Karls Ln Northglenn, CO, 80241"
type input "12237 Karls Ln Northglenn, CO, 80241"
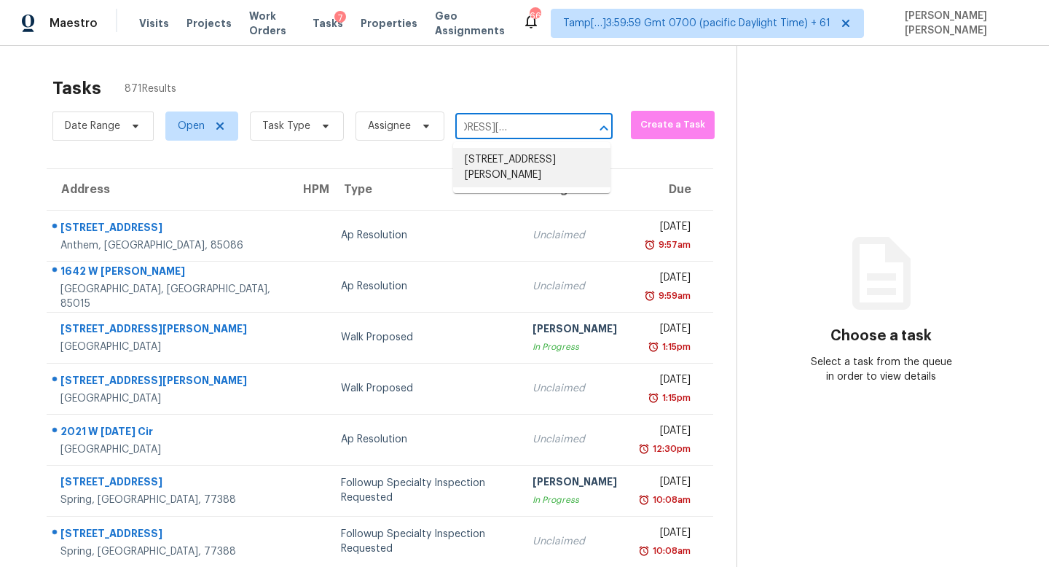
click at [529, 154] on li "12237 Karls Ln, Northglenn, CO 80241" at bounding box center [531, 167] width 157 height 39
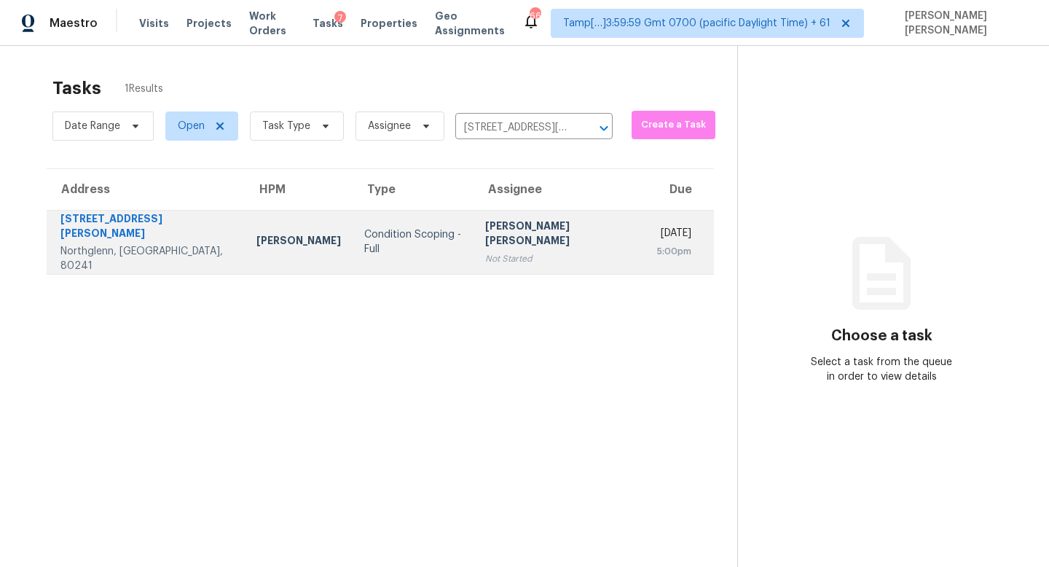
click at [386, 245] on td "Condition Scoping - Full" at bounding box center [412, 242] width 121 height 64
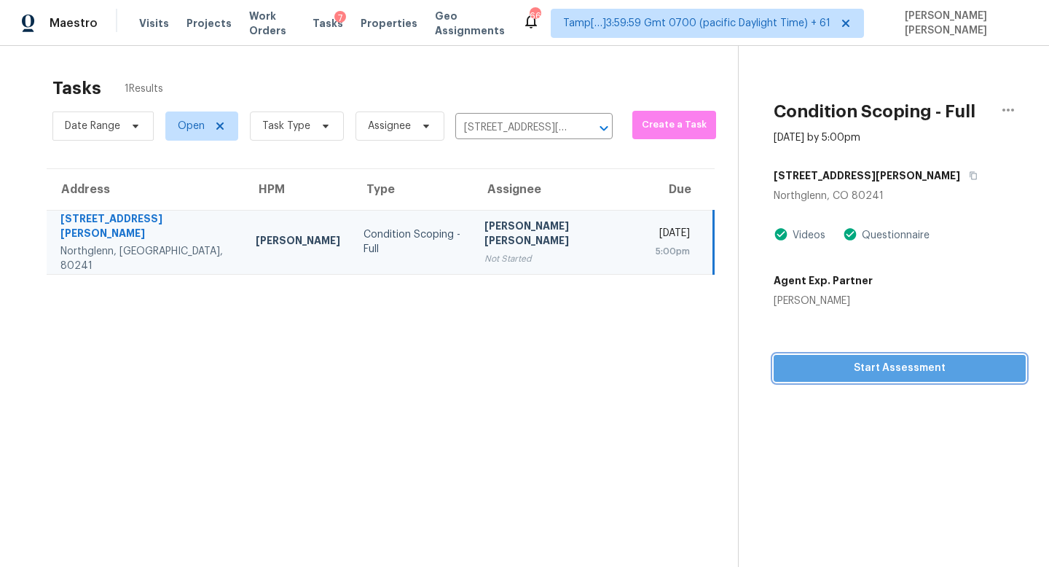
click at [885, 368] on span "Start Assessment" at bounding box center [899, 368] width 229 height 18
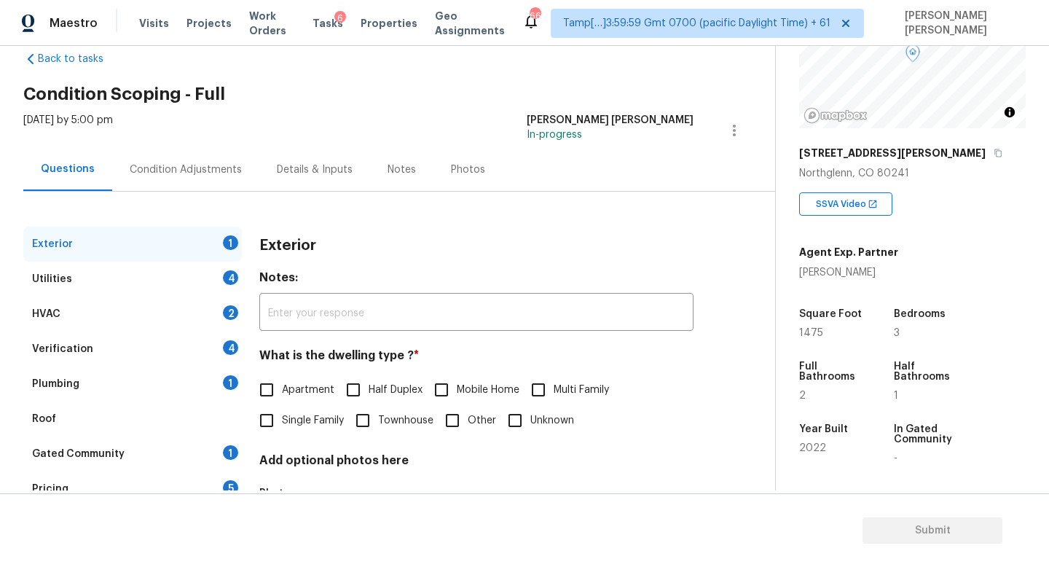
scroll to position [30, 0]
click at [524, 376] on input "Multi Family" at bounding box center [538, 389] width 31 height 31
checkbox input "true"
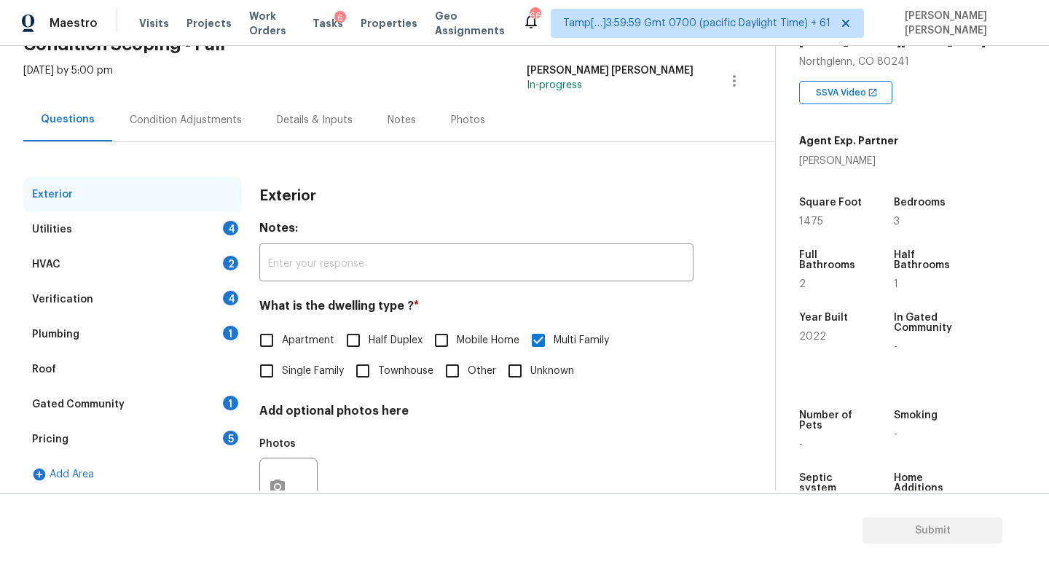
scroll to position [79, 0]
click at [111, 230] on div "Utilities 4" at bounding box center [132, 228] width 218 height 35
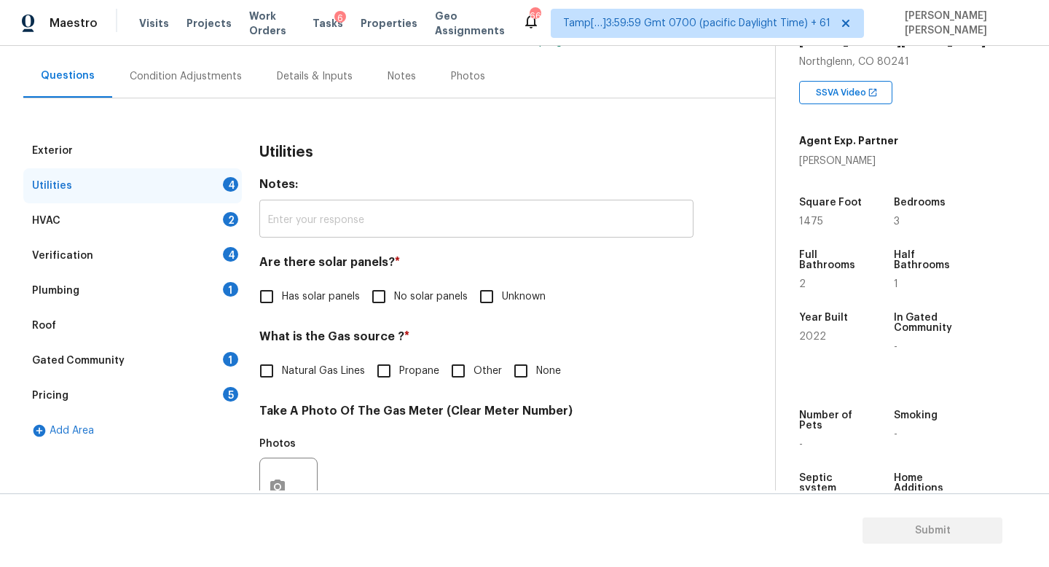
scroll to position [175, 0]
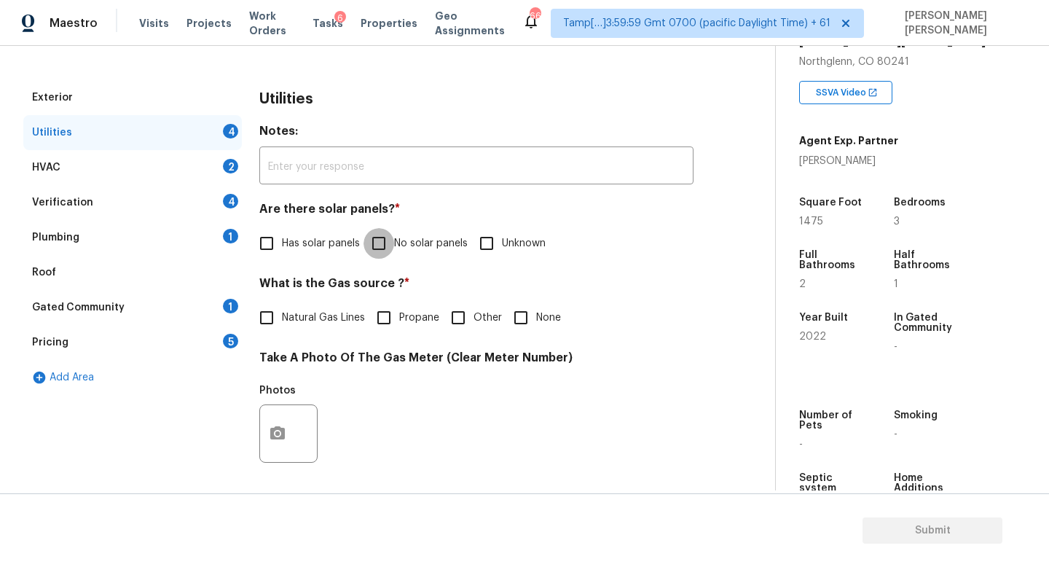
click at [382, 238] on input "No solar panels" at bounding box center [378, 243] width 31 height 31
checkbox input "true"
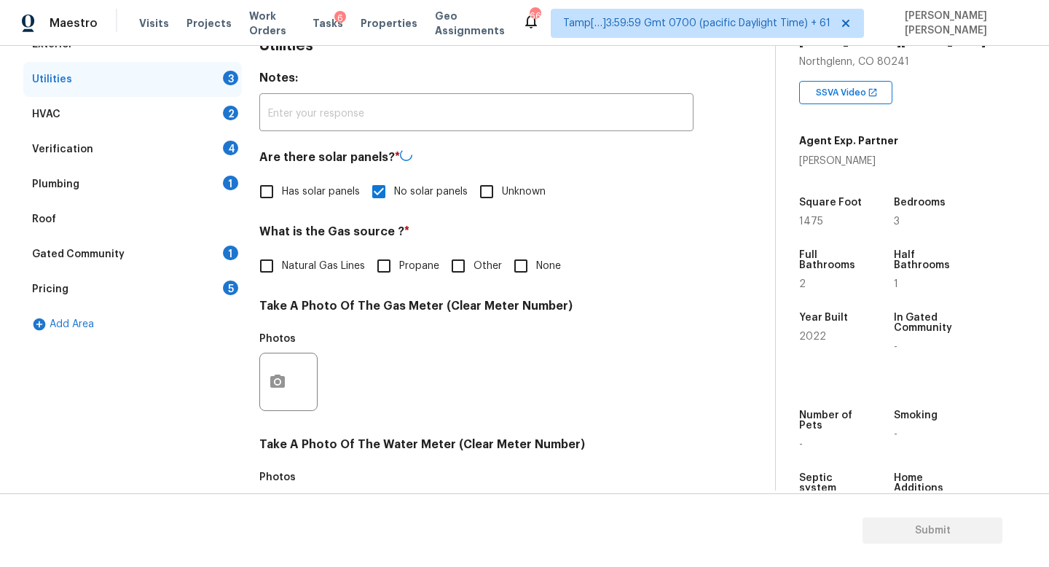
scroll to position [229, 0]
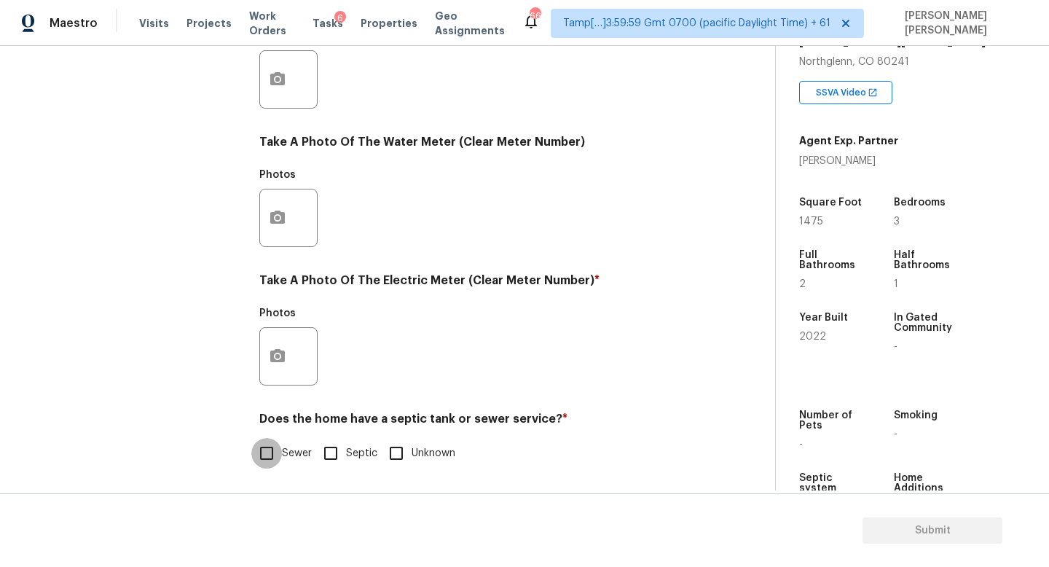
click at [260, 442] on input "Sewer" at bounding box center [266, 453] width 31 height 31
checkbox input "true"
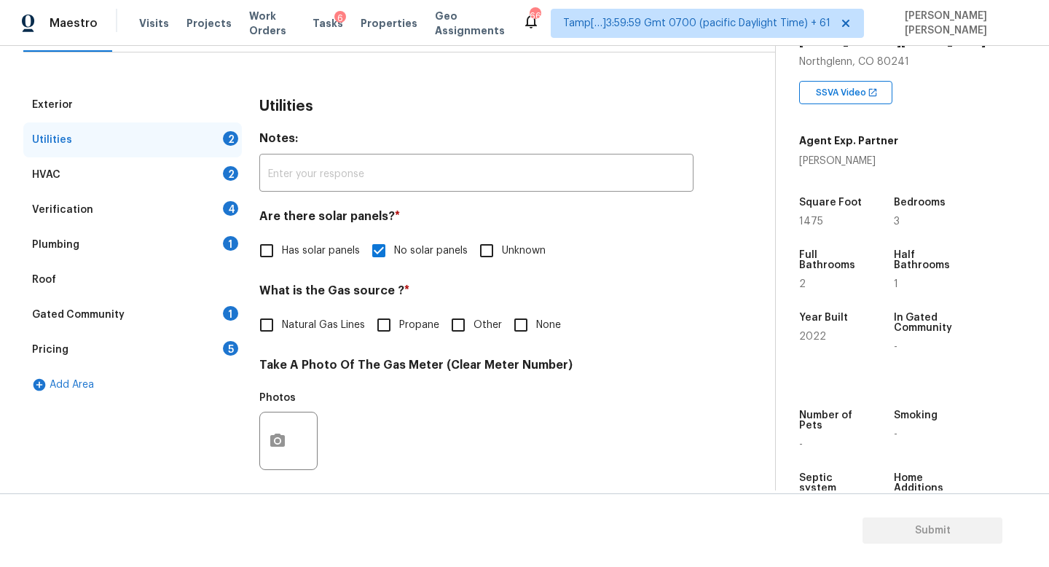
click at [164, 245] on div "Plumbing 1" at bounding box center [132, 244] width 218 height 35
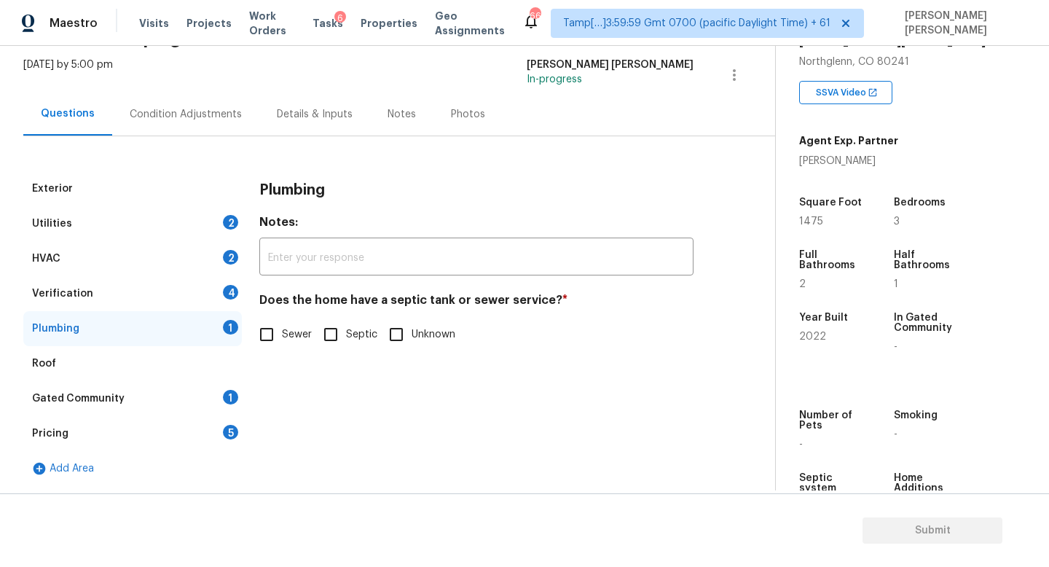
scroll to position [84, 0]
click at [248, 328] on div "Exterior Utilities 2 HVAC 2 Verification 4 Plumbing 1 Roof Gated Community 1 Pr…" at bounding box center [381, 328] width 717 height 315
click at [270, 336] on input "Sewer" at bounding box center [266, 334] width 31 height 31
checkbox input "true"
click at [153, 216] on div "Utilities 2" at bounding box center [132, 223] width 218 height 35
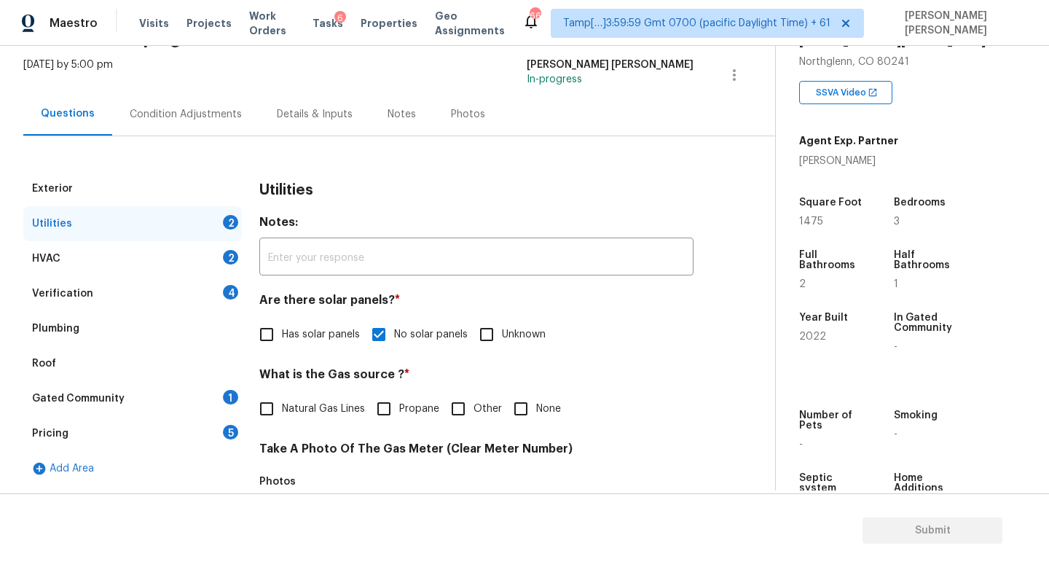
click at [174, 108] on div "Condition Adjustments" at bounding box center [186, 114] width 112 height 15
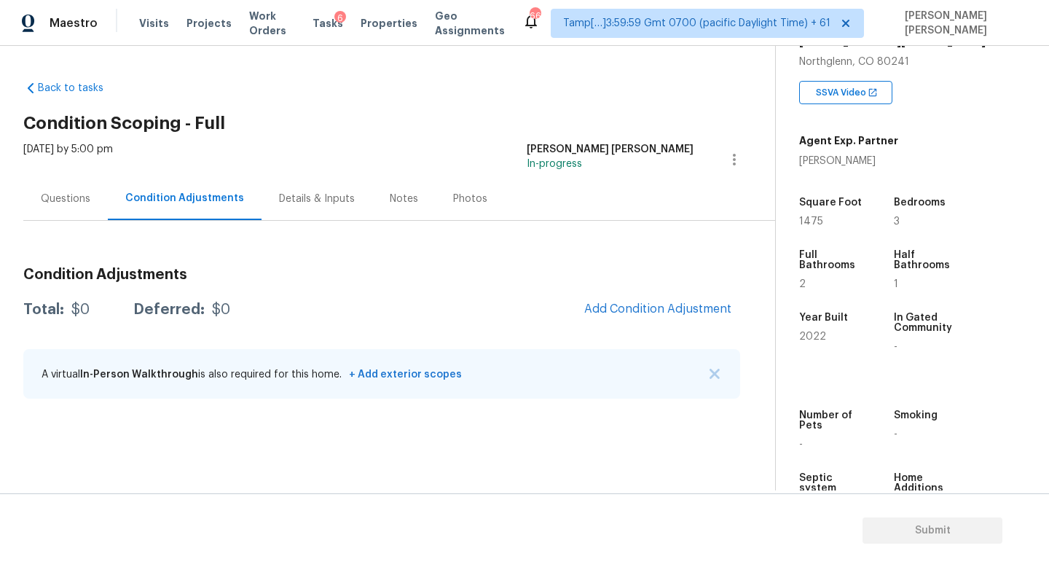
click at [257, 130] on h2 "Condition Scoping - Full" at bounding box center [398, 123] width 751 height 15
click at [489, 288] on div "Condition Adjustments Total: $0 Deferred: $0 Add Condition Adjustment A virtual…" at bounding box center [381, 334] width 717 height 156
click at [82, 208] on div "Questions" at bounding box center [65, 198] width 84 height 43
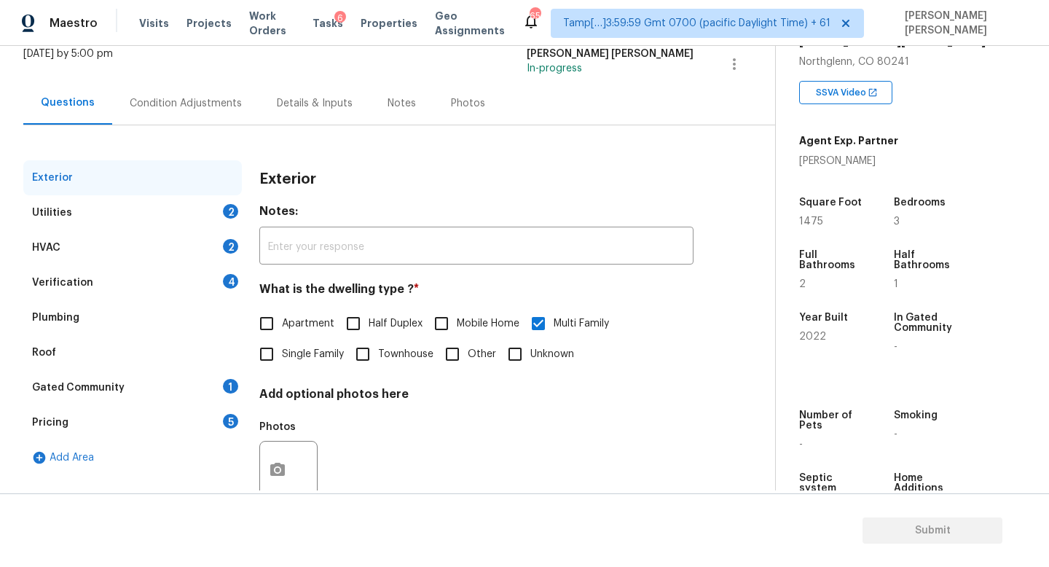
scroll to position [135, 0]
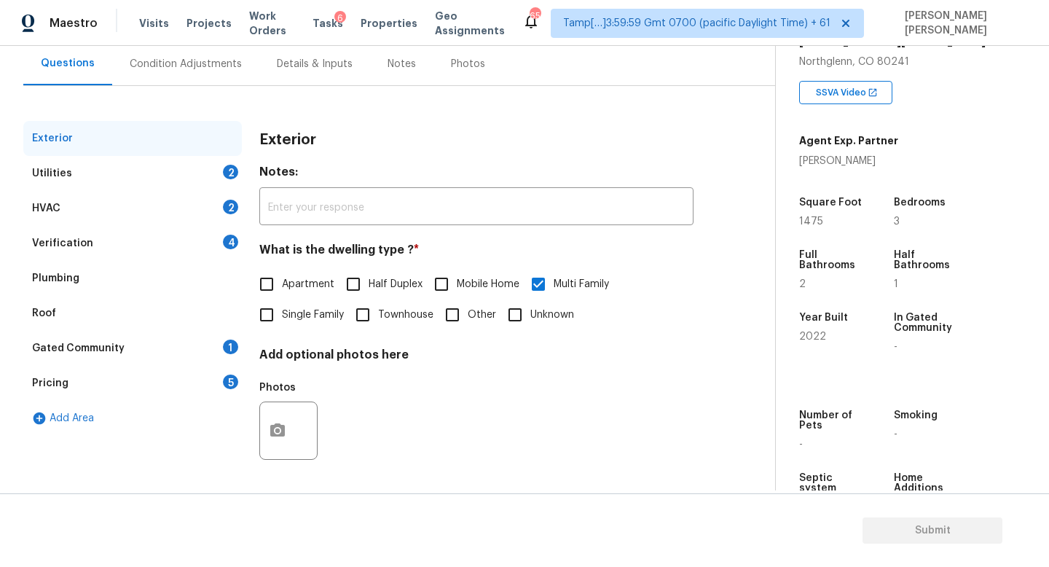
click at [178, 170] on div "Utilities 2" at bounding box center [132, 173] width 218 height 35
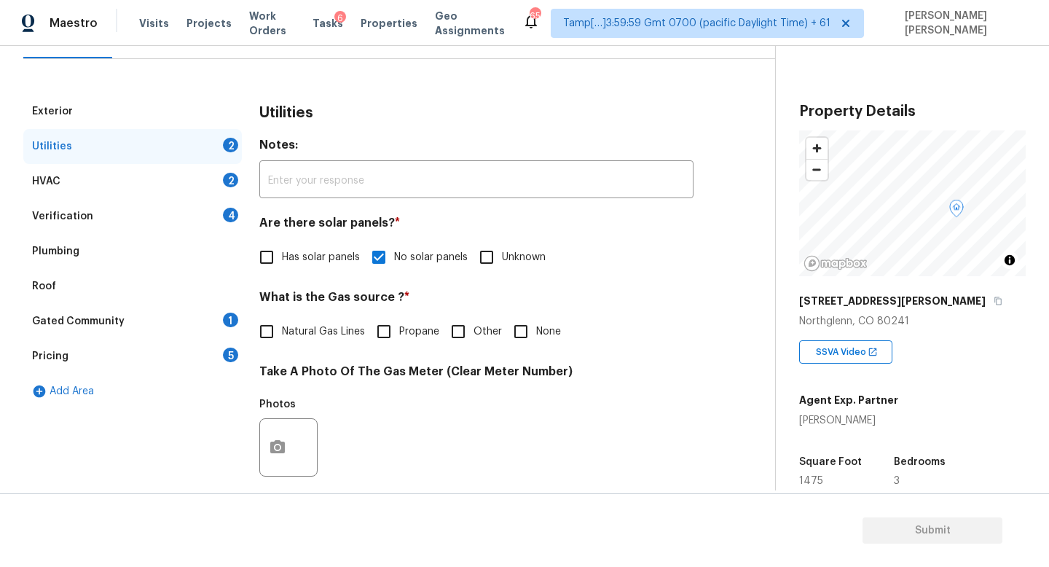
scroll to position [0, 0]
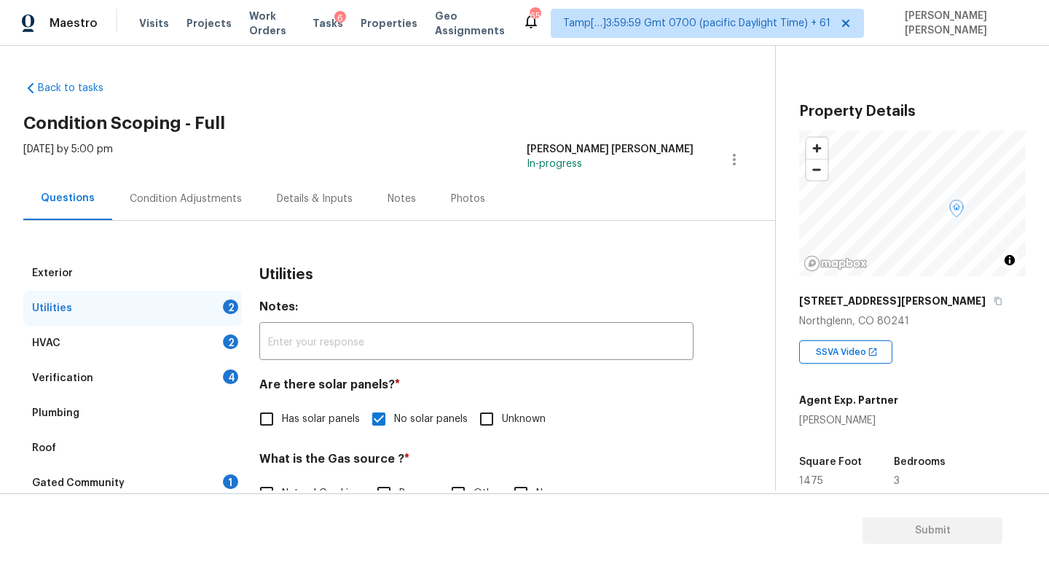
click at [223, 379] on div "Verification 4" at bounding box center [132, 377] width 218 height 35
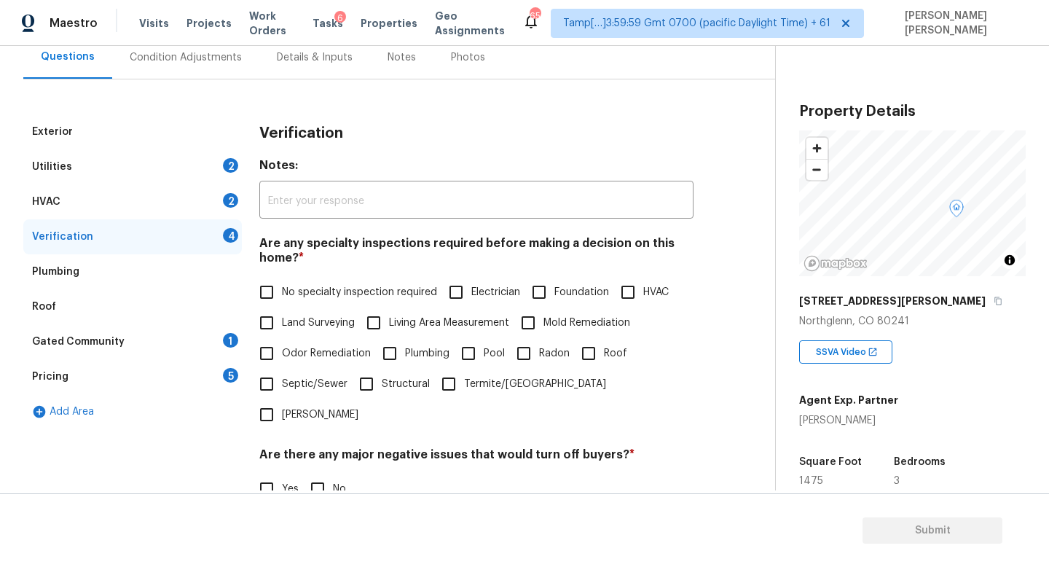
scroll to position [172, 0]
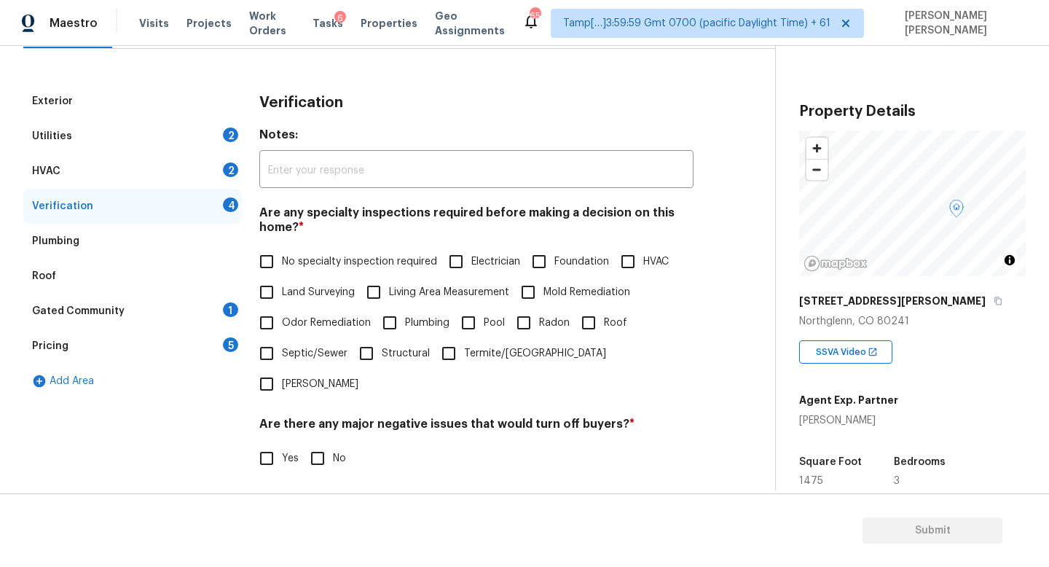
click at [158, 135] on div "Utilities 2" at bounding box center [132, 136] width 218 height 35
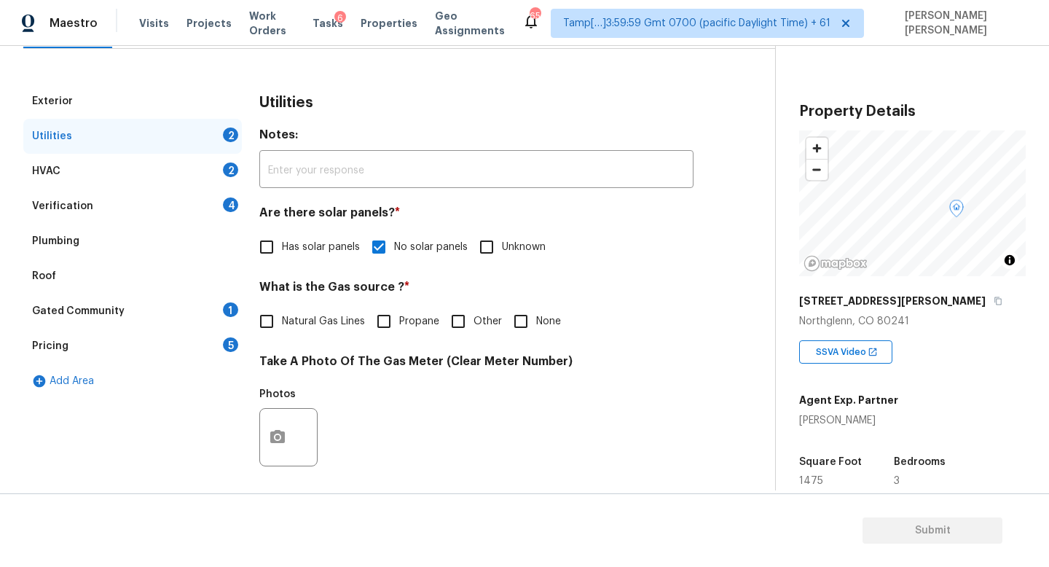
click at [505, 328] on input "None" at bounding box center [520, 321] width 31 height 31
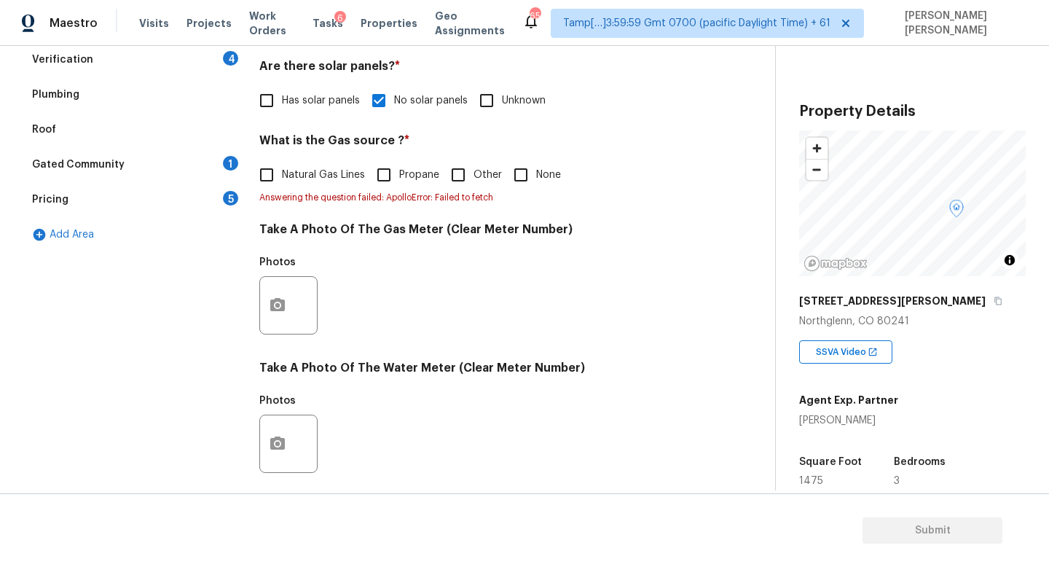
scroll to position [256, 0]
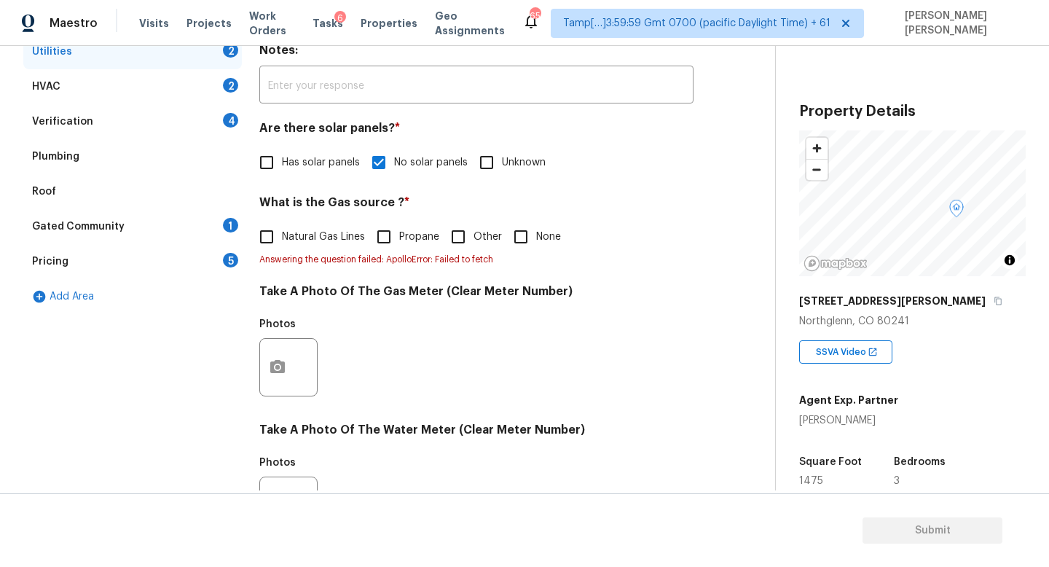
click at [516, 244] on input "None" at bounding box center [520, 236] width 31 height 31
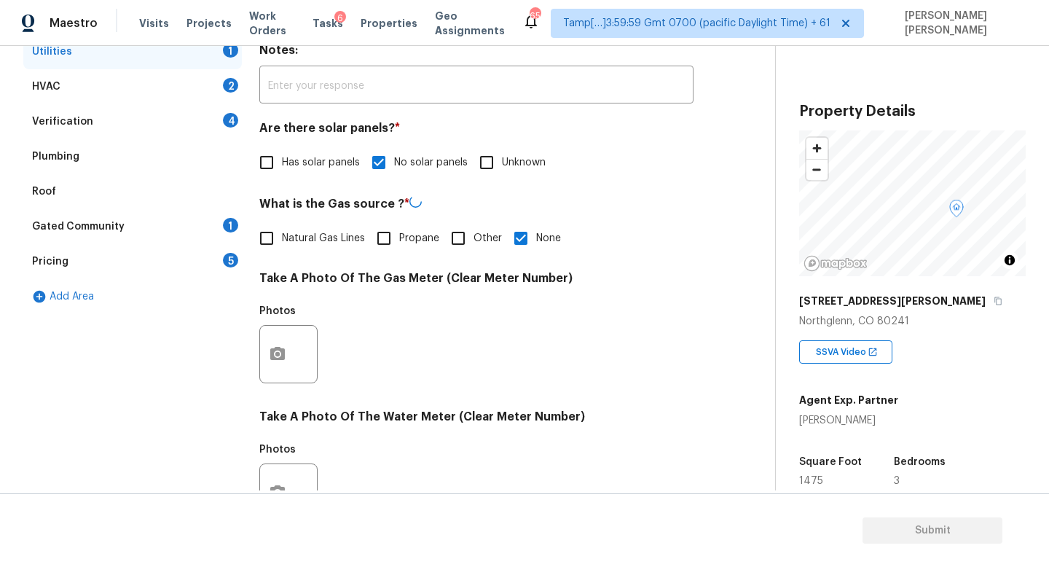
checkbox input "false"
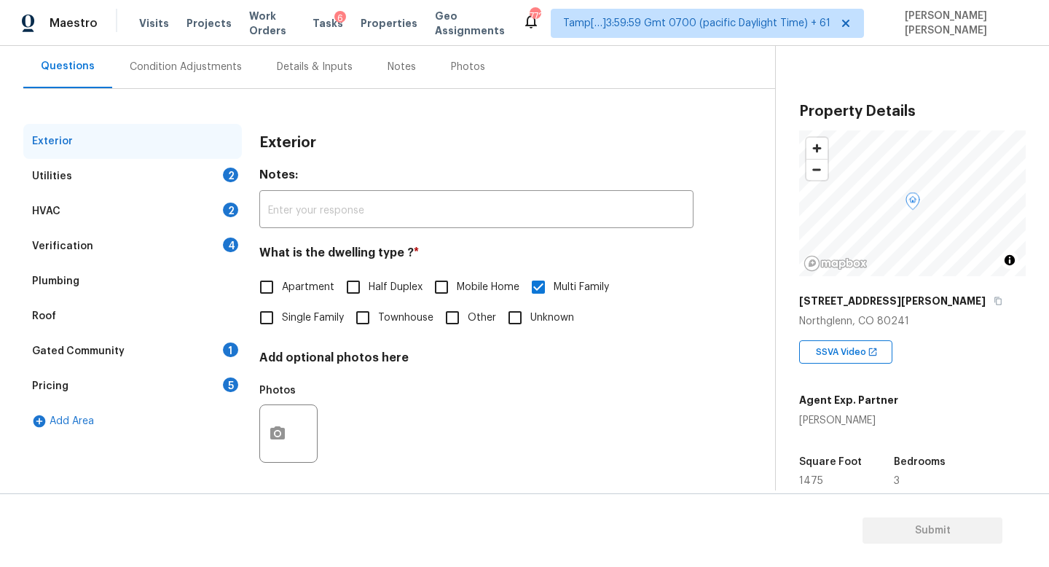
scroll to position [135, 0]
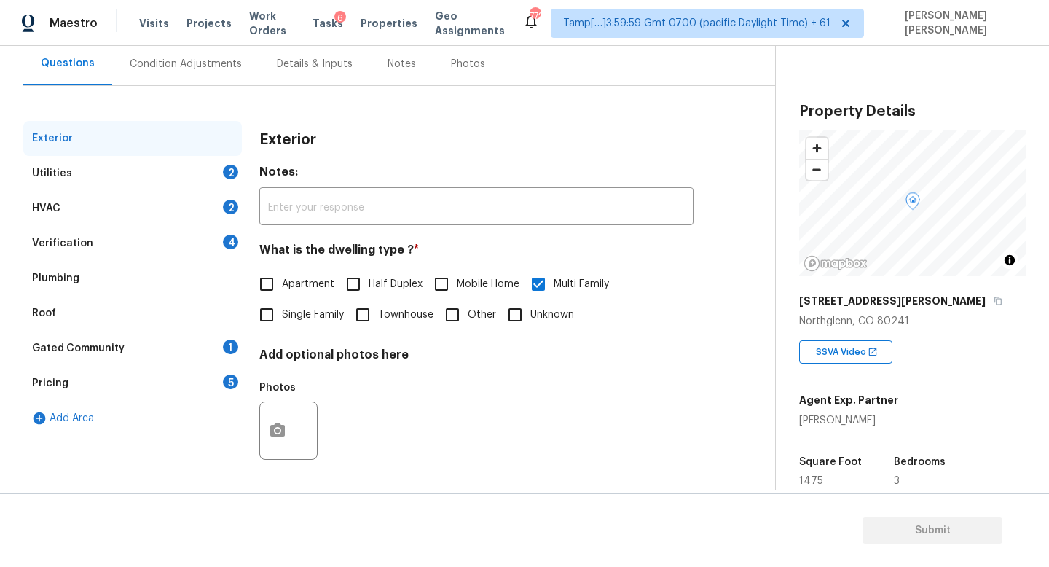
click at [105, 165] on div "Utilities 2" at bounding box center [132, 173] width 218 height 35
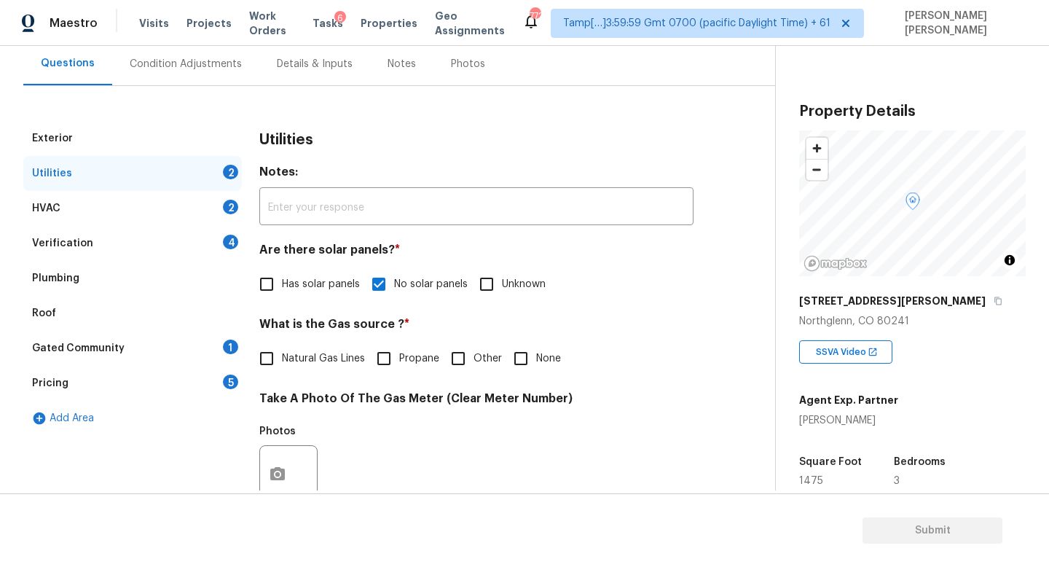
scroll to position [218, 0]
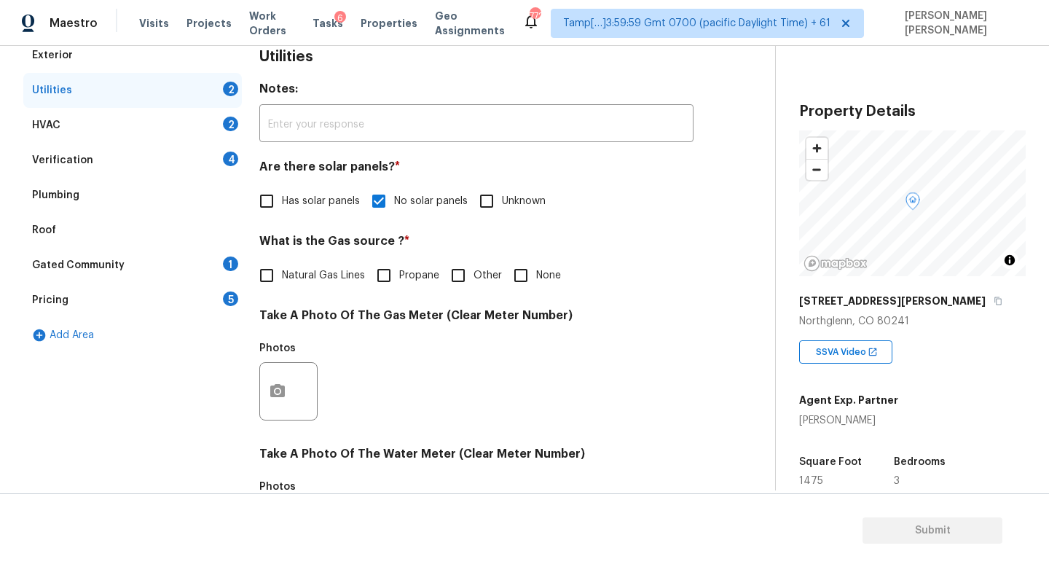
click at [514, 259] on div "What is the Gas source ? * Natural Gas Lines Propane Other None" at bounding box center [476, 262] width 434 height 57
click at [515, 286] on input "None" at bounding box center [520, 275] width 31 height 31
checkbox input "true"
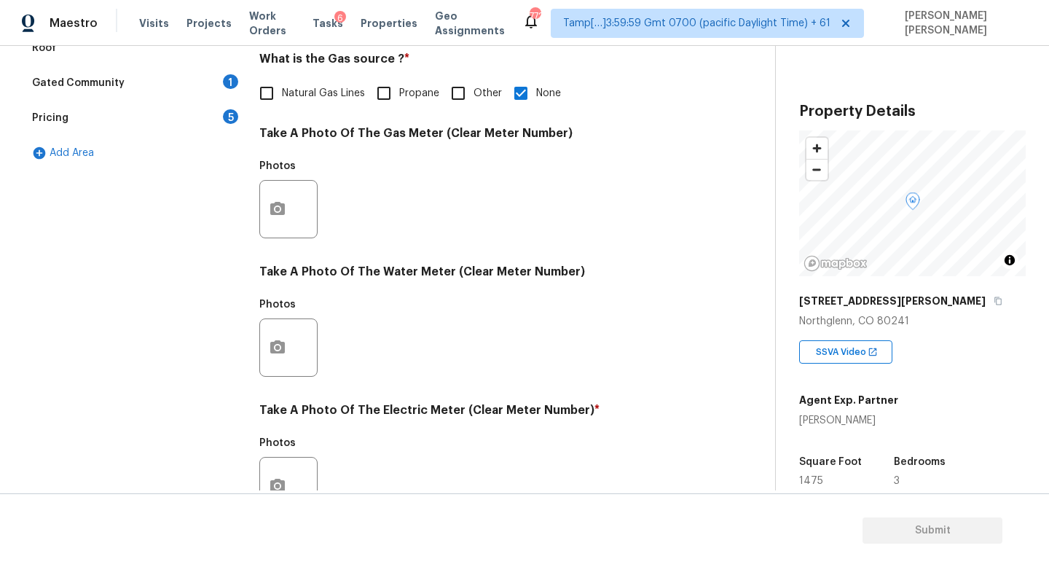
scroll to position [483, 0]
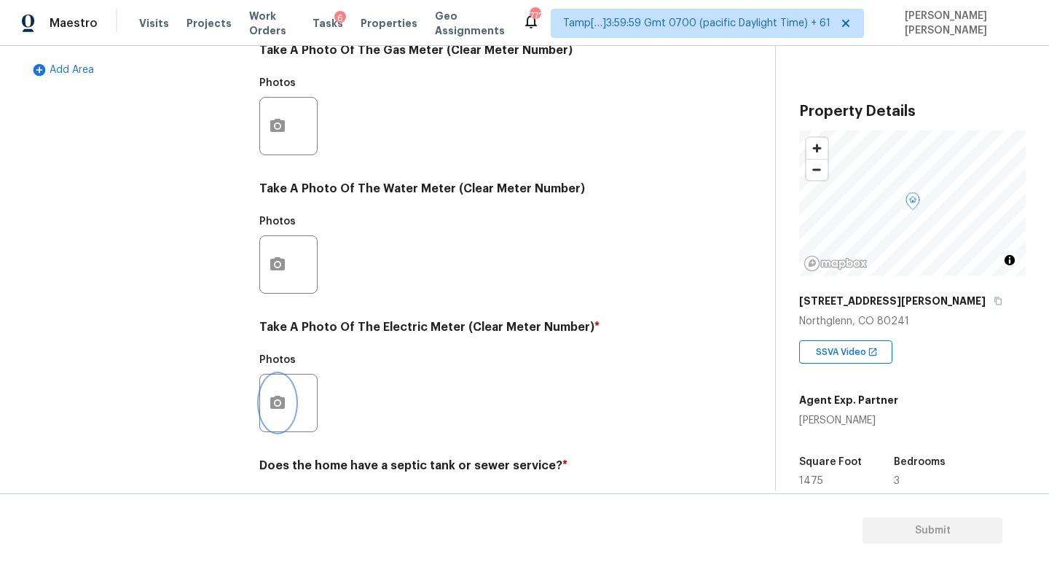
click at [277, 396] on icon "button" at bounding box center [277, 401] width 15 height 13
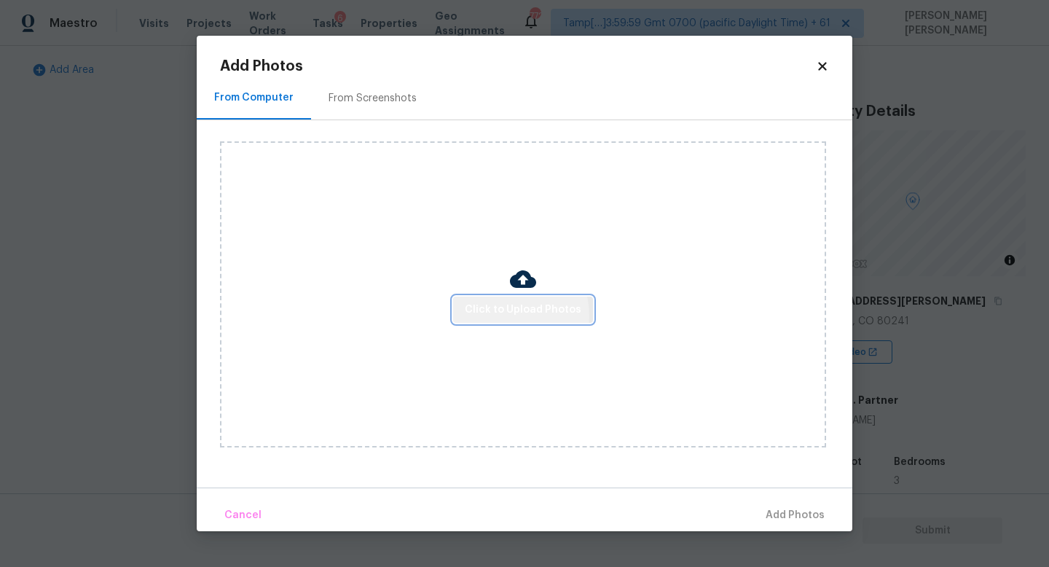
click at [506, 315] on span "Click to Upload Photos" at bounding box center [523, 310] width 117 height 18
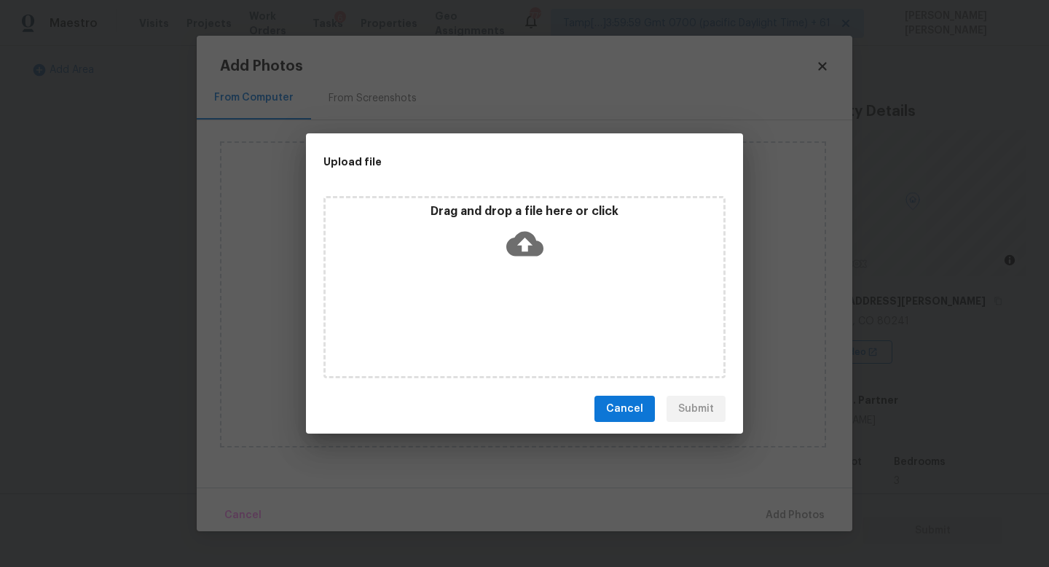
click at [514, 251] on icon at bounding box center [524, 244] width 37 height 25
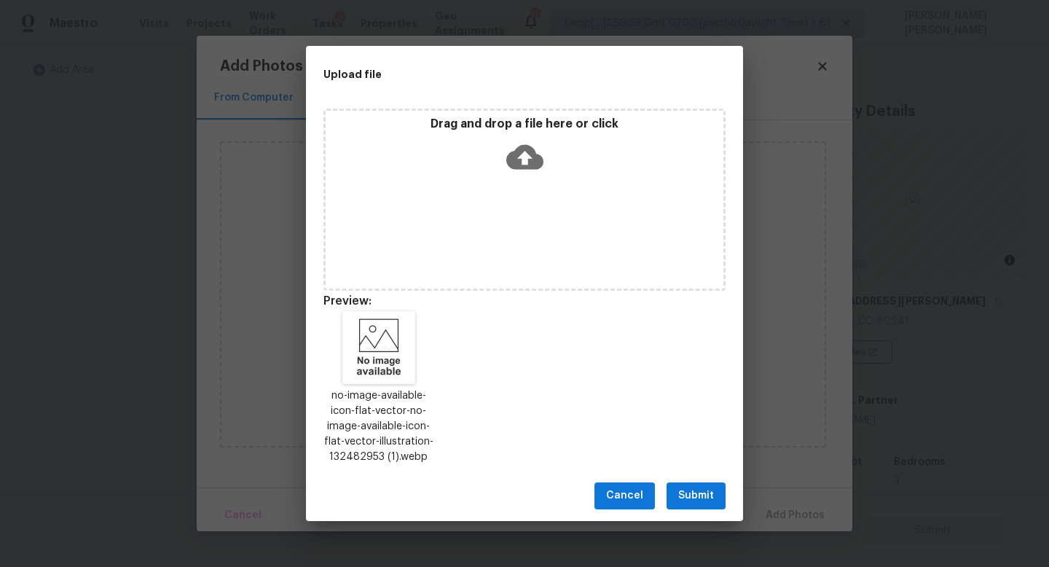
click at [671, 502] on button "Submit" at bounding box center [695, 495] width 59 height 27
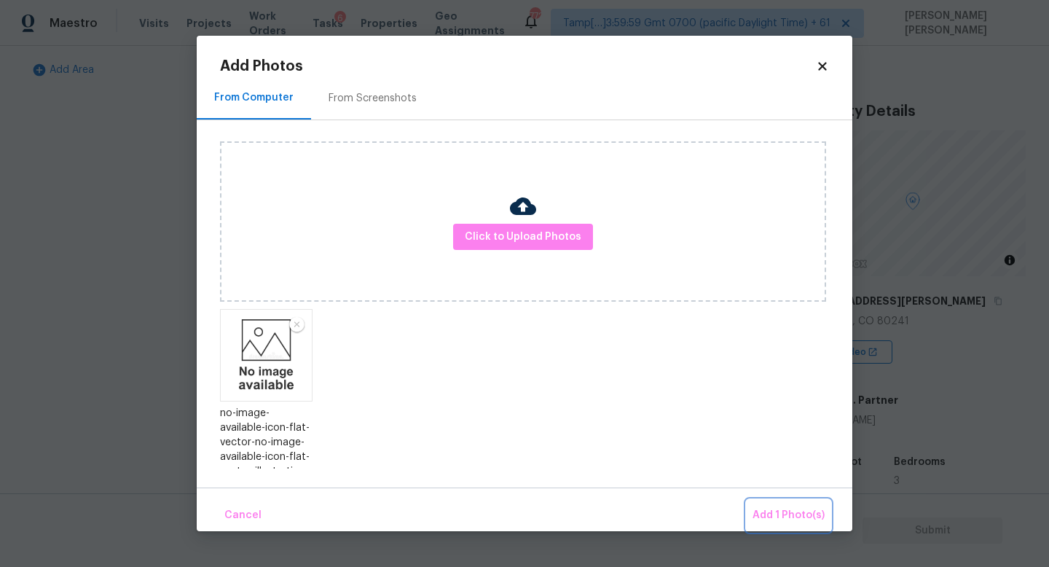
click at [763, 502] on button "Add 1 Photo(s)" at bounding box center [788, 515] width 84 height 31
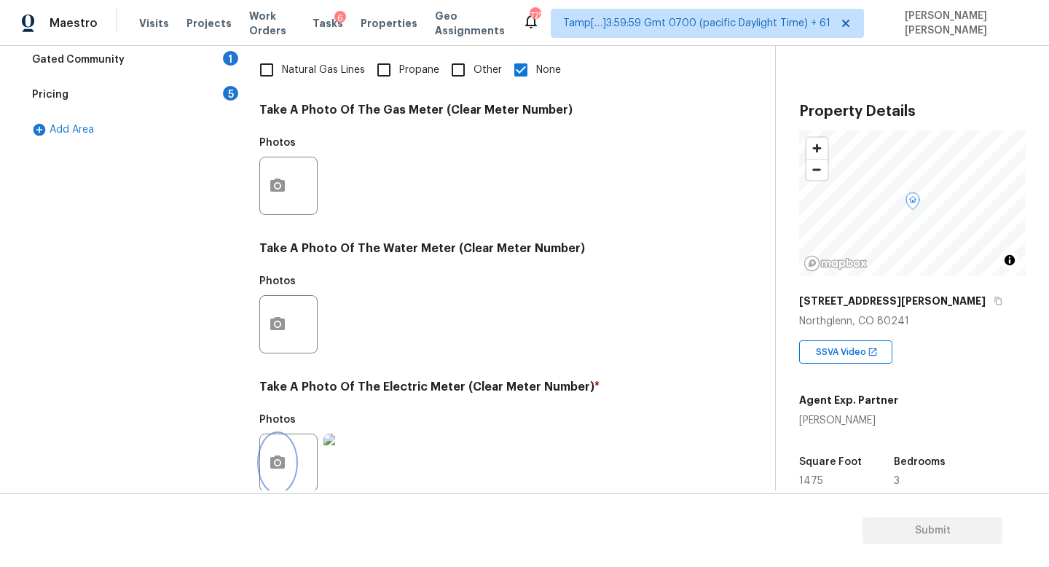
scroll to position [529, 0]
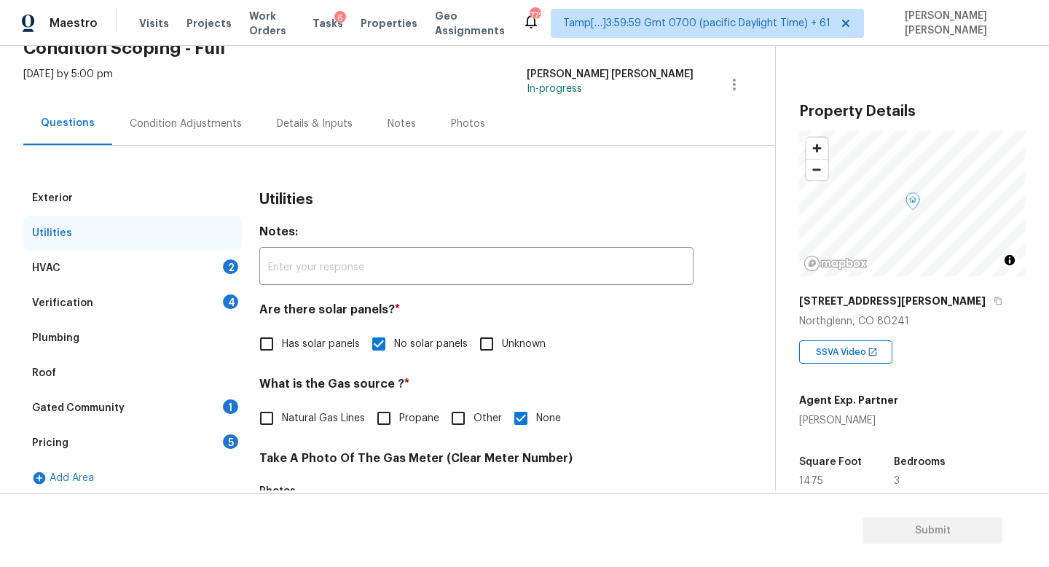
click at [190, 270] on div "HVAC 2" at bounding box center [132, 267] width 218 height 35
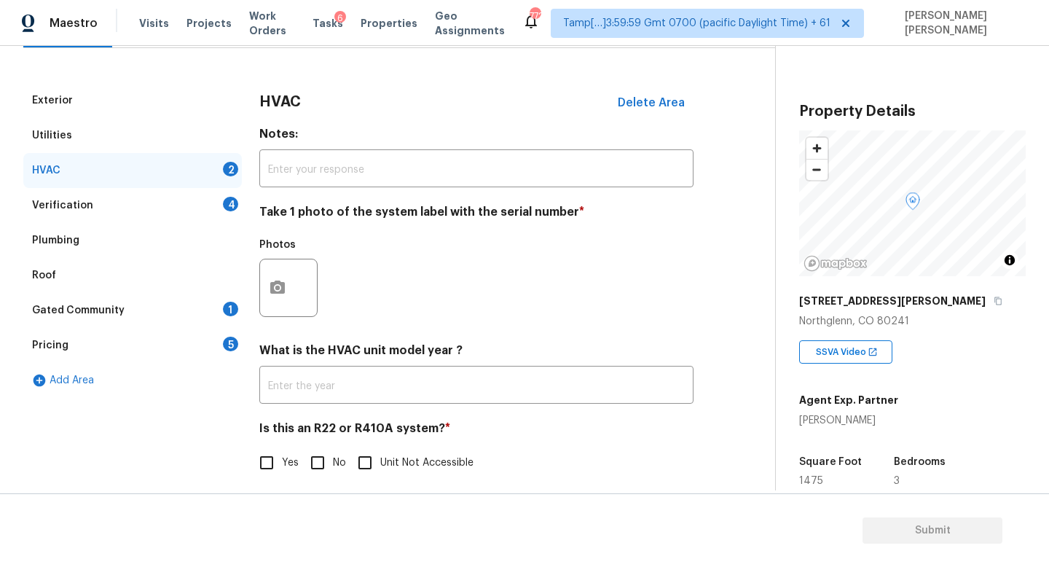
scroll to position [183, 0]
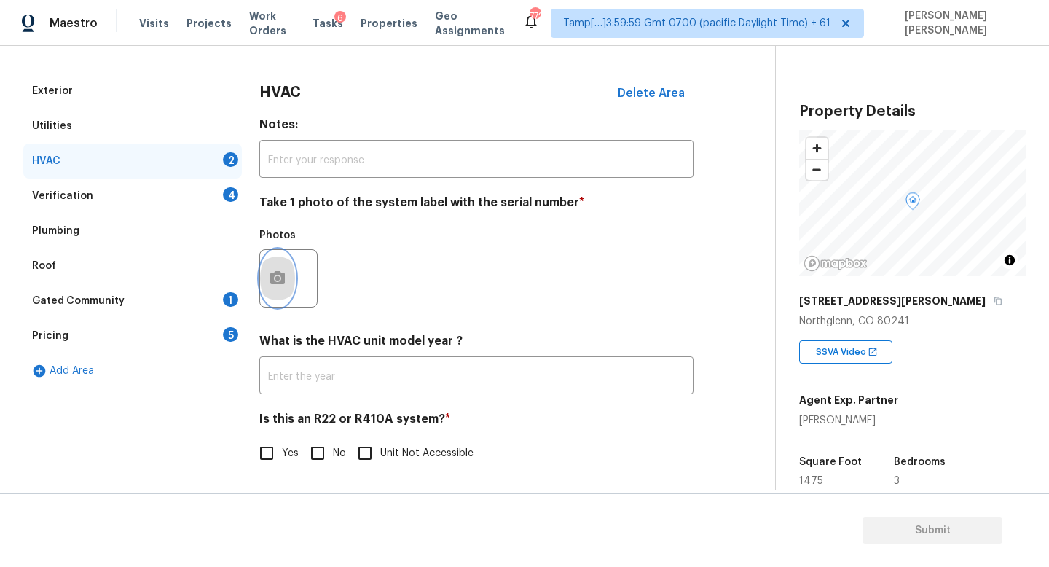
click at [286, 274] on button "button" at bounding box center [277, 278] width 35 height 57
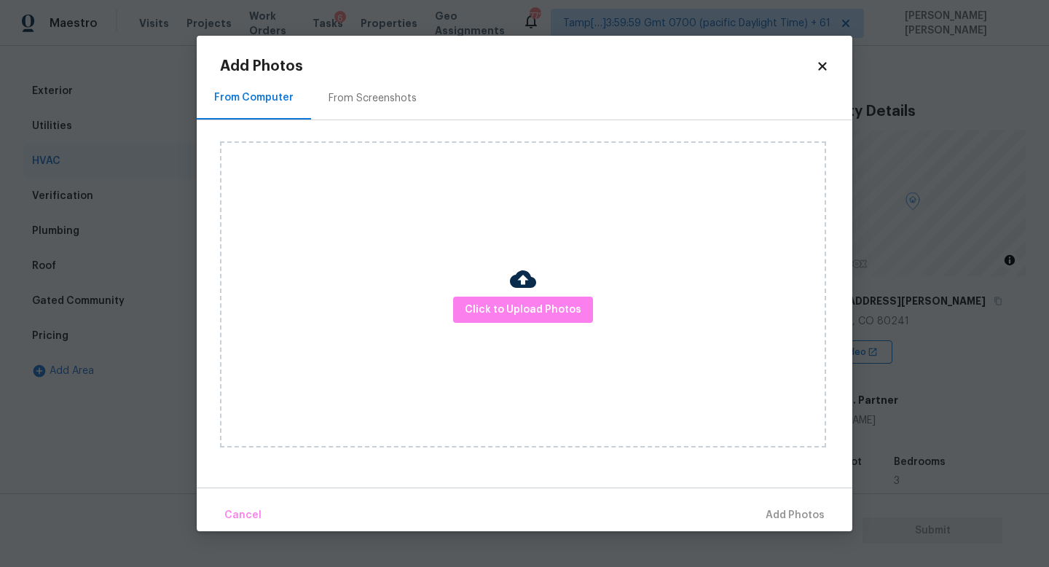
click at [446, 302] on div "Click to Upload Photos" at bounding box center [523, 294] width 606 height 306
click at [508, 310] on span "Click to Upload Photos" at bounding box center [523, 310] width 117 height 18
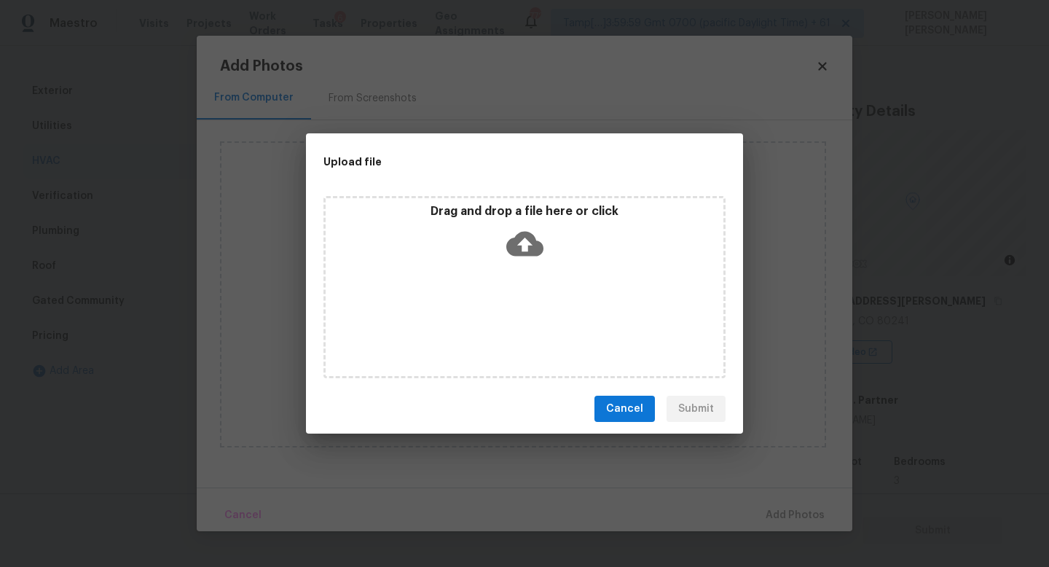
click at [510, 233] on icon at bounding box center [524, 243] width 37 height 37
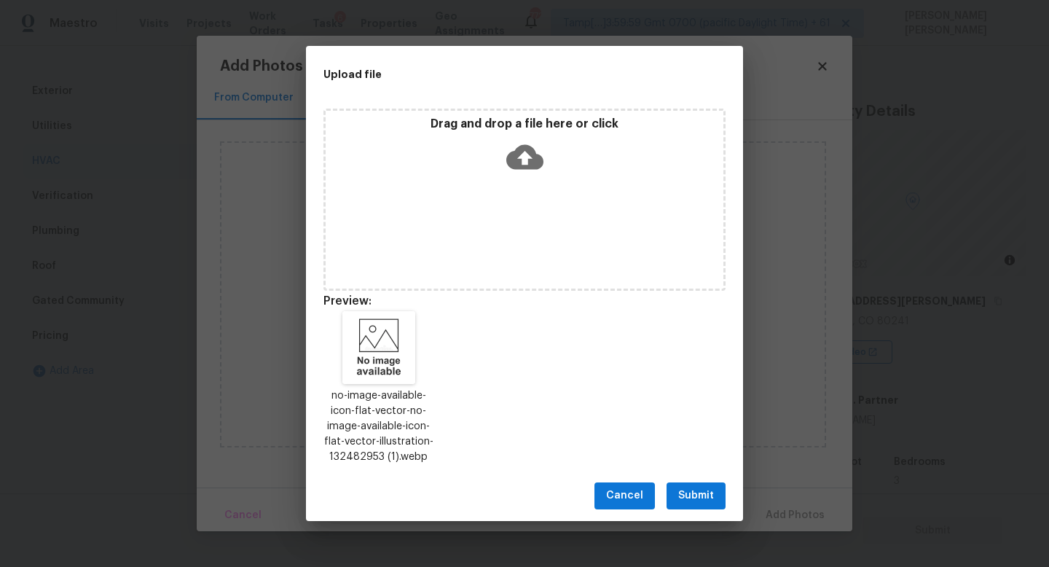
click at [712, 484] on button "Submit" at bounding box center [695, 495] width 59 height 27
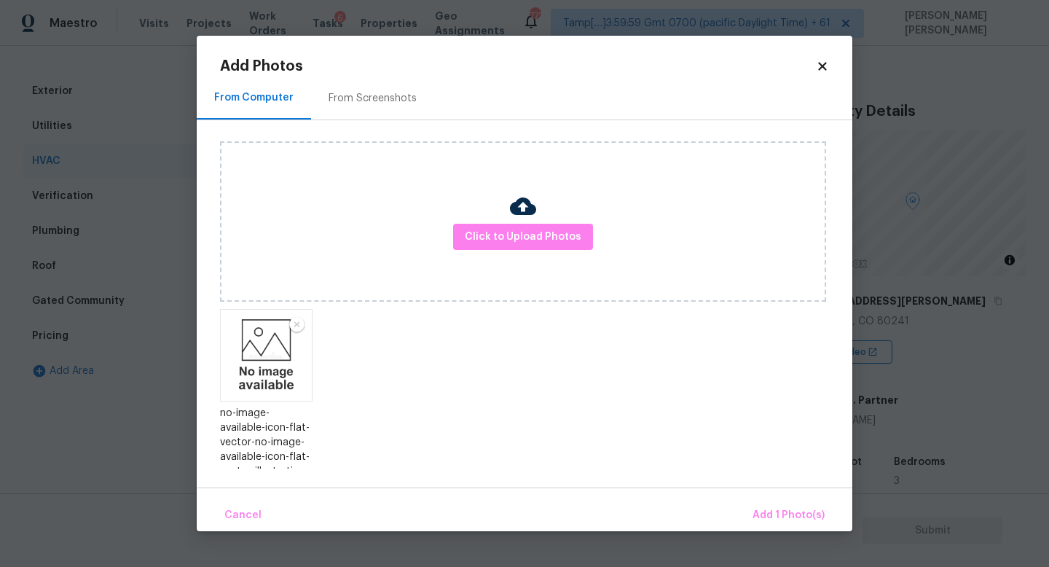
click at [768, 487] on div "Cancel Add 1 Photo(s)" at bounding box center [524, 509] width 655 height 44
click at [773, 506] on span "Add 1 Photo(s)" at bounding box center [788, 515] width 72 height 18
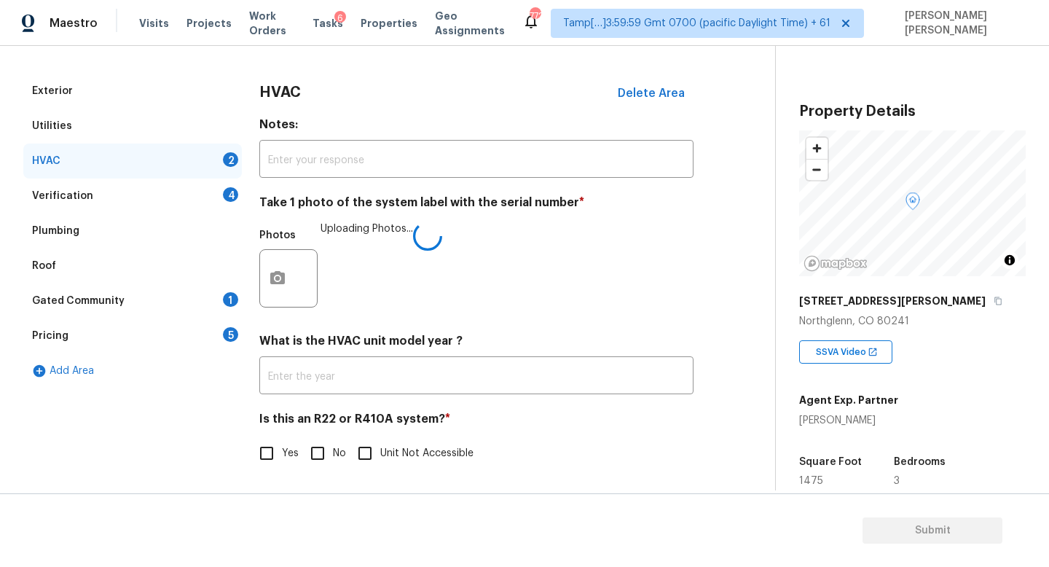
click at [302, 439] on input "No" at bounding box center [317, 453] width 31 height 31
checkbox input "true"
click at [116, 187] on div "Verification 4" at bounding box center [132, 195] width 218 height 35
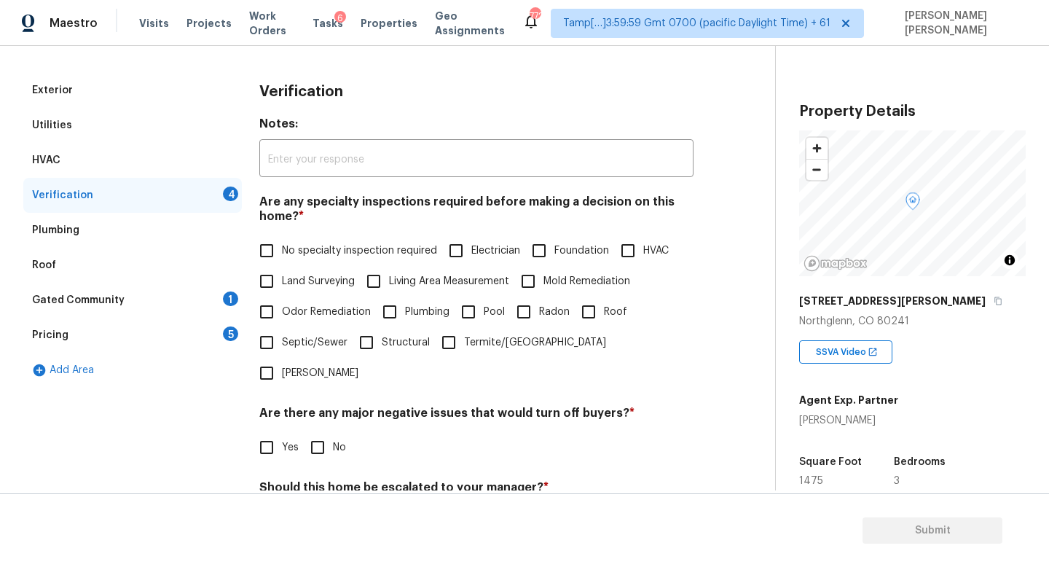
scroll to position [257, 0]
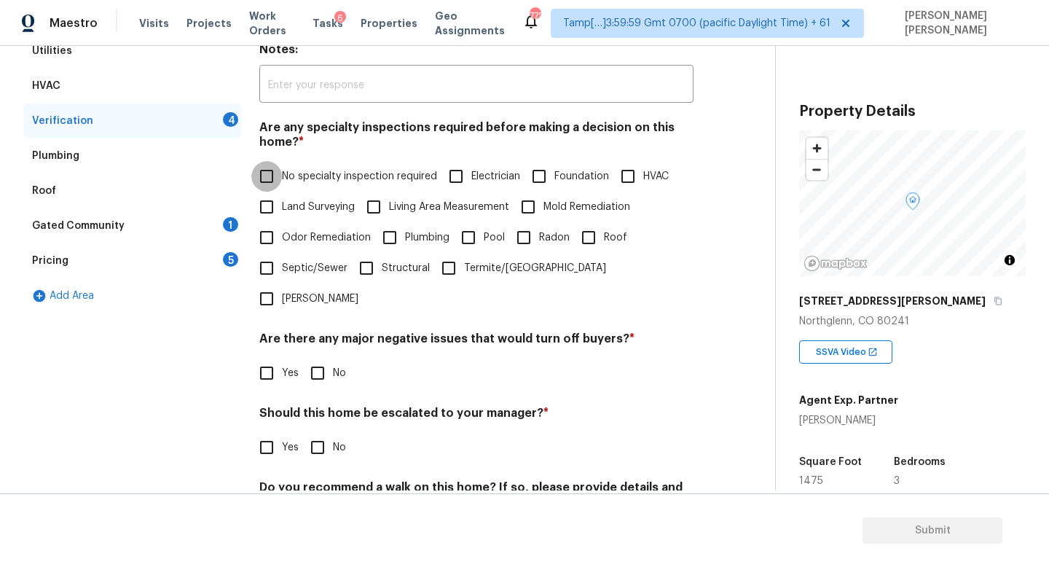
click at [279, 167] on input "No specialty inspection required" at bounding box center [266, 176] width 31 height 31
checkbox input "true"
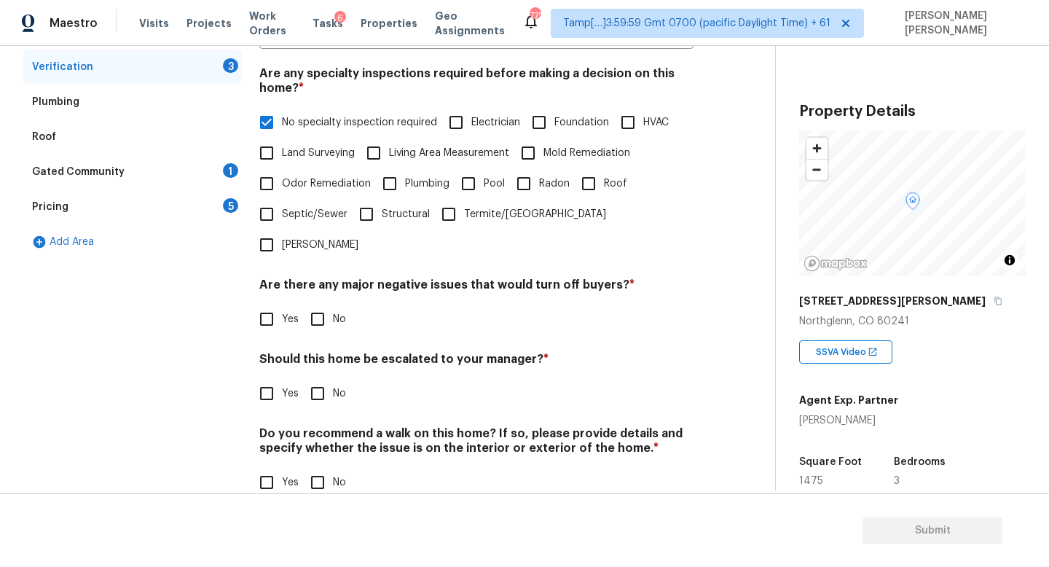
scroll to position [309, 0]
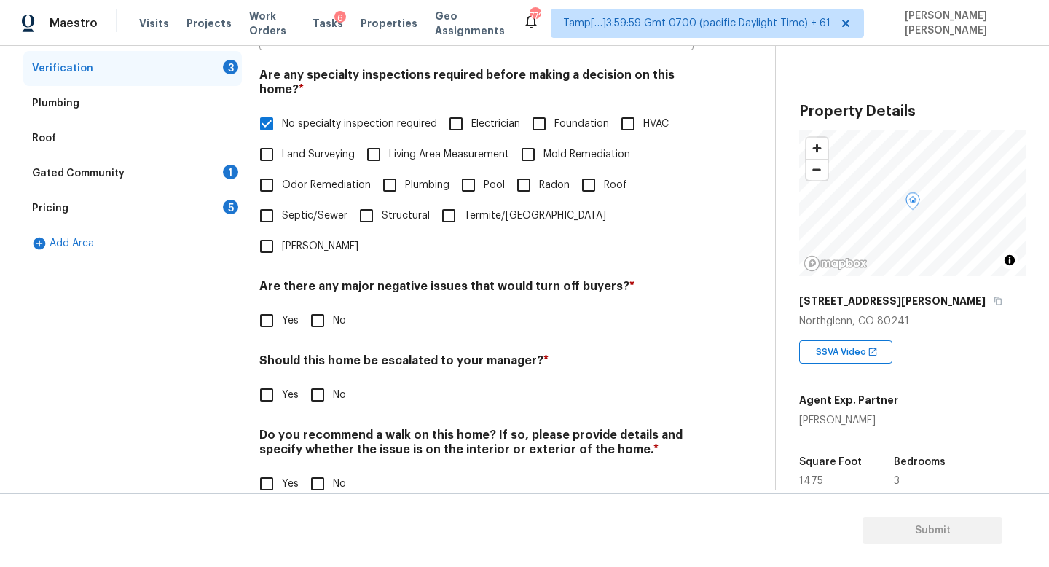
click at [321, 305] on input "No" at bounding box center [317, 320] width 31 height 31
checkbox input "true"
click at [331, 381] on input "No" at bounding box center [317, 396] width 31 height 31
checkbox input "true"
click at [317, 470] on input "No" at bounding box center [317, 485] width 31 height 31
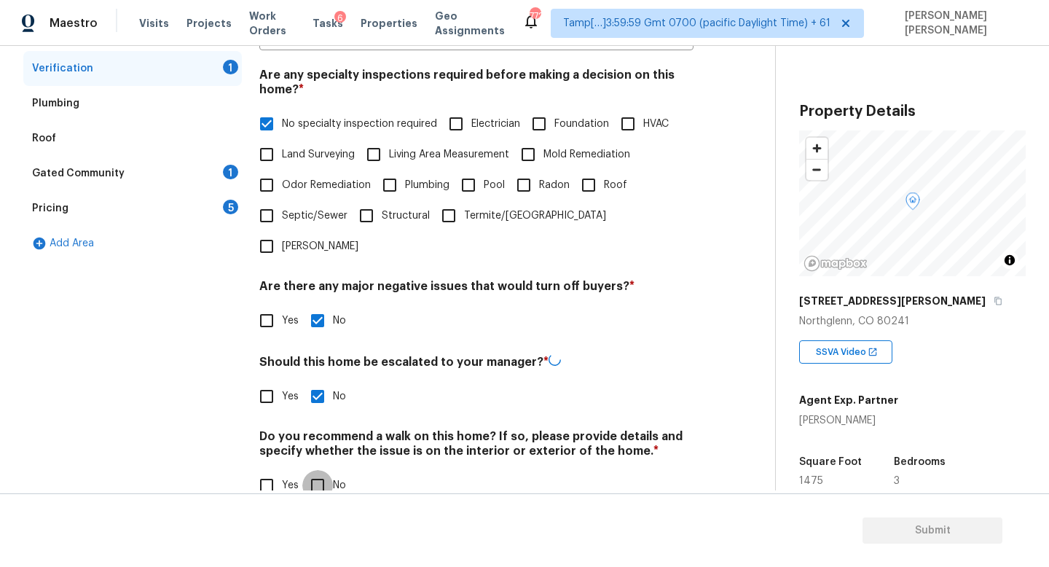
checkbox input "true"
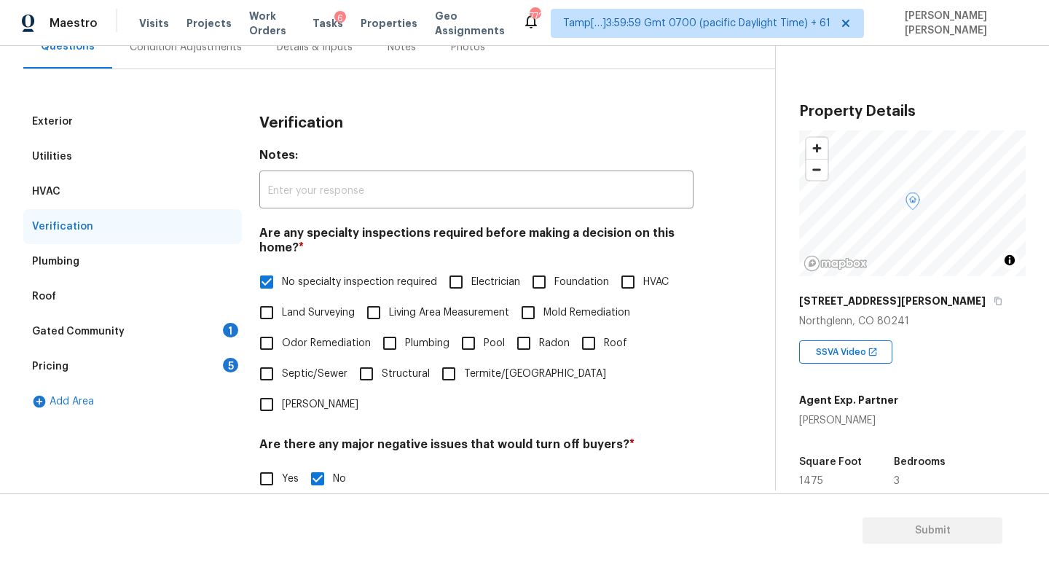
click at [133, 338] on div "Gated Community 1" at bounding box center [132, 331] width 218 height 35
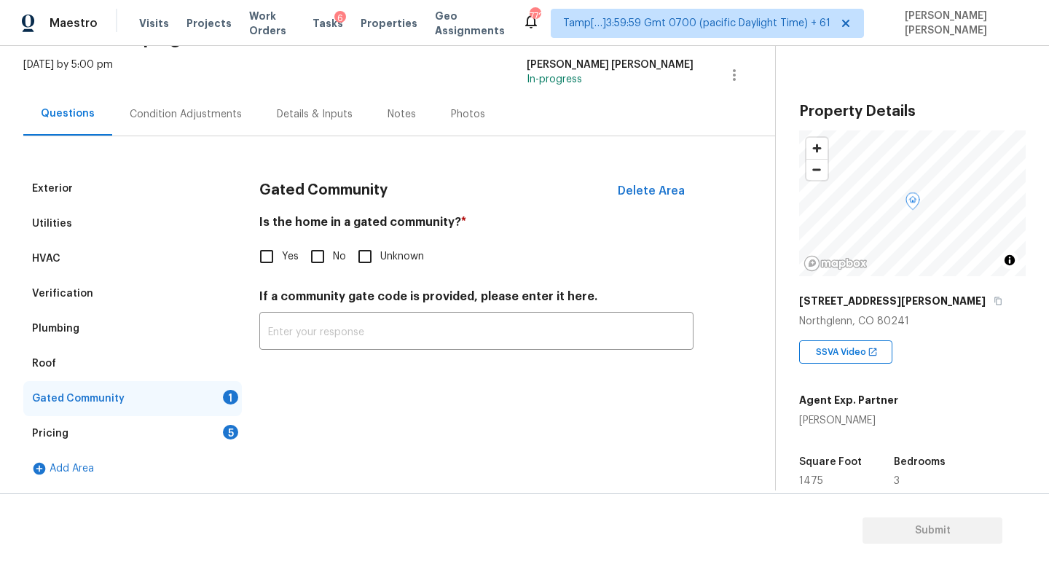
click at [317, 250] on input "No" at bounding box center [317, 256] width 31 height 31
checkbox input "true"
click at [162, 428] on div "Pricing 5" at bounding box center [132, 433] width 218 height 35
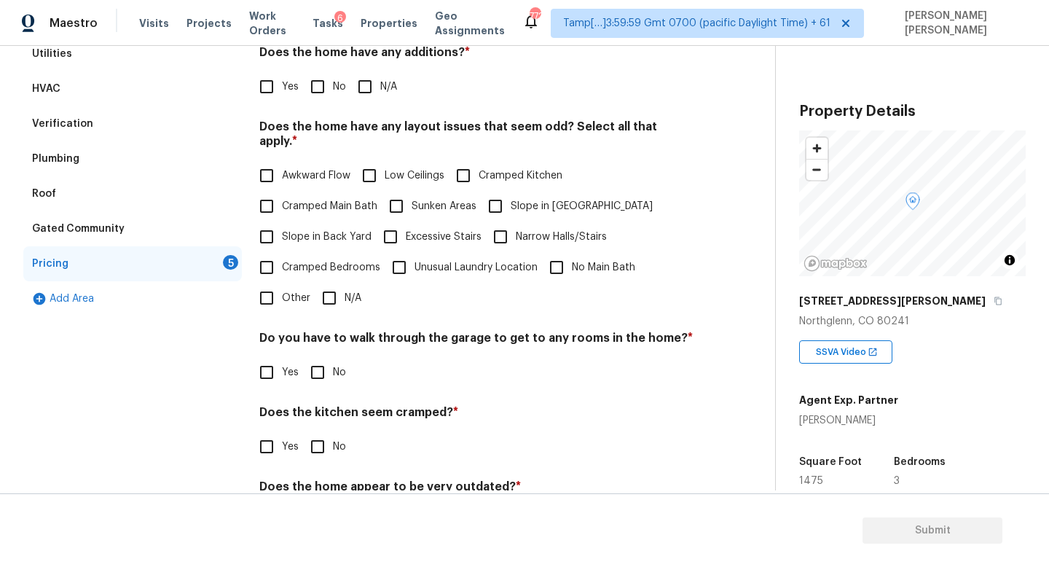
scroll to position [200, 0]
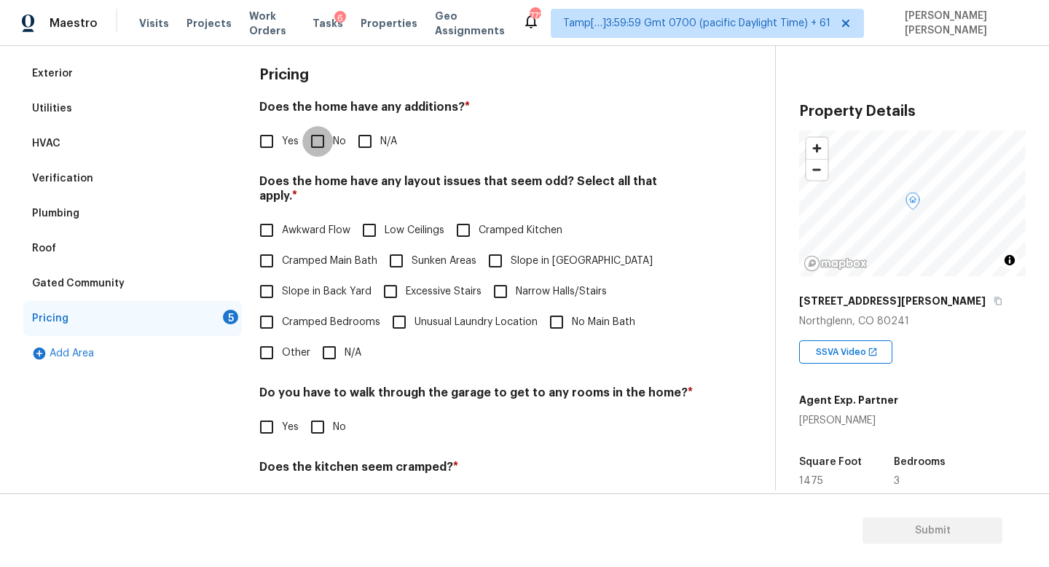
click at [310, 154] on input "No" at bounding box center [317, 141] width 31 height 31
checkbox input "true"
click at [324, 342] on input "N/A" at bounding box center [329, 352] width 31 height 31
checkbox input "true"
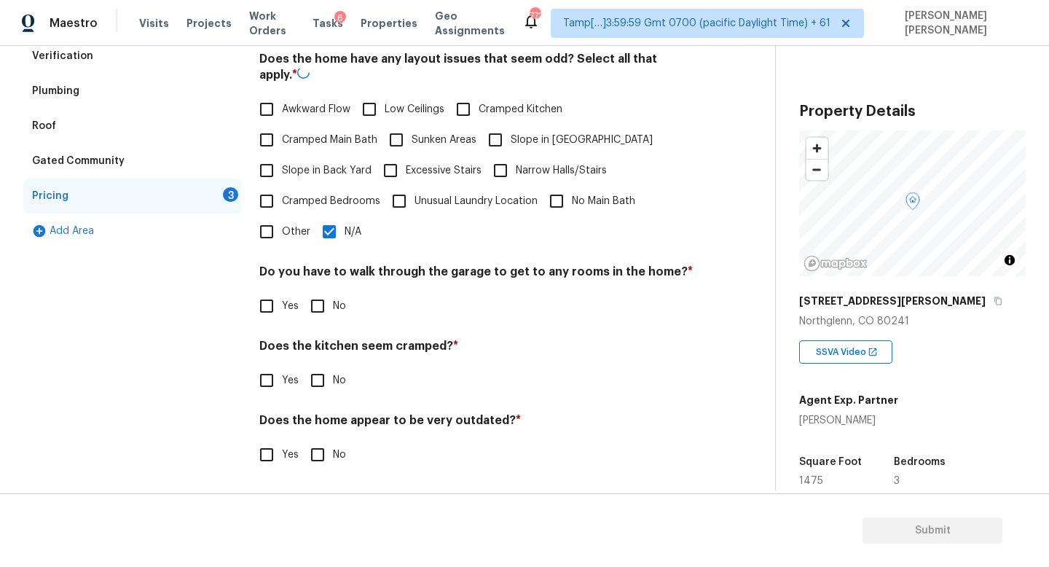
scroll to position [307, 0]
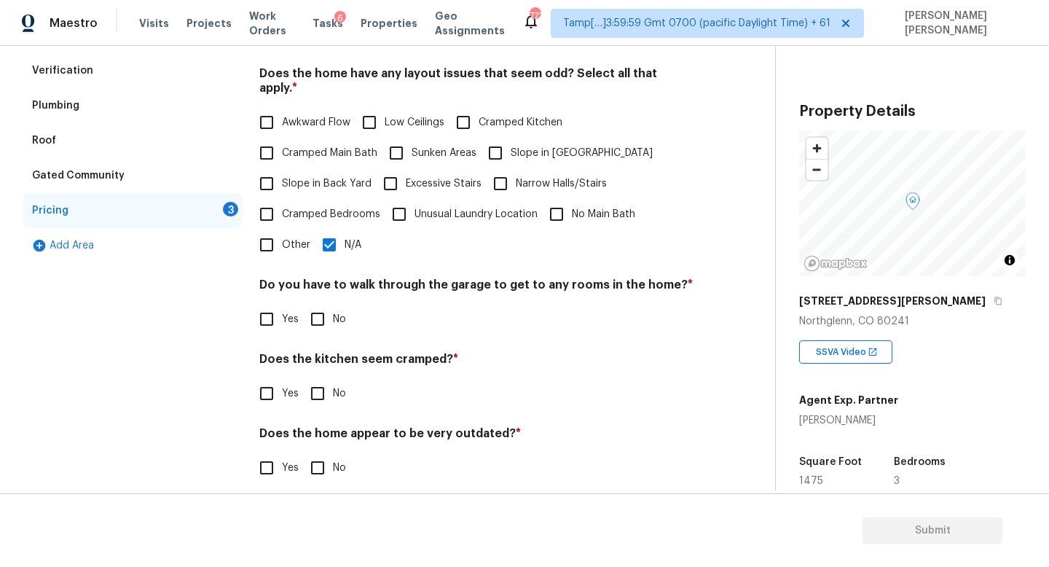
click at [323, 286] on div "Do you have to walk through the garage to get to any rooms in the home? * Yes No" at bounding box center [476, 305] width 434 height 57
click at [317, 321] on div "Pricing Does the home have any additions? * Yes No N/A Does the home have any l…" at bounding box center [476, 224] width 434 height 552
click at [313, 309] on input "No" at bounding box center [317, 319] width 31 height 31
checkbox input "true"
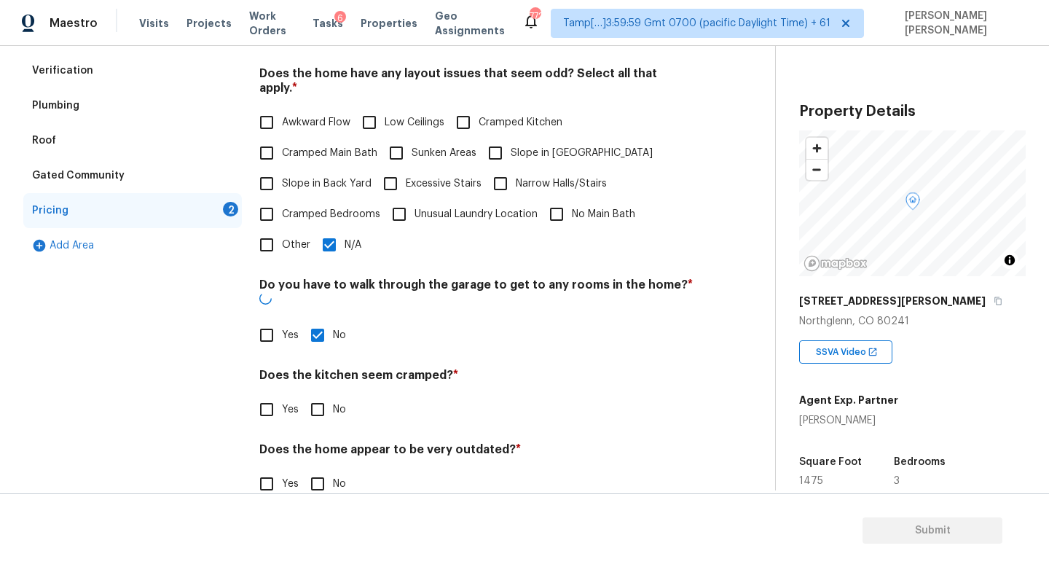
click at [312, 394] on input "No" at bounding box center [317, 409] width 31 height 31
checkbox input "true"
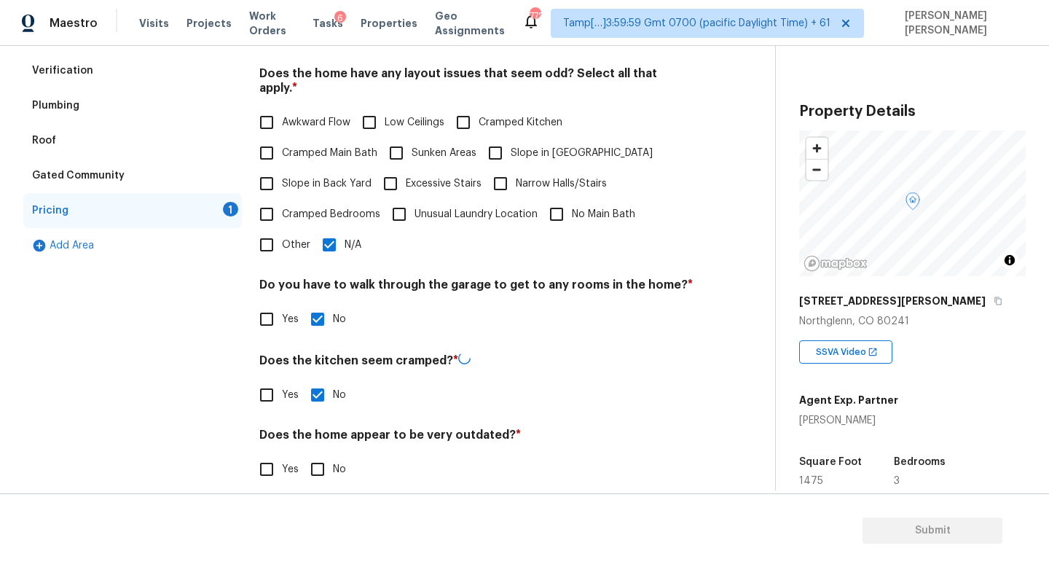
click at [315, 461] on input "No" at bounding box center [317, 469] width 31 height 31
checkbox input "true"
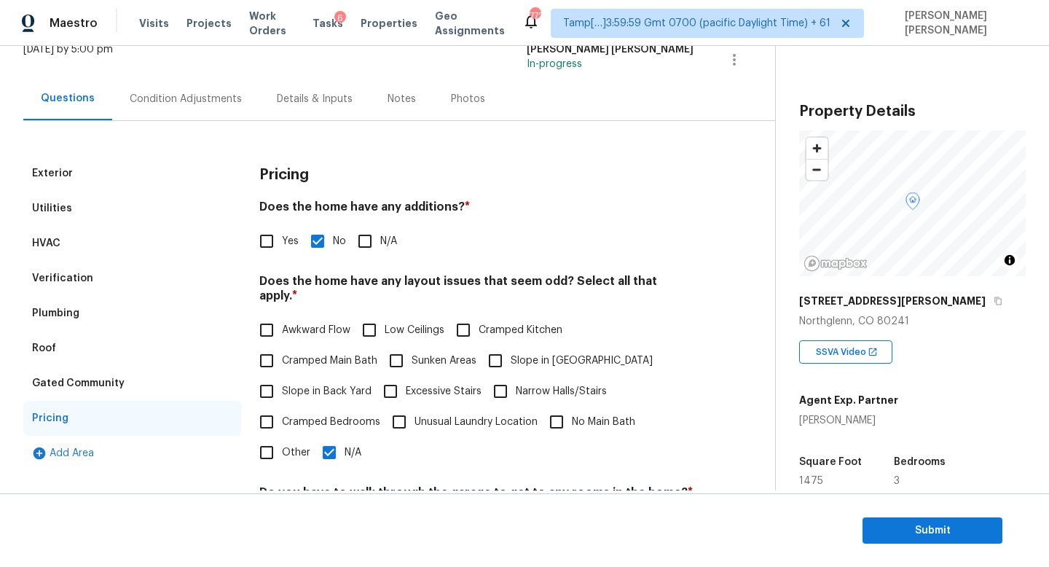
click at [133, 336] on div "Roof" at bounding box center [132, 348] width 218 height 35
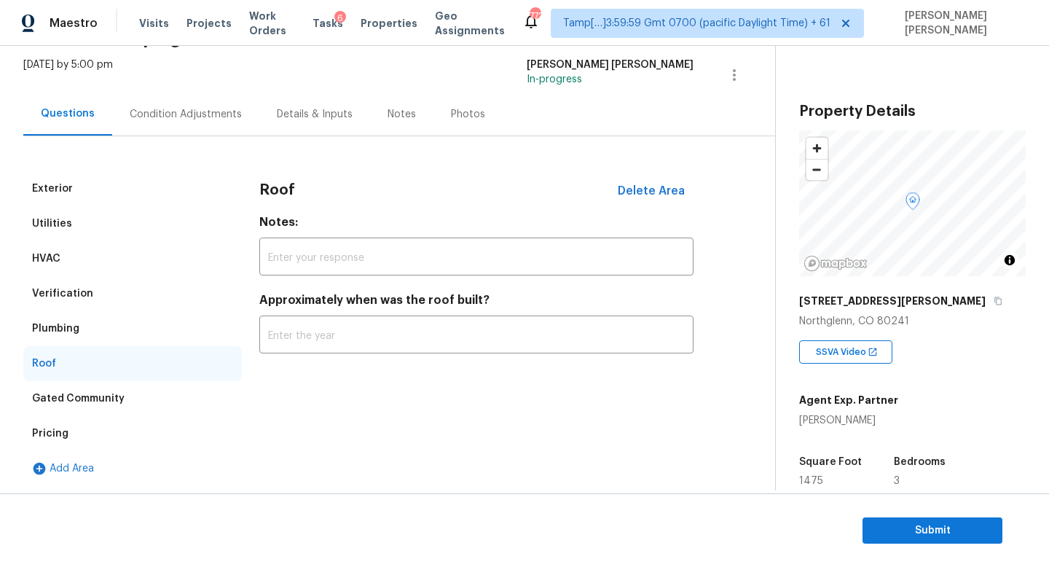
click at [85, 290] on div "Verification" at bounding box center [62, 293] width 61 height 15
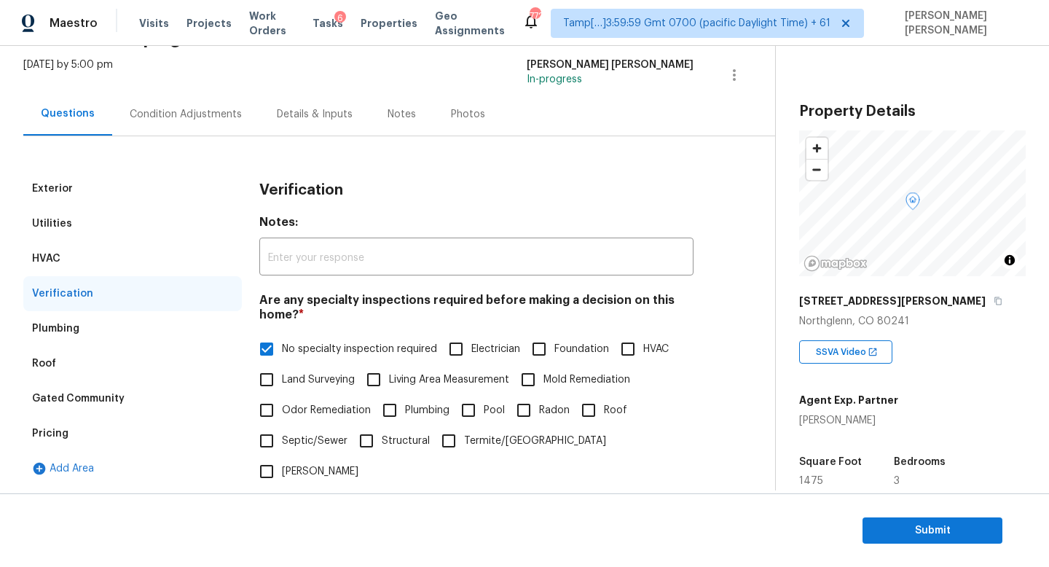
scroll to position [100, 0]
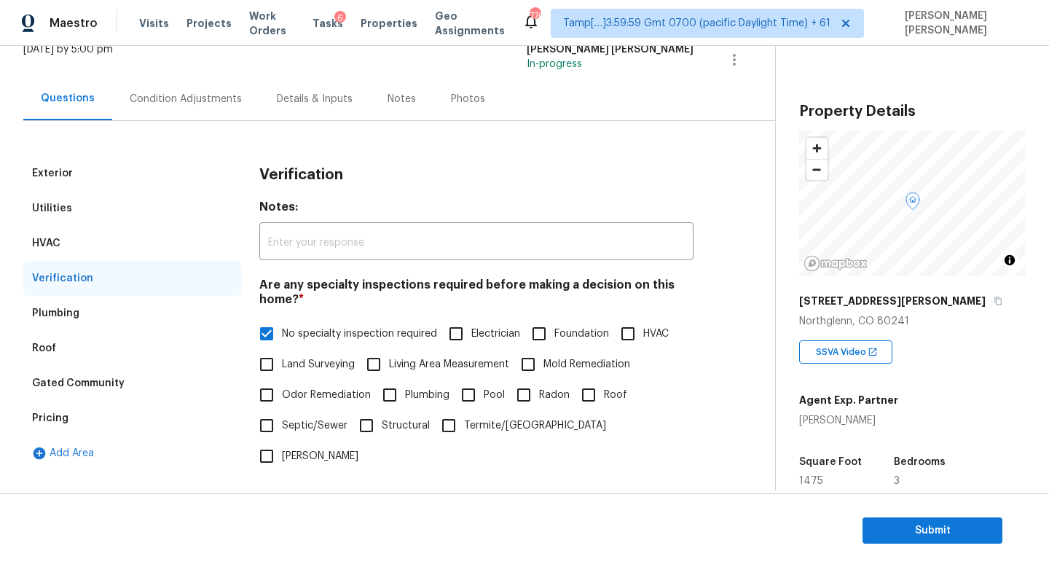
click at [208, 114] on div "Condition Adjustments" at bounding box center [185, 98] width 147 height 43
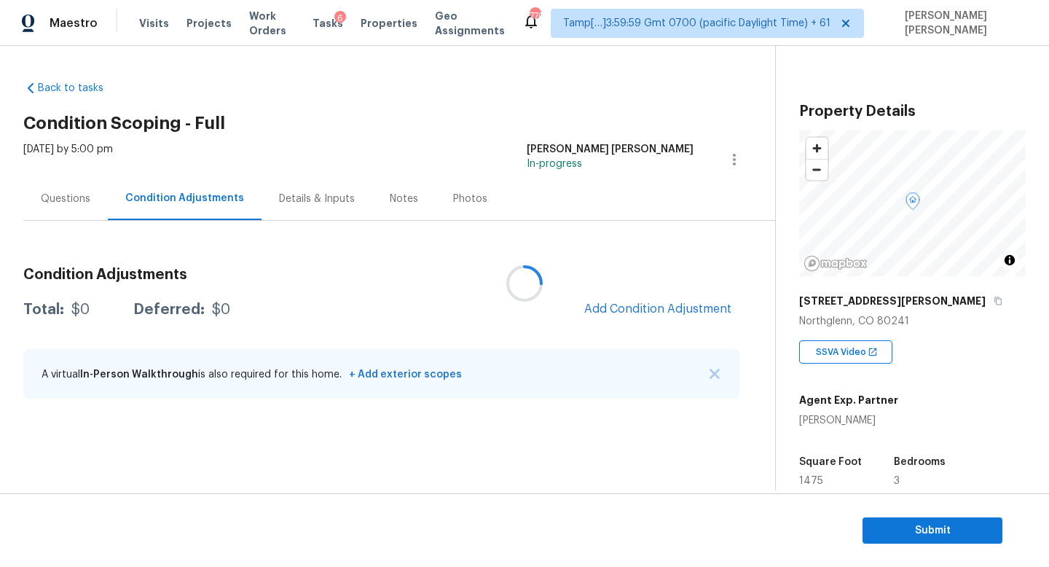
click at [623, 316] on div at bounding box center [524, 283] width 1049 height 567
click at [634, 309] on div at bounding box center [524, 283] width 1049 height 567
click at [634, 309] on span "Add Condition Adjustment" at bounding box center [657, 308] width 147 height 13
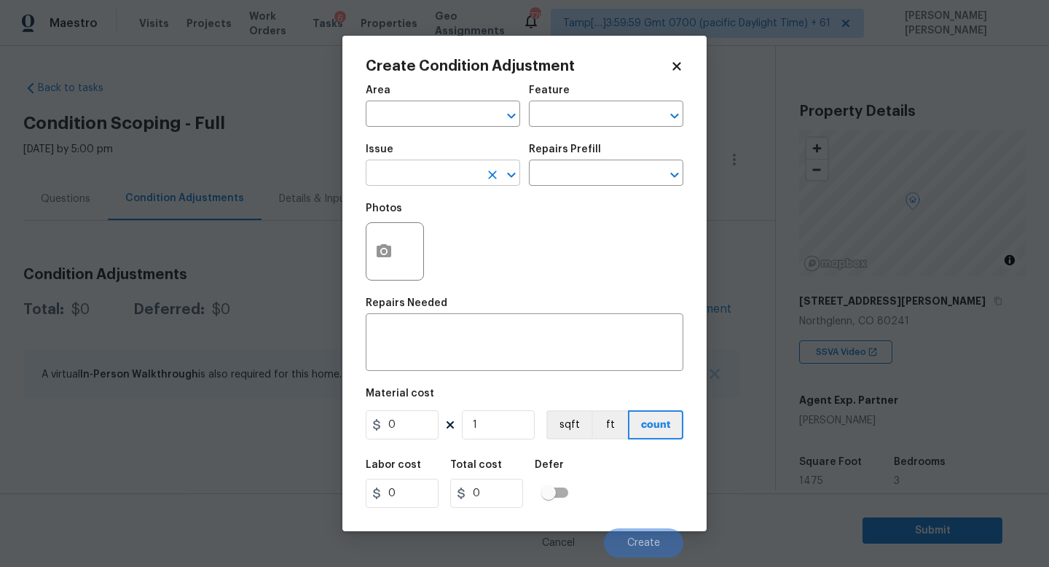
click at [452, 184] on input "text" at bounding box center [423, 174] width 114 height 23
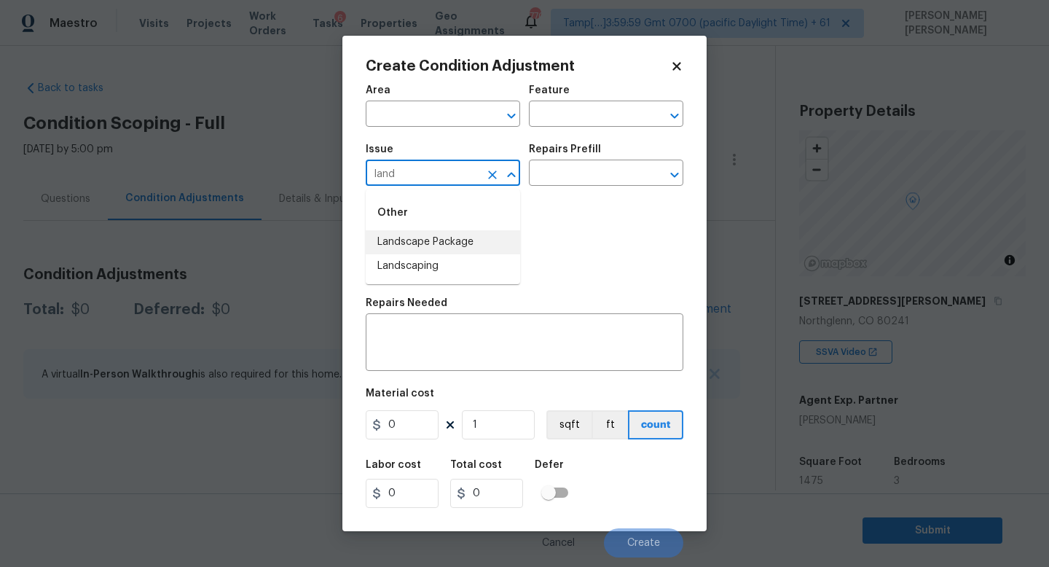
click at [464, 240] on li "Landscape Package" at bounding box center [443, 242] width 154 height 24
type input "Landscape Package"
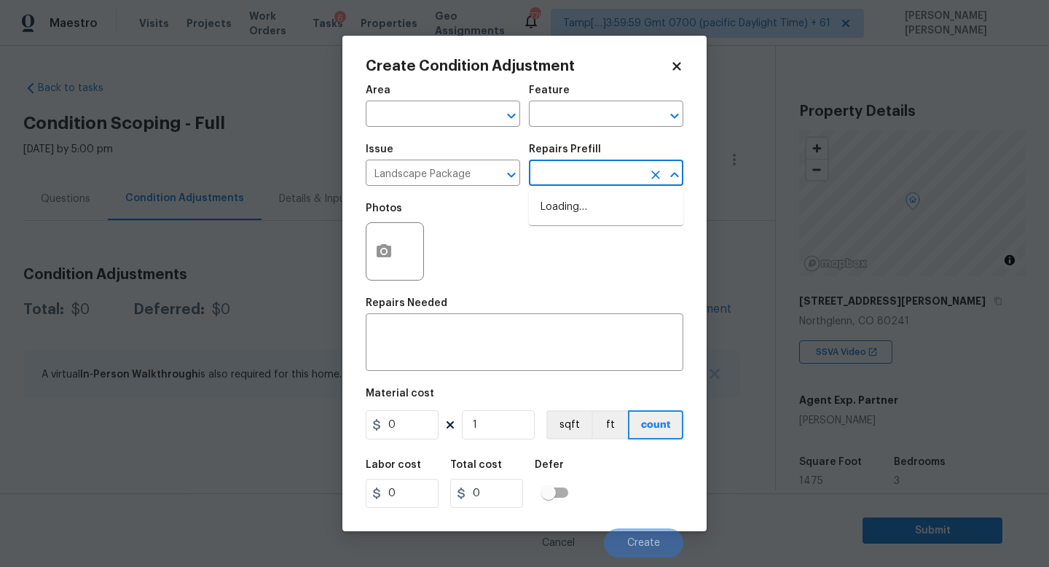
click at [587, 182] on input "text" at bounding box center [586, 174] width 114 height 23
click at [591, 212] on li "Initial landscaping package $80.00" at bounding box center [606, 214] width 154 height 39
type input "Home Readiness Packages"
type textarea "Mowing of grass up to 6" in height. Mow, edge along driveways & sidewalks, trim…"
type input "80"
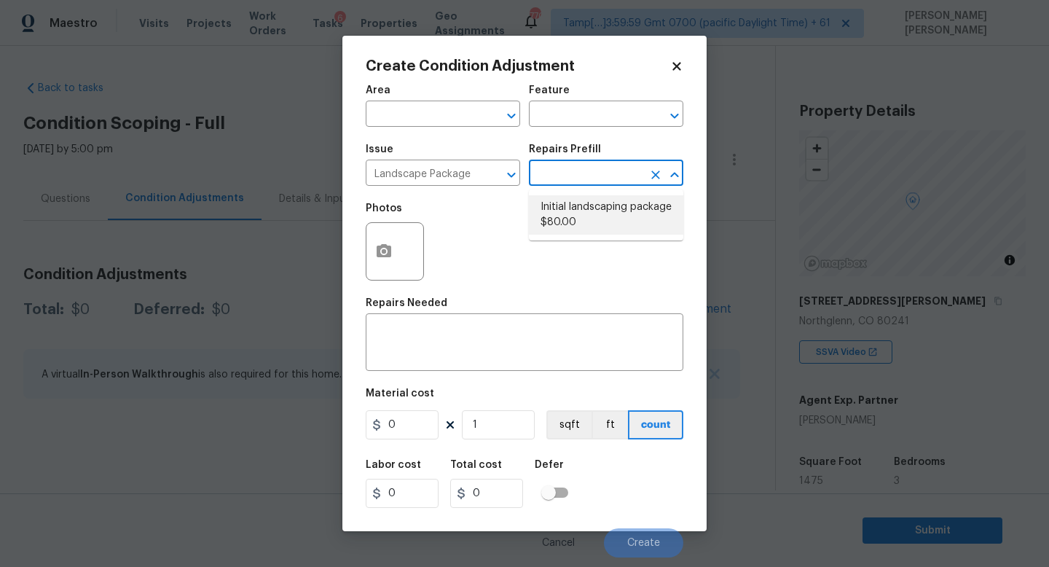
type input "80"
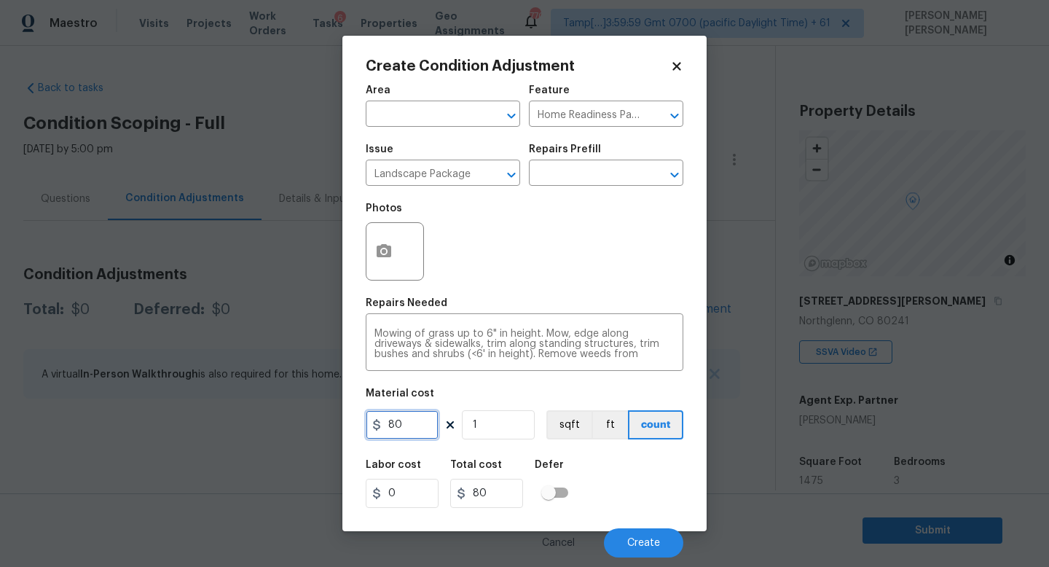
drag, startPoint x: 415, startPoint y: 433, endPoint x: 138, endPoint y: 323, distance: 298.0
click at [138, 323] on div "Create Condition Adjustment Area ​ Feature Home Readiness Packages ​ Issue Land…" at bounding box center [524, 283] width 1049 height 567
type input "300"
click at [618, 537] on button "Create" at bounding box center [643, 542] width 79 height 29
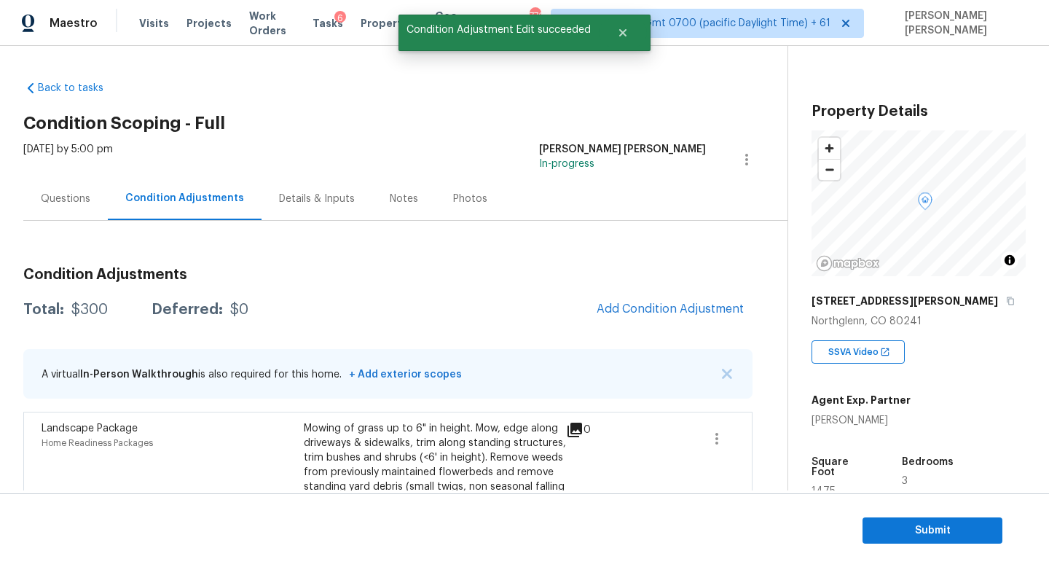
click at [781, 328] on div "Back to tasks Condition Scoping - Full Tue, Aug 19 2025 by 5:00 pm Jishnu Manoj…" at bounding box center [405, 310] width 764 height 482
click at [719, 328] on div "Condition Adjustments Total: $300 Deferred: $0 Add Condition Adjustment A virtu…" at bounding box center [387, 401] width 729 height 291
click at [666, 317] on button "Add Condition Adjustment" at bounding box center [670, 308] width 165 height 31
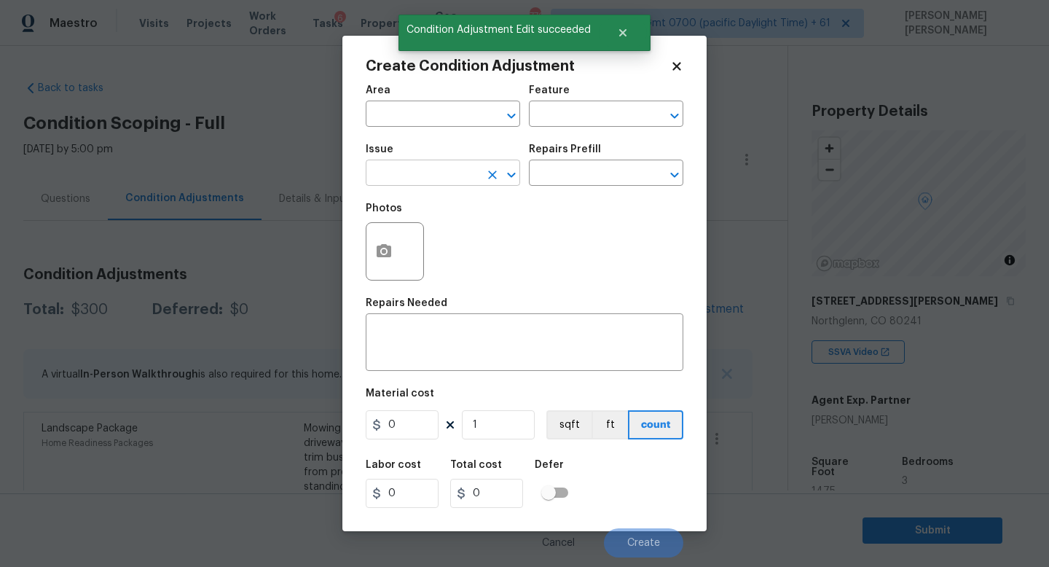
click at [433, 181] on input "text" at bounding box center [423, 174] width 114 height 23
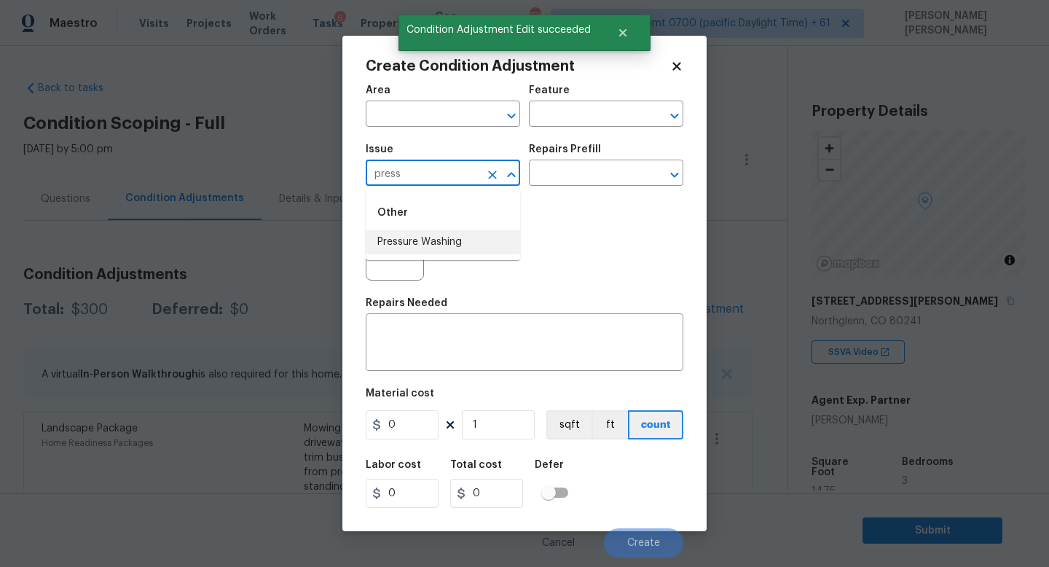
click at [425, 246] on li "Pressure Washing" at bounding box center [443, 242] width 154 height 24
type input "Pressure Washing"
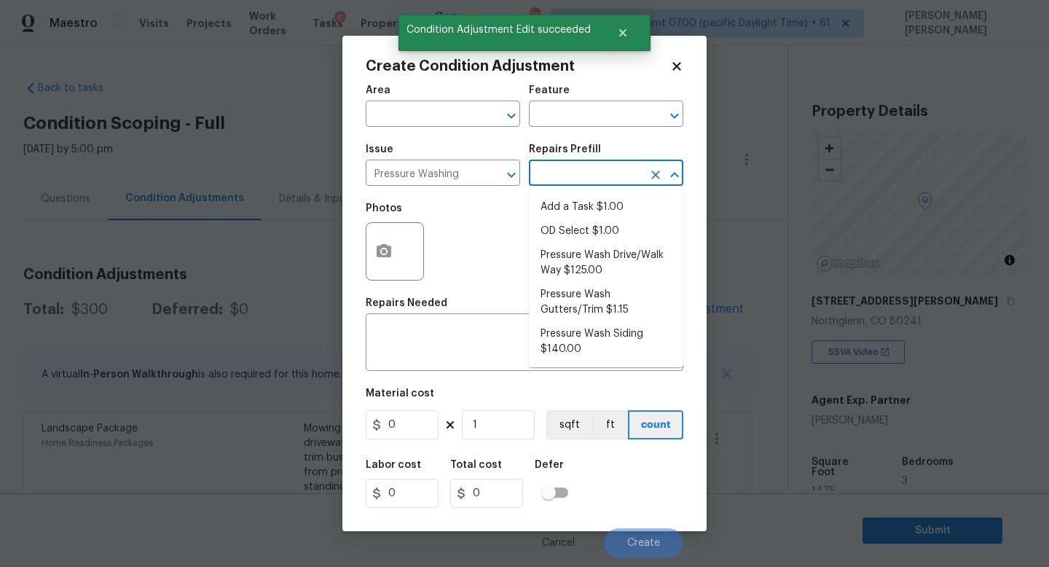
click at [579, 180] on input "text" at bounding box center [586, 174] width 114 height 23
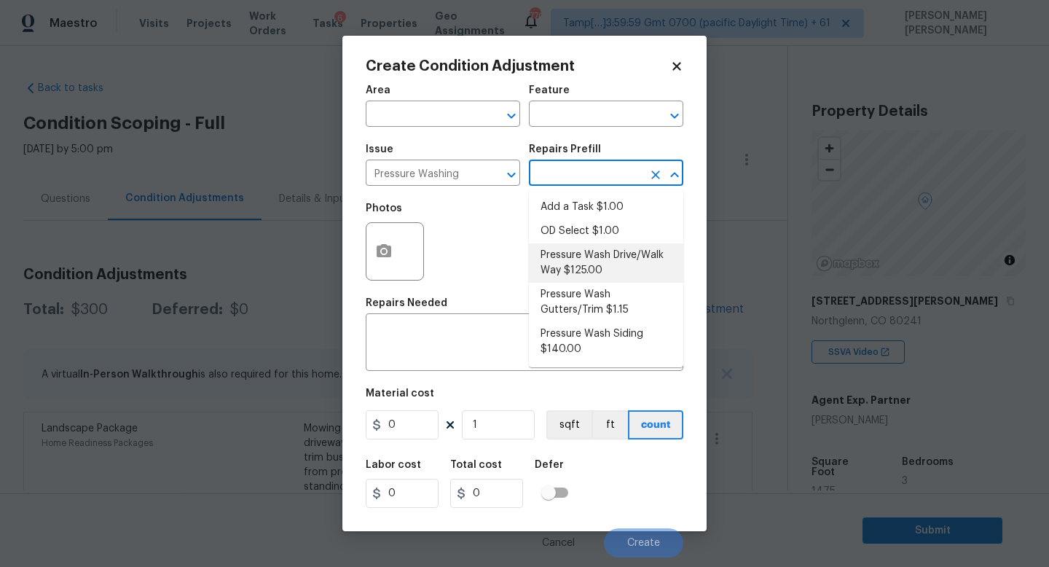
click at [584, 259] on li "Pressure Wash Drive/Walk Way $125.00" at bounding box center [606, 262] width 154 height 39
type input "Siding"
type textarea "Pressure wash the driveways/walkways as directed by the PM. Ensure that all deb…"
type input "125"
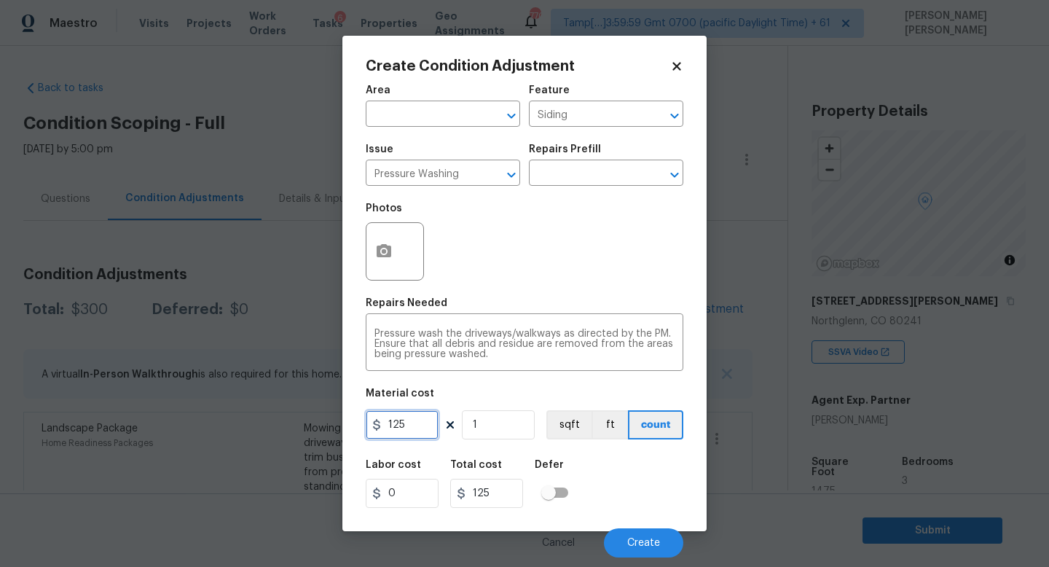
drag, startPoint x: 427, startPoint y: 425, endPoint x: 188, endPoint y: 425, distance: 238.8
click at [188, 425] on div "Create Condition Adjustment Area ​ Feature Siding ​ Issue Pressure Washing ​ Re…" at bounding box center [524, 283] width 1049 height 567
type input "150"
click at [640, 540] on span "Create" at bounding box center [643, 542] width 33 height 11
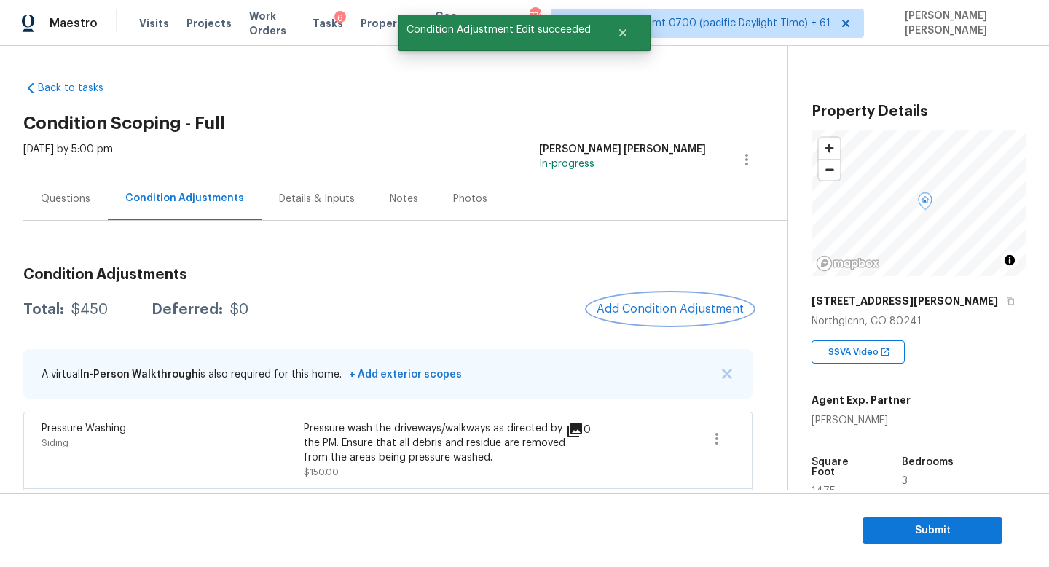
scroll to position [138, 0]
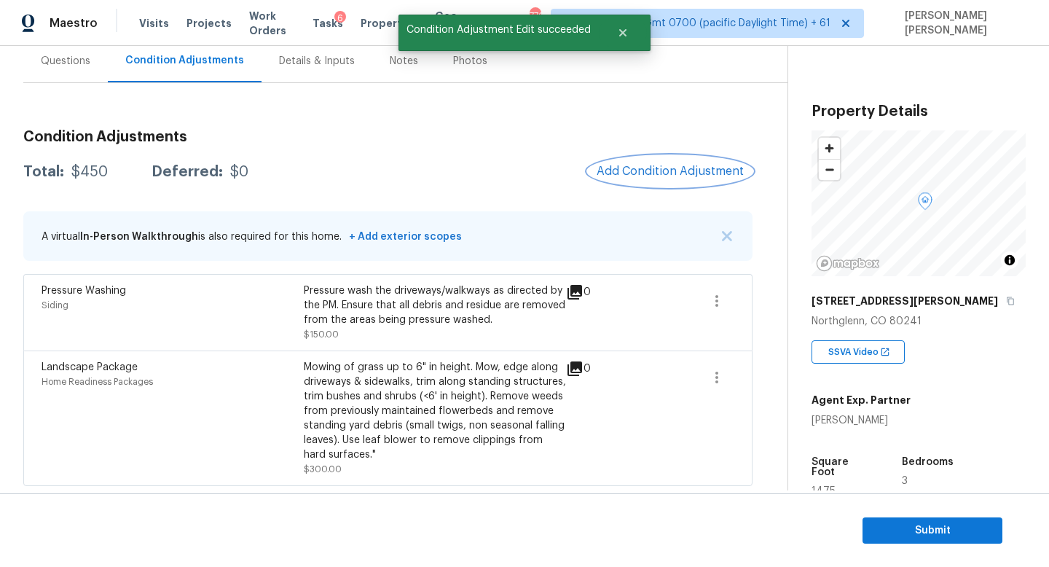
click at [654, 167] on span "Add Condition Adjustment" at bounding box center [669, 171] width 147 height 13
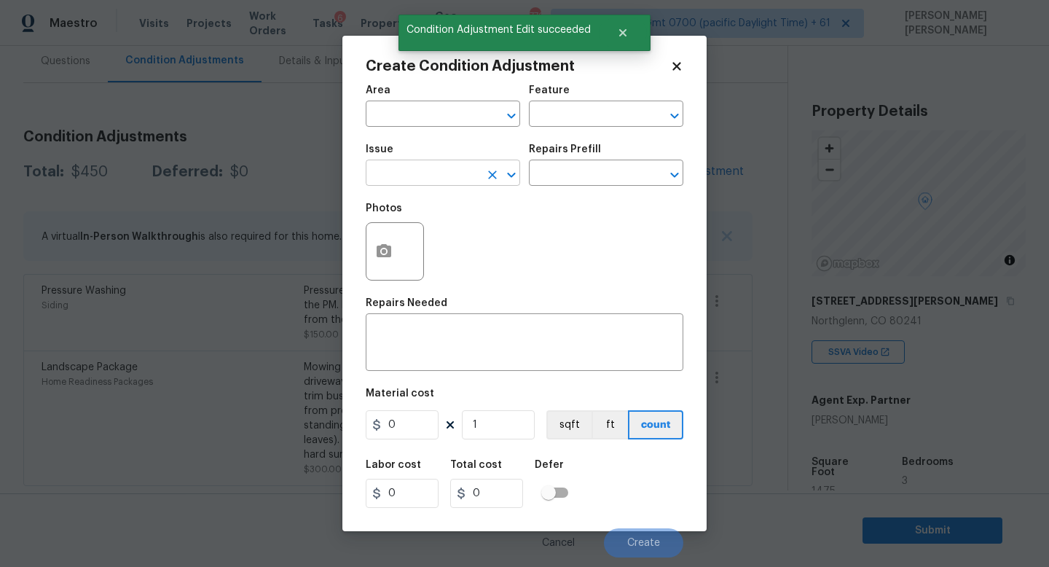
click at [428, 175] on input "text" at bounding box center [423, 174] width 114 height 23
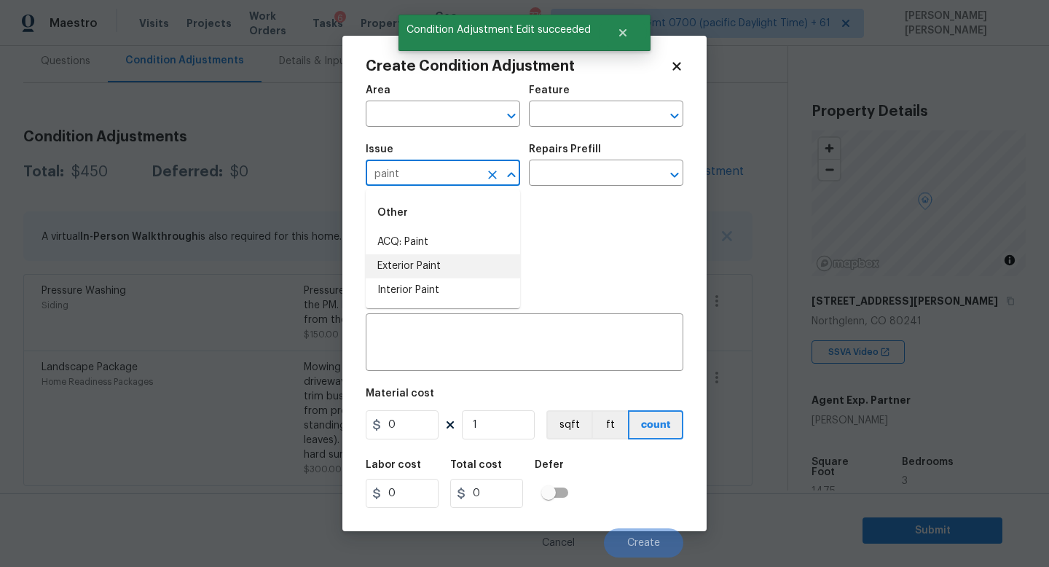
click at [424, 259] on li "Exterior Paint" at bounding box center [443, 266] width 154 height 24
type input "Exterior Paint"
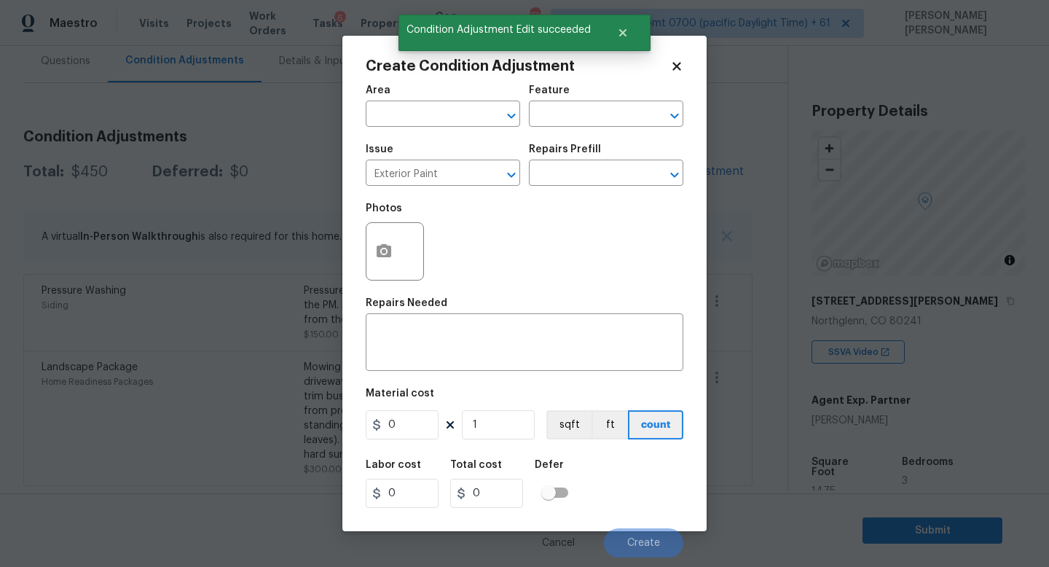
click at [424, 258] on div at bounding box center [396, 251] width 61 height 58
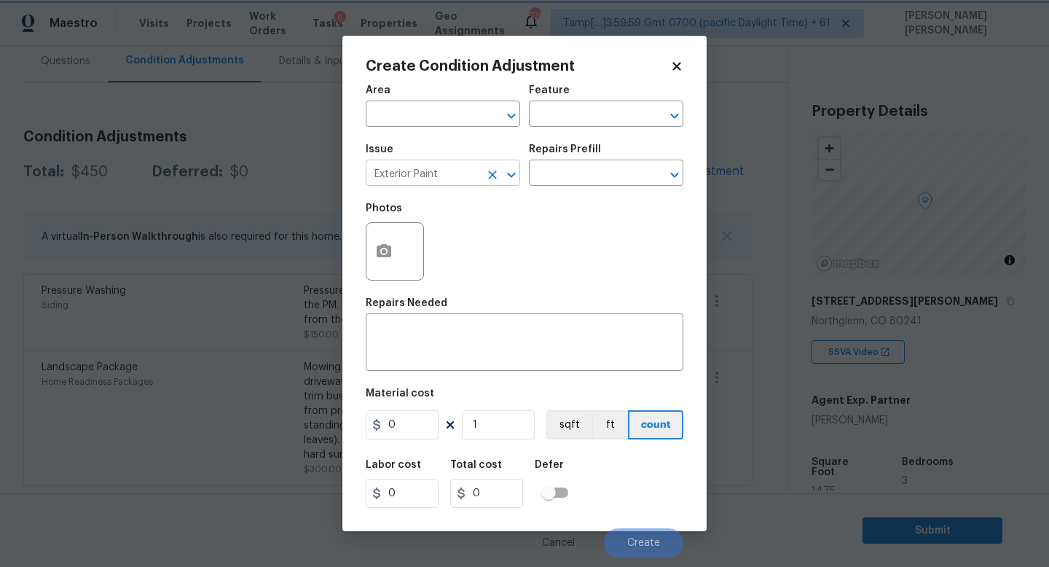
click at [504, 170] on icon "Open" at bounding box center [510, 174] width 17 height 17
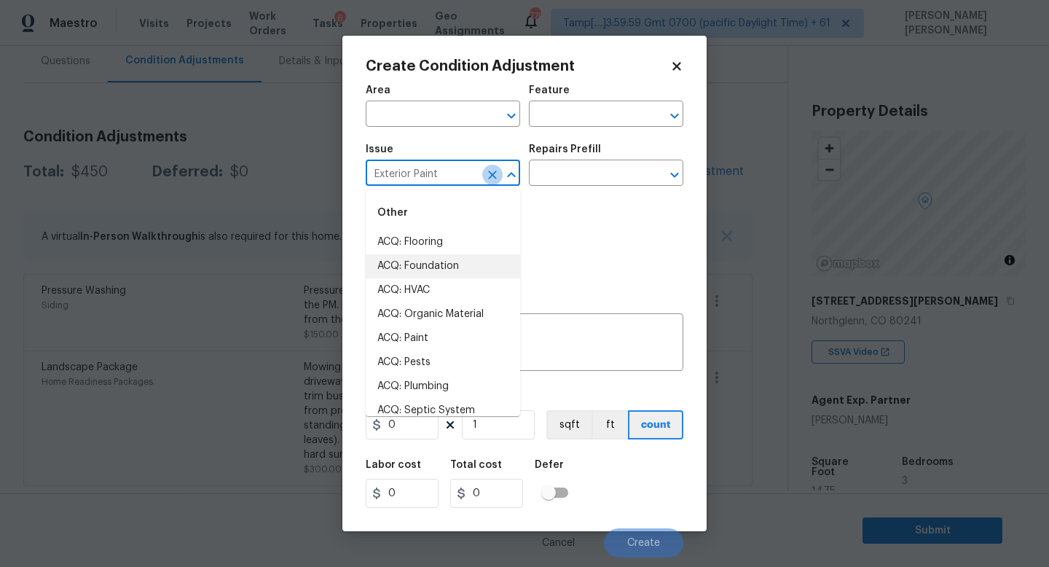
click at [485, 174] on icon "Clear" at bounding box center [492, 174] width 15 height 15
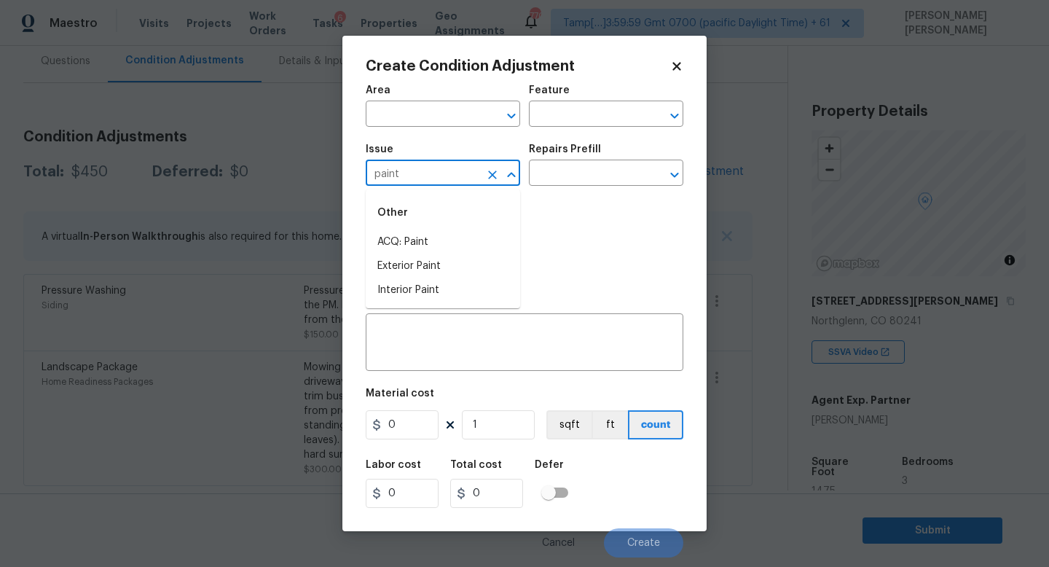
click at [484, 240] on li "ACQ: Paint" at bounding box center [443, 242] width 154 height 24
type input "ACQ: Paint"
click at [592, 174] on input "text" at bounding box center [586, 174] width 114 height 23
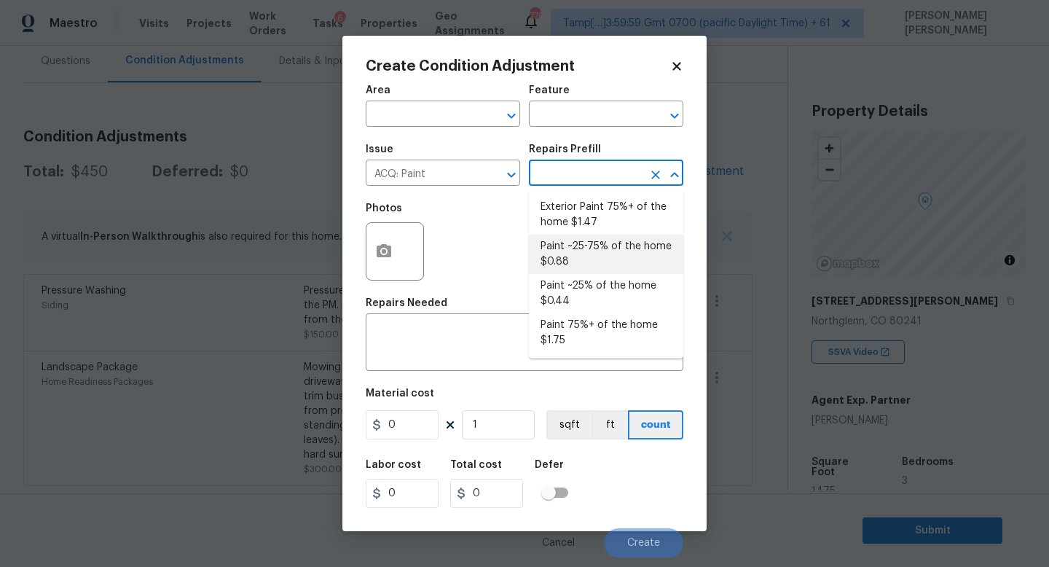
click at [586, 260] on li "Paint ~25-75% of the home $0.88" at bounding box center [606, 253] width 154 height 39
type input "Acquisition"
type textarea "Acquisition Scope: ~25 - 75% of the home needs interior paint"
type input "0.88"
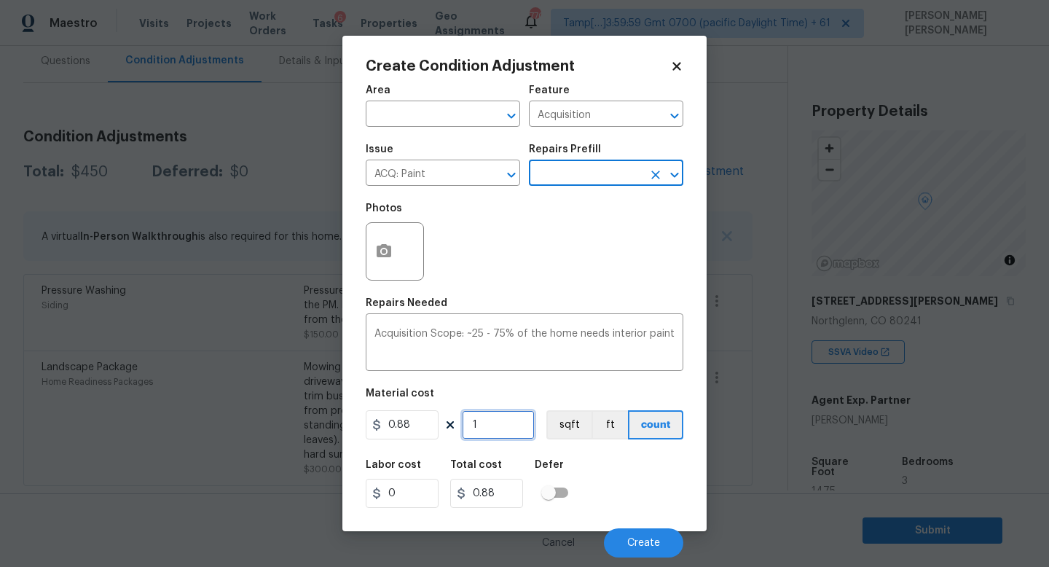
click at [504, 425] on input "1" at bounding box center [498, 424] width 73 height 29
type input "0"
type input "1"
type input "0.88"
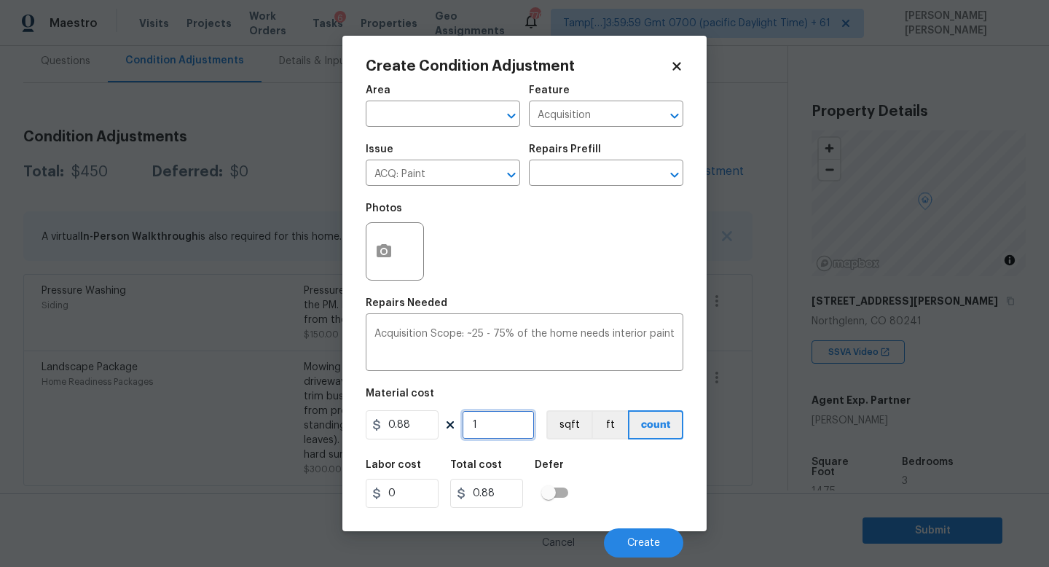
type input "14"
type input "12.32"
type input "147"
type input "129.36"
type input "1475"
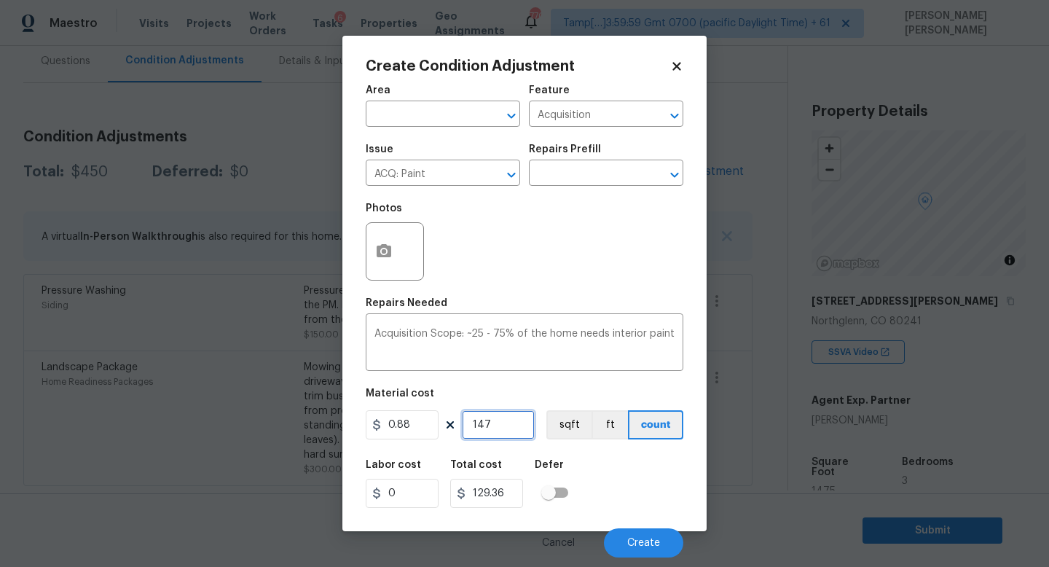
type input "1298"
type input "1475"
click at [388, 237] on button "button" at bounding box center [383, 251] width 35 height 57
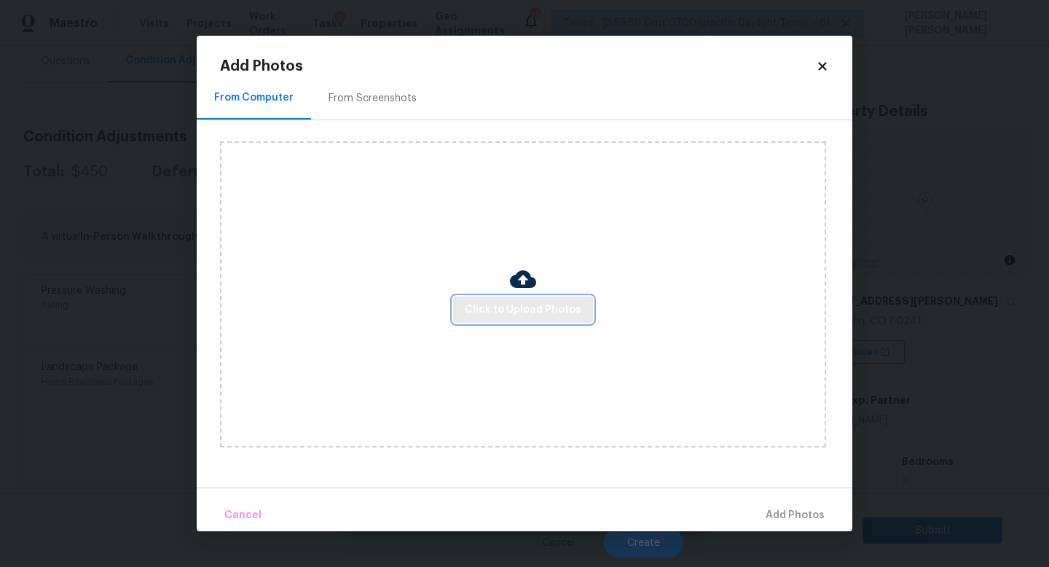
click at [555, 314] on span "Click to Upload Photos" at bounding box center [523, 310] width 117 height 18
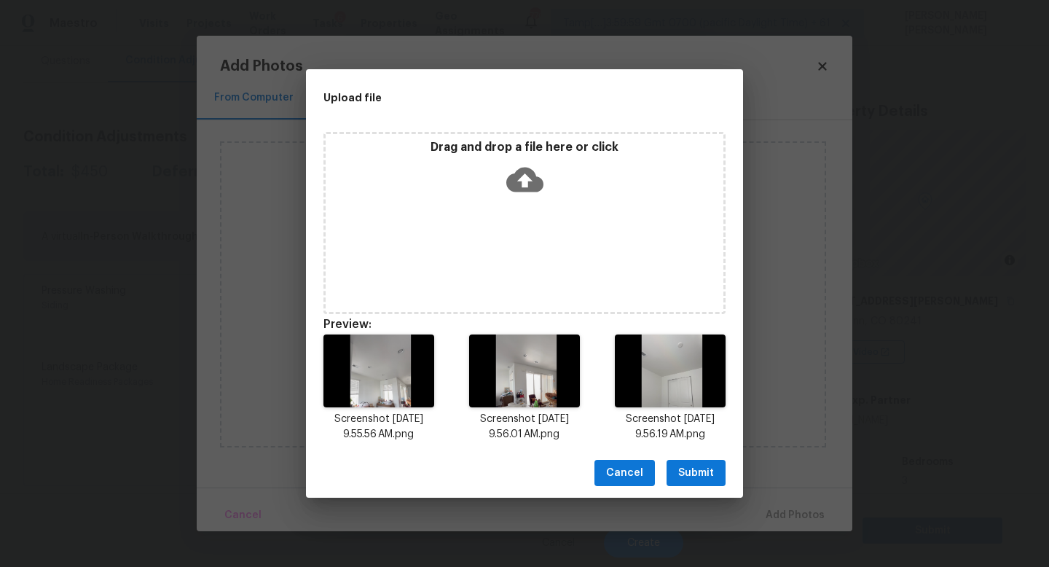
click at [704, 468] on span "Submit" at bounding box center [696, 473] width 36 height 18
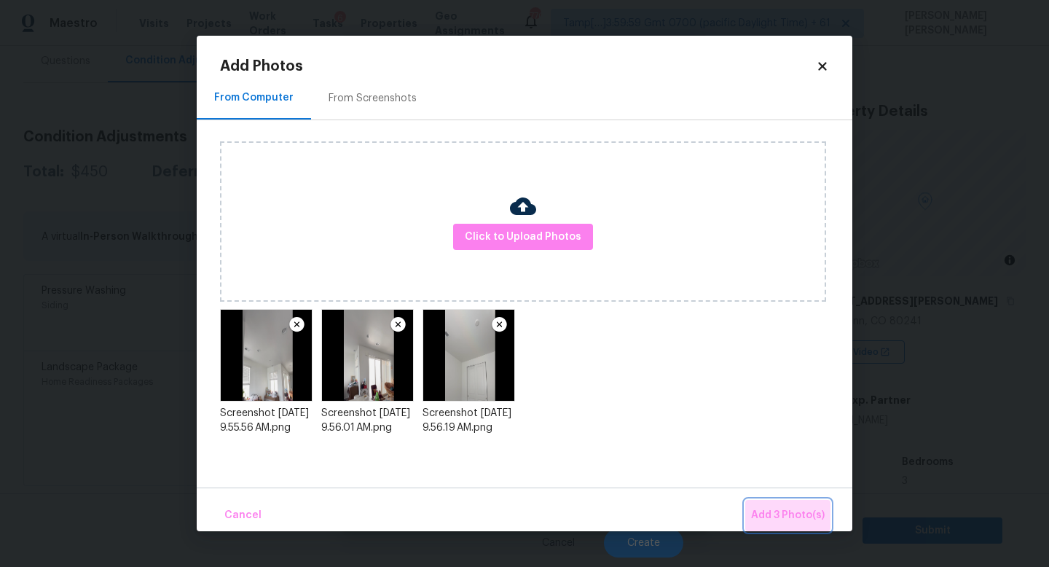
click at [778, 508] on span "Add 3 Photo(s)" at bounding box center [788, 515] width 74 height 18
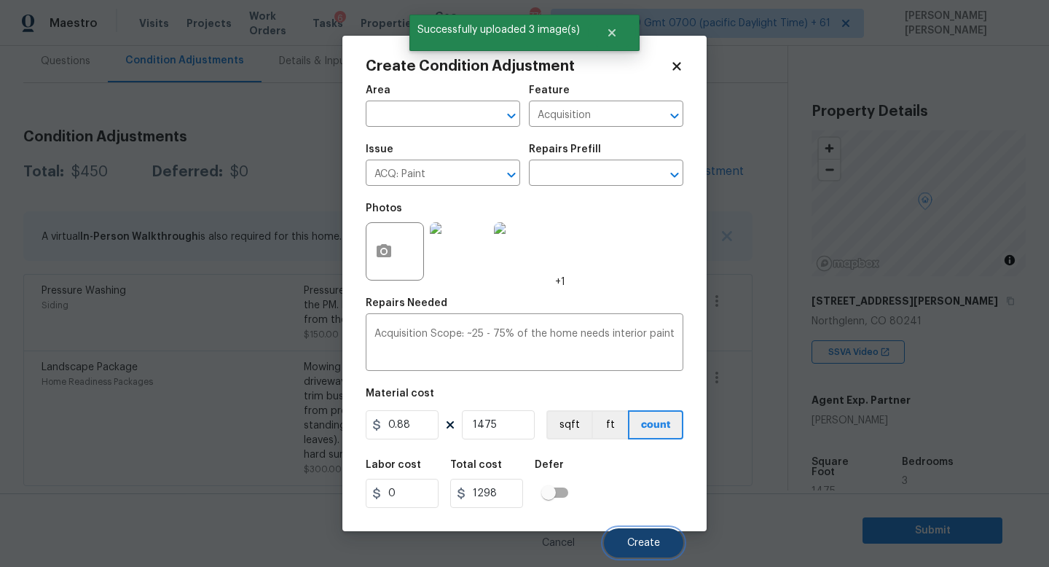
click at [636, 542] on span "Create" at bounding box center [643, 542] width 33 height 11
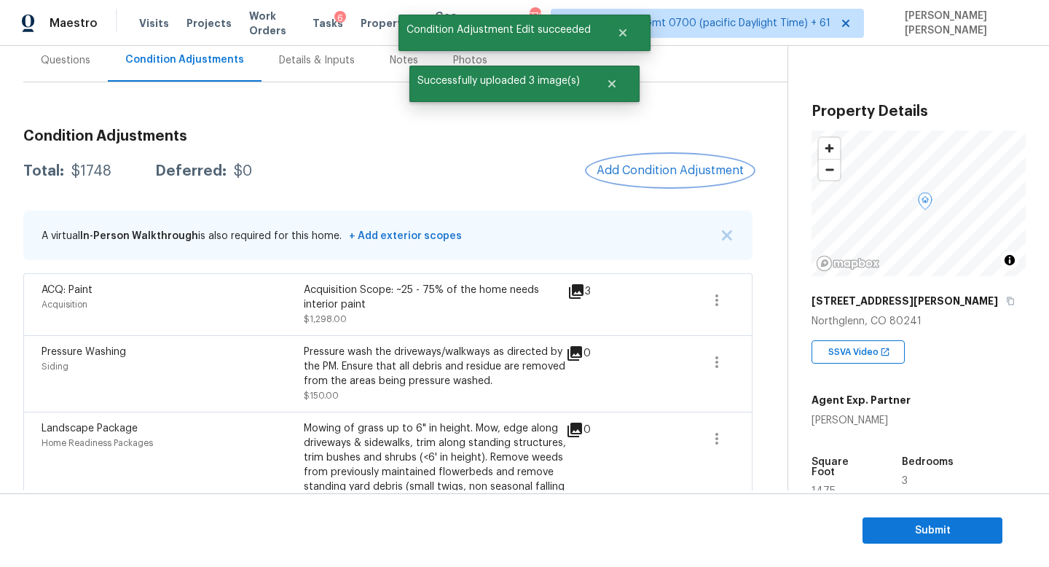
click at [667, 176] on span "Add Condition Adjustment" at bounding box center [669, 170] width 147 height 13
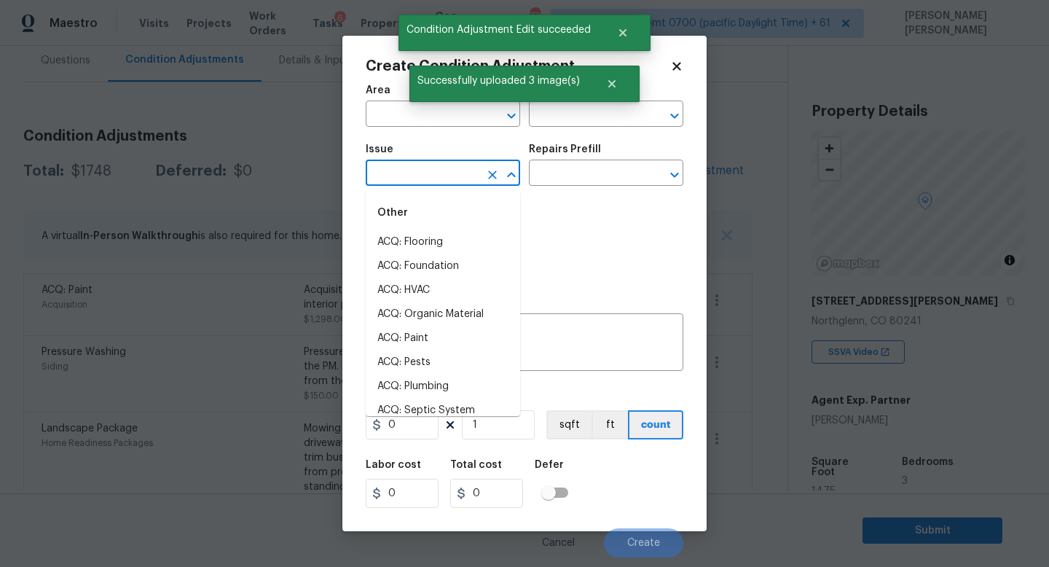
click at [384, 167] on input "text" at bounding box center [423, 174] width 114 height 23
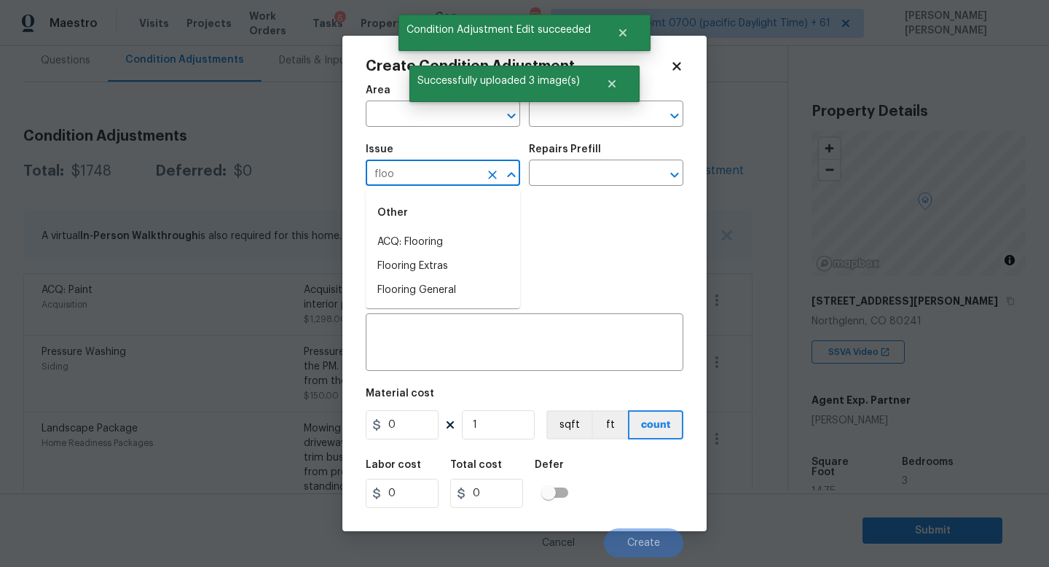
click at [414, 232] on li "ACQ: Flooring" at bounding box center [443, 242] width 154 height 24
type input "ACQ: Flooring"
click at [574, 192] on div "Issue ACQ: Flooring ​ Repairs Prefill ​" at bounding box center [524, 164] width 317 height 59
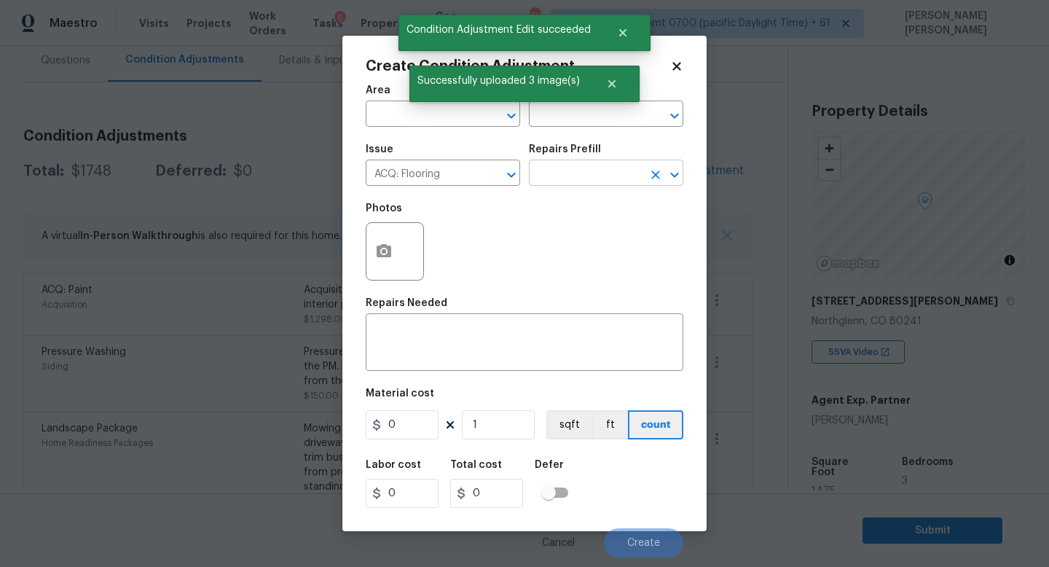
click at [576, 171] on input "text" at bounding box center [586, 174] width 114 height 23
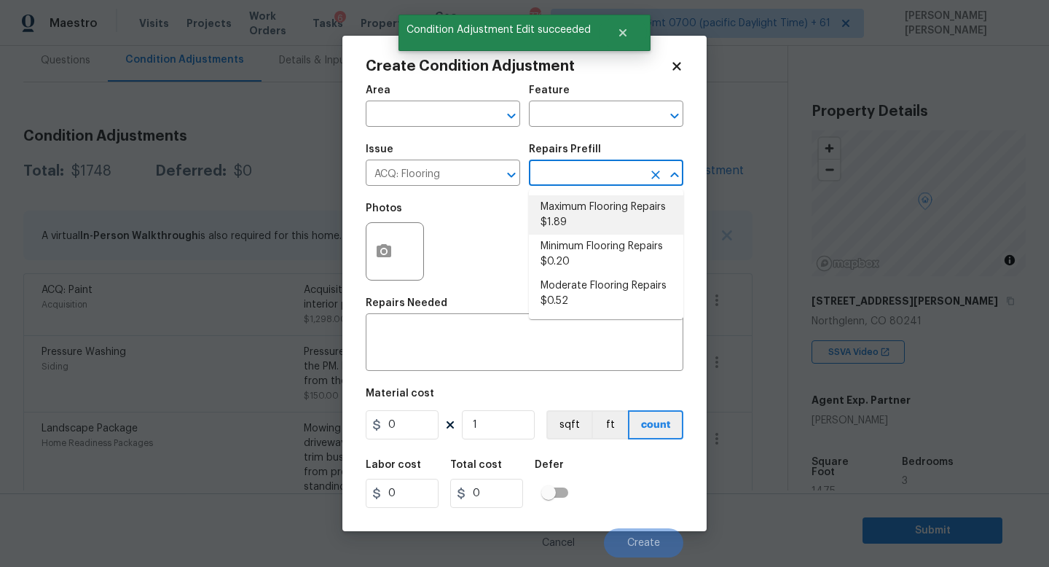
click at [577, 233] on li "Maximum Flooring Repairs $1.89" at bounding box center [606, 214] width 154 height 39
type input "Acquisition"
type textarea "Acquisition Scope: Maximum flooring repairs"
type input "1.89"
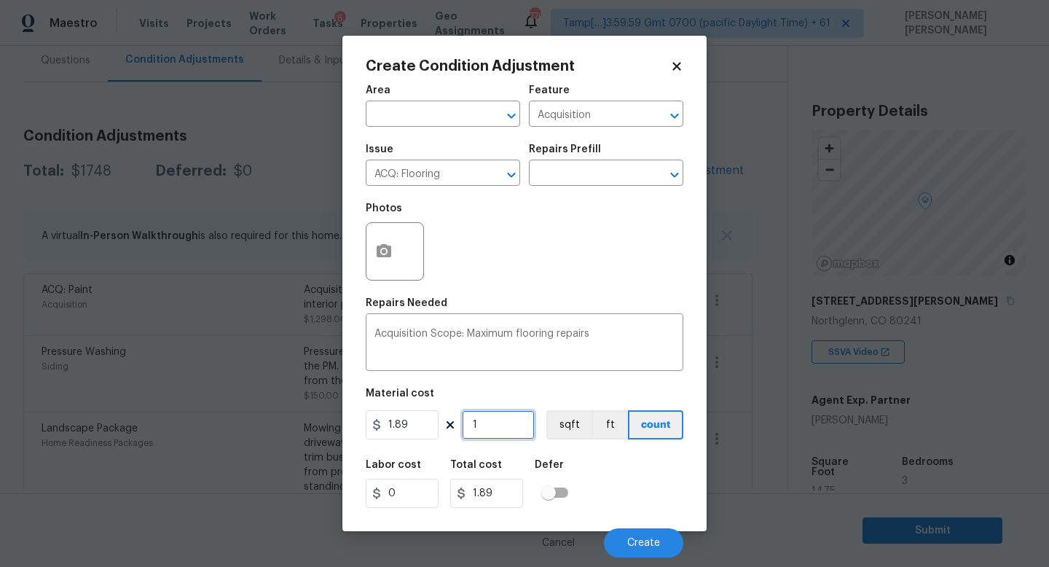
click at [505, 429] on input "1" at bounding box center [498, 424] width 73 height 29
type input "0"
type input "1"
type input "1.89"
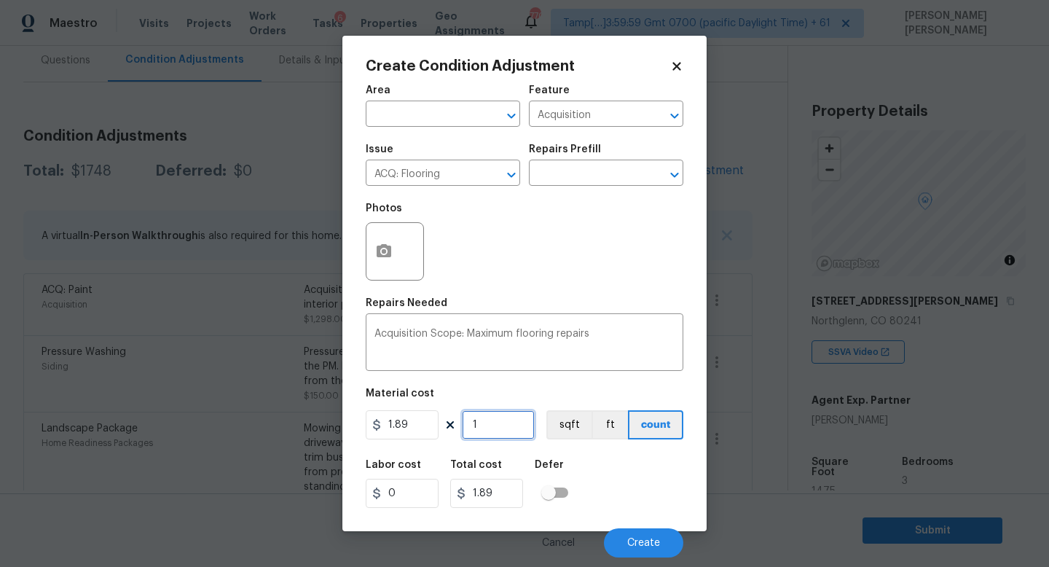
type input "14"
type input "26.46"
type input "147"
type input "277.83"
type input "1475"
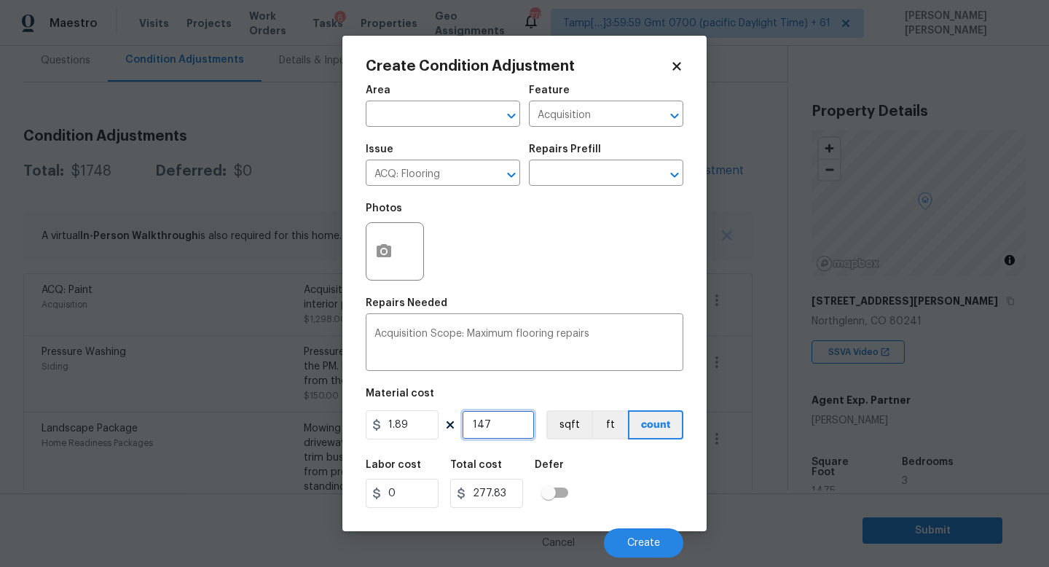
type input "2787.75"
type input "1475"
click at [387, 253] on icon "button" at bounding box center [383, 250] width 15 height 13
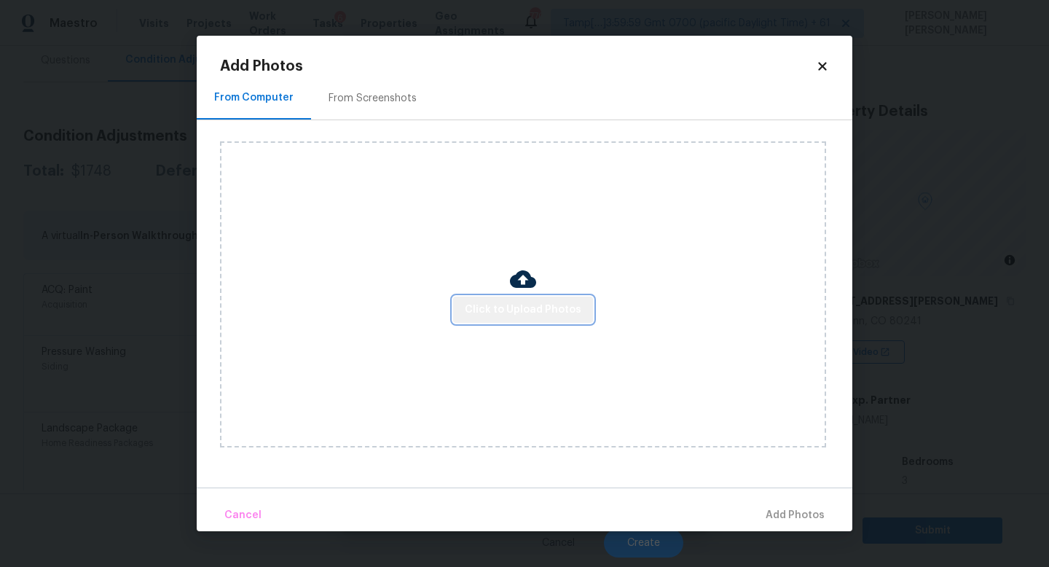
click at [537, 312] on span "Click to Upload Photos" at bounding box center [523, 310] width 117 height 18
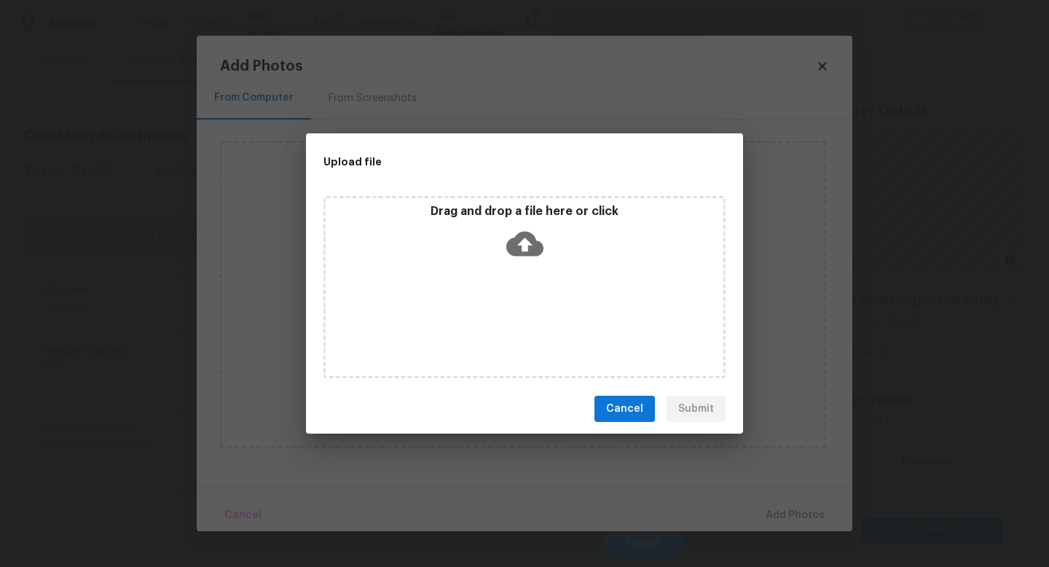
click at [537, 312] on div "Drag and drop a file here or click" at bounding box center [524, 287] width 402 height 182
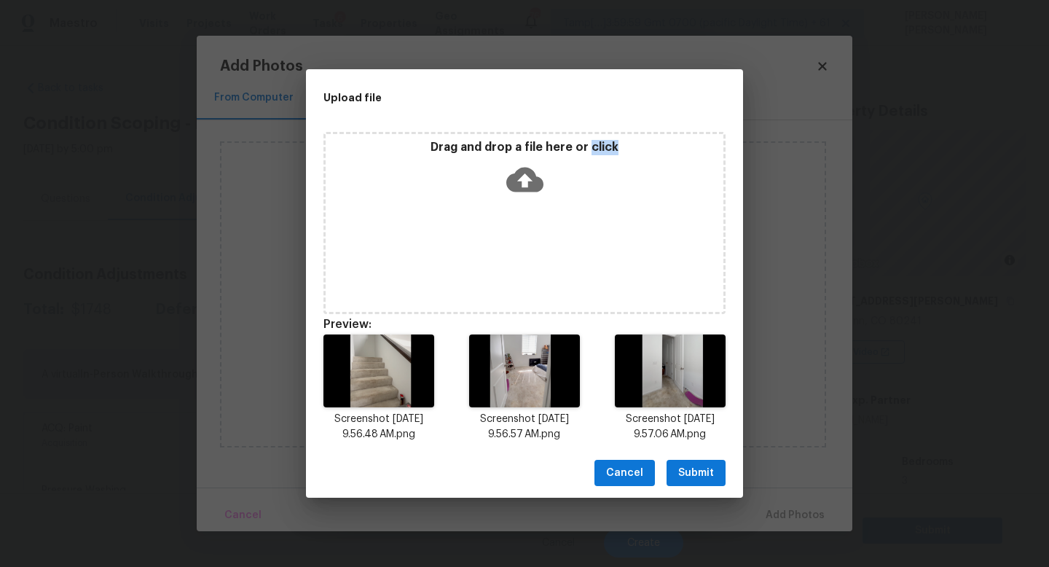
scroll to position [138, 0]
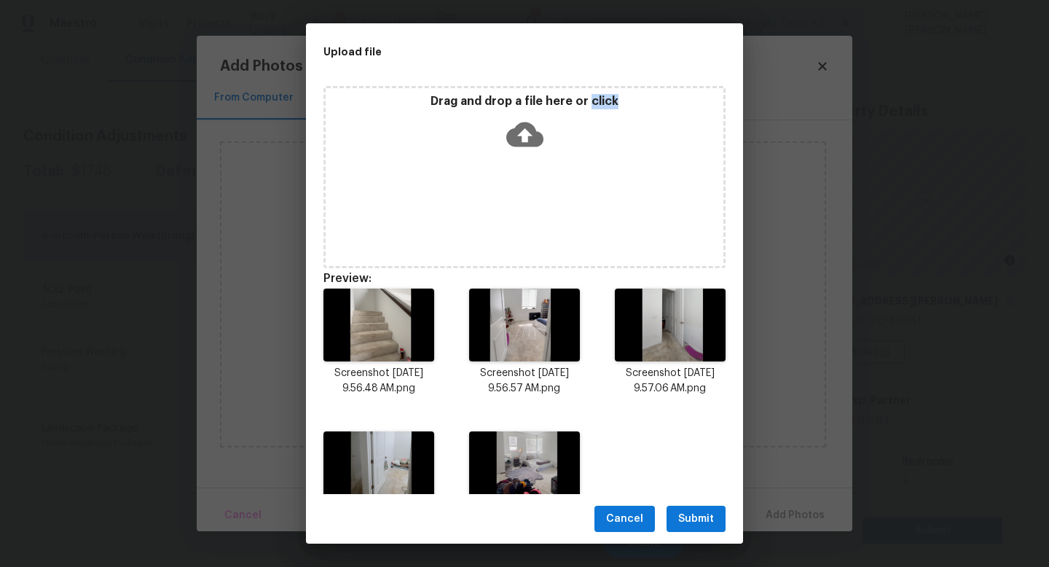
click at [680, 515] on span "Submit" at bounding box center [696, 519] width 36 height 18
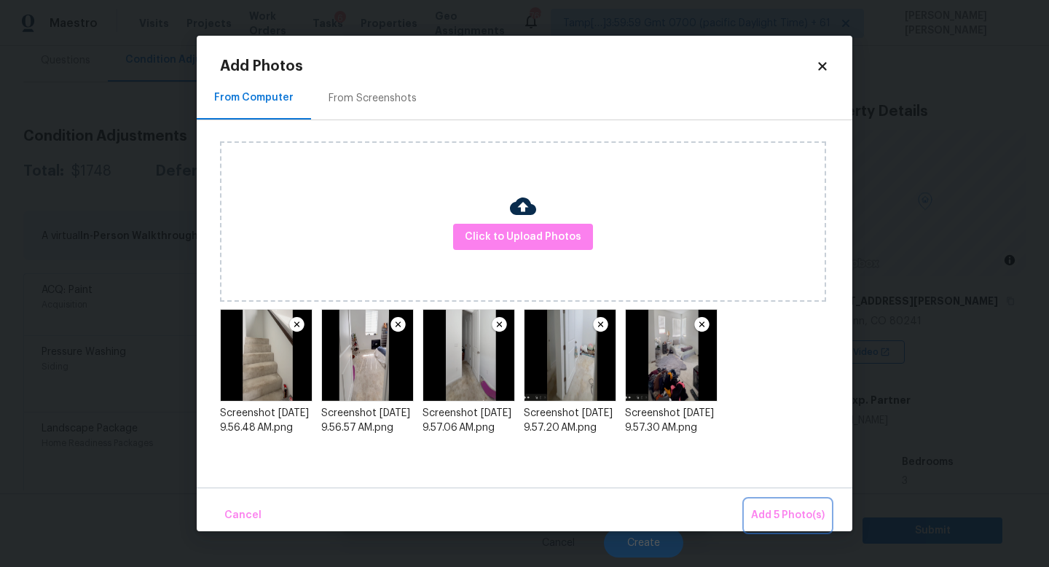
click at [765, 511] on span "Add 5 Photo(s)" at bounding box center [788, 515] width 74 height 18
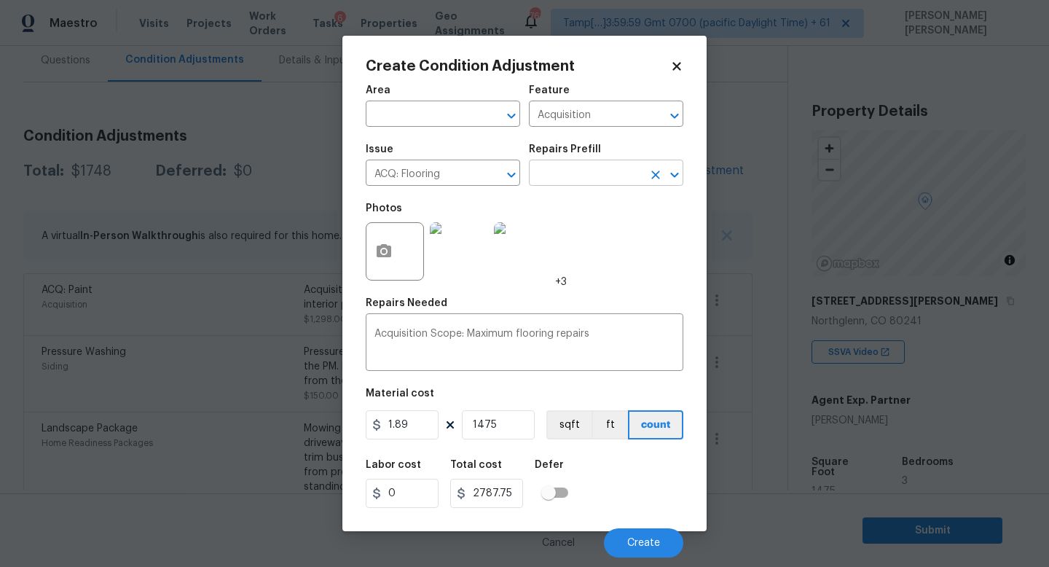
click at [588, 176] on input "text" at bounding box center [586, 174] width 114 height 23
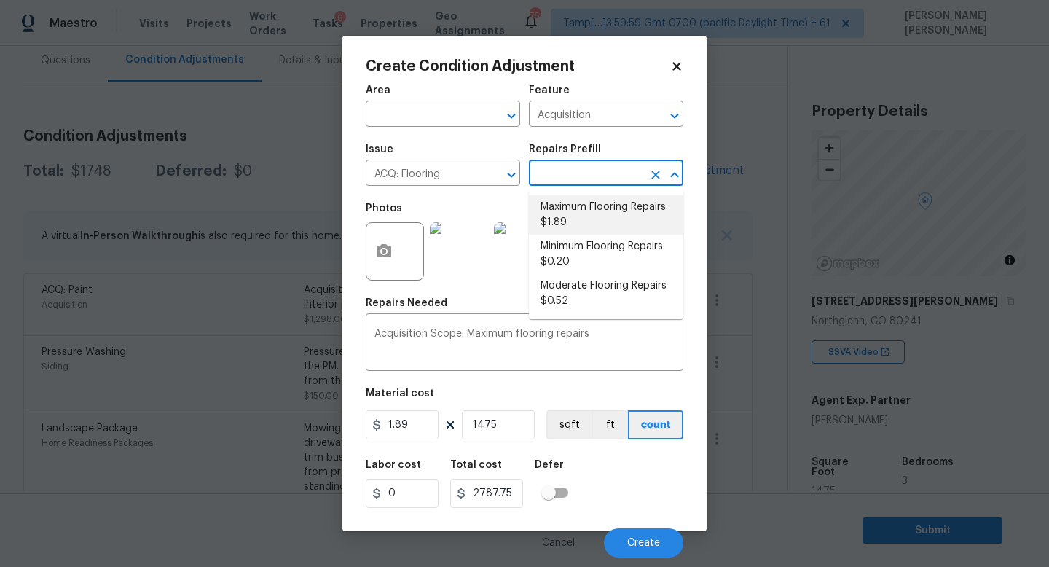
click at [604, 214] on li "Maximum Flooring Repairs $1.89" at bounding box center [606, 214] width 154 height 39
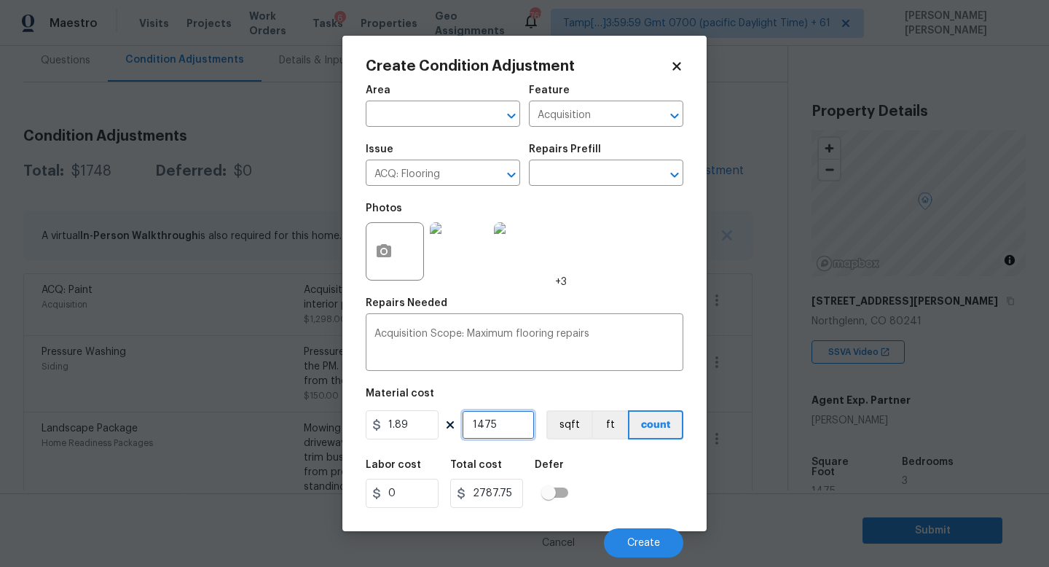
drag, startPoint x: 516, startPoint y: 422, endPoint x: 354, endPoint y: 421, distance: 162.4
click at [354, 421] on div "Create Condition Adjustment Area ​ Feature Acquisition ​ Issue ACQ: Flooring ​ …" at bounding box center [524, 283] width 364 height 495
click at [583, 175] on input "text" at bounding box center [586, 174] width 114 height 23
click at [625, 541] on button "Create" at bounding box center [643, 542] width 79 height 29
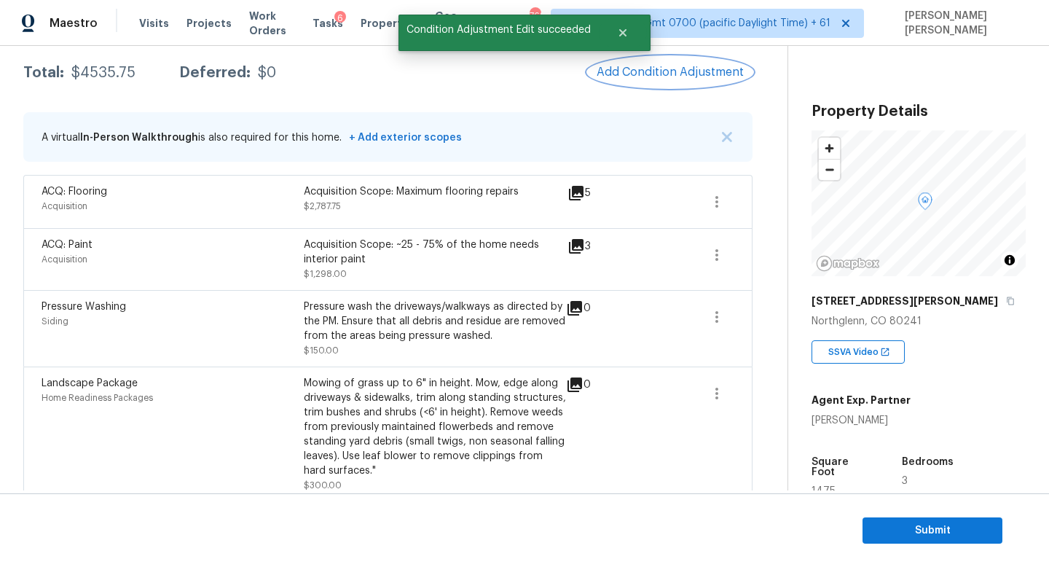
scroll to position [234, 0]
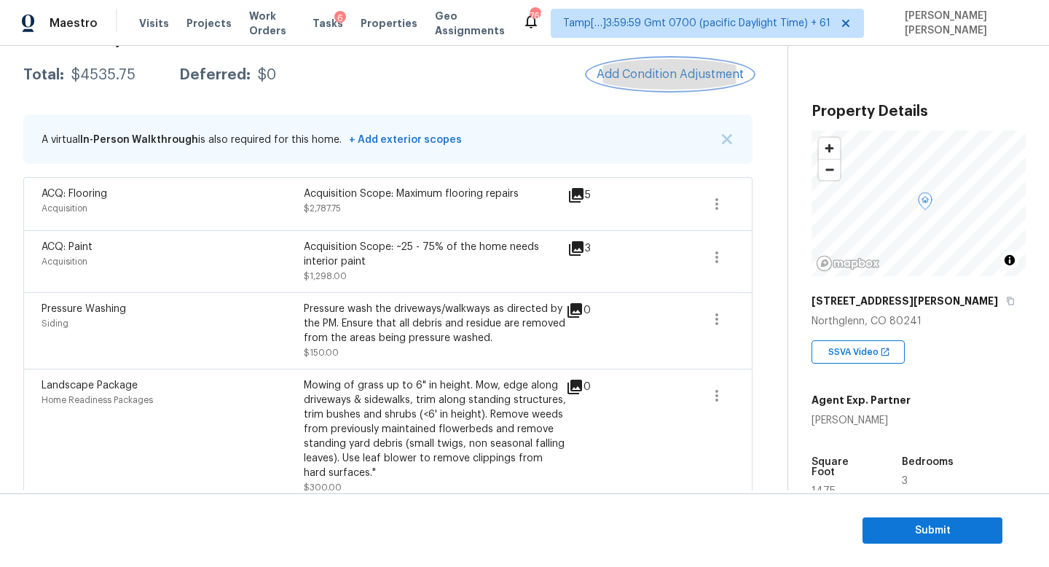
click at [656, 70] on span "Add Condition Adjustment" at bounding box center [669, 74] width 147 height 13
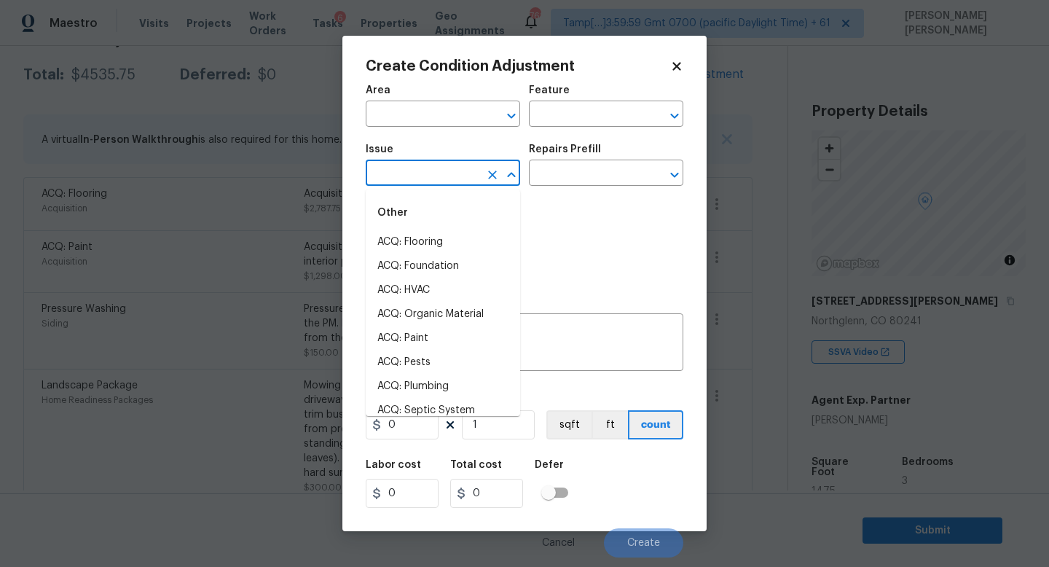
click at [402, 169] on input "text" at bounding box center [423, 174] width 114 height 23
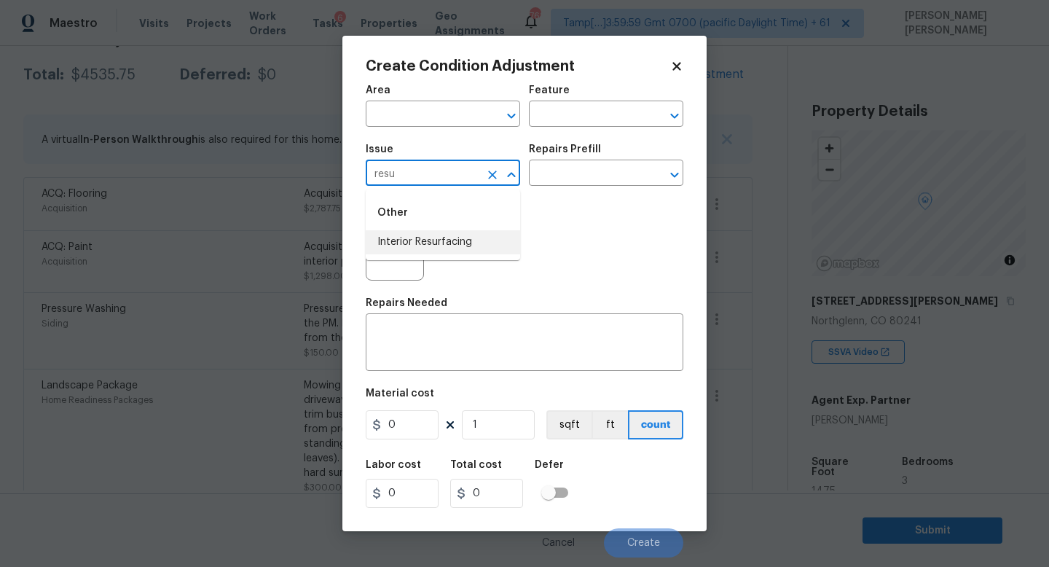
click at [426, 239] on li "Interior Resurfacing" at bounding box center [443, 242] width 154 height 24
type input "Interior Resurfacing"
click at [564, 189] on div "Issue Interior Resurfacing ​ Repairs Prefill ​" at bounding box center [524, 164] width 317 height 59
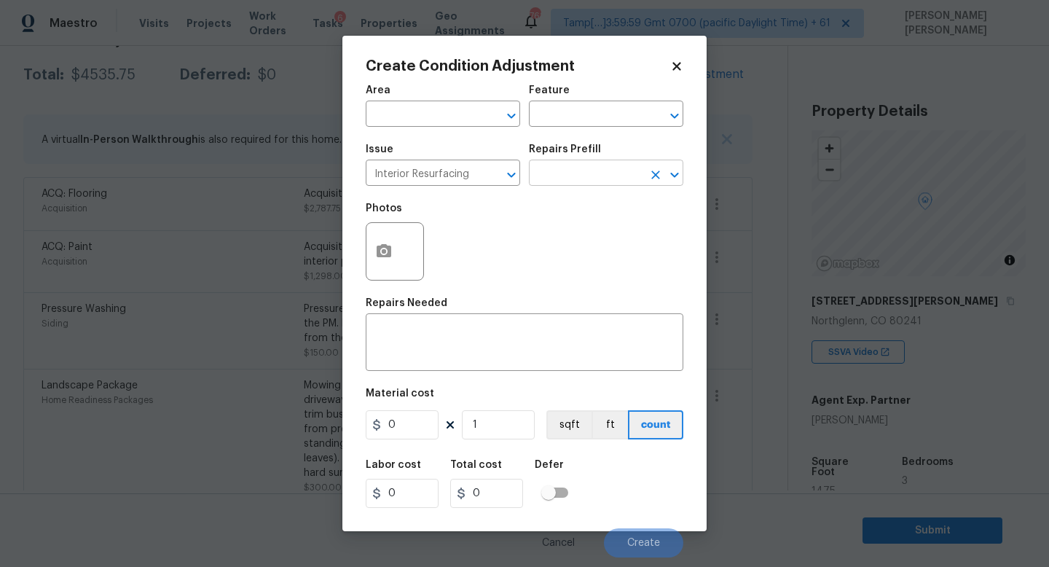
click at [593, 173] on input "text" at bounding box center [586, 174] width 114 height 23
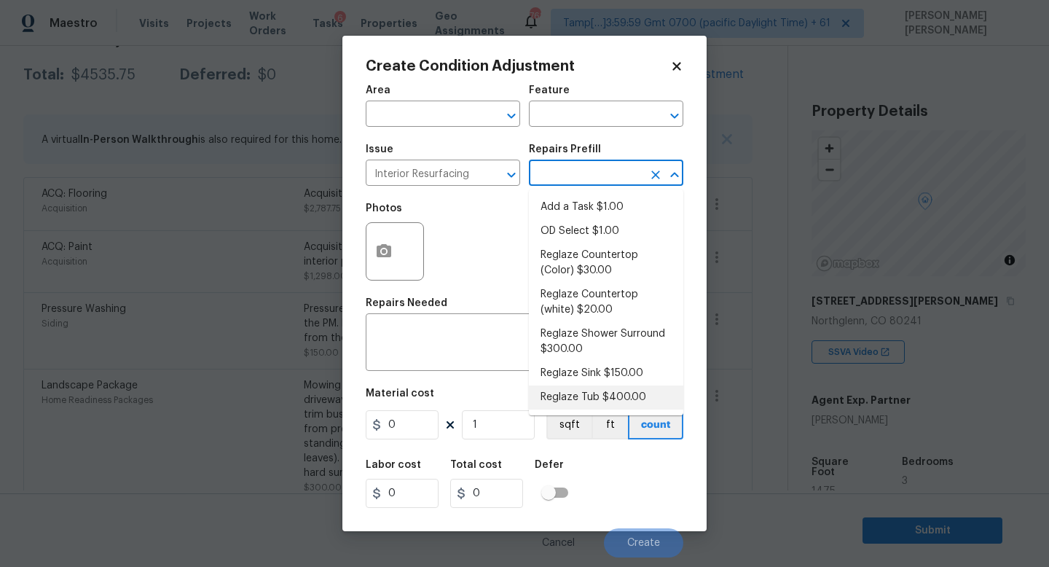
click at [601, 391] on li "Reglaze Tub $400.00" at bounding box center [606, 397] width 154 height 24
type textarea "Prep, mask, clean and reglaze the tub (white) both on the in and outer sides. H…"
type input "400"
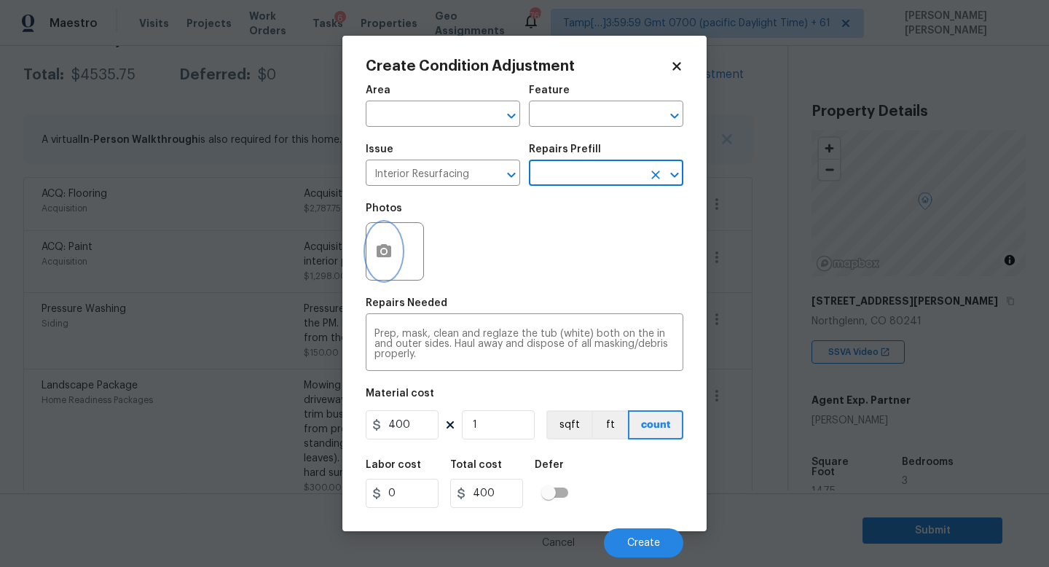
click at [383, 248] on icon "button" at bounding box center [383, 250] width 15 height 13
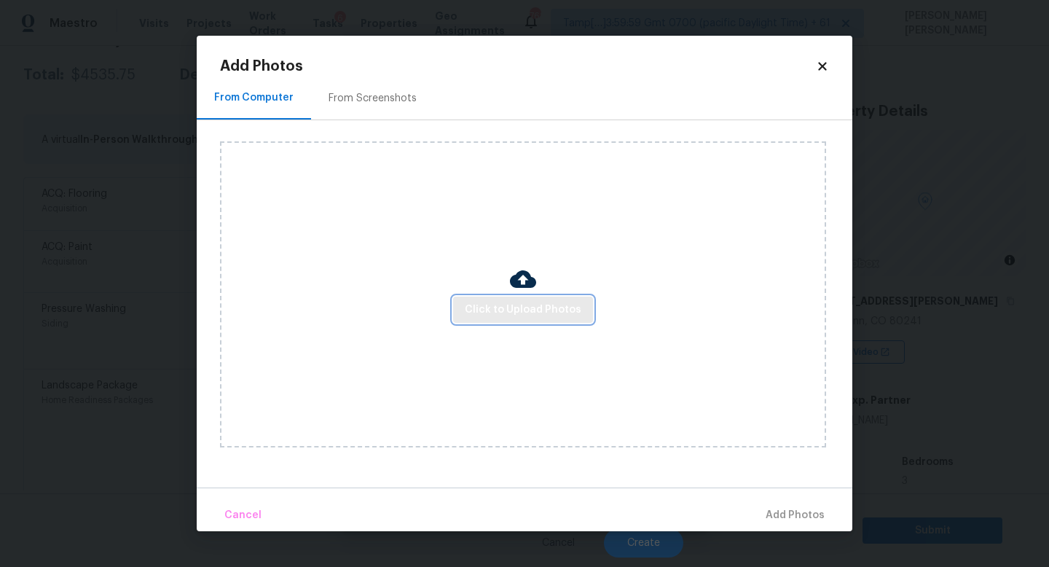
click at [510, 312] on span "Click to Upload Photos" at bounding box center [523, 310] width 117 height 18
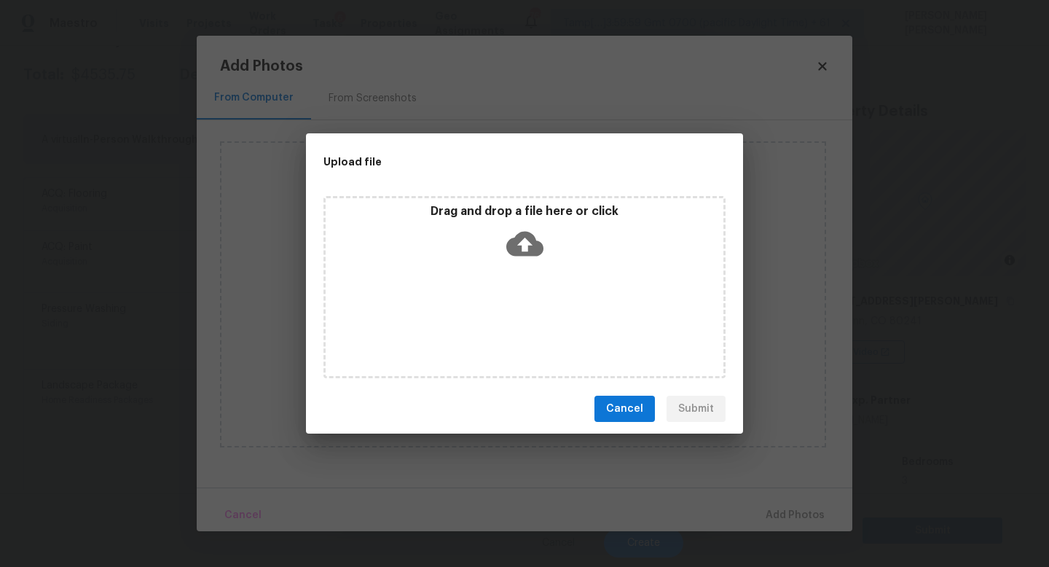
drag, startPoint x: 784, startPoint y: 419, endPoint x: 658, endPoint y: 298, distance: 174.1
click at [563, 298] on div "Drag and drop a file here or click" at bounding box center [524, 287] width 402 height 182
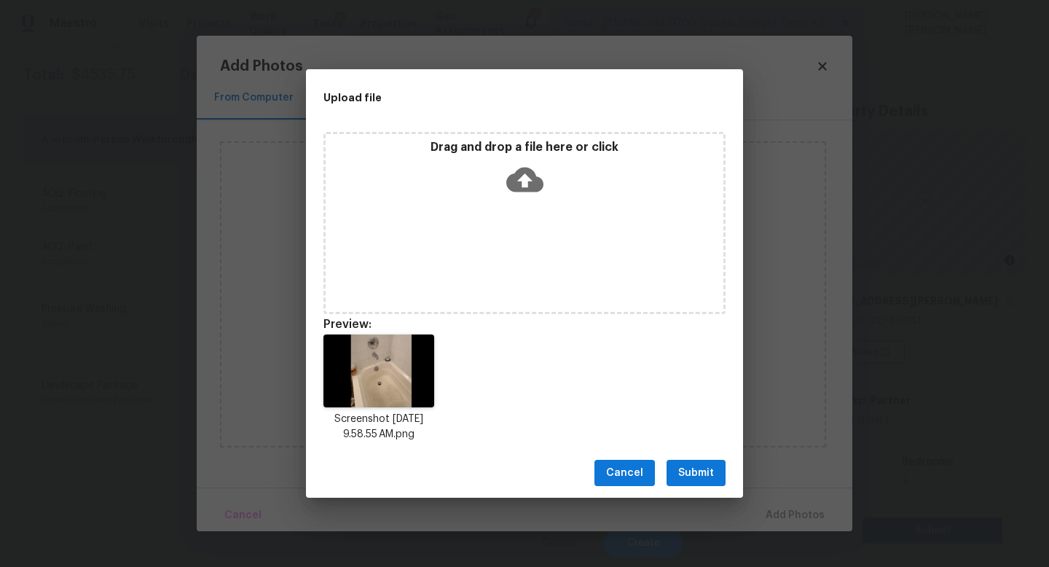
click at [703, 471] on span "Submit" at bounding box center [696, 473] width 36 height 18
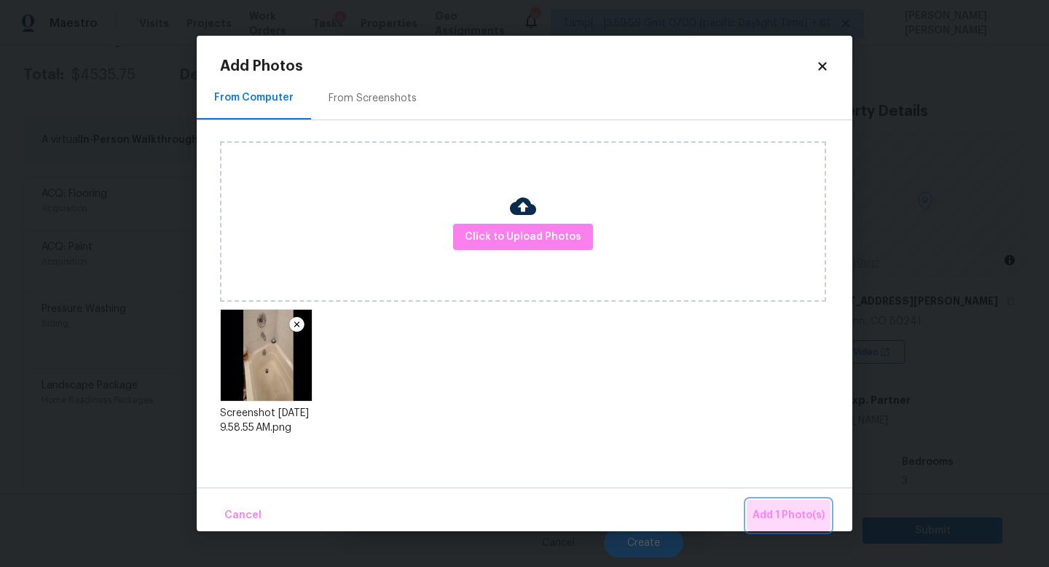
click at [792, 518] on span "Add 1 Photo(s)" at bounding box center [788, 515] width 72 height 18
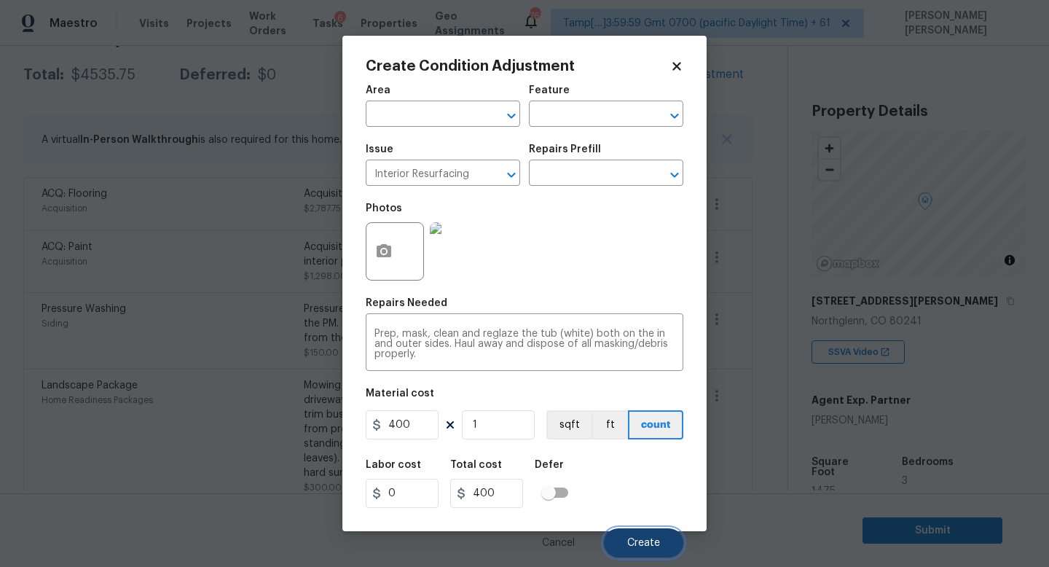
click at [643, 538] on span "Create" at bounding box center [643, 542] width 33 height 11
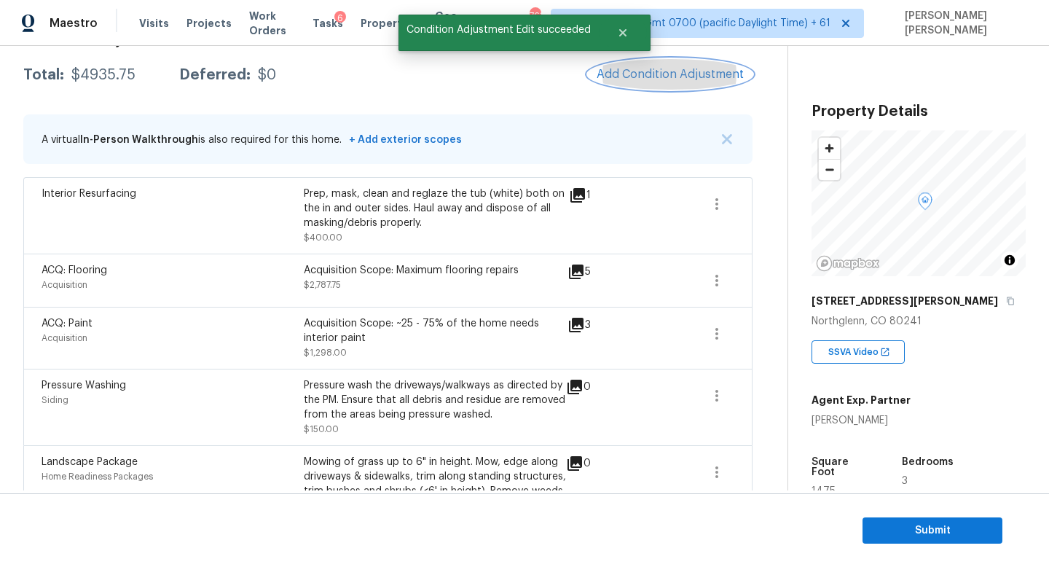
click at [666, 66] on button "Add Condition Adjustment" at bounding box center [670, 74] width 165 height 31
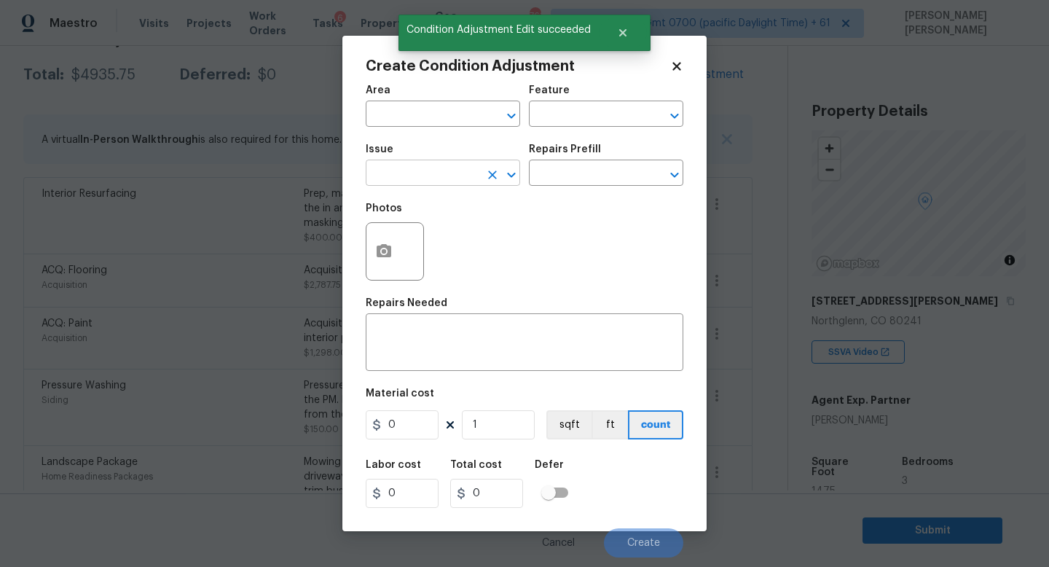
click at [441, 172] on input "text" at bounding box center [423, 174] width 114 height 23
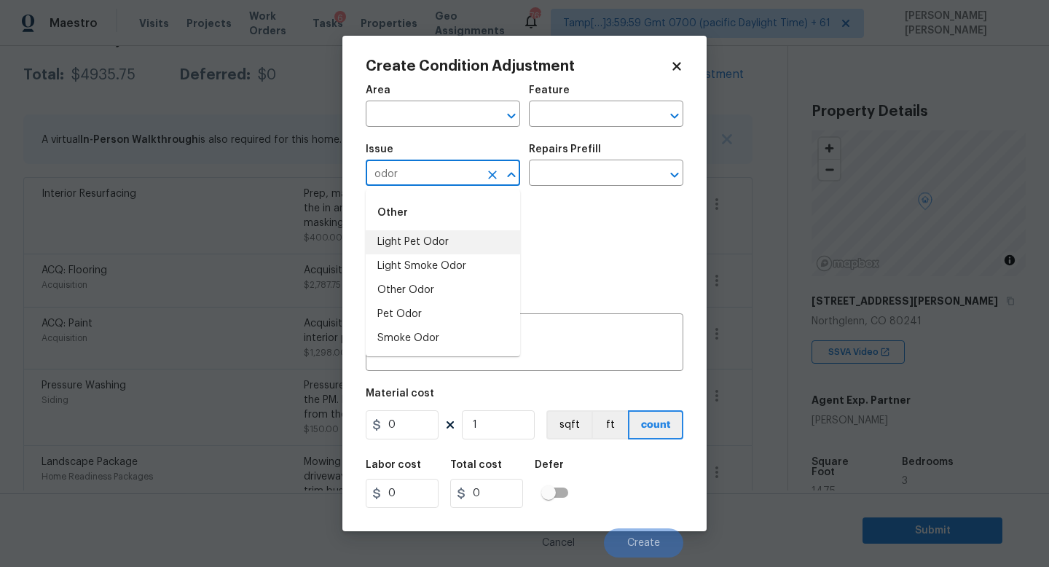
click at [434, 247] on li "Light Pet Odor" at bounding box center [443, 242] width 154 height 24
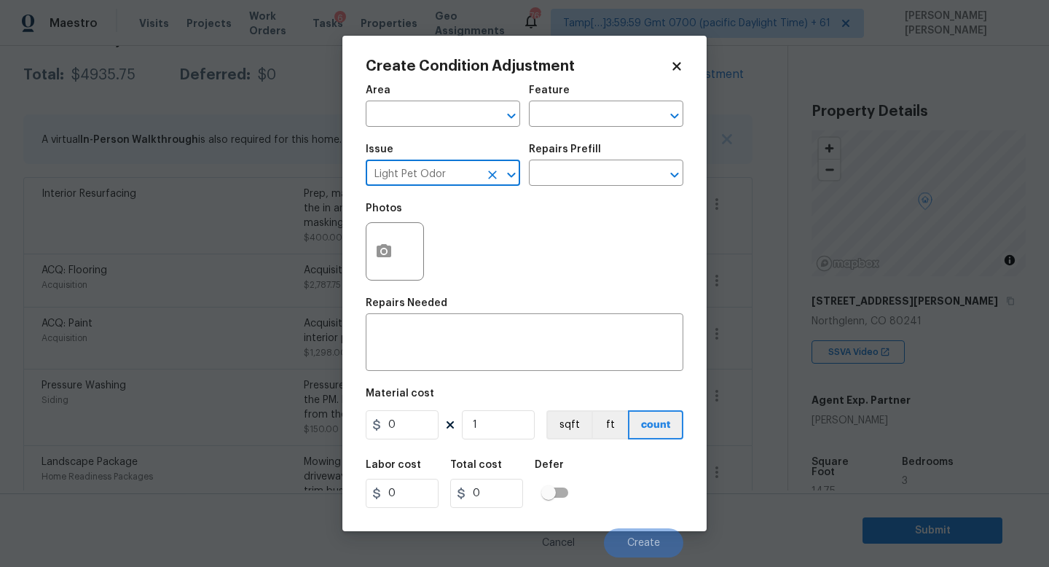
type input "Light Pet Odor"
click at [553, 186] on div "Issue Light Pet Odor ​ Repairs Prefill ​" at bounding box center [524, 164] width 317 height 59
click at [568, 180] on input "text" at bounding box center [586, 174] width 114 height 23
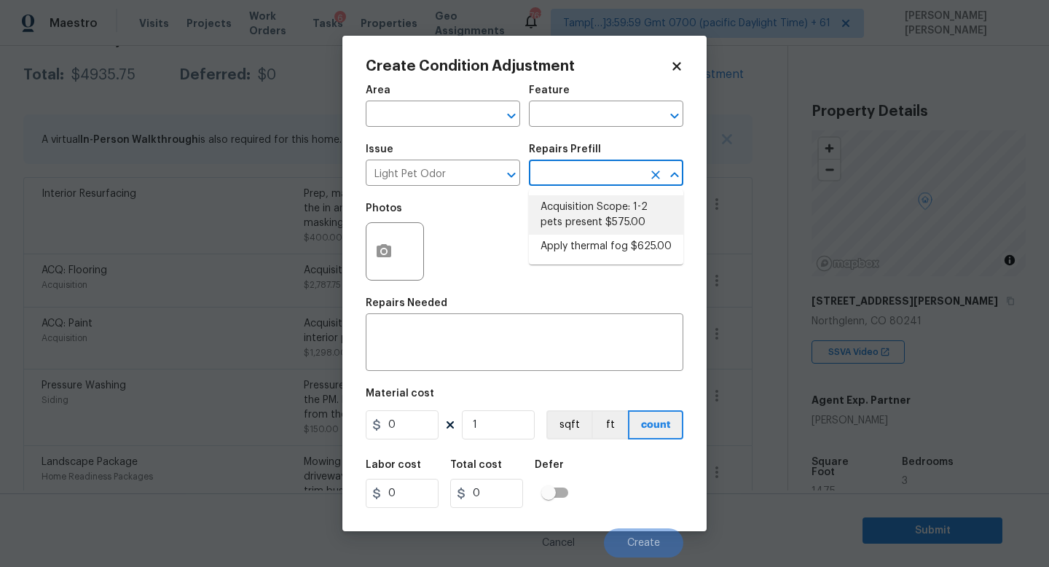
click at [599, 227] on li "Acquisition Scope: 1-2 pets present $575.00" at bounding box center [606, 214] width 154 height 39
type textarea "Acquisition Scope: 1-2 pets present"
type input "575"
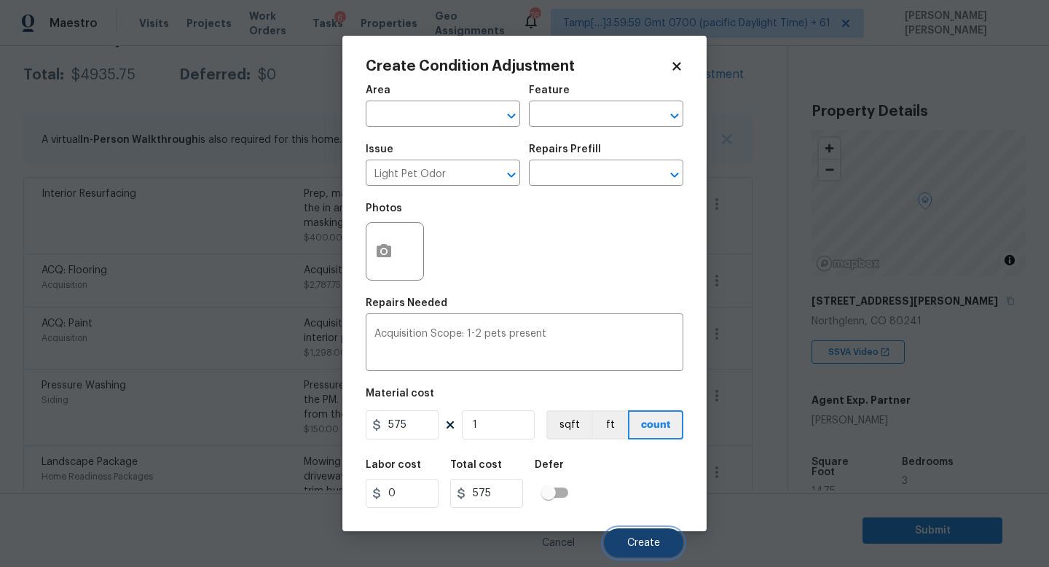
click at [639, 539] on span "Create" at bounding box center [643, 542] width 33 height 11
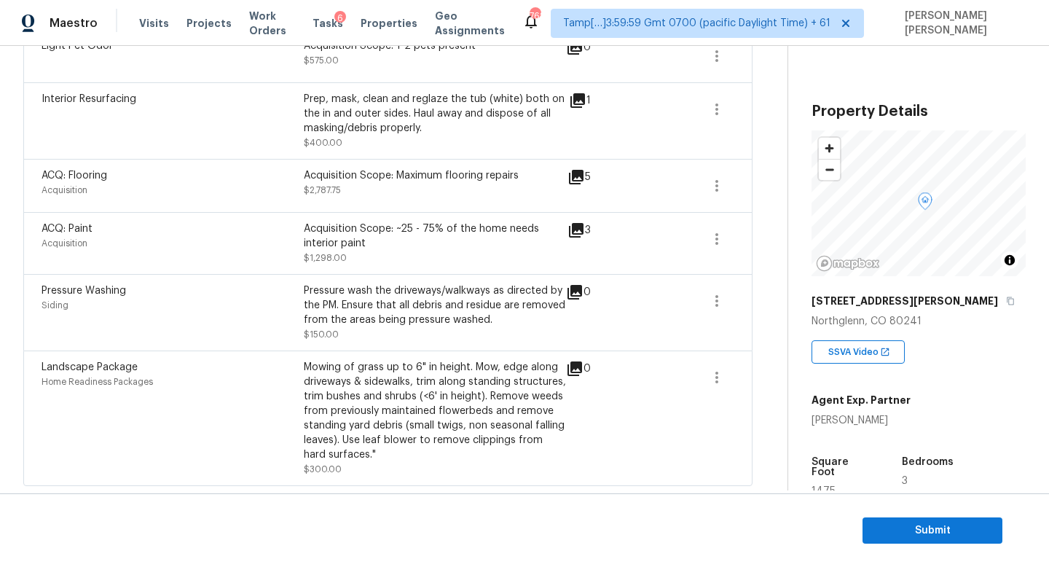
scroll to position [0, 0]
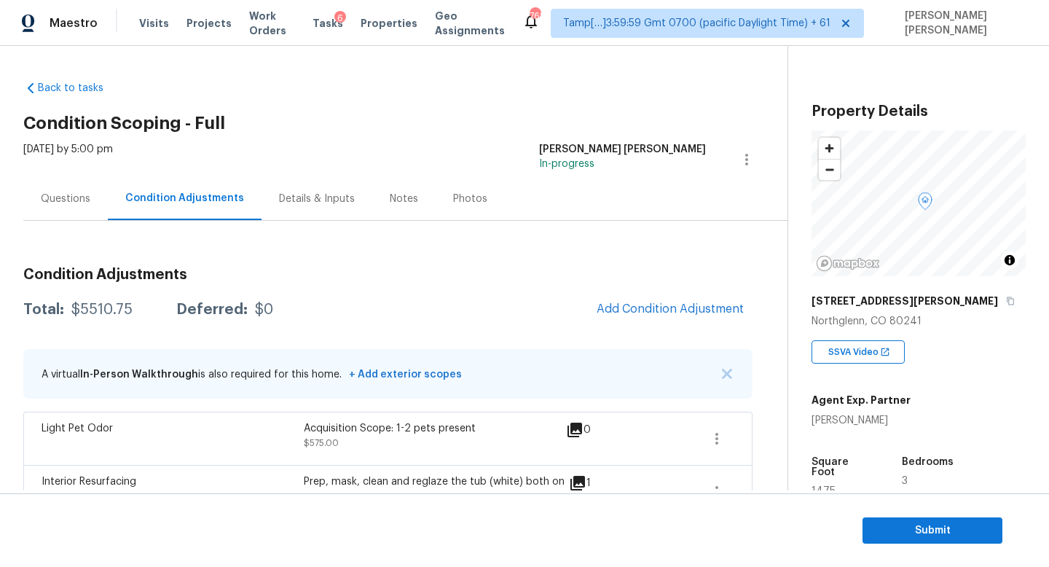
click at [72, 206] on div "Questions" at bounding box center [65, 198] width 84 height 43
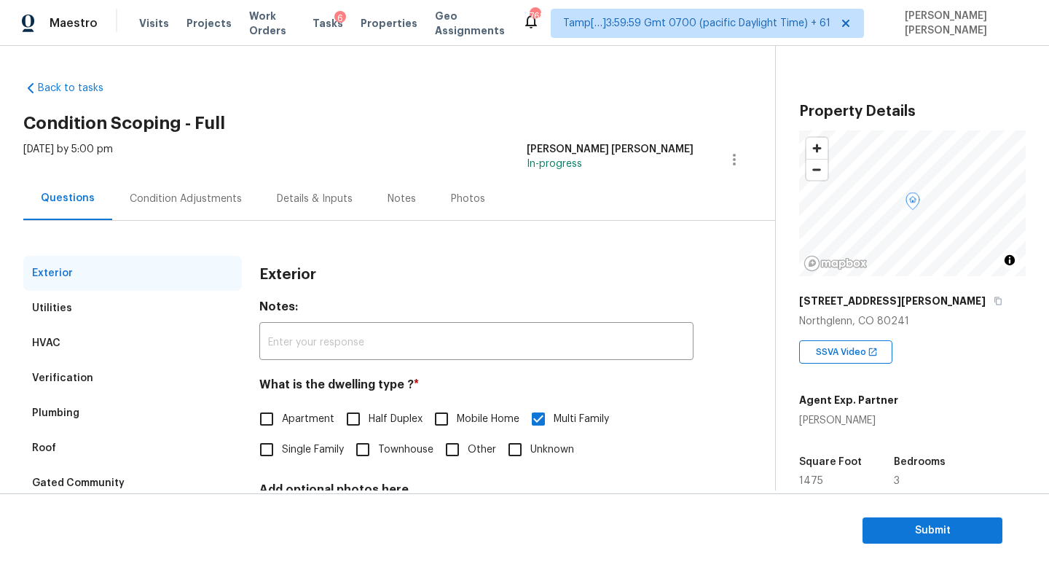
click at [165, 194] on div "Condition Adjustments" at bounding box center [186, 199] width 112 height 15
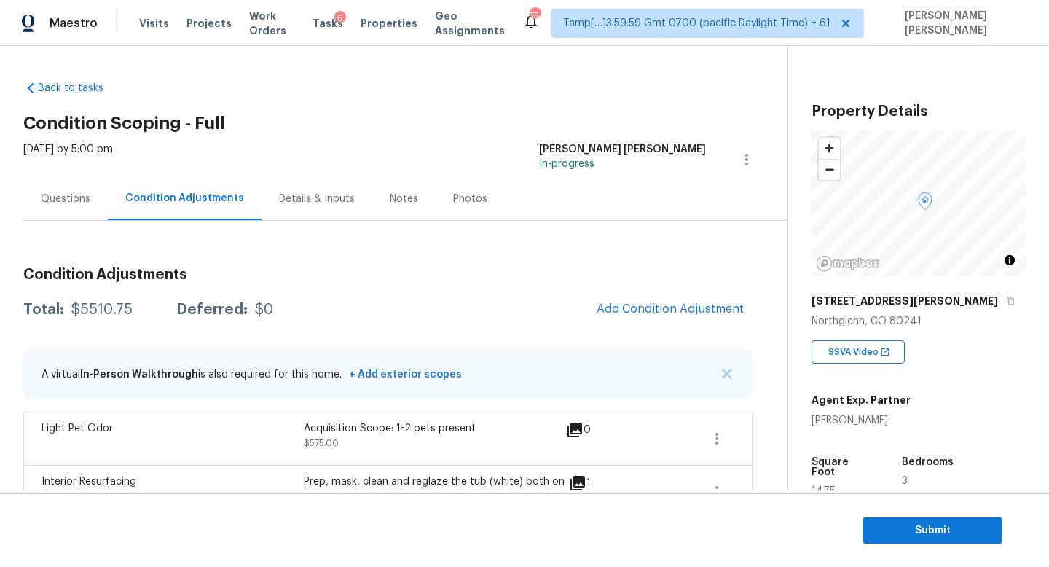
click at [76, 201] on div "Questions" at bounding box center [66, 199] width 50 height 15
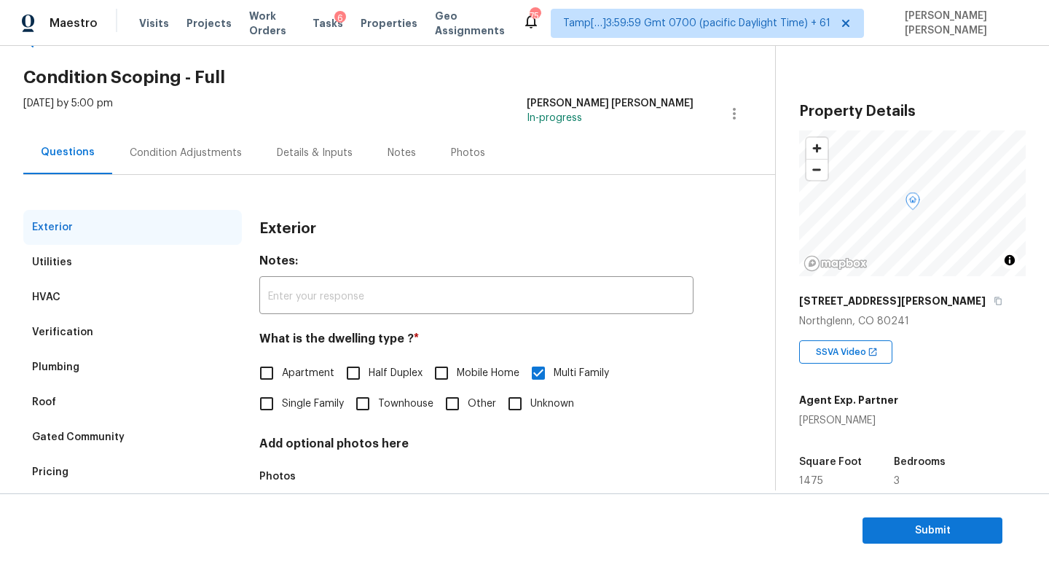
scroll to position [117, 0]
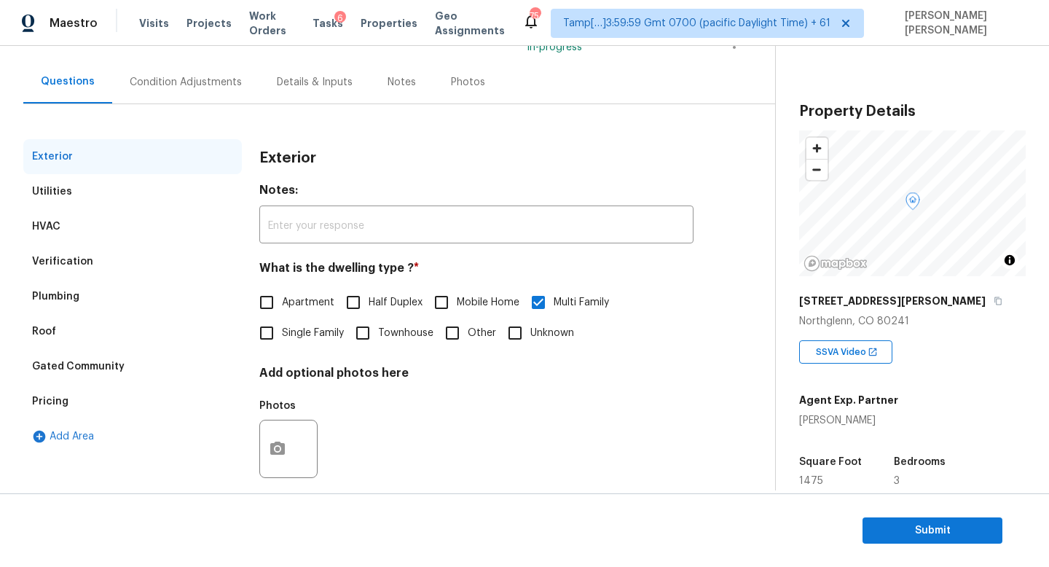
click at [83, 409] on div "Pricing" at bounding box center [132, 401] width 218 height 35
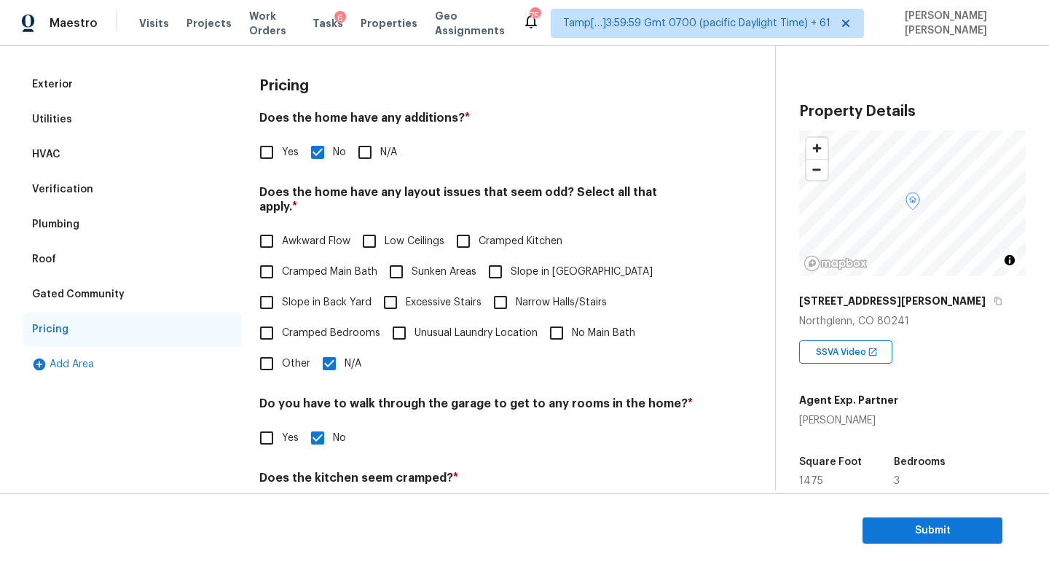
scroll to position [213, 0]
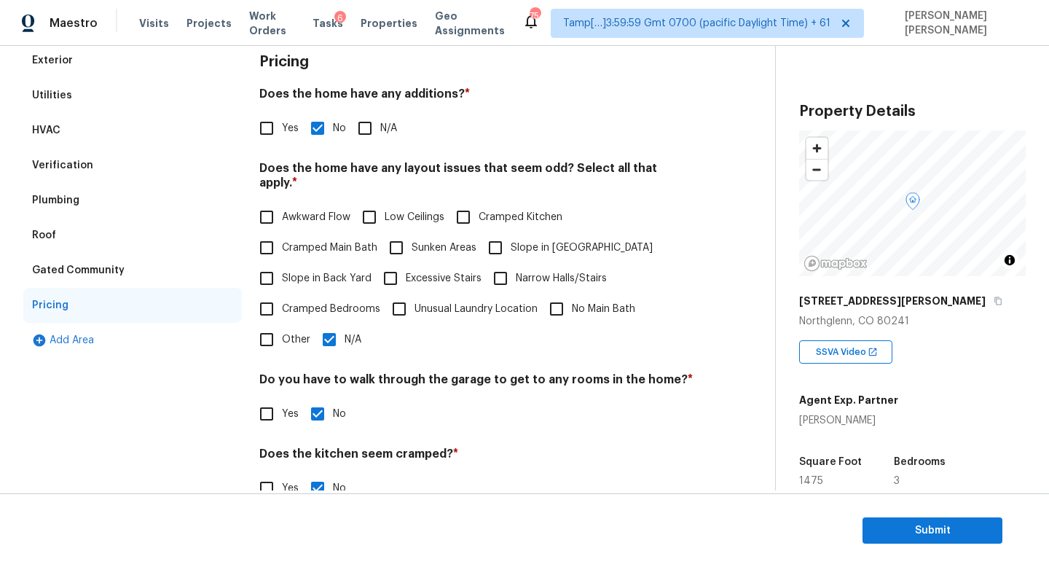
click at [329, 324] on input "N/A" at bounding box center [329, 339] width 31 height 31
checkbox input "false"
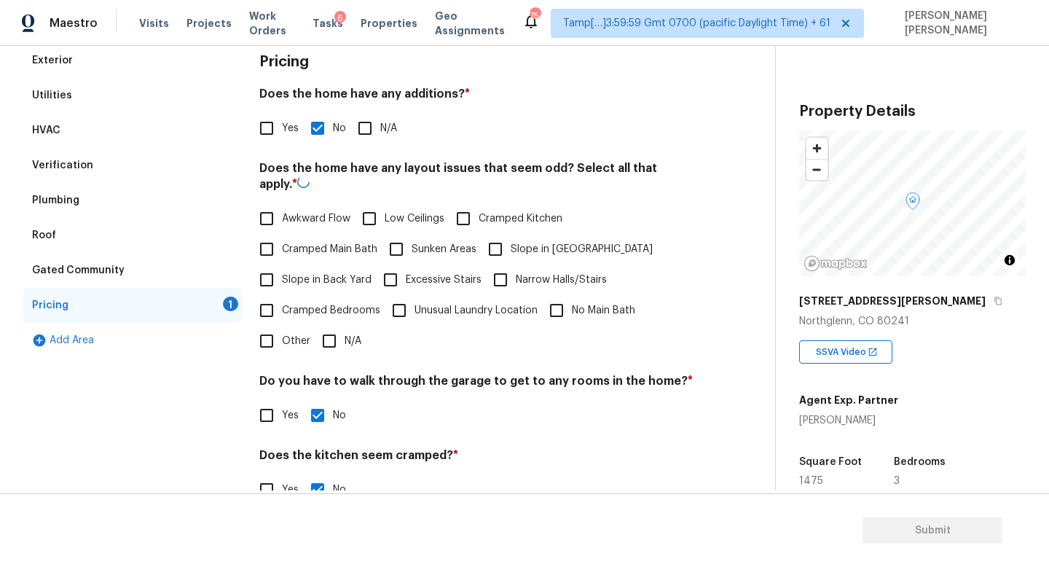
click at [278, 275] on input "Slope in Back Yard" at bounding box center [266, 279] width 31 height 31
checkbox input "true"
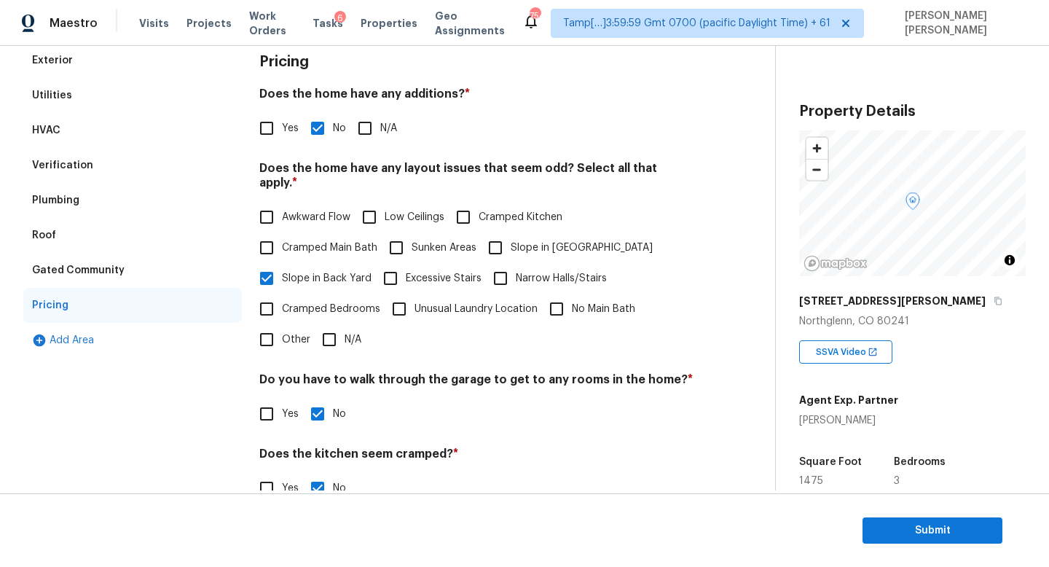
click at [508, 232] on input "Slope in [GEOGRAPHIC_DATA]" at bounding box center [495, 247] width 31 height 31
checkbox input "true"
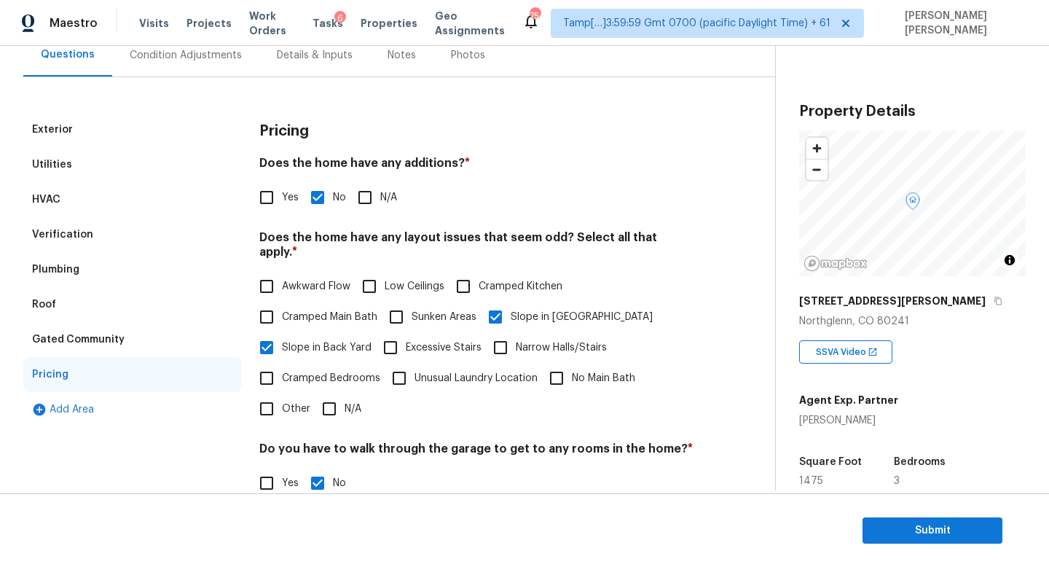
scroll to position [0, 0]
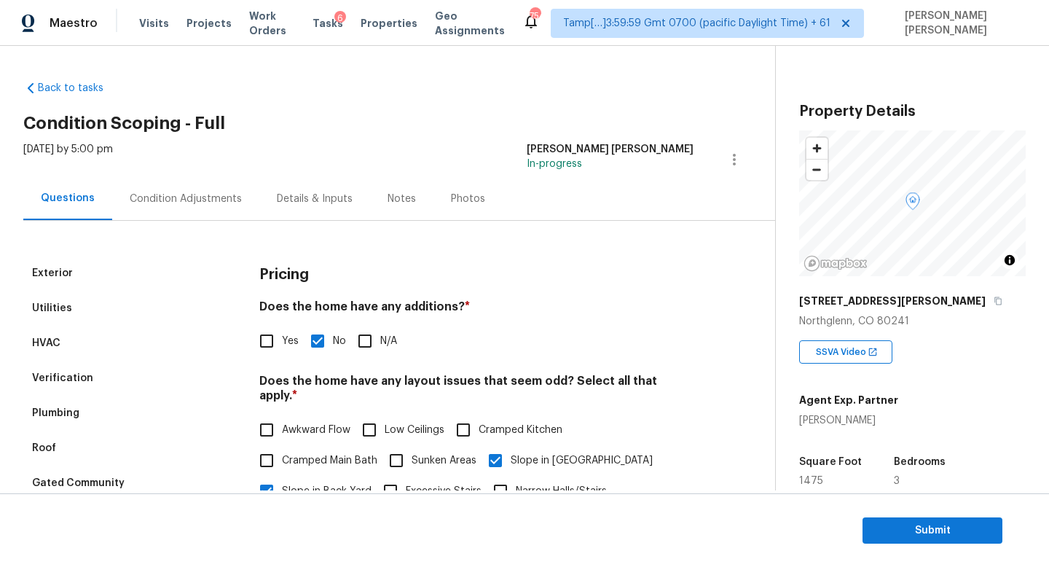
click at [158, 183] on div "Condition Adjustments" at bounding box center [185, 198] width 147 height 43
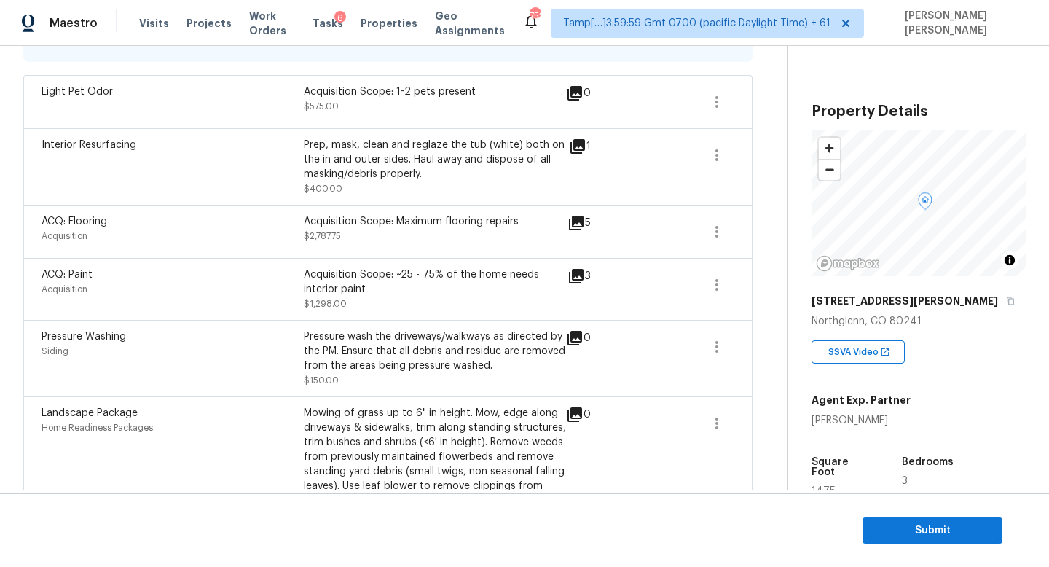
scroll to position [384, 0]
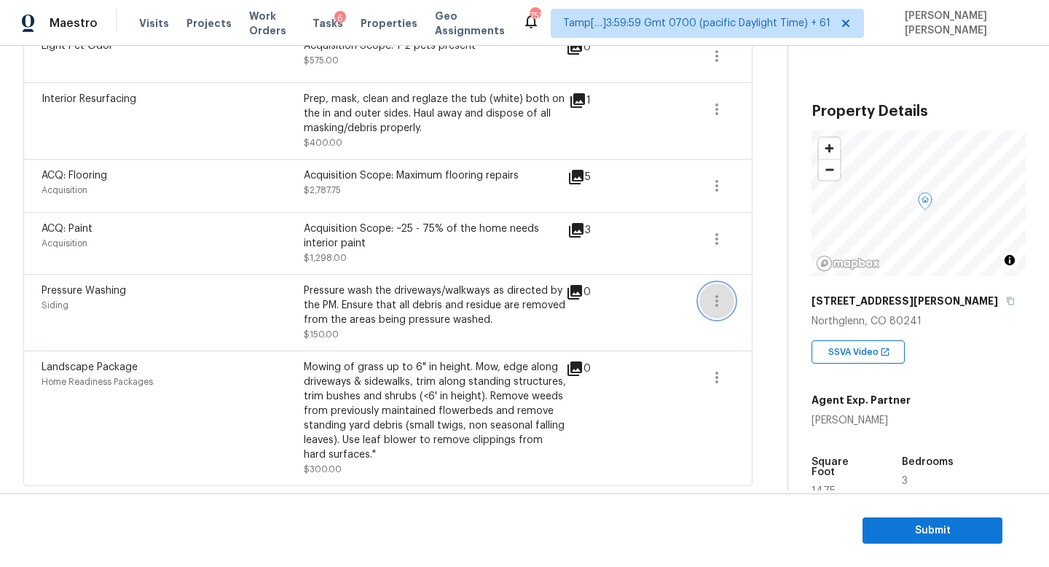
click at [721, 292] on icon "button" at bounding box center [716, 300] width 17 height 17
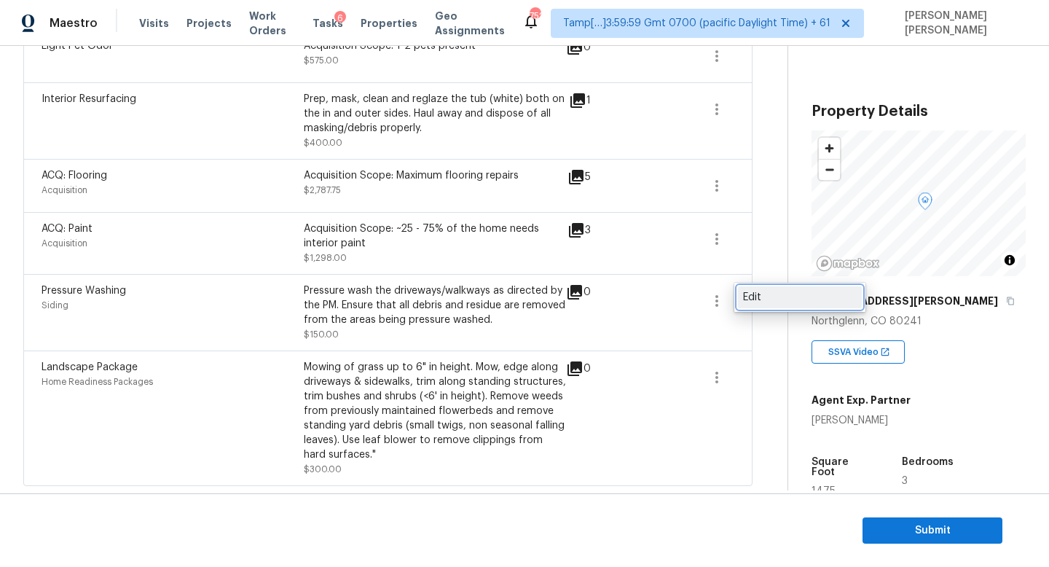
click at [795, 302] on div "Edit" at bounding box center [800, 297] width 114 height 15
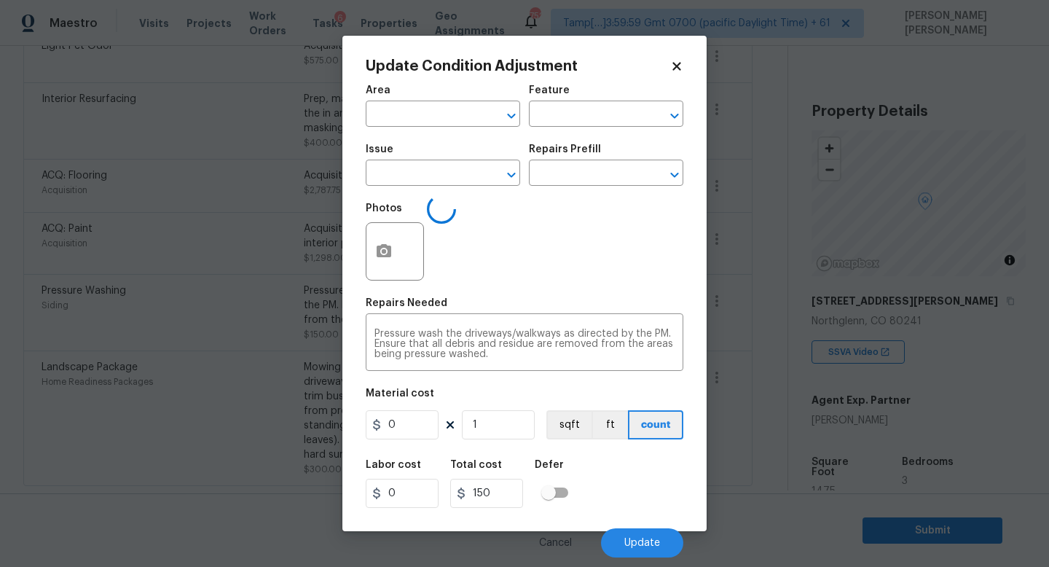
type input "Siding"
type input "Pressure Washing"
type input "150"
click at [376, 257] on icon "button" at bounding box center [383, 250] width 17 height 17
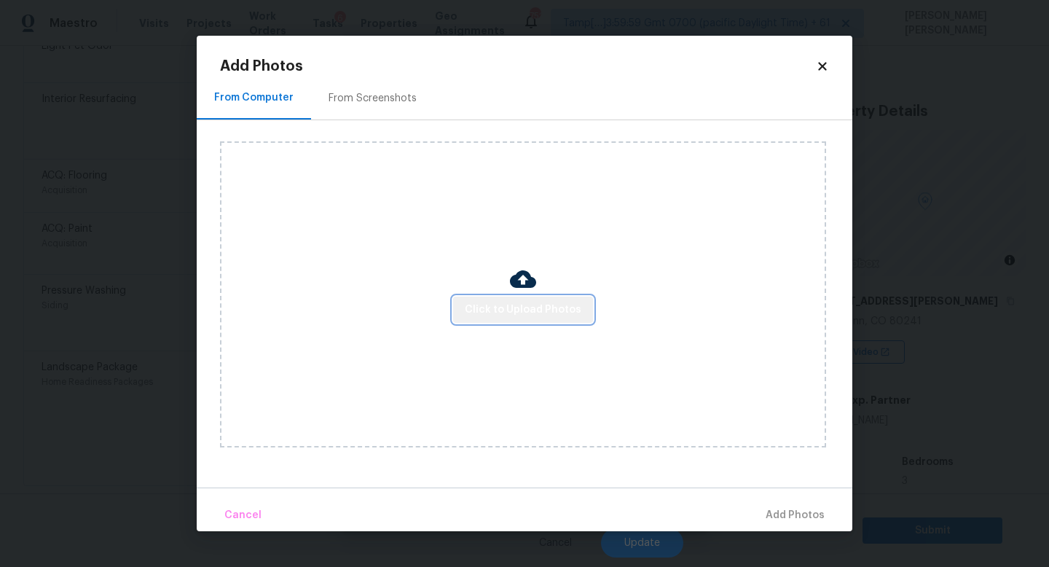
click at [541, 322] on button "Click to Upload Photos" at bounding box center [523, 309] width 140 height 27
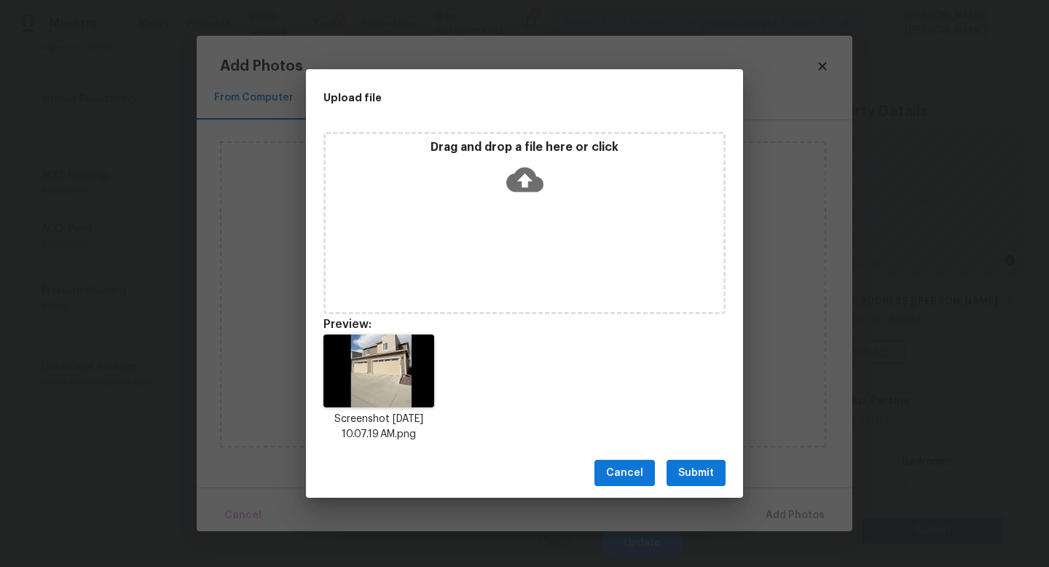
click at [686, 459] on button "Submit" at bounding box center [695, 472] width 59 height 27
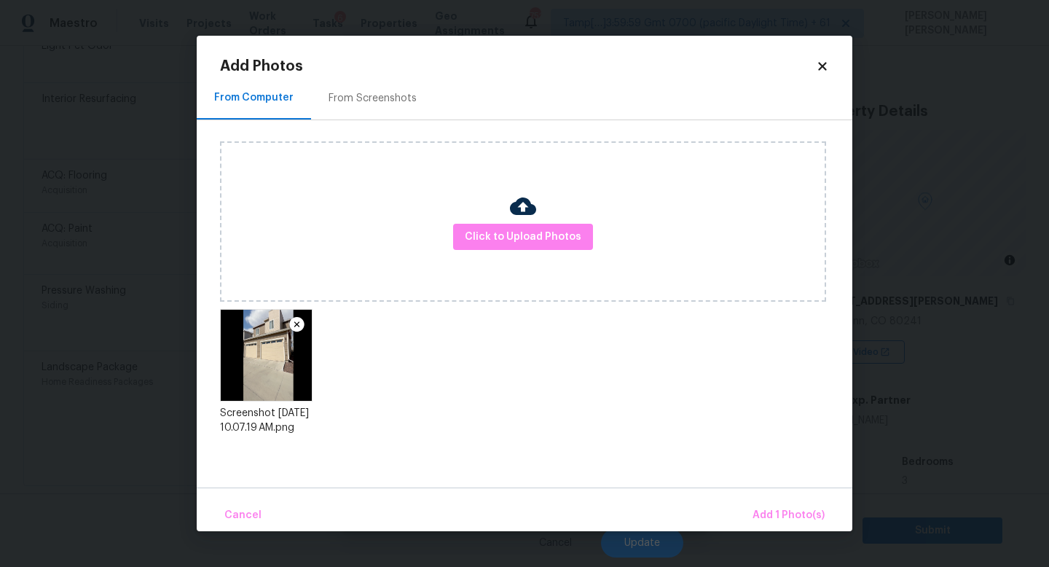
click at [746, 496] on div "Cancel Add 1 Photo(s)" at bounding box center [524, 509] width 655 height 44
click at [781, 510] on span "Add 1 Photo(s)" at bounding box center [788, 515] width 72 height 18
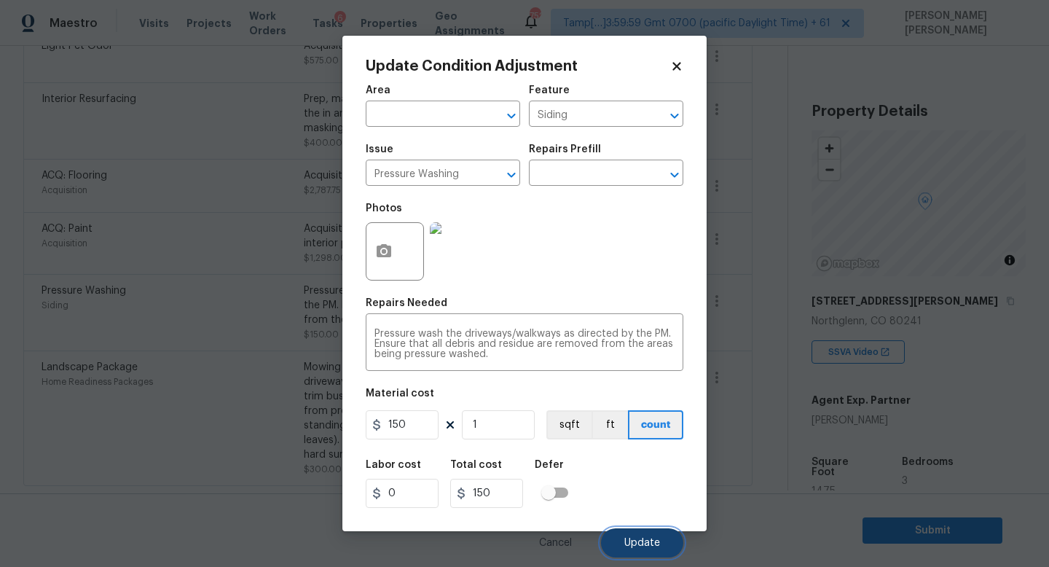
click at [634, 554] on button "Update" at bounding box center [642, 542] width 82 height 29
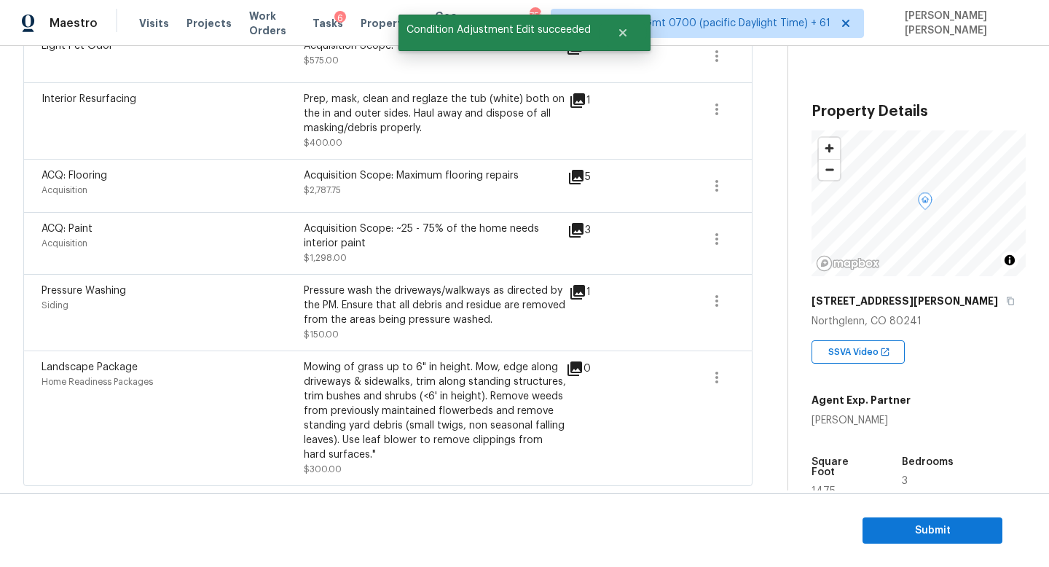
click at [735, 379] on div "Landscape Package Home Readiness Packages Mowing of grass up to 6" in height. M…" at bounding box center [387, 417] width 729 height 135
click at [727, 379] on button "button" at bounding box center [716, 377] width 35 height 35
click at [771, 375] on div "Edit" at bounding box center [800, 374] width 114 height 15
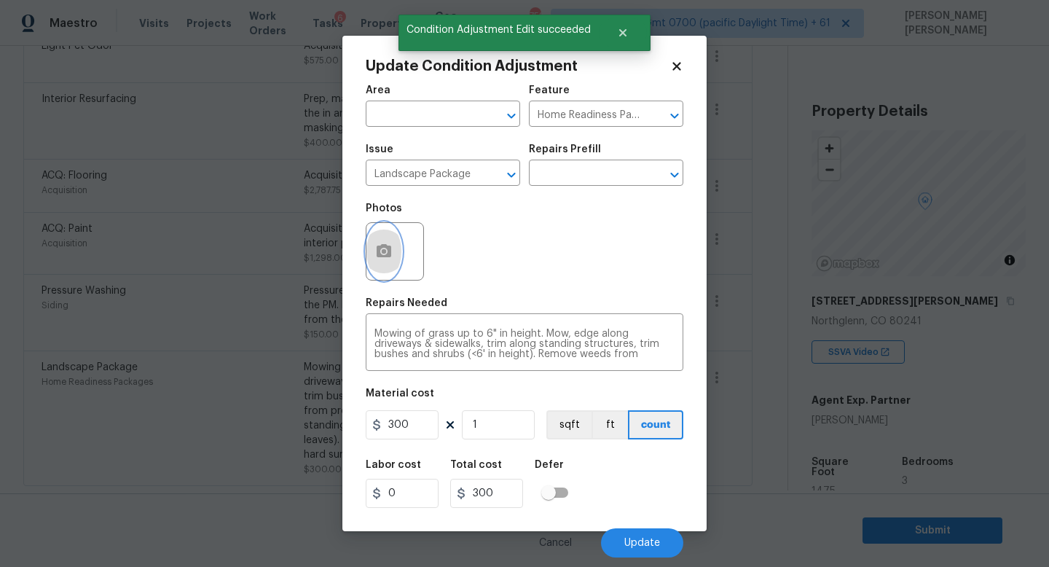
click at [385, 238] on button "button" at bounding box center [383, 251] width 35 height 57
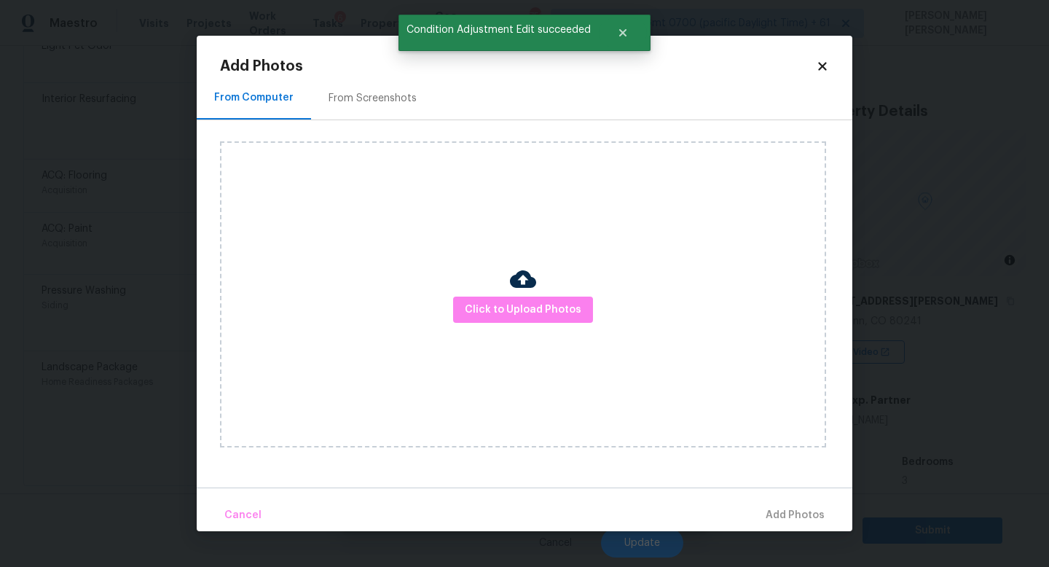
click at [525, 339] on div "Click to Upload Photos" at bounding box center [523, 294] width 606 height 306
click at [529, 304] on span "Click to Upload Photos" at bounding box center [523, 310] width 117 height 18
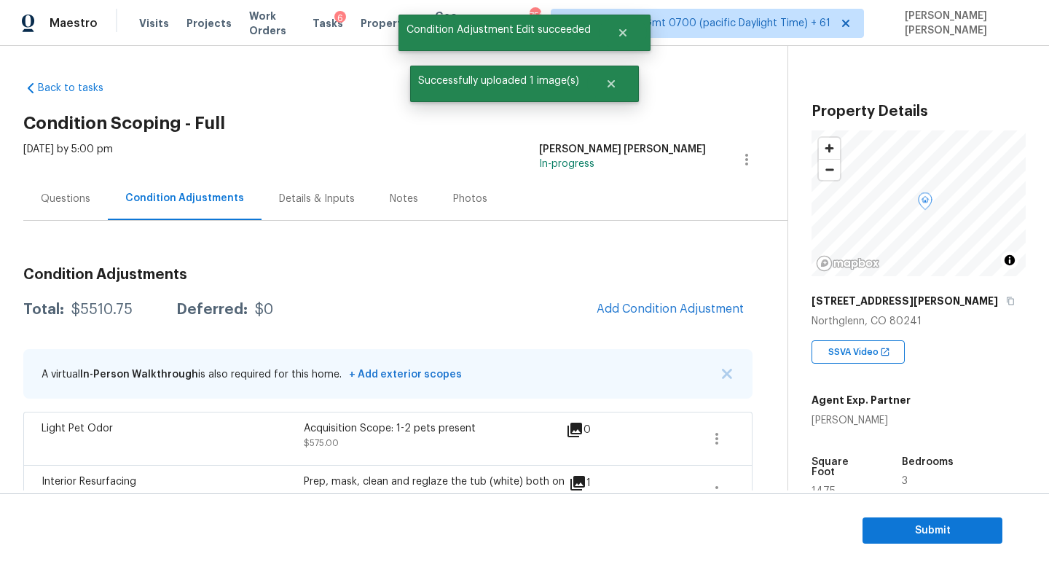
click at [46, 207] on div "Questions" at bounding box center [65, 198] width 84 height 43
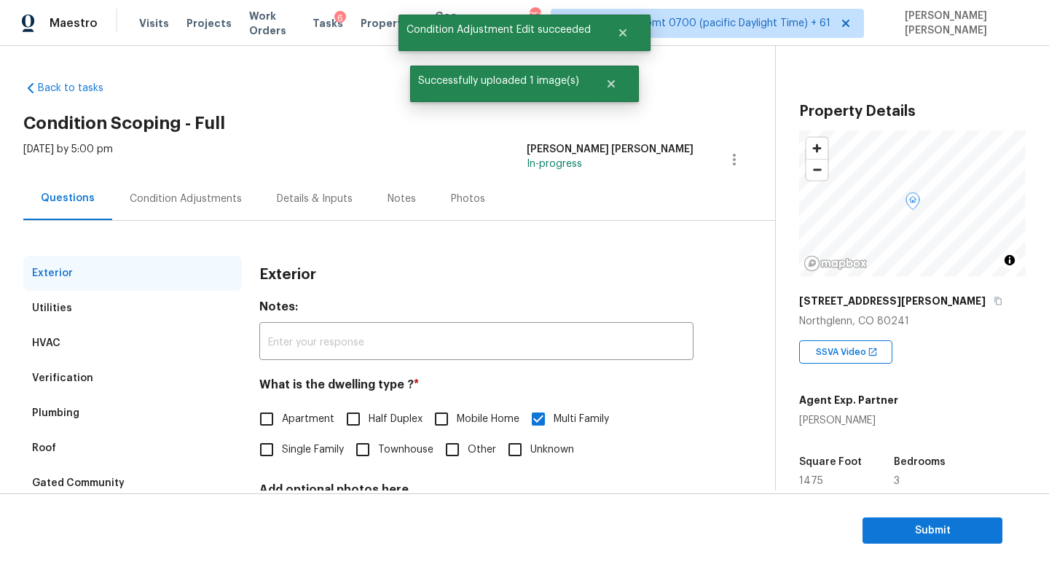
scroll to position [135, 0]
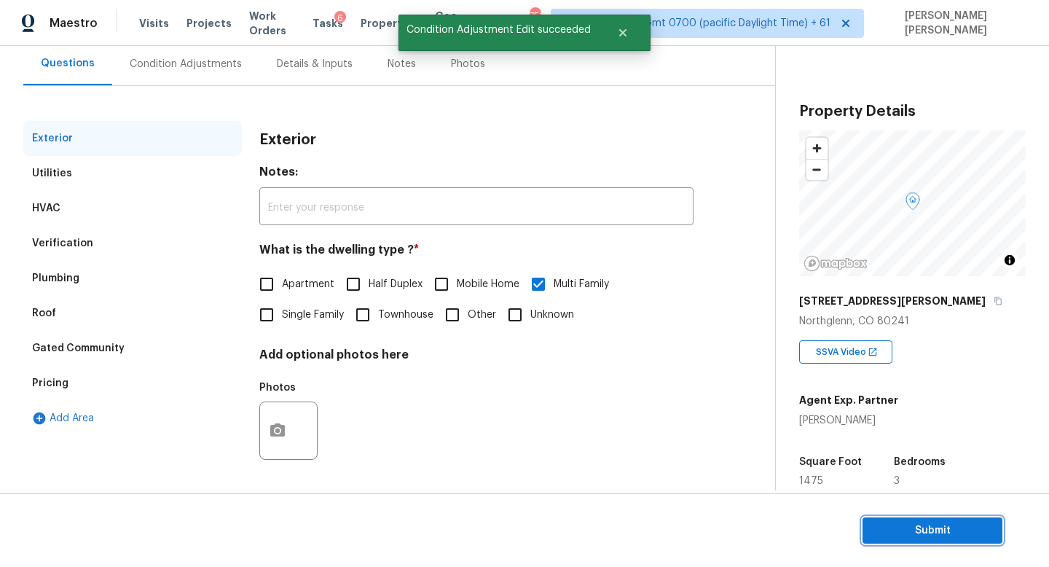
click at [952, 534] on span "Submit" at bounding box center [932, 530] width 117 height 18
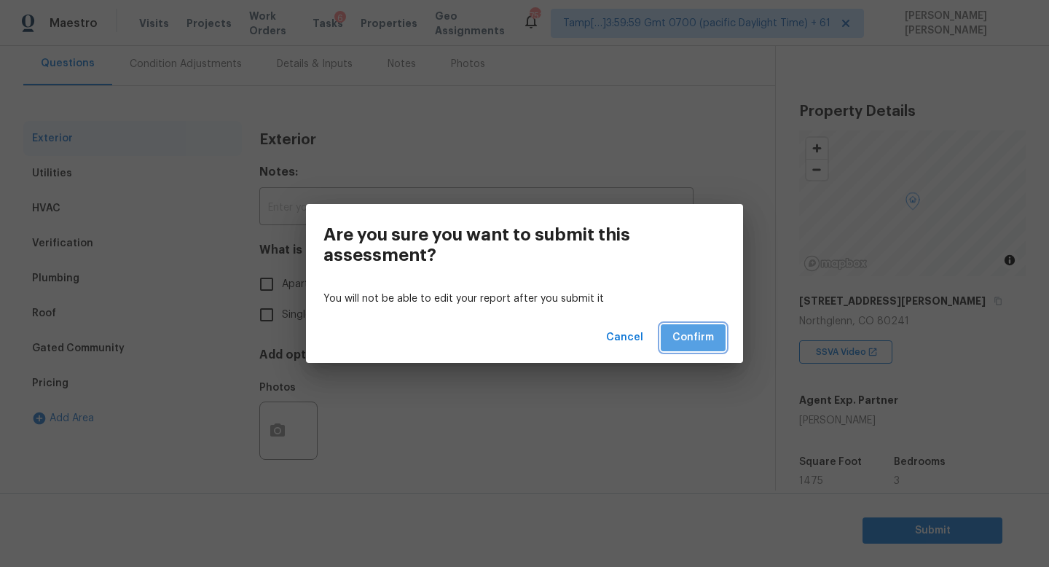
click at [703, 328] on span "Confirm" at bounding box center [693, 337] width 42 height 18
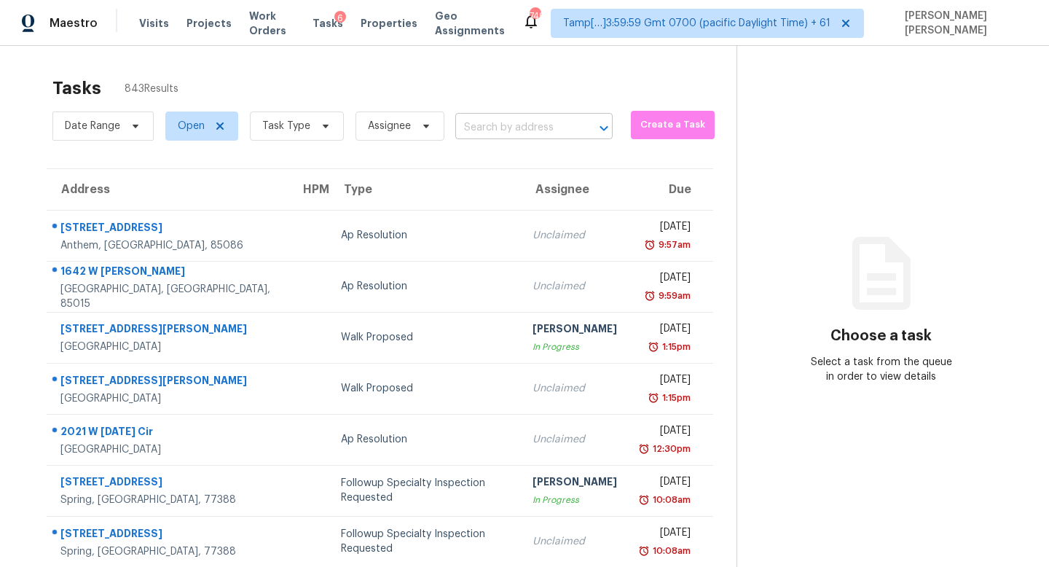
click at [524, 133] on input "text" at bounding box center [513, 128] width 117 height 23
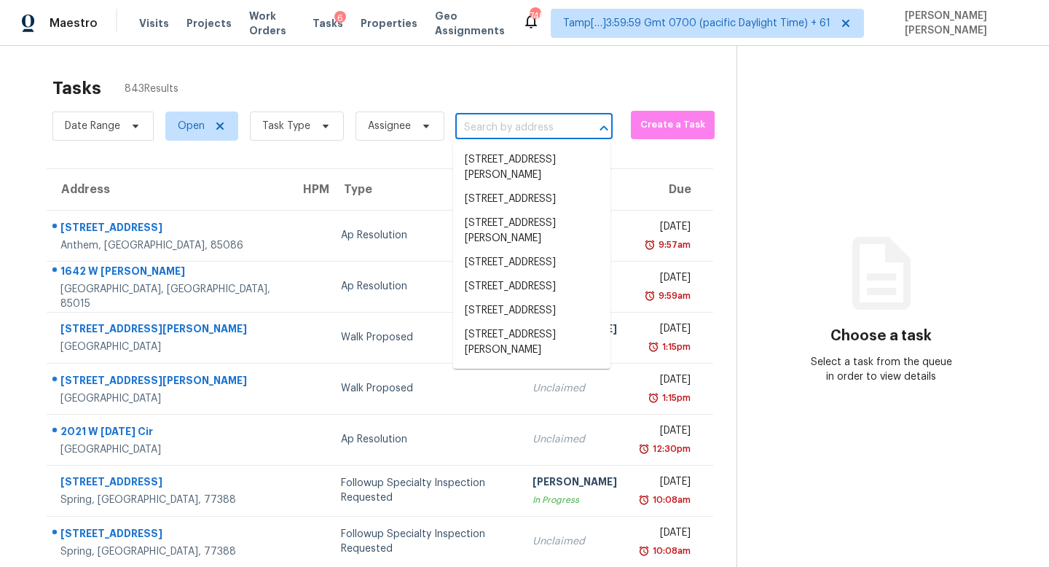
paste input "2220 Raven Rd Unit 104, Raleigh, NC 27614"
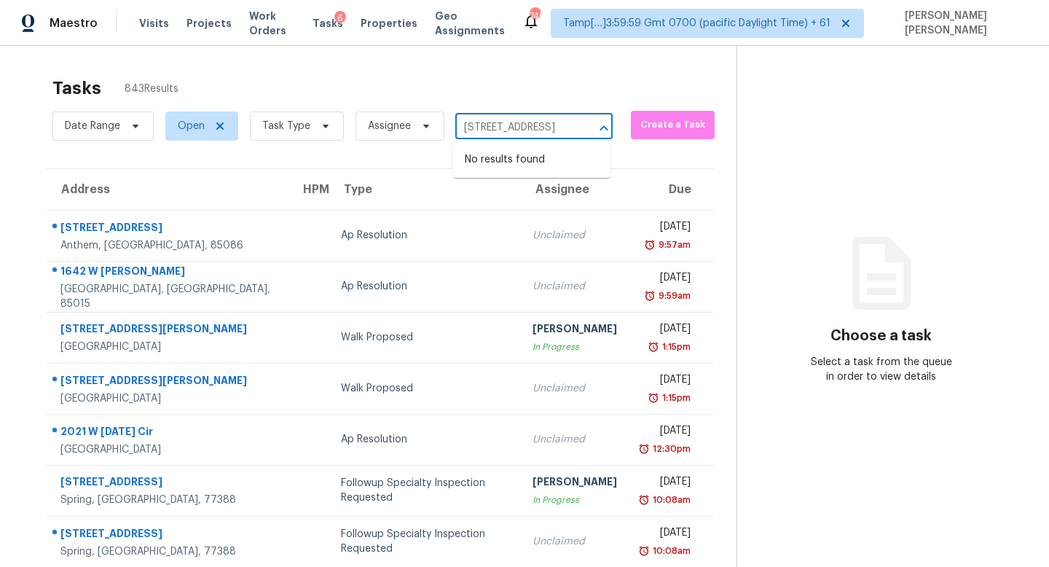
type input "2220 Raven Rd Unit 104, Raleigh, NC 27614"
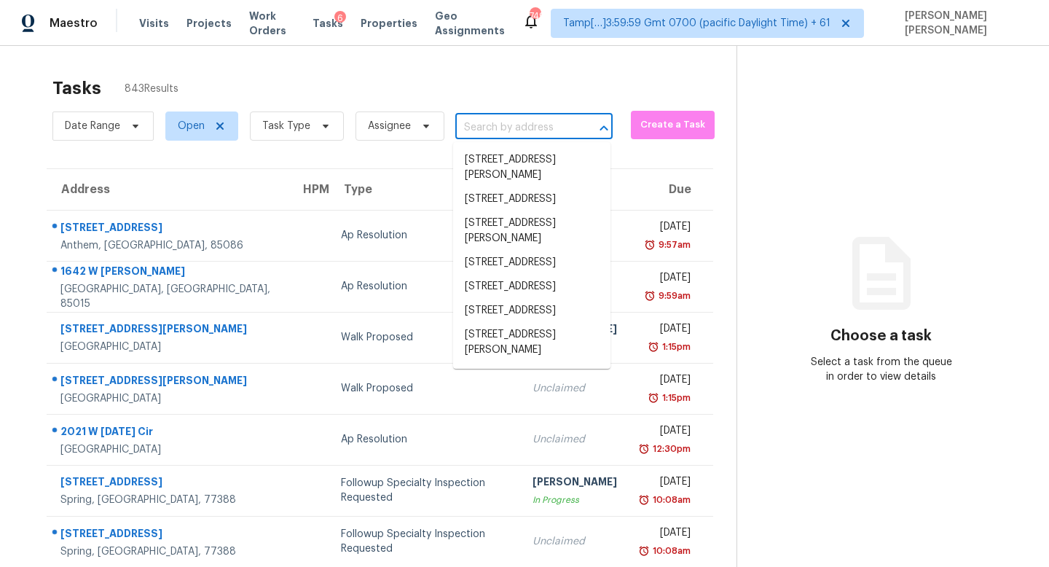
click at [518, 126] on input "text" at bounding box center [513, 128] width 117 height 23
paste input "2220 Raven Rd Unit 104, Raleigh, NC 27614"
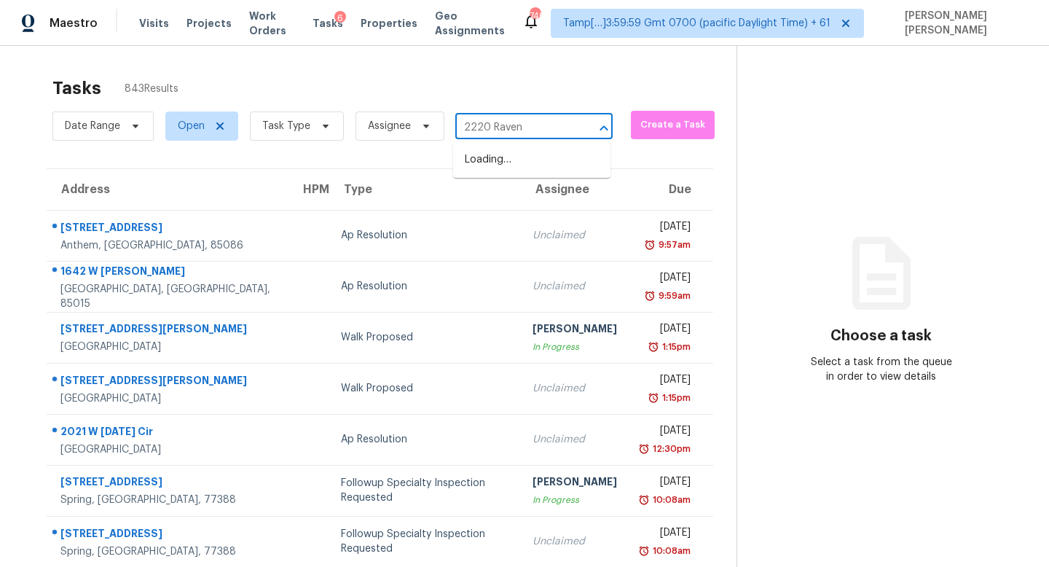
type input "2220 Raven"
click at [540, 168] on li "2220 Raven Rd Unit 109, Raleigh, NC 27614" at bounding box center [531, 160] width 157 height 24
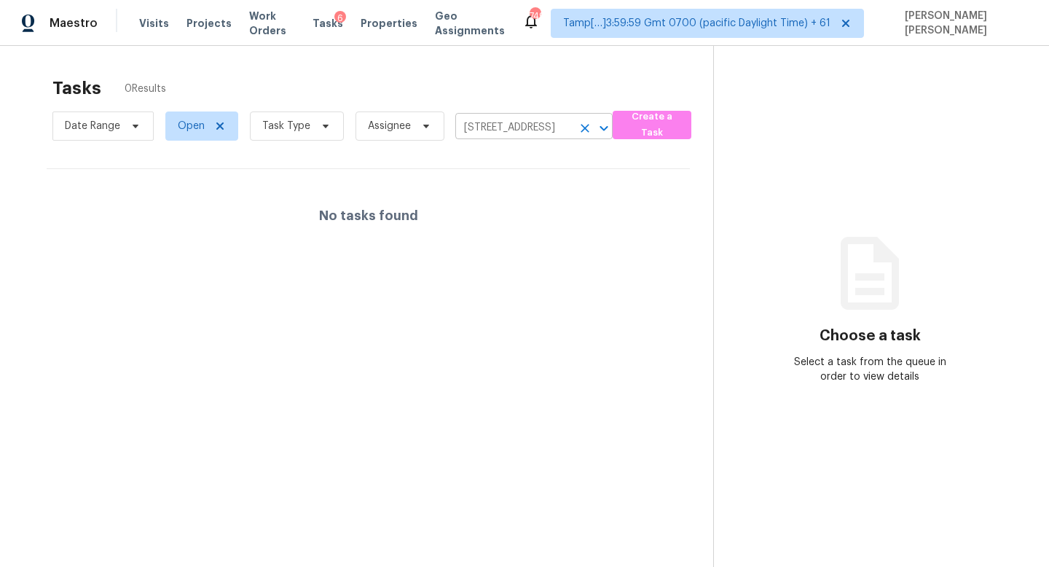
click at [525, 130] on input "2220 Raven Rd Unit 109, Raleigh, NC 27614" at bounding box center [513, 128] width 117 height 23
paste input "4"
type input "2220 Raven"
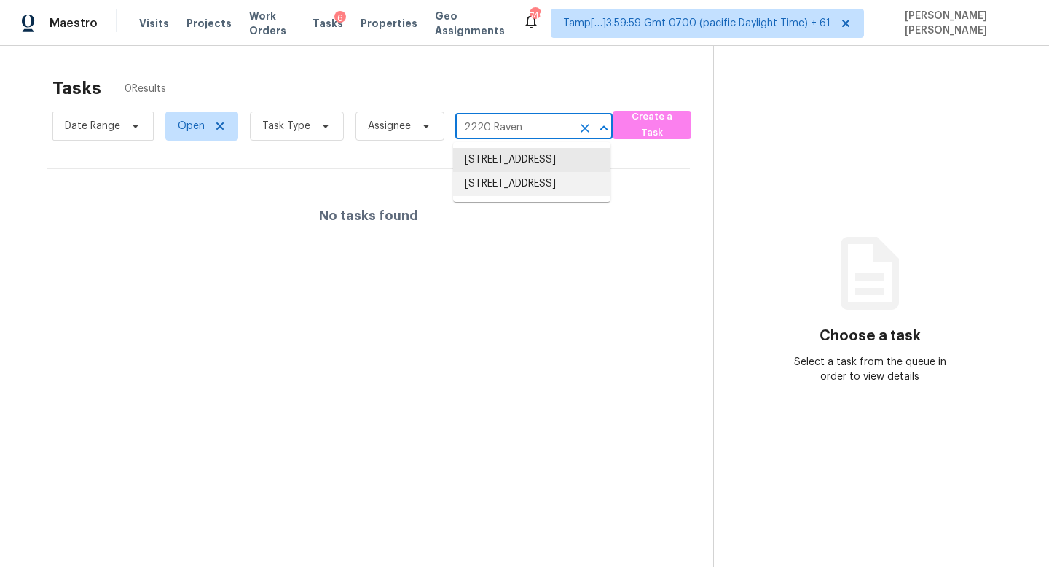
click at [529, 196] on li "2220 Raven Rd Unit 104, Raleigh, NC 27614" at bounding box center [531, 184] width 157 height 24
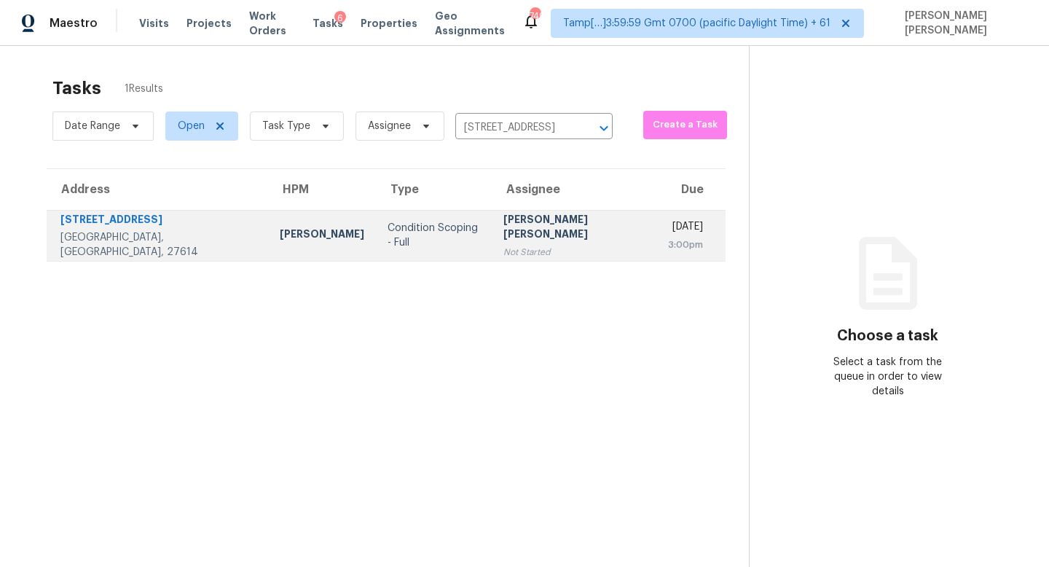
click at [492, 232] on td "Jishnu Manoj Not Started" at bounding box center [574, 235] width 165 height 51
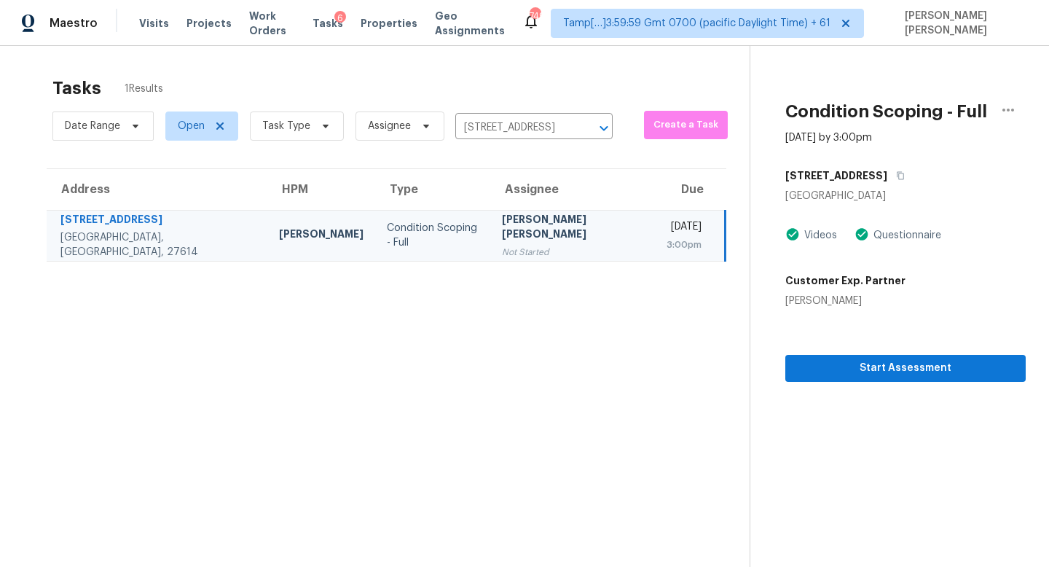
click at [856, 382] on section "Condition Scoping - Full Aug 19th 2025 by 3:00pm 2220 Raven Rd Raleigh, NC 2761…" at bounding box center [887, 329] width 276 height 567
click at [857, 371] on span "Start Assessment" at bounding box center [905, 368] width 217 height 18
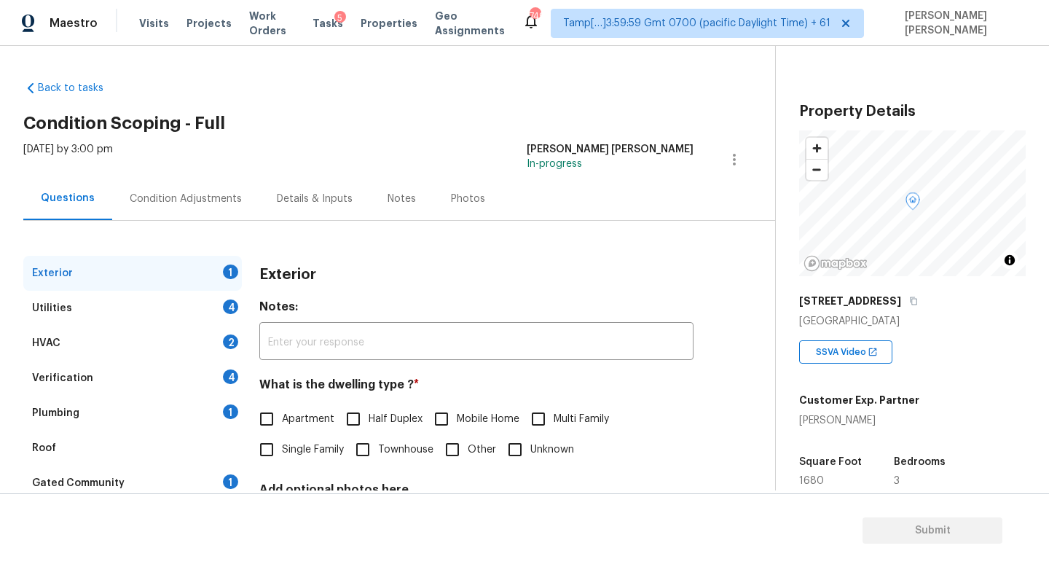
click at [270, 423] on input "Apartment" at bounding box center [266, 418] width 31 height 31
checkbox input "true"
click at [140, 310] on div "Utilities 4" at bounding box center [132, 308] width 218 height 35
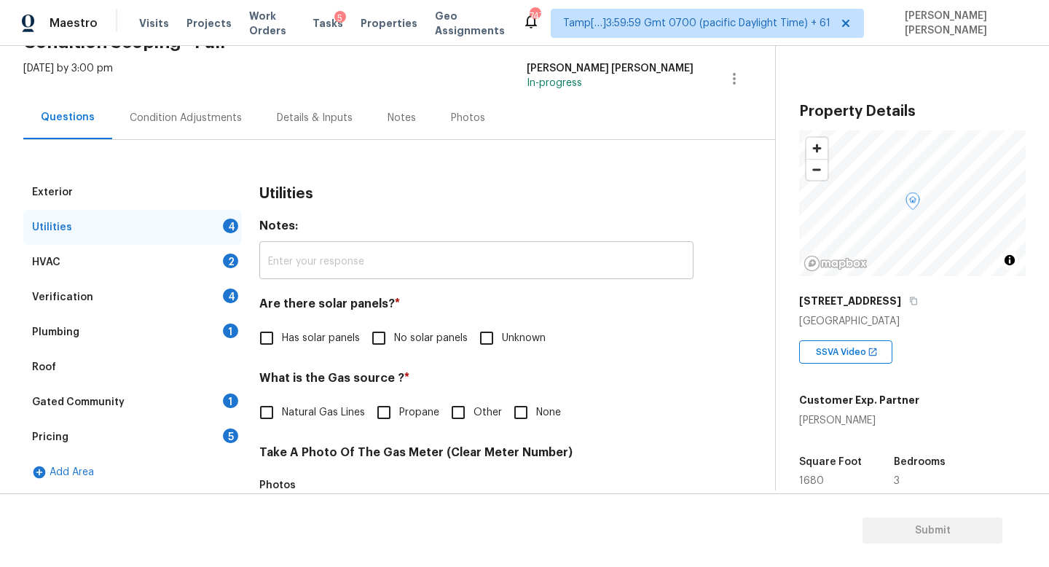
scroll to position [100, 0]
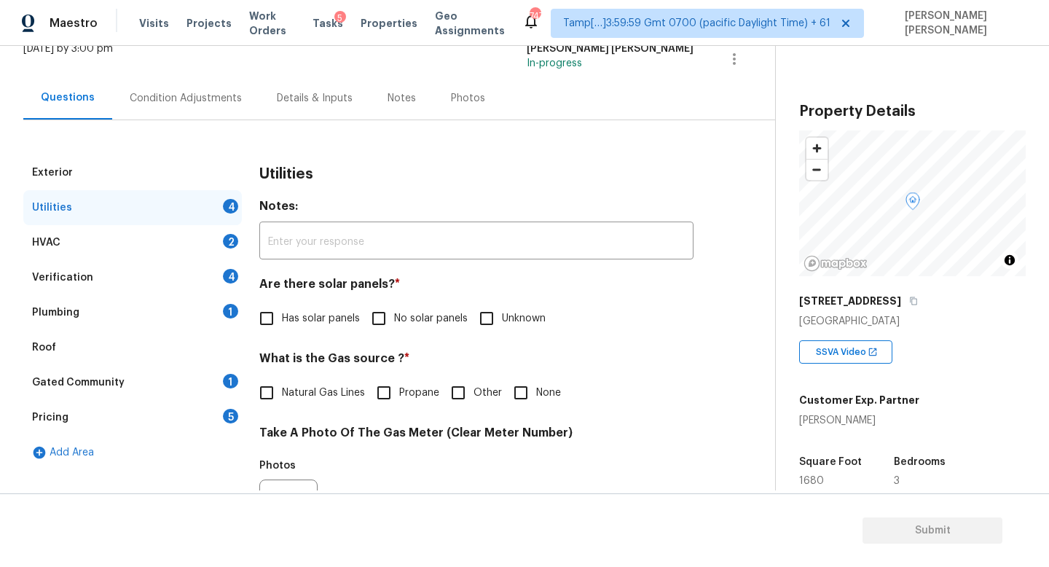
click at [275, 386] on input "Natural Gas Lines" at bounding box center [266, 392] width 31 height 31
checkbox input "true"
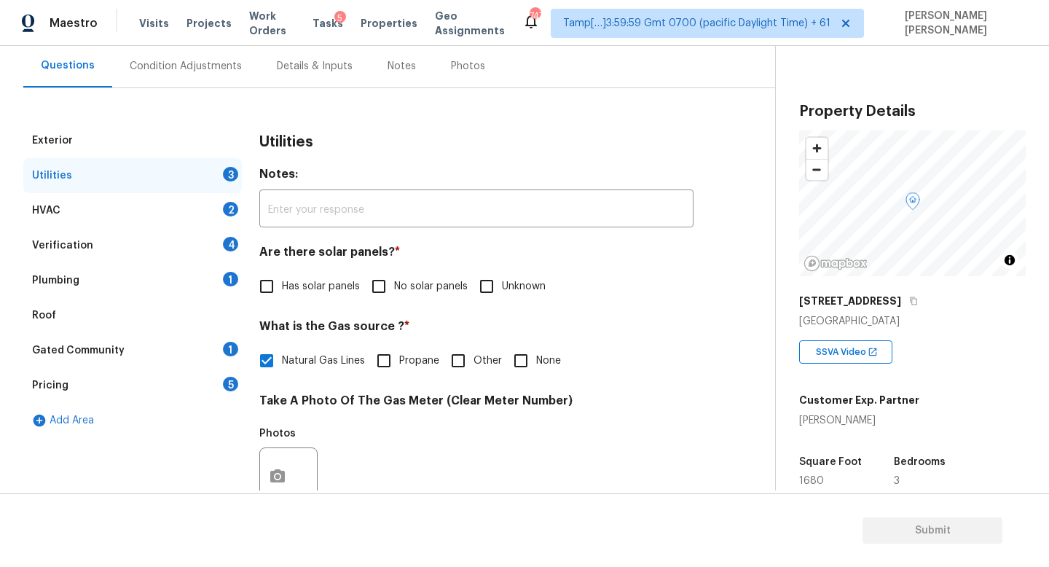
click at [393, 285] on input "No solar panels" at bounding box center [378, 286] width 31 height 31
checkbox input "true"
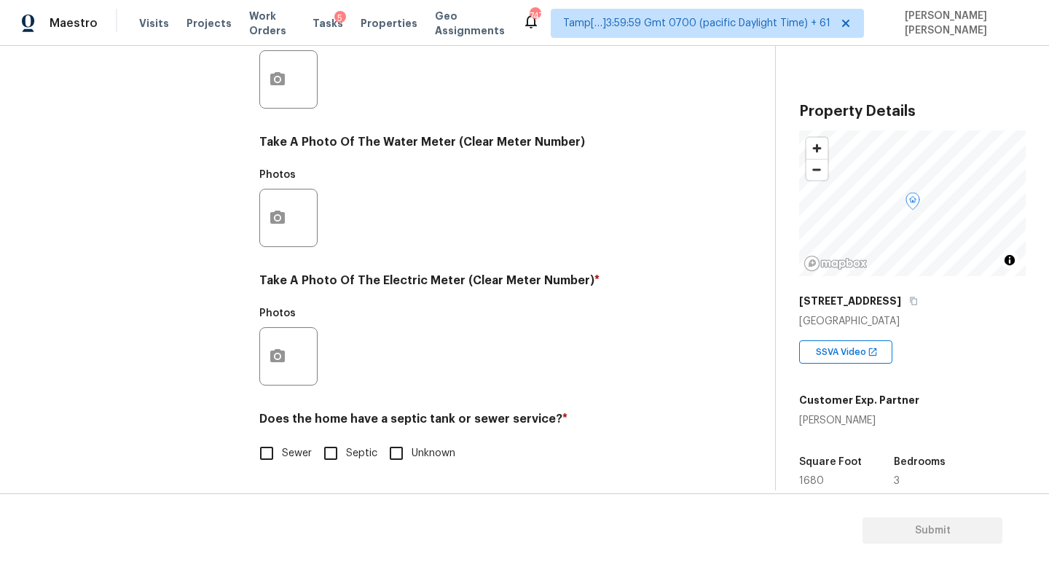
click at [285, 446] on span "Sewer" at bounding box center [297, 453] width 30 height 15
click at [282, 446] on input "Sewer" at bounding box center [266, 453] width 31 height 31
checkbox input "true"
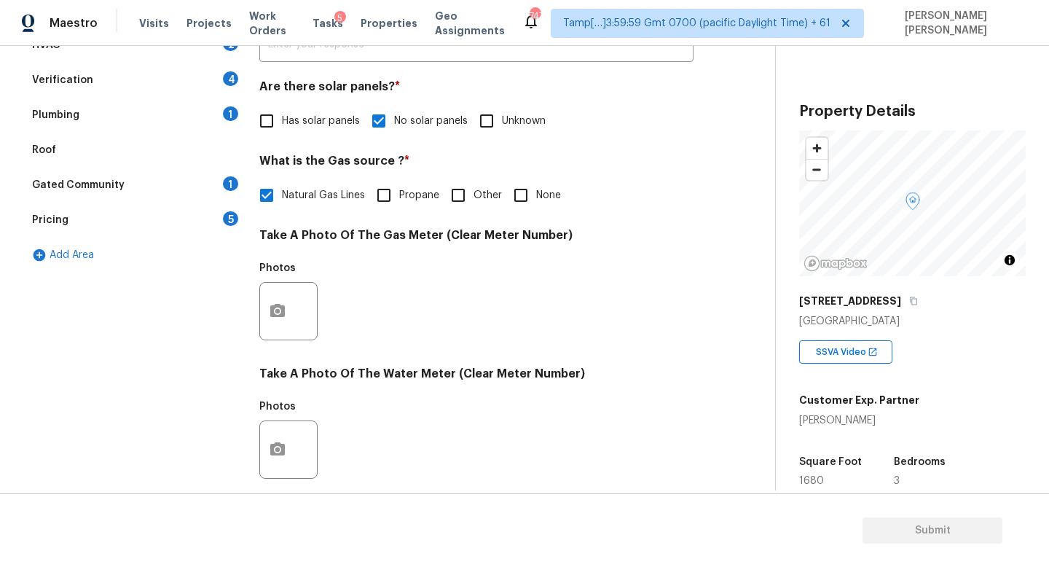
scroll to position [253, 0]
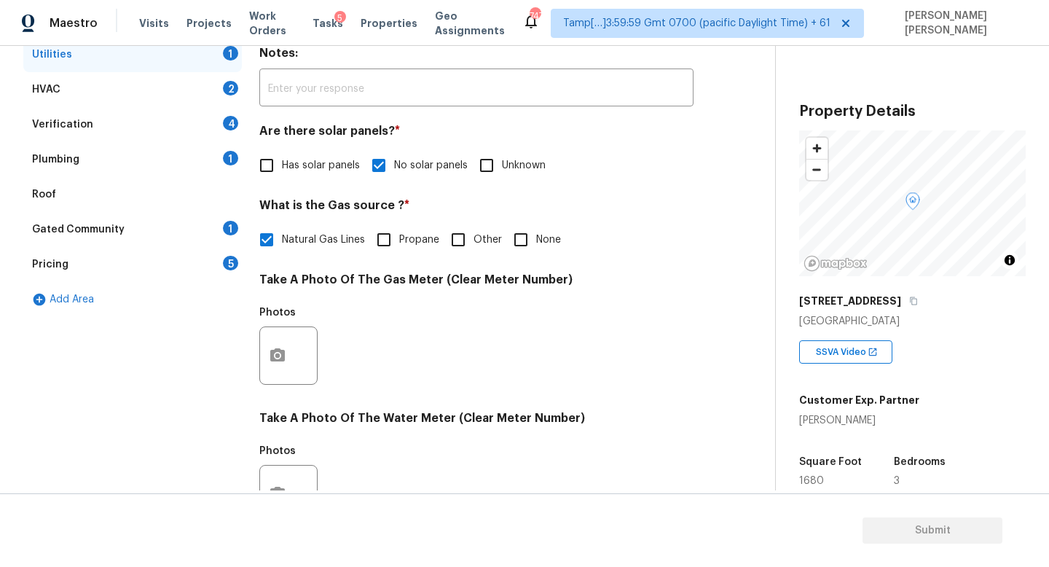
click at [182, 159] on div "Plumbing 1" at bounding box center [132, 159] width 218 height 35
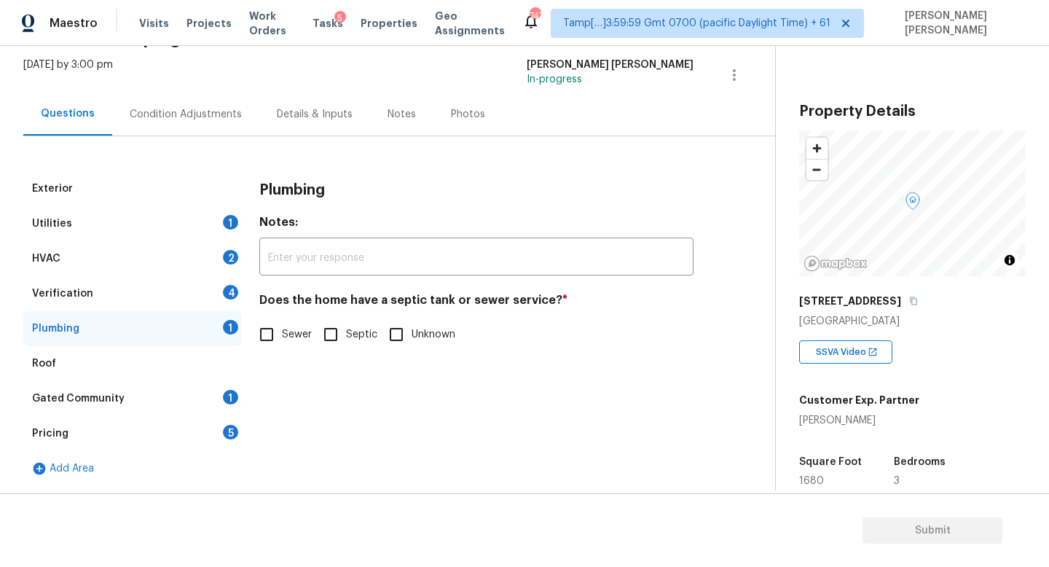
scroll to position [84, 0]
click at [272, 344] on input "Sewer" at bounding box center [266, 334] width 31 height 31
checkbox input "true"
click at [189, 232] on div "Utilities 1" at bounding box center [132, 223] width 218 height 35
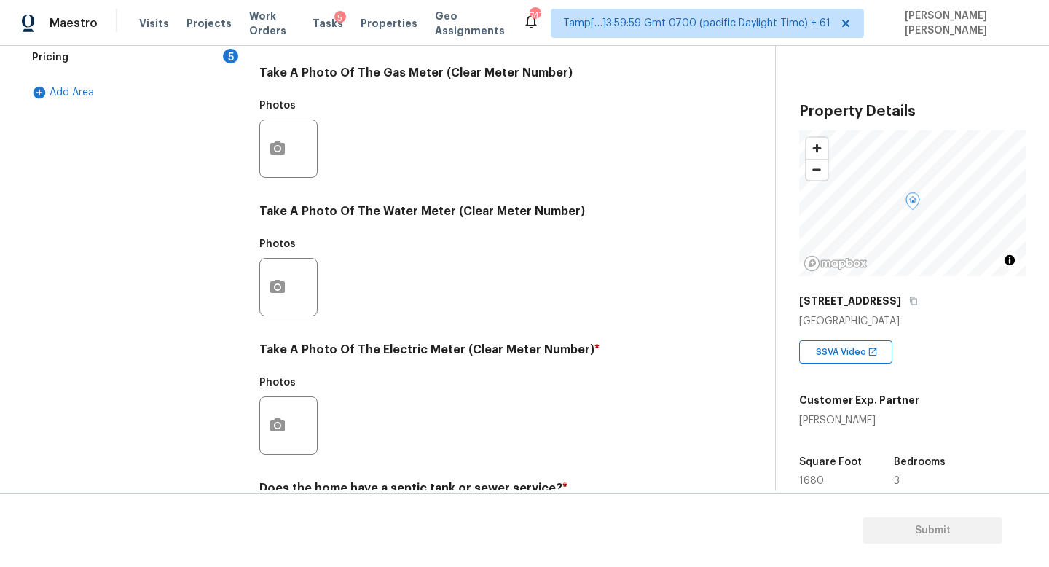
scroll to position [455, 0]
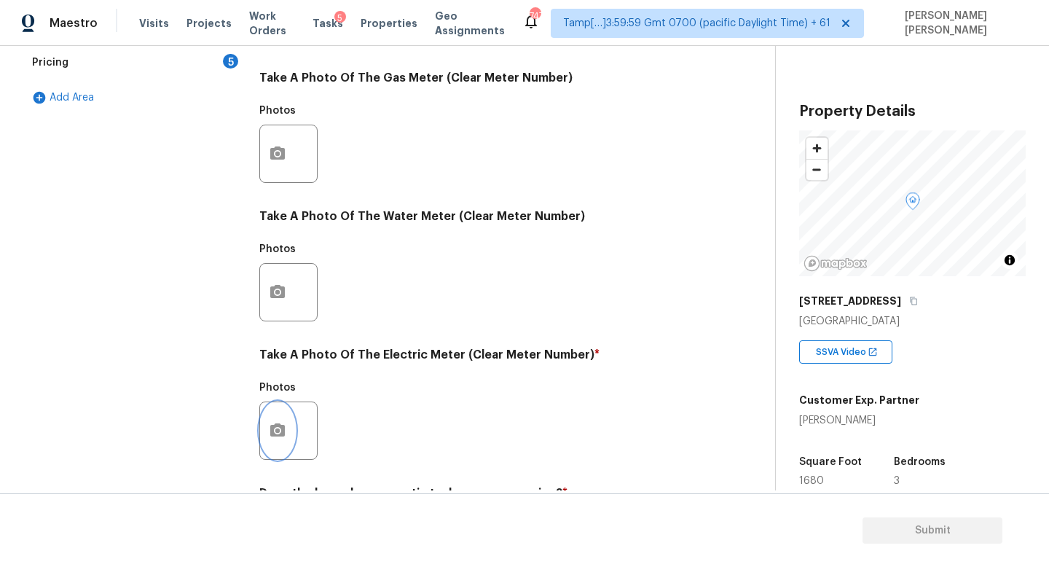
click at [278, 435] on icon "button" at bounding box center [277, 429] width 15 height 13
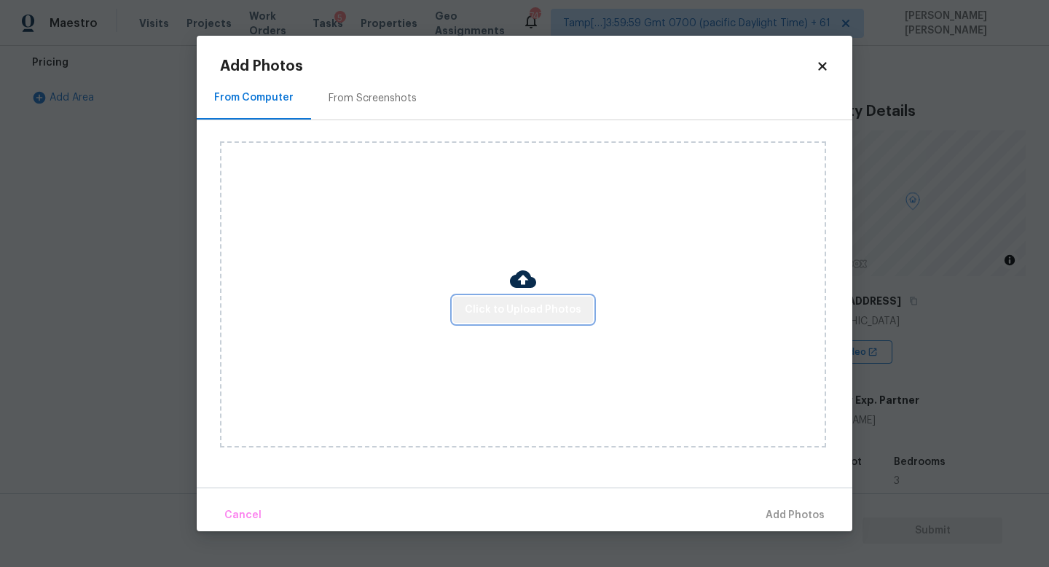
click at [548, 310] on span "Click to Upload Photos" at bounding box center [523, 310] width 117 height 18
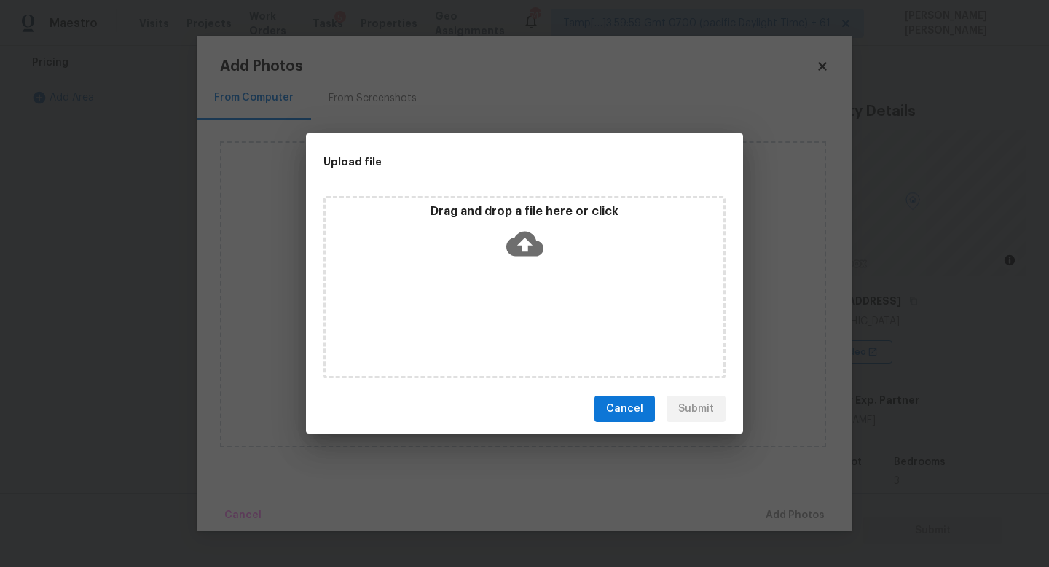
click at [538, 269] on div "Drag and drop a file here or click" at bounding box center [524, 287] width 402 height 182
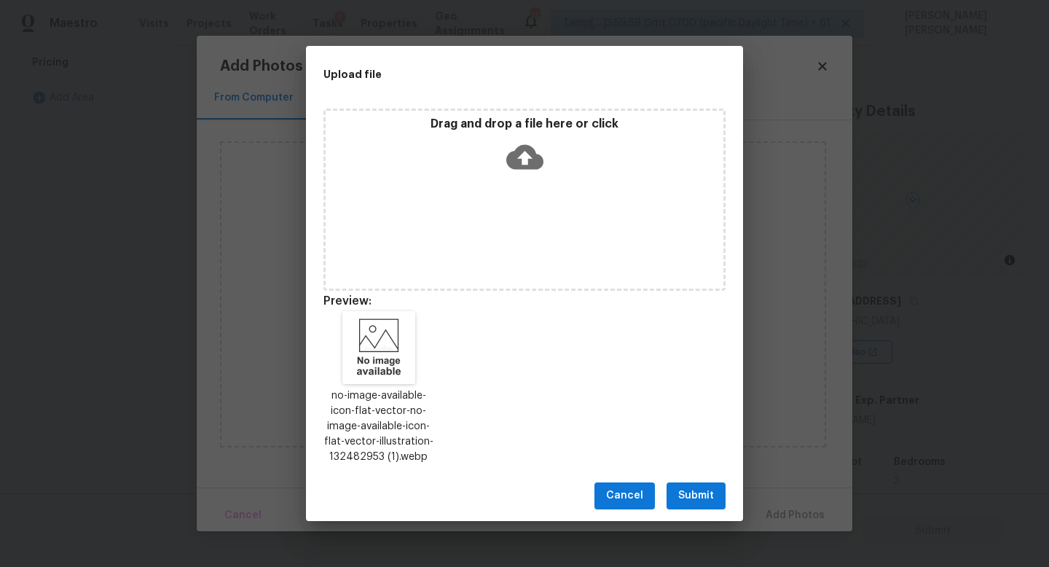
click at [722, 478] on div "Cancel Submit" at bounding box center [524, 495] width 437 height 50
click at [703, 488] on span "Submit" at bounding box center [696, 495] width 36 height 18
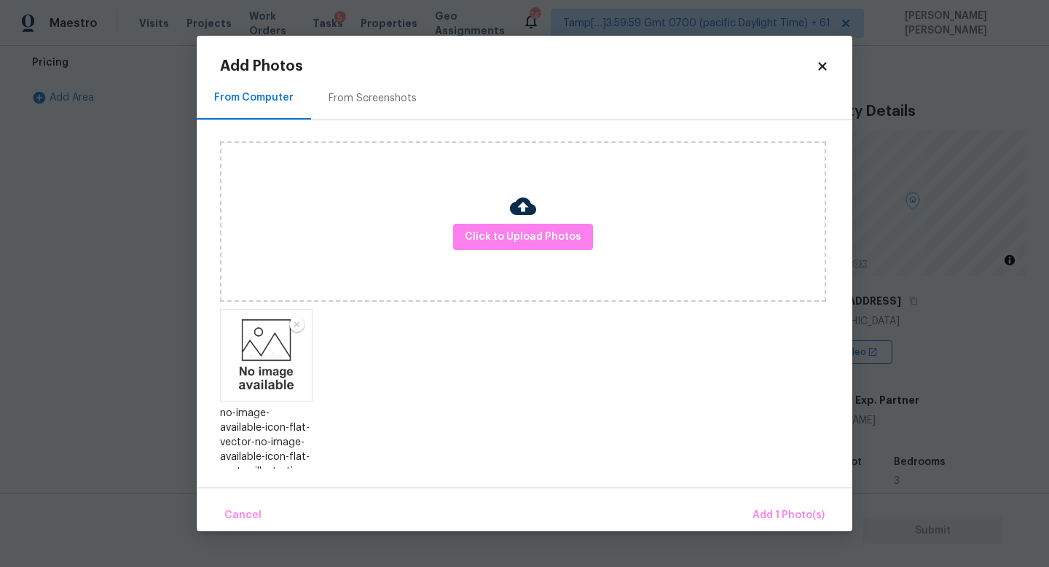
click at [789, 498] on div "Cancel Add 1 Photo(s)" at bounding box center [524, 509] width 655 height 44
click at [785, 510] on span "Add 1 Photo(s)" at bounding box center [788, 515] width 72 height 18
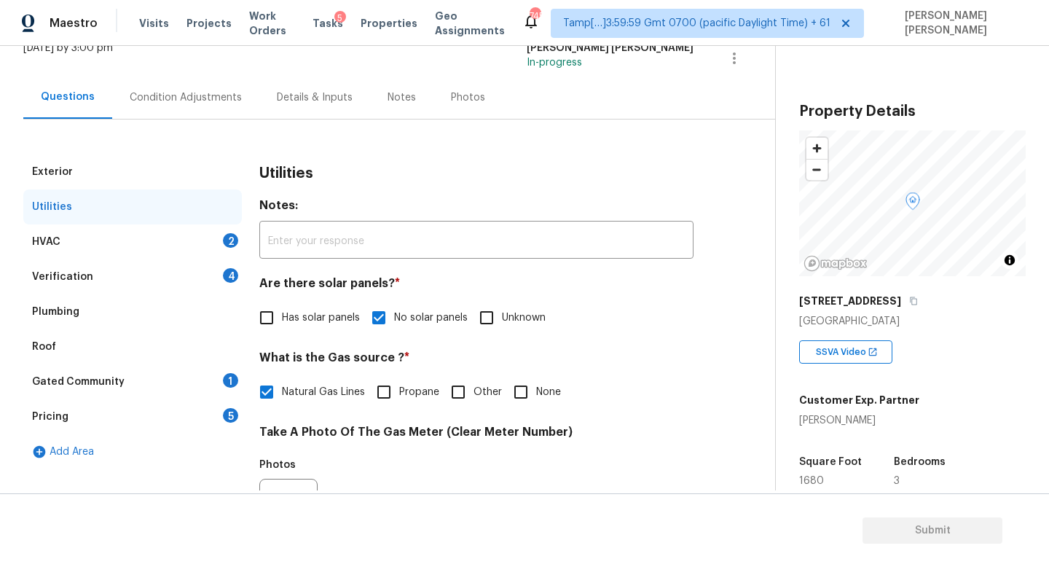
scroll to position [66, 0]
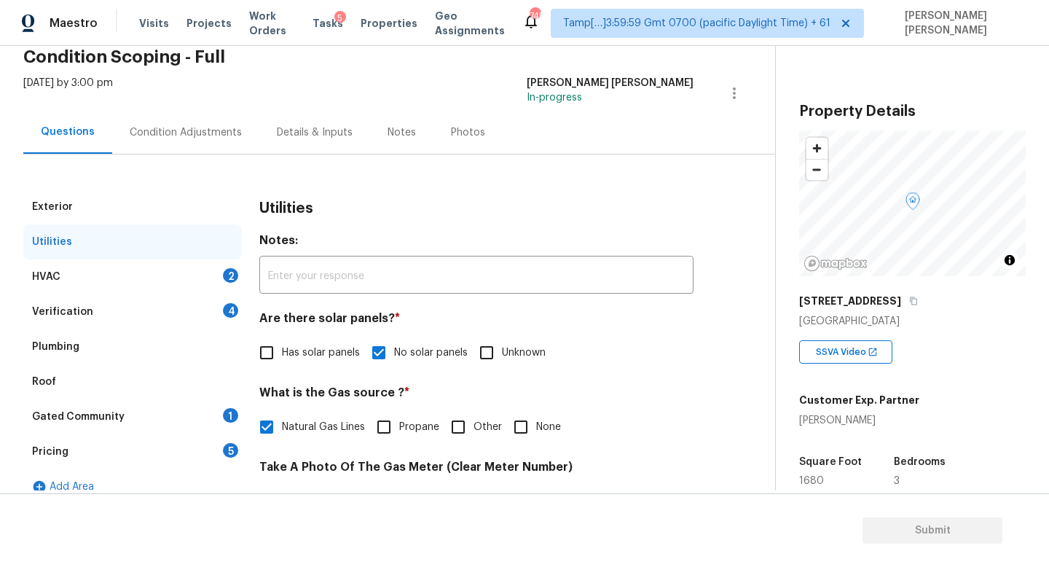
click at [186, 132] on div "Condition Adjustments" at bounding box center [186, 132] width 112 height 15
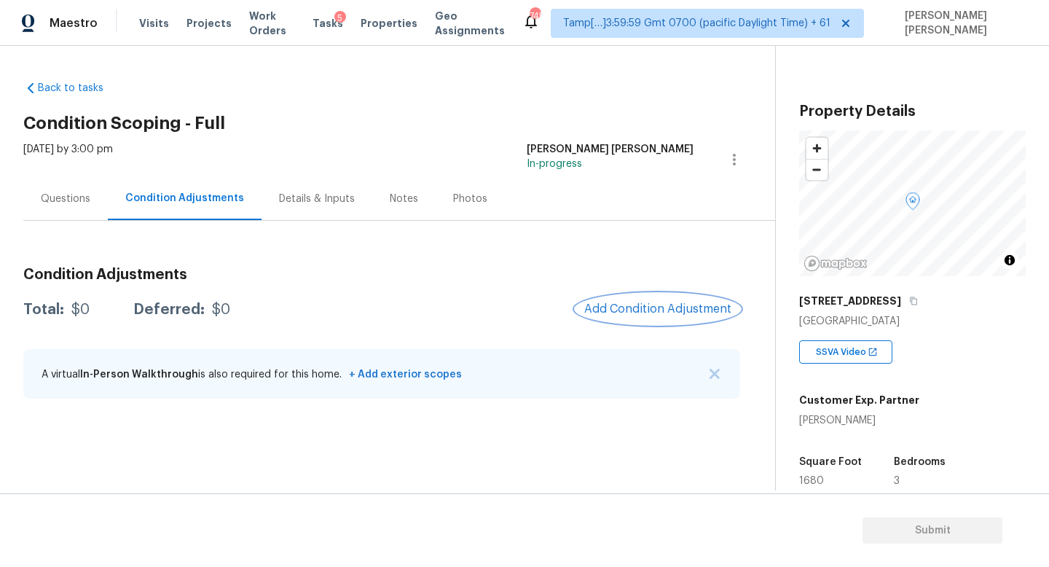
click at [676, 307] on span "Add Condition Adjustment" at bounding box center [657, 308] width 147 height 13
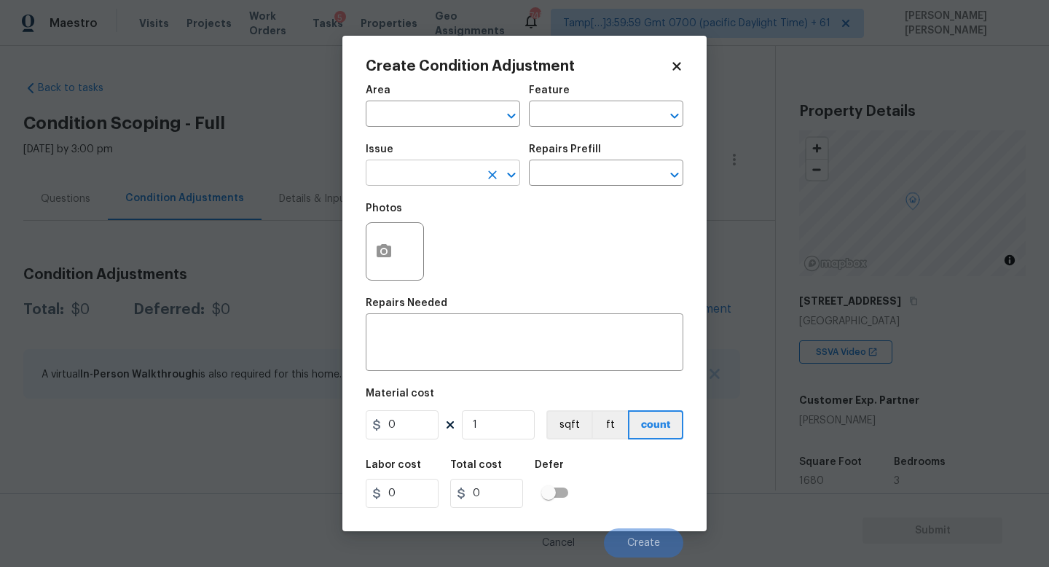
click at [427, 181] on input "text" at bounding box center [423, 174] width 114 height 23
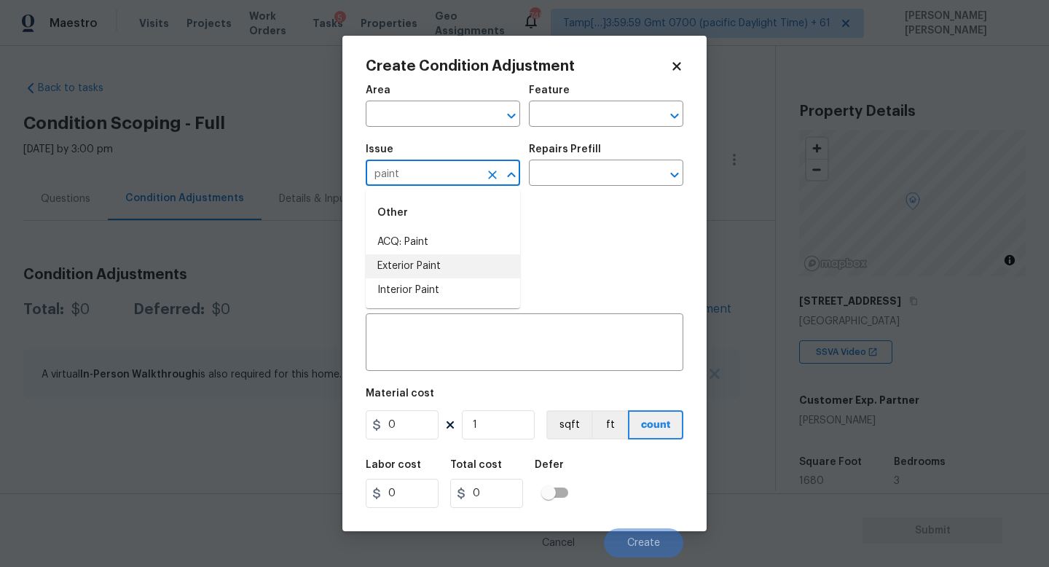
click at [438, 242] on li "ACQ: Paint" at bounding box center [443, 242] width 154 height 24
type input "ACQ: Paint"
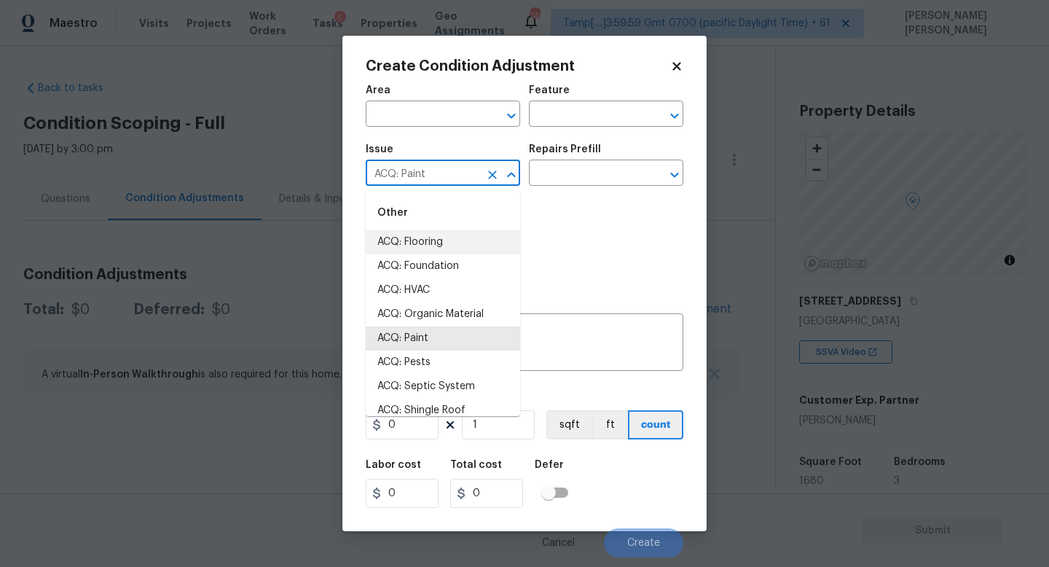
click at [289, 175] on body "Maestro Visits Projects Work Orders Tasks 5 Properties Geo Assignments 745 Tamp…" at bounding box center [524, 283] width 1049 height 567
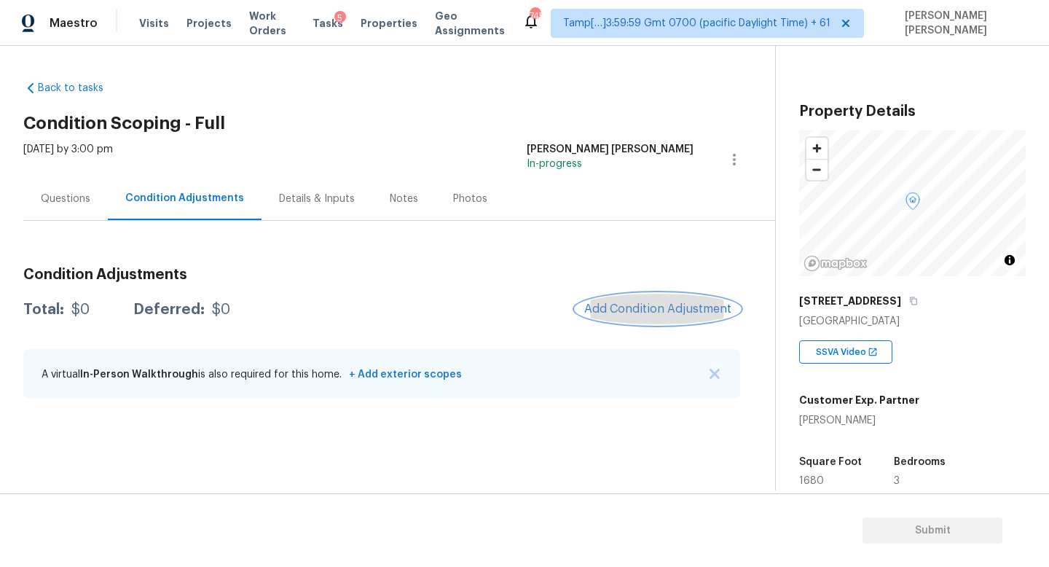
click at [663, 306] on span "Add Condition Adjustment" at bounding box center [657, 308] width 147 height 13
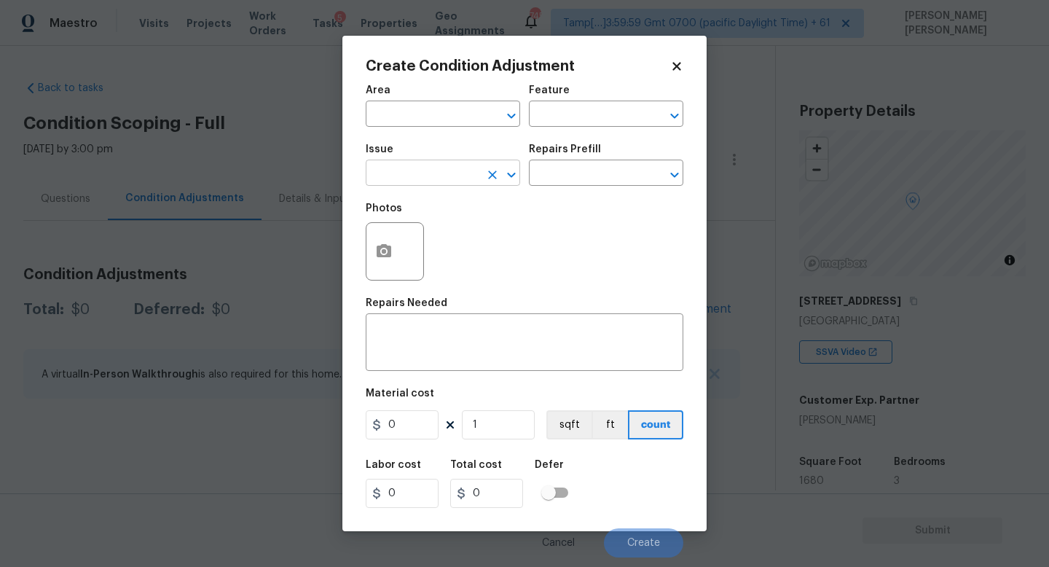
click at [424, 177] on input "text" at bounding box center [423, 174] width 114 height 23
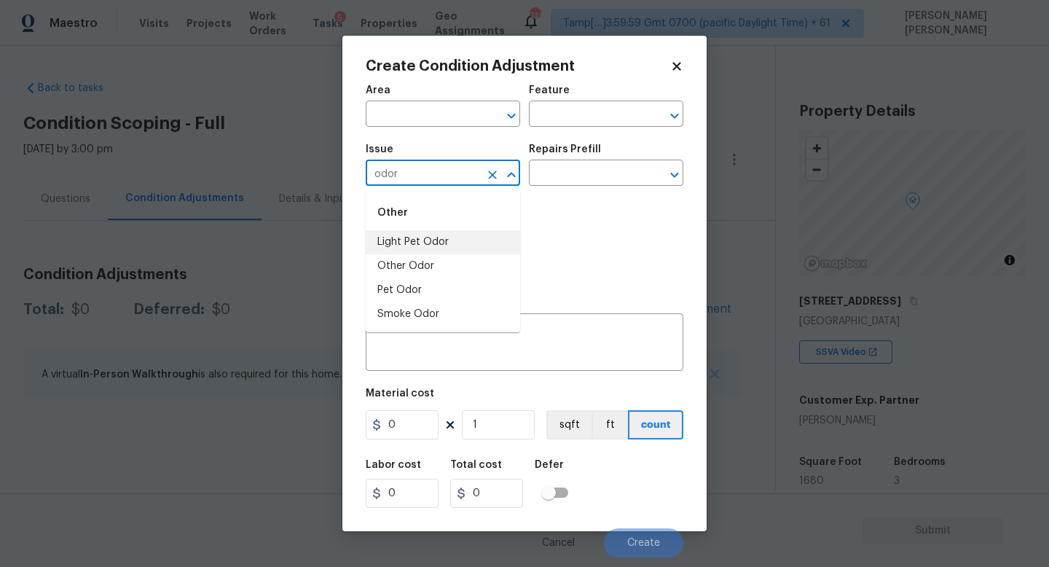
click at [453, 245] on li "Light Pet Odor" at bounding box center [443, 242] width 154 height 24
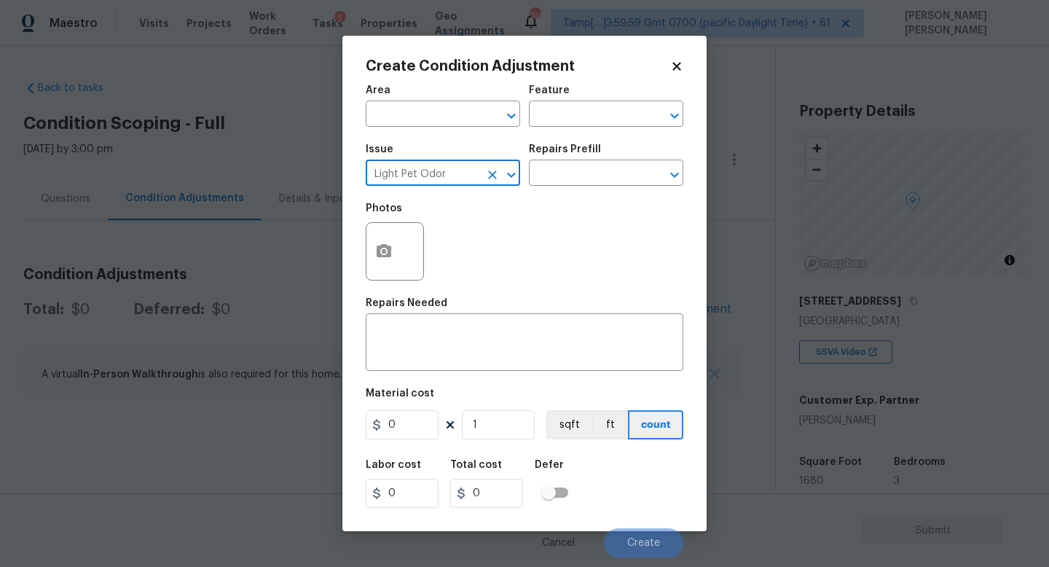
type input "Light Pet Odor"
click at [612, 155] on div "Repairs Prefill" at bounding box center [606, 153] width 154 height 19
click at [580, 176] on input "text" at bounding box center [586, 174] width 114 height 23
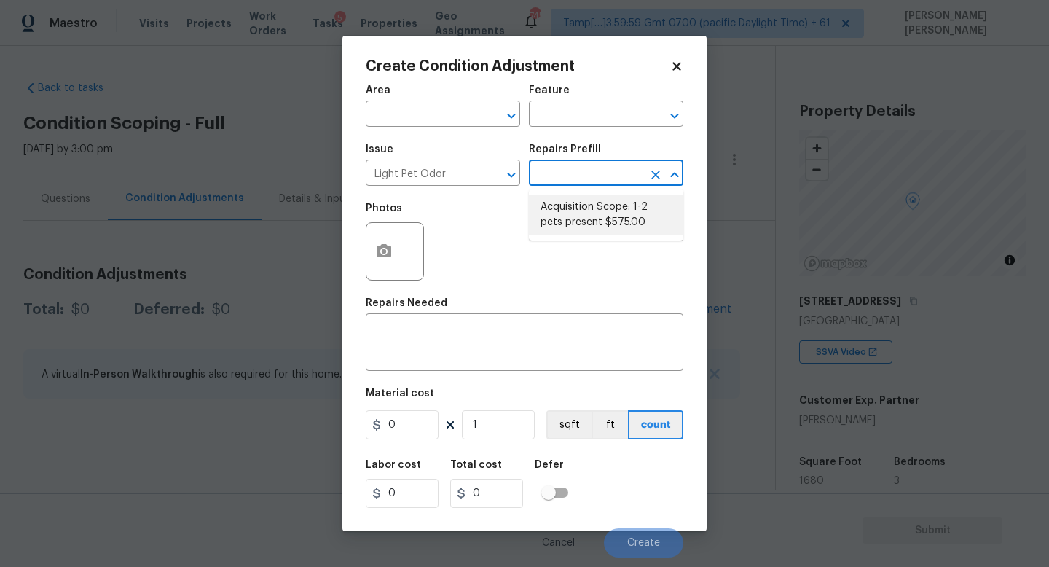
click at [583, 217] on li "Acquisition Scope: 1-2 pets present $575.00" at bounding box center [606, 214] width 154 height 39
type textarea "Acquisition Scope: 1-2 pets present"
type input "575"
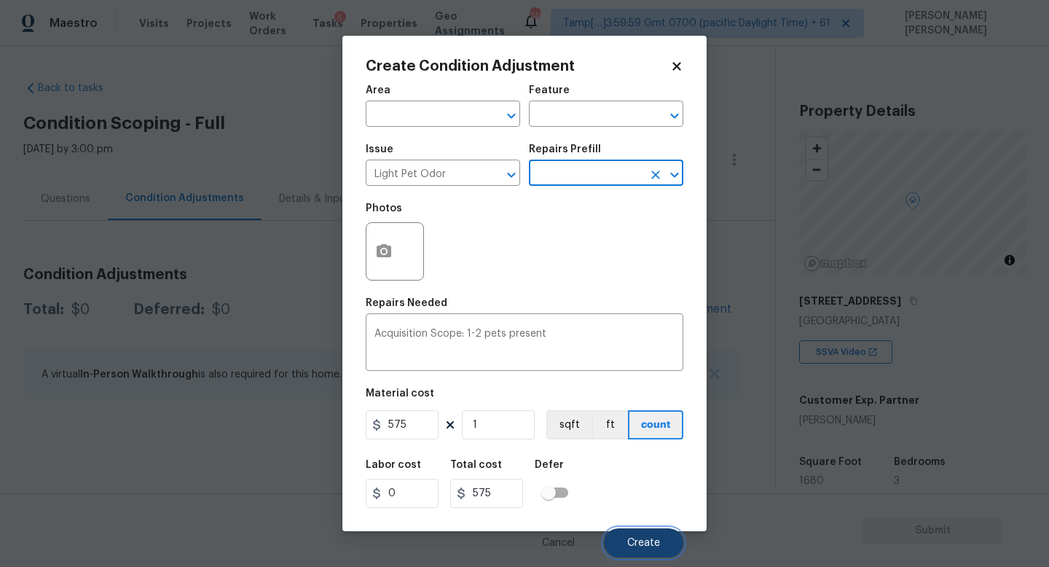
click at [666, 536] on button "Create" at bounding box center [643, 542] width 79 height 29
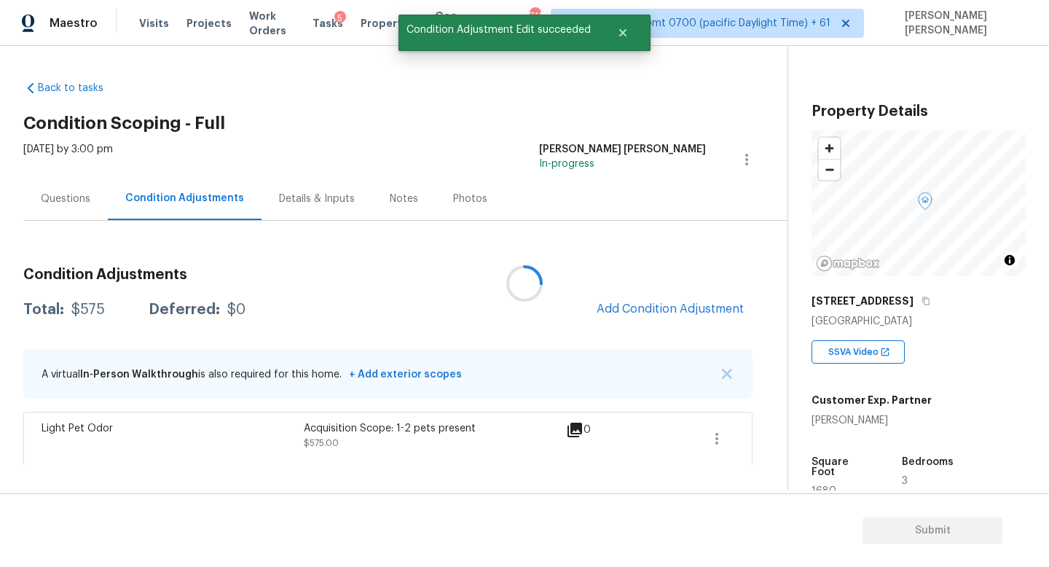
click at [659, 296] on div at bounding box center [524, 283] width 1049 height 567
click at [640, 303] on span "Add Condition Adjustment" at bounding box center [669, 308] width 147 height 13
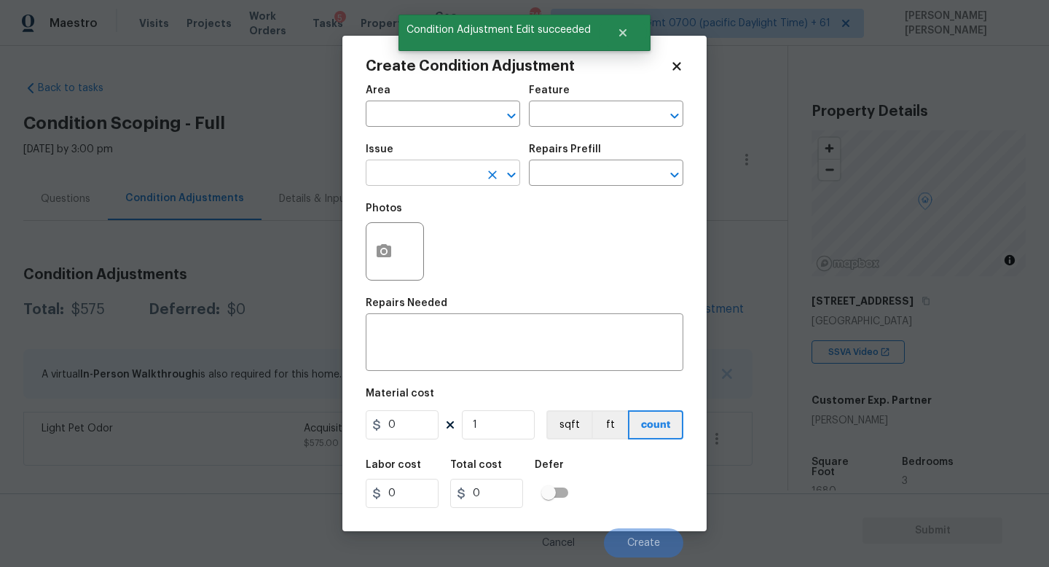
click at [410, 172] on input "text" at bounding box center [423, 174] width 114 height 23
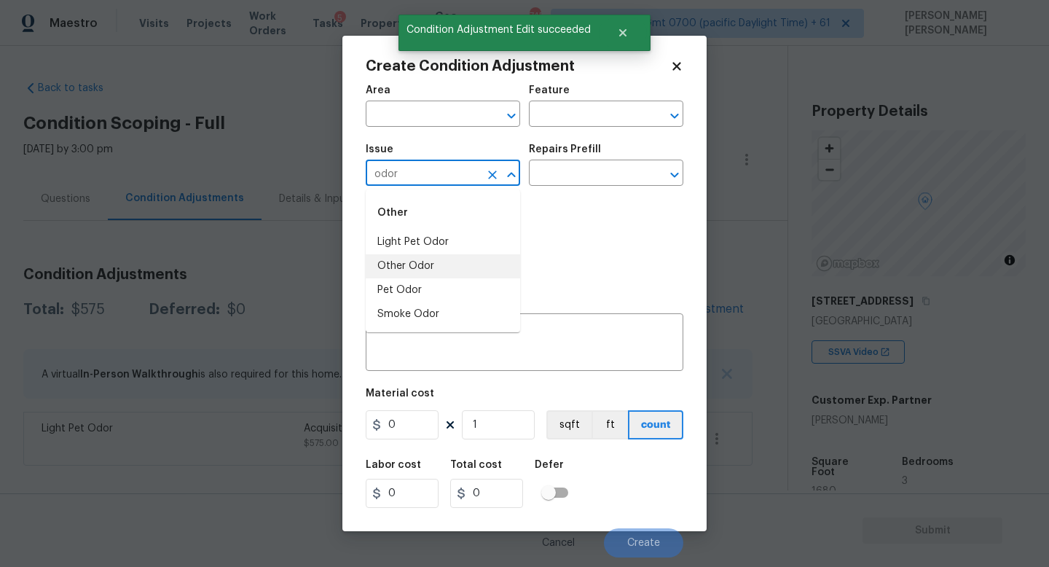
click at [401, 263] on li "Other Odor" at bounding box center [443, 266] width 154 height 24
type input "Other Odor"
click at [462, 343] on textarea at bounding box center [524, 343] width 300 height 31
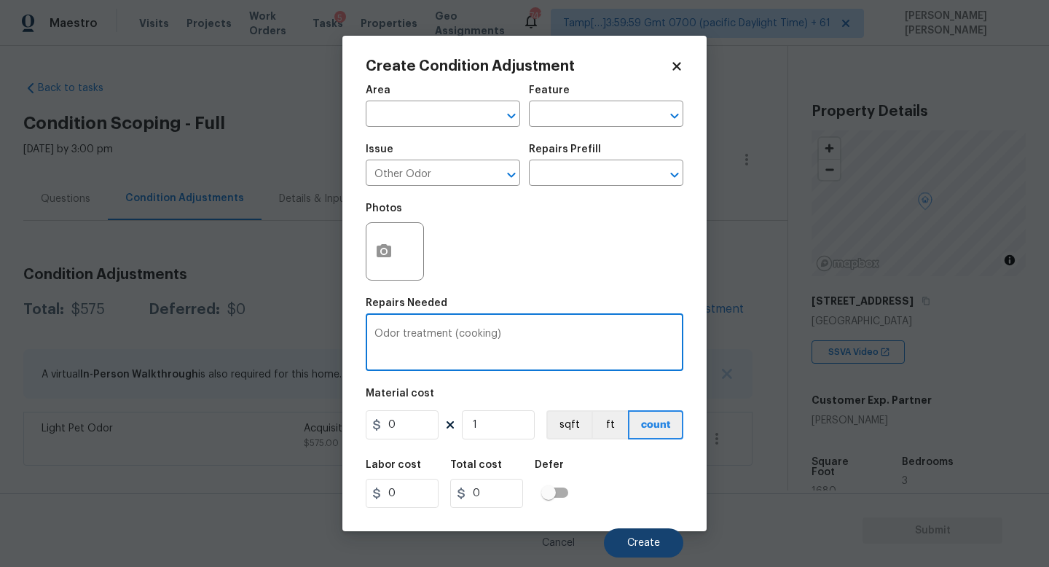
type textarea "Odor treatment (cooking)"
click at [655, 544] on span "Create" at bounding box center [643, 542] width 33 height 11
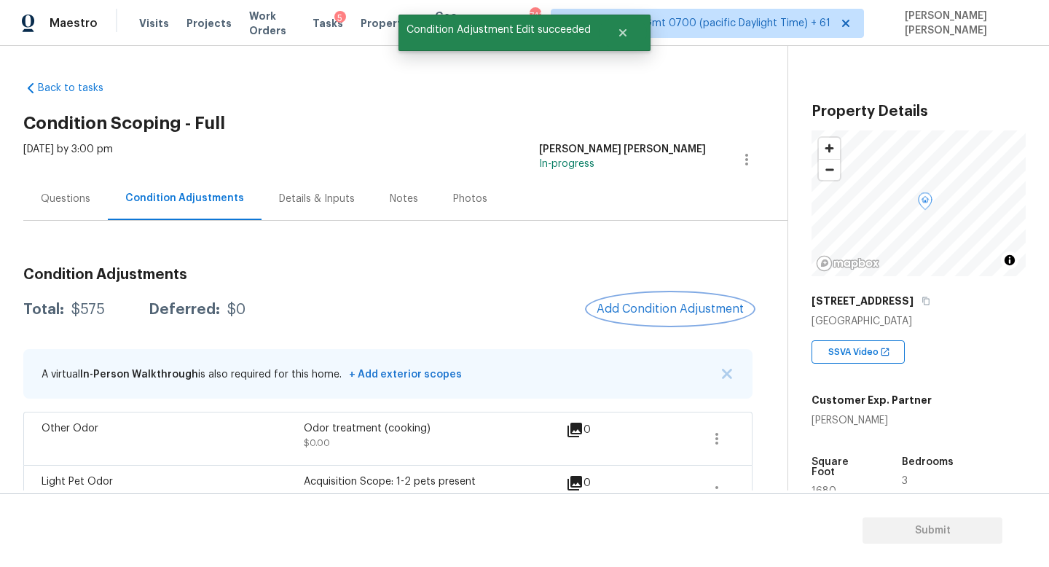
scroll to position [33, 0]
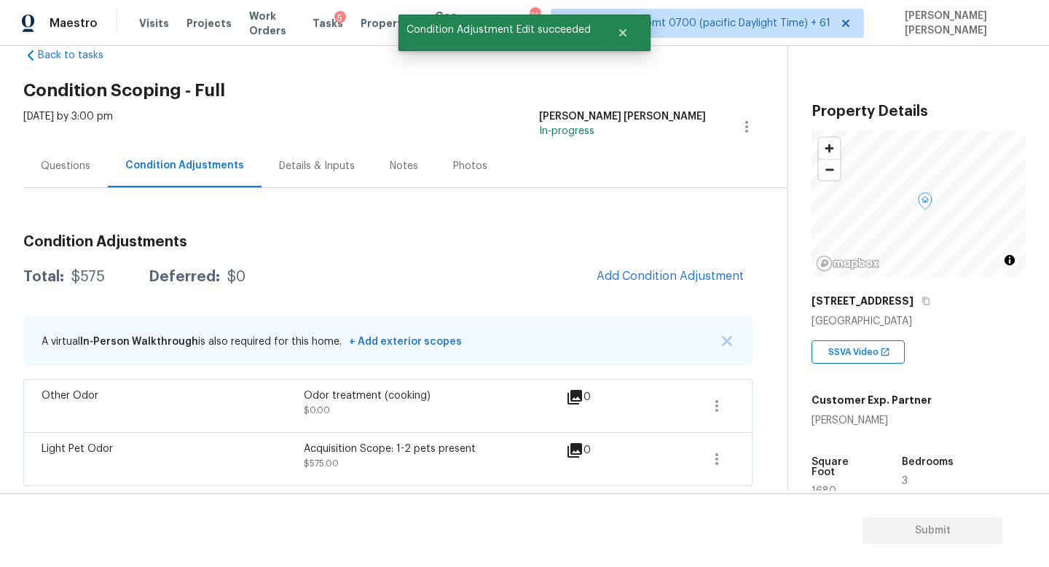
click at [712, 382] on div "Other Odor Odor treatment (cooking) $0.00 0" at bounding box center [387, 405] width 729 height 53
click at [716, 408] on icon "button" at bounding box center [716, 405] width 17 height 17
click at [747, 408] on div "Edit" at bounding box center [800, 402] width 114 height 15
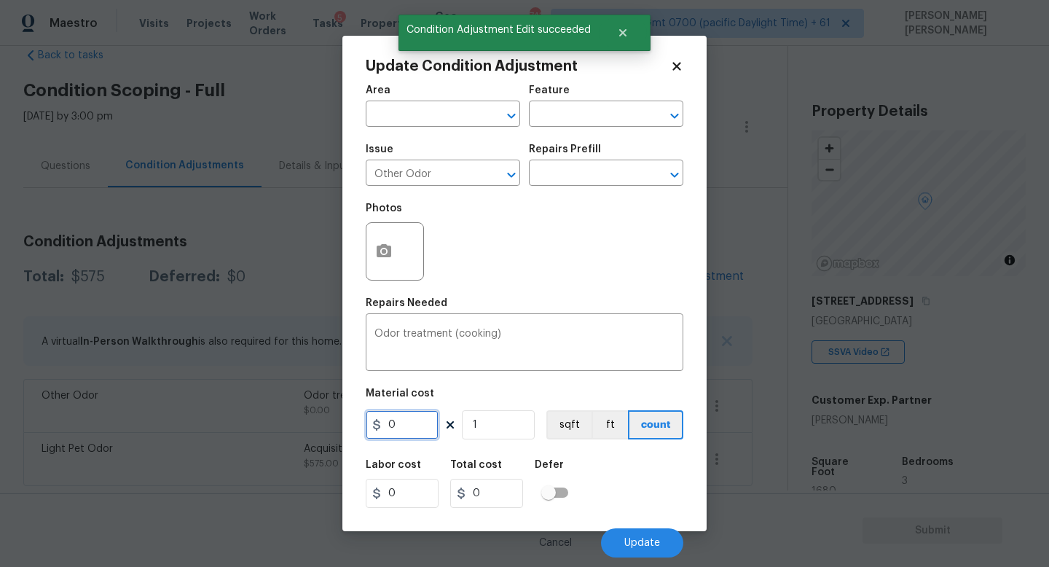
drag, startPoint x: 418, startPoint y: 434, endPoint x: 132, endPoint y: 434, distance: 286.2
click at [132, 434] on div "Update Condition Adjustment Area ​ Feature ​ Issue Other Odor ​ Repairs Prefill…" at bounding box center [524, 283] width 1049 height 567
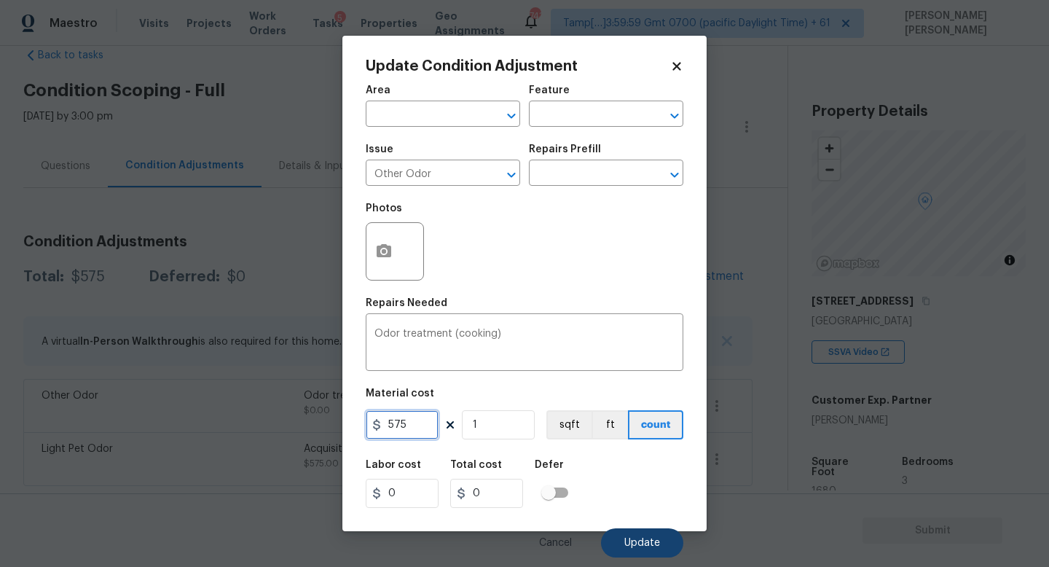
type input "575"
click at [650, 536] on button "Update" at bounding box center [642, 542] width 82 height 29
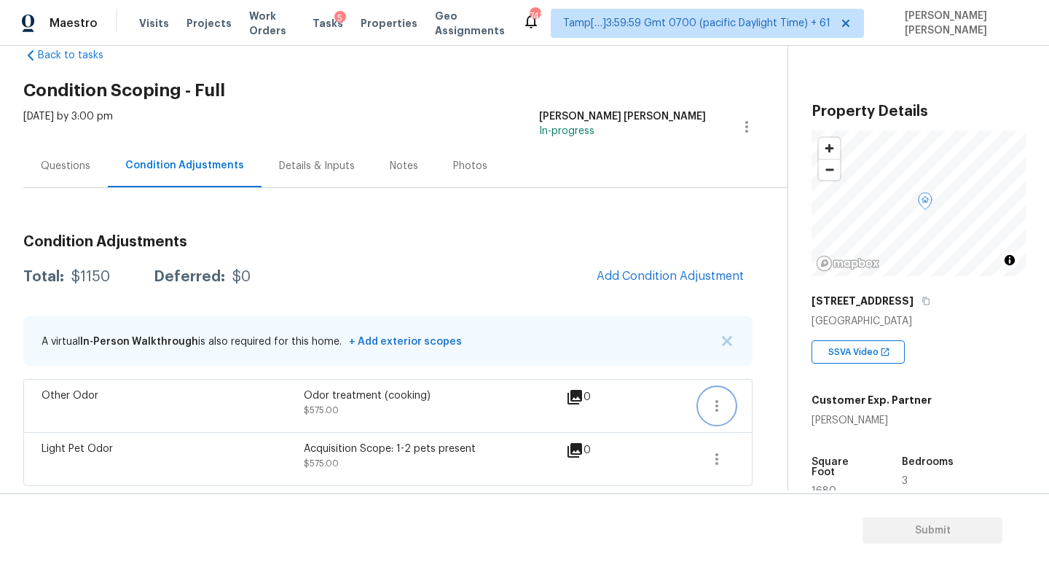
click at [729, 407] on button "button" at bounding box center [716, 405] width 35 height 35
click at [768, 399] on div "Edit" at bounding box center [800, 402] width 114 height 15
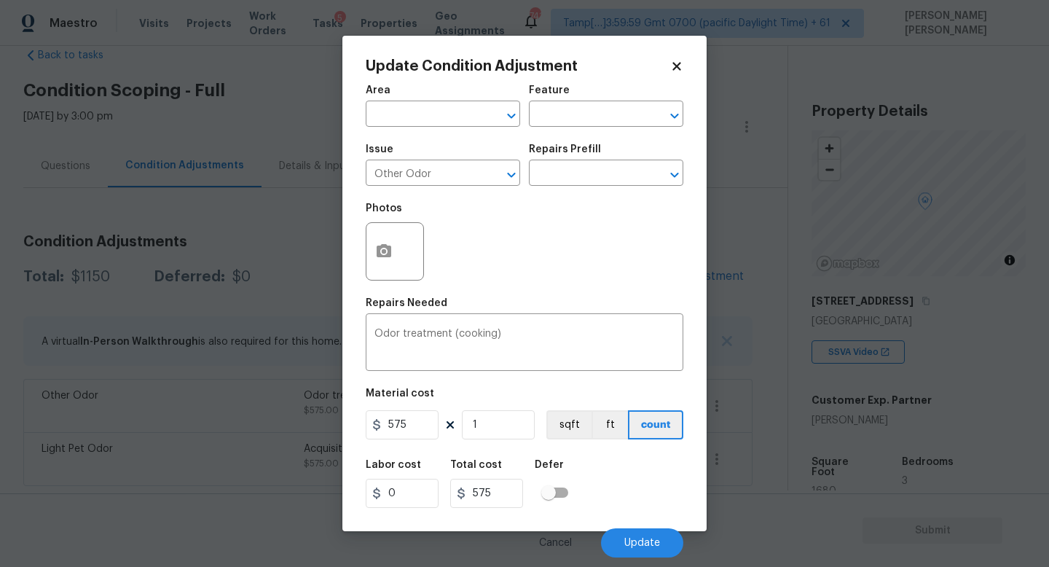
click at [24, 347] on body "Maestro Visits Projects Work Orders Tasks 5 Properties Geo Assignments 741 Tamp…" at bounding box center [524, 283] width 1049 height 567
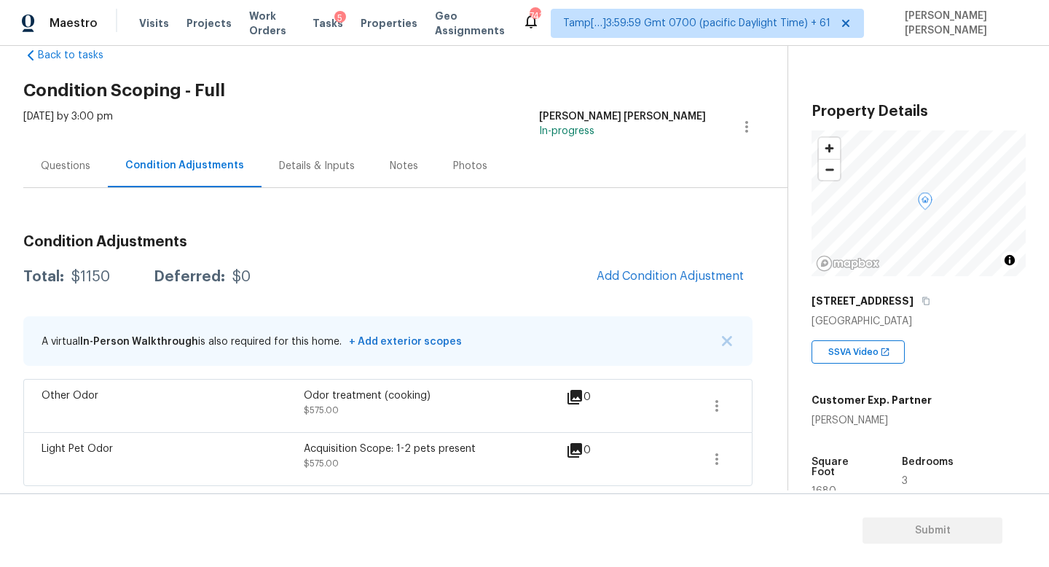
click at [736, 468] on div "Light Pet Odor Acquisition Scope: 1-2 pets present $575.00 0" at bounding box center [387, 459] width 729 height 54
click at [715, 459] on icon "button" at bounding box center [716, 459] width 3 height 12
click at [760, 467] on ul "Edit" at bounding box center [799, 455] width 131 height 29
click at [767, 451] on div "Edit" at bounding box center [800, 456] width 114 height 15
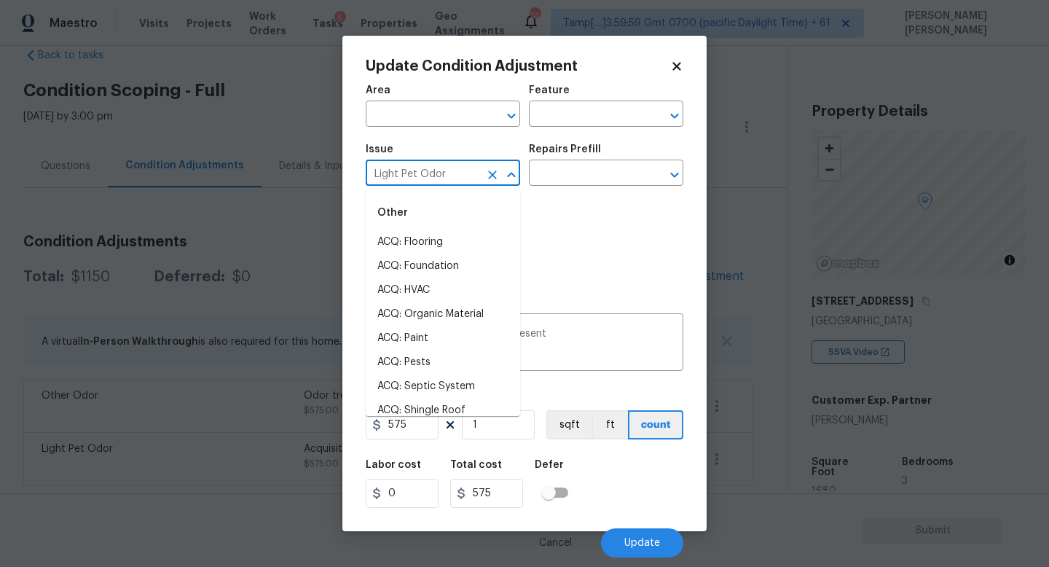
click at [469, 178] on input "Light Pet Odor" at bounding box center [423, 174] width 114 height 23
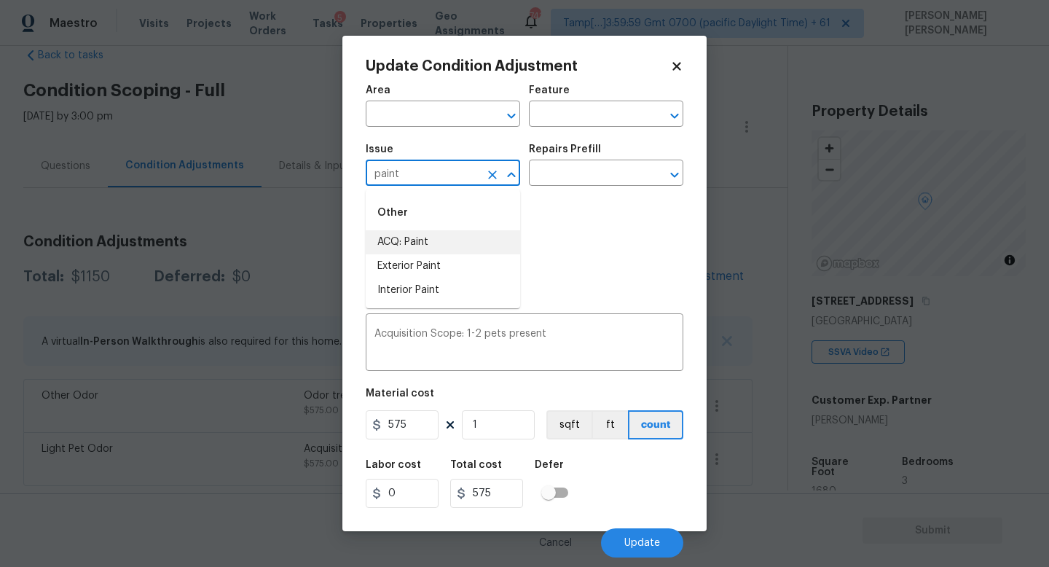
click at [478, 241] on li "ACQ: Paint" at bounding box center [443, 242] width 154 height 24
type input "ACQ: Paint"
click at [579, 185] on input "text" at bounding box center [586, 174] width 114 height 23
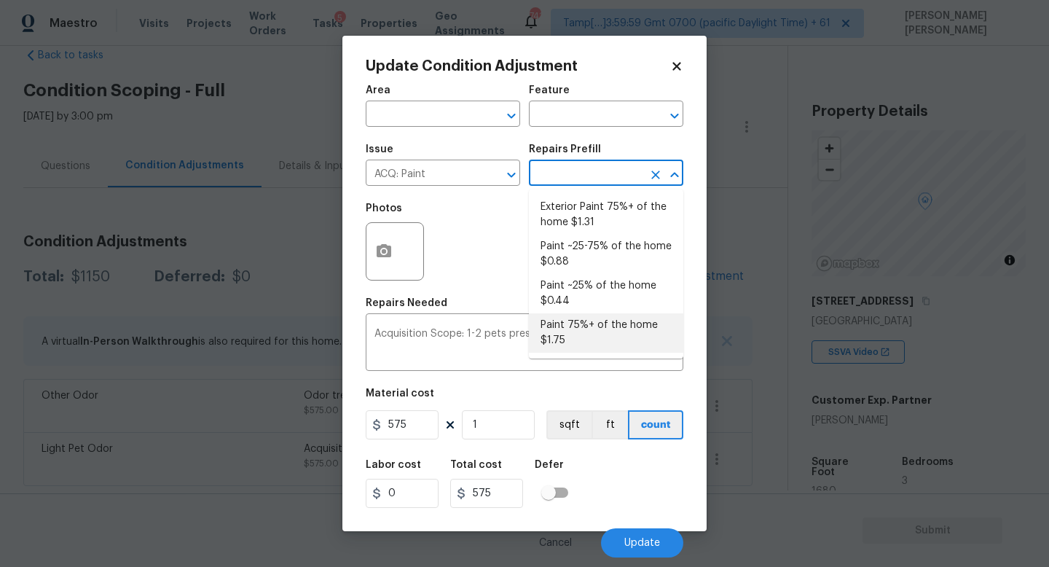
click at [583, 322] on li "Paint 75%+ of the home $1.75" at bounding box center [606, 332] width 154 height 39
type input "Acquisition"
type textarea "Acquisition Scope: 75%+ of the home will likely require interior paint"
type input "1.75"
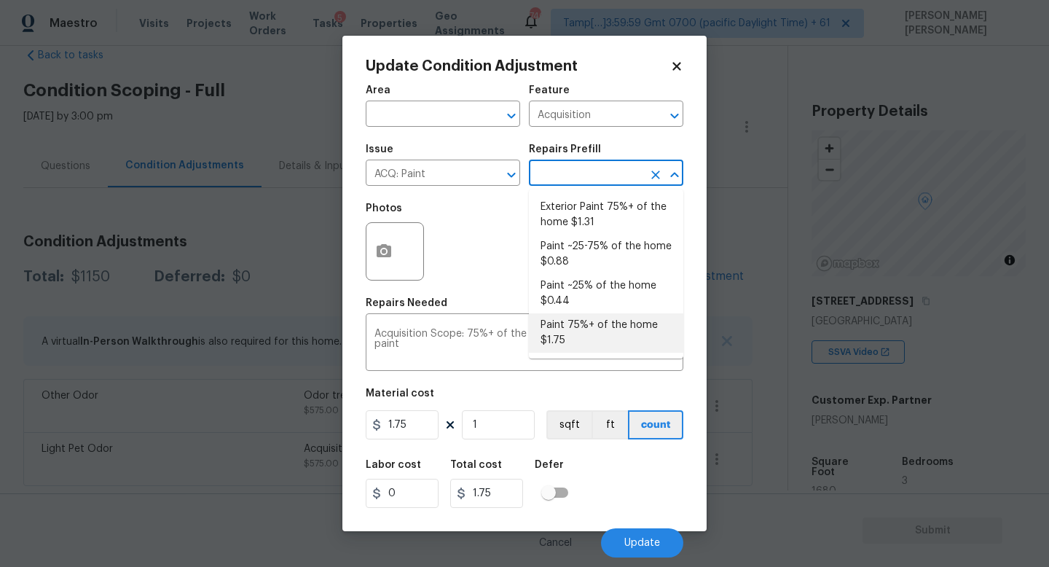
click at [572, 342] on li "Paint 75%+ of the home $1.75" at bounding box center [606, 332] width 154 height 39
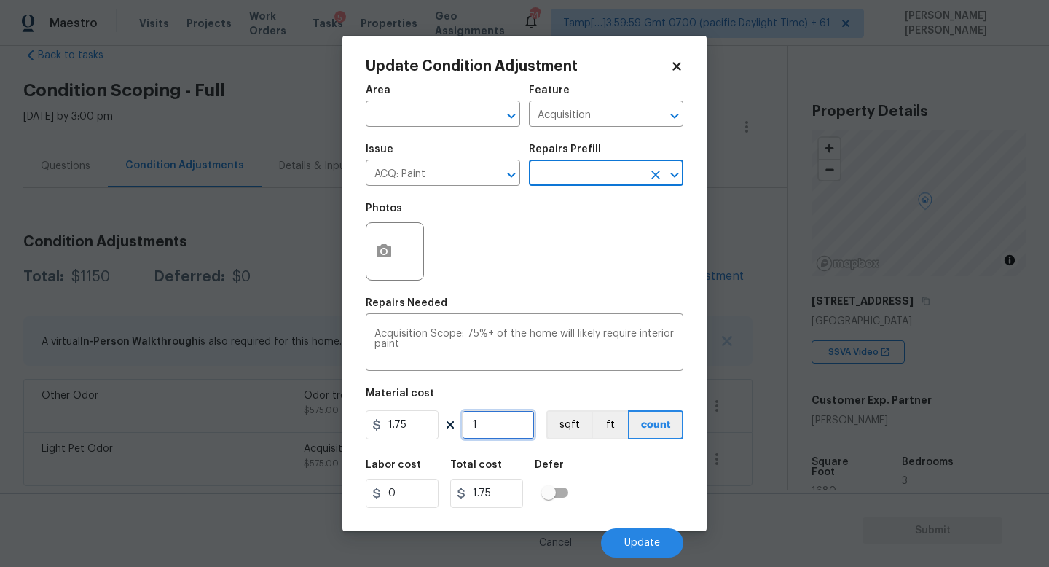
click at [494, 435] on input "1" at bounding box center [498, 424] width 73 height 29
type input "0"
type input "1"
type input "1.75"
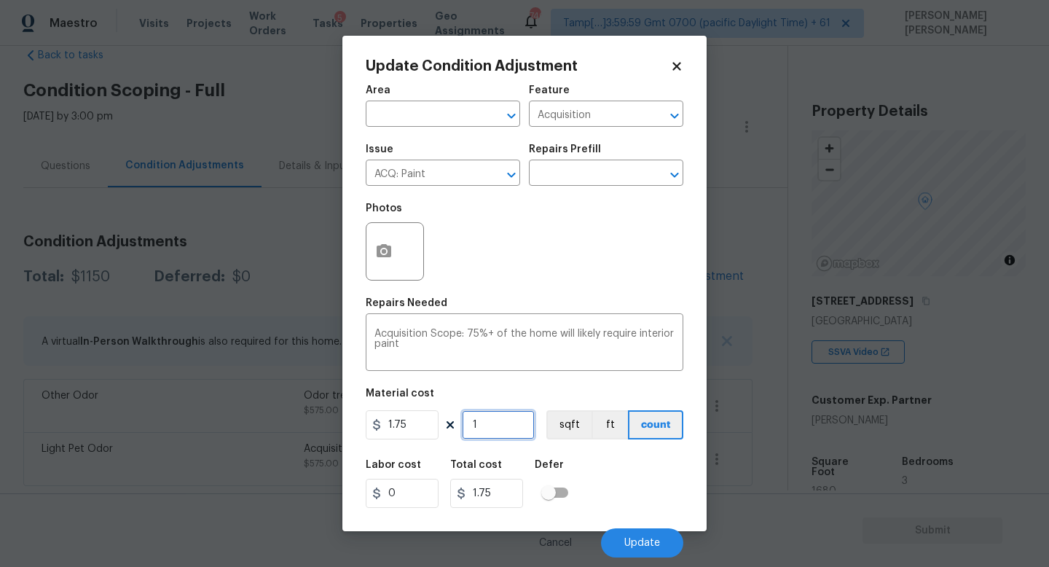
type input "16"
type input "28"
type input "168"
type input "294"
type input "1680"
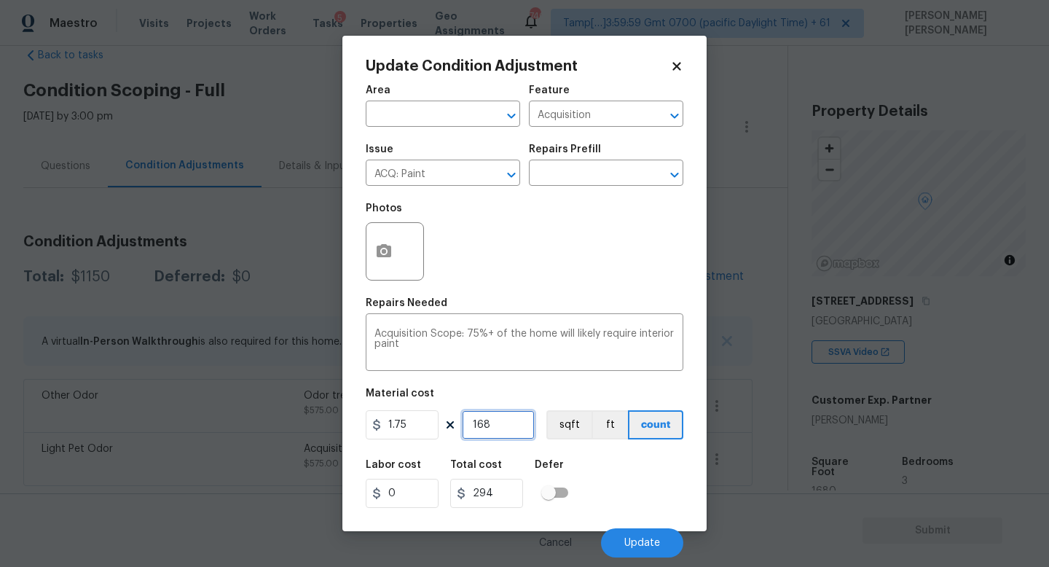
type input "2940"
type input "1680"
click at [379, 253] on icon "button" at bounding box center [383, 250] width 15 height 13
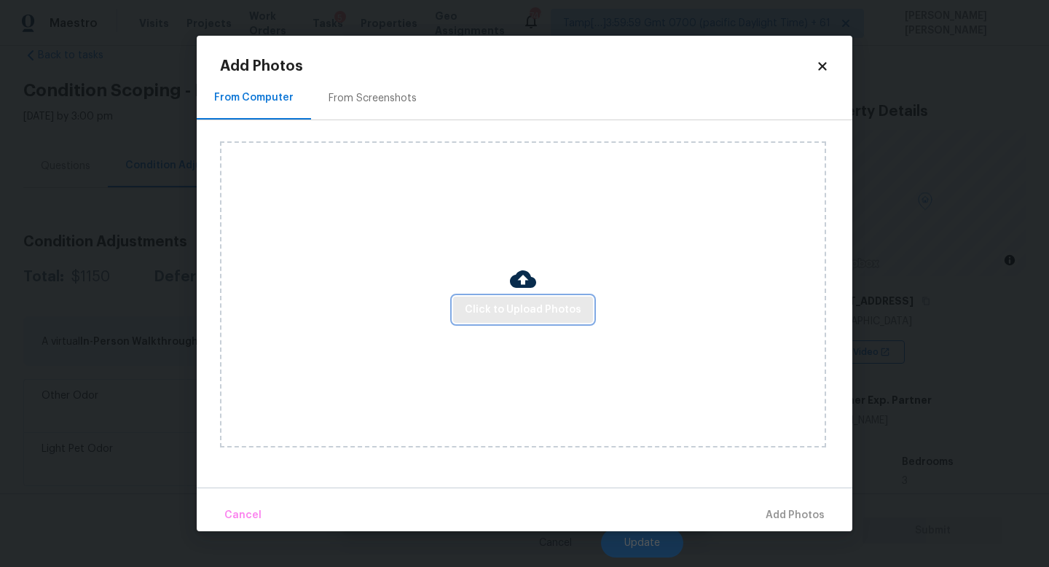
click at [476, 301] on span "Click to Upload Photos" at bounding box center [523, 310] width 117 height 18
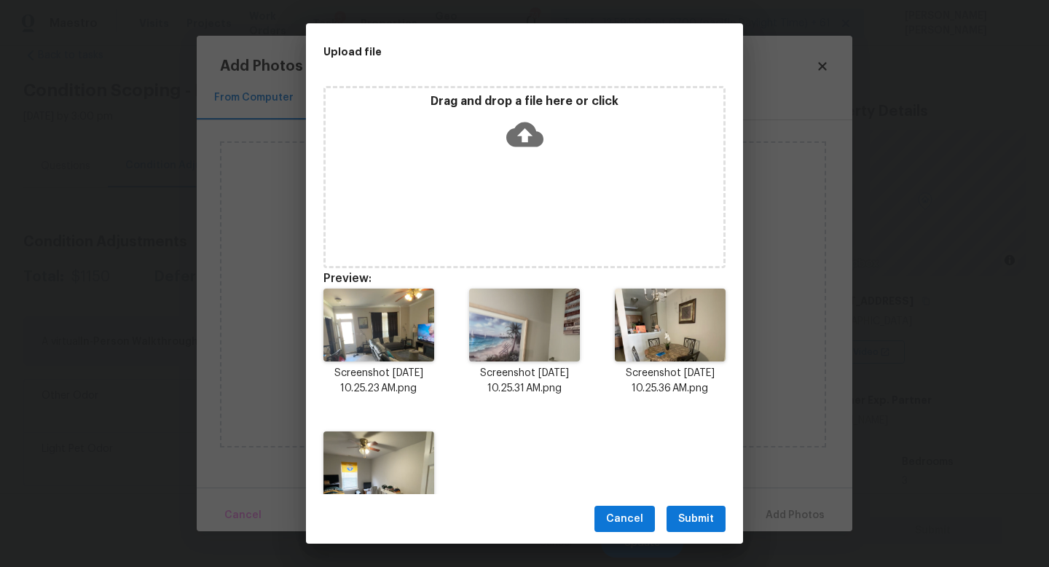
click at [701, 521] on span "Submit" at bounding box center [696, 519] width 36 height 18
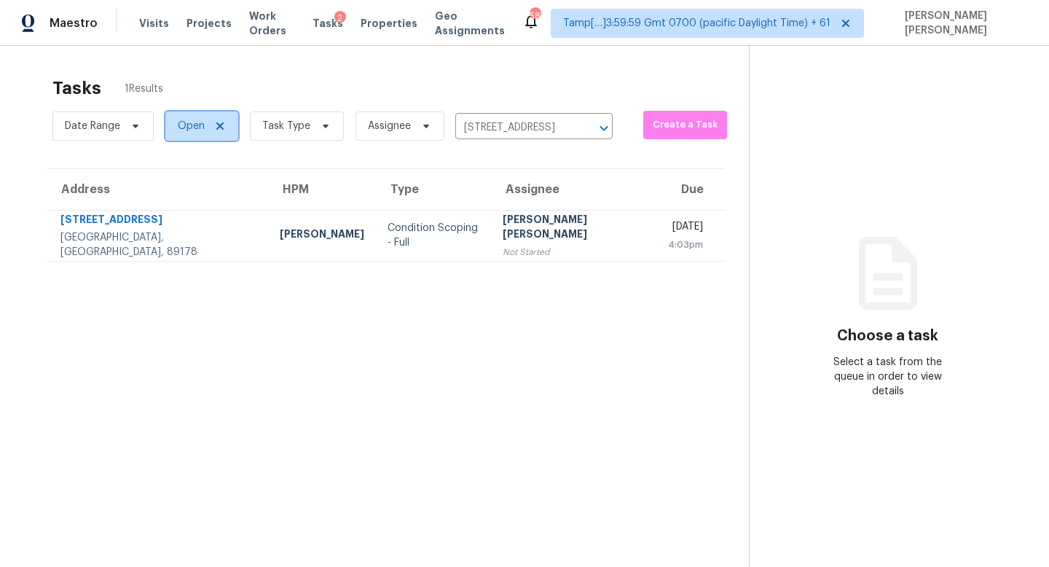
click at [184, 123] on span "Open" at bounding box center [191, 126] width 27 height 15
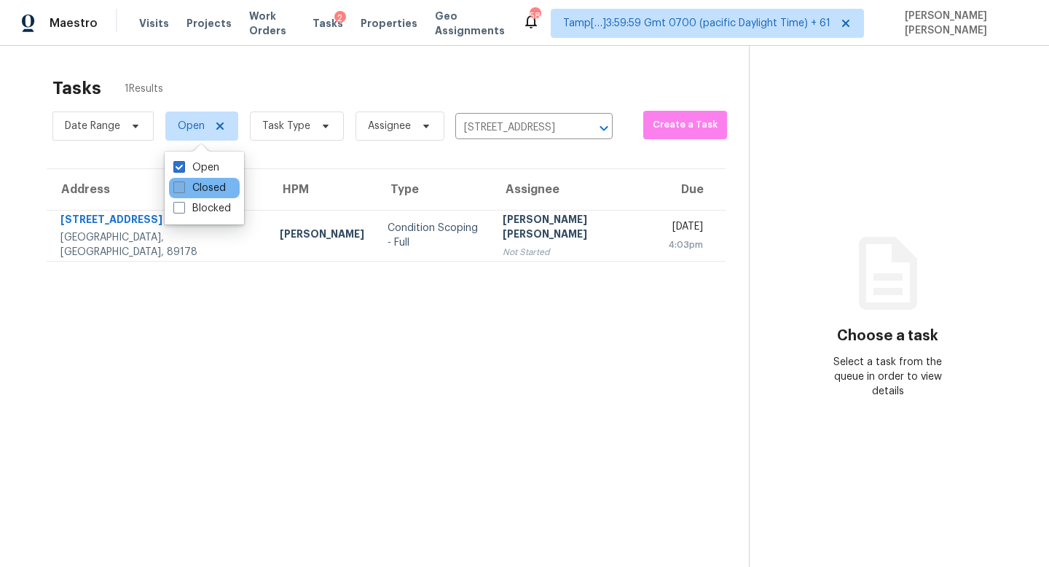
click at [206, 182] on label "Closed" at bounding box center [199, 188] width 52 height 15
click at [183, 182] on input "Closed" at bounding box center [177, 185] width 9 height 9
checkbox input "true"
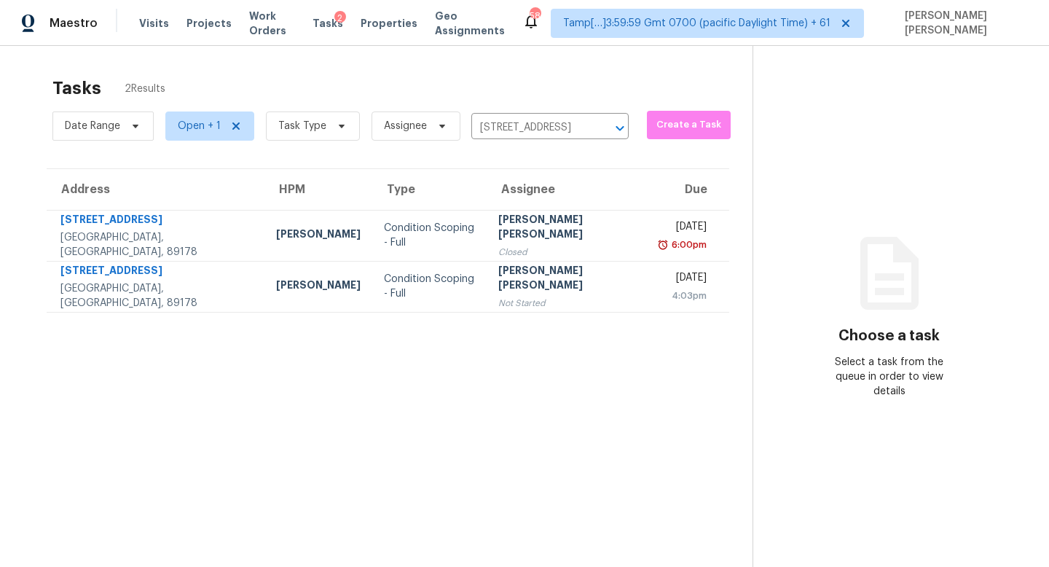
click at [409, 390] on section "Tasks 2 Results Date Range Open + 1 Task Type Assignee [STREET_ADDRESS] ​ Creat…" at bounding box center [387, 340] width 729 height 543
click at [536, 114] on div "Date Range Open + 1 Task Type Assignee [STREET_ADDRESS] ​" at bounding box center [340, 126] width 576 height 38
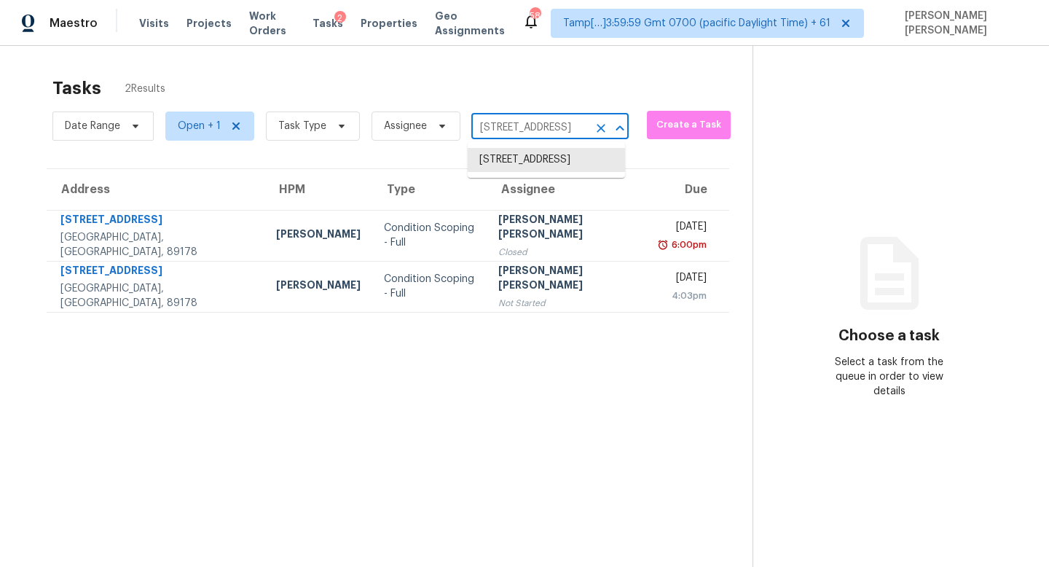
click at [513, 137] on input "[STREET_ADDRESS]" at bounding box center [529, 128] width 117 height 23
paste input "[STREET_ADDRESS]"
type input "[STREET_ADDRESS]"
click at [526, 168] on li "[STREET_ADDRESS]" at bounding box center [545, 160] width 157 height 24
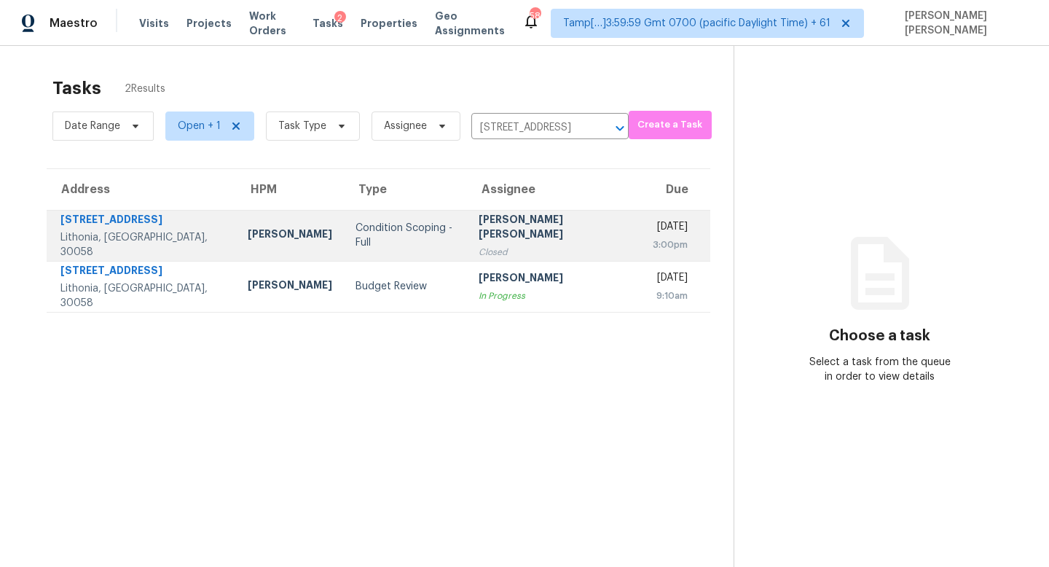
click at [515, 245] on div "Closed" at bounding box center [553, 252] width 151 height 15
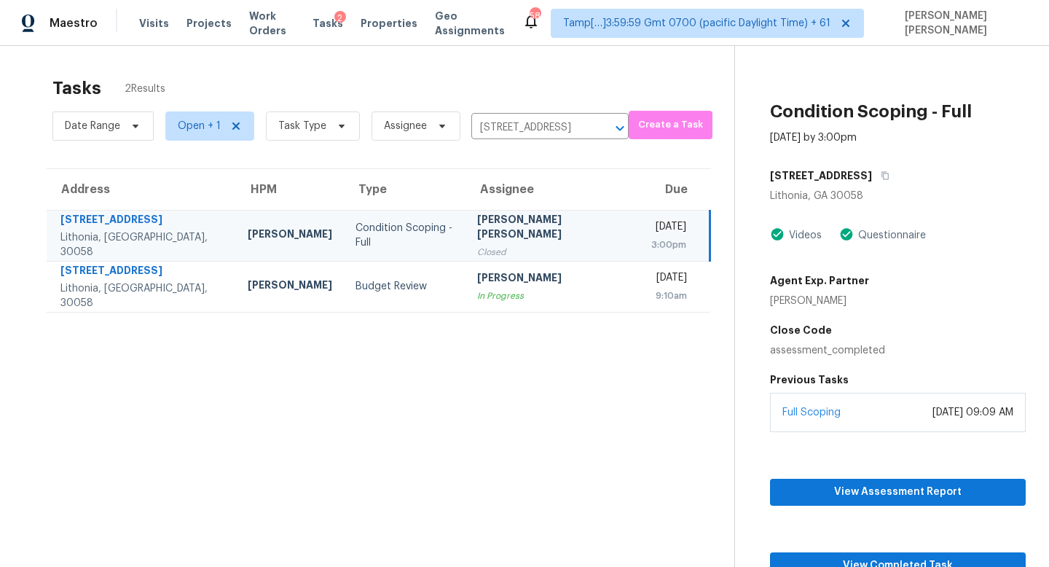
click at [797, 419] on div "Full Scoping [DATE] 09:09 AM" at bounding box center [898, 411] width 256 height 39
click at [801, 408] on link "Full Scoping" at bounding box center [811, 412] width 58 height 10
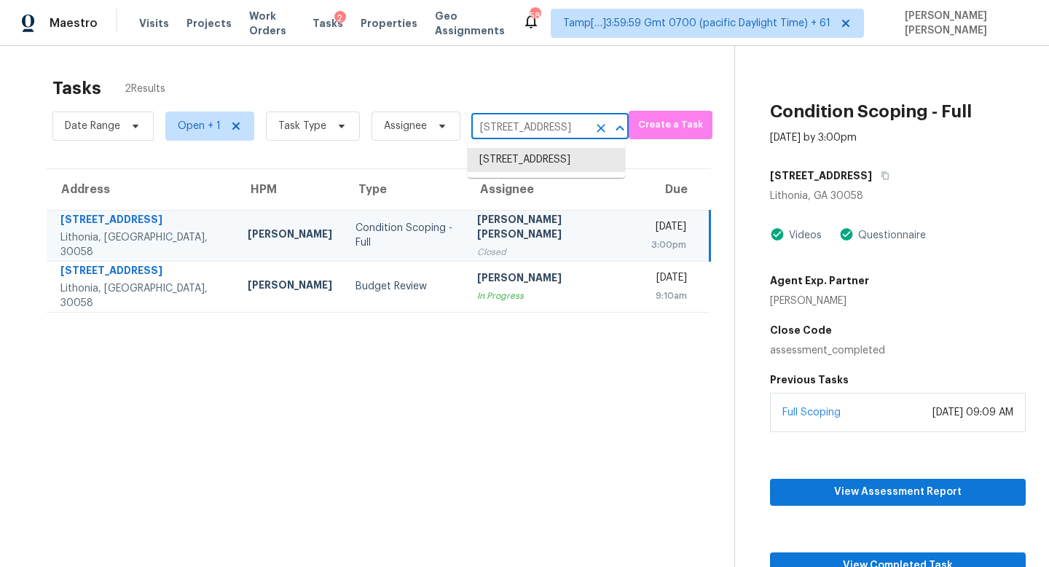
click at [528, 135] on input "[STREET_ADDRESS]" at bounding box center [529, 128] width 117 height 23
paste input "[STREET_ADDRESS]"
type input "[STREET_ADDRESS]"
click at [547, 162] on li "[STREET_ADDRESS]" at bounding box center [545, 160] width 157 height 24
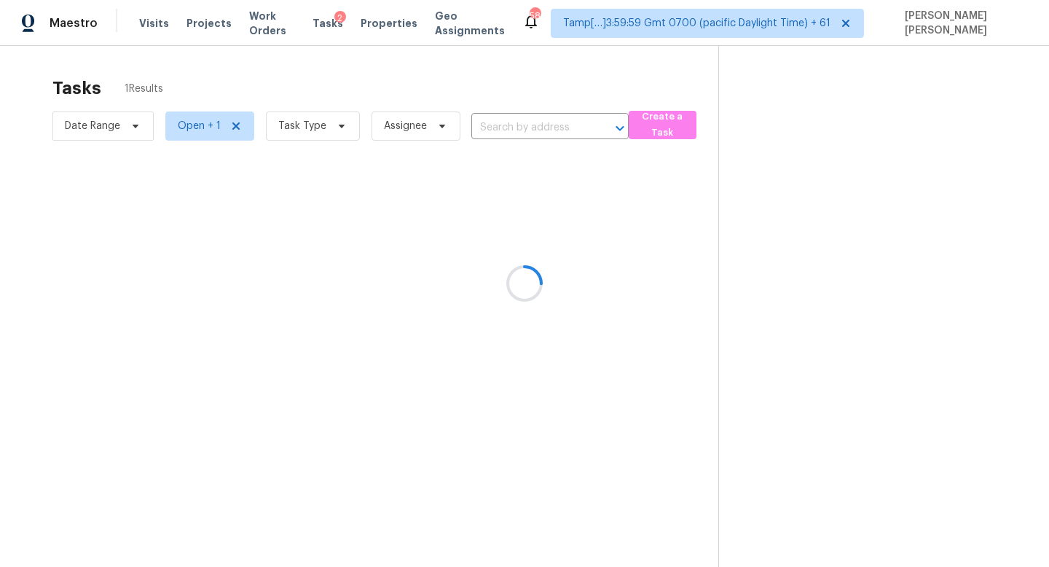
type input "[STREET_ADDRESS]"
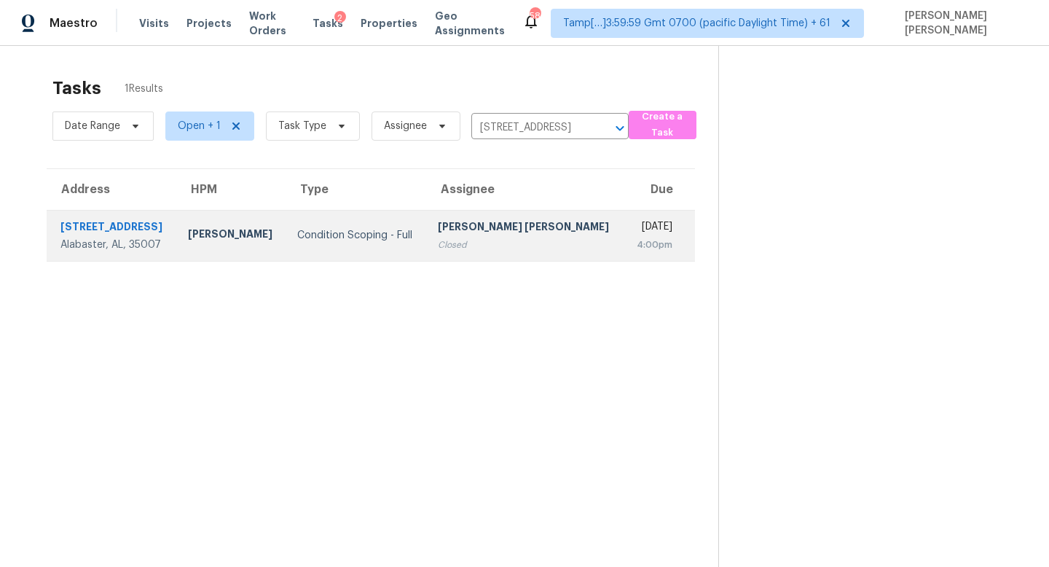
click at [513, 229] on div "[PERSON_NAME] [PERSON_NAME]" at bounding box center [525, 228] width 174 height 18
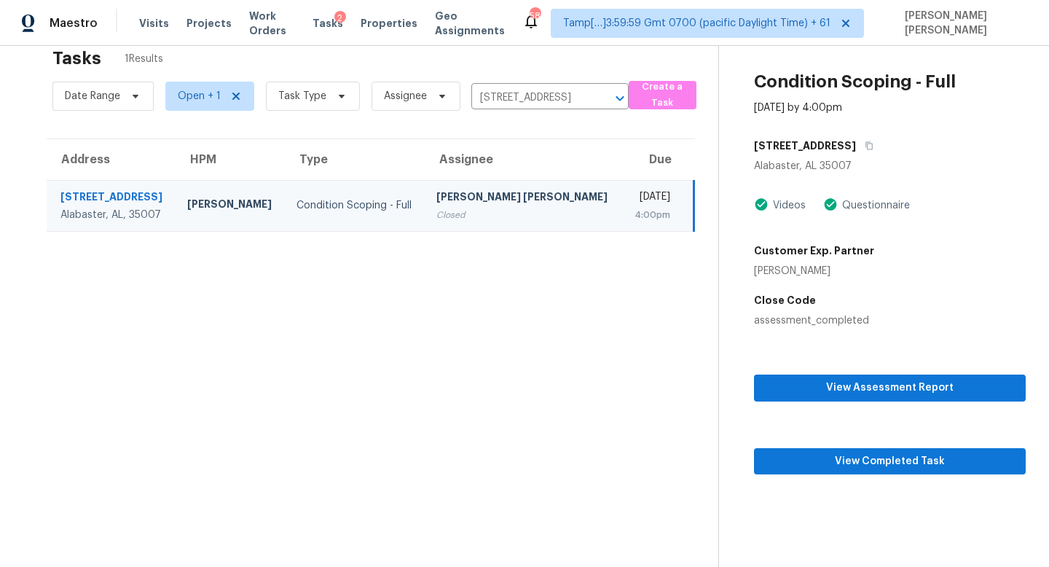
scroll to position [26, 0]
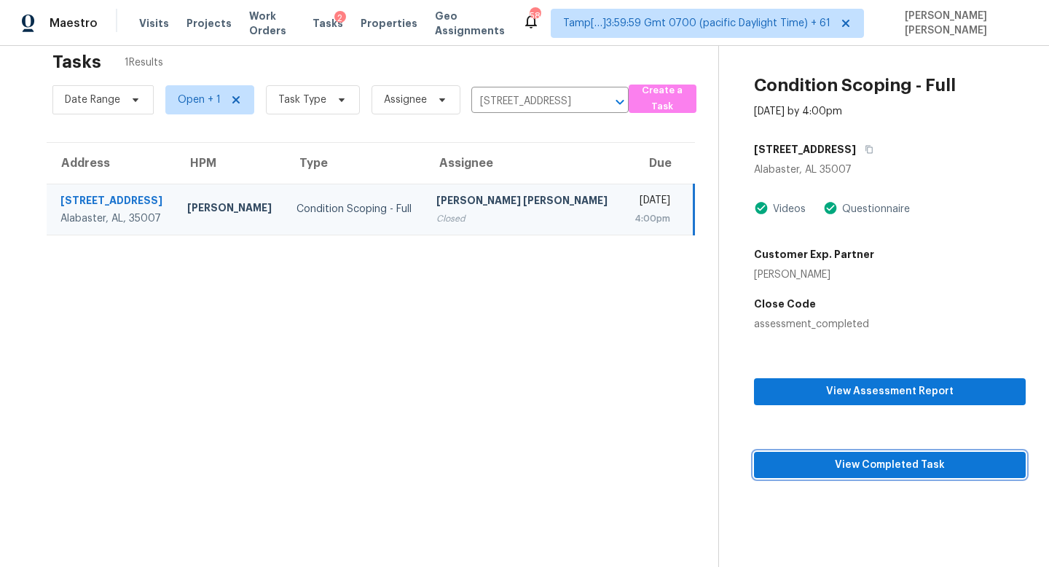
click at [883, 471] on span "View Completed Task" at bounding box center [889, 465] width 248 height 18
click at [529, 99] on input "[STREET_ADDRESS]" at bounding box center [529, 101] width 117 height 23
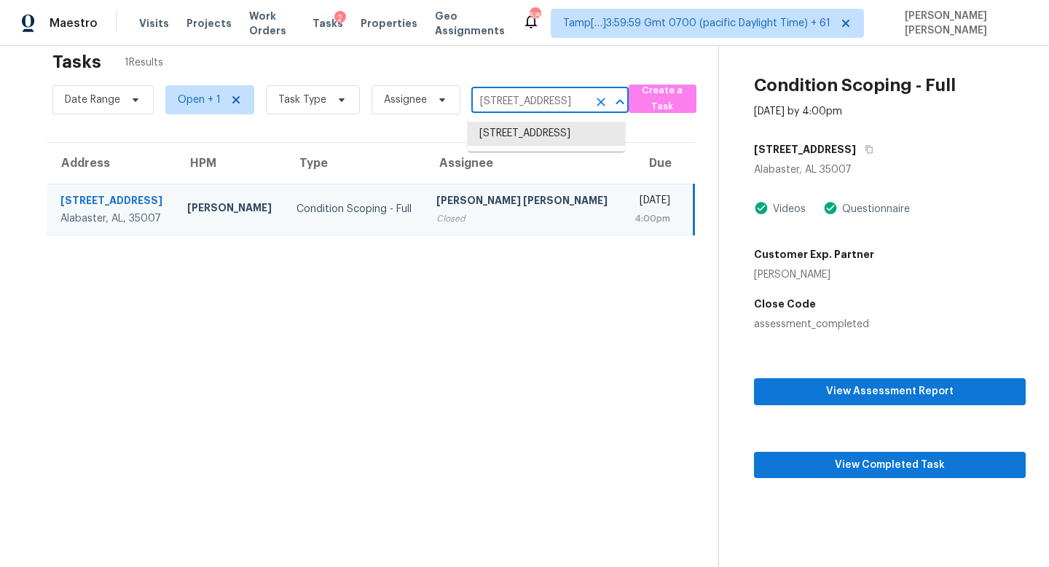
paste input "[STREET_ADDRESS][PERSON_NAME]"
type input "[STREET_ADDRESS][PERSON_NAME]"
click at [553, 141] on li "[STREET_ADDRESS][PERSON_NAME]" at bounding box center [545, 141] width 157 height 39
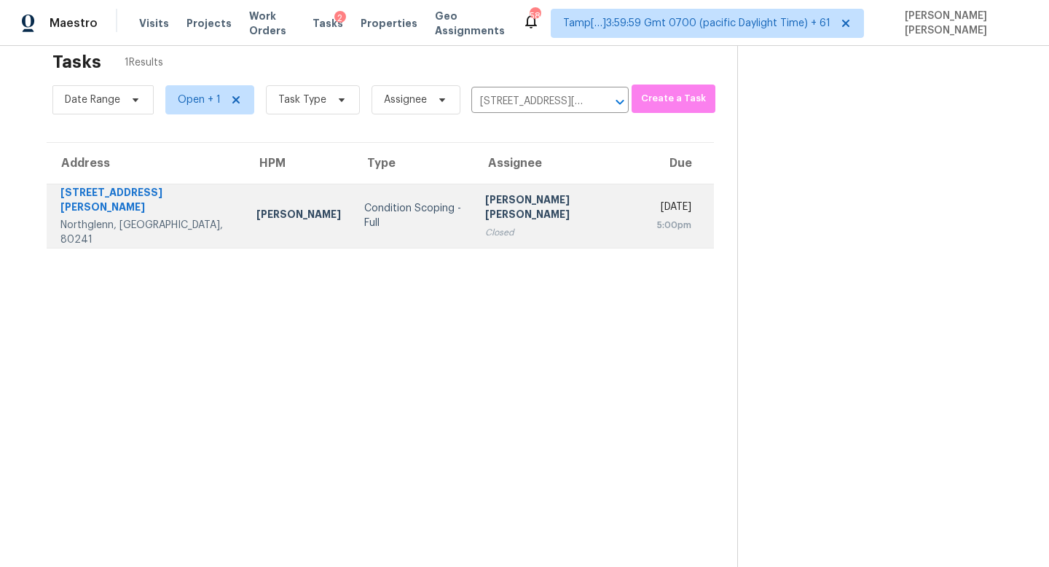
click at [527, 226] on td "[PERSON_NAME] [PERSON_NAME] Closed" at bounding box center [559, 216] width 172 height 64
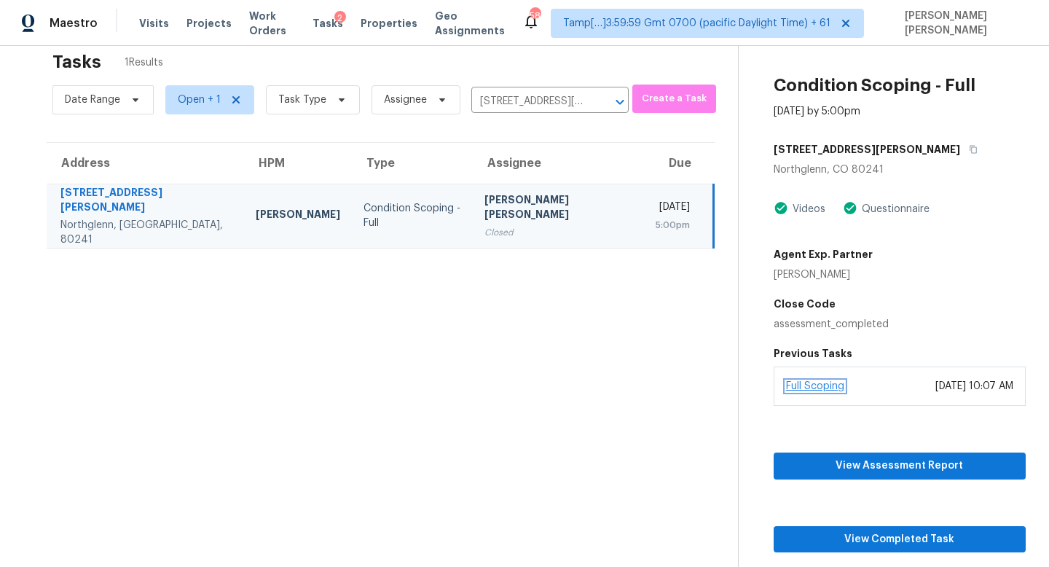
click at [813, 382] on link "Full Scoping" at bounding box center [815, 386] width 58 height 10
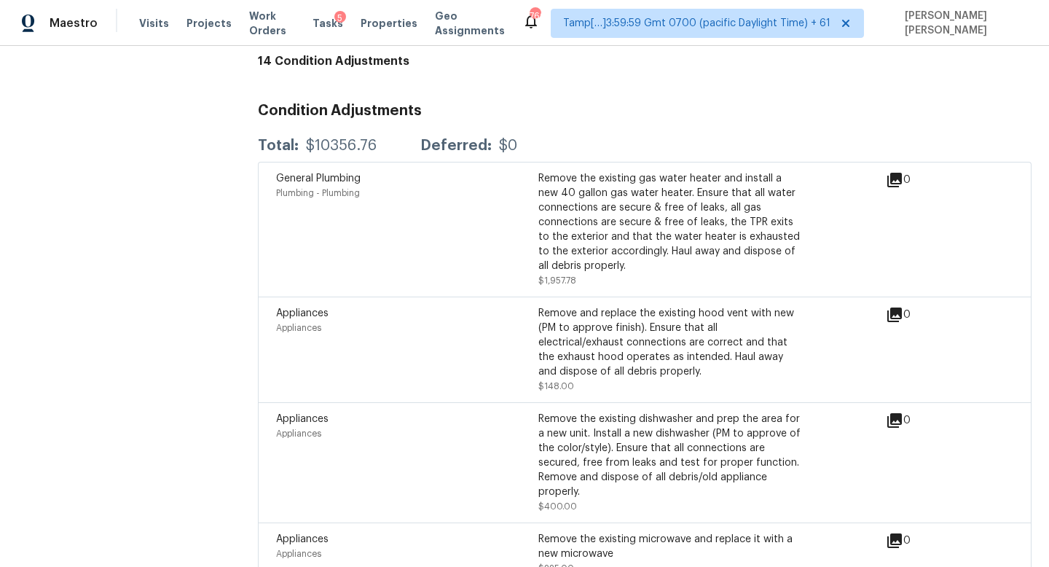
scroll to position [1810, 0]
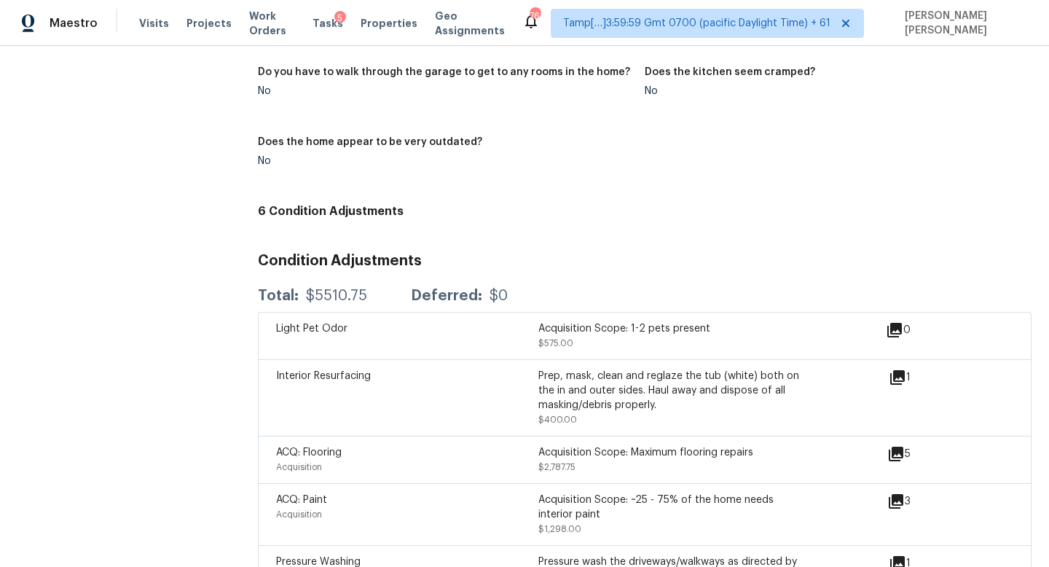
scroll to position [1738, 0]
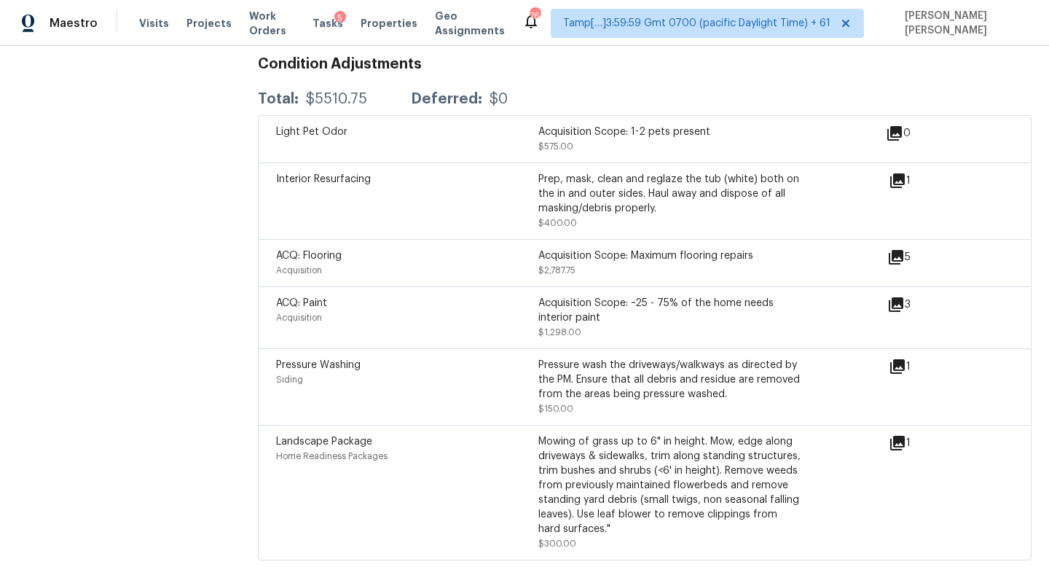
click at [337, 92] on div "$5510.75" at bounding box center [336, 99] width 61 height 15
copy div "$5510.75"
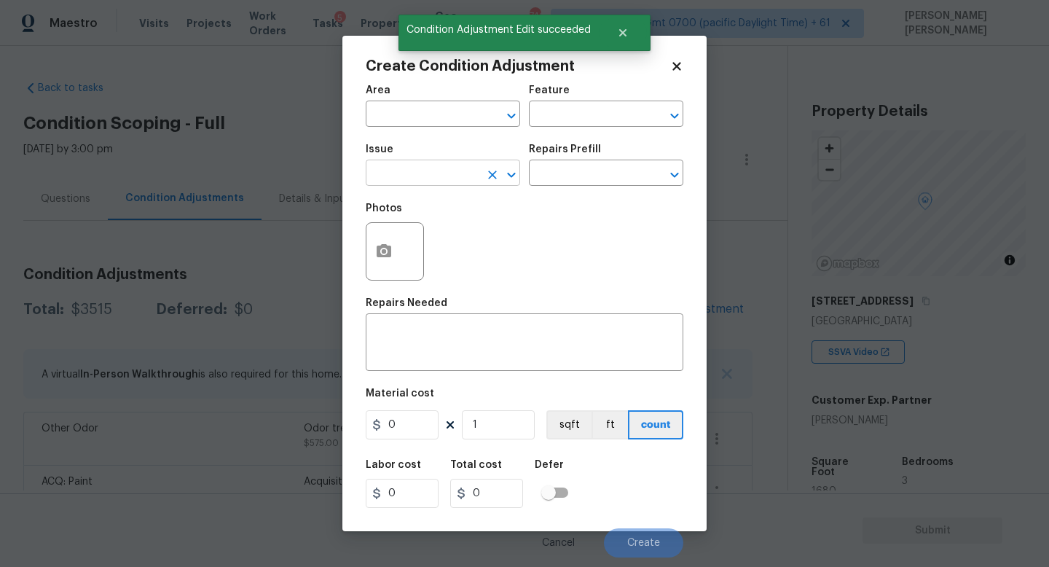
scroll to position [33, 0]
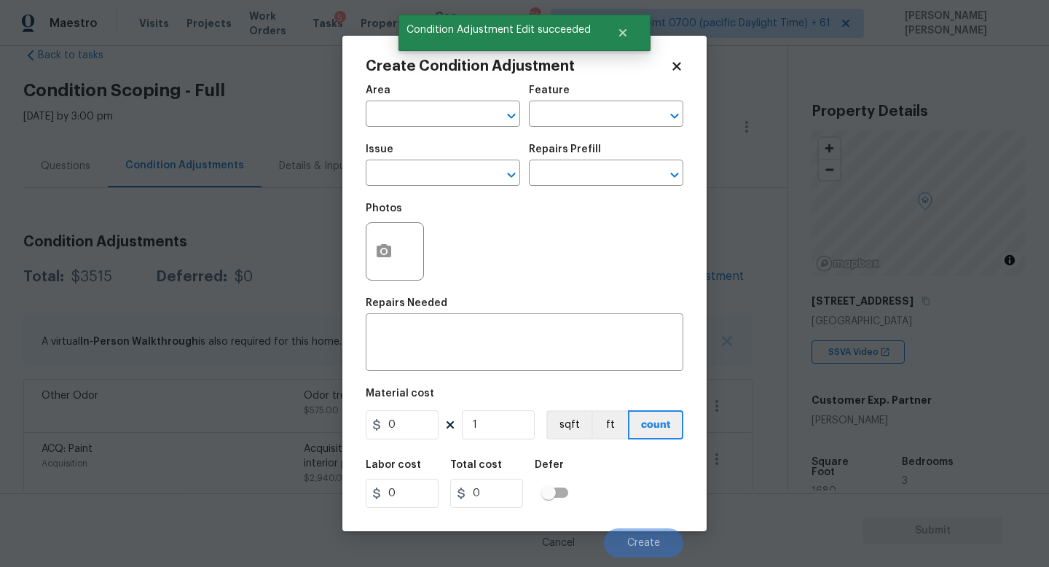
click at [300, 276] on body "Maestro Visits Projects Work Orders Tasks 5 Properties Geo Assignments 740 Tamp…" at bounding box center [524, 283] width 1049 height 567
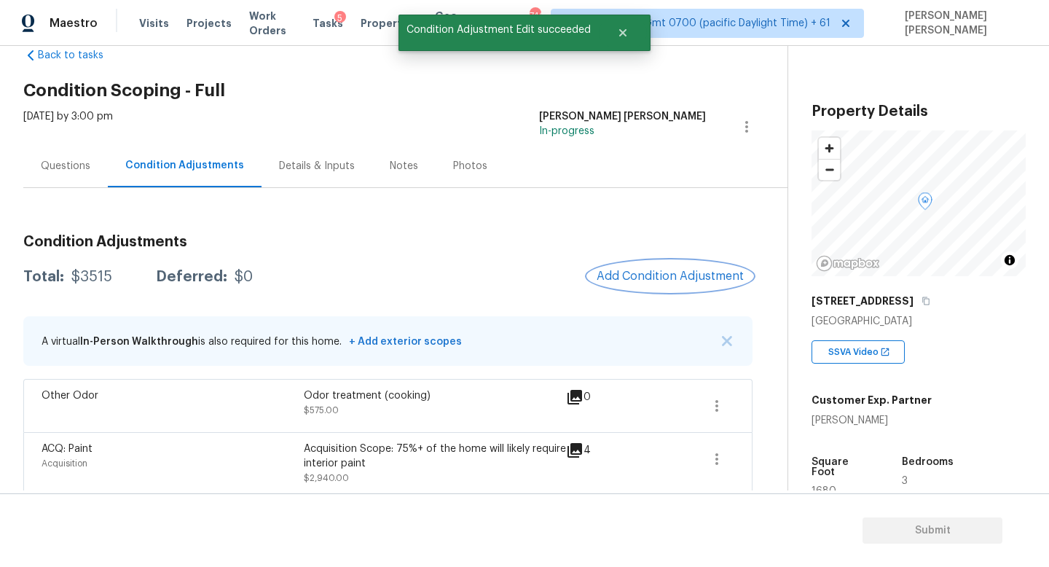
scroll to position [42, 0]
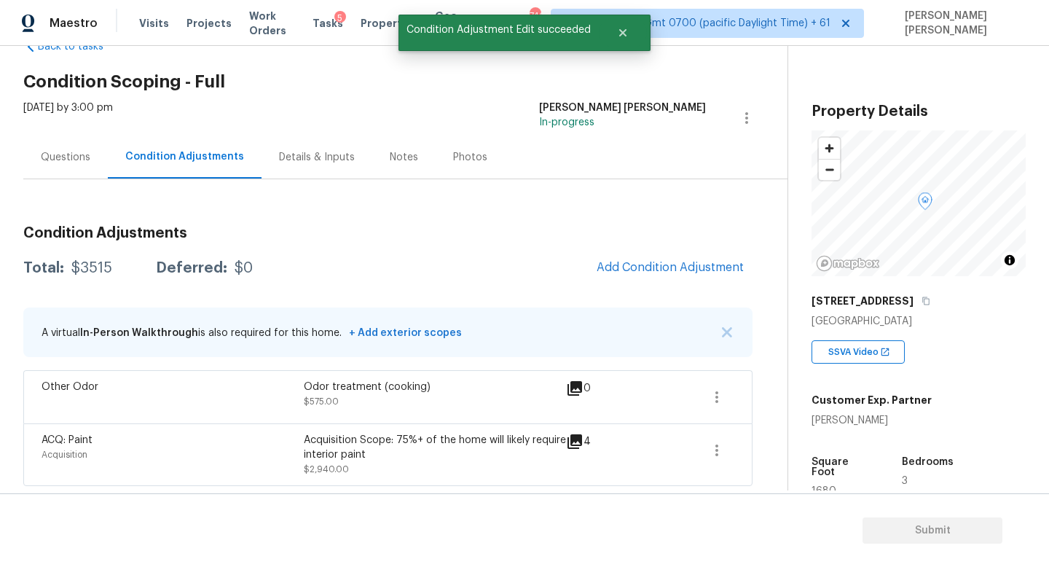
click at [596, 281] on span "Add Condition Adjustment" at bounding box center [670, 268] width 165 height 32
click at [638, 270] on span "Add Condition Adjustment" at bounding box center [669, 267] width 147 height 13
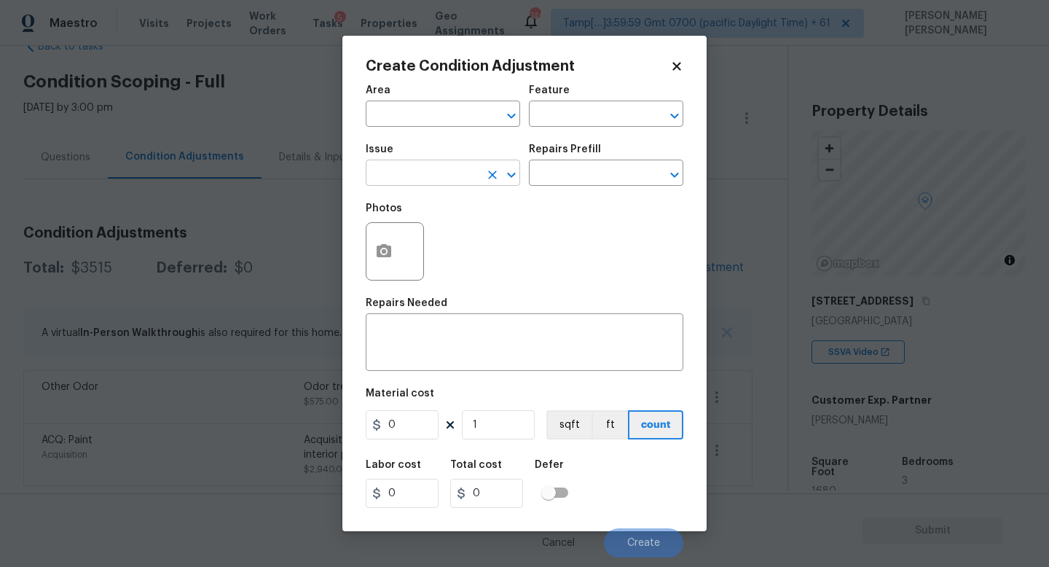
click at [433, 173] on input "text" at bounding box center [423, 174] width 114 height 23
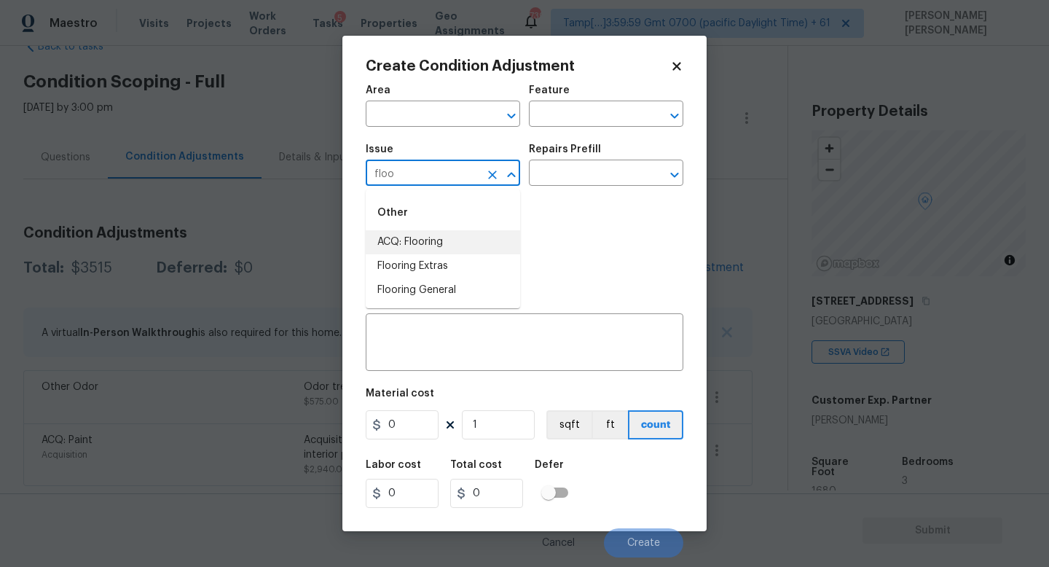
click at [443, 234] on li "ACQ: Flooring" at bounding box center [443, 242] width 154 height 24
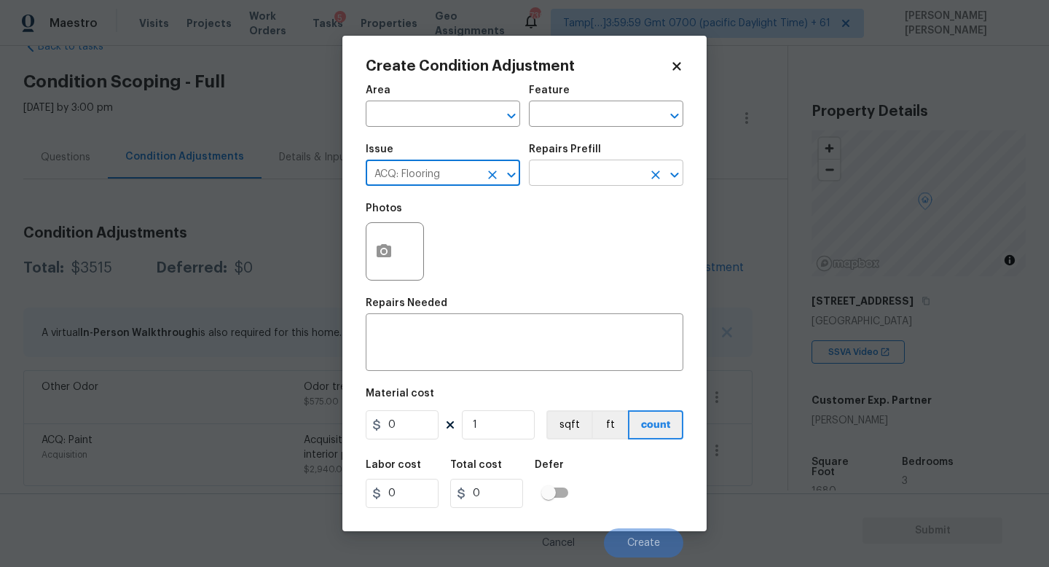
type input "ACQ: Flooring"
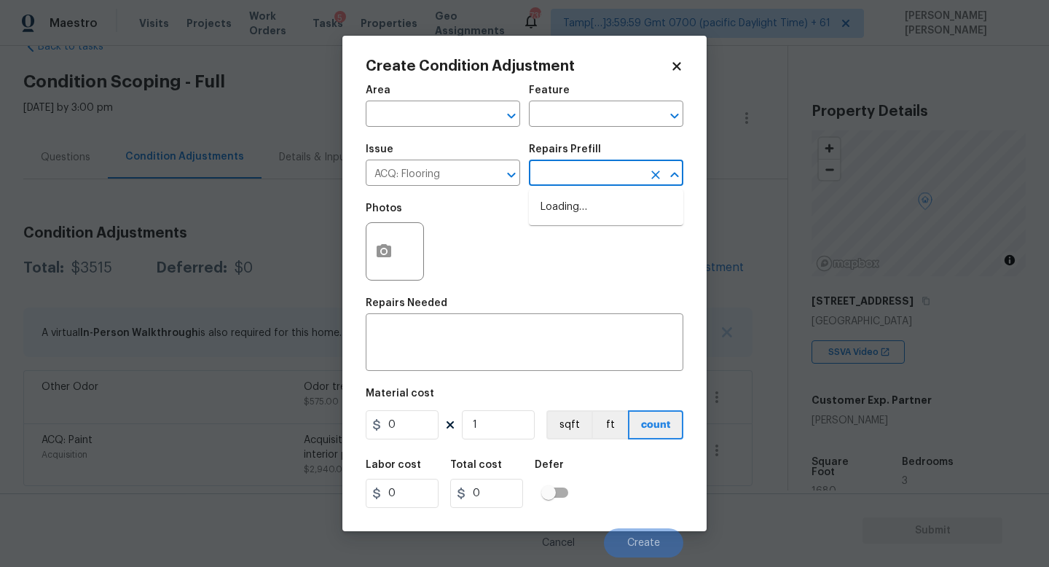
click at [595, 165] on input "text" at bounding box center [586, 174] width 114 height 23
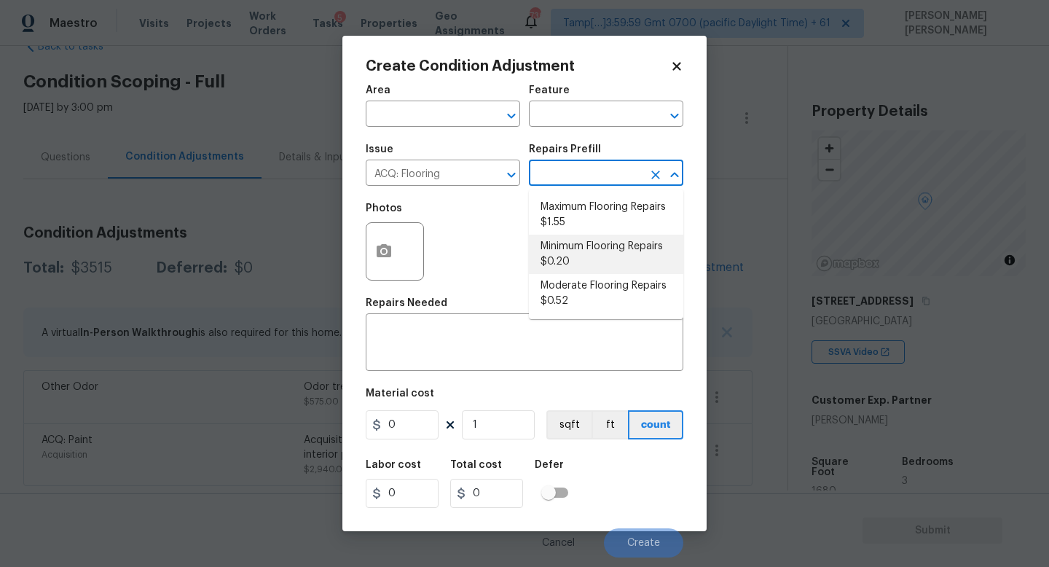
click at [575, 208] on li "Maximum Flooring Repairs $1.55" at bounding box center [606, 214] width 154 height 39
type input "Acquisition"
type textarea "Acquisition Scope: Maximum flooring repairs"
type input "1.55"
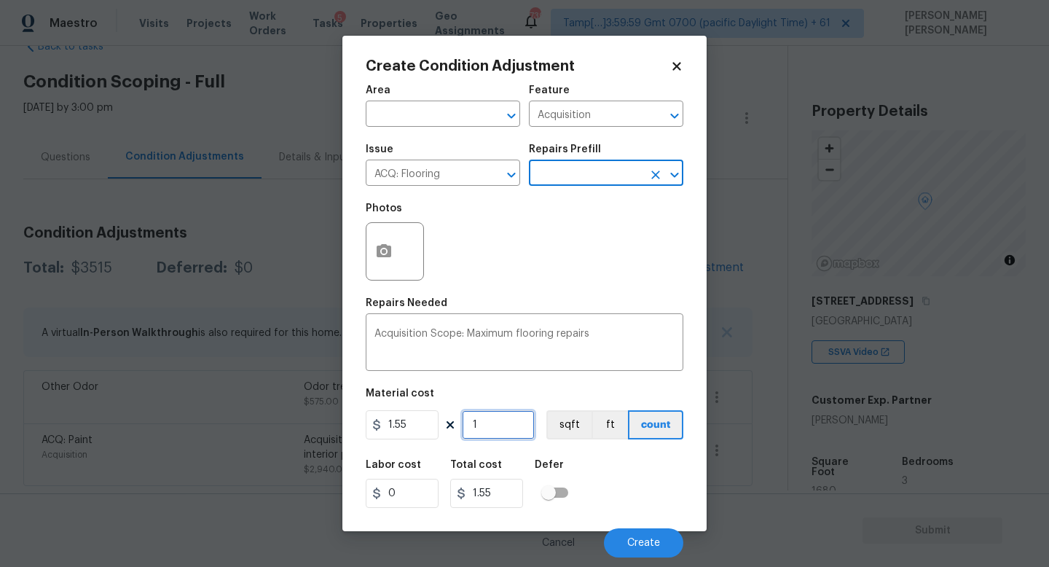
drag, startPoint x: 516, startPoint y: 427, endPoint x: 516, endPoint y: 414, distance: 13.1
click at [516, 427] on input "1" at bounding box center [498, 424] width 73 height 29
type input "0"
type input "1"
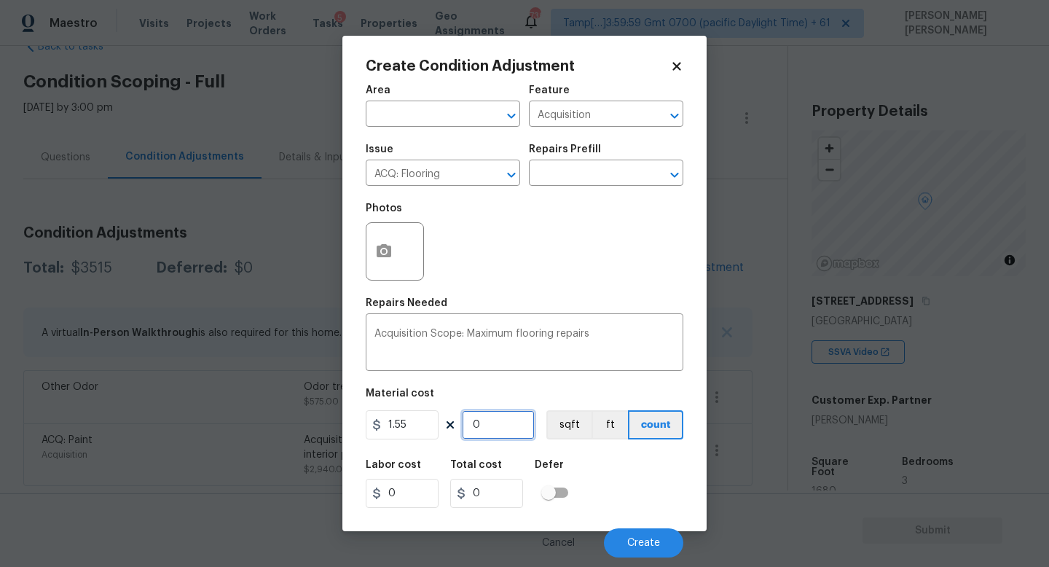
type input "1.55"
type input "16"
type input "24.8"
type input "169"
type input "261.95"
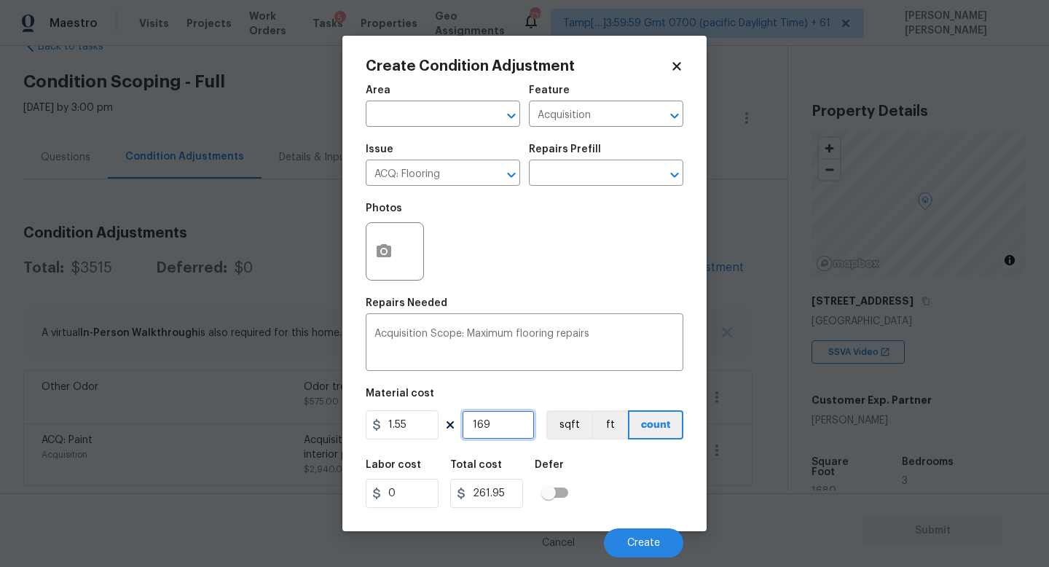
type input "16"
type input "24.8"
type input "1"
type input "1.55"
type input "16"
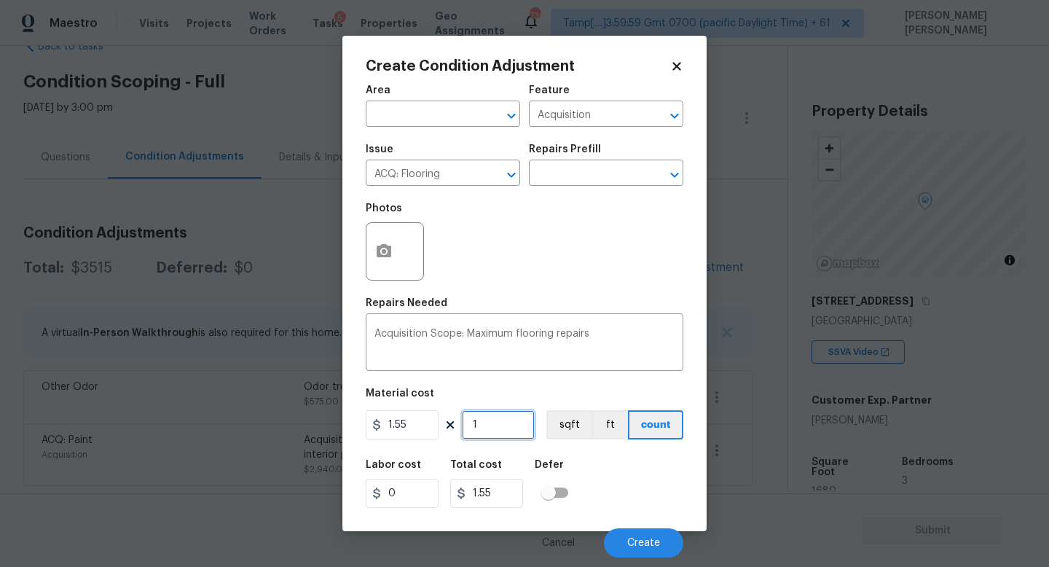
type input "24.8"
type input "169"
type input "261.95"
type input "16"
type input "24.8"
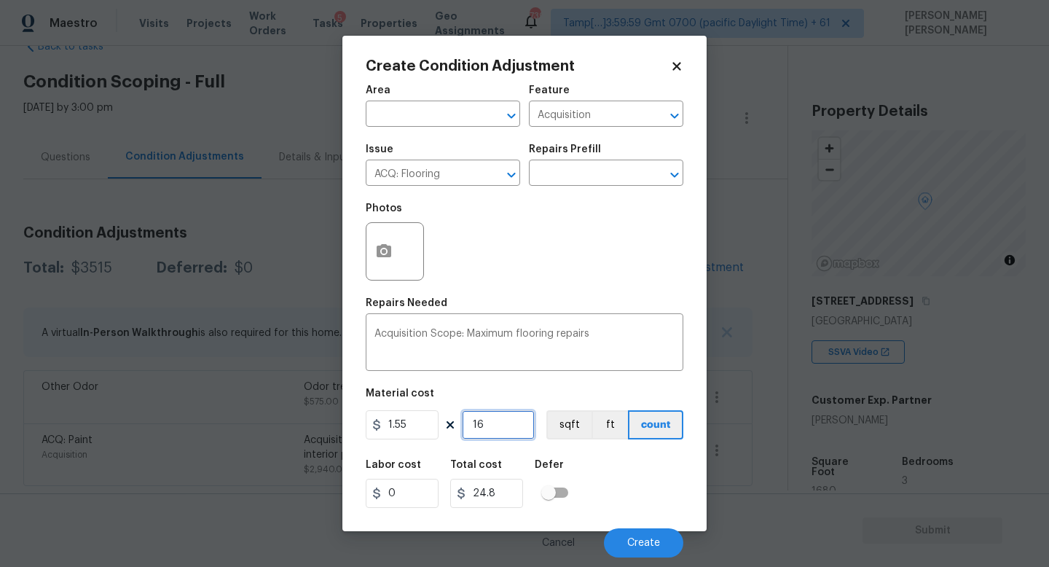
type input "168"
type input "260.4"
type input "1680"
type input "2604"
type input "1680"
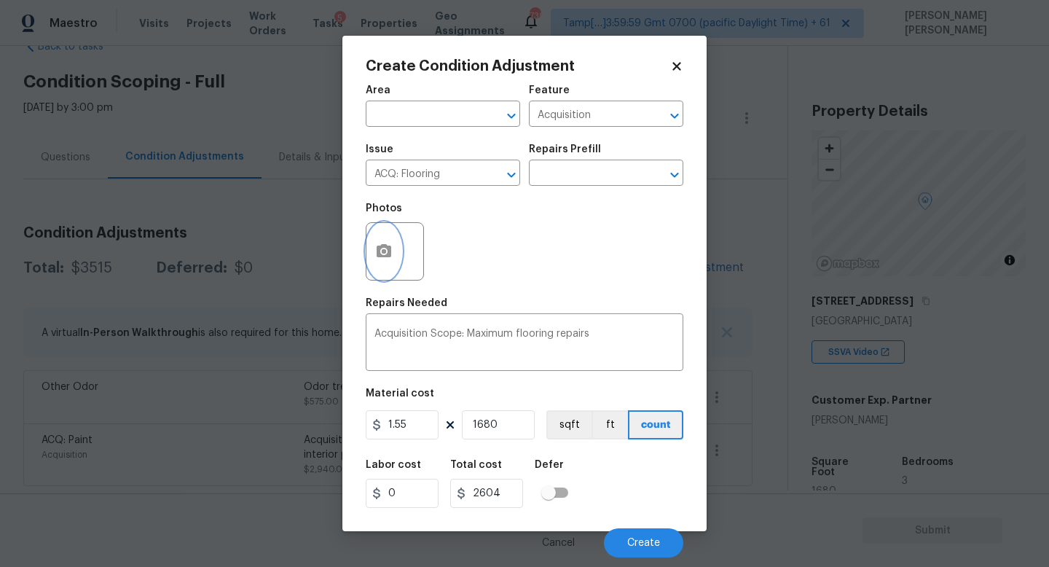
click at [378, 247] on icon "button" at bounding box center [383, 250] width 15 height 13
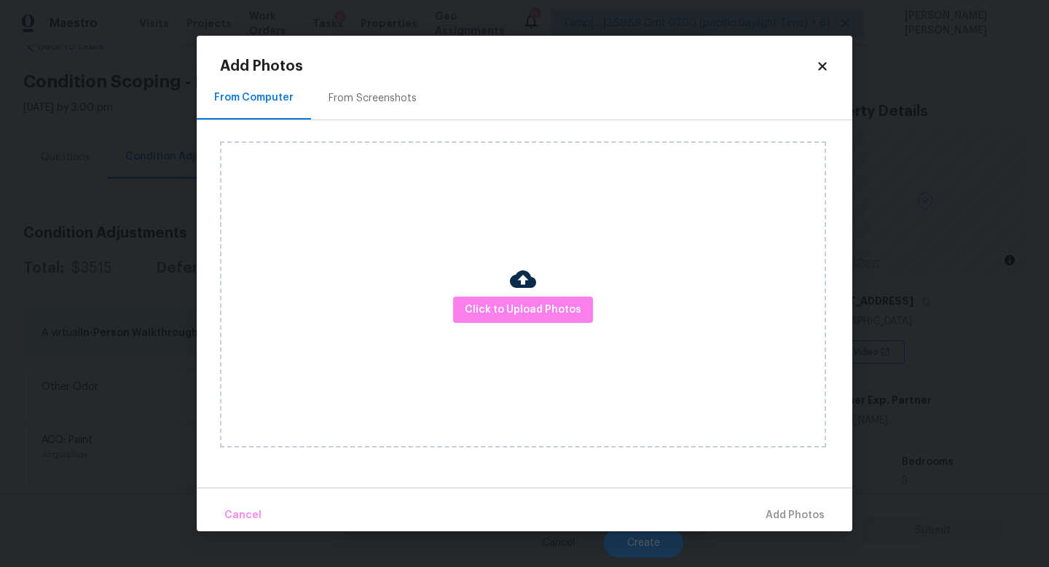
click at [534, 338] on div "Click to Upload Photos" at bounding box center [523, 294] width 606 height 306
click at [548, 312] on span "Click to Upload Photos" at bounding box center [523, 310] width 117 height 18
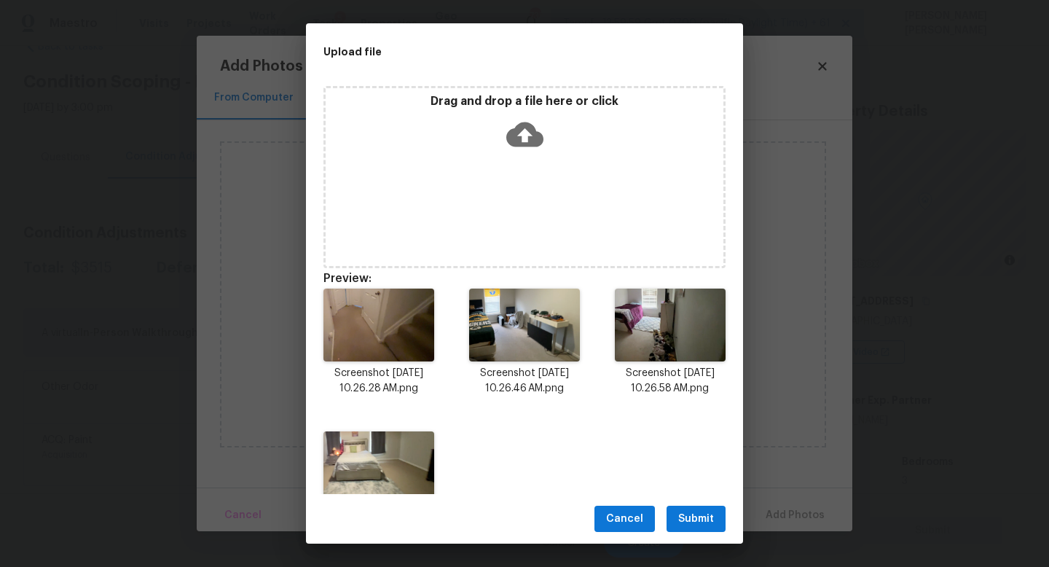
click at [704, 510] on span "Submit" at bounding box center [696, 519] width 36 height 18
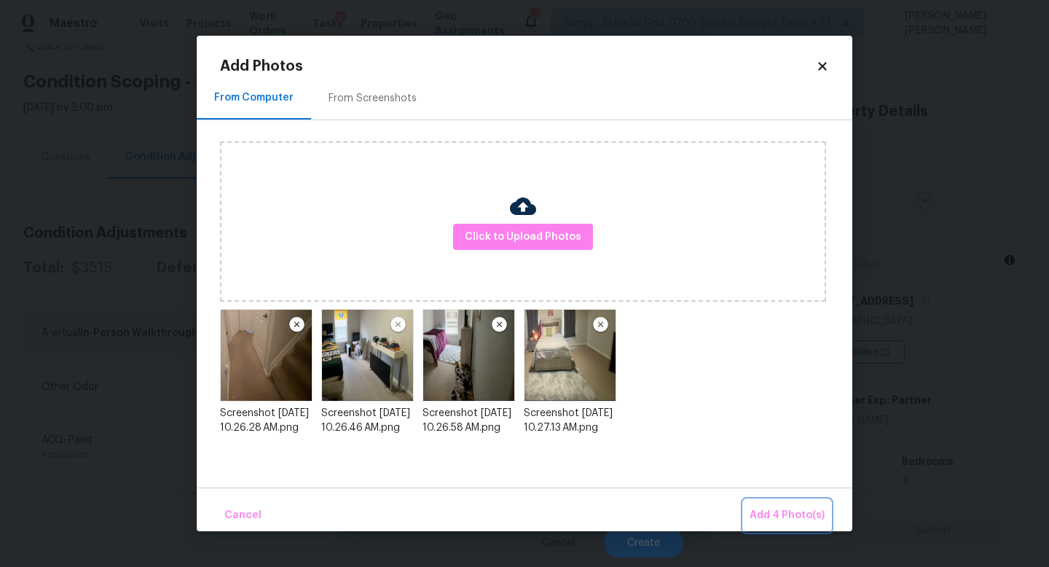
click at [797, 520] on span "Add 4 Photo(s)" at bounding box center [786, 515] width 75 height 18
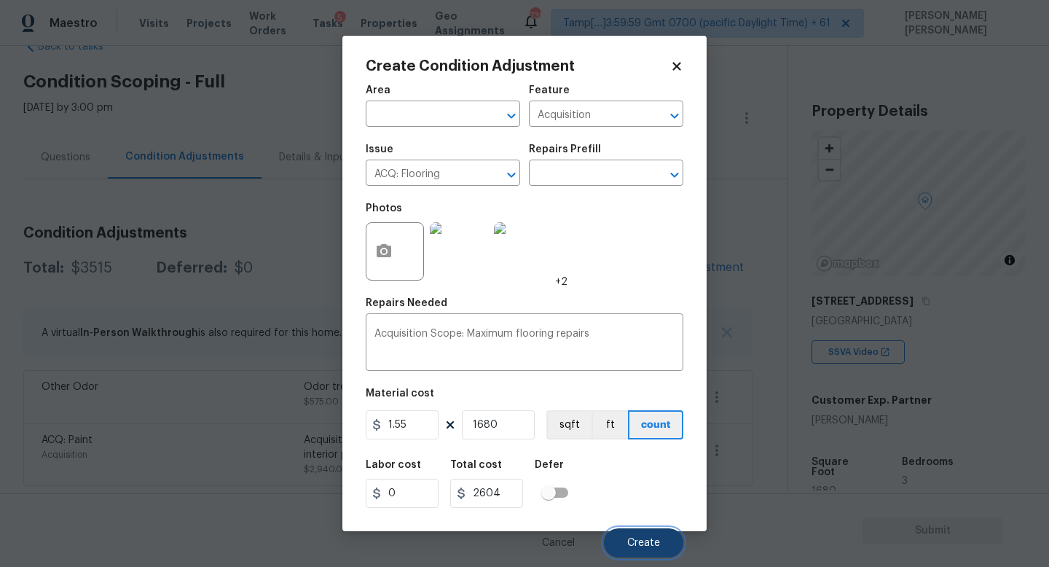
click at [652, 549] on button "Create" at bounding box center [643, 542] width 79 height 29
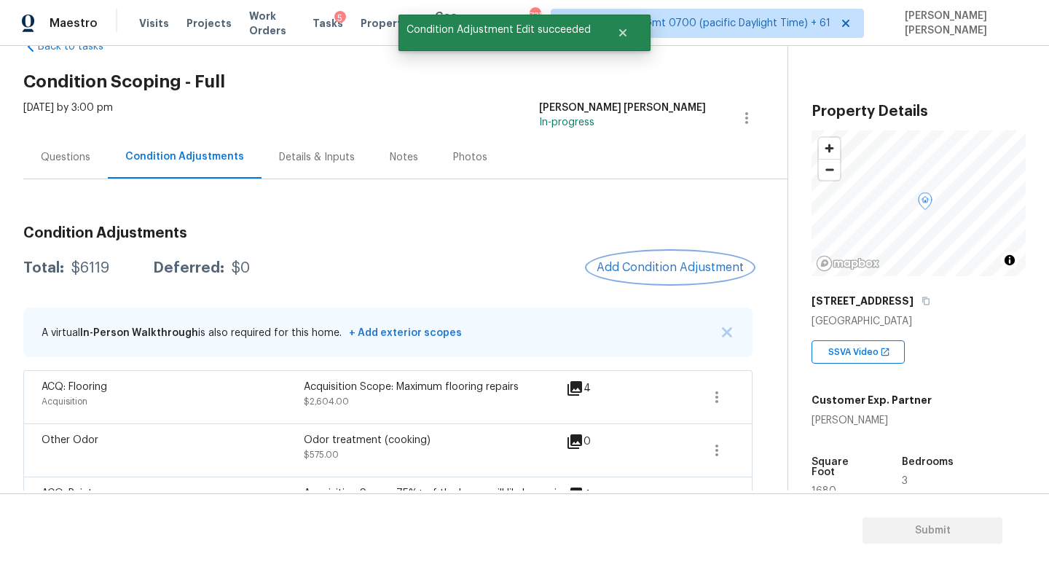
scroll to position [95, 0]
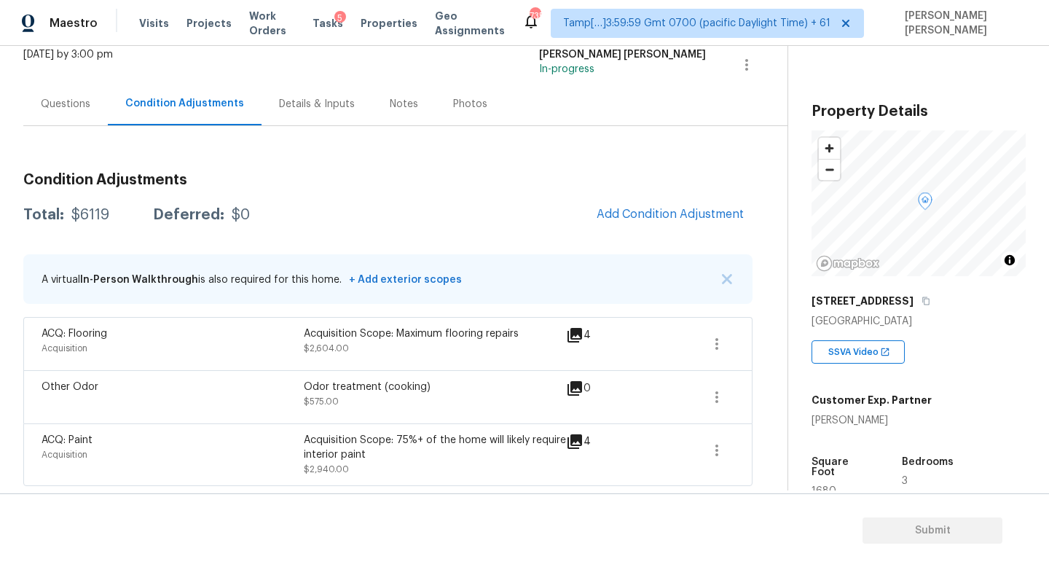
click at [540, 184] on h3 "Condition Adjustments" at bounding box center [387, 180] width 729 height 15
click at [676, 154] on div "Condition Adjustments Total: $6119 Deferred: $0 Add Condition Adjustment A virt…" at bounding box center [387, 306] width 729 height 360
click at [82, 208] on div "$6119" at bounding box center [90, 215] width 38 height 15
click at [205, 173] on h3 "Condition Adjustments" at bounding box center [387, 180] width 729 height 15
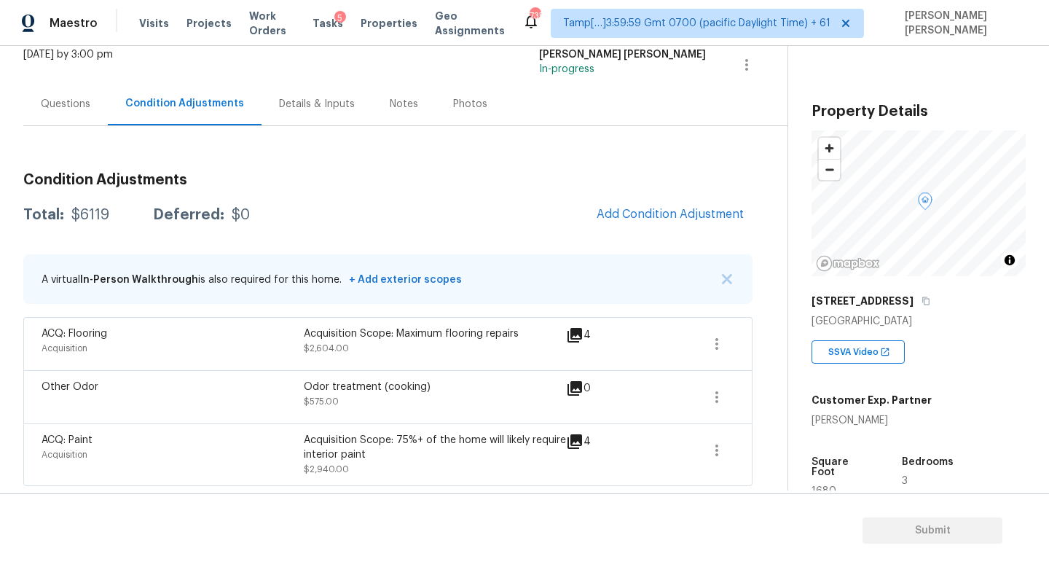
click at [114, 168] on div "Condition Adjustments Total: $6119 Deferred: $0 Add Condition Adjustment A virt…" at bounding box center [387, 323] width 729 height 325
click at [164, 192] on div "Condition Adjustments Total: $6119 Deferred: $0 Add Condition Adjustment A virt…" at bounding box center [387, 323] width 729 height 325
click at [149, 175] on h3 "Condition Adjustments" at bounding box center [387, 180] width 729 height 15
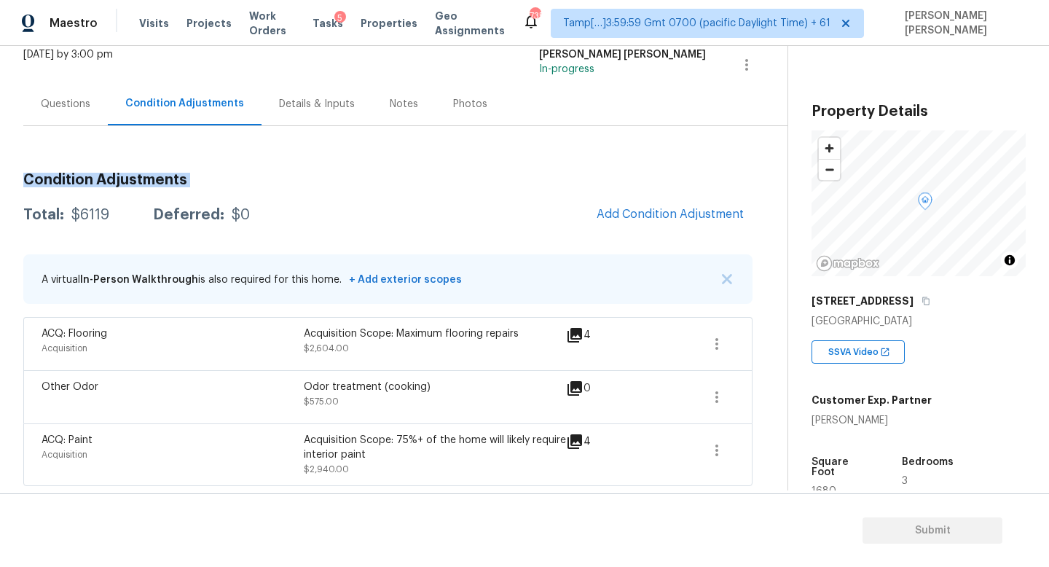
click at [149, 175] on h3 "Condition Adjustments" at bounding box center [387, 180] width 729 height 15
click at [100, 175] on h3 "Condition Adjustments" at bounding box center [387, 180] width 729 height 15
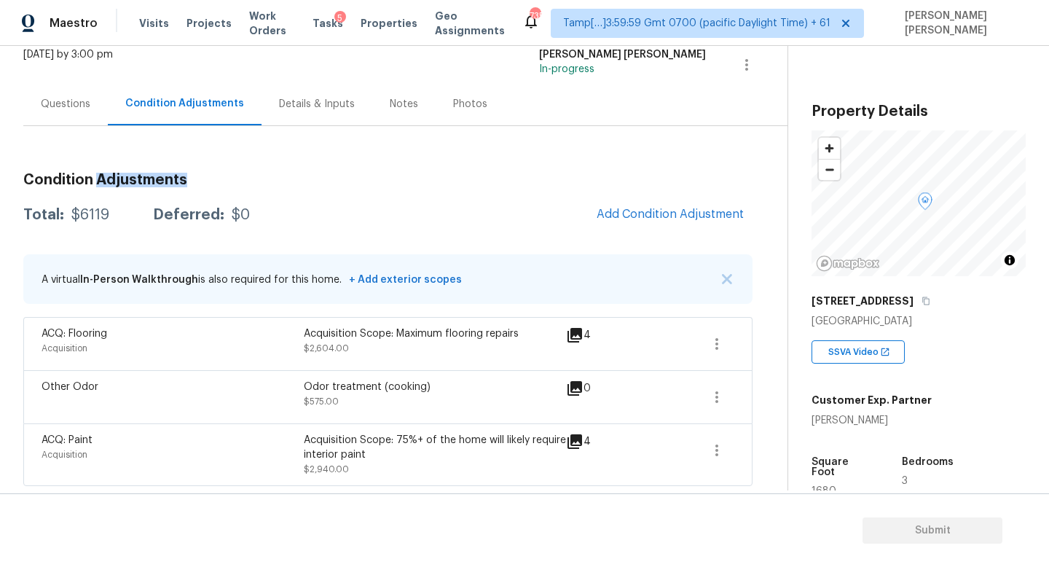
click at [100, 175] on h3 "Condition Adjustments" at bounding box center [387, 180] width 729 height 15
click at [294, 178] on h3 "Condition Adjustments" at bounding box center [387, 180] width 729 height 15
click at [66, 178] on h3 "Condition Adjustments" at bounding box center [387, 180] width 729 height 15
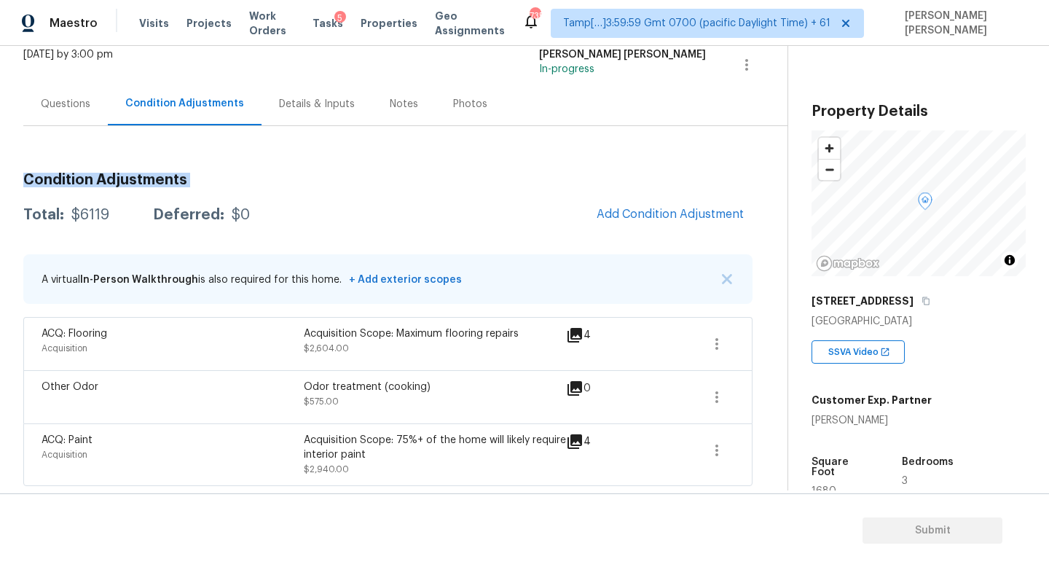
click at [114, 184] on h3 "Condition Adjustments" at bounding box center [387, 180] width 729 height 15
click at [71, 178] on h3 "Condition Adjustments" at bounding box center [387, 180] width 729 height 15
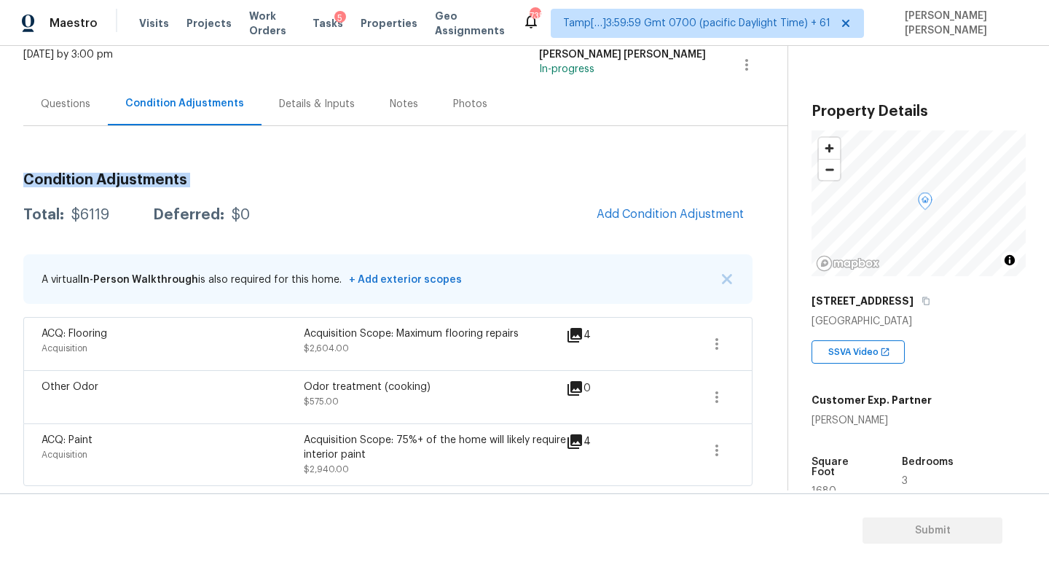
click at [250, 176] on h3 "Condition Adjustments" at bounding box center [387, 180] width 729 height 15
click at [250, 175] on h3 "Condition Adjustments" at bounding box center [387, 180] width 729 height 15
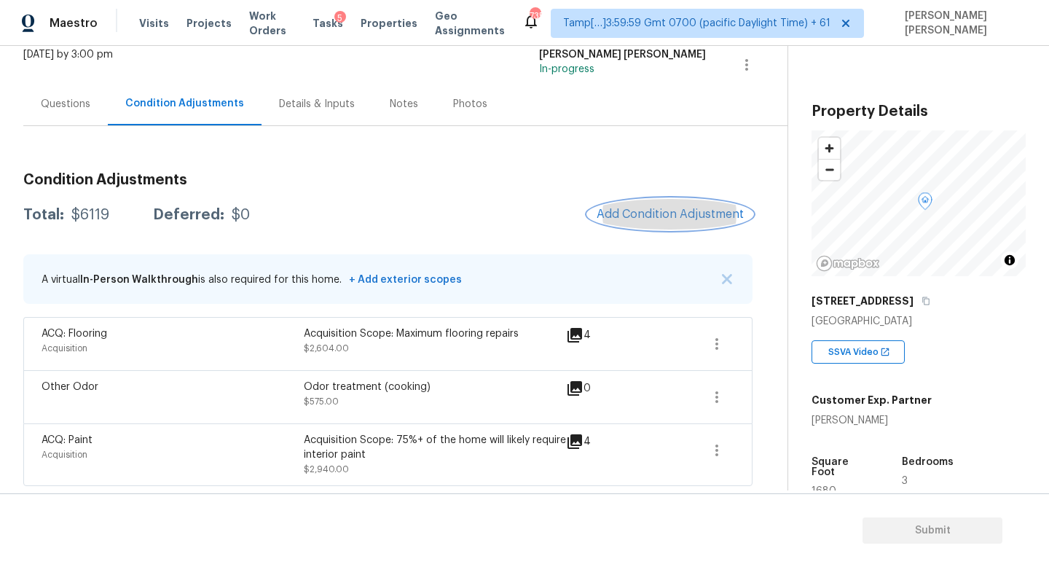
click at [609, 213] on span "Add Condition Adjustment" at bounding box center [669, 214] width 147 height 13
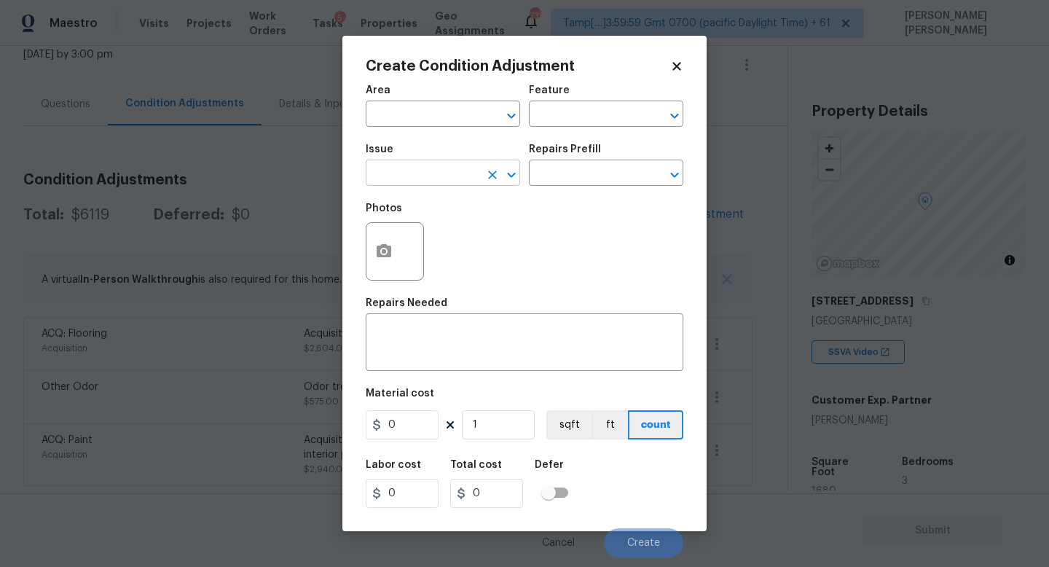
click at [406, 170] on input "text" at bounding box center [423, 174] width 114 height 23
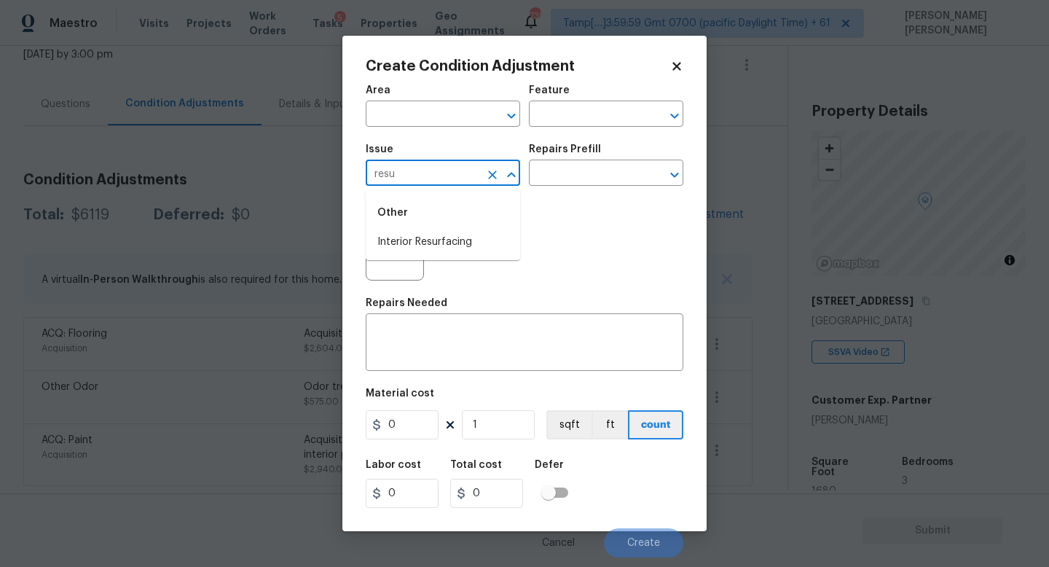
click at [430, 220] on div "Other" at bounding box center [443, 212] width 154 height 35
click at [430, 237] on li "Interior Resurfacing" at bounding box center [443, 242] width 154 height 24
type input "Interior Resurfacing"
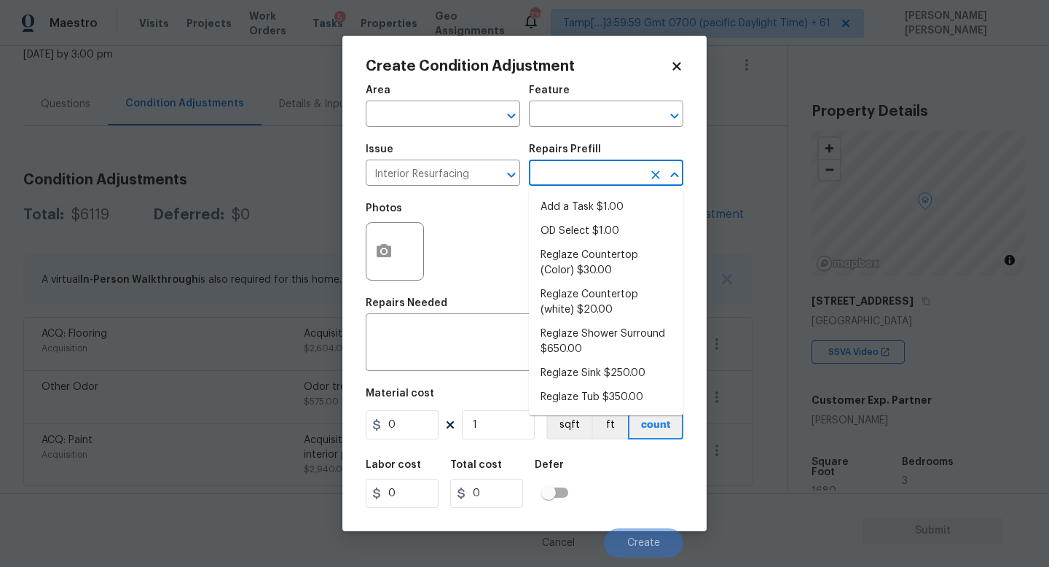
click at [580, 184] on input "text" at bounding box center [586, 174] width 114 height 23
click at [599, 311] on li "Reglaze Countertop (white) $20.00" at bounding box center [606, 302] width 154 height 39
type textarea "Prep, mask and reglaze finish the countertop (white). Ensure that the finish is…"
type input "20"
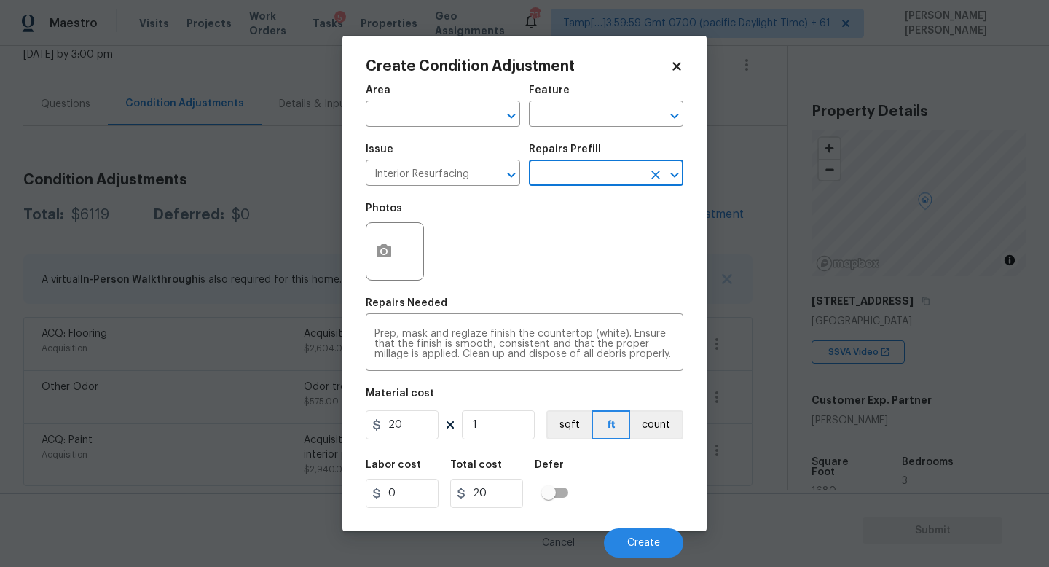
click at [559, 186] on body "Maestro Visits Projects Work Orders Tasks 5 Properties Geo Assignments 735 Tamp…" at bounding box center [524, 283] width 1049 height 567
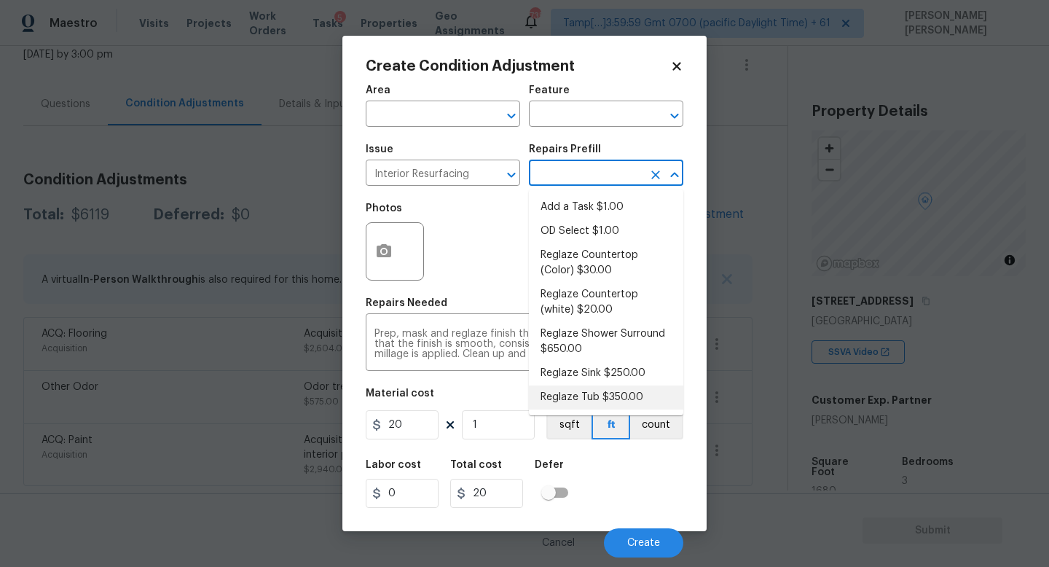
click at [620, 393] on li "Reglaze Tub $350.00" at bounding box center [606, 397] width 154 height 24
type textarea "Prep, mask, clean and reglaze the tub (white) both on the in and outer sides. H…"
type input "350"
click at [398, 254] on button "button" at bounding box center [383, 251] width 35 height 57
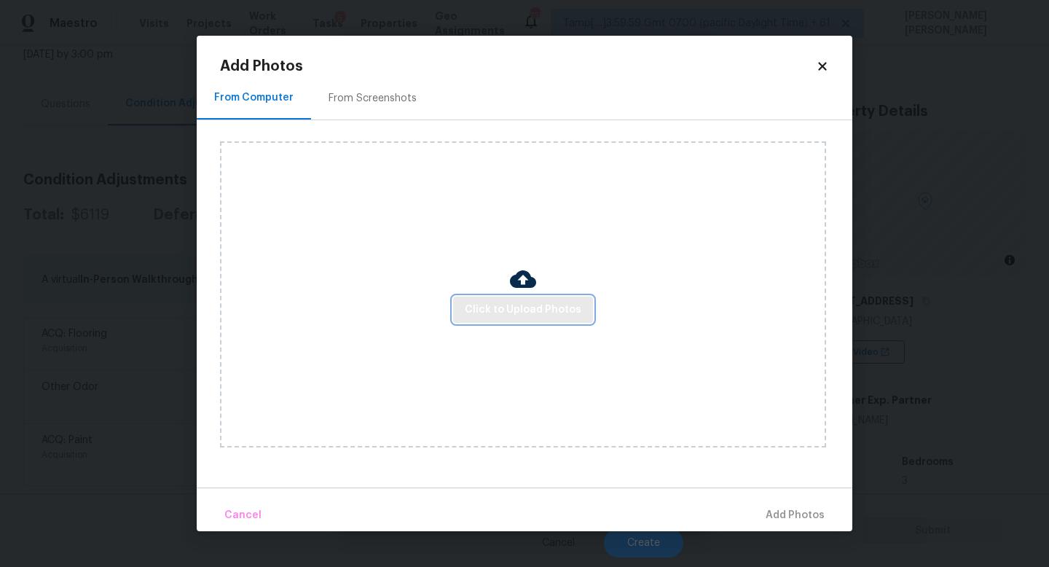
click at [537, 307] on span "Click to Upload Photos" at bounding box center [523, 310] width 117 height 18
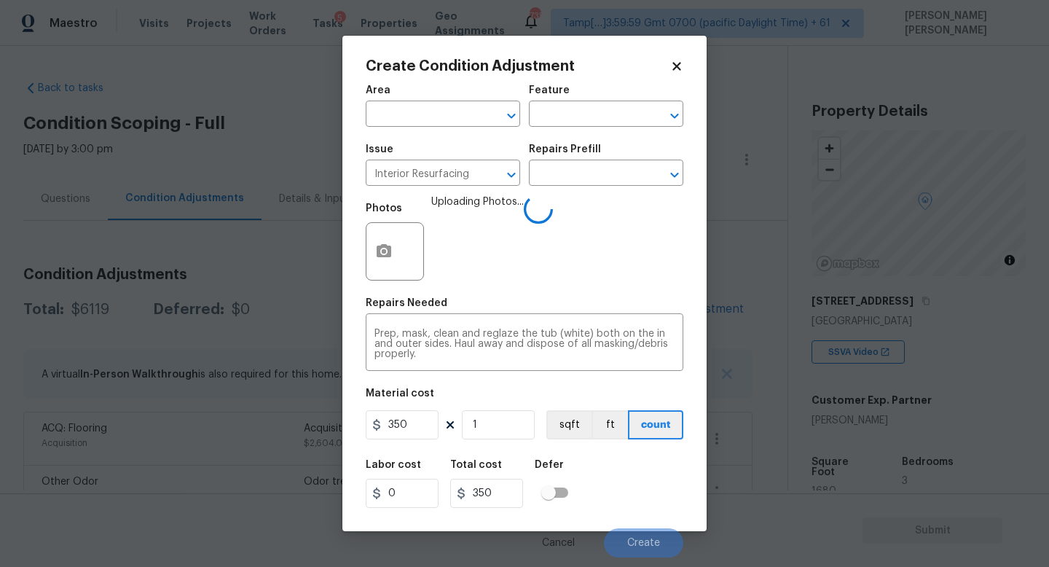
scroll to position [95, 0]
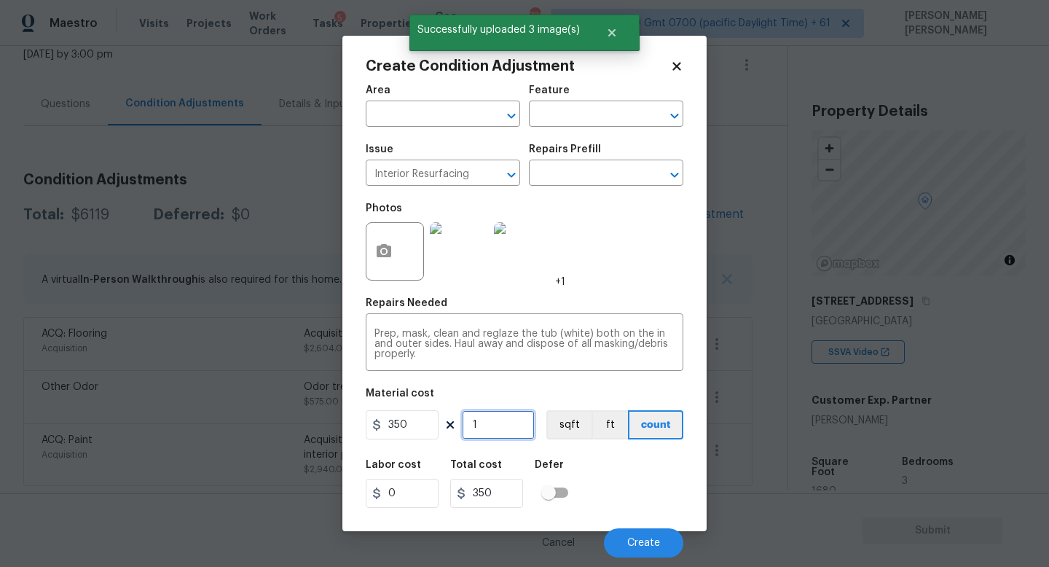
click at [501, 427] on input "1" at bounding box center [498, 424] width 73 height 29
type input "0"
type input "3"
type input "1050"
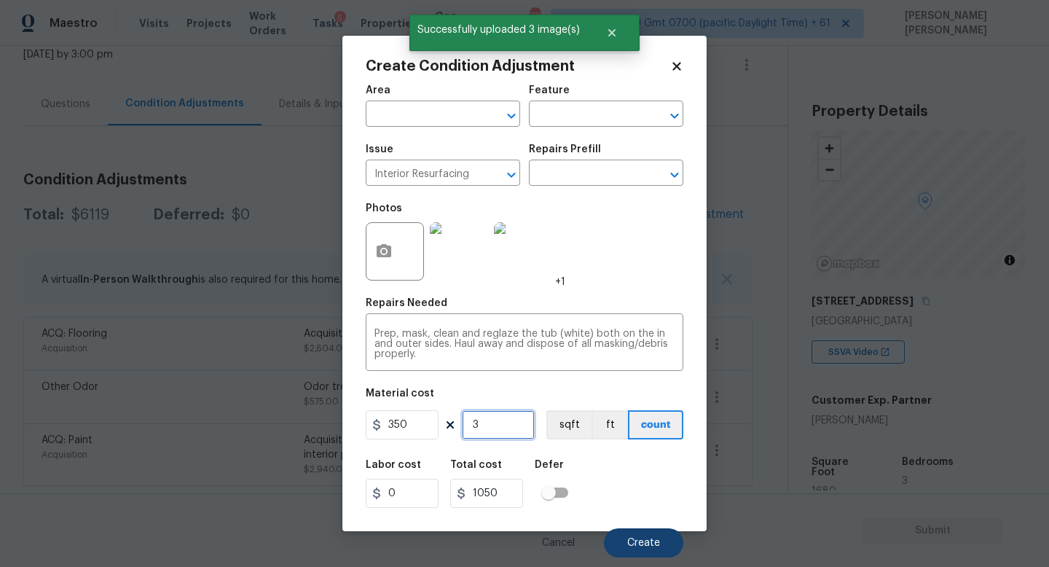
type input "3"
click at [663, 540] on button "Create" at bounding box center [643, 542] width 79 height 29
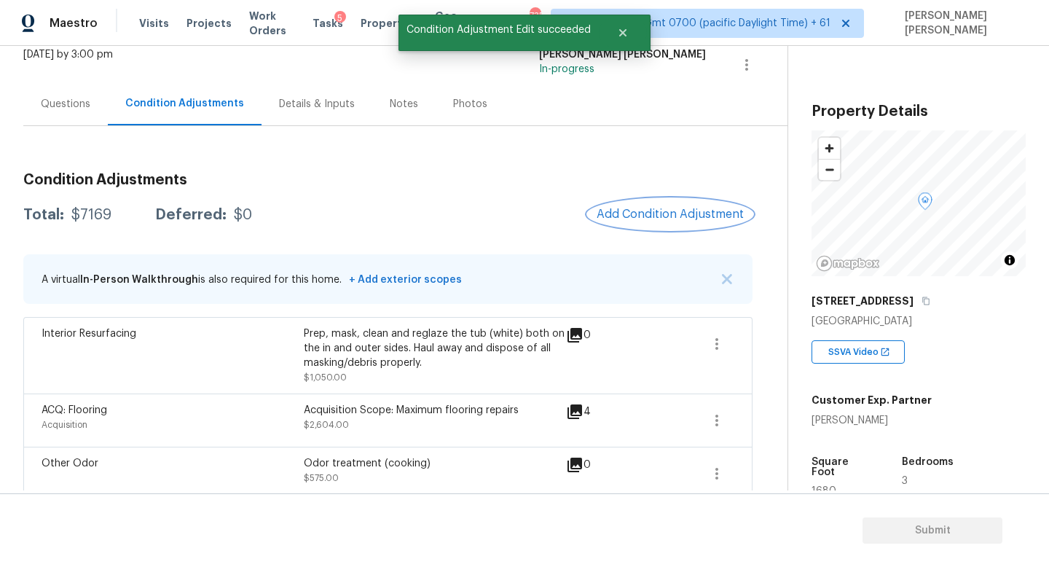
scroll to position [172, 0]
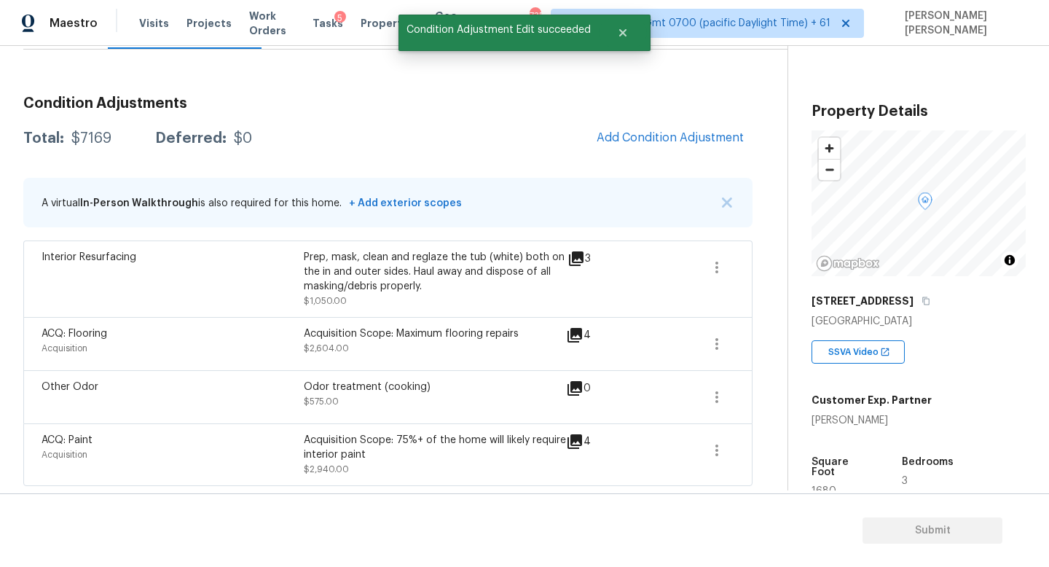
click at [662, 120] on div "Condition Adjustments Total: $7169 Deferred: $0 Add Condition Adjustment A virt…" at bounding box center [387, 284] width 729 height 401
click at [628, 32] on button "Close" at bounding box center [623, 32] width 48 height 29
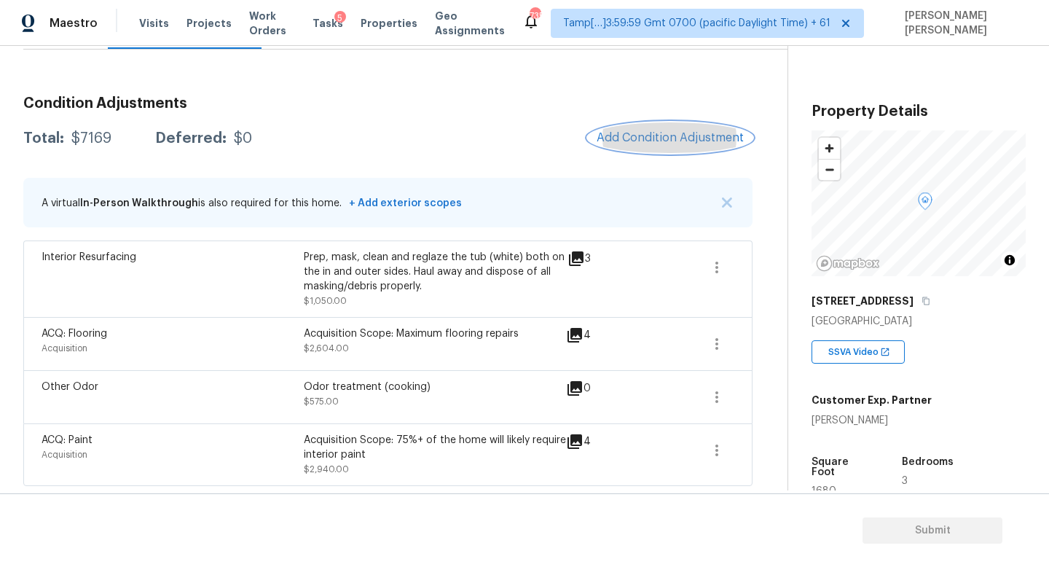
click at [674, 133] on span "Add Condition Adjustment" at bounding box center [669, 137] width 147 height 13
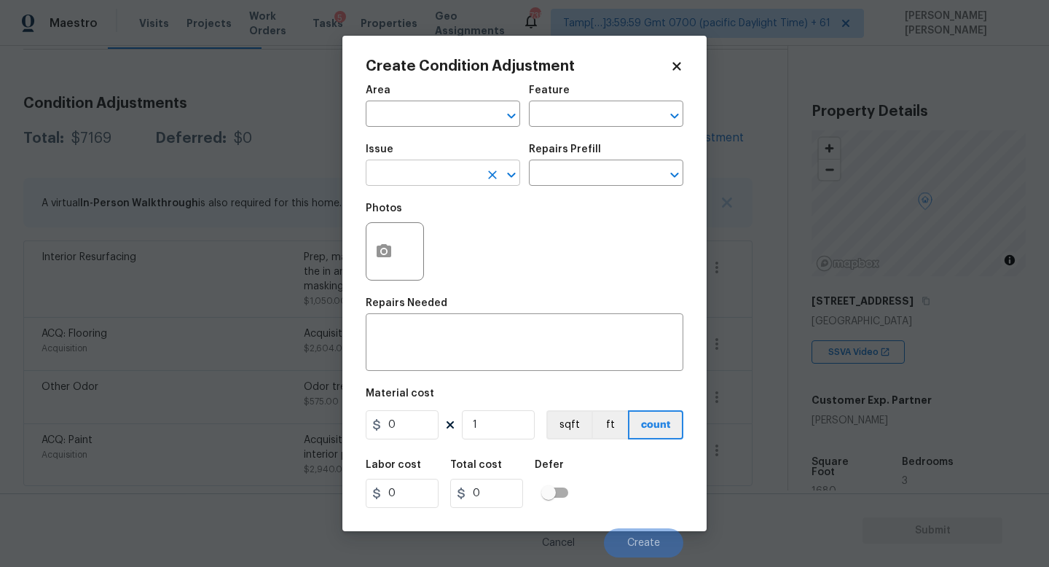
click at [450, 177] on input "text" at bounding box center [423, 174] width 114 height 23
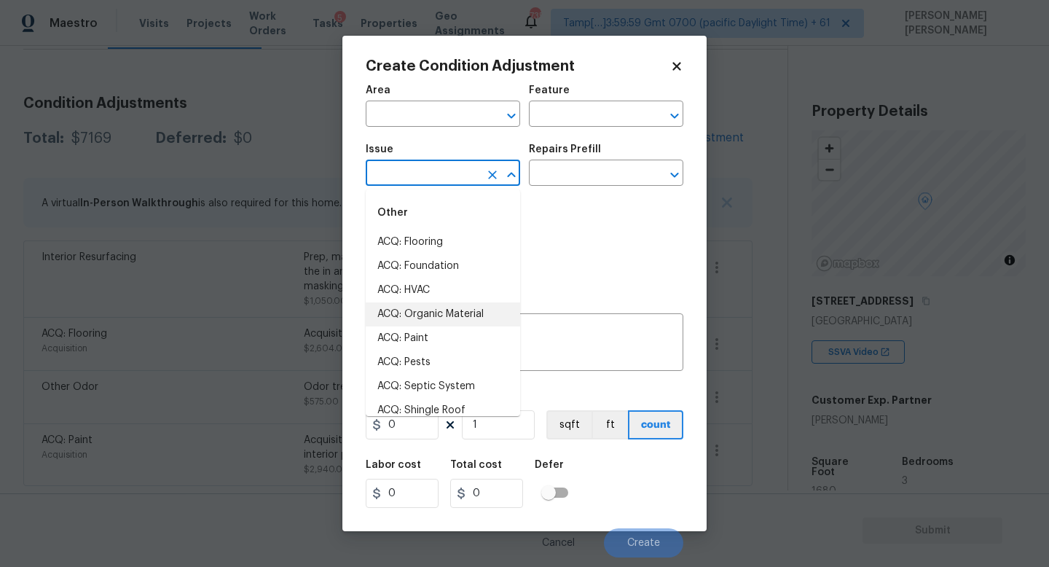
click at [560, 237] on div "Photos" at bounding box center [524, 241] width 317 height 95
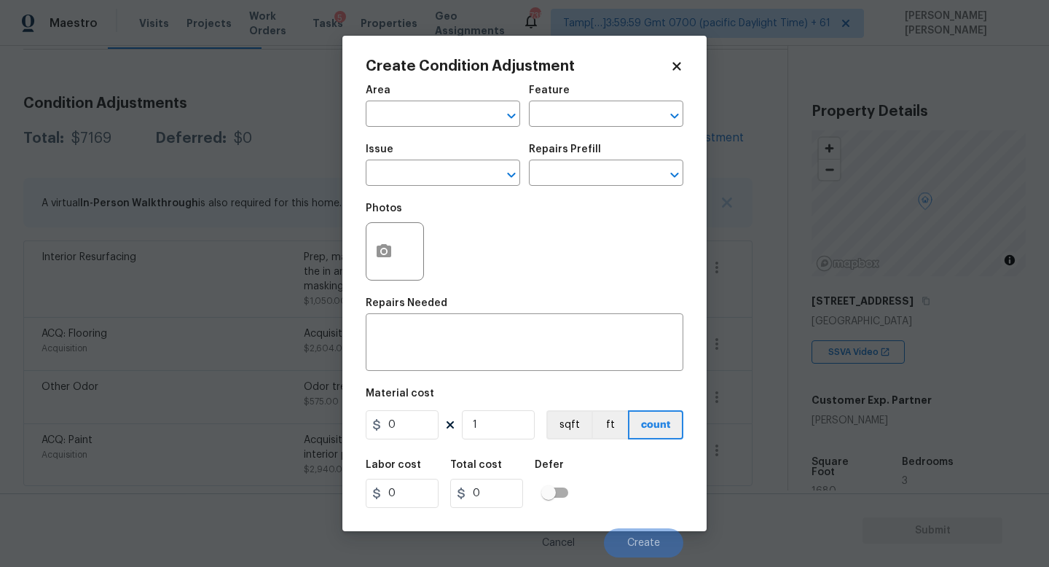
click at [120, 275] on body "Maestro Visits Projects Work Orders Tasks 5 Properties Geo Assignments 735 Tamp…" at bounding box center [524, 283] width 1049 height 567
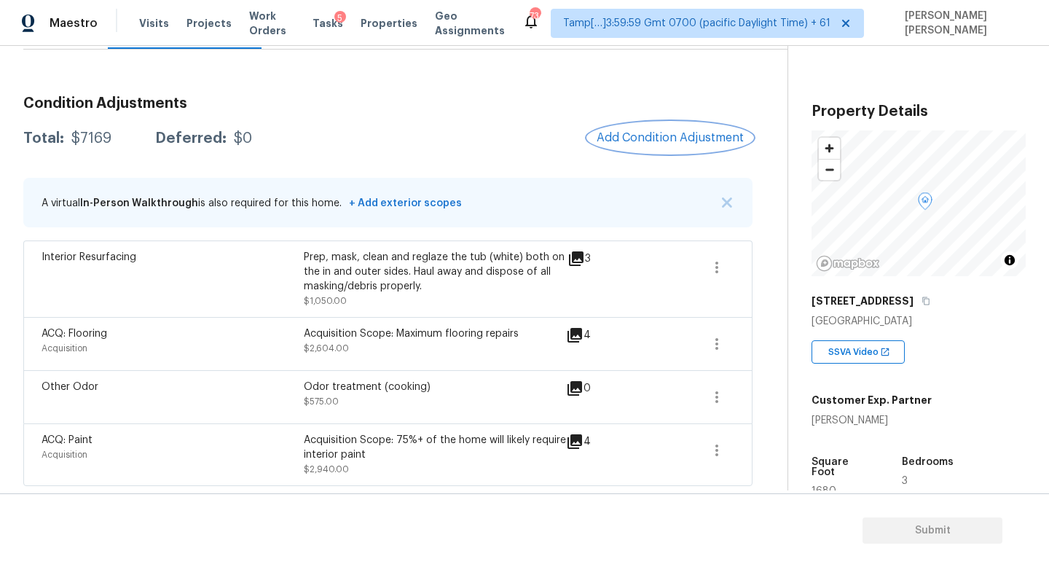
scroll to position [0, 0]
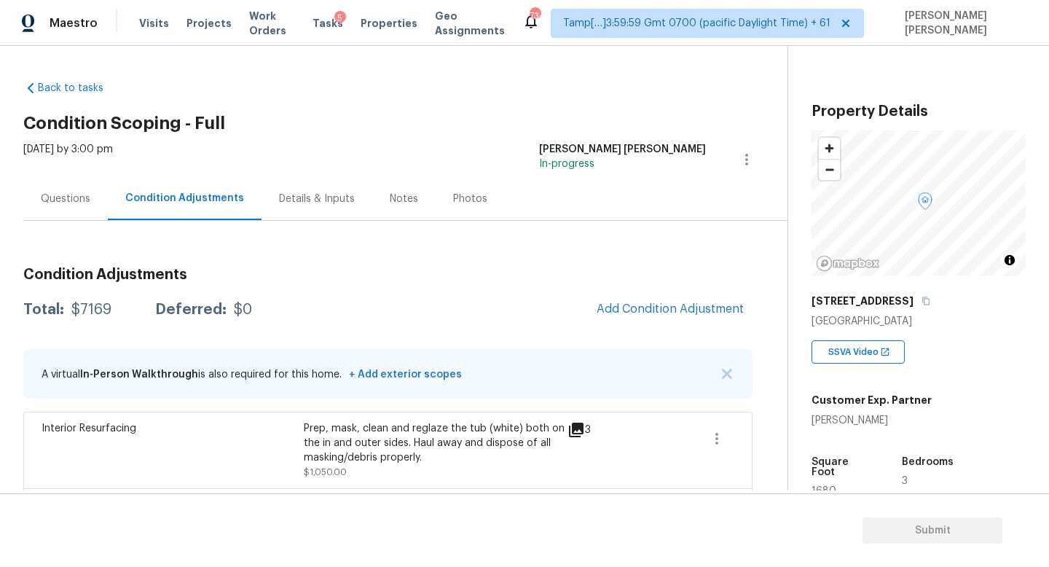
click at [58, 189] on div "Questions" at bounding box center [65, 198] width 84 height 43
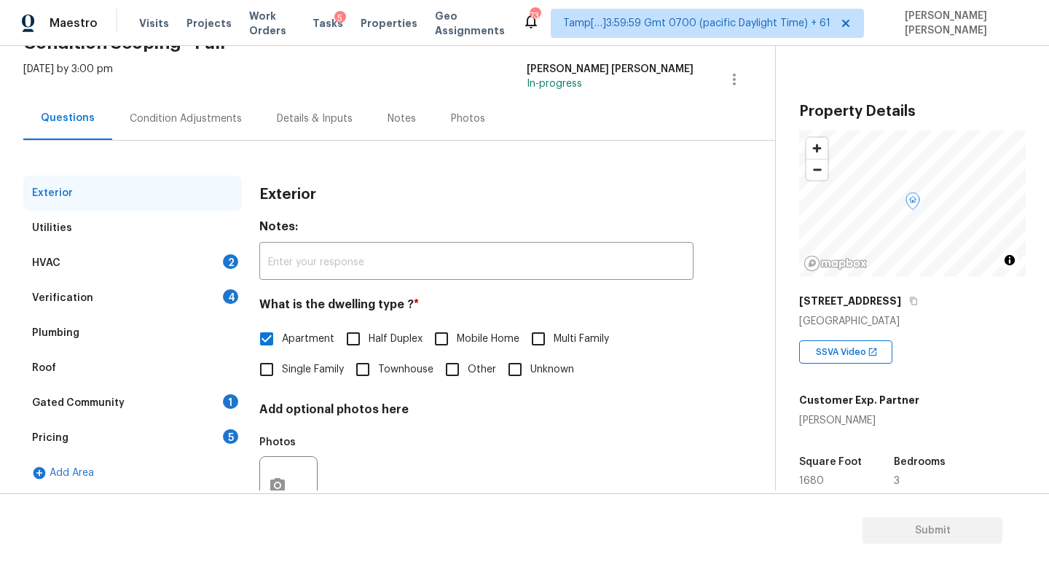
scroll to position [135, 0]
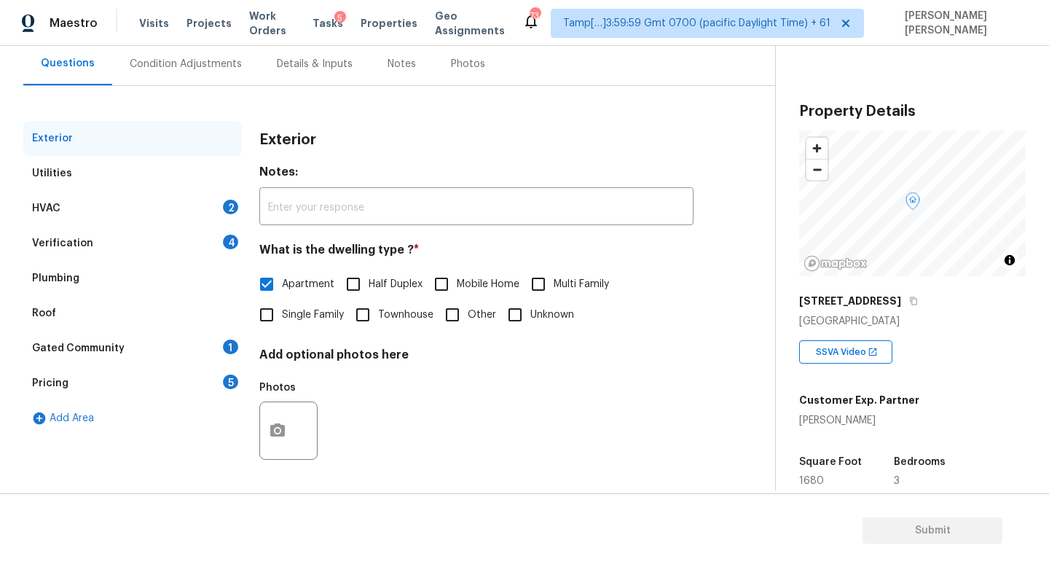
click at [174, 200] on div "HVAC 2" at bounding box center [132, 208] width 218 height 35
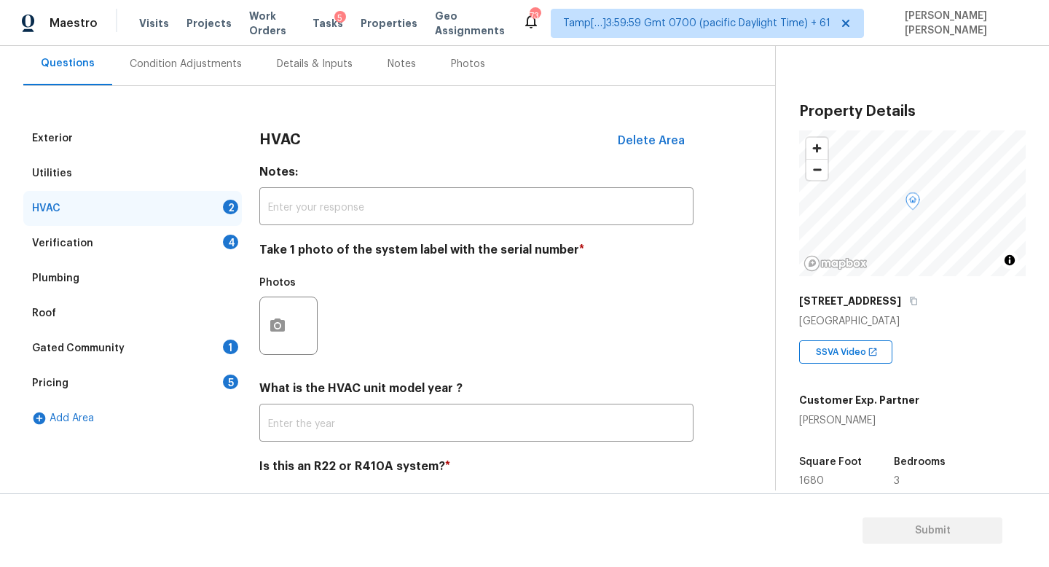
scroll to position [183, 0]
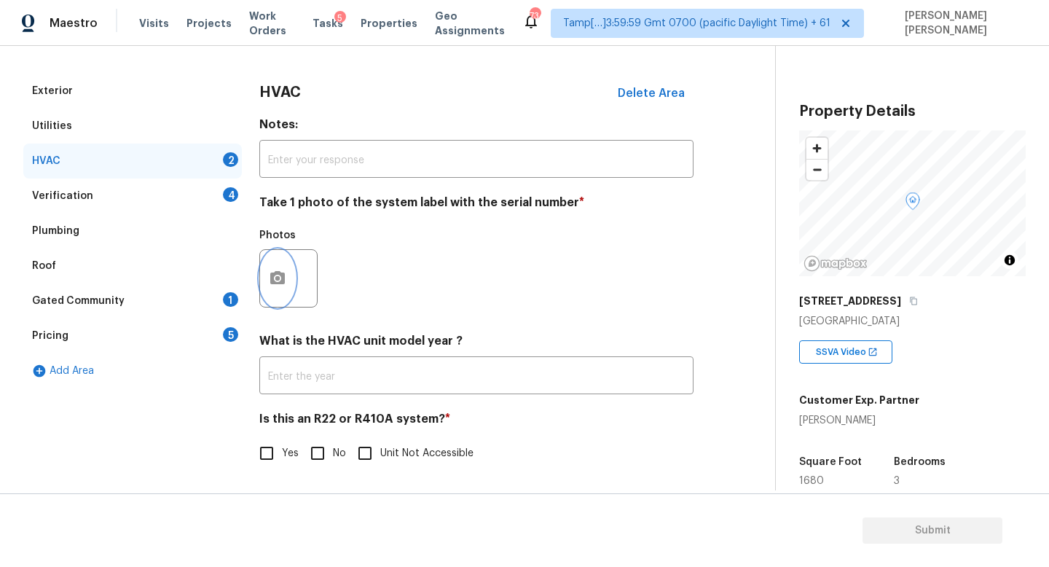
click at [281, 264] on button "button" at bounding box center [277, 278] width 35 height 57
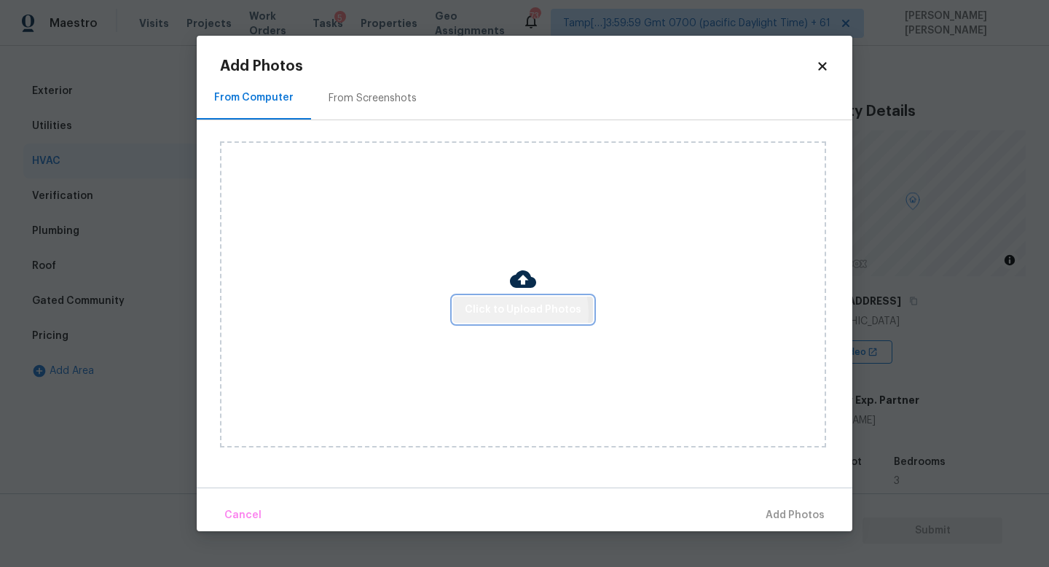
click at [506, 312] on span "Click to Upload Photos" at bounding box center [523, 310] width 117 height 18
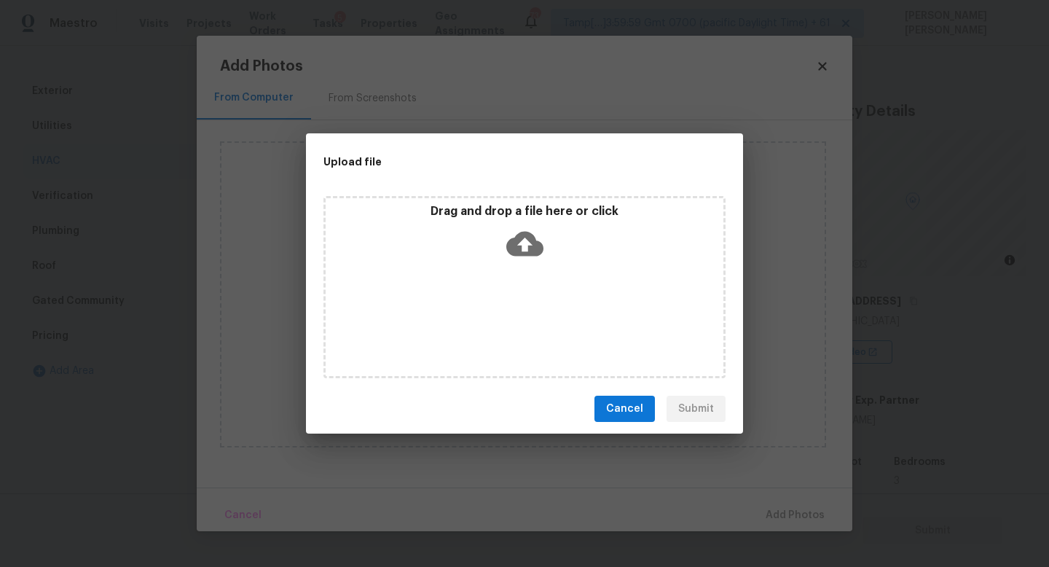
click at [563, 234] on div "Drag and drop a file here or click" at bounding box center [524, 235] width 398 height 63
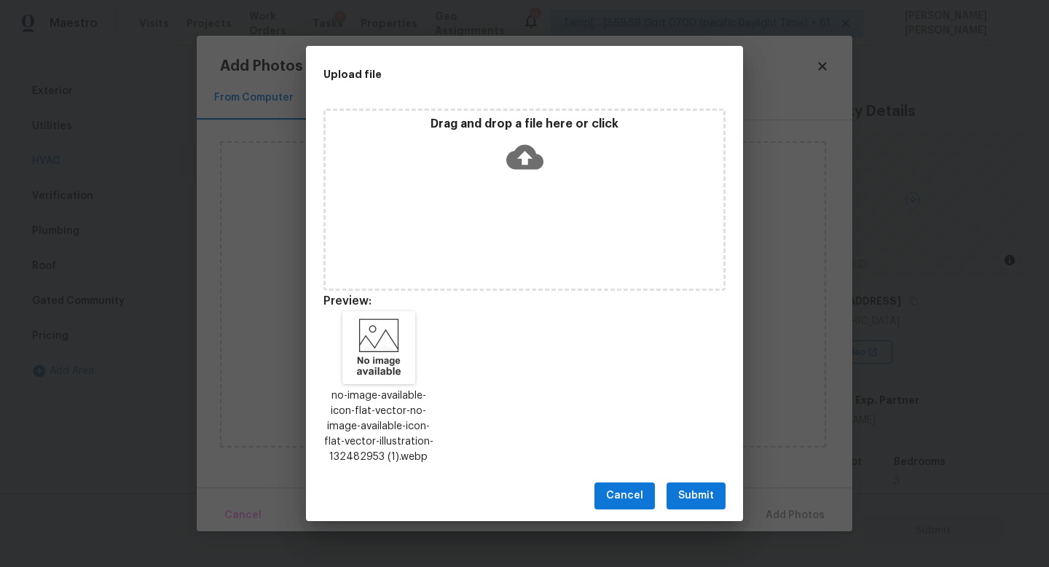
click at [694, 481] on div "Cancel Submit" at bounding box center [524, 495] width 437 height 50
click at [698, 490] on span "Submit" at bounding box center [696, 495] width 36 height 18
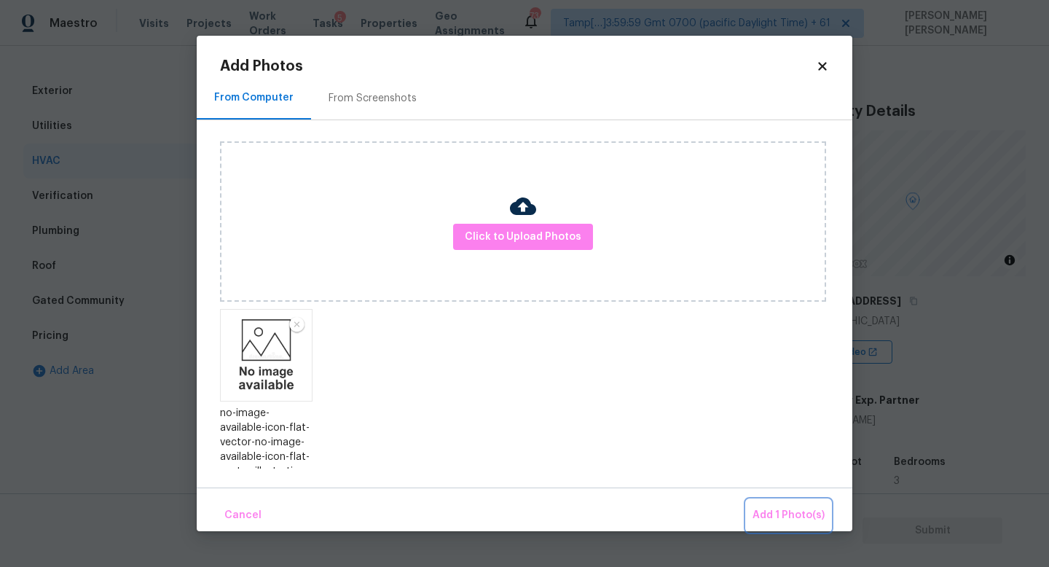
click at [795, 502] on button "Add 1 Photo(s)" at bounding box center [788, 515] width 84 height 31
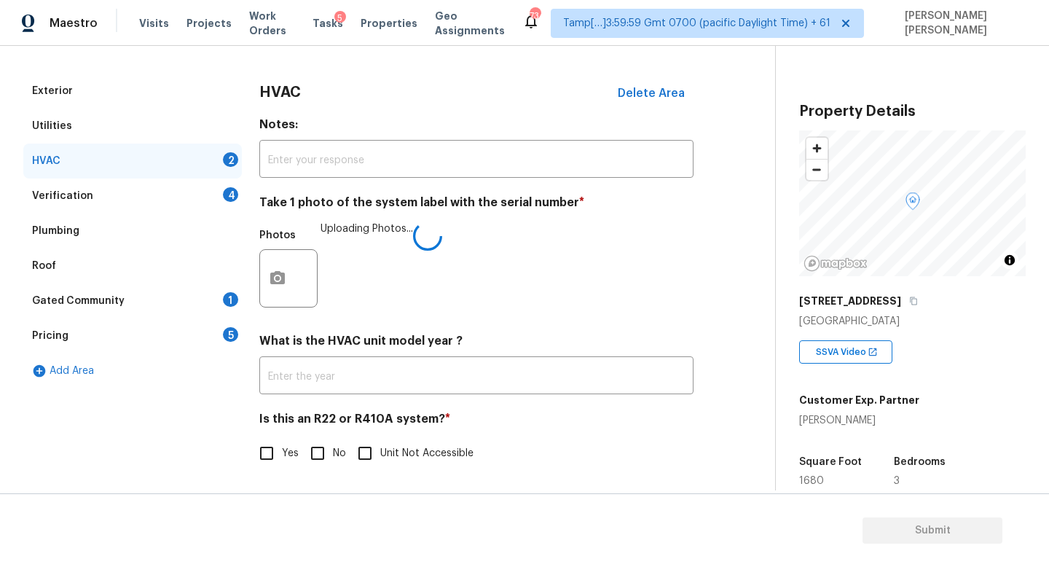
click at [322, 458] on input "No" at bounding box center [317, 453] width 31 height 31
checkbox input "true"
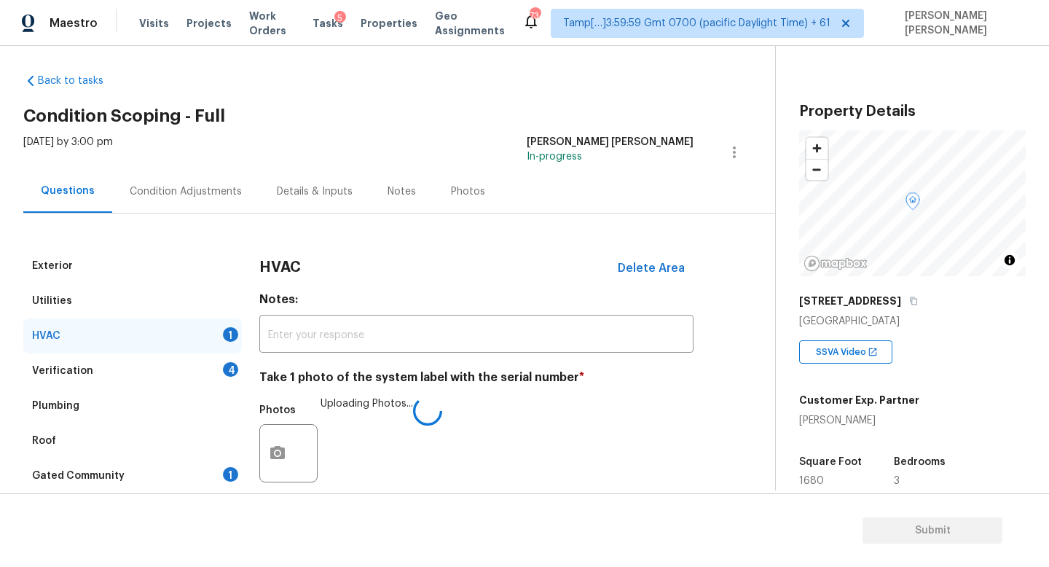
scroll to position [66, 0]
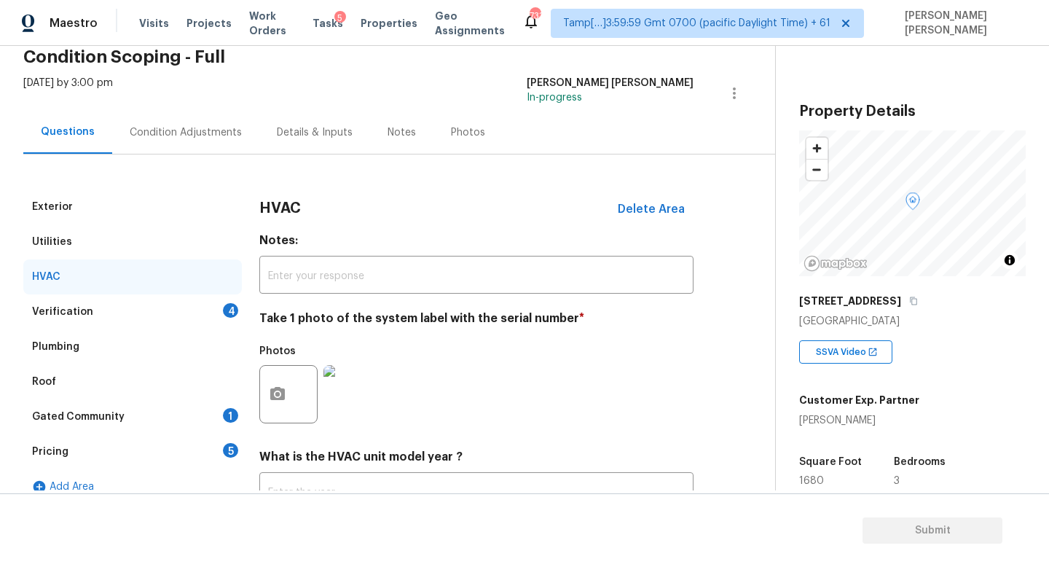
click at [186, 299] on div "Verification 4" at bounding box center [132, 311] width 218 height 35
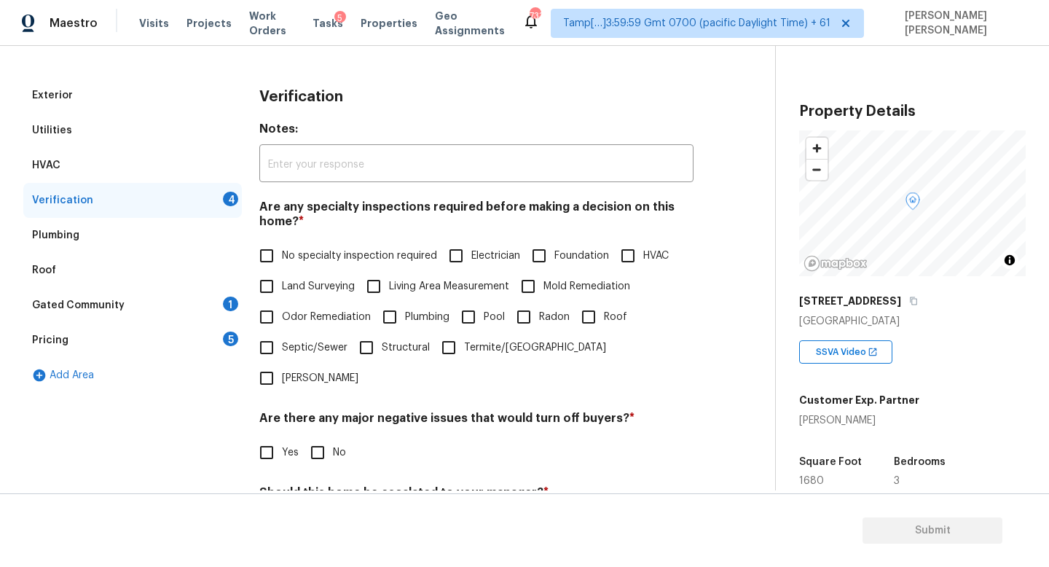
scroll to position [194, 0]
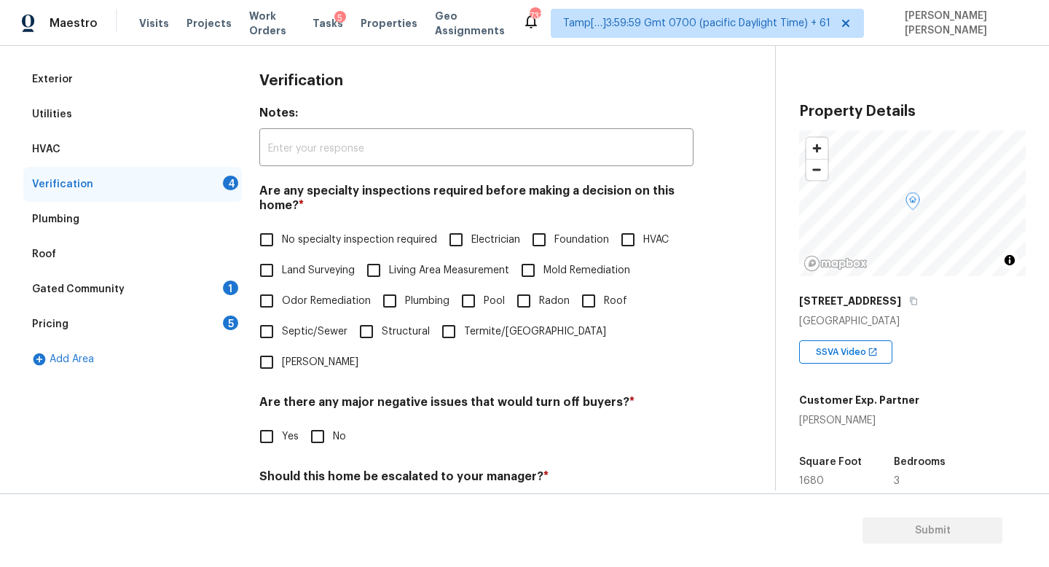
click at [282, 234] on span "No specialty inspection required" at bounding box center [359, 239] width 155 height 15
click at [282, 234] on input "No specialty inspection required" at bounding box center [266, 239] width 31 height 31
checkbox input "true"
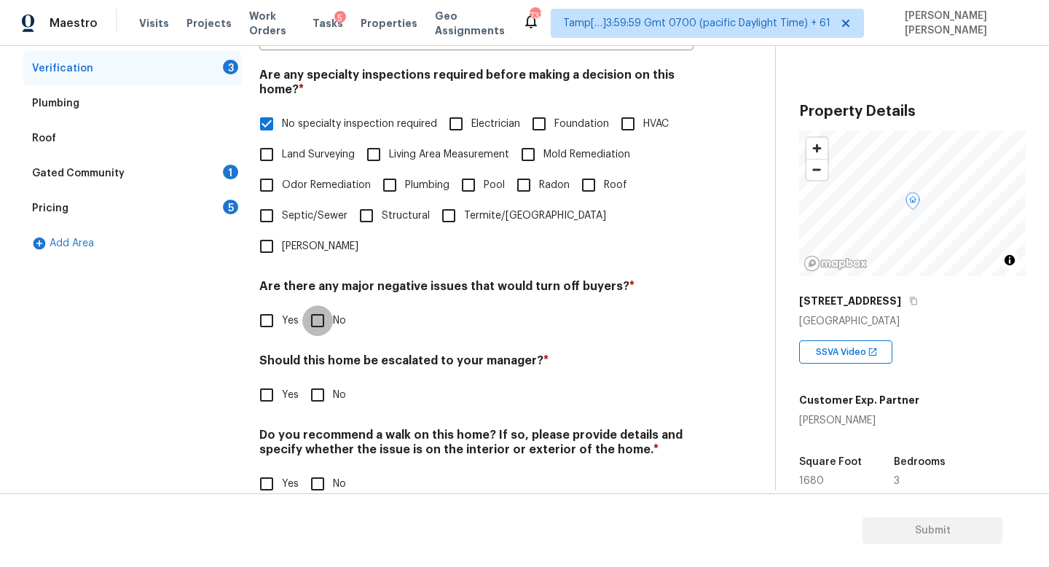
click at [317, 305] on input "No" at bounding box center [317, 320] width 31 height 31
checkbox input "true"
drag, startPoint x: 317, startPoint y: 399, endPoint x: 267, endPoint y: 377, distance: 55.5
click at [268, 379] on div "Verification Notes: ​ Are any specialty inspections required before making a de…" at bounding box center [476, 231] width 434 height 570
click at [267, 379] on input "Yes" at bounding box center [266, 394] width 31 height 31
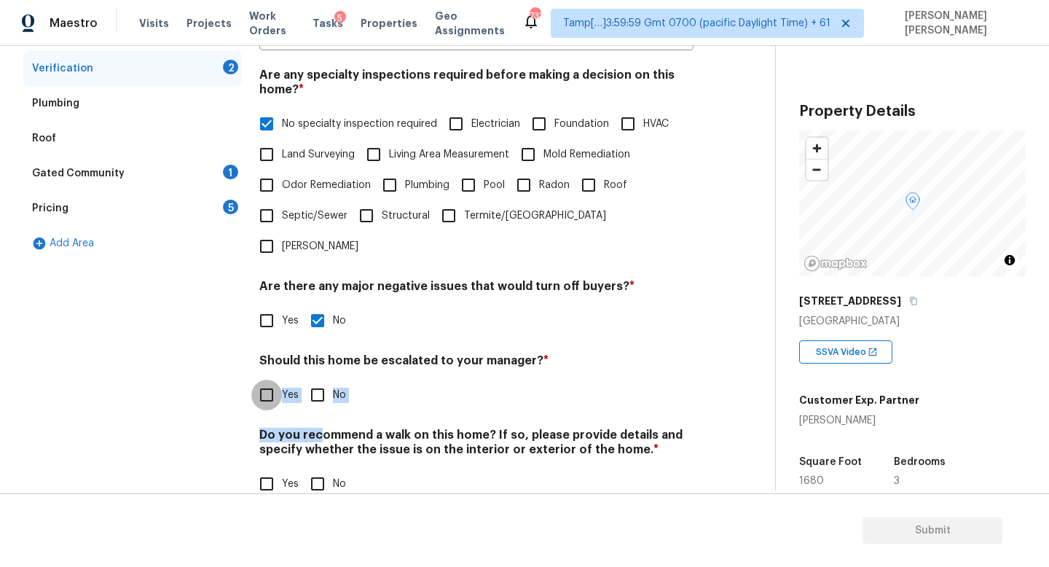
checkbox input "true"
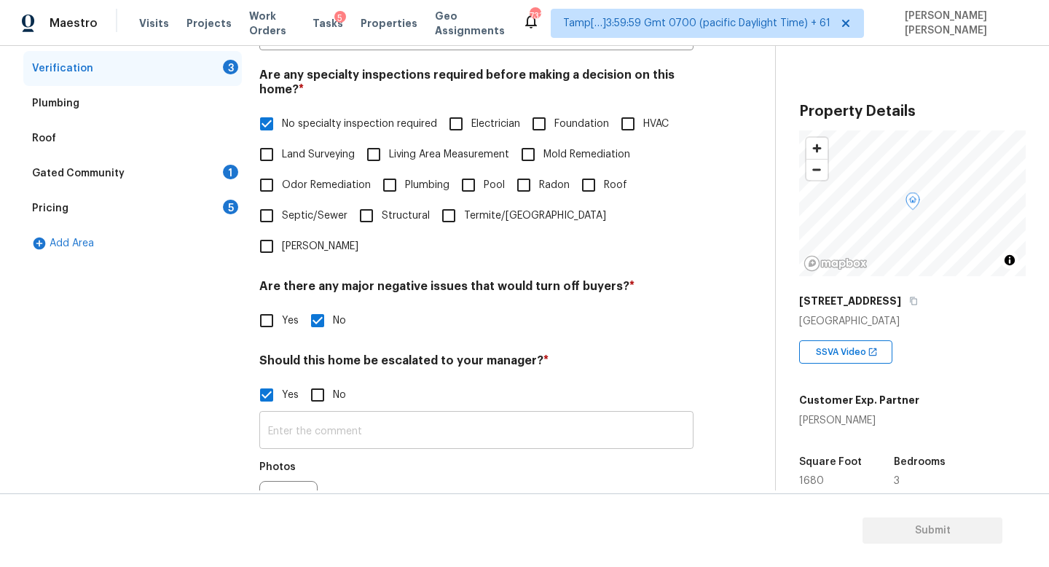
click at [309, 414] on input "text" at bounding box center [476, 431] width 434 height 34
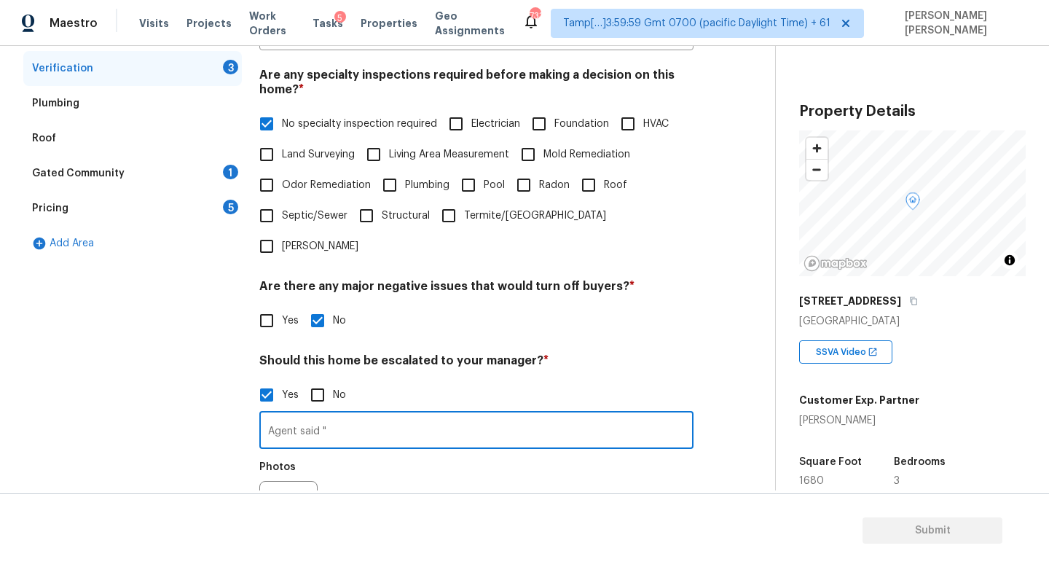
paste input "There was a leak from the shower. It was repaired. They just never painted the …"
drag, startPoint x: 351, startPoint y: 399, endPoint x: 739, endPoint y: 441, distance: 390.3
click at [739, 441] on div "Exterior Utilities HVAC Verification 3 Plumbing Roof Gated Community 1 Pricing …" at bounding box center [381, 300] width 717 height 708
drag, startPoint x: 357, startPoint y: 400, endPoint x: 837, endPoint y: 406, distance: 480.6
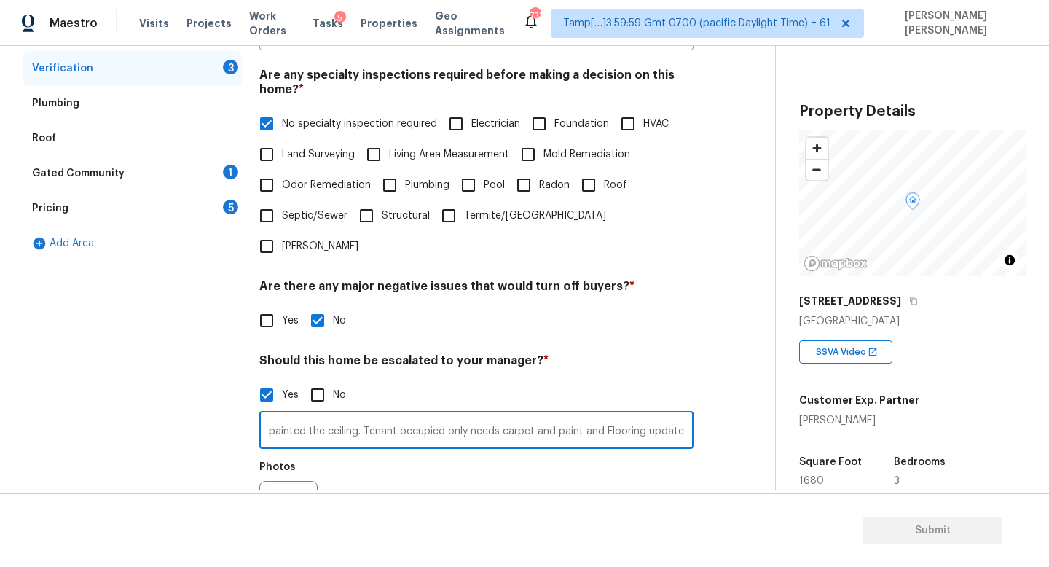
click at [837, 406] on div "Back to tasks Condition Scoping - Full [DATE] by 3:00 pm [PERSON_NAME] [PERSON_…" at bounding box center [524, 268] width 1049 height 444
drag, startPoint x: 514, startPoint y: 402, endPoint x: 702, endPoint y: 403, distance: 187.9
click at [702, 403] on div "Exterior Utilities HVAC Verification 3 Plumbing Roof Gated Community 1 Pricing …" at bounding box center [381, 300] width 717 height 708
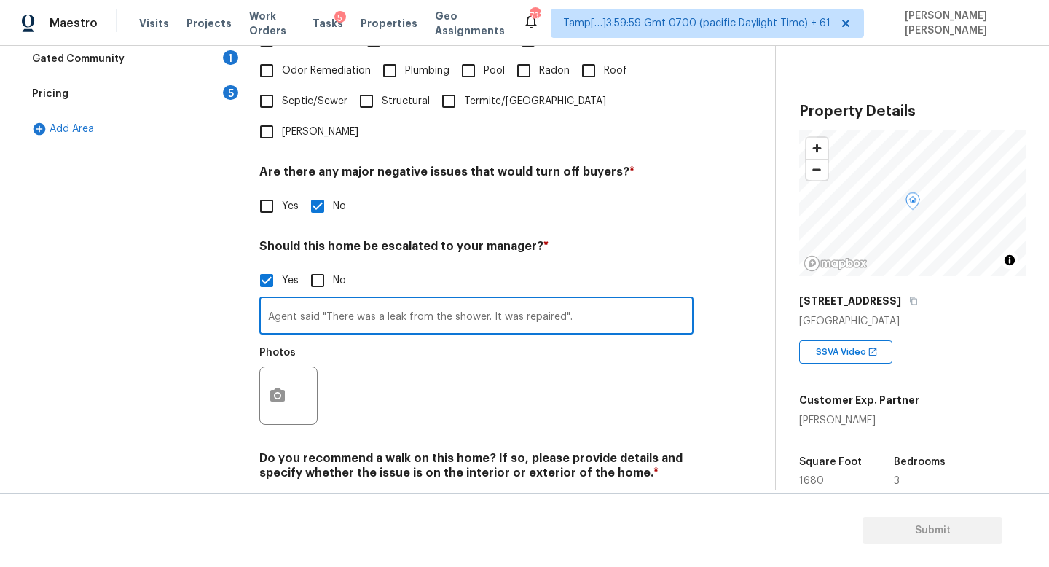
scroll to position [448, 0]
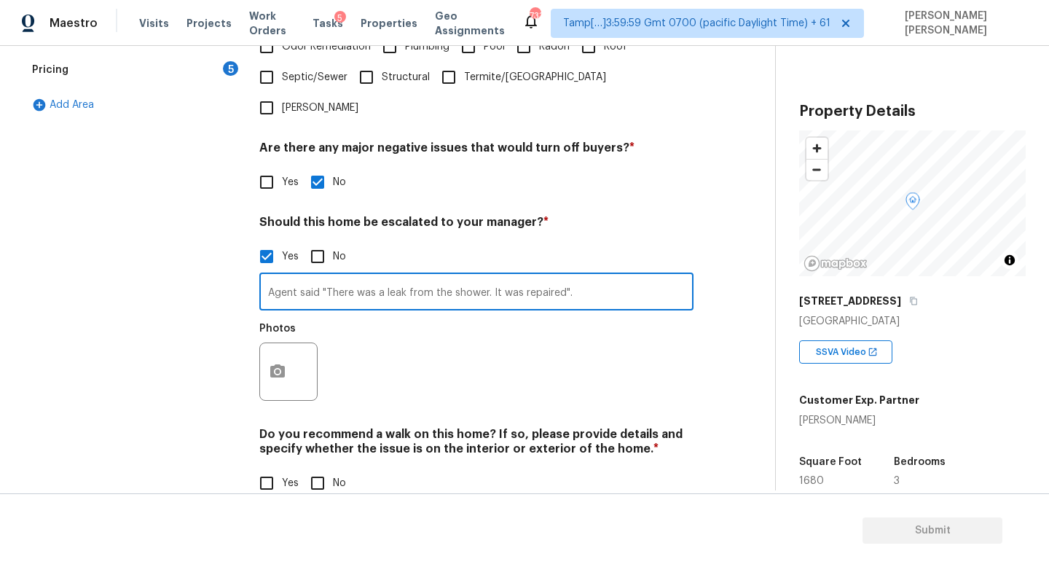
type input "Agent said "There was a leak from the shower. It was repaired"."
click at [281, 364] on icon "button" at bounding box center [277, 370] width 15 height 13
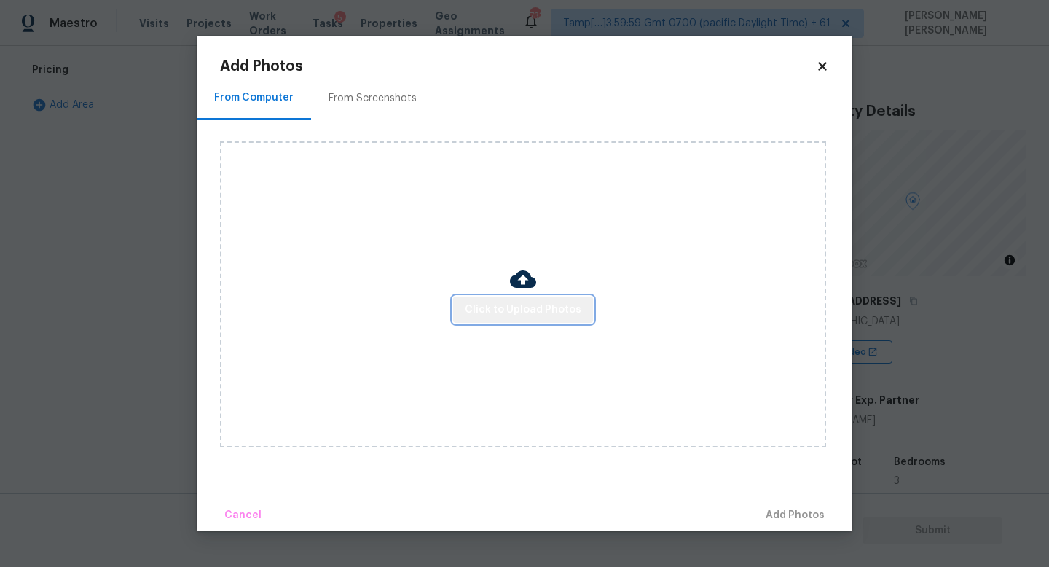
click at [531, 306] on span "Click to Upload Photos" at bounding box center [523, 310] width 117 height 18
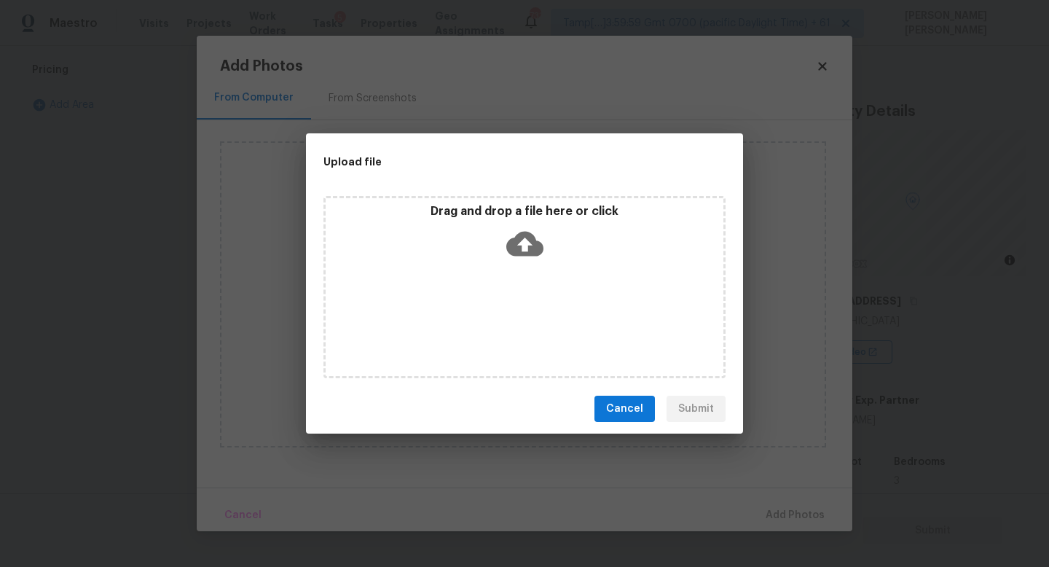
click at [528, 233] on icon at bounding box center [524, 244] width 37 height 25
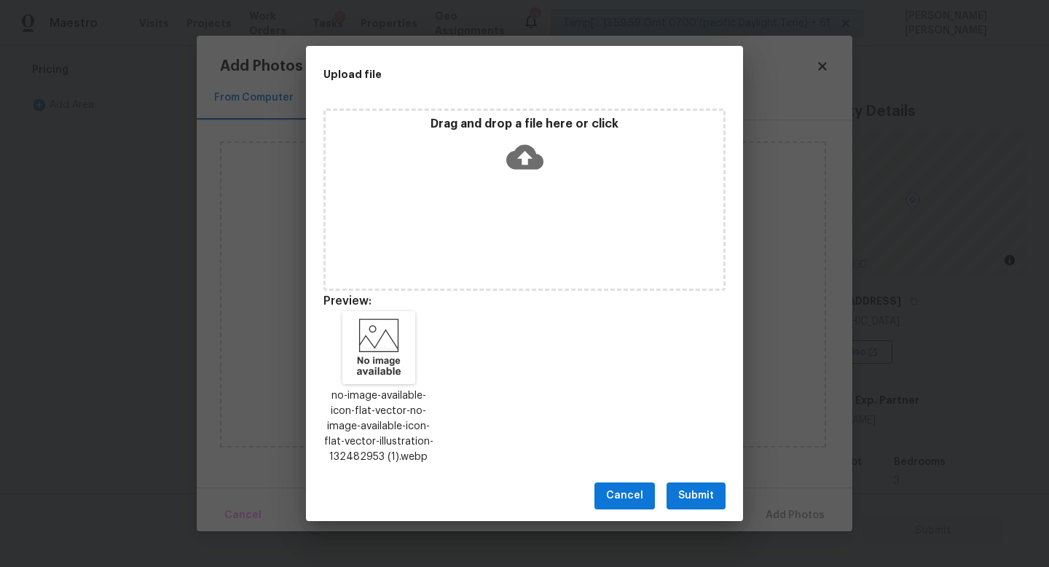
click at [710, 486] on button "Submit" at bounding box center [695, 495] width 59 height 27
click at [710, 486] on div "Upload file Drag and drop a file here or click Preview: no-image-available-icon…" at bounding box center [524, 283] width 1049 height 567
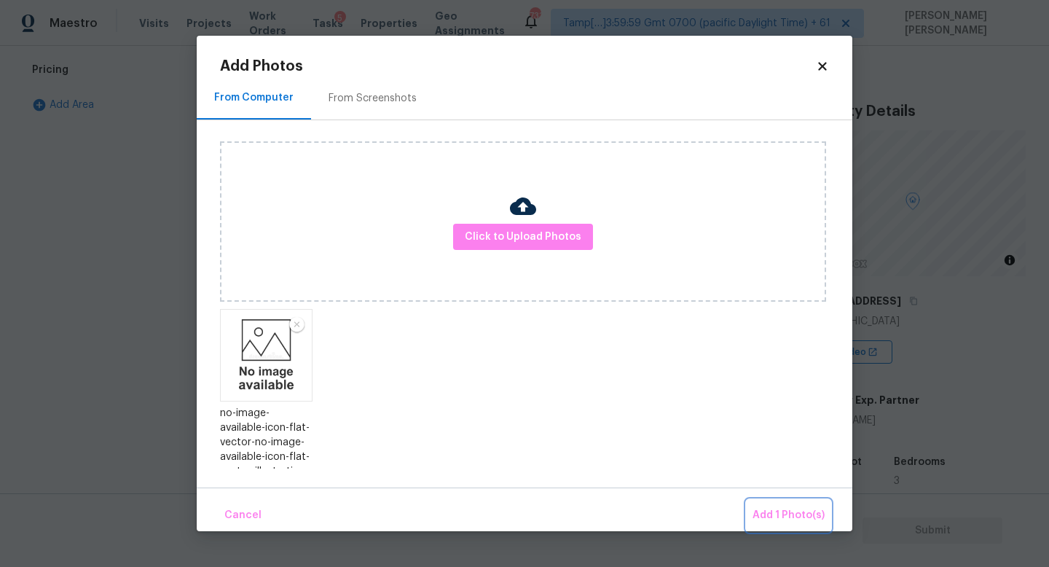
click at [765, 505] on button "Add 1 Photo(s)" at bounding box center [788, 515] width 84 height 31
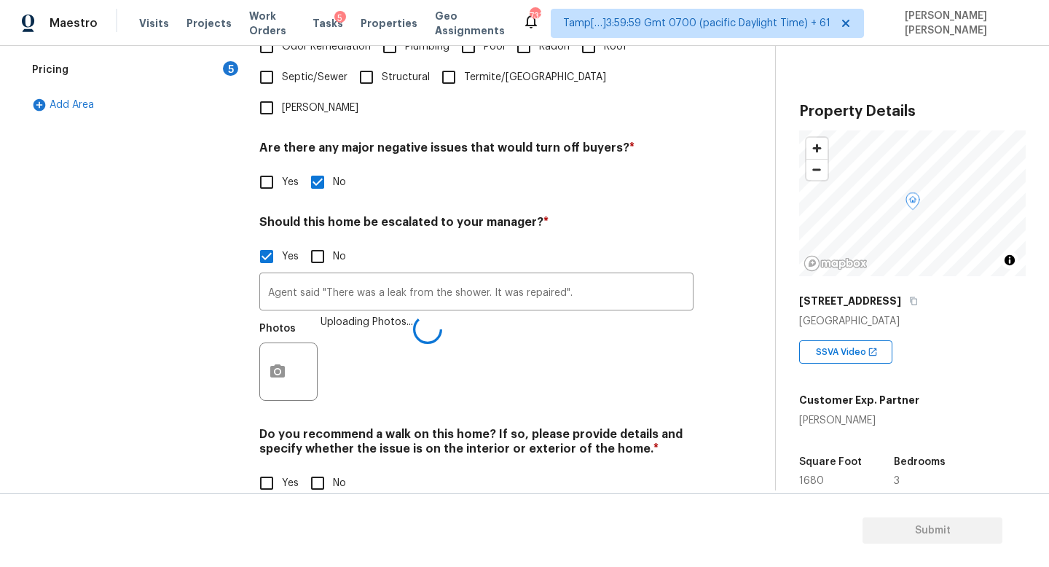
click at [320, 467] on input "No" at bounding box center [317, 482] width 31 height 31
checkbox input "true"
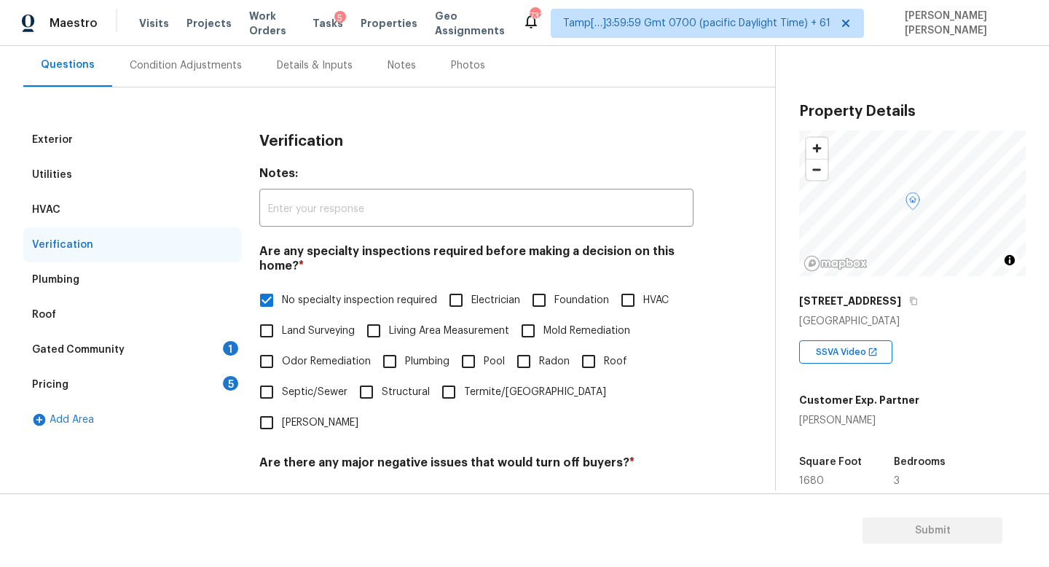
click at [178, 343] on div "Gated Community 1" at bounding box center [132, 349] width 218 height 35
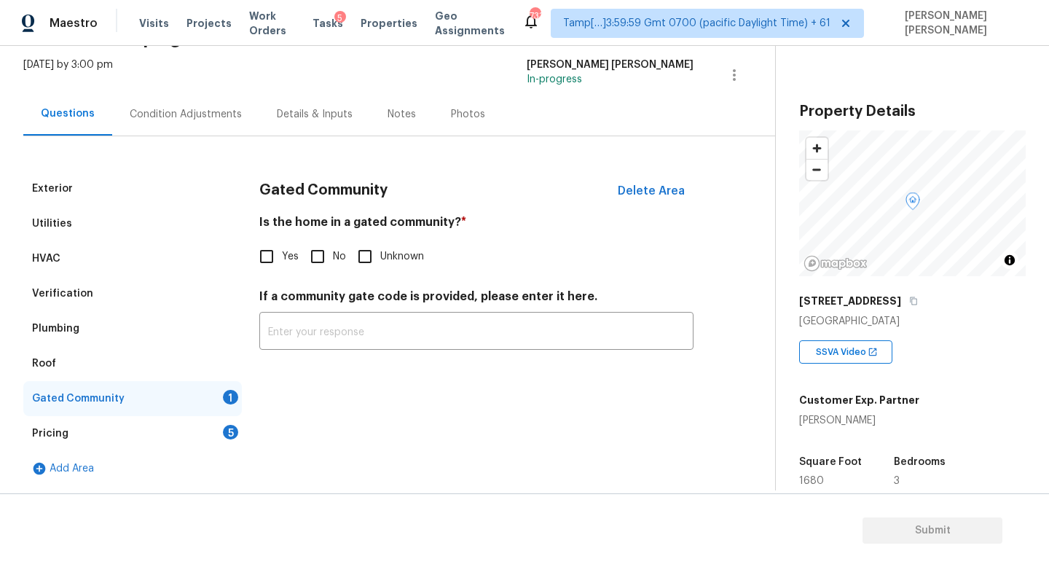
click at [314, 243] on input "No" at bounding box center [317, 256] width 31 height 31
checkbox input "true"
click at [143, 433] on div "Pricing 5" at bounding box center [132, 433] width 218 height 35
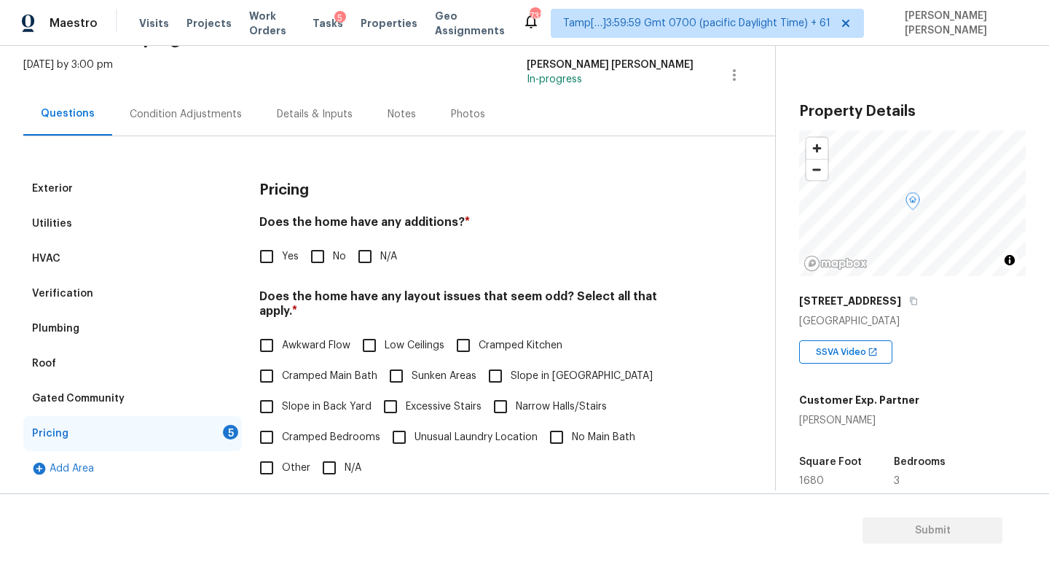
click at [315, 253] on input "No" at bounding box center [317, 256] width 31 height 31
checkbox input "true"
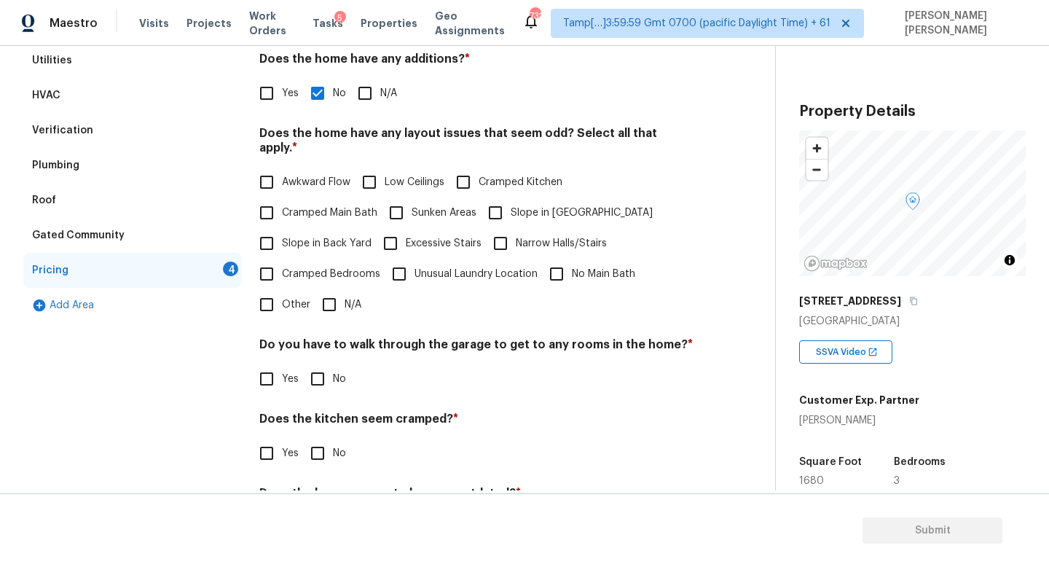
click at [334, 289] on input "N/A" at bounding box center [329, 304] width 31 height 31
checkbox input "true"
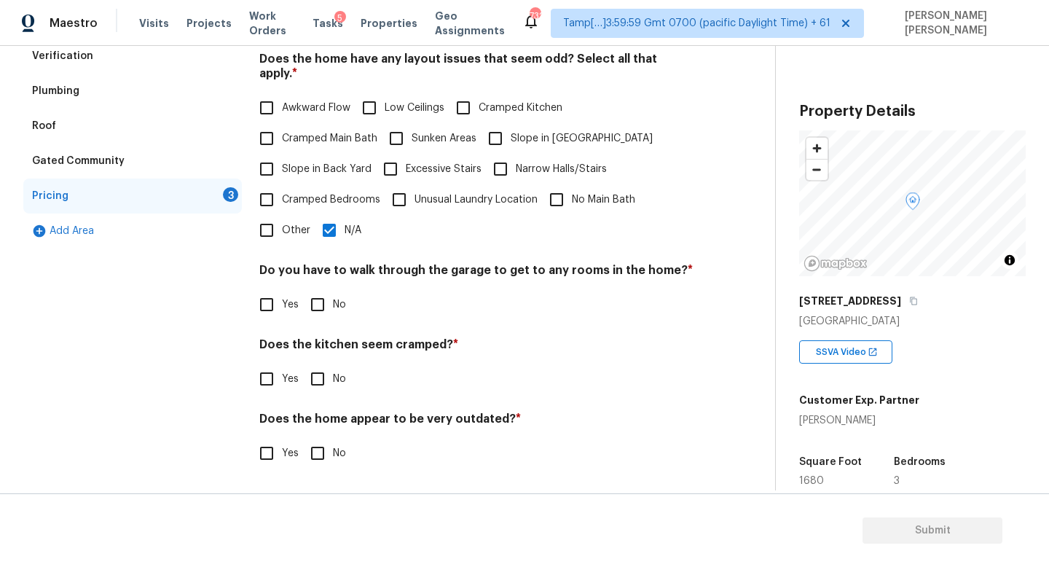
scroll to position [307, 0]
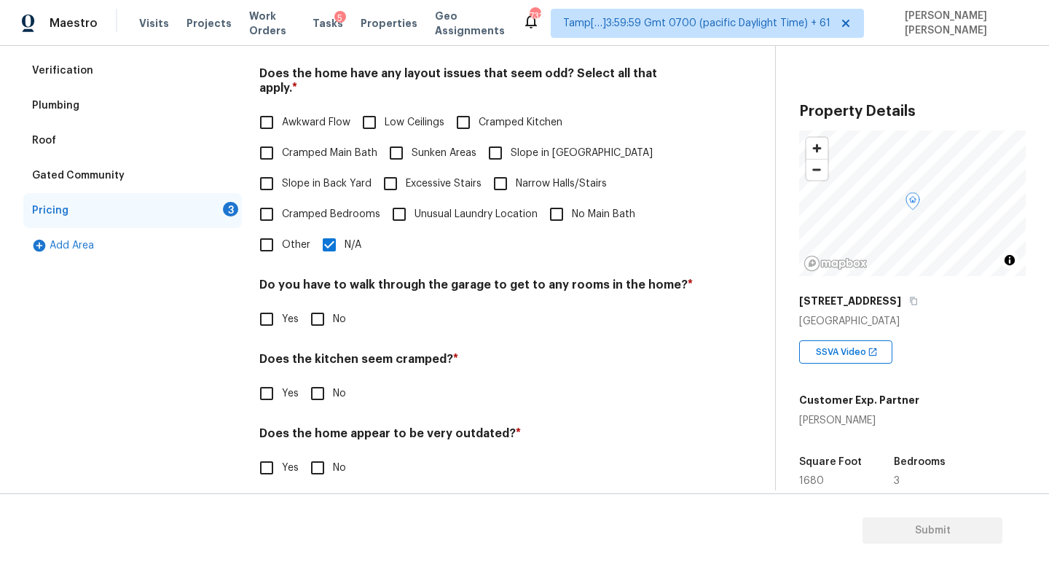
click at [317, 304] on input "No" at bounding box center [317, 319] width 31 height 31
checkbox input "true"
click at [318, 386] on input "No" at bounding box center [317, 393] width 31 height 31
checkbox input "true"
click at [324, 470] on div "Pricing Does the home have any additions? * Yes No N/A Does the home have any l…" at bounding box center [476, 224] width 434 height 552
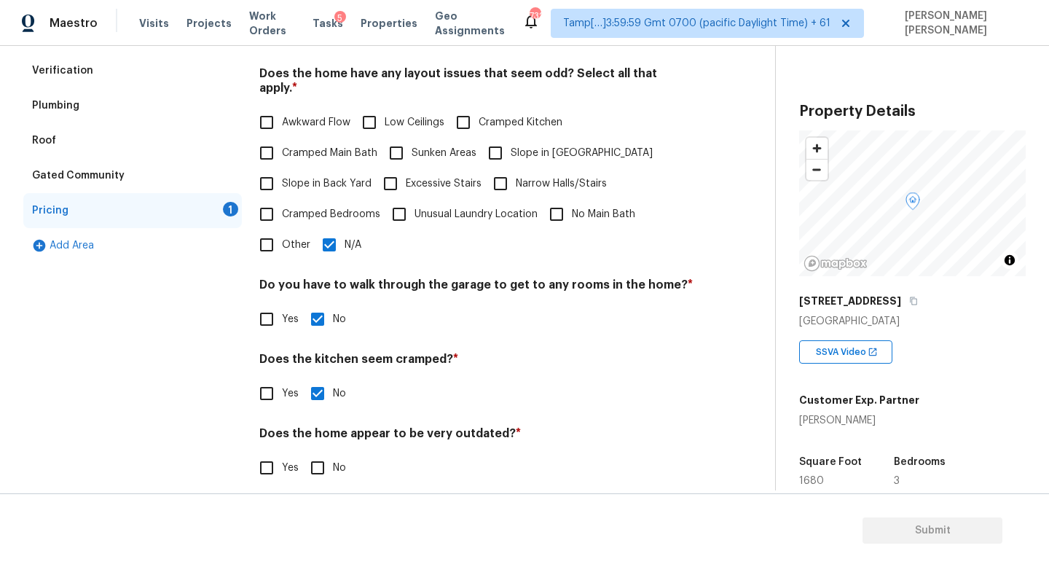
click at [321, 452] on input "No" at bounding box center [317, 467] width 31 height 31
checkbox input "true"
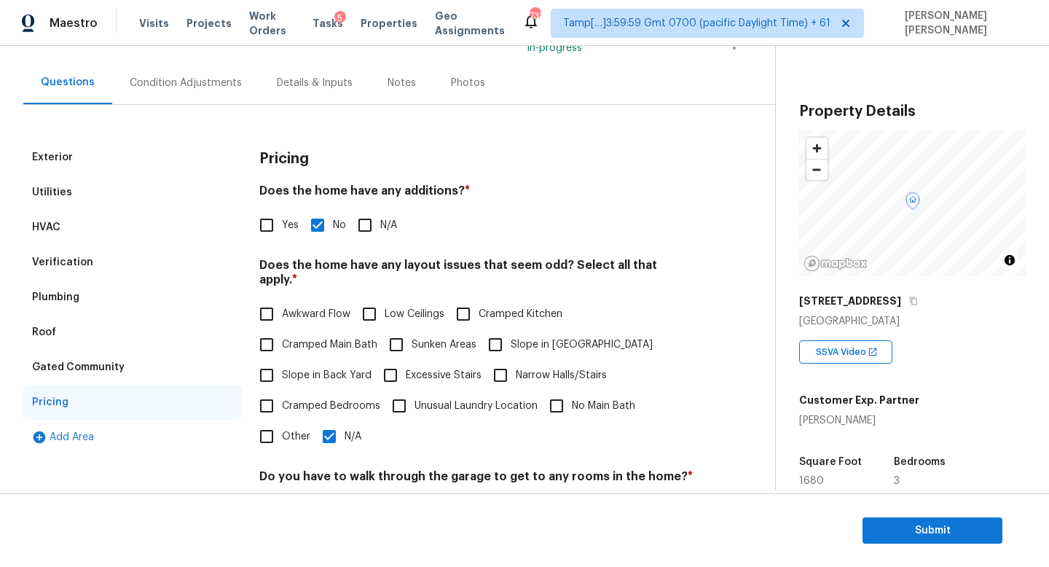
scroll to position [117, 0]
click at [175, 86] on div "Condition Adjustments" at bounding box center [186, 82] width 112 height 15
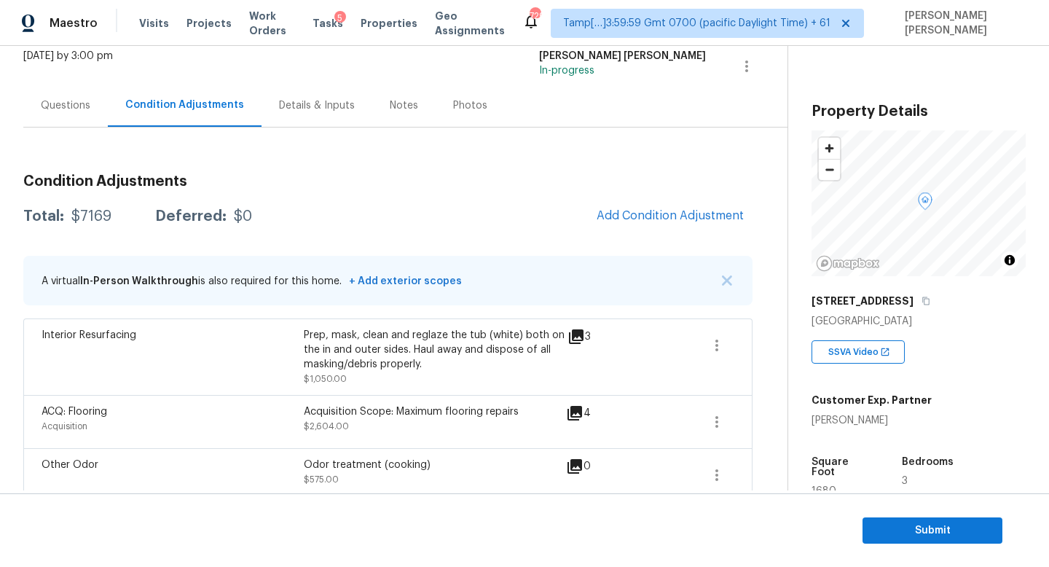
scroll to position [27, 0]
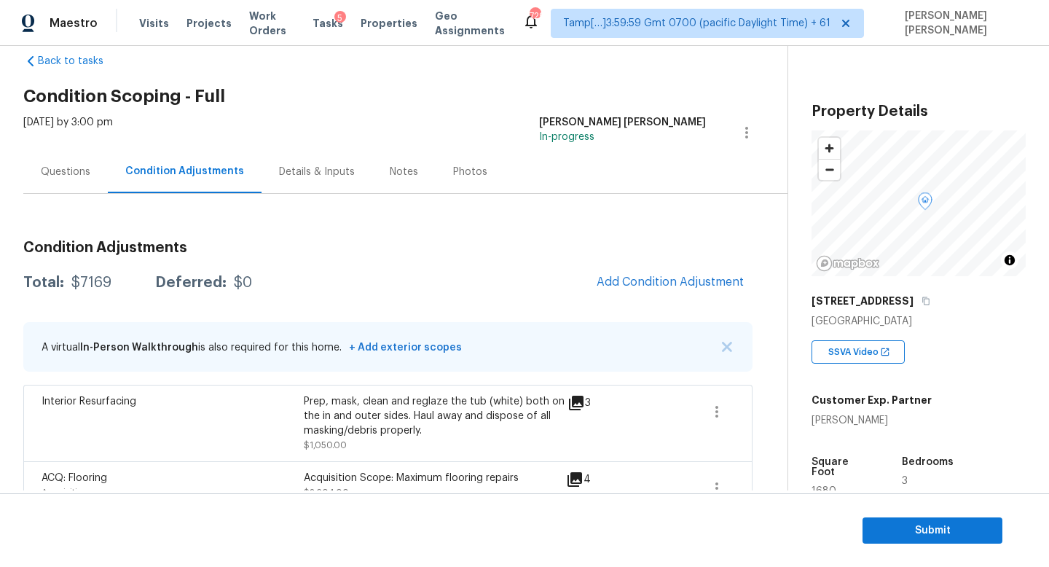
click at [88, 169] on div "Questions" at bounding box center [66, 172] width 50 height 15
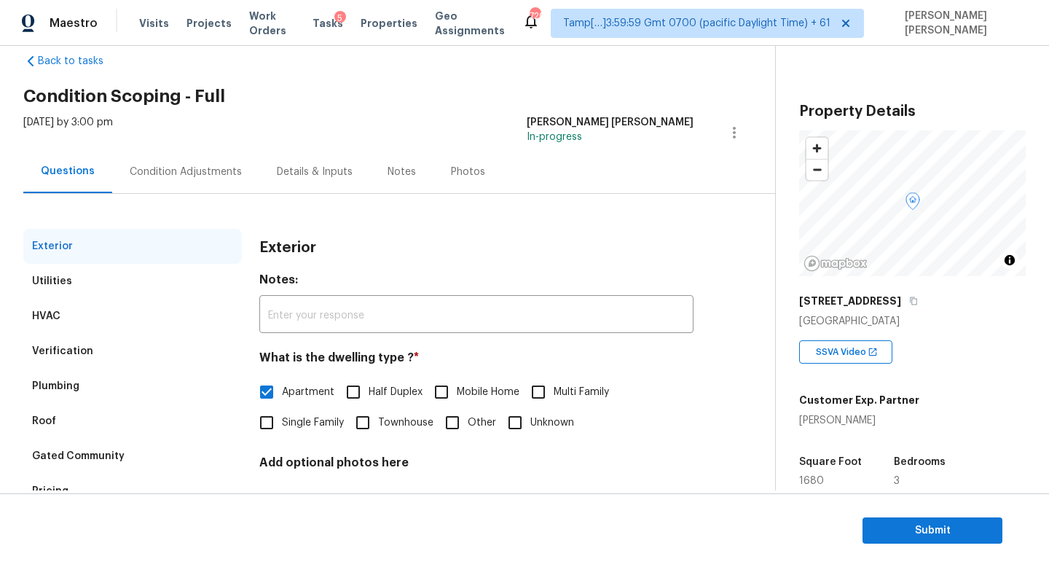
click at [105, 285] on div "Utilities" at bounding box center [132, 281] width 218 height 35
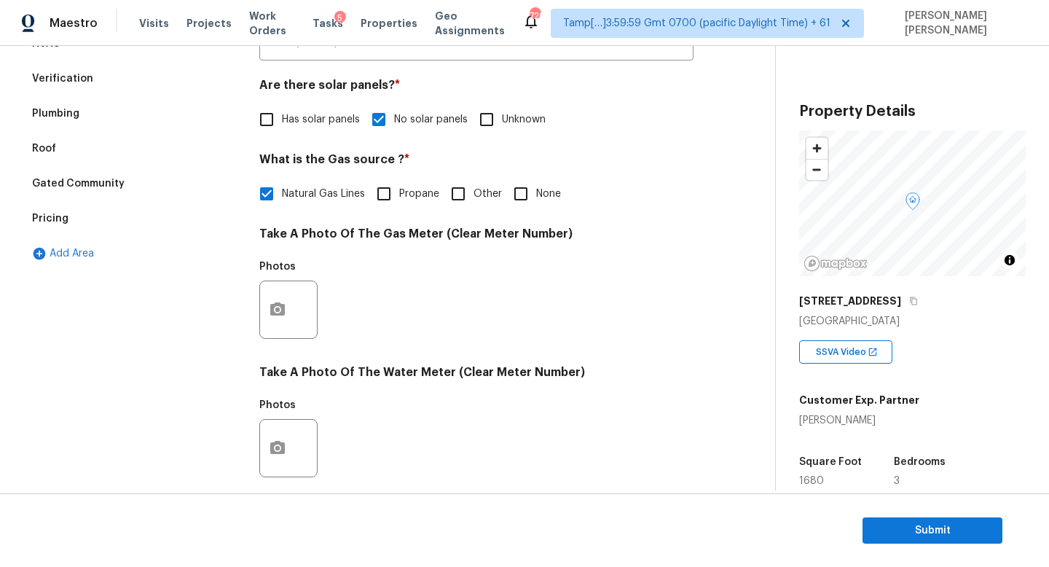
scroll to position [36, 0]
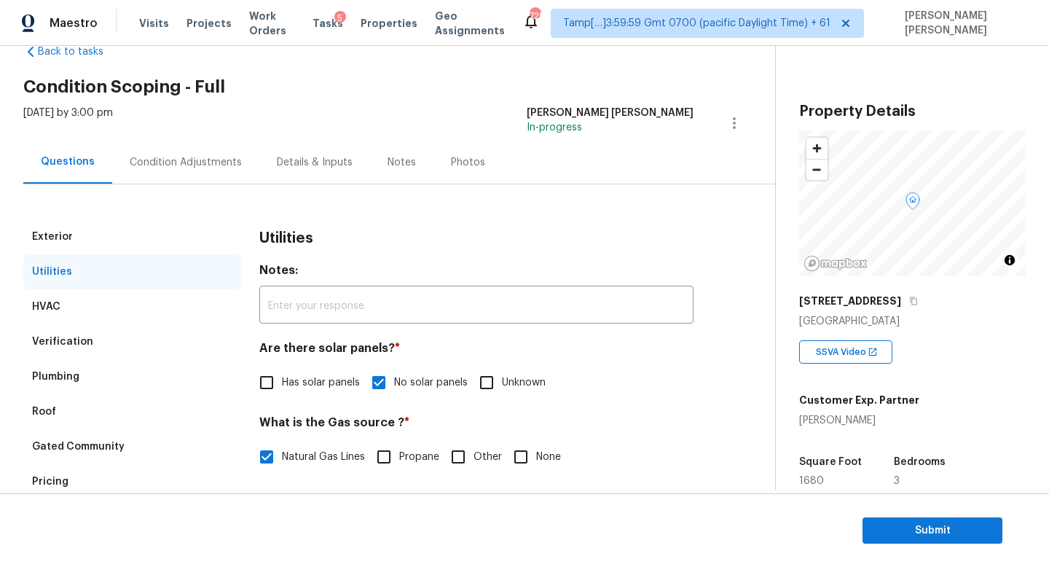
click at [159, 155] on div "Condition Adjustments" at bounding box center [186, 162] width 112 height 15
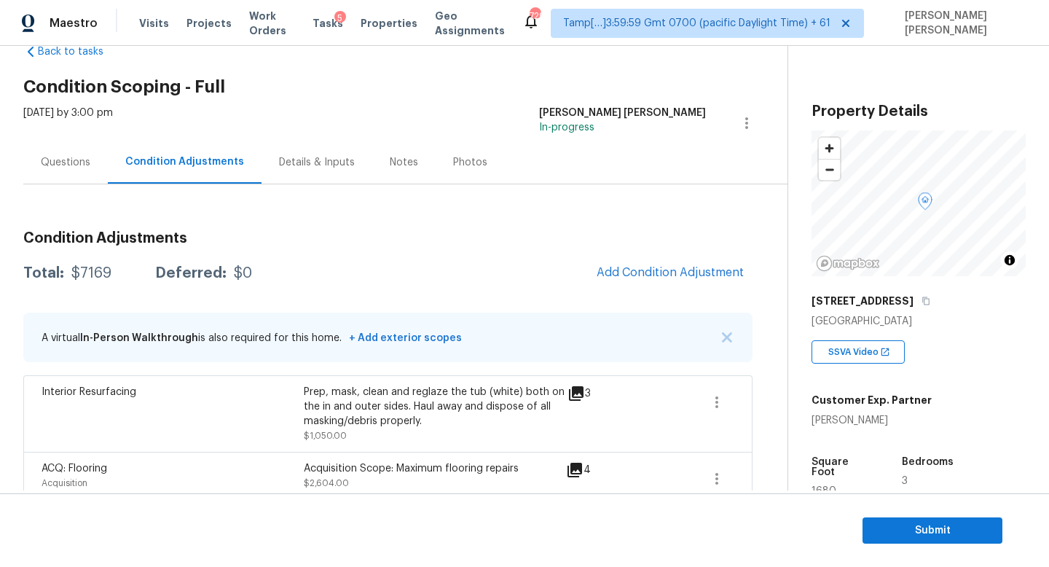
scroll to position [172, 0]
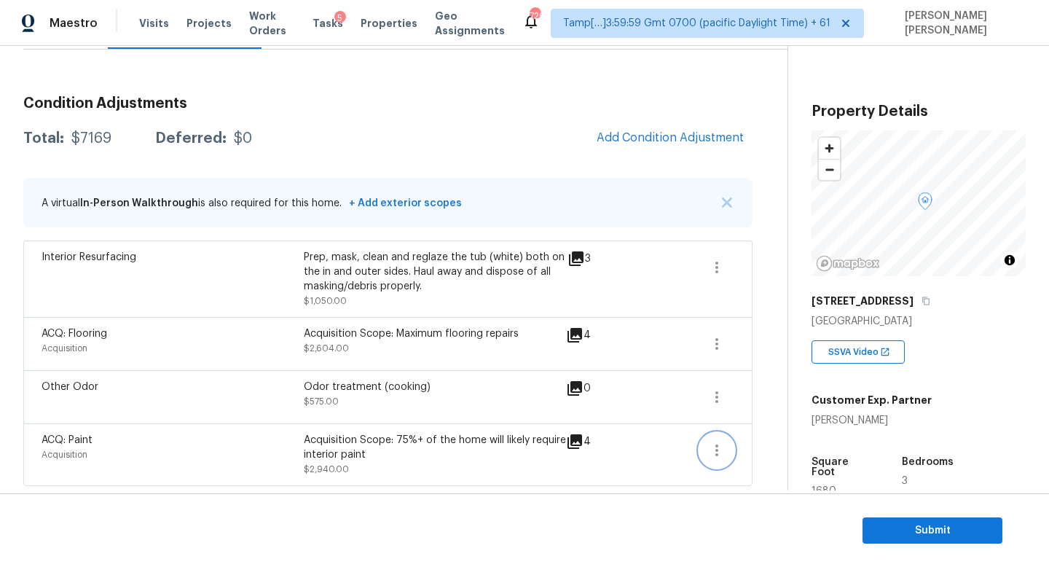
click at [720, 453] on icon "button" at bounding box center [716, 449] width 17 height 17
click at [770, 442] on div "Edit" at bounding box center [800, 447] width 114 height 15
click at [776, 410] on body "Maestro Visits Projects Work Orders Tasks 5 Properties Geo Assignments 729 Tamp…" at bounding box center [524, 283] width 1049 height 567
click at [733, 342] on div "ACQ: Flooring Acquisition Acquisition Scope: Maximum flooring repairs $2,604.00…" at bounding box center [387, 343] width 729 height 53
click at [719, 340] on icon "button" at bounding box center [716, 343] width 17 height 17
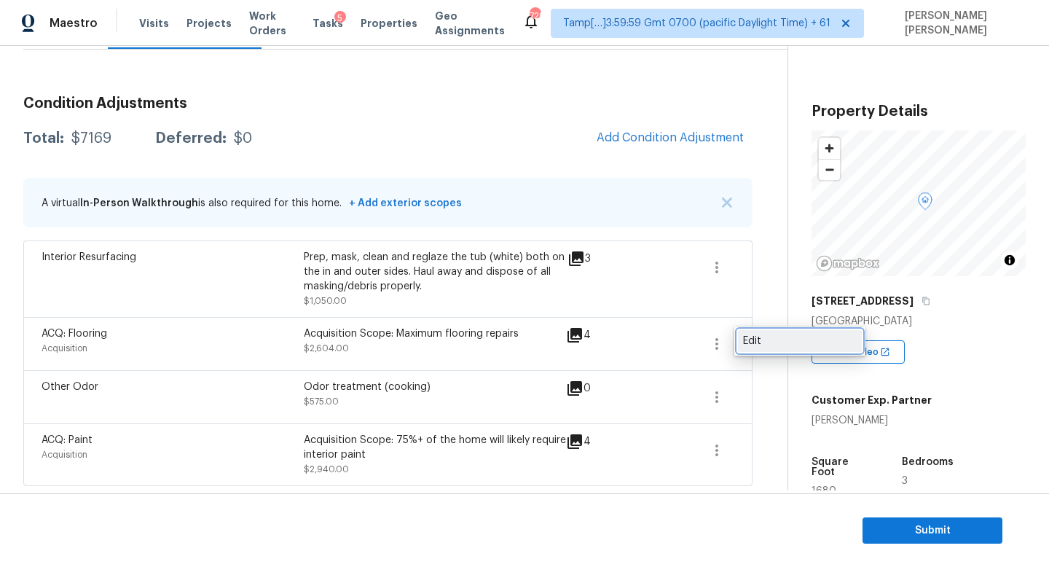
click at [759, 343] on div "Edit" at bounding box center [800, 341] width 114 height 15
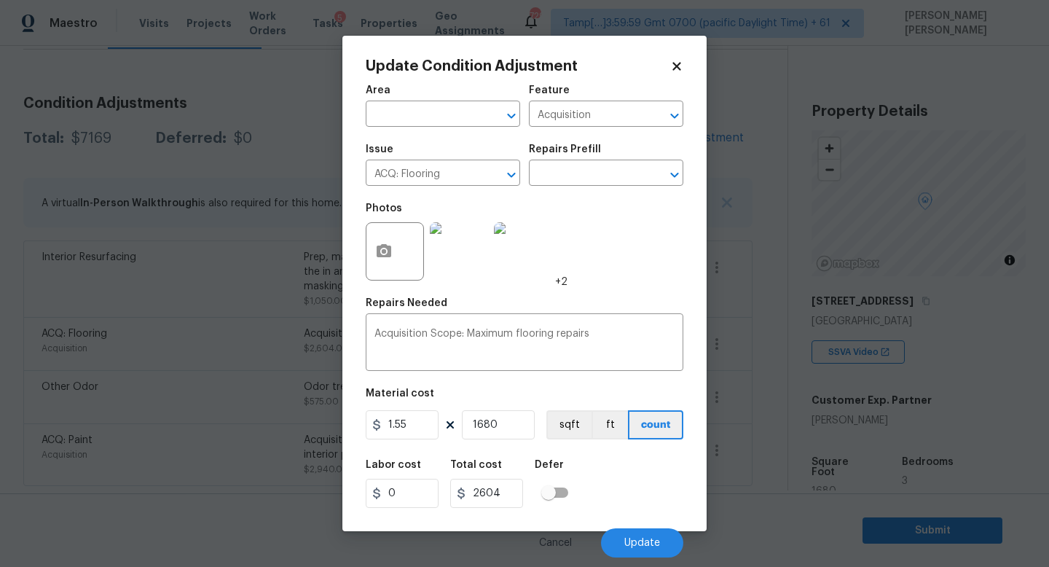
click at [778, 301] on body "Maestro Visits Projects Work Orders Tasks 5 Properties Geo Assignments 729 Tamp…" at bounding box center [524, 283] width 1049 height 567
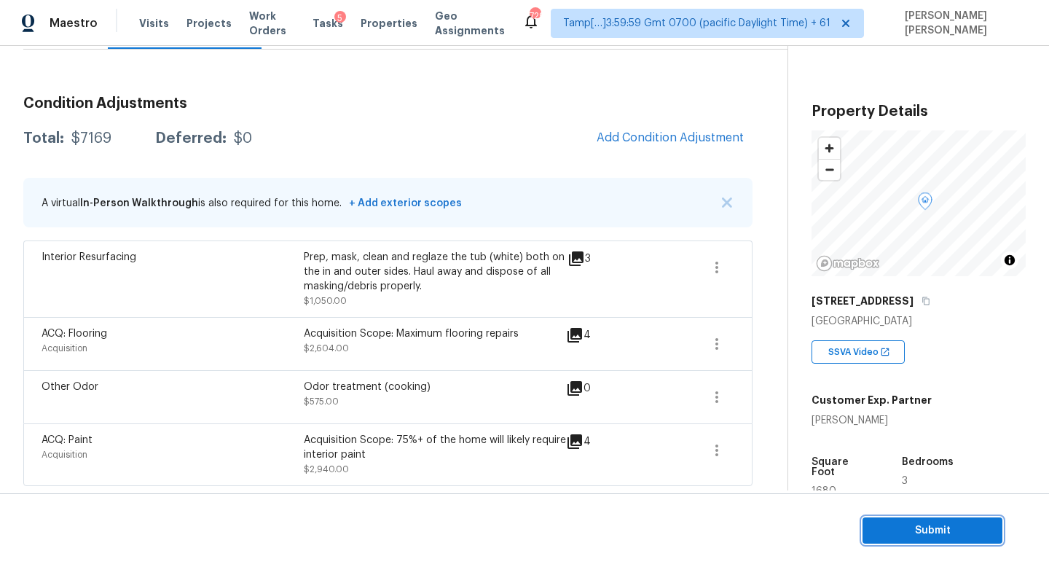
click at [911, 526] on span "Submit" at bounding box center [932, 530] width 117 height 18
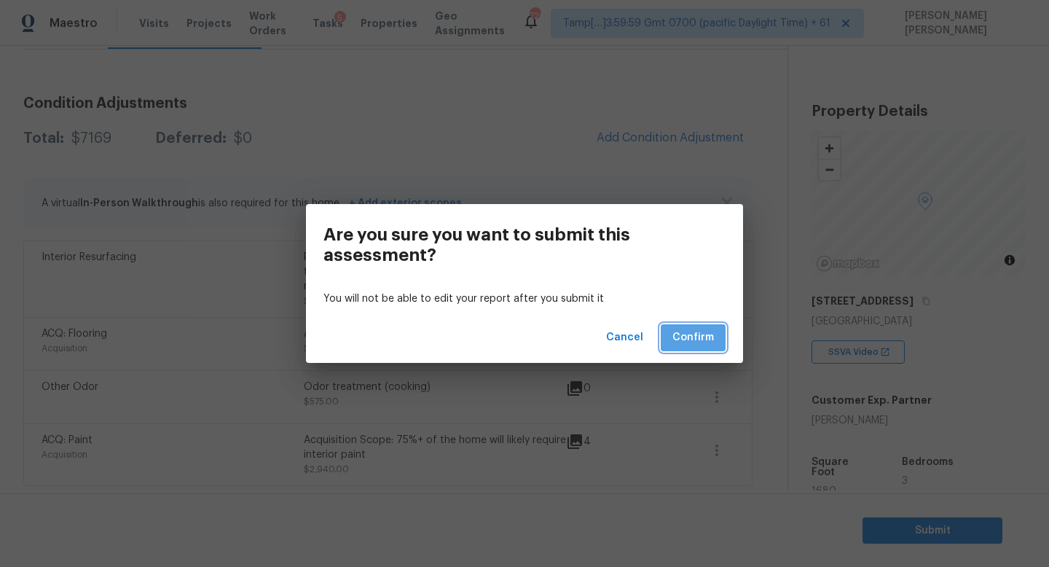
click at [689, 340] on span "Confirm" at bounding box center [693, 337] width 42 height 18
